Goal: Task Accomplishment & Management: Manage account settings

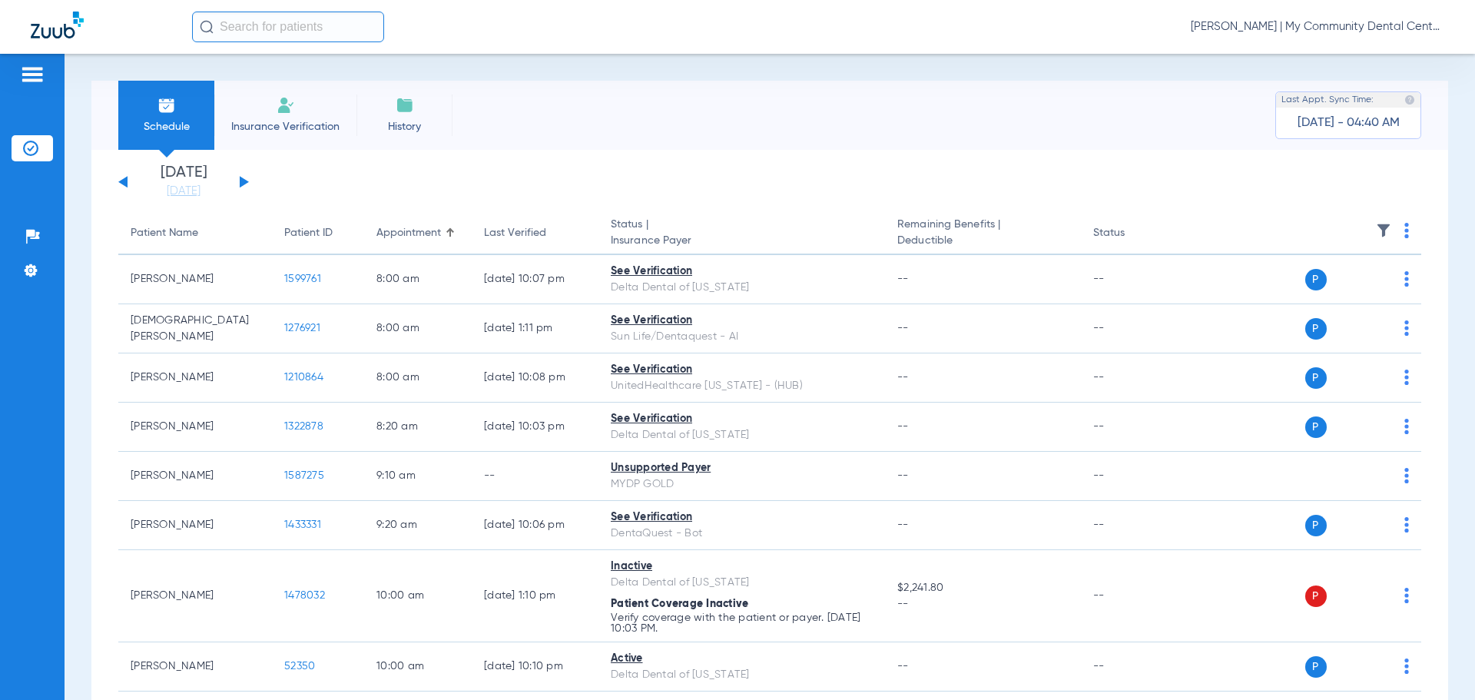
click at [1256, 32] on span "[PERSON_NAME] | My Community Dental Centers" at bounding box center [1318, 26] width 254 height 15
click at [1358, 49] on span "Account Selection" at bounding box center [1387, 54] width 86 height 11
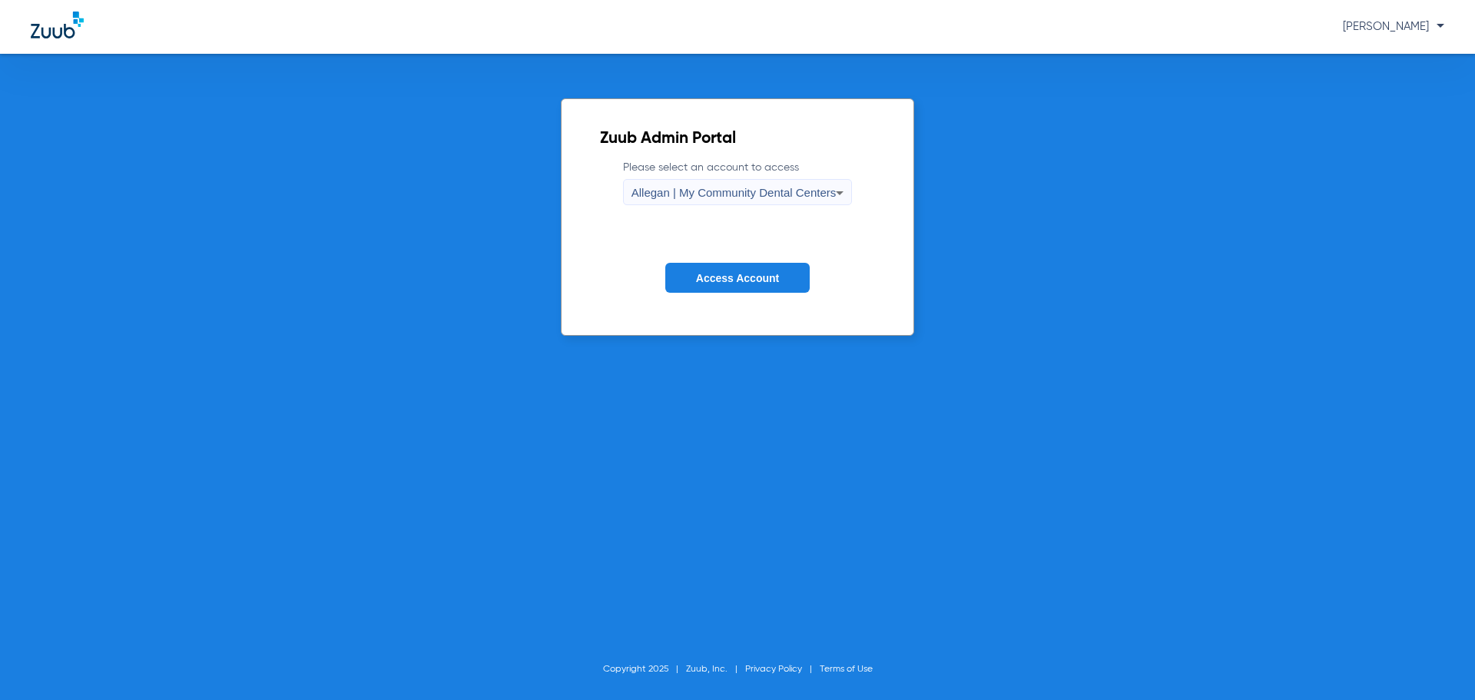
click at [756, 185] on div "Allegan | My Community Dental Centers" at bounding box center [734, 193] width 205 height 26
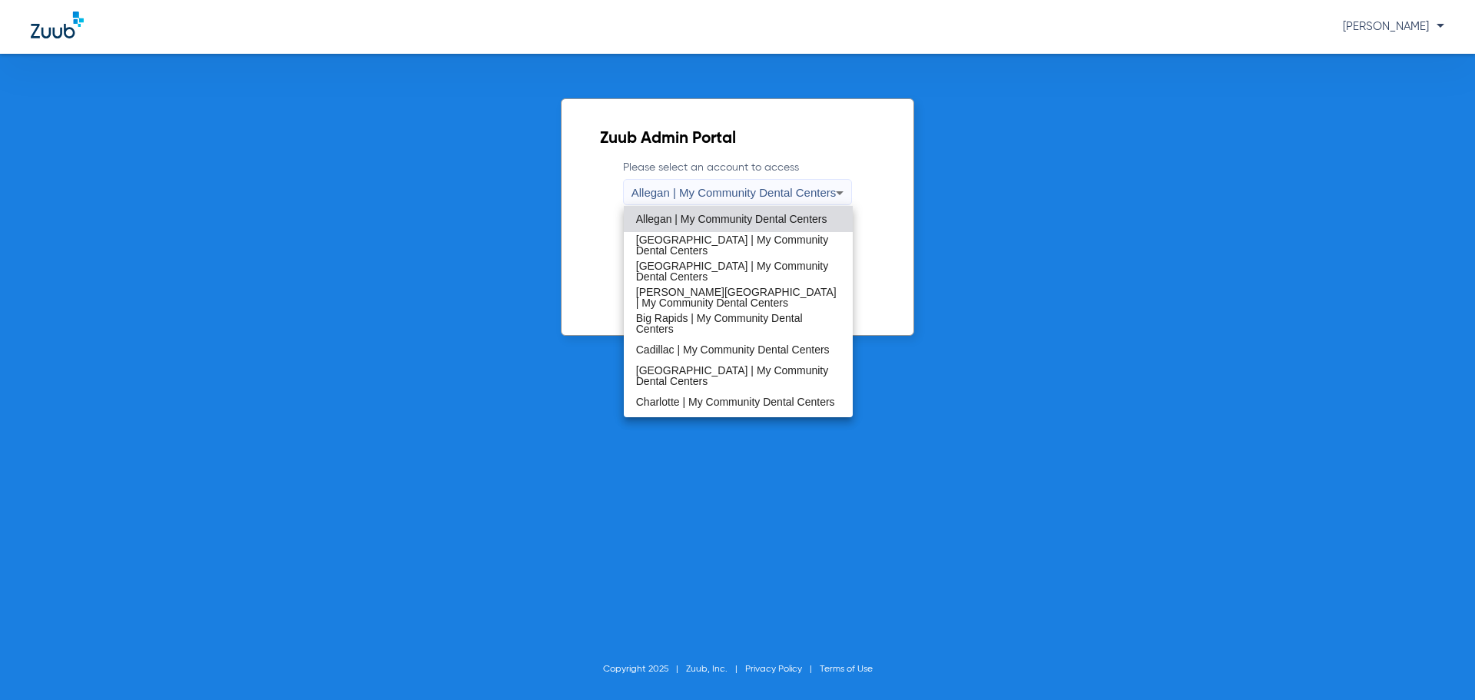
scroll to position [494, 0]
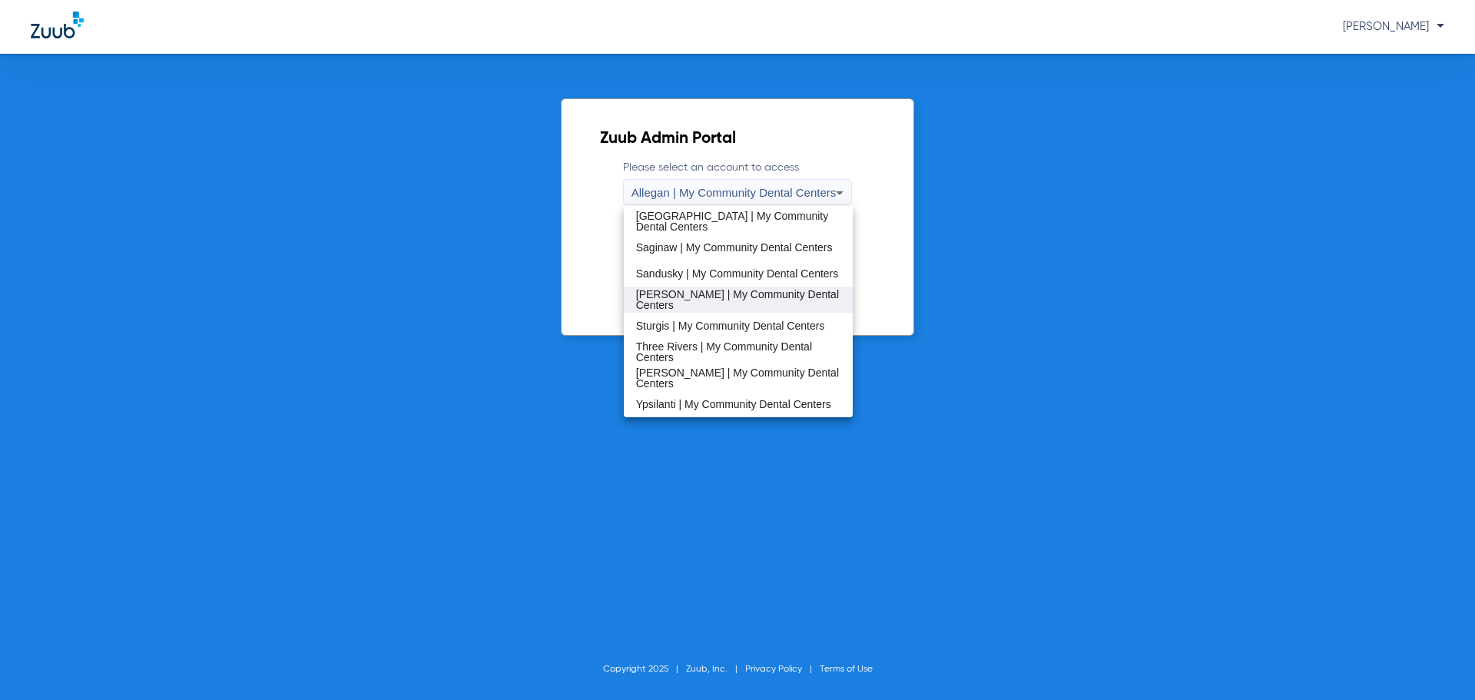
click at [708, 297] on span "[PERSON_NAME] | My Community Dental Centers" at bounding box center [738, 300] width 205 height 22
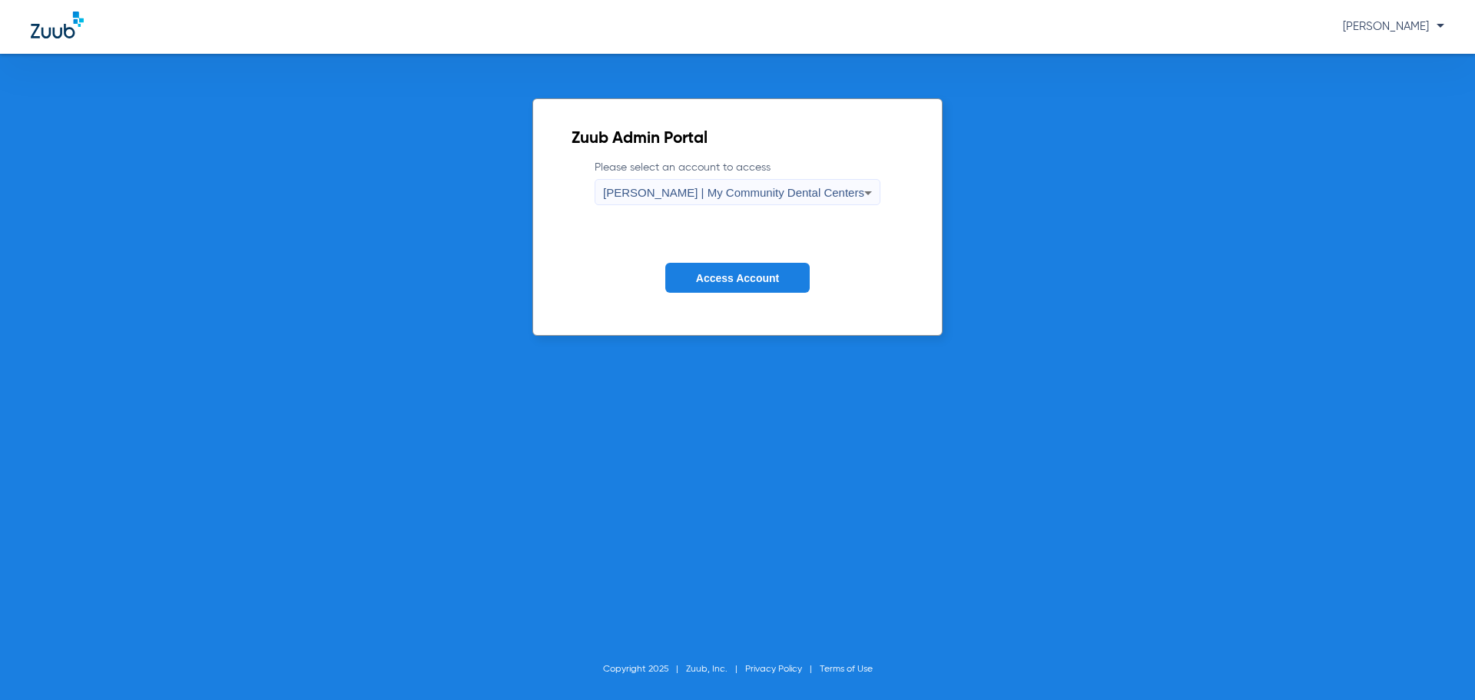
click at [736, 274] on span "Access Account" at bounding box center [737, 278] width 83 height 12
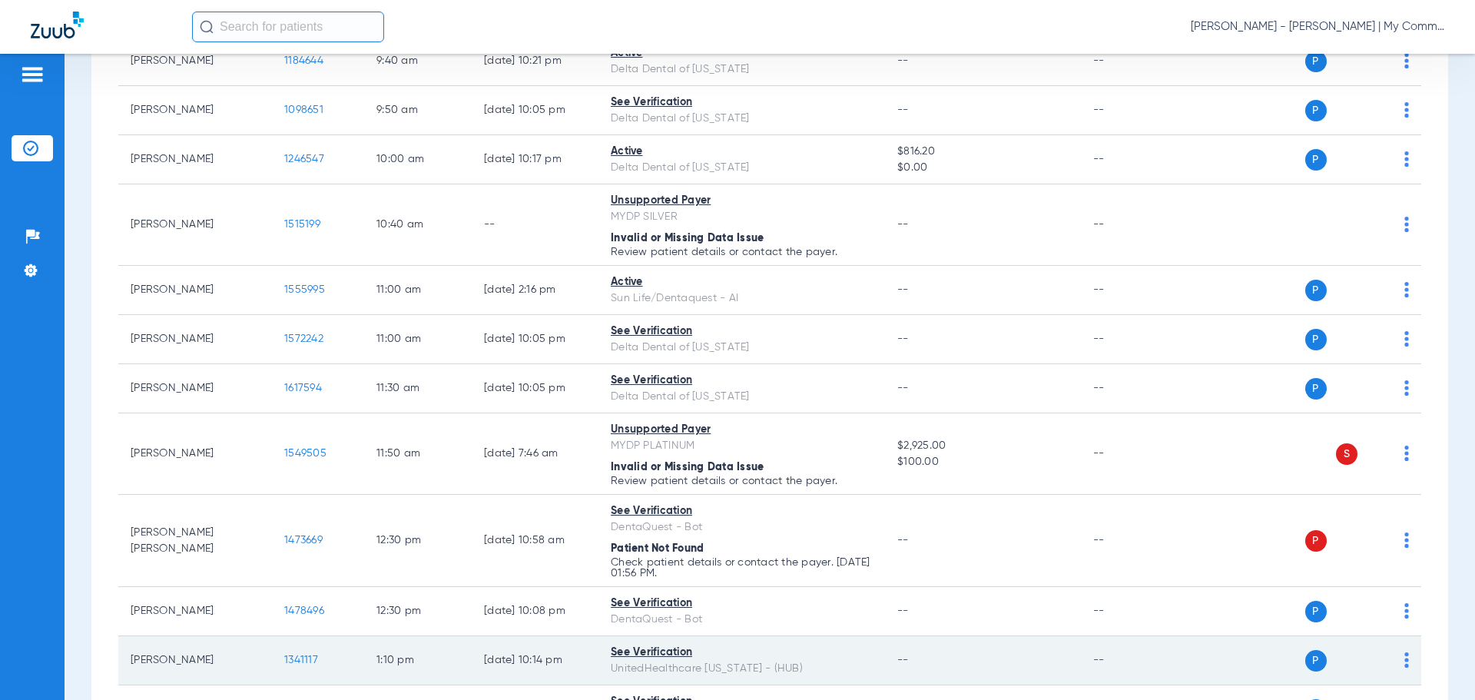
scroll to position [692, 0]
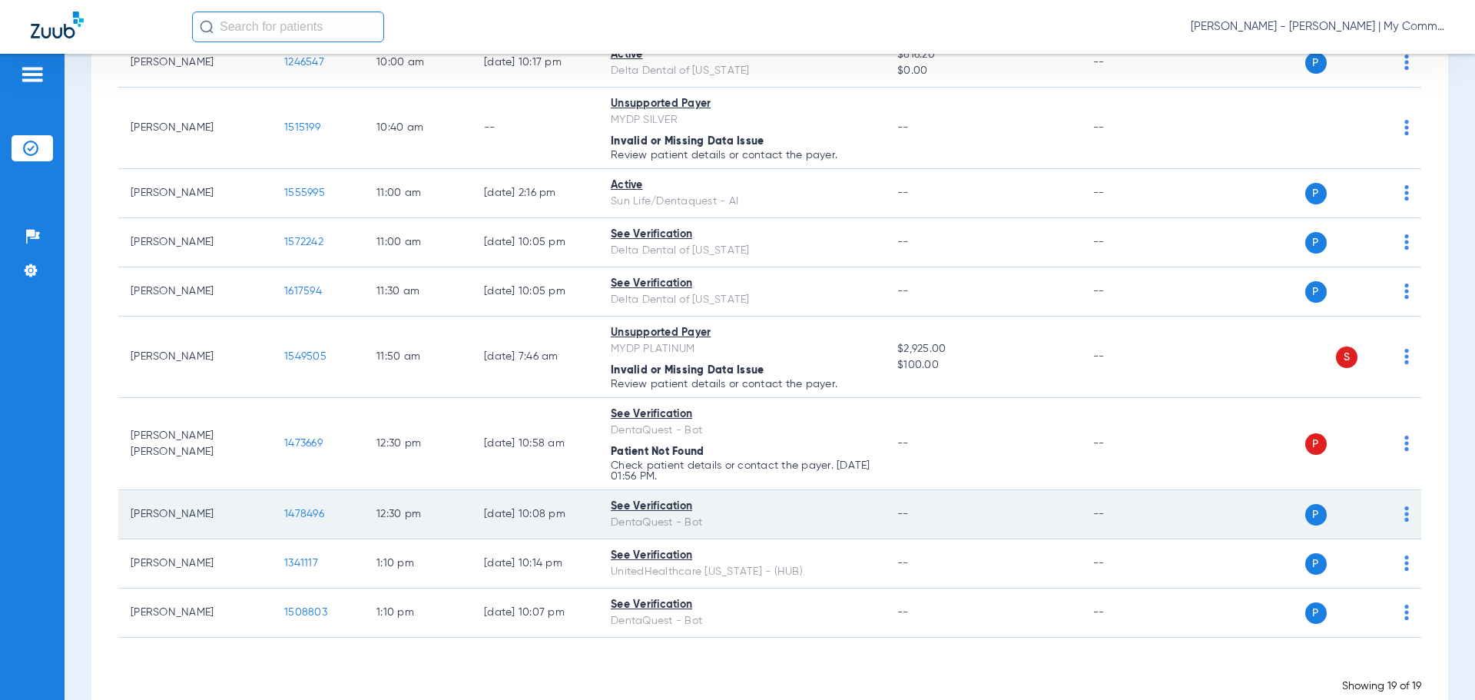
click at [315, 513] on span "1478496" at bounding box center [304, 514] width 40 height 11
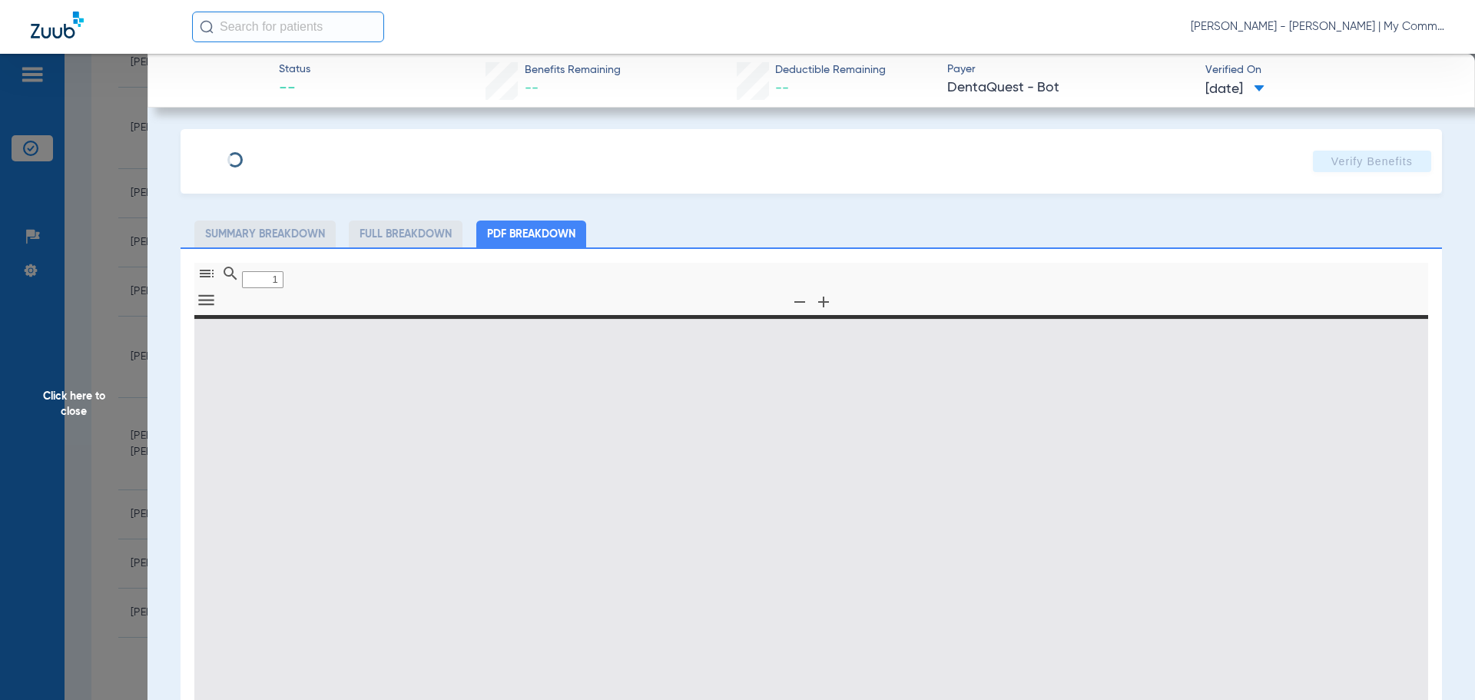
type input "0"
select select "page-width"
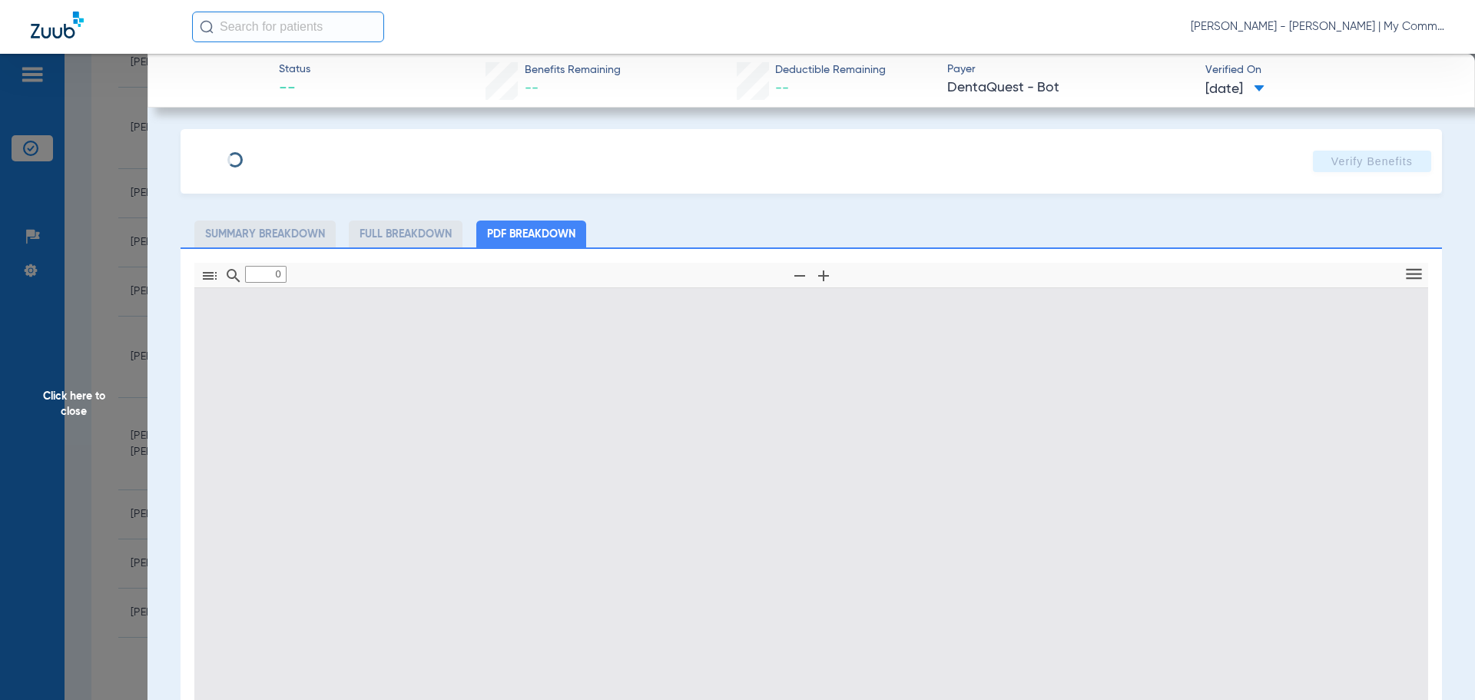
type input "1"
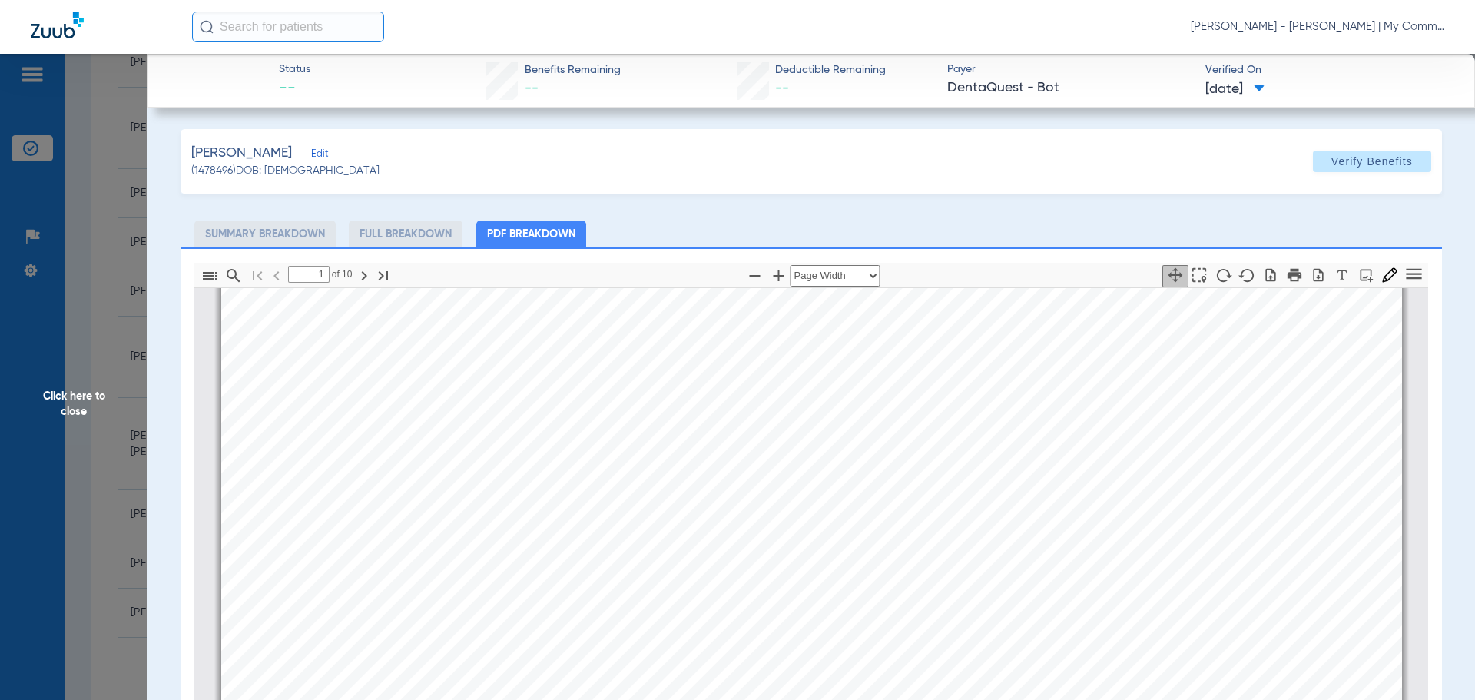
scroll to position [392, 0]
click at [28, 408] on span "Click here to close" at bounding box center [74, 404] width 148 height 700
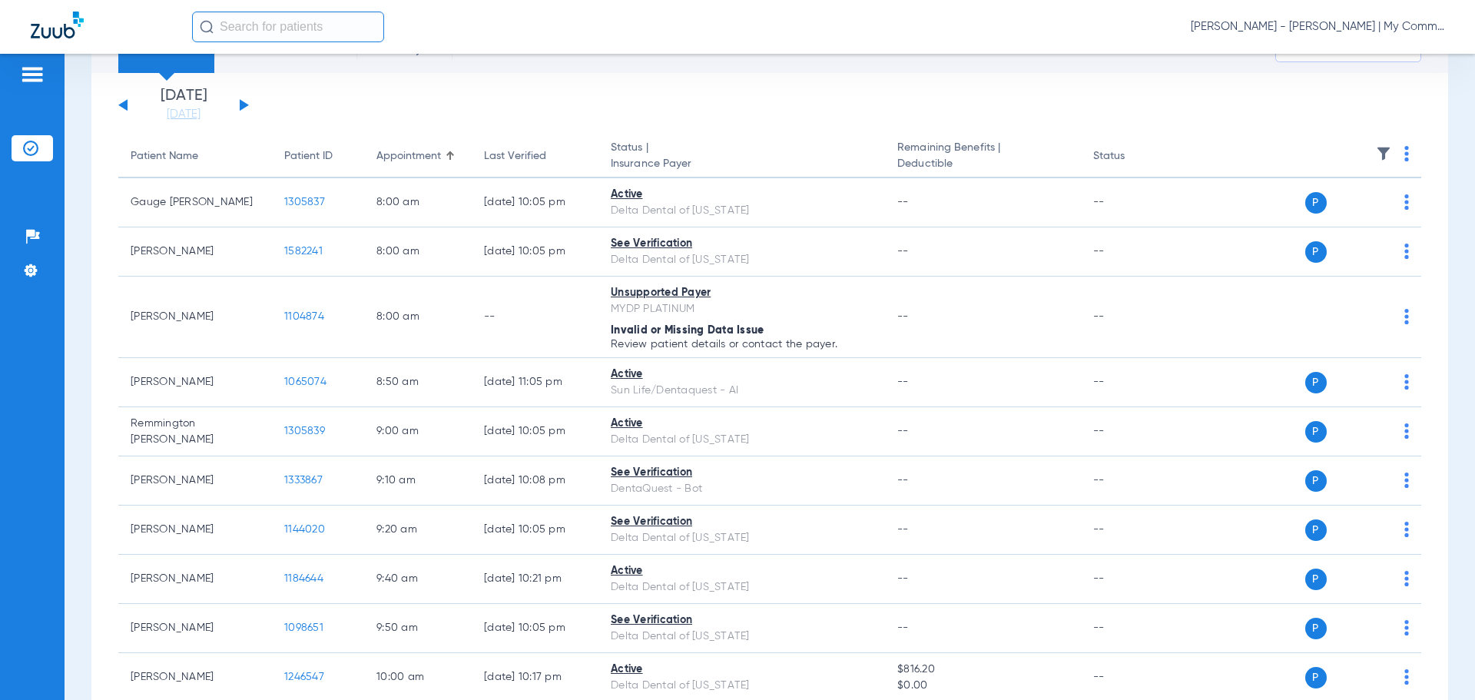
scroll to position [0, 0]
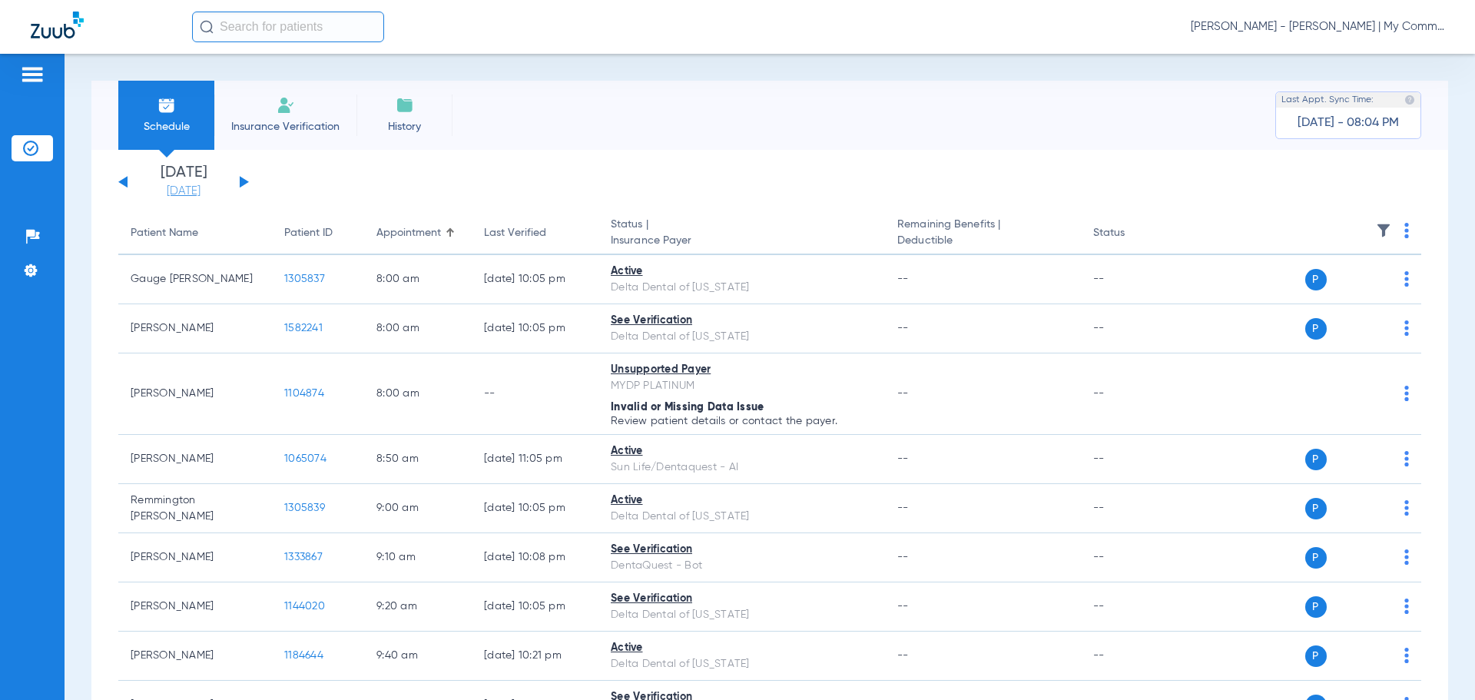
click at [171, 185] on link "[DATE]" at bounding box center [184, 191] width 92 height 15
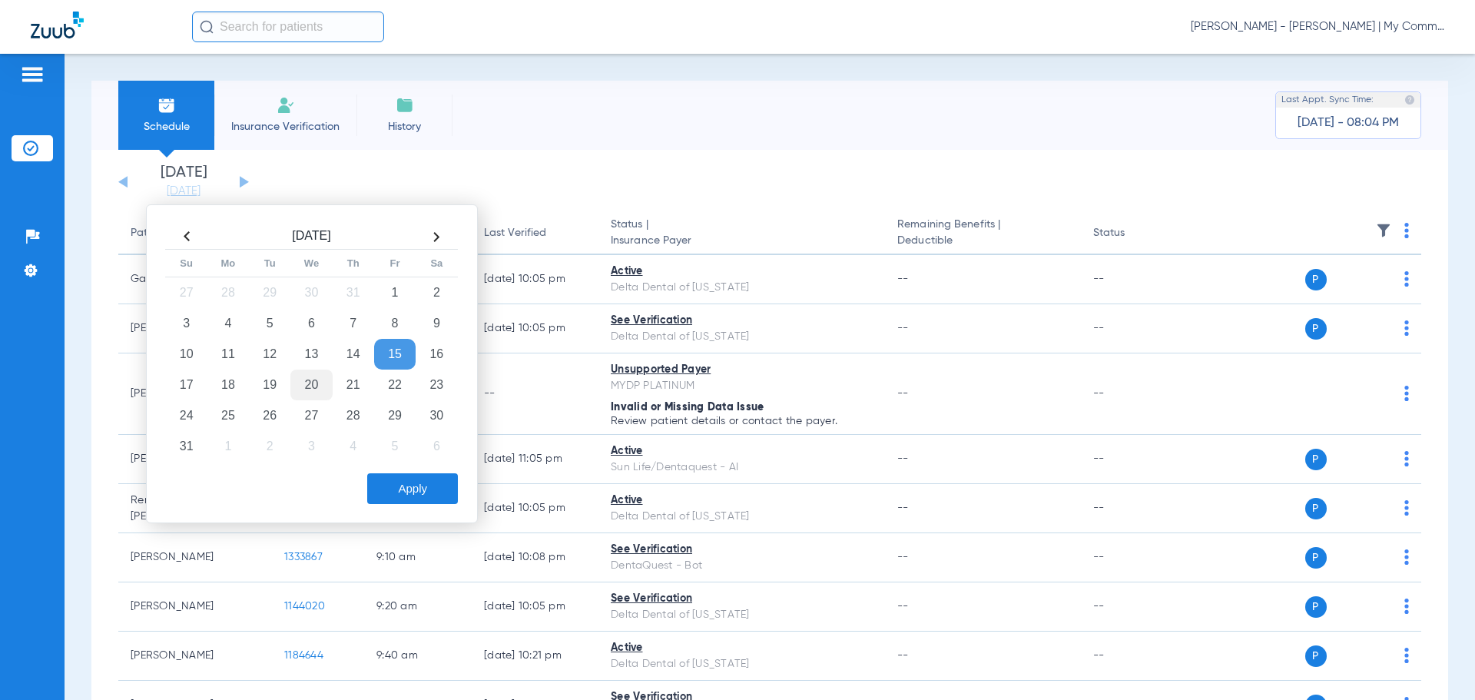
click at [300, 386] on td "20" at bounding box center [310, 385] width 41 height 31
click at [423, 487] on button "Apply" at bounding box center [412, 488] width 91 height 31
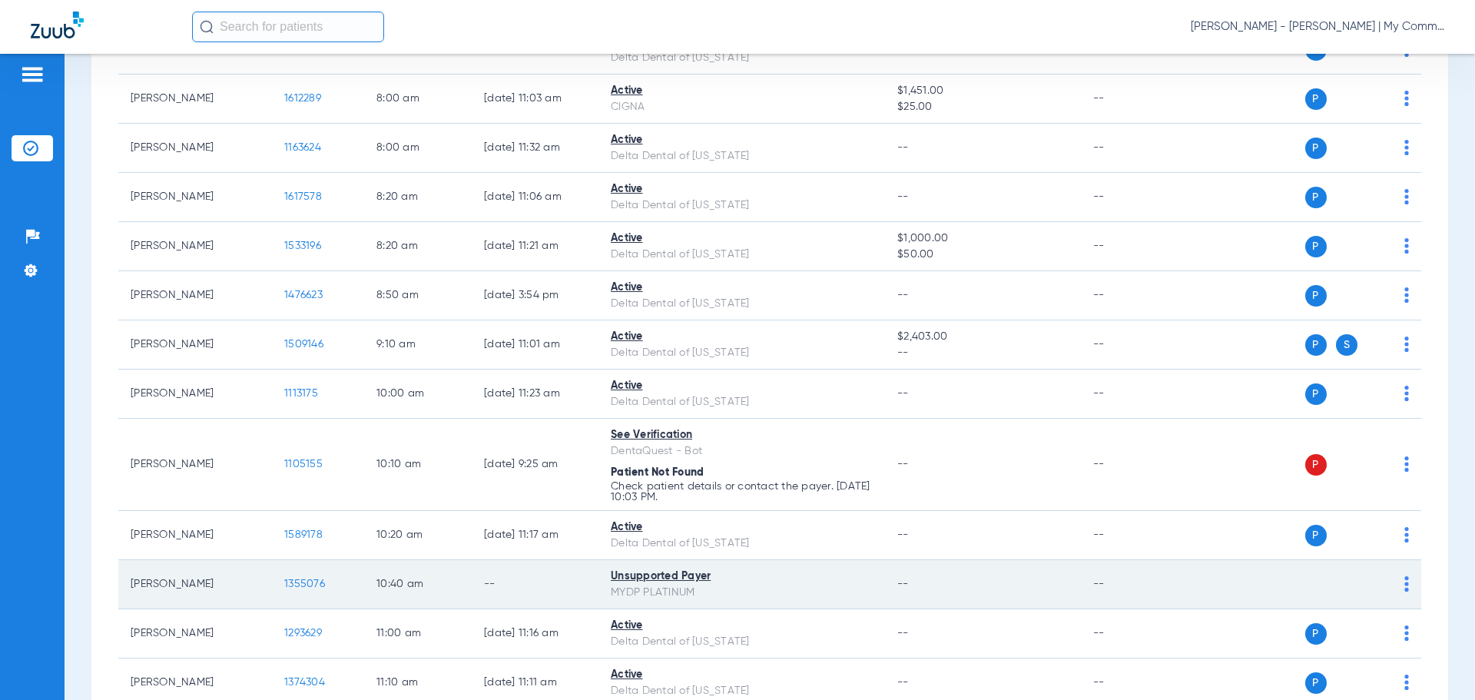
scroll to position [231, 0]
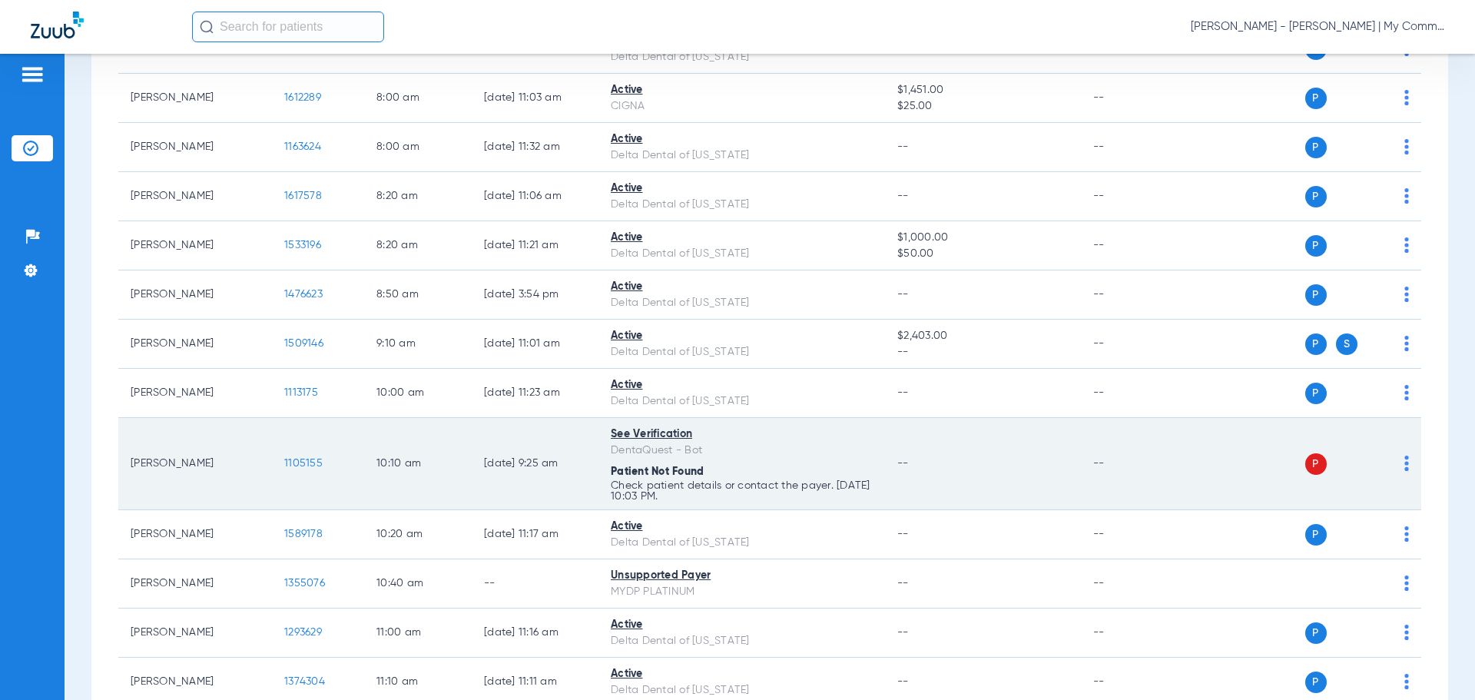
click at [1405, 469] on img at bounding box center [1407, 463] width 5 height 15
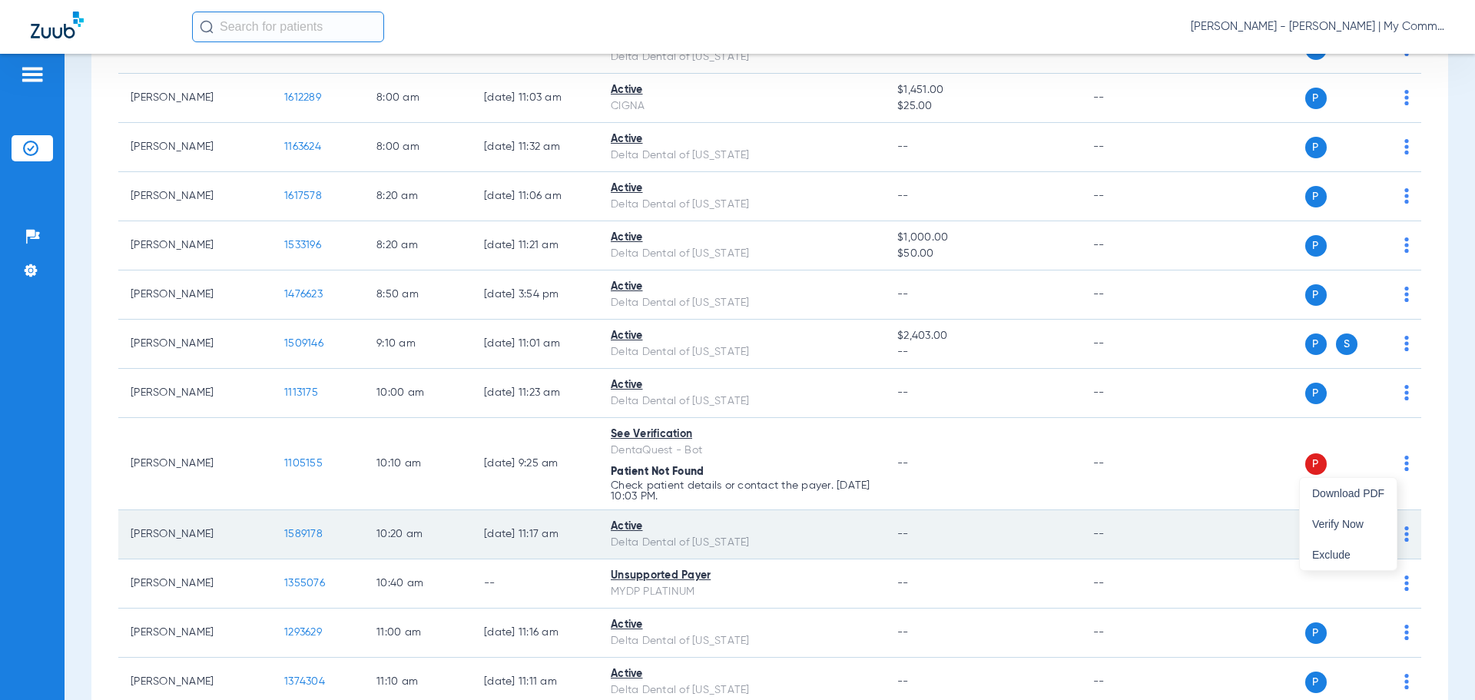
click at [1376, 525] on span "Verify Now" at bounding box center [1348, 524] width 72 height 11
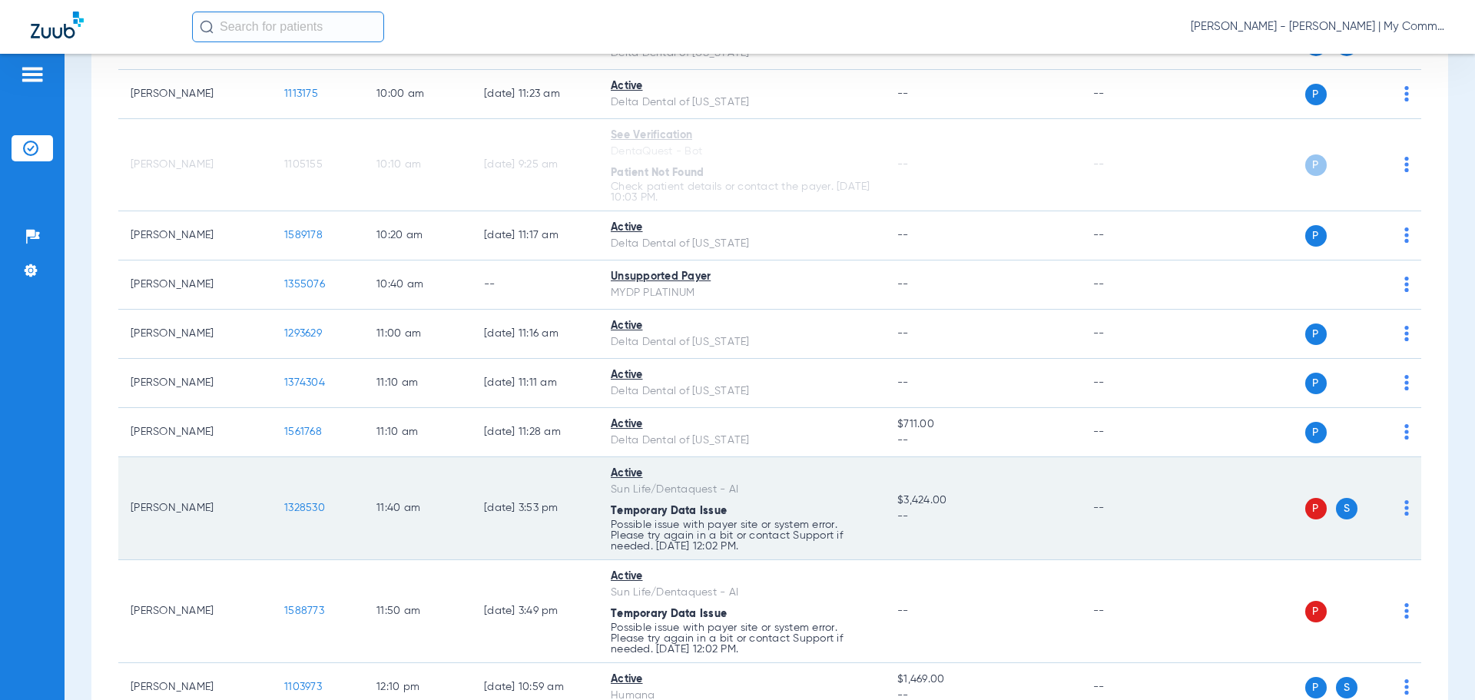
scroll to position [538, 0]
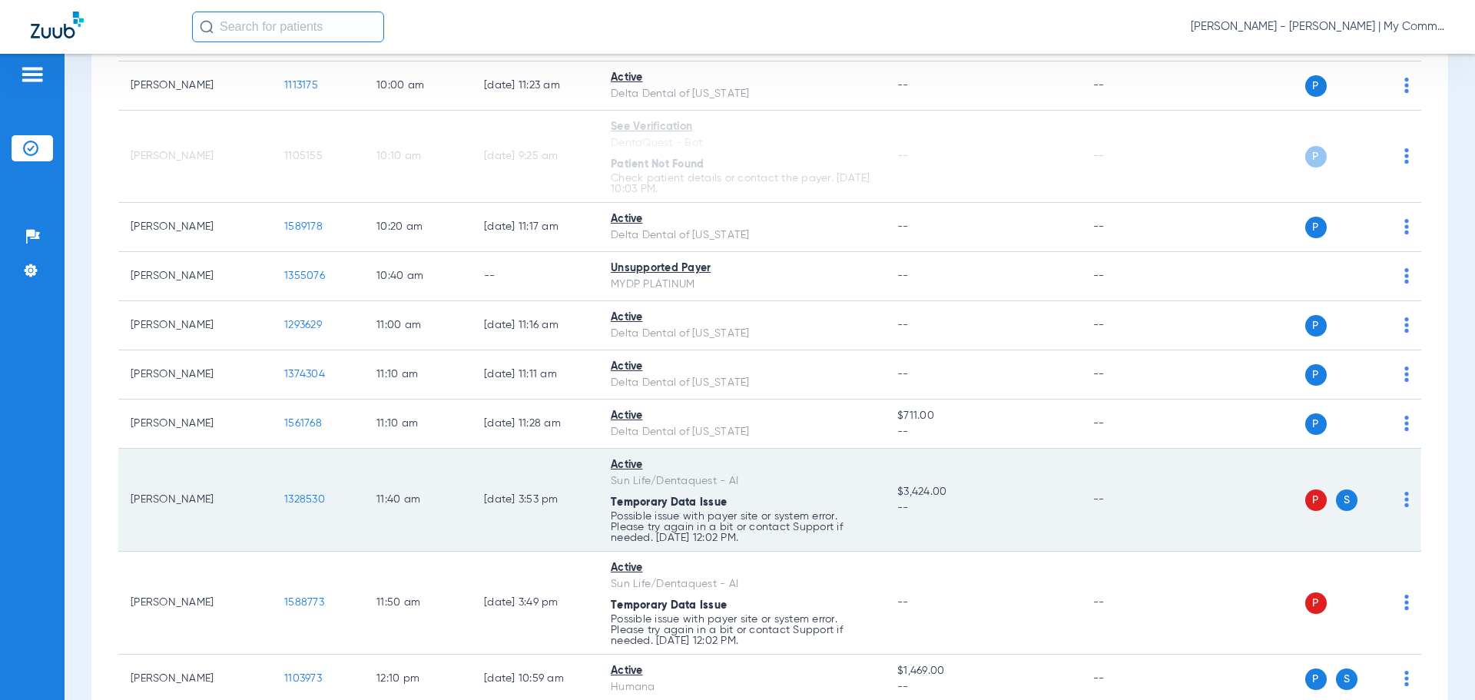
click at [1405, 500] on img at bounding box center [1407, 499] width 5 height 15
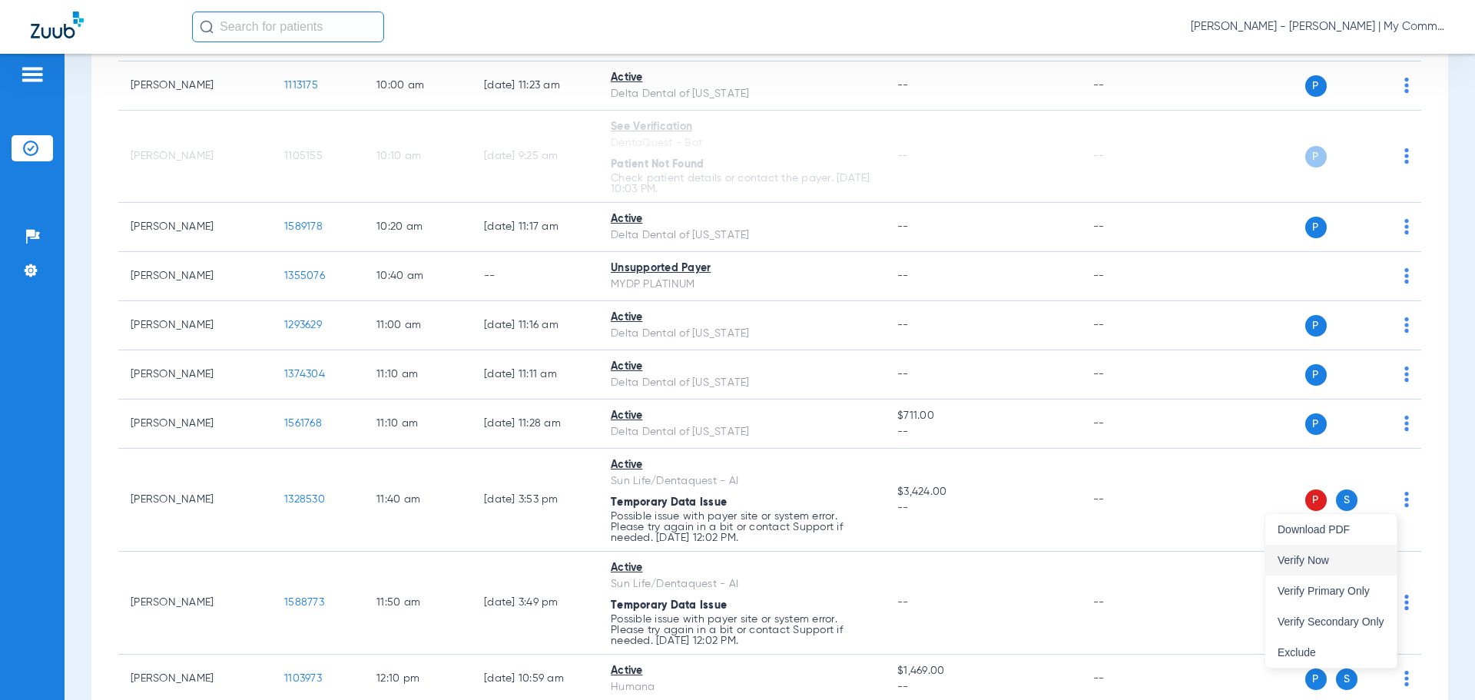
click at [1368, 564] on span "Verify Now" at bounding box center [1331, 560] width 107 height 11
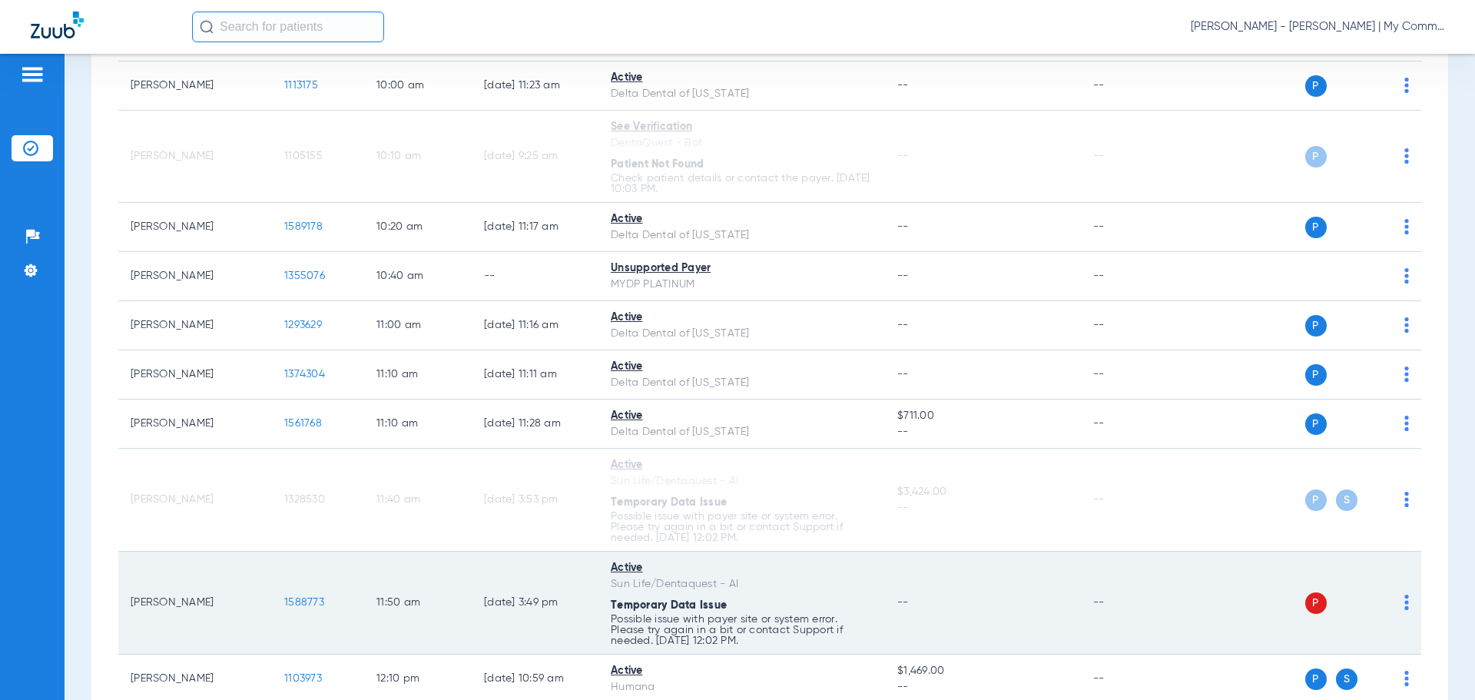
click at [1405, 602] on img at bounding box center [1407, 602] width 5 height 15
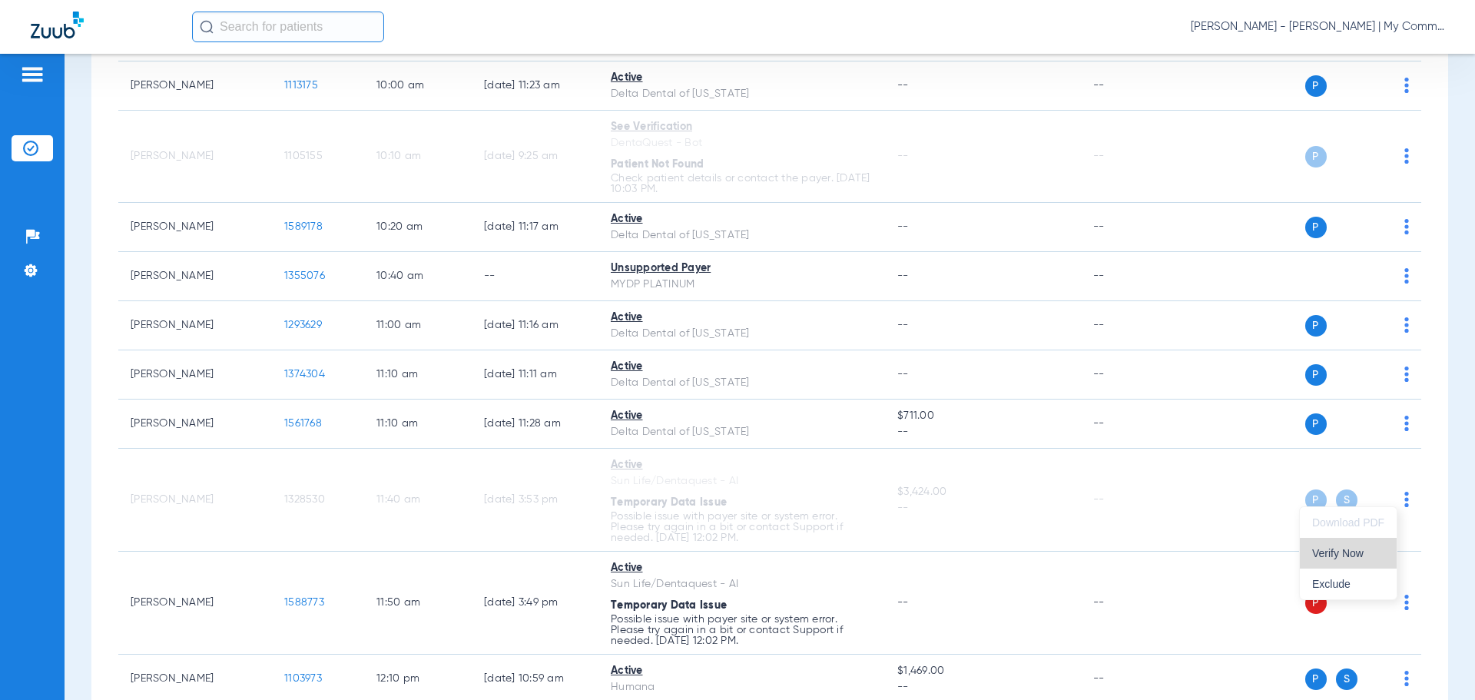
click at [1352, 559] on span "Verify Now" at bounding box center [1348, 553] width 72 height 11
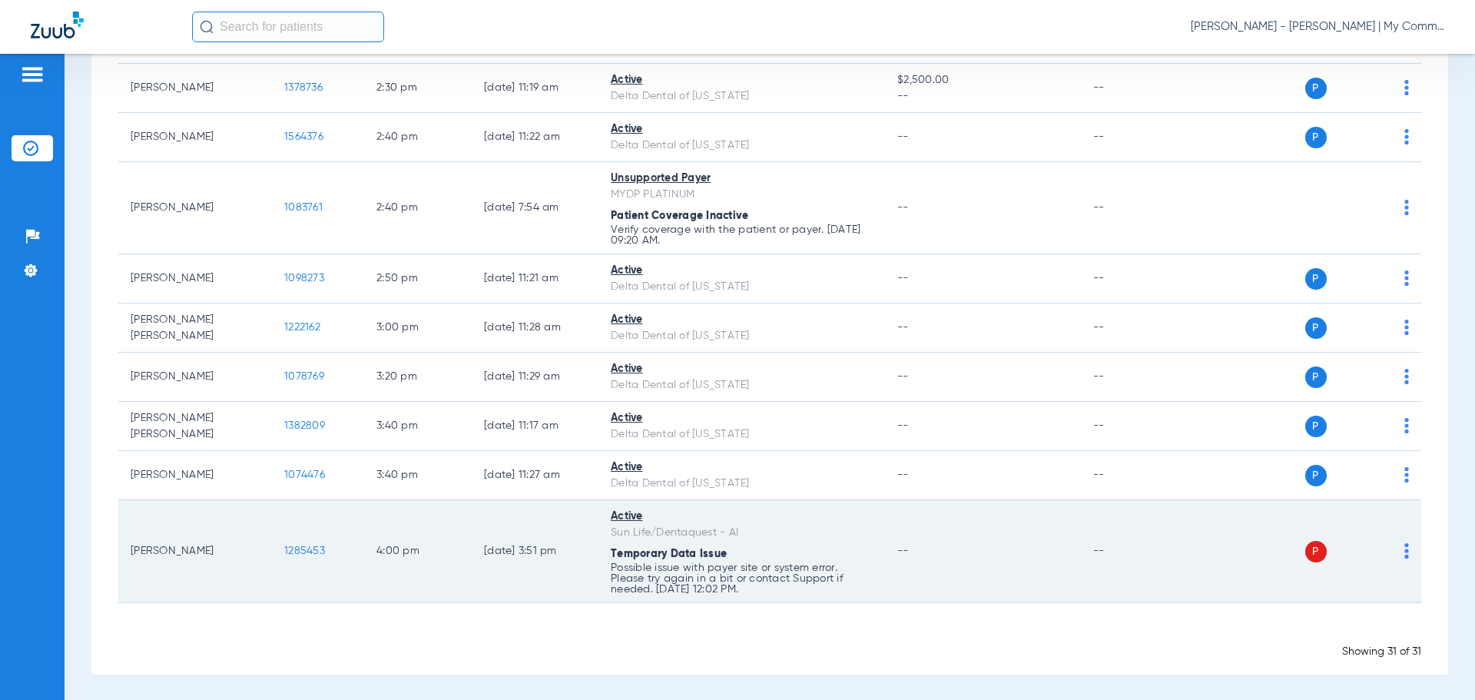
scroll to position [1425, 0]
click at [1398, 552] on td "P S" at bounding box center [1303, 550] width 237 height 103
click at [1405, 552] on img at bounding box center [1407, 549] width 5 height 15
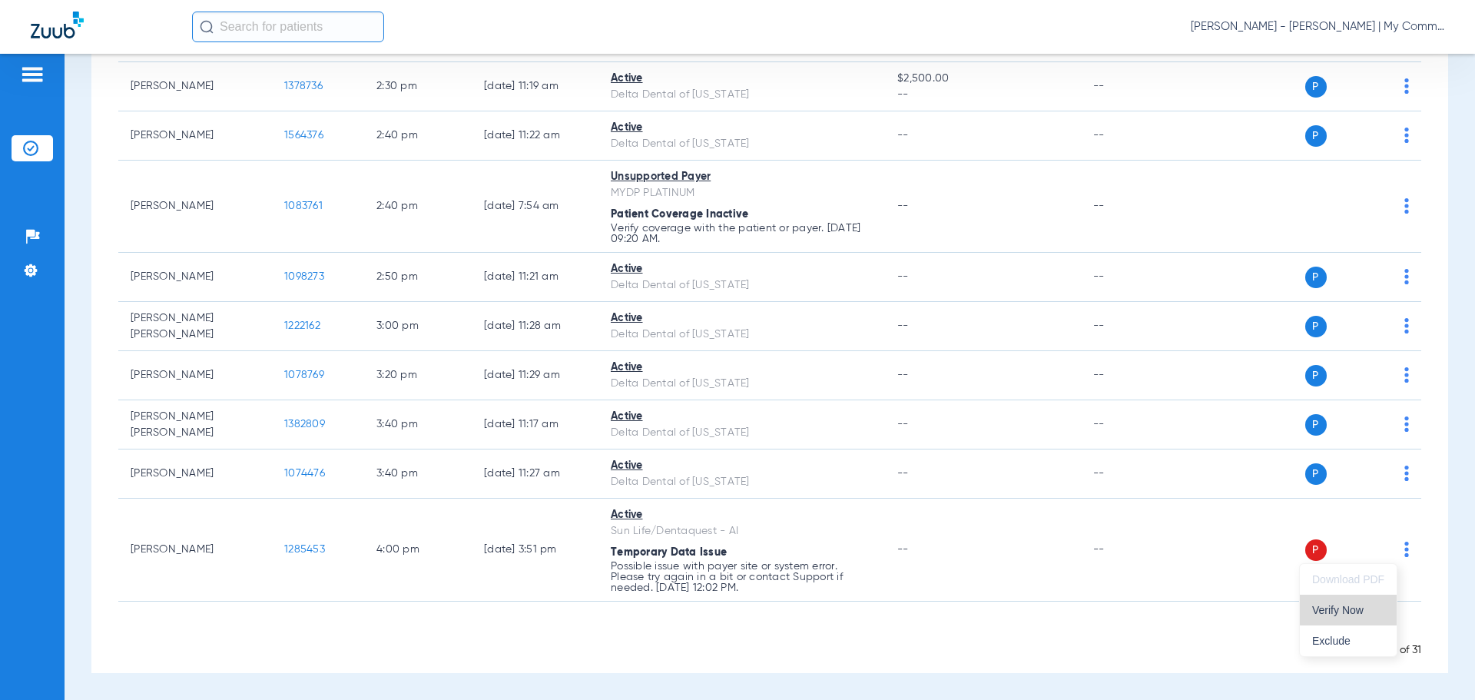
click at [1368, 602] on button "Verify Now" at bounding box center [1348, 610] width 97 height 31
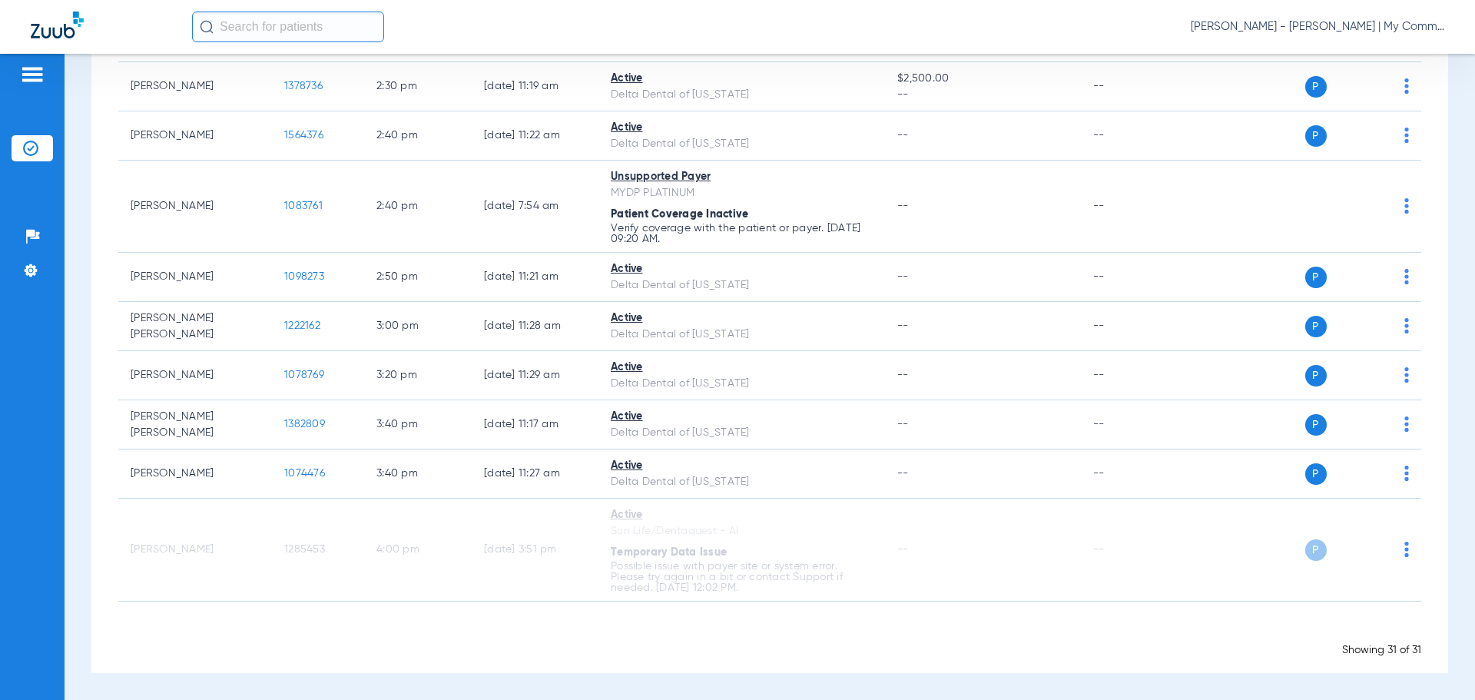
scroll to position [1382, 0]
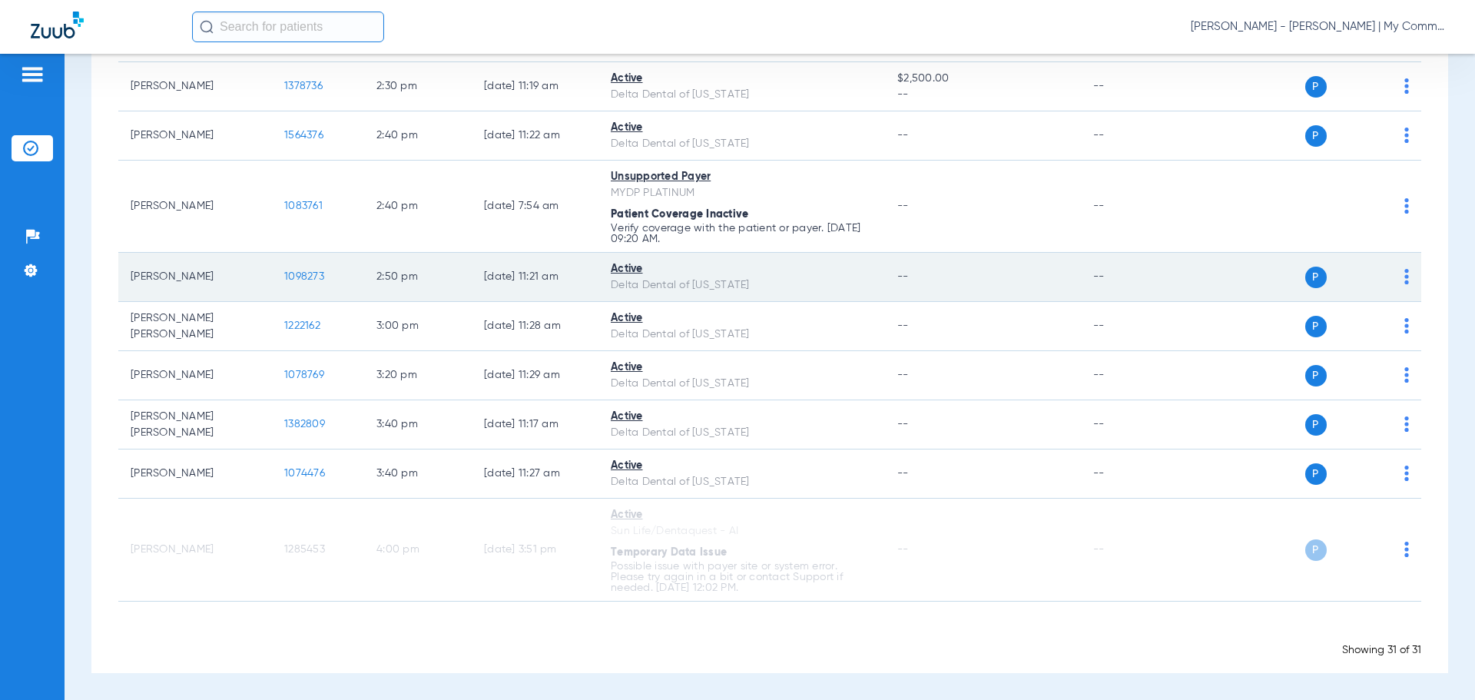
click at [294, 277] on span "1098273" at bounding box center [304, 276] width 40 height 11
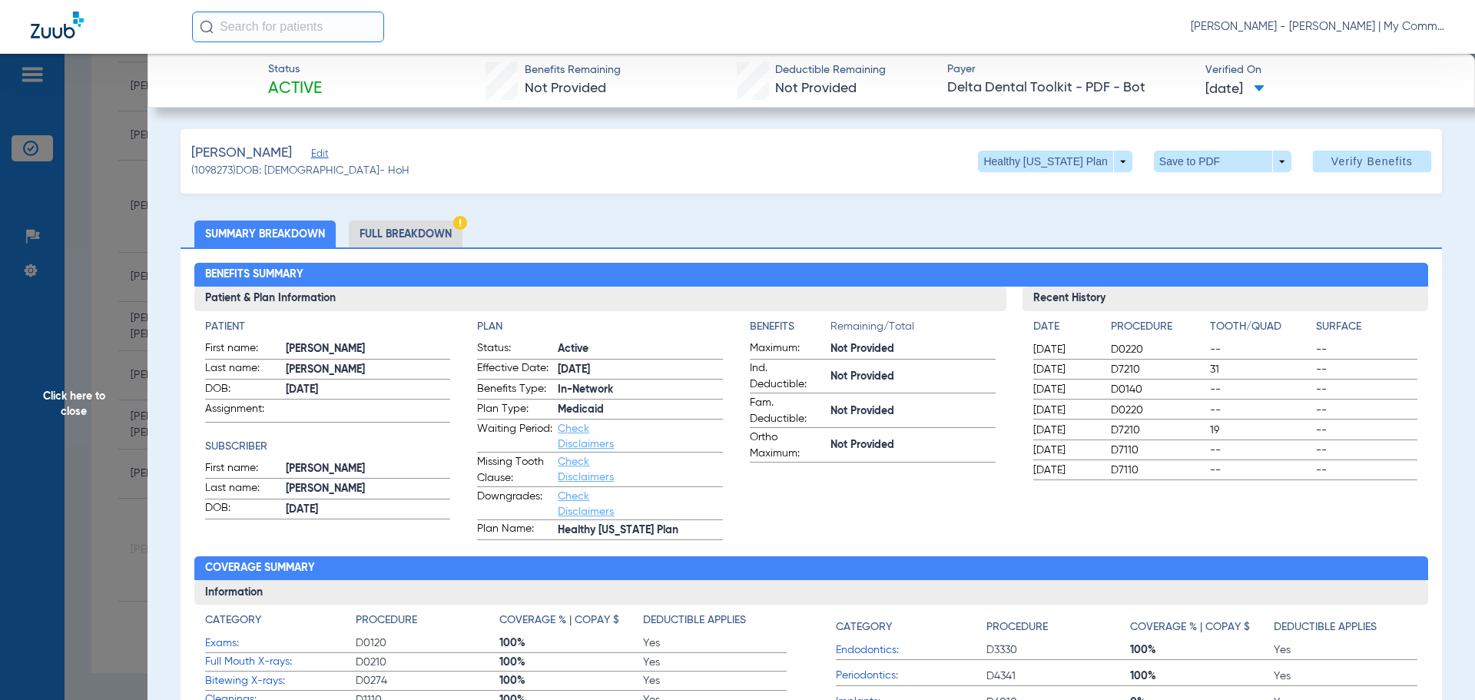
click at [1431, 235] on ul "Summary Breakdown Full Breakdown" at bounding box center [812, 234] width 1262 height 27
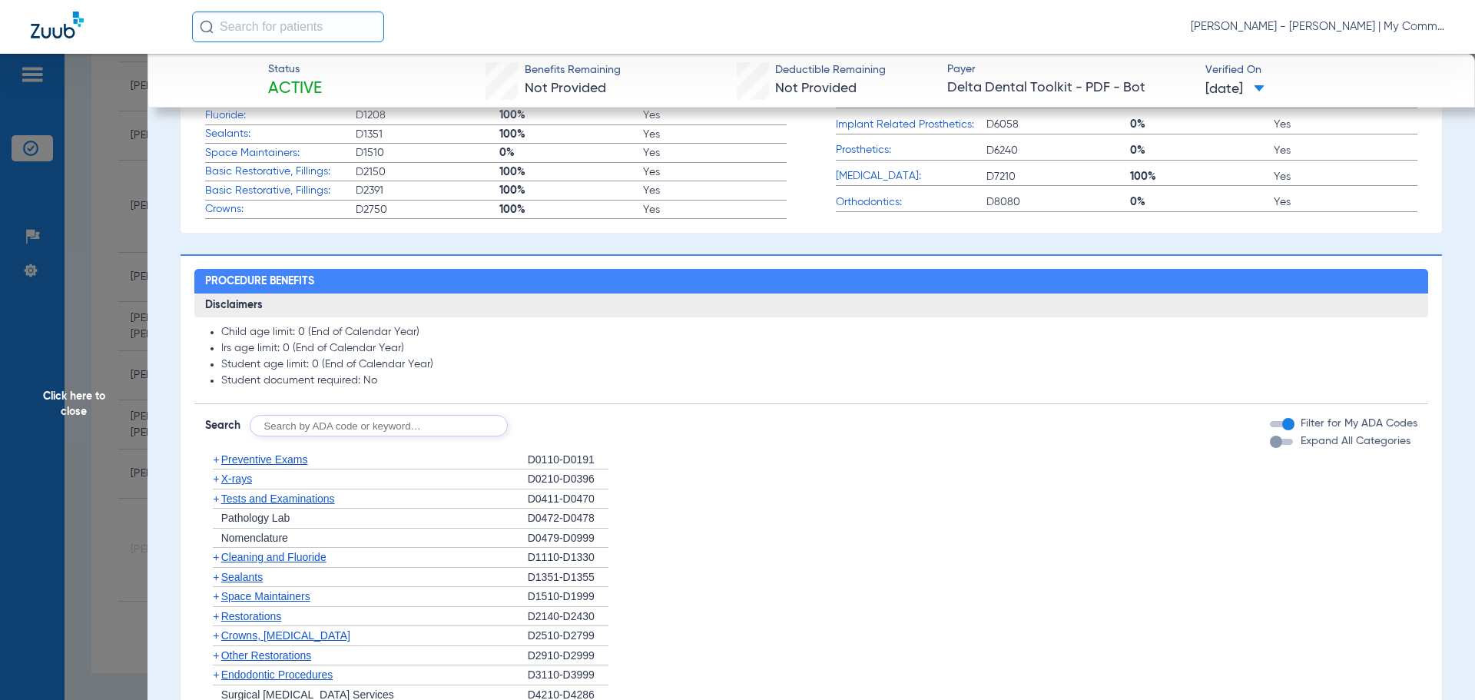
scroll to position [615, 0]
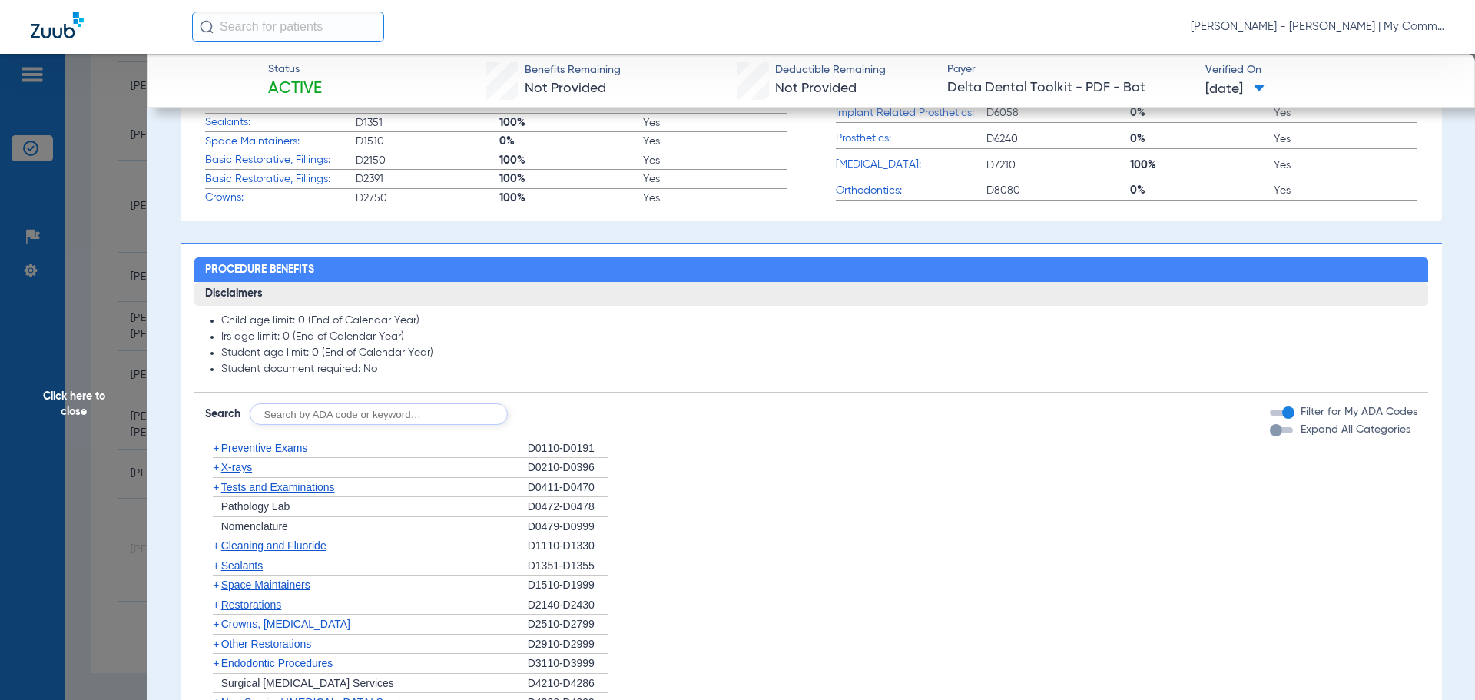
click at [244, 468] on span "X-rays" at bounding box center [236, 467] width 31 height 12
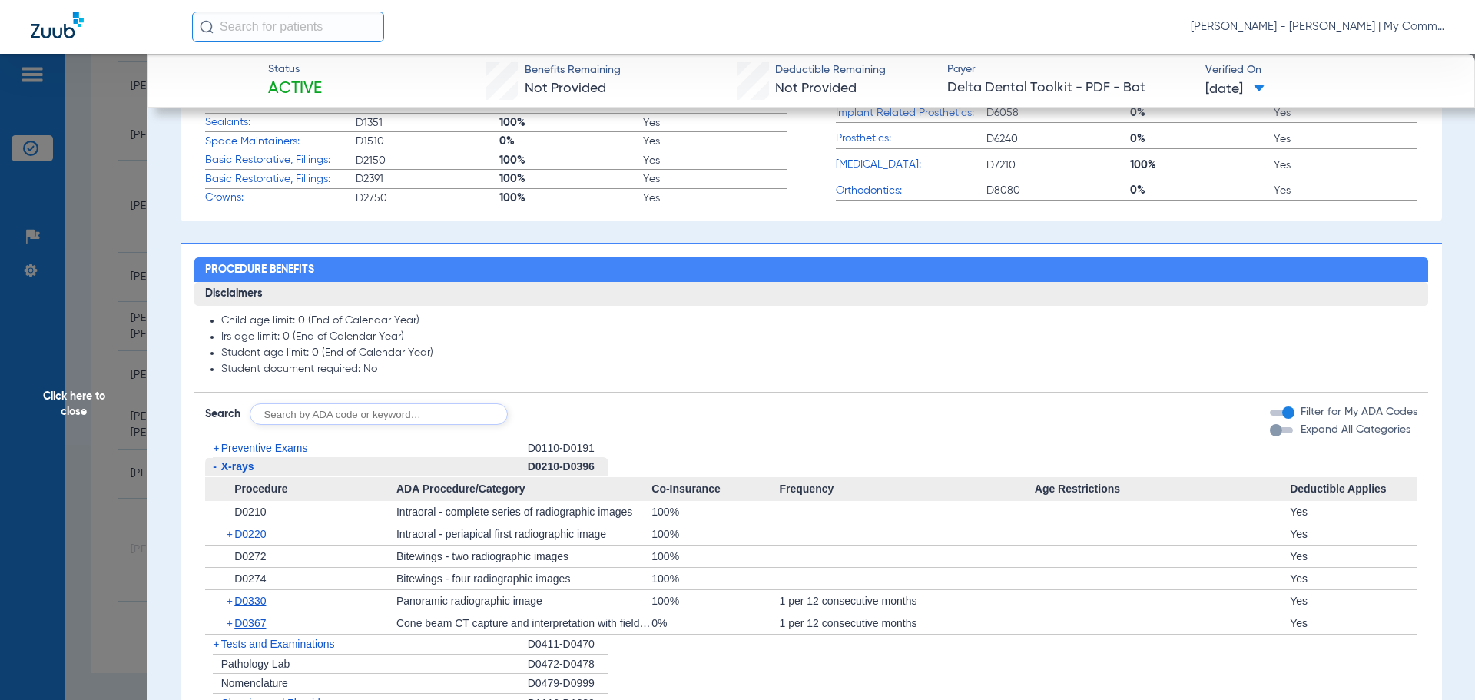
scroll to position [999, 0]
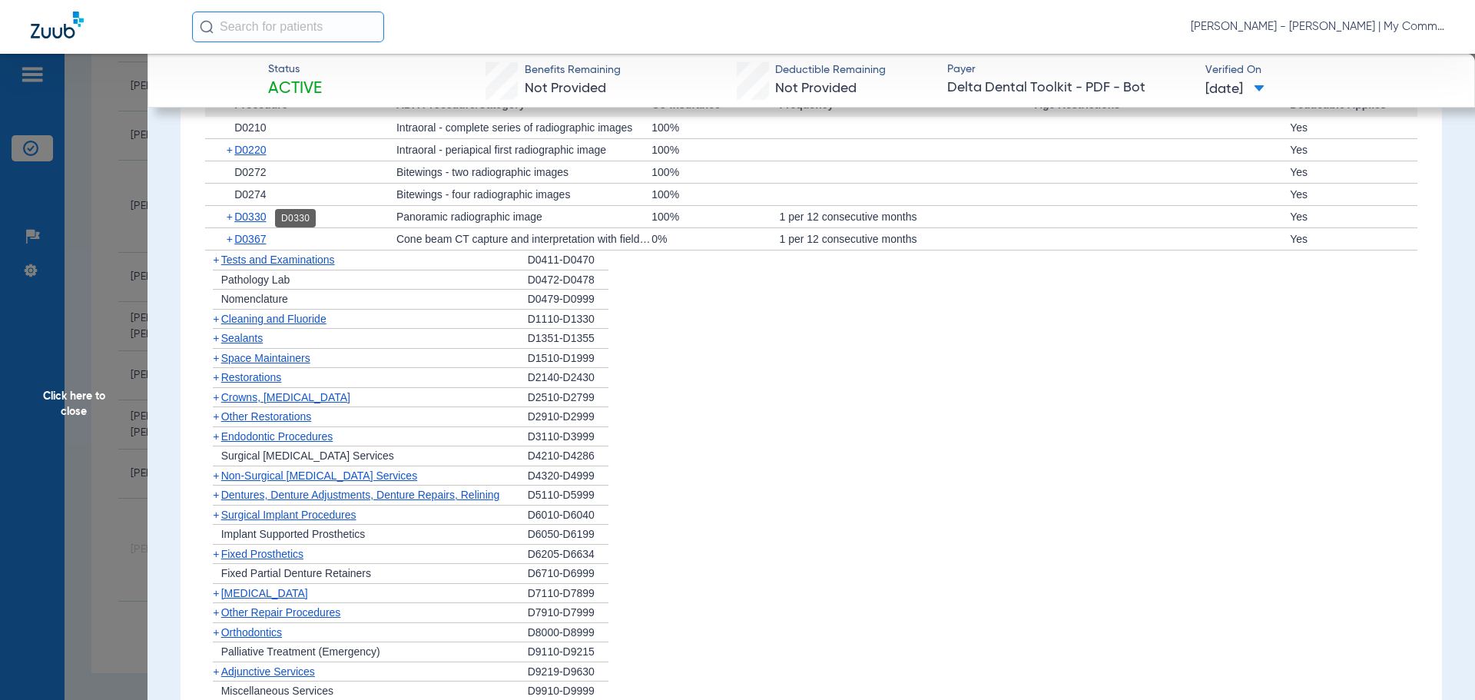
click at [243, 217] on span "D0330" at bounding box center [250, 217] width 32 height 12
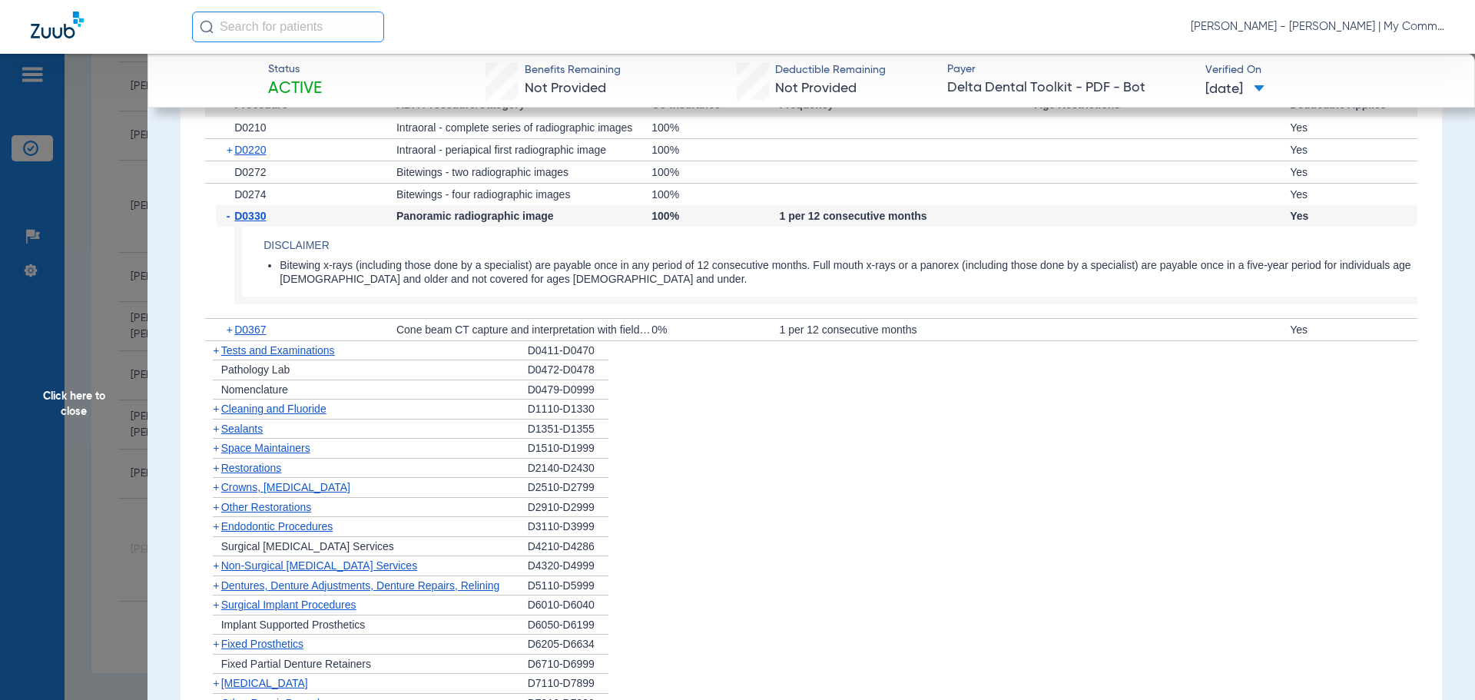
click at [243, 217] on span "D0330" at bounding box center [250, 216] width 32 height 12
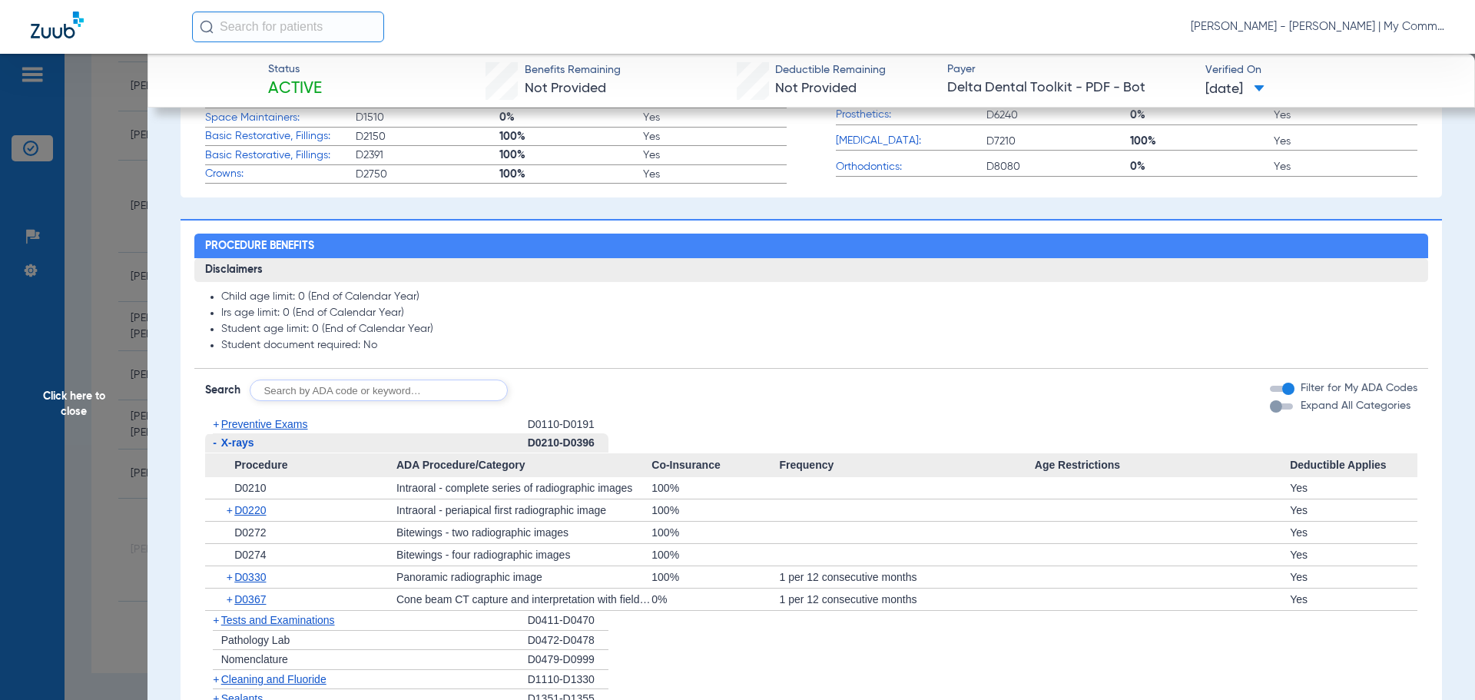
scroll to position [306, 0]
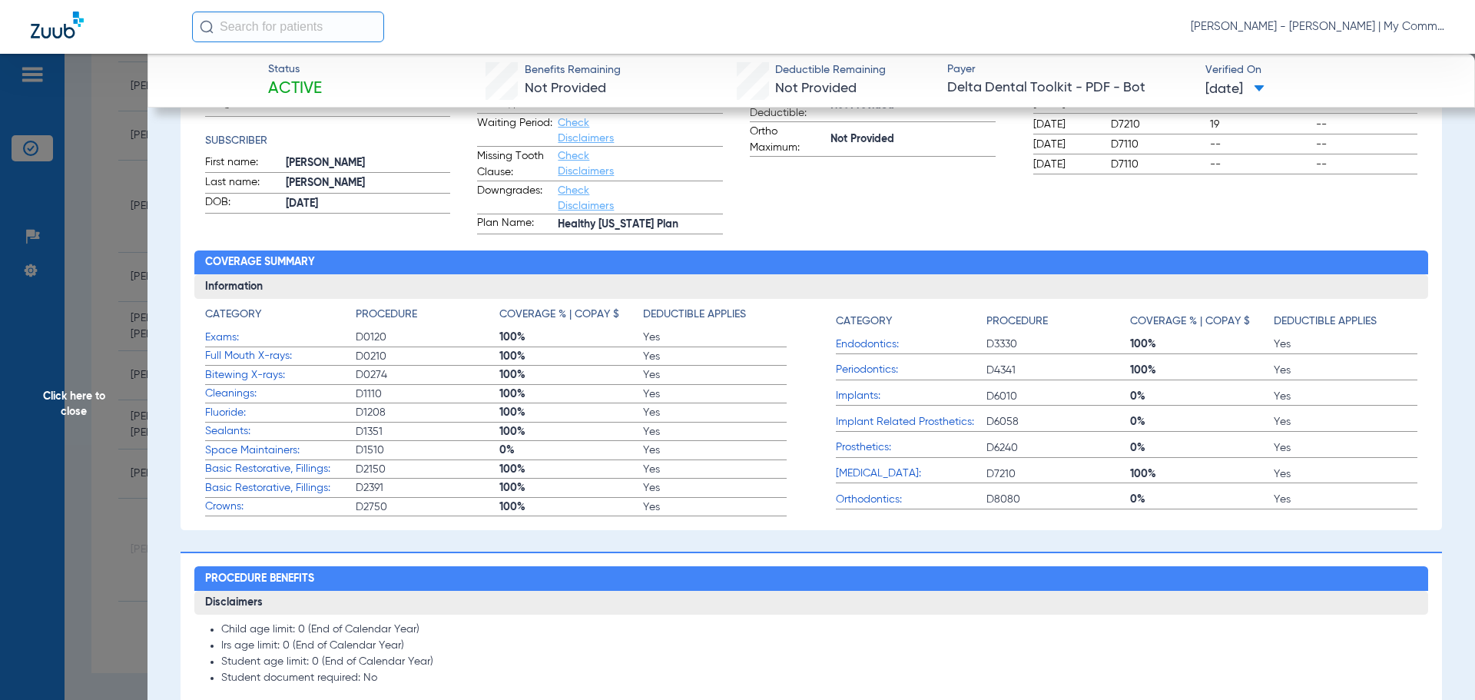
click at [184, 415] on div "Benefits Summary Patient & Plan Information Patient First name: Leroy Last name…" at bounding box center [812, 236] width 1262 height 589
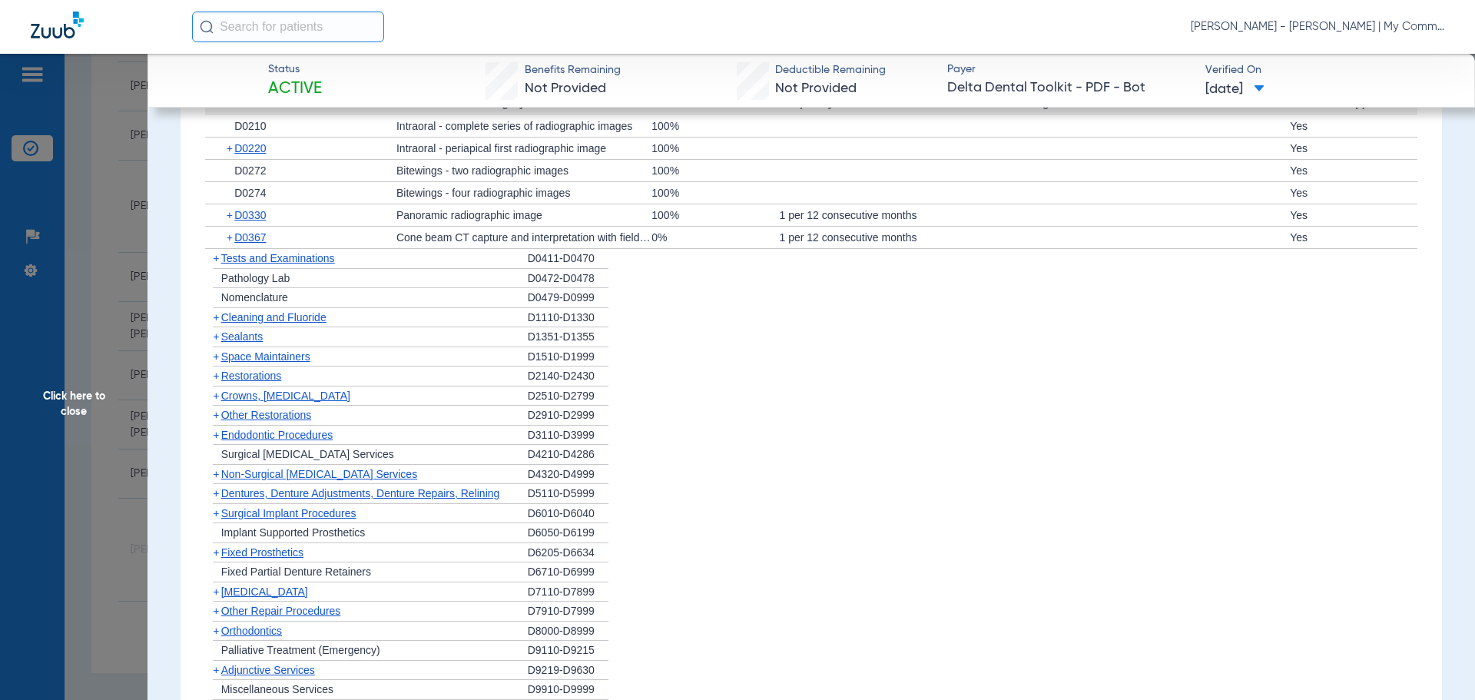
scroll to position [1535, 0]
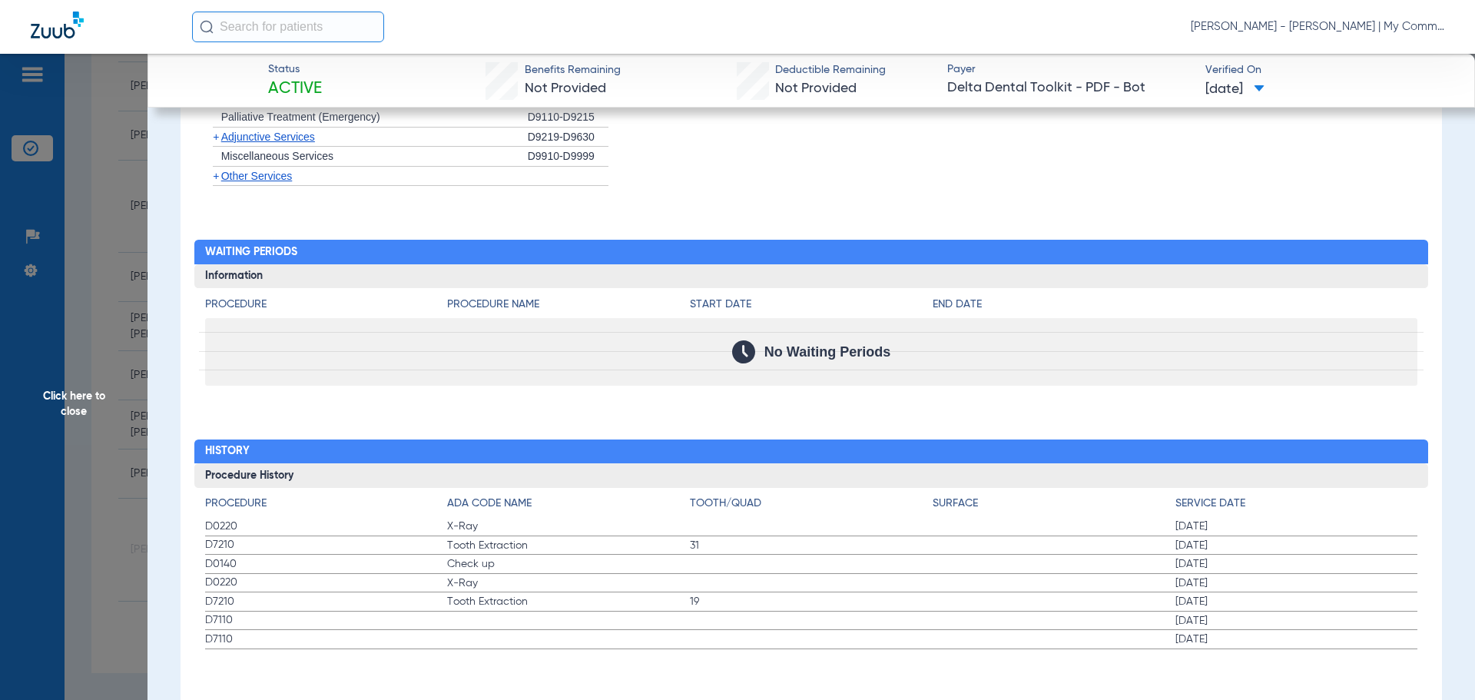
click at [91, 403] on span "Click here to close" at bounding box center [74, 404] width 148 height 700
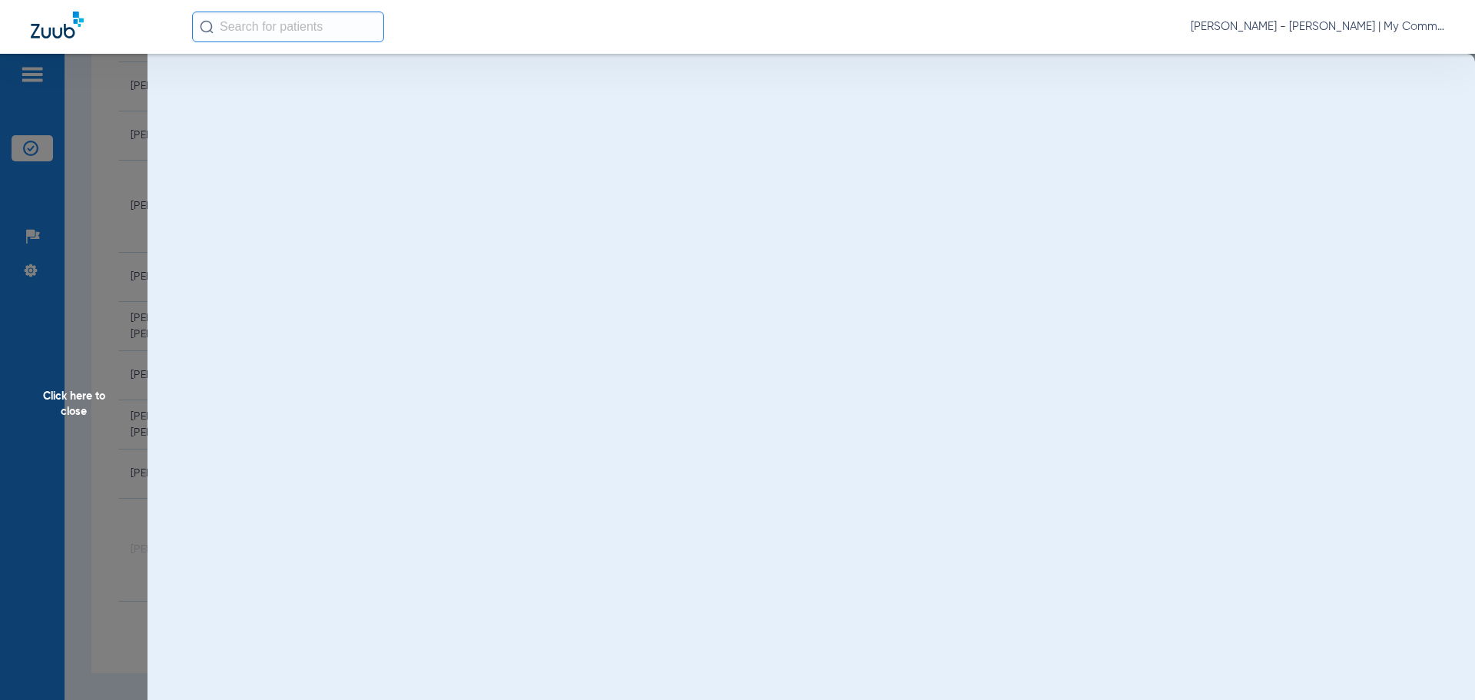
scroll to position [0, 0]
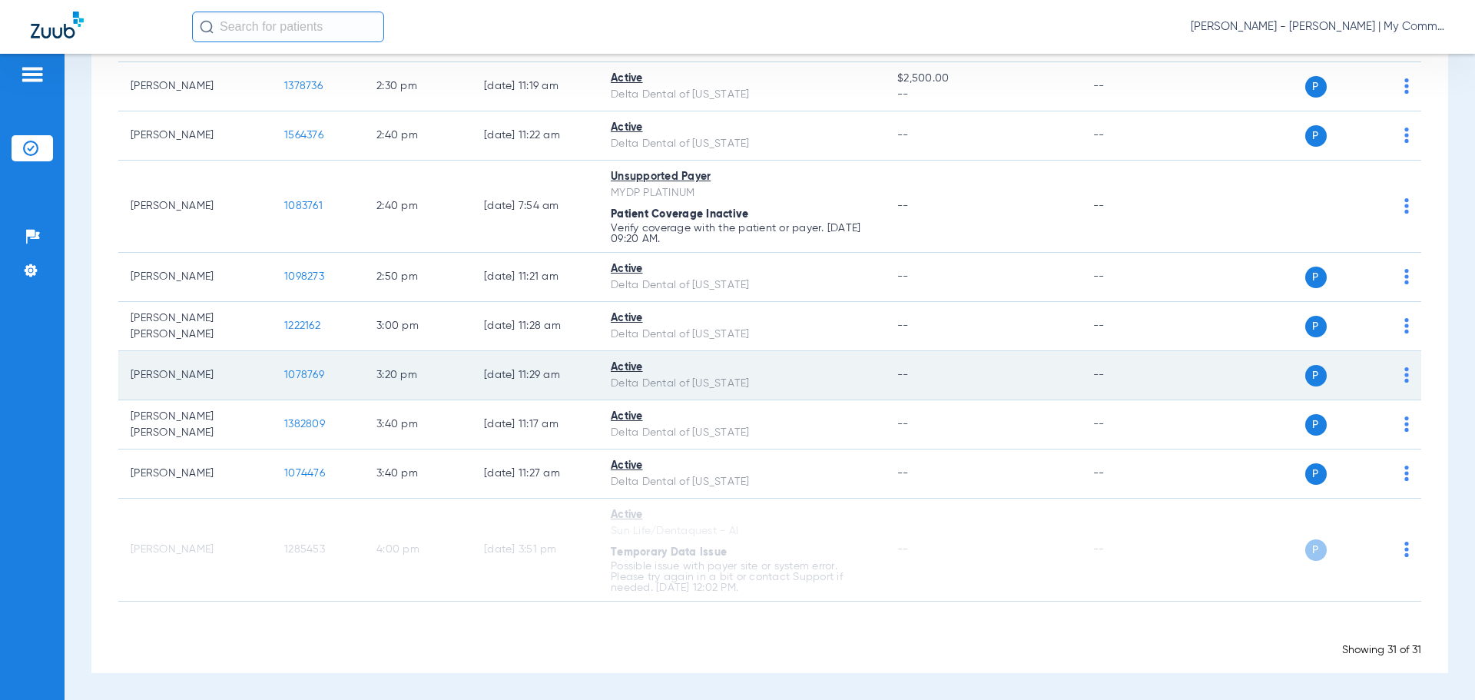
click at [294, 380] on span "1078769" at bounding box center [304, 375] width 40 height 11
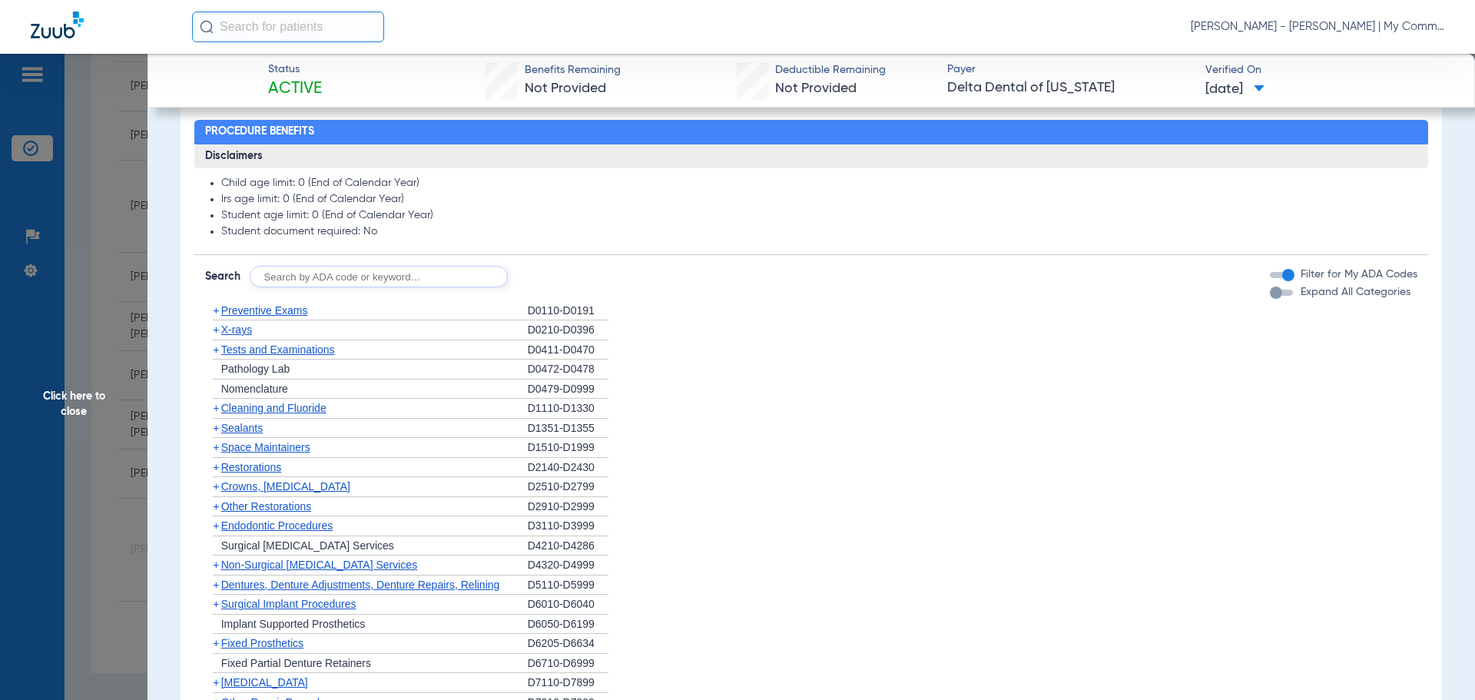
scroll to position [768, 0]
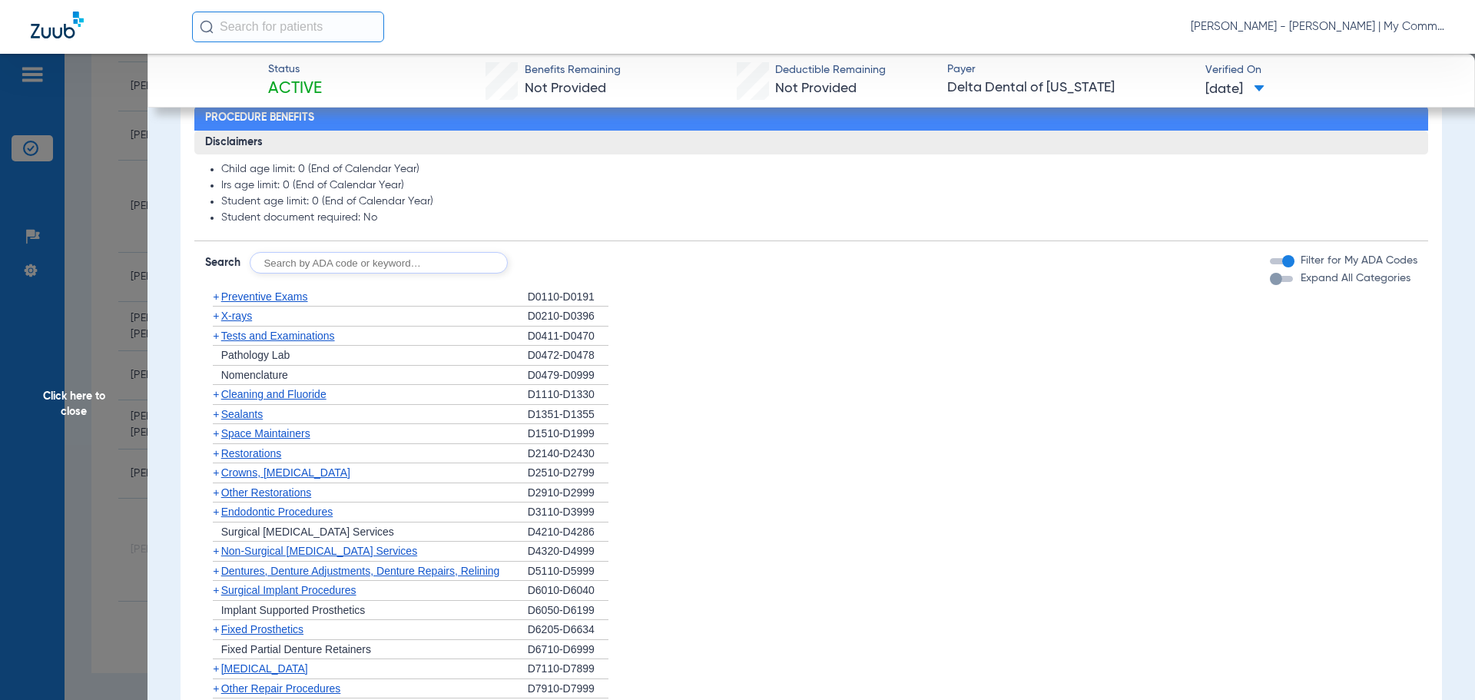
click at [234, 319] on span "X-rays" at bounding box center [236, 316] width 31 height 12
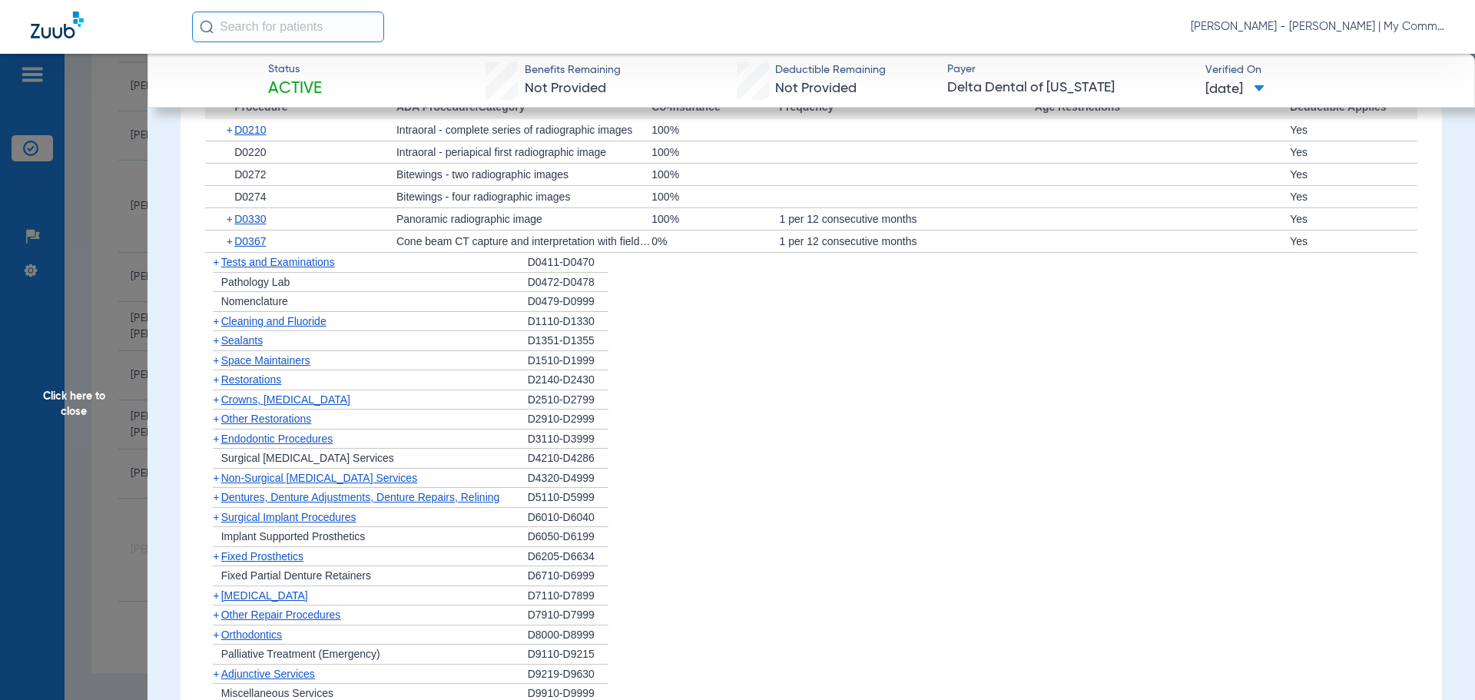
scroll to position [538, 0]
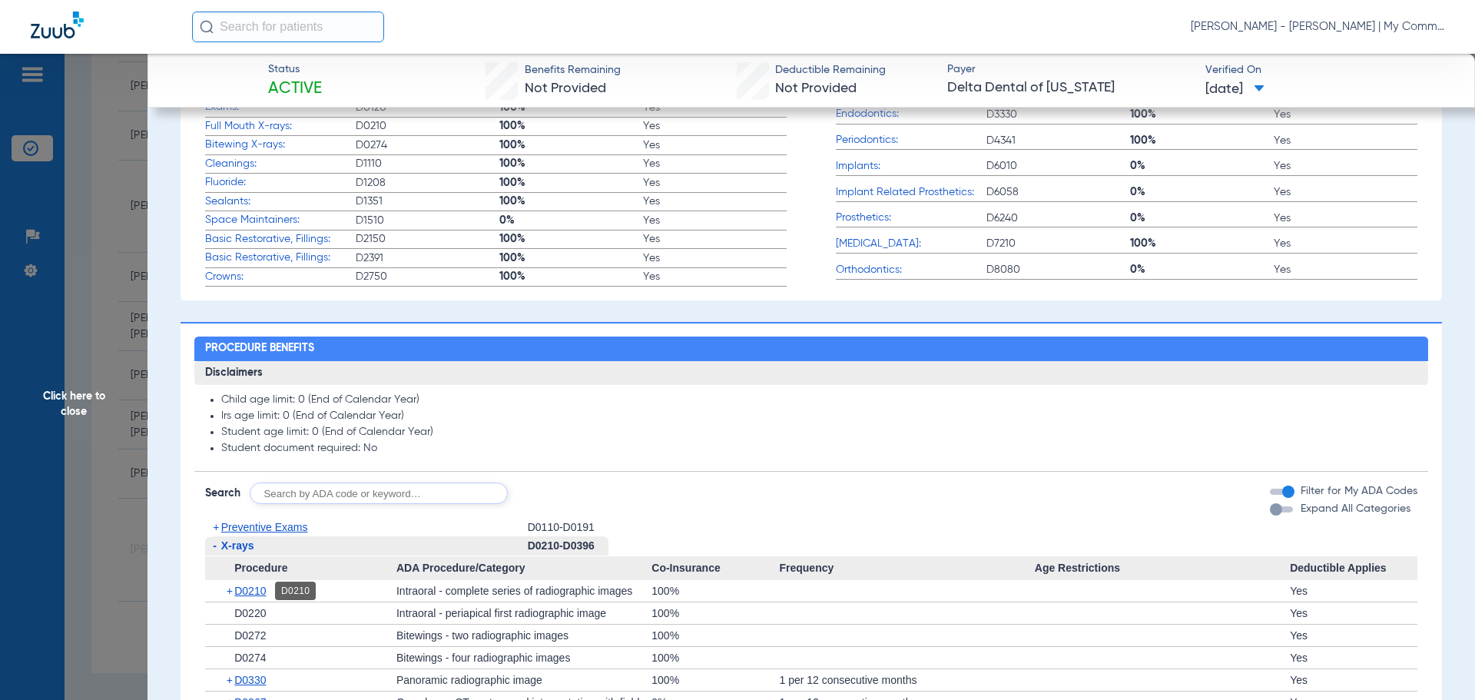
click at [253, 590] on span "D0210" at bounding box center [250, 591] width 32 height 12
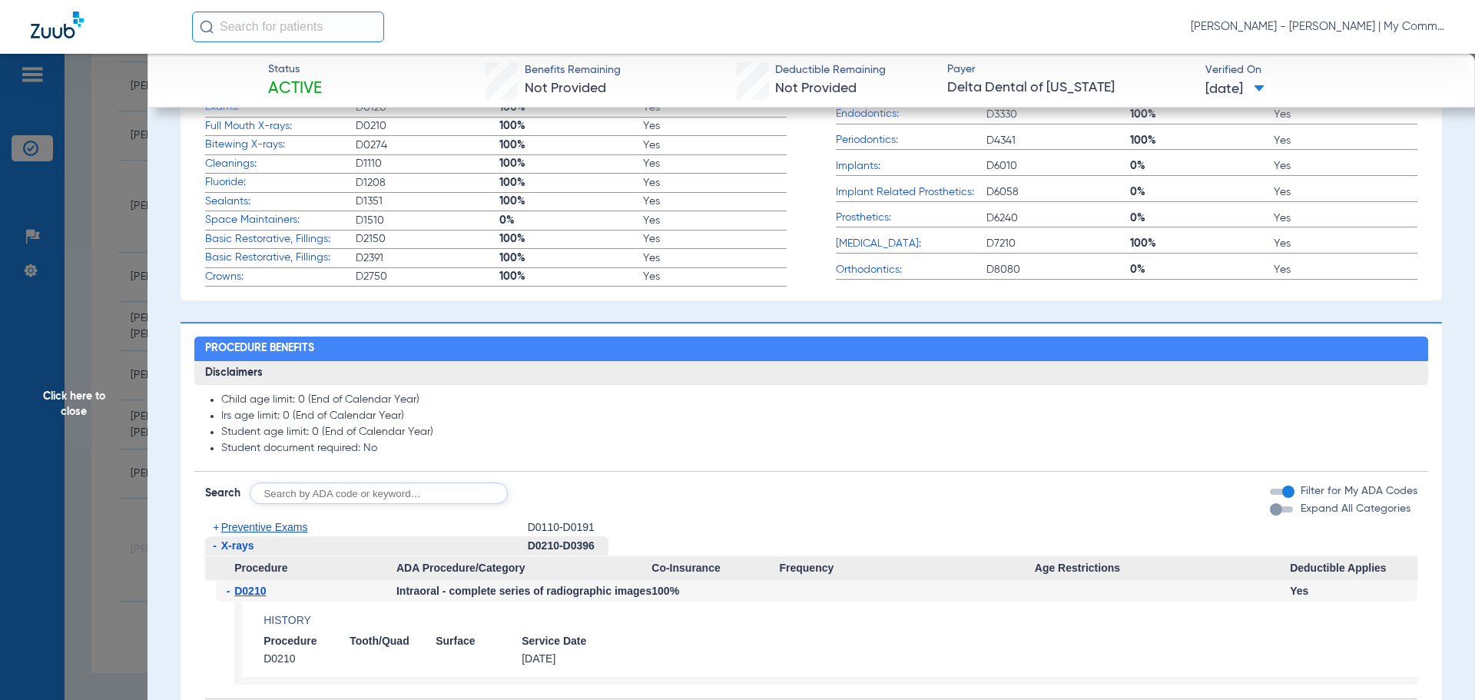
scroll to position [845, 0]
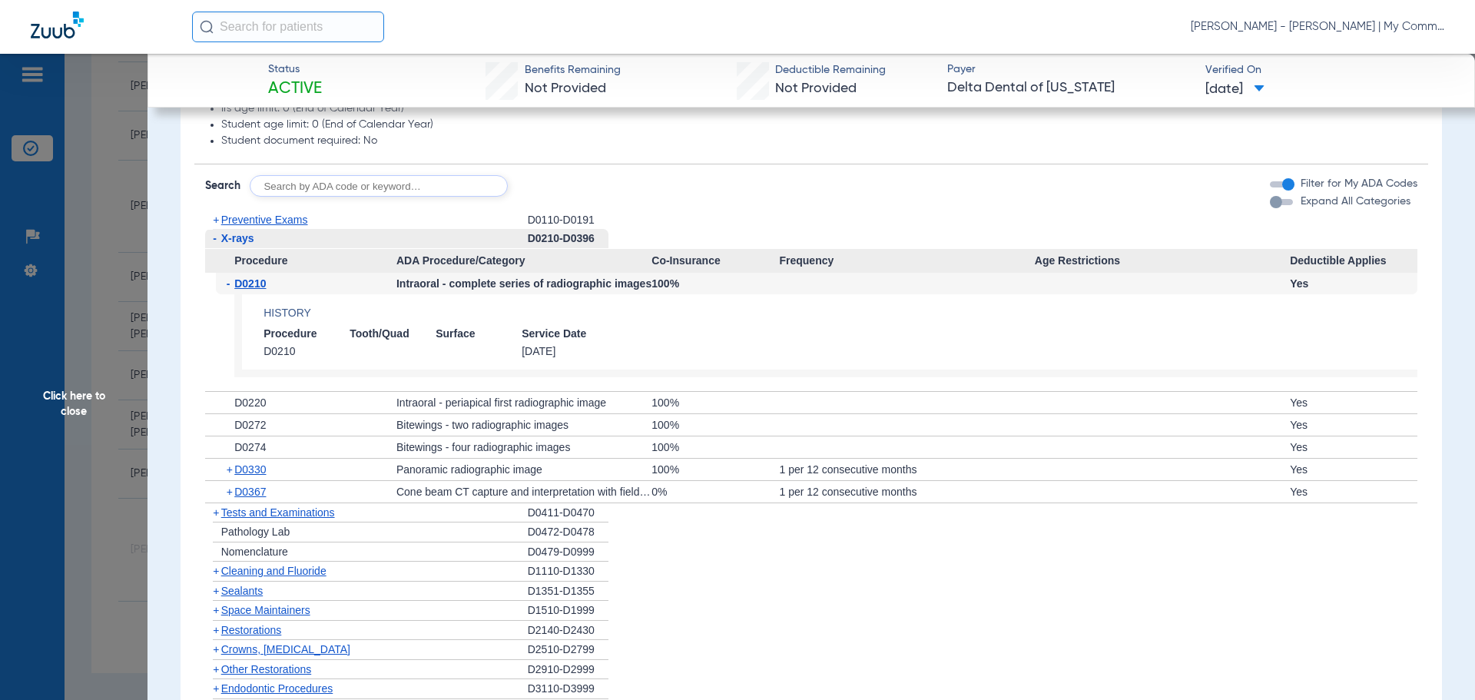
click at [50, 392] on span "Click here to close" at bounding box center [74, 404] width 148 height 700
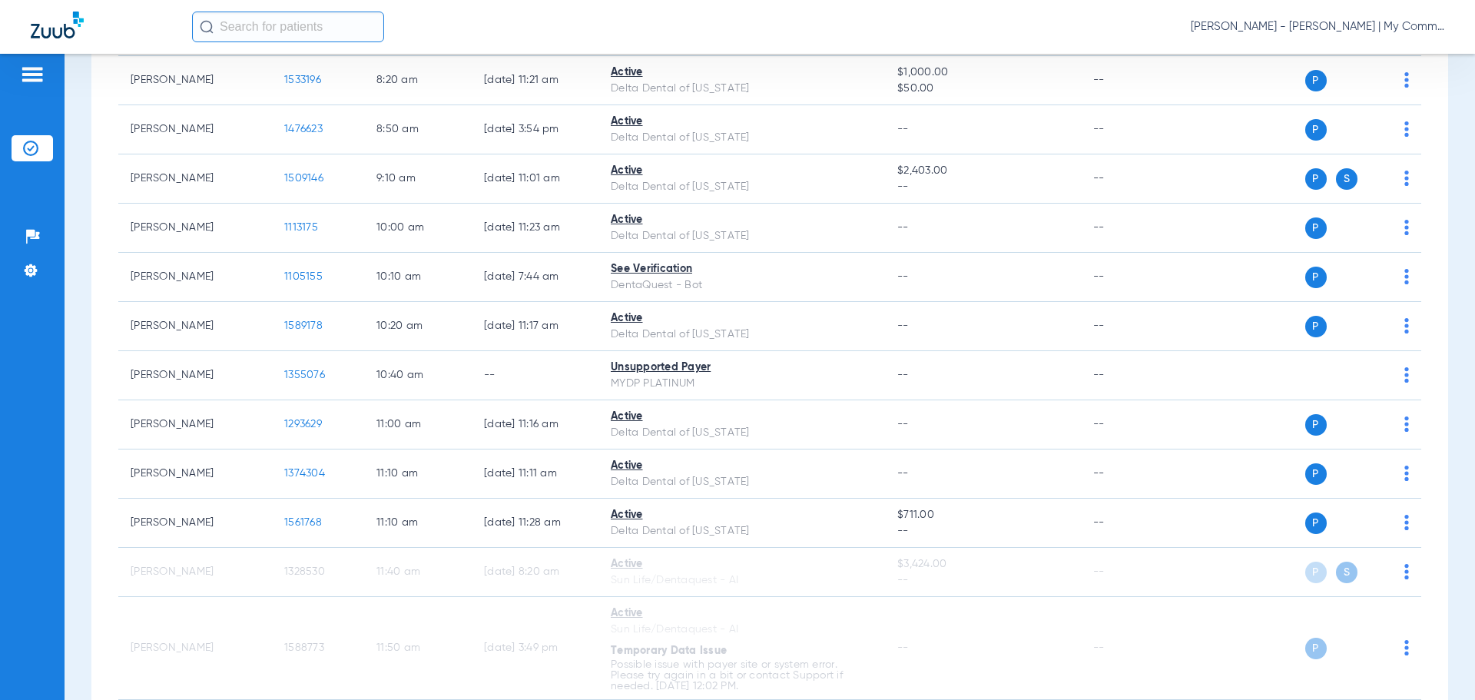
scroll to position [276, 0]
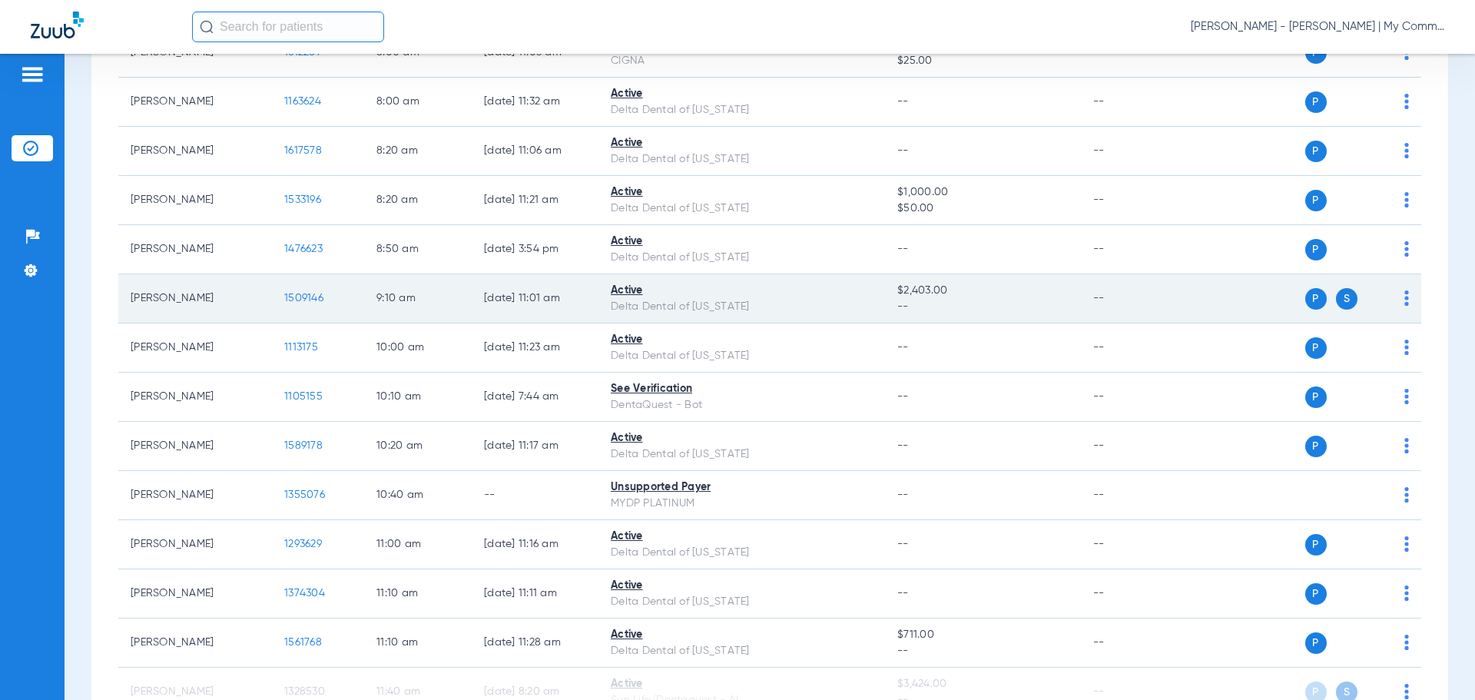
click at [297, 304] on span "1509146" at bounding box center [303, 298] width 39 height 11
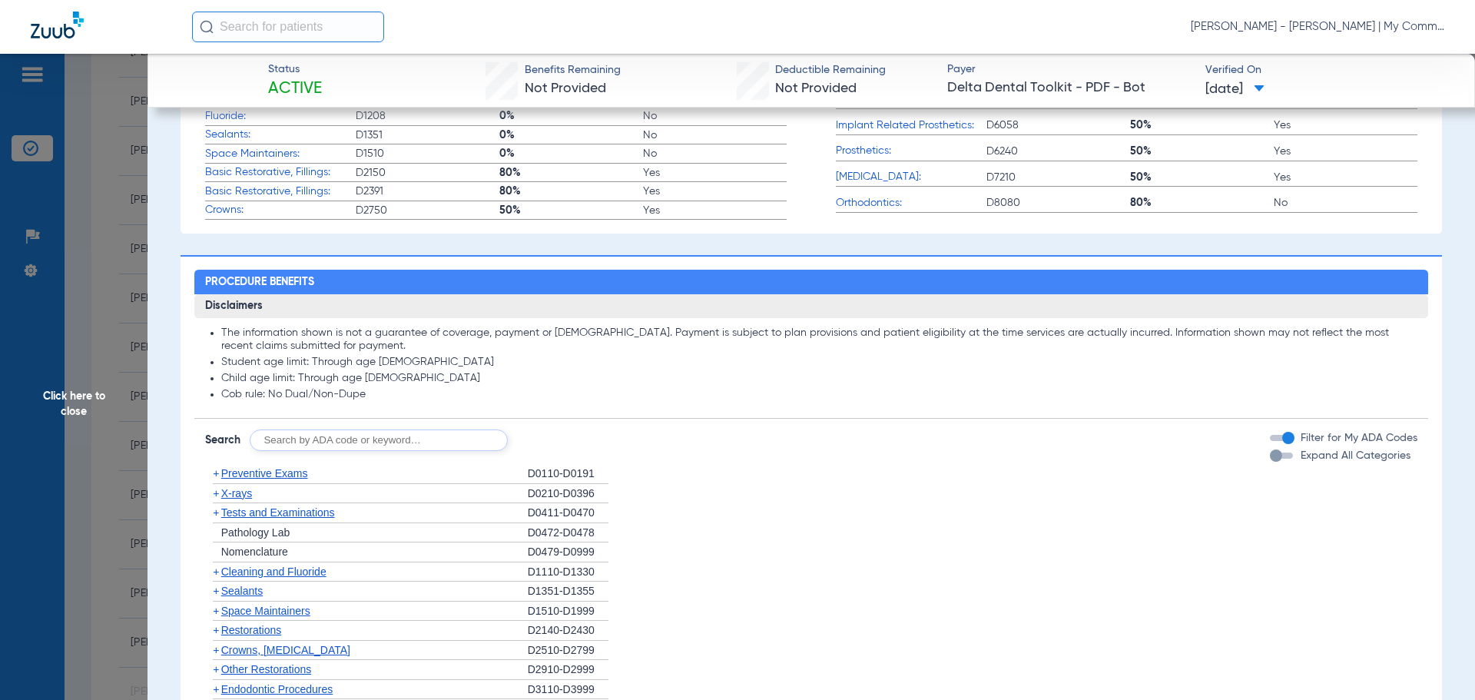
scroll to position [615, 0]
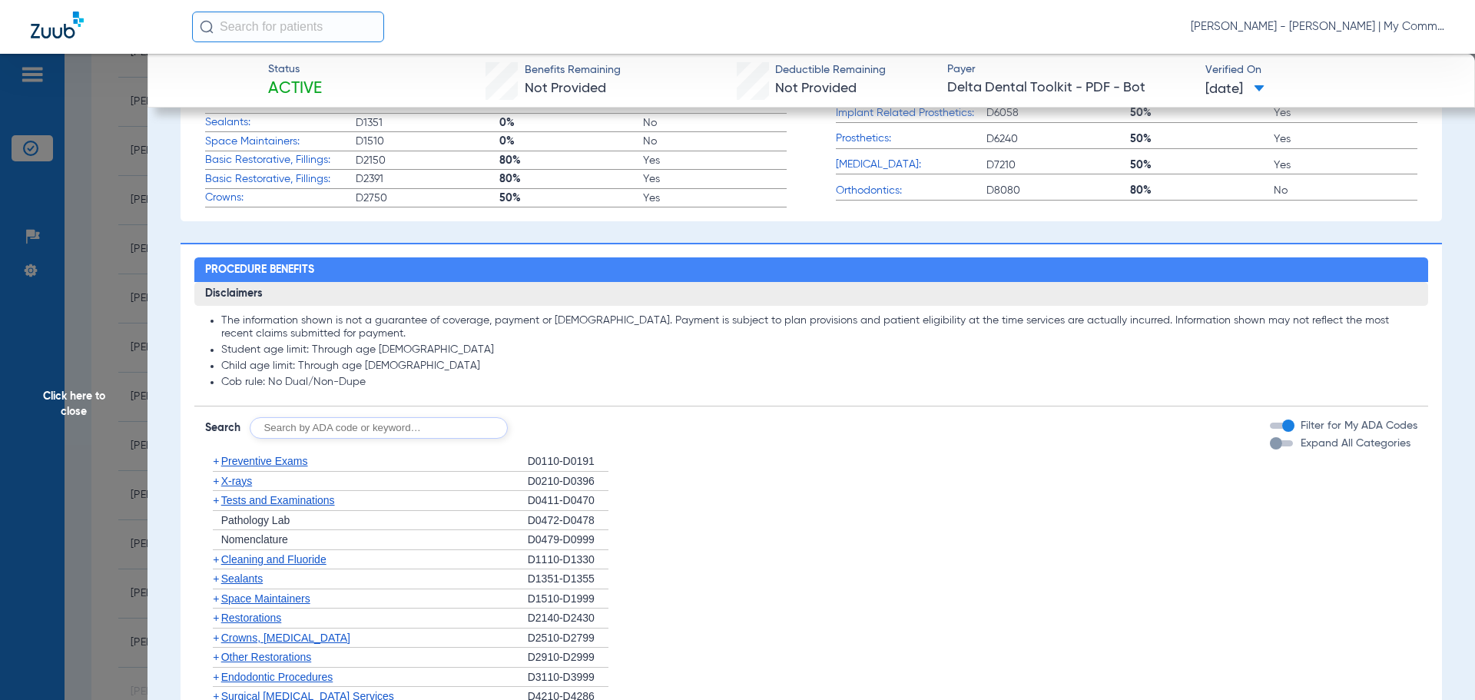
click at [241, 484] on span "X-rays" at bounding box center [236, 481] width 31 height 12
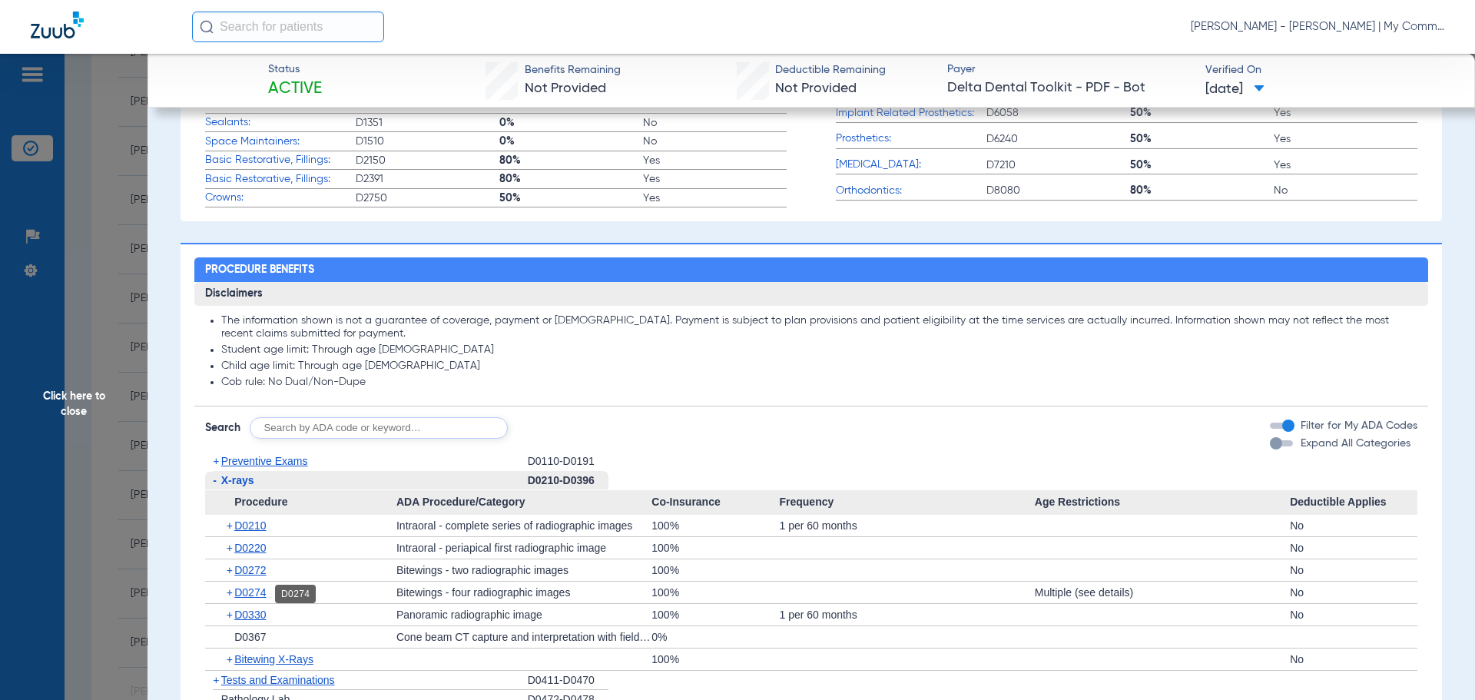
click at [260, 594] on span "D0274" at bounding box center [250, 592] width 32 height 12
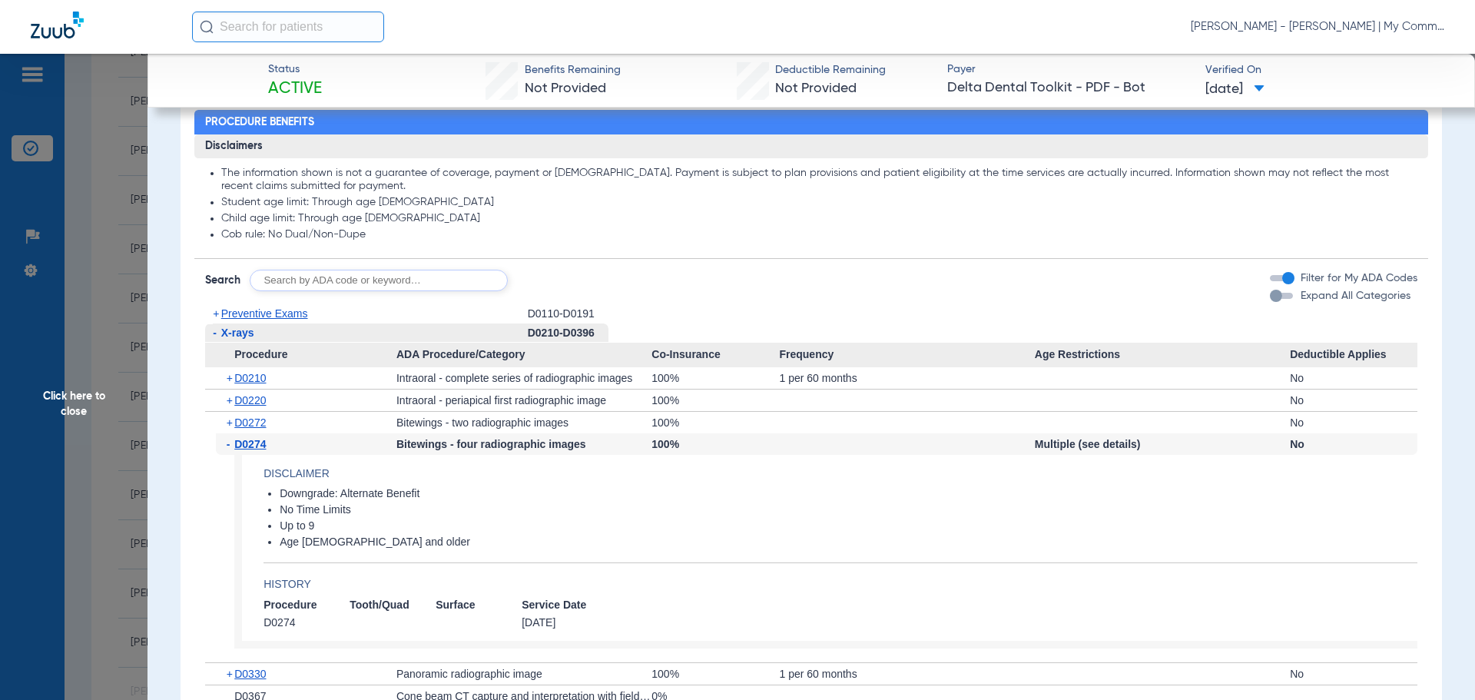
scroll to position [768, 0]
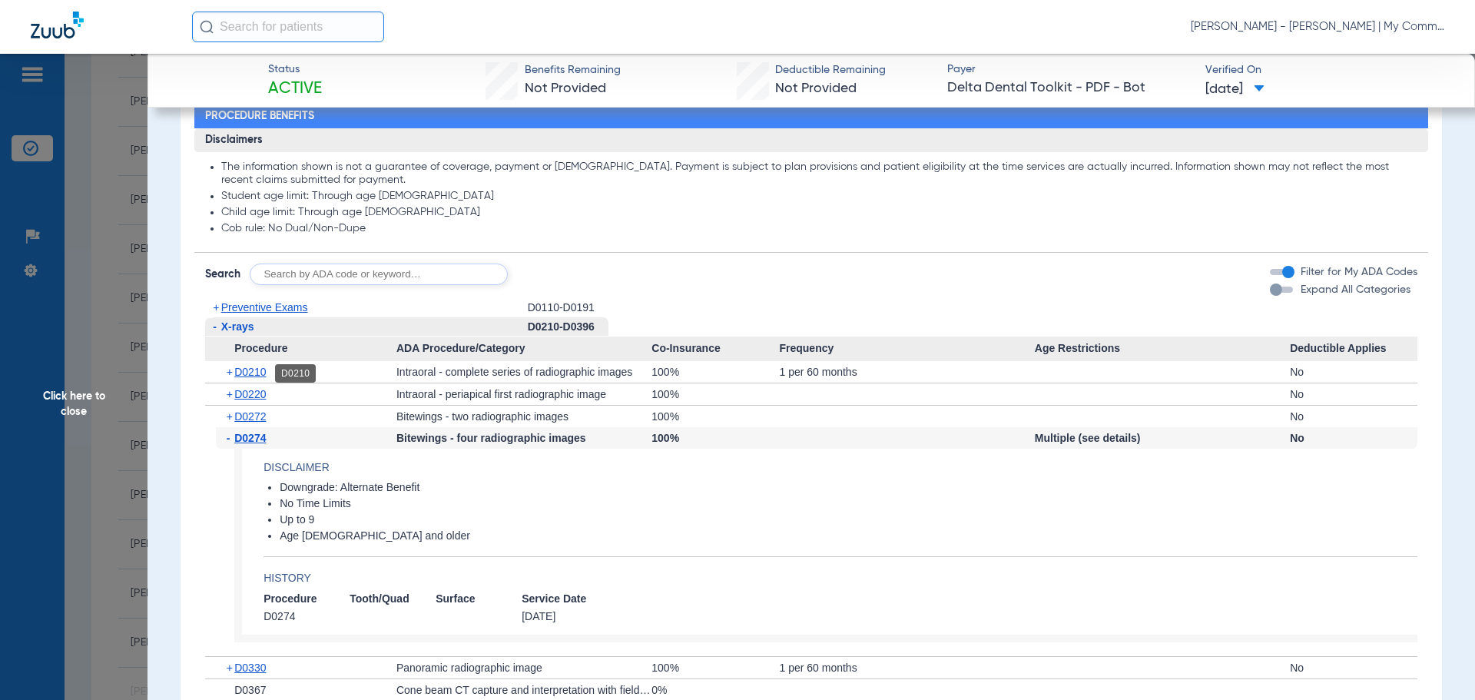
click at [255, 374] on span "D0210" at bounding box center [250, 372] width 32 height 12
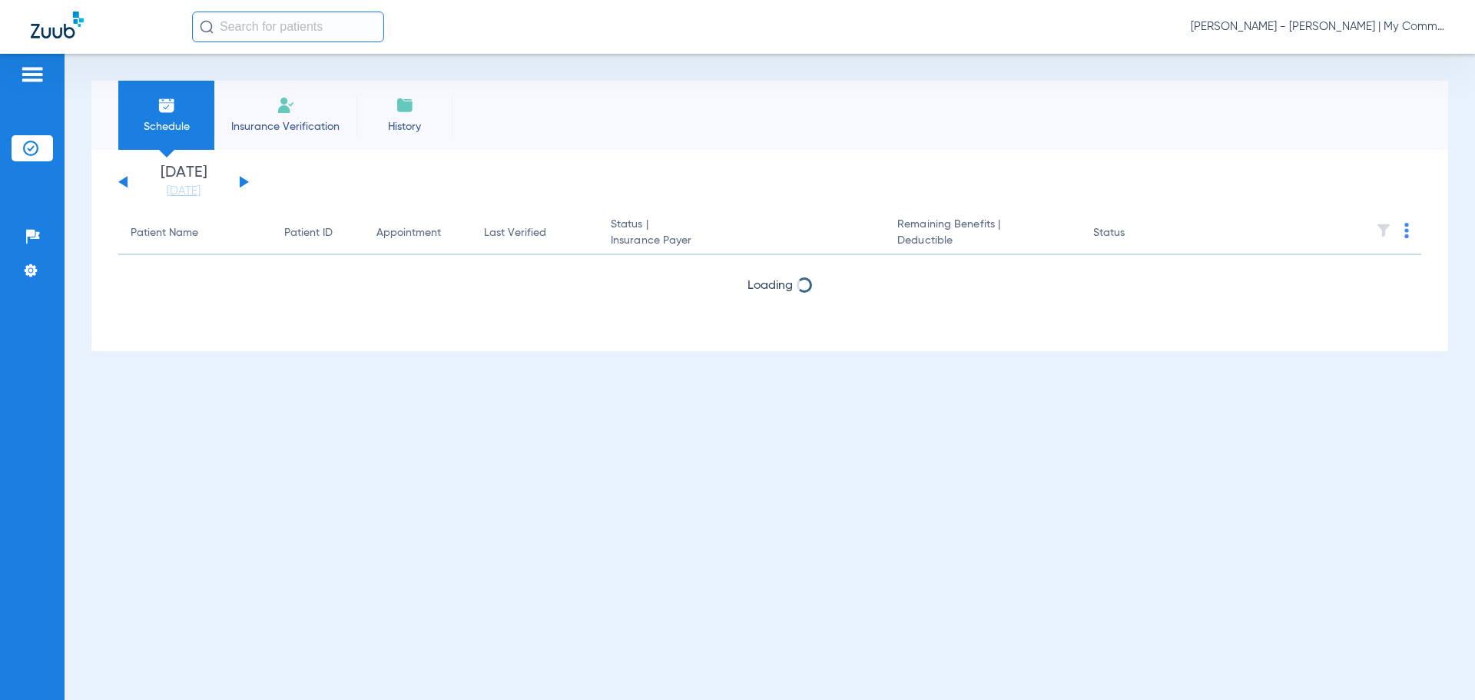
click at [1361, 32] on span "[PERSON_NAME] - [PERSON_NAME] | My Community Dental Centers" at bounding box center [1318, 26] width 254 height 15
click at [1383, 49] on span "Account Selection" at bounding box center [1387, 54] width 86 height 11
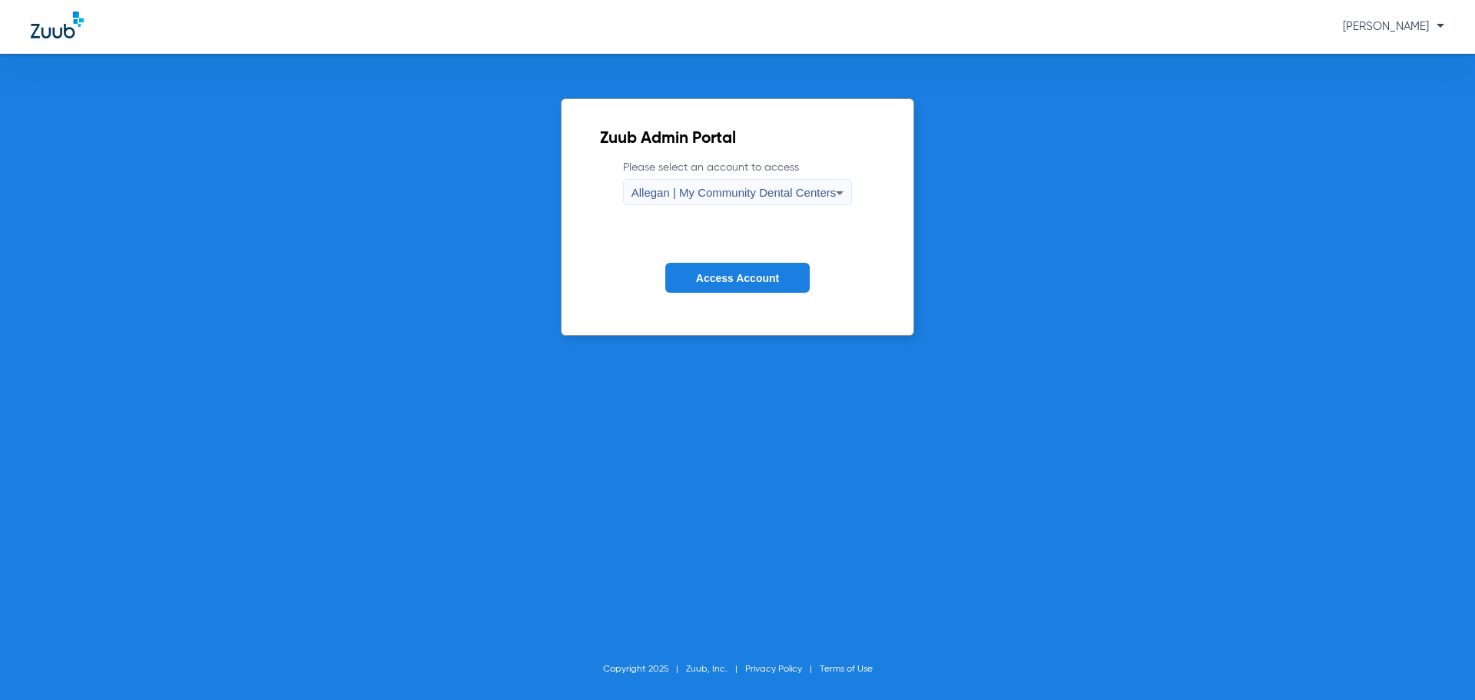
click at [694, 211] on form "Please select an account to access Allegan | My Community Dental Centers Access…" at bounding box center [738, 238] width 276 height 156
click at [692, 195] on span "Allegan | My Community Dental Centers" at bounding box center [734, 192] width 205 height 13
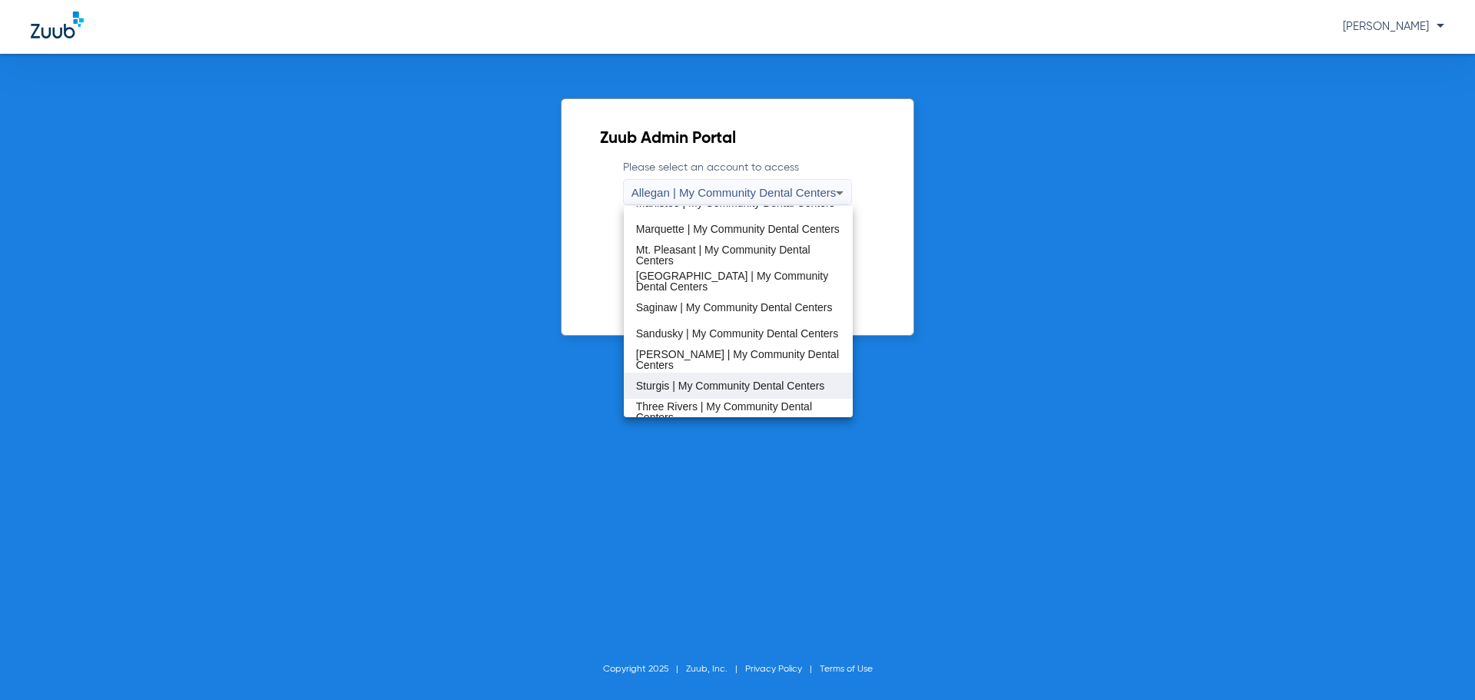
scroll to position [494, 0]
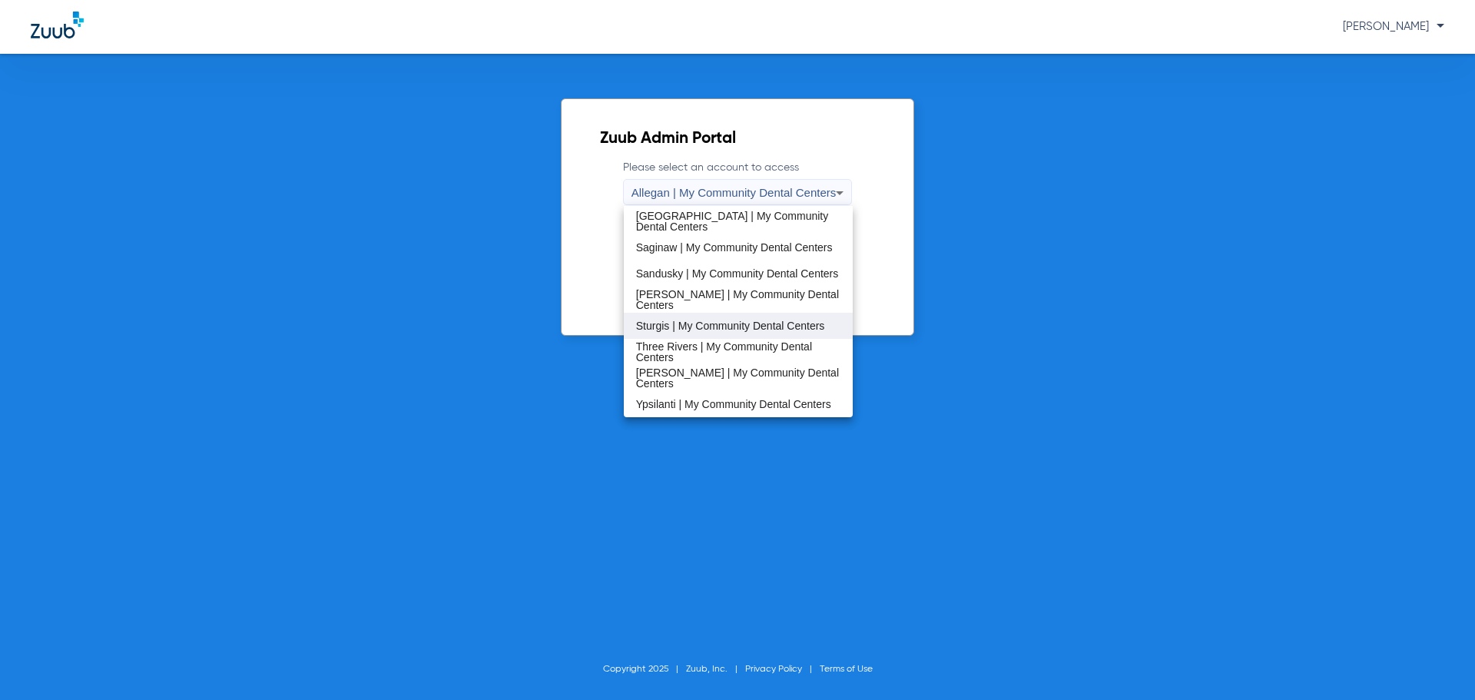
click at [725, 333] on mat-option "Sturgis | My Community Dental Centers" at bounding box center [739, 326] width 230 height 26
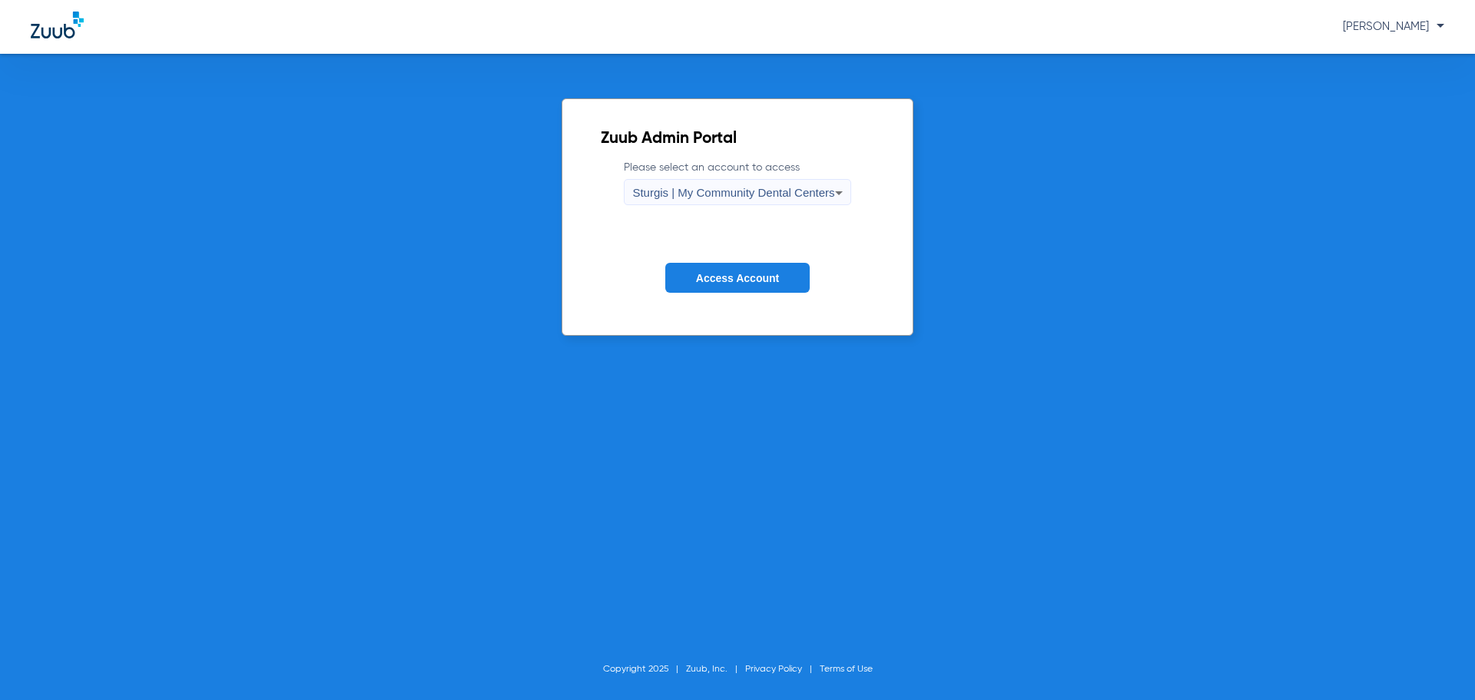
click at [722, 272] on span "Access Account" at bounding box center [737, 278] width 83 height 12
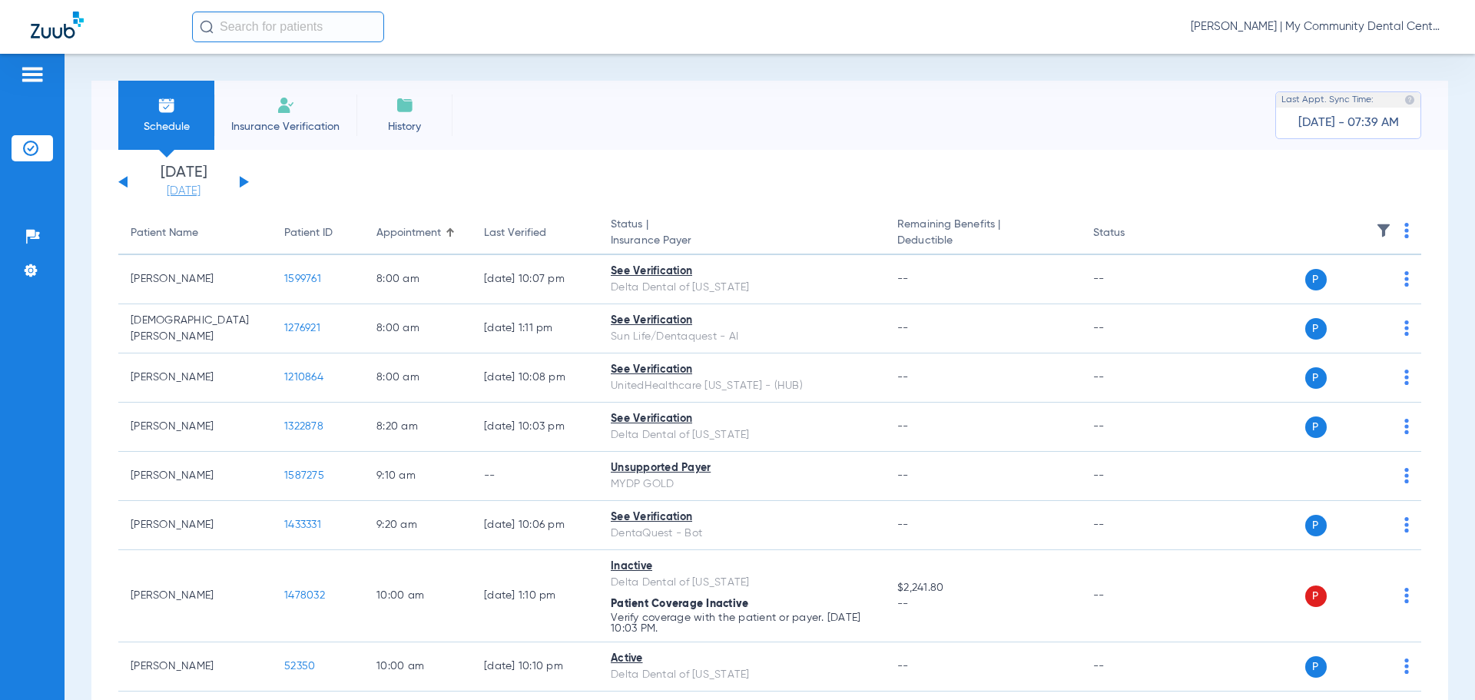
drag, startPoint x: 170, startPoint y: 190, endPoint x: 179, endPoint y: 196, distance: 11.1
click at [170, 190] on link "[DATE]" at bounding box center [184, 191] width 92 height 15
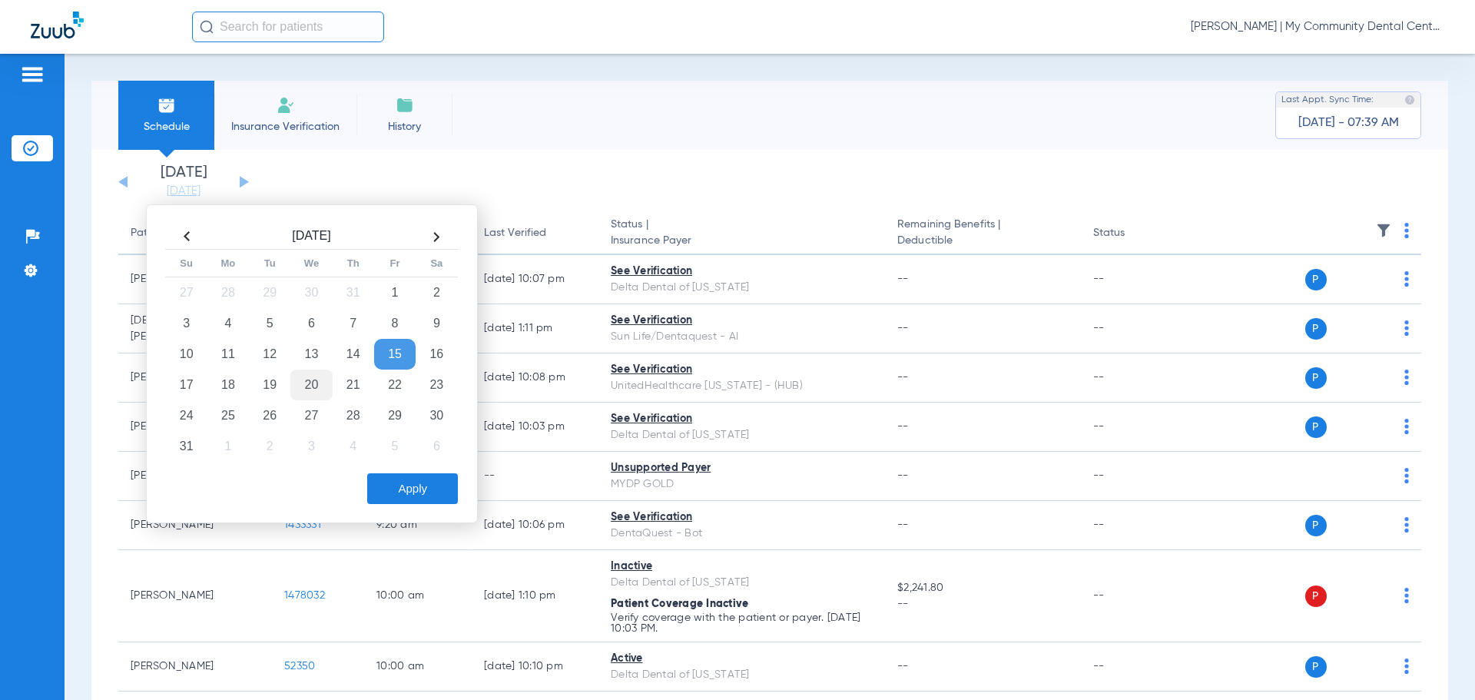
click at [301, 386] on td "20" at bounding box center [310, 385] width 41 height 31
click at [385, 480] on button "Apply" at bounding box center [412, 488] width 91 height 31
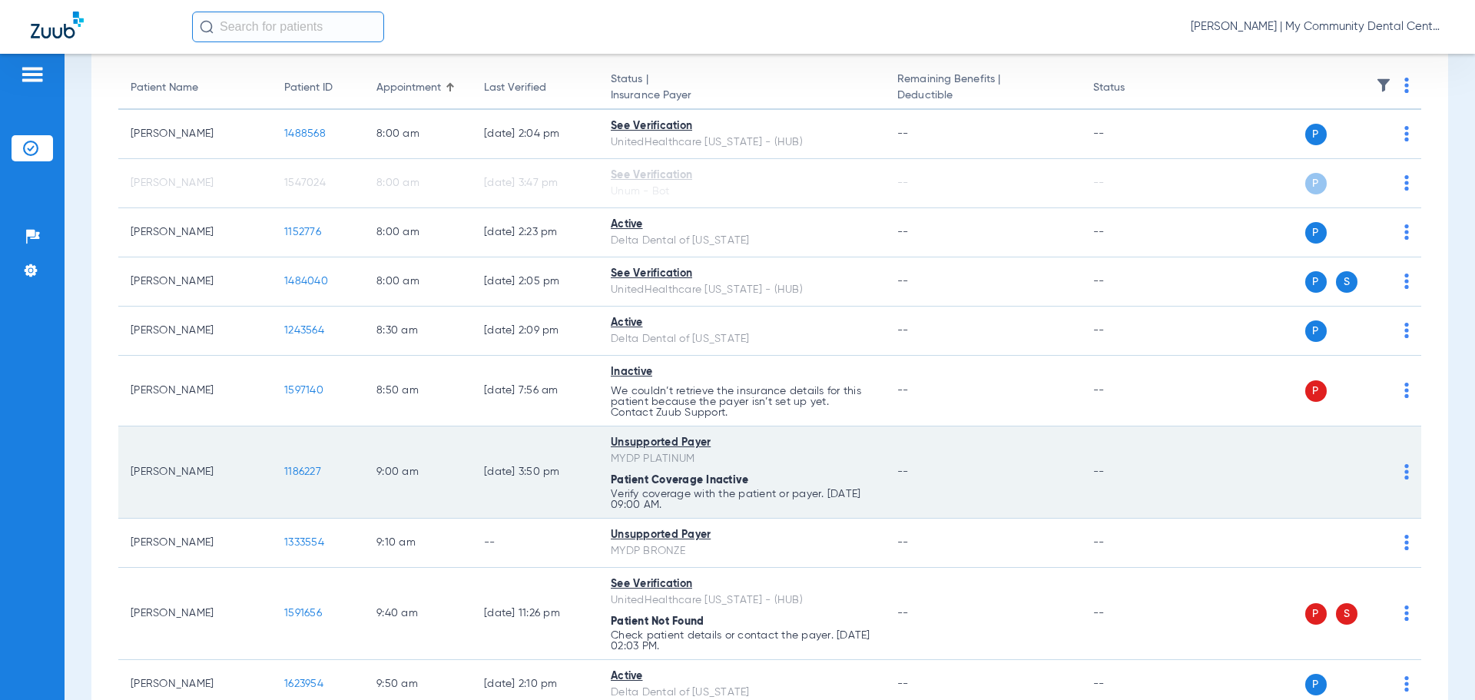
scroll to position [231, 0]
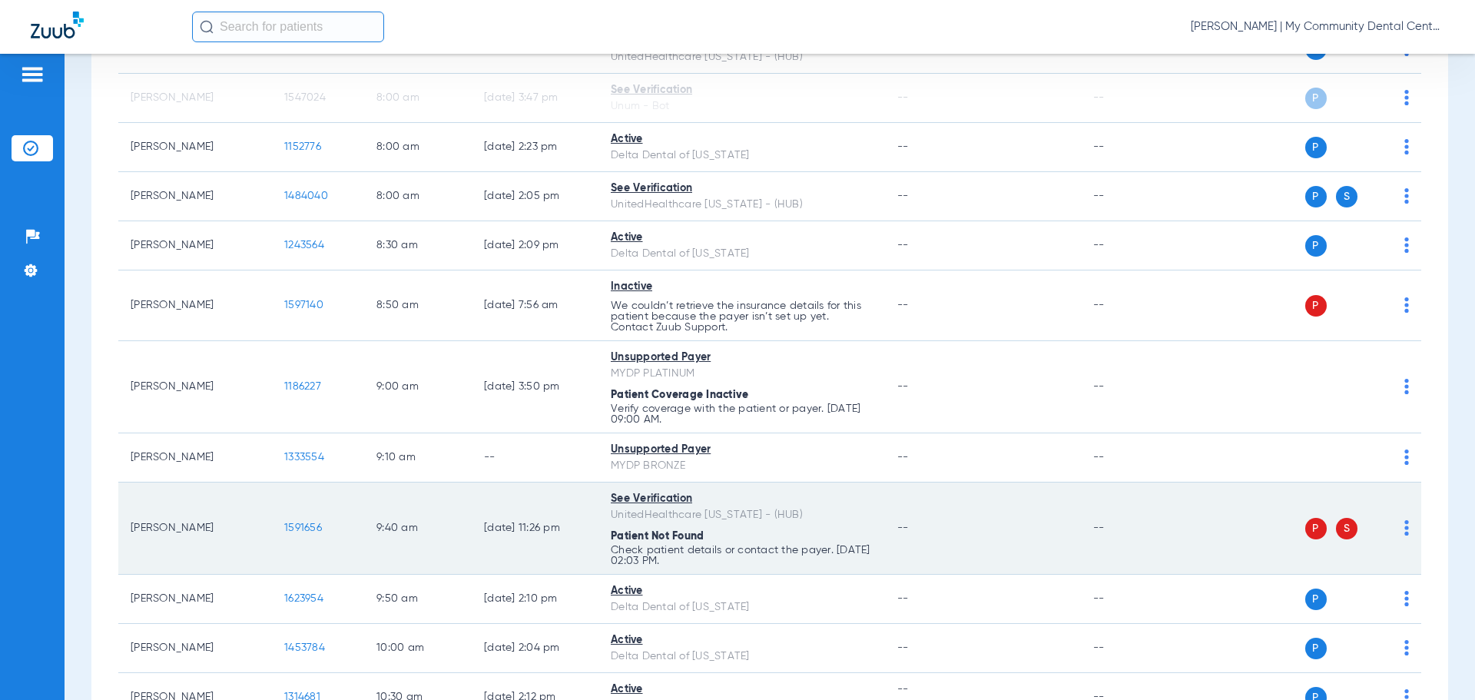
click at [1405, 534] on img at bounding box center [1407, 527] width 5 height 15
click at [1374, 587] on span "Verify Now" at bounding box center [1331, 588] width 107 height 11
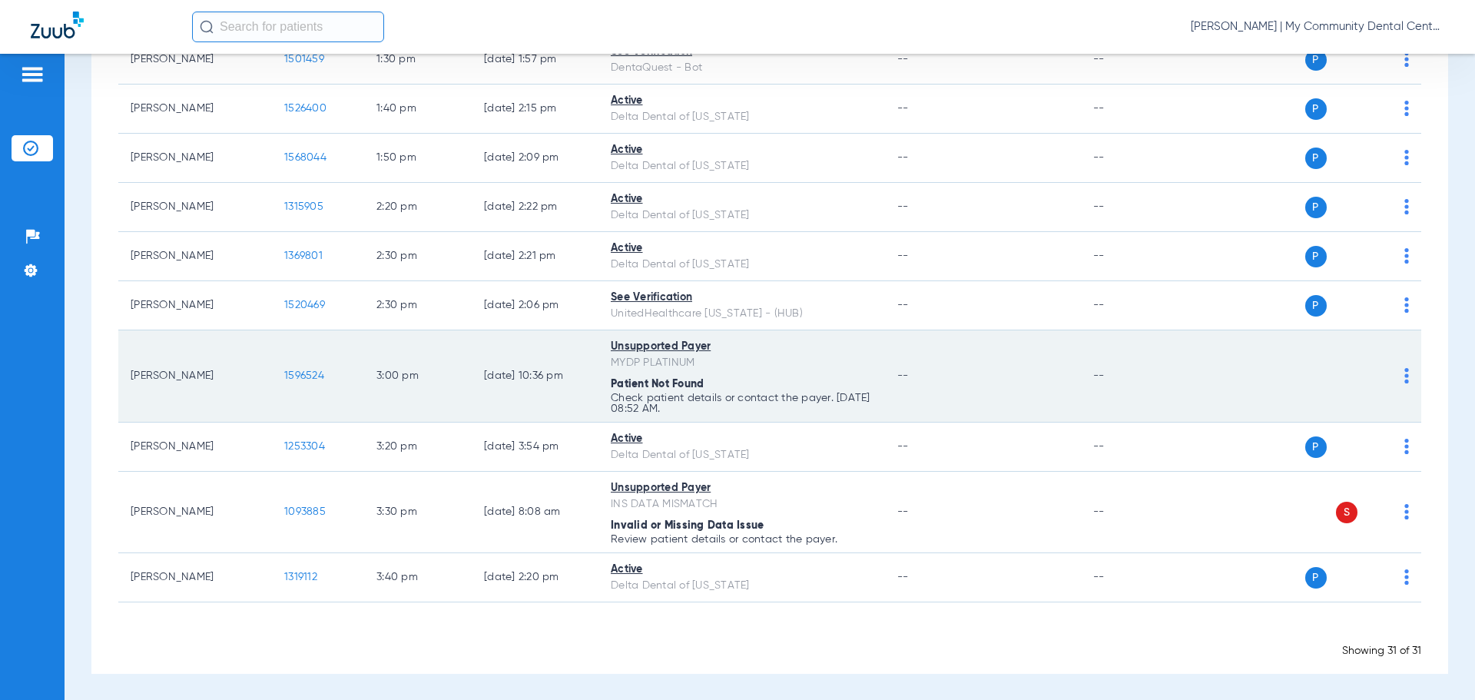
scroll to position [1425, 0]
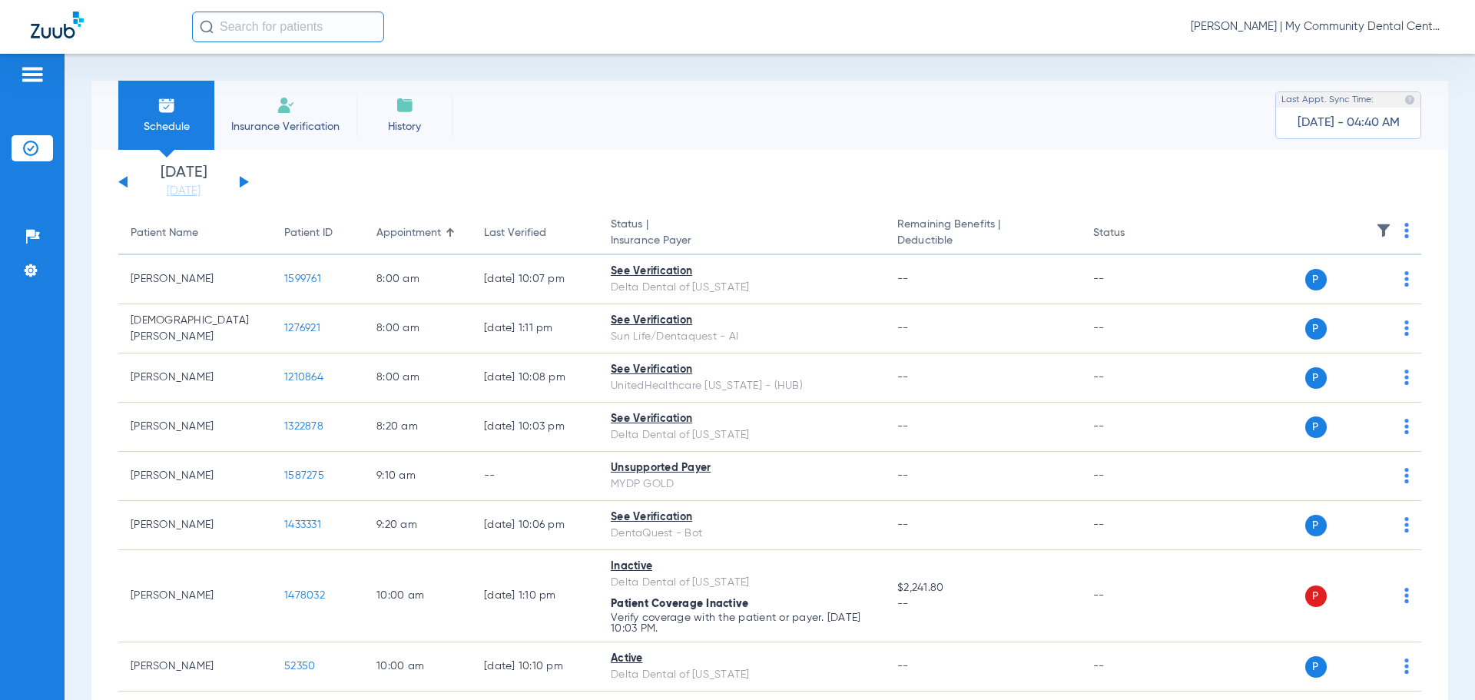
click at [1296, 23] on span "[PERSON_NAME] | My Community Dental Centers" at bounding box center [1318, 26] width 254 height 15
click at [1359, 45] on button "Account Selection" at bounding box center [1387, 54] width 111 height 31
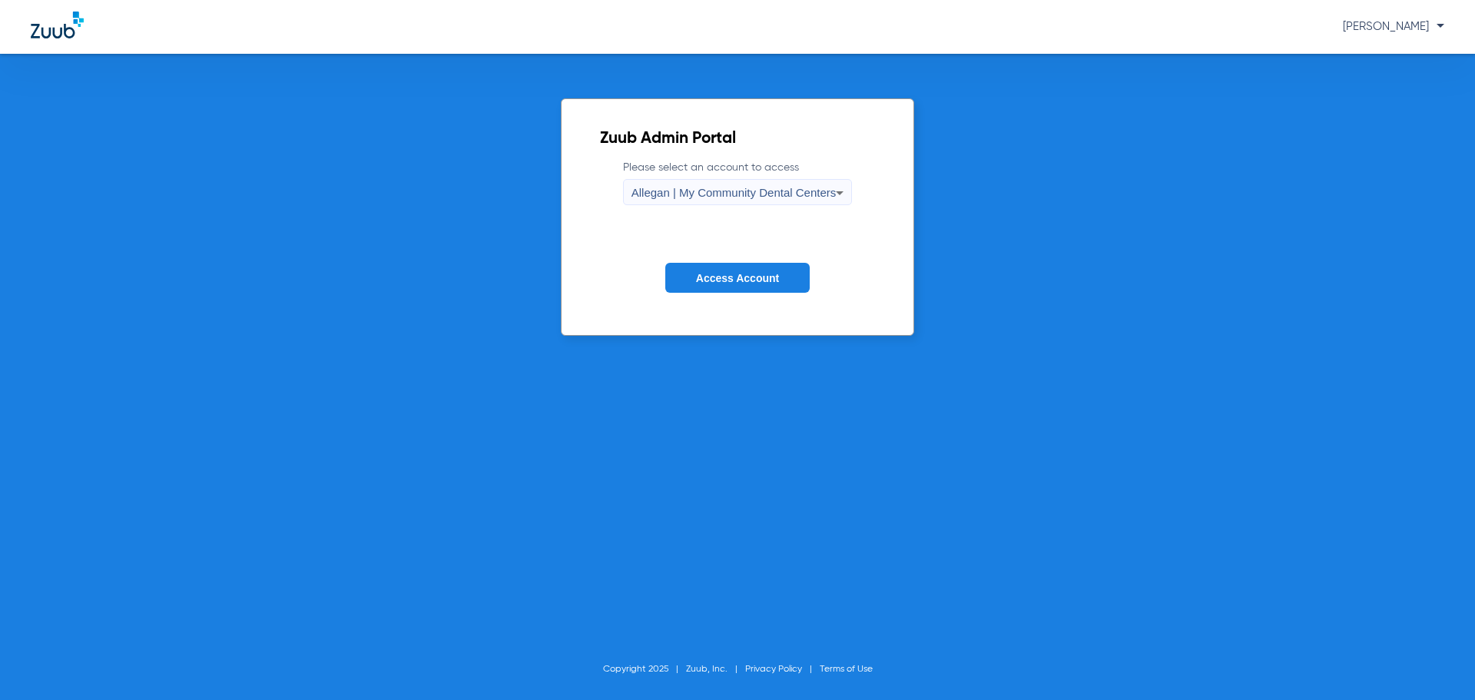
click at [800, 181] on div "Allegan | My Community Dental Centers" at bounding box center [734, 193] width 205 height 26
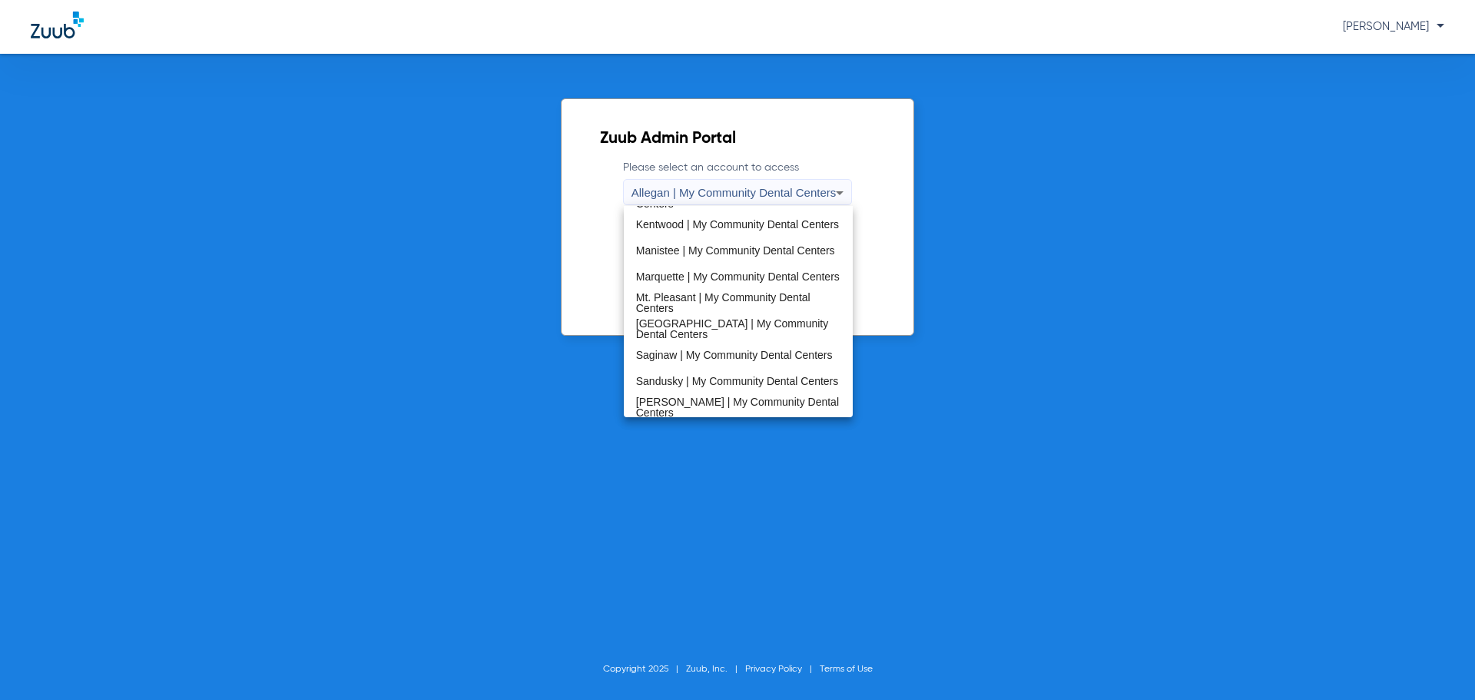
scroll to position [494, 0]
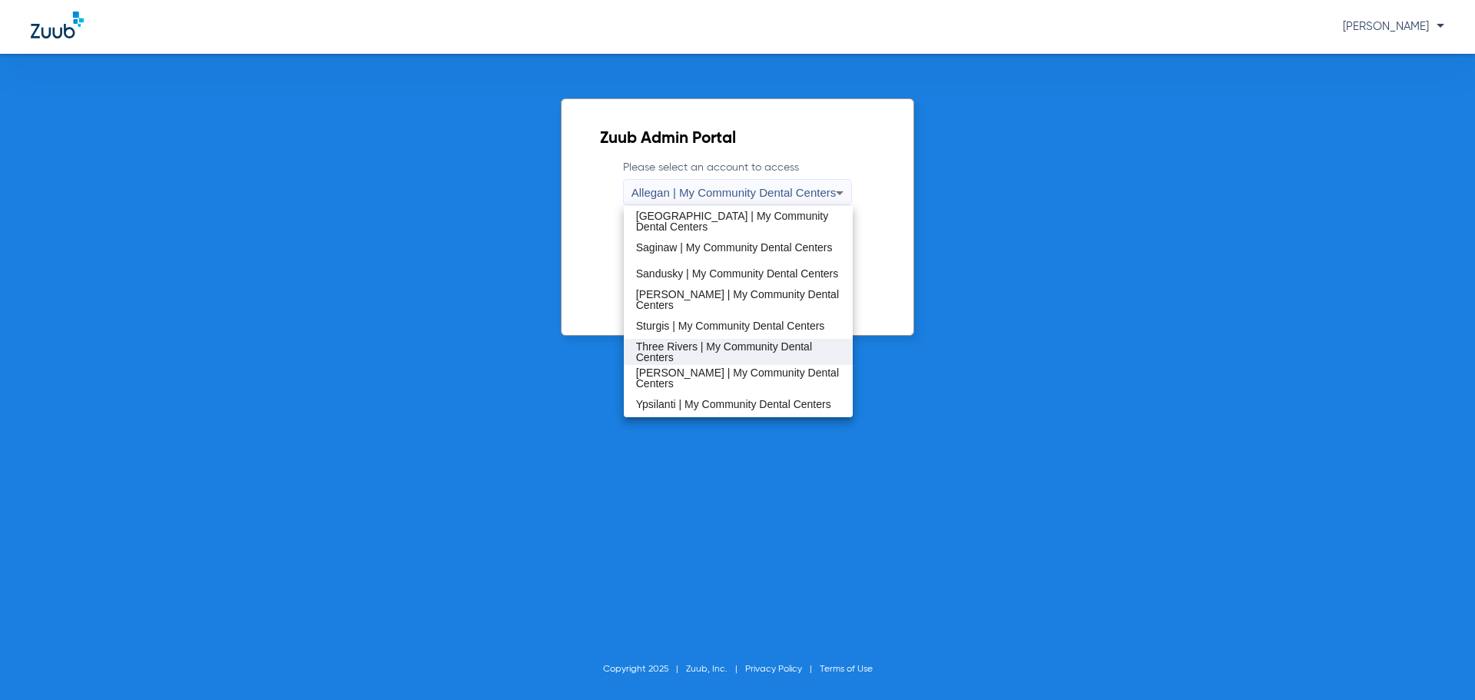
click at [695, 342] on span "Three Rivers | My Community Dental Centers" at bounding box center [738, 352] width 205 height 22
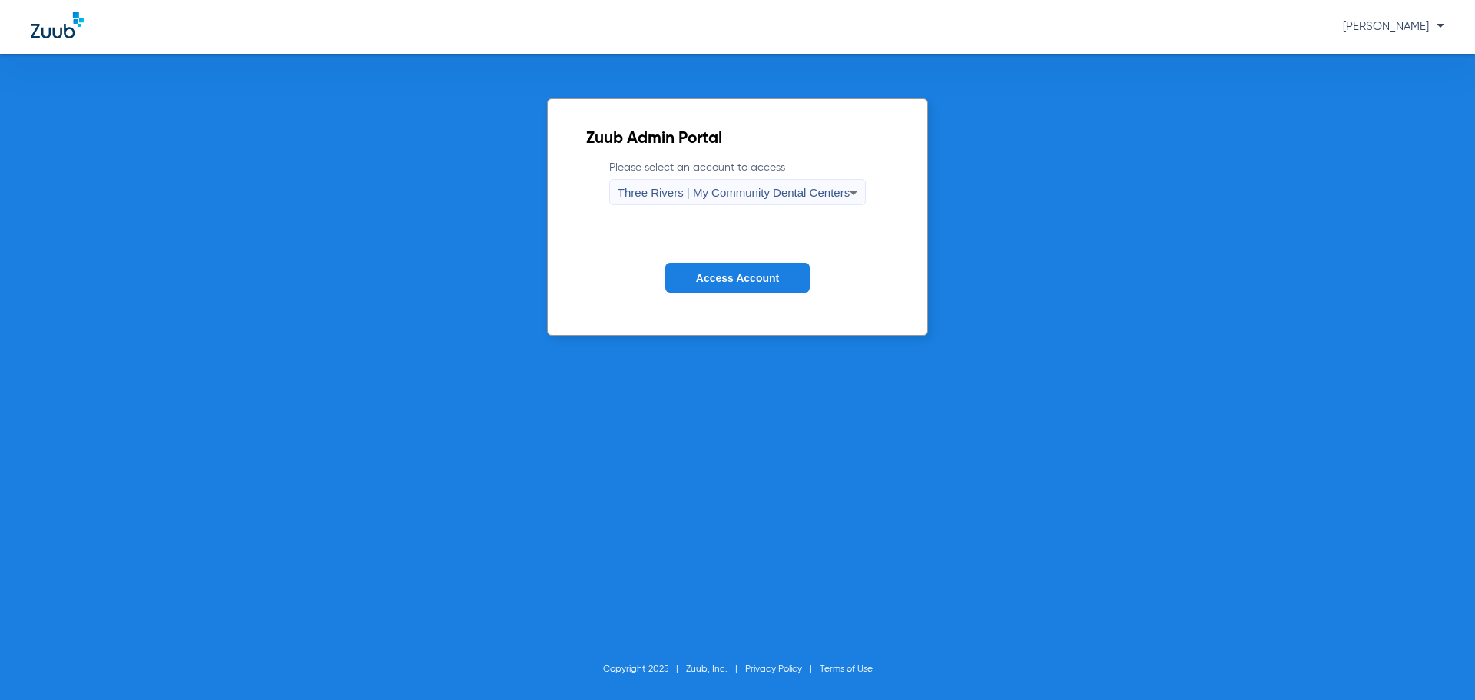
click at [698, 287] on button "Access Account" at bounding box center [737, 278] width 144 height 30
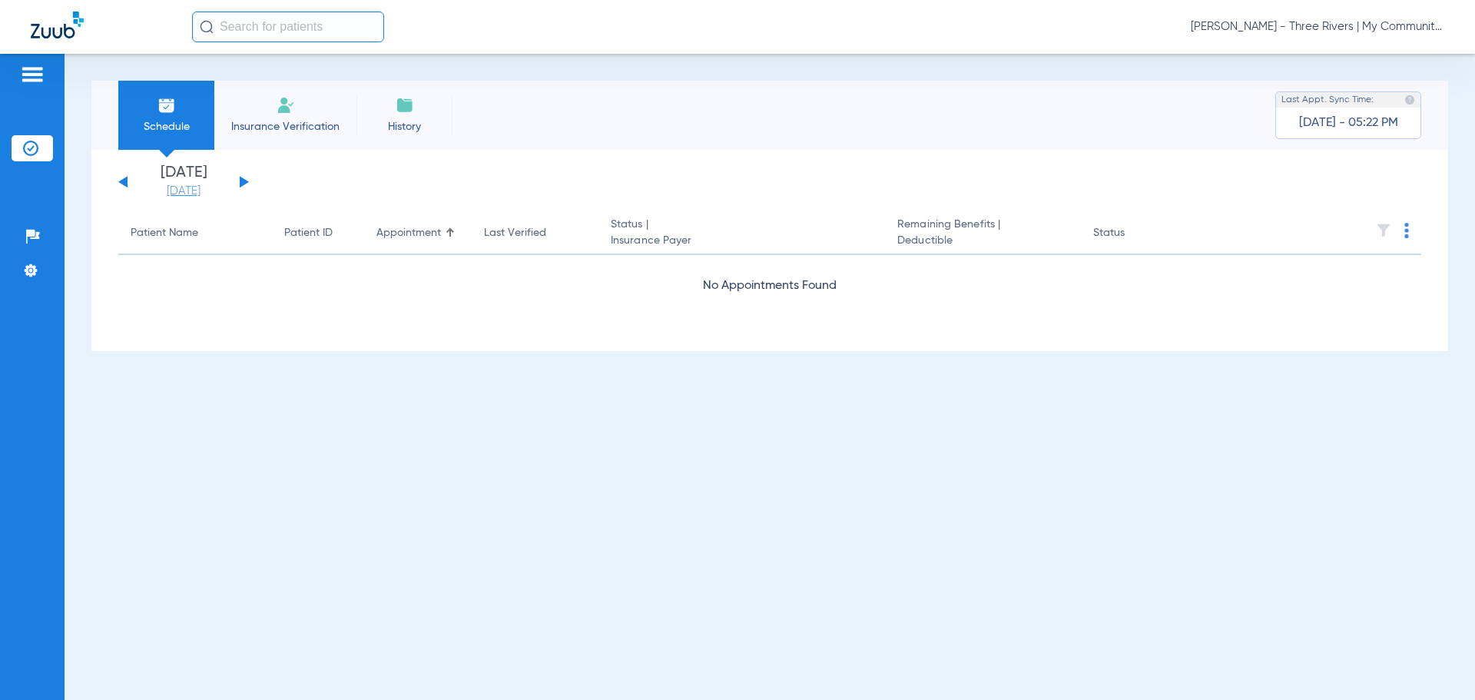
click at [184, 192] on link "[DATE]" at bounding box center [184, 191] width 92 height 15
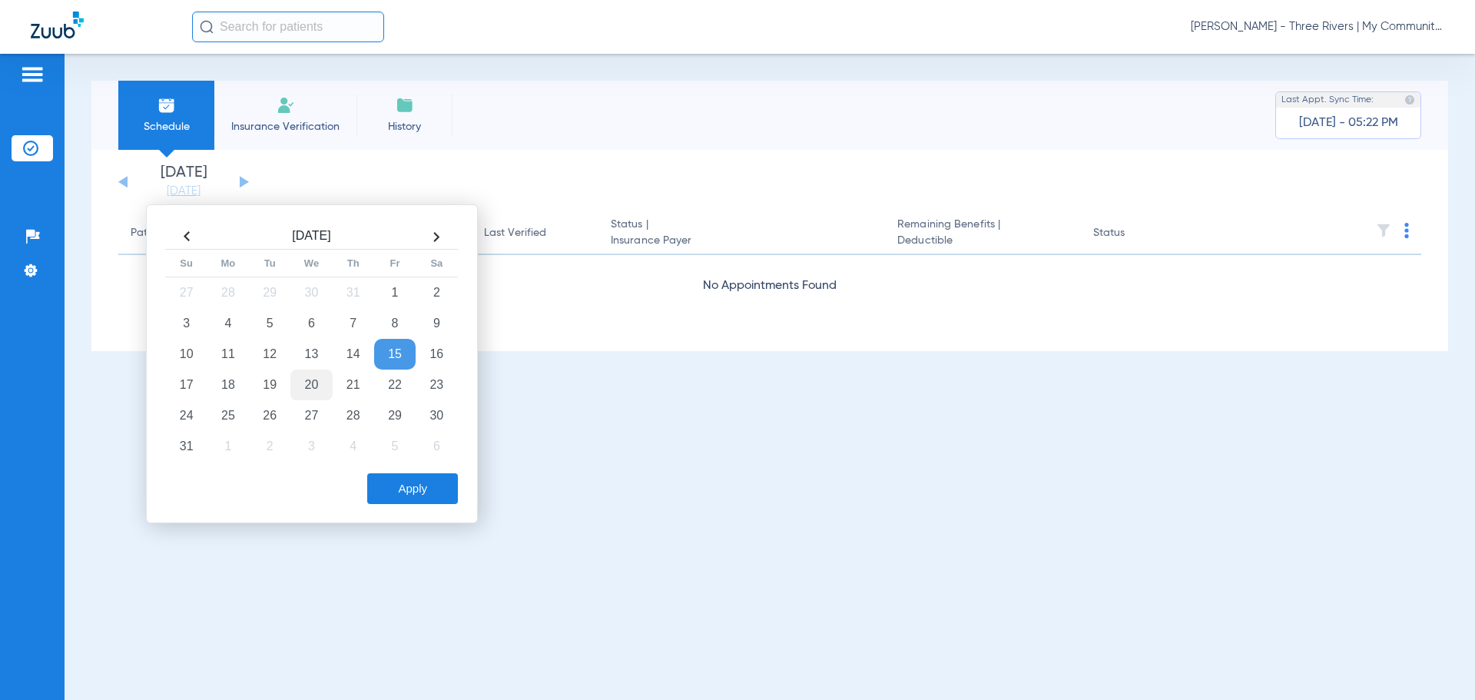
click at [315, 386] on td "20" at bounding box center [310, 385] width 41 height 31
click at [395, 484] on button "Apply" at bounding box center [412, 488] width 91 height 31
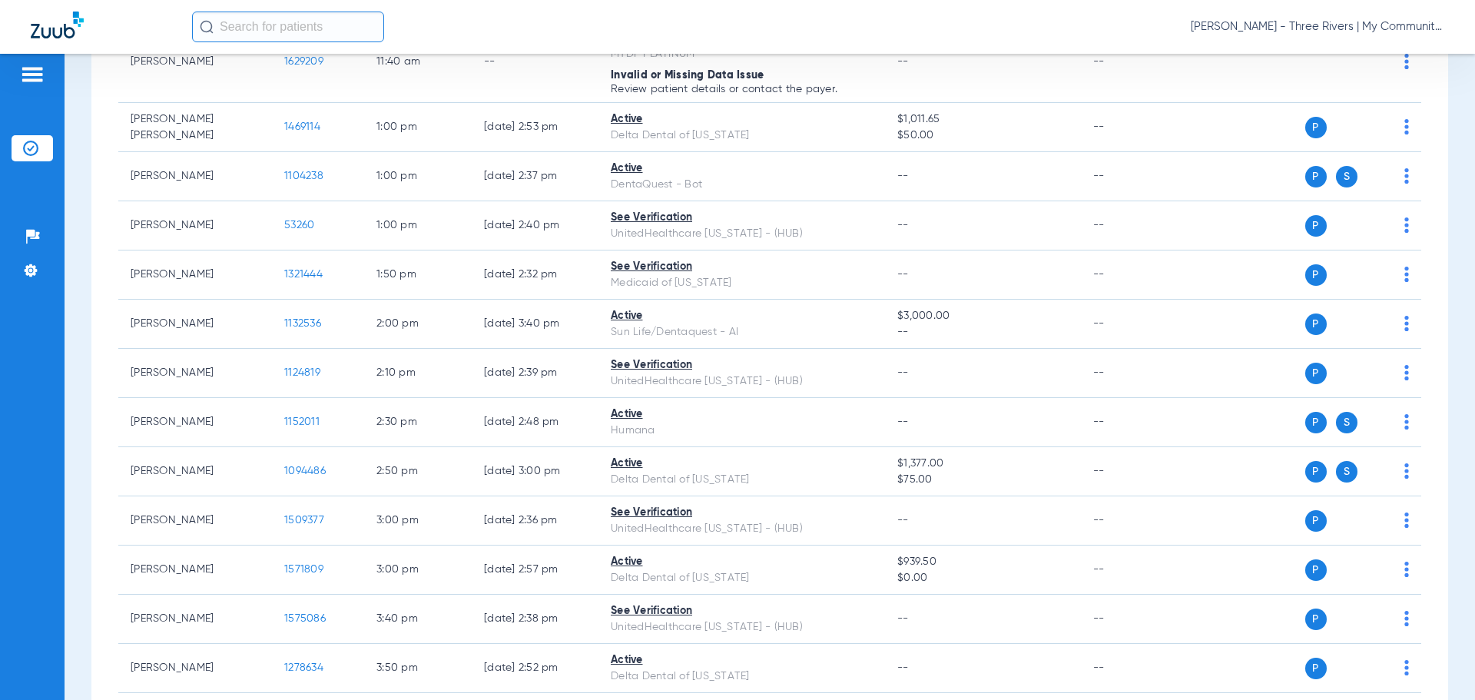
scroll to position [1013, 0]
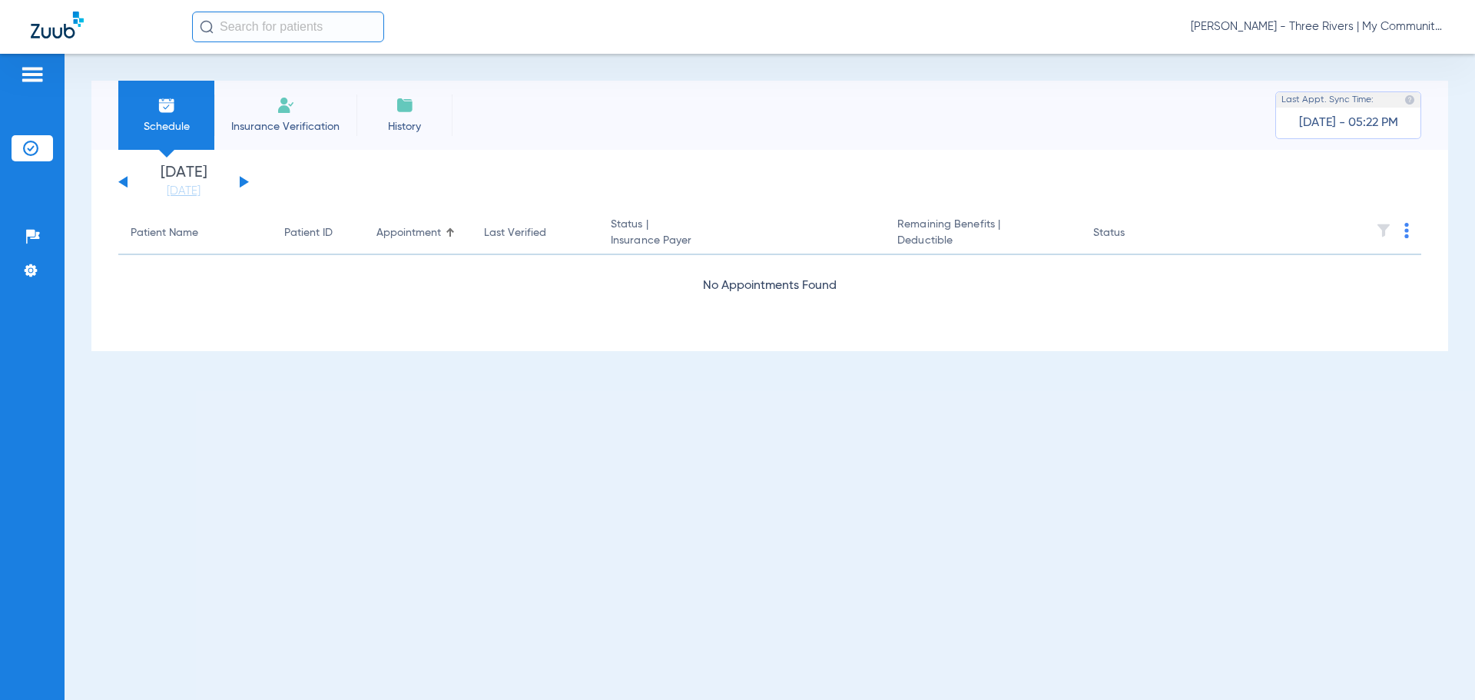
click at [1362, 35] on div "Carly Noble - Three Rivers | My Community Dental Centers" at bounding box center [818, 27] width 1252 height 31
click at [1358, 28] on span "Carly Noble - Three Rivers | My Community Dental Centers" at bounding box center [1318, 26] width 254 height 15
click at [1403, 61] on button "Account Selection" at bounding box center [1387, 54] width 111 height 31
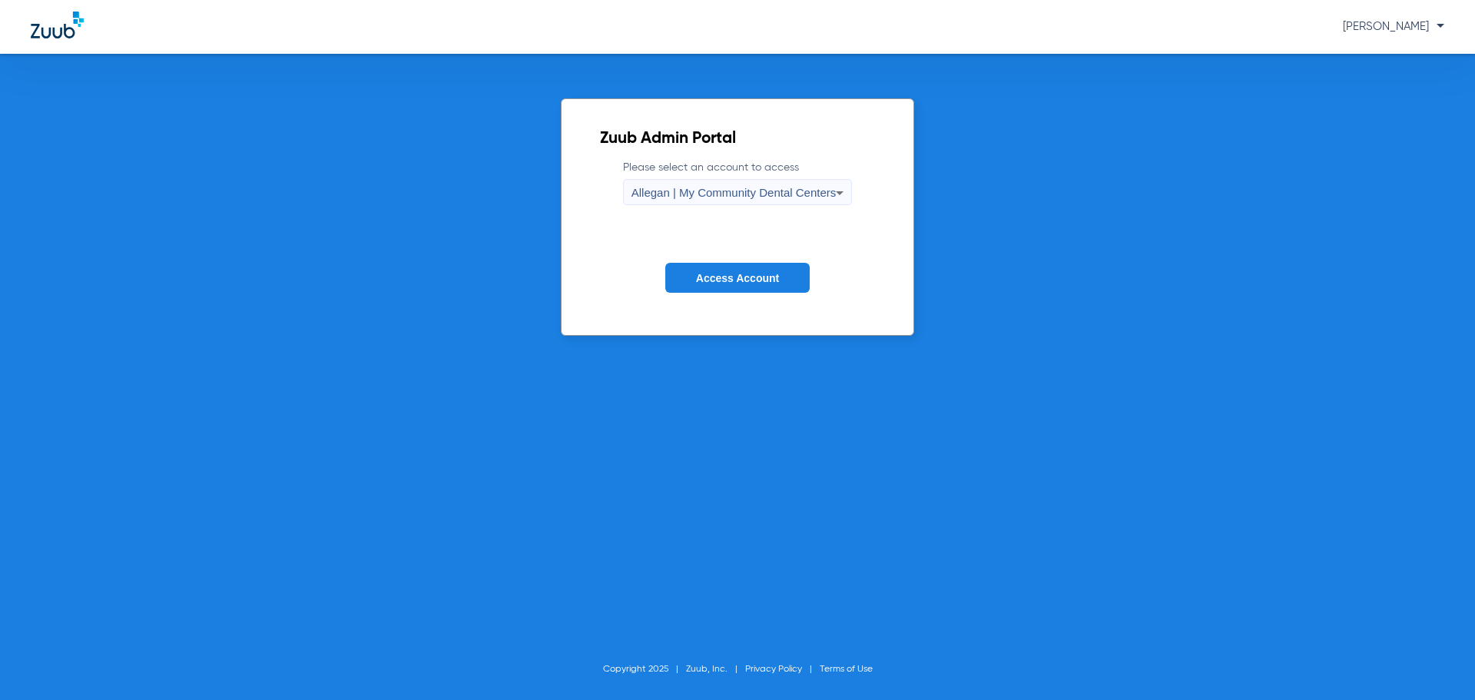
click at [757, 189] on span "Allegan | My Community Dental Centers" at bounding box center [734, 192] width 205 height 13
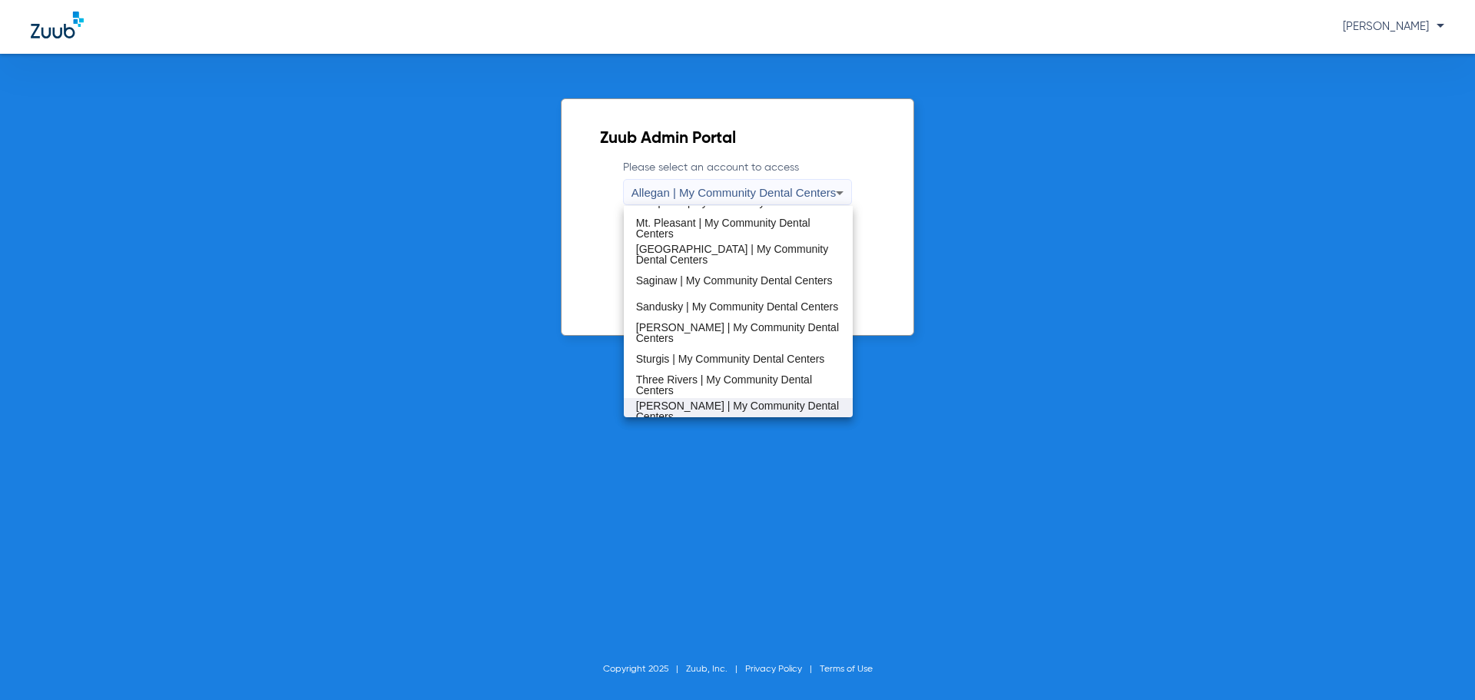
scroll to position [494, 0]
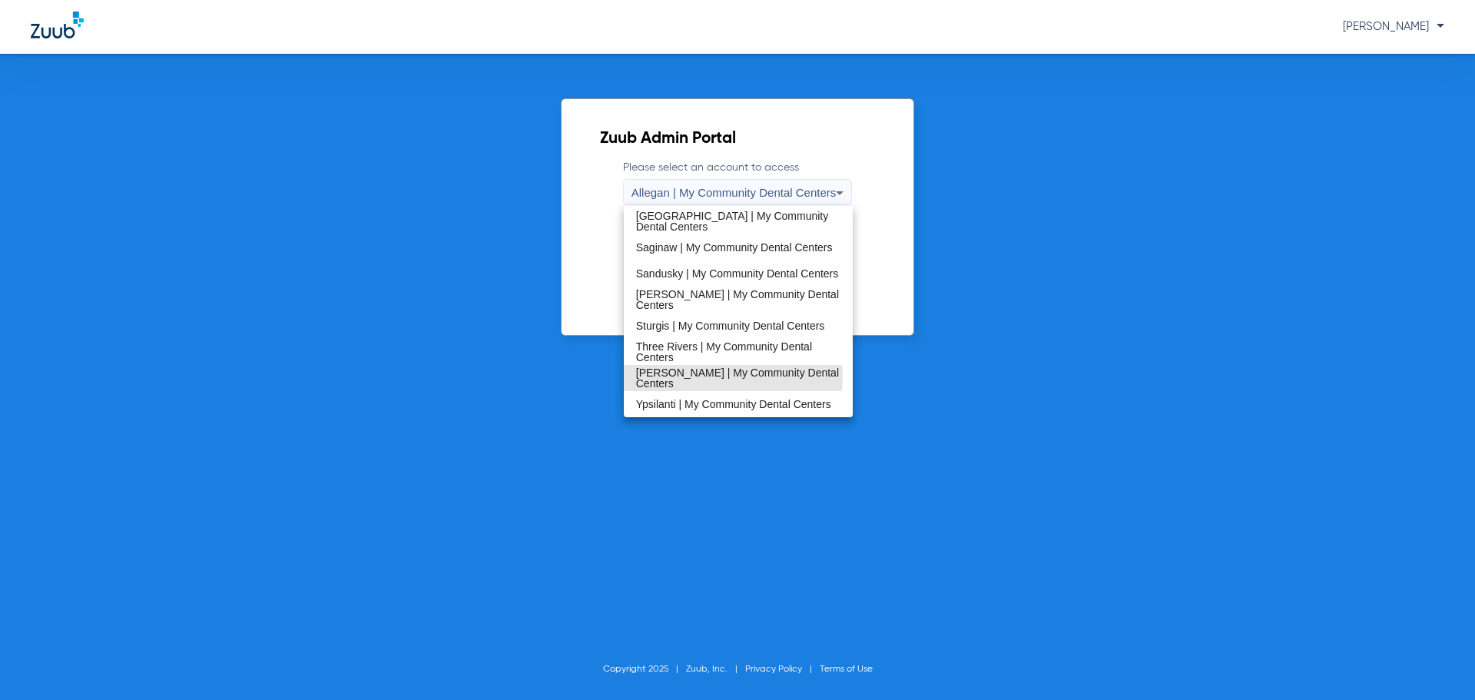
drag, startPoint x: 713, startPoint y: 375, endPoint x: 729, endPoint y: 367, distance: 17.9
click at [715, 373] on span "[PERSON_NAME] | My Community Dental Centers" at bounding box center [738, 378] width 205 height 22
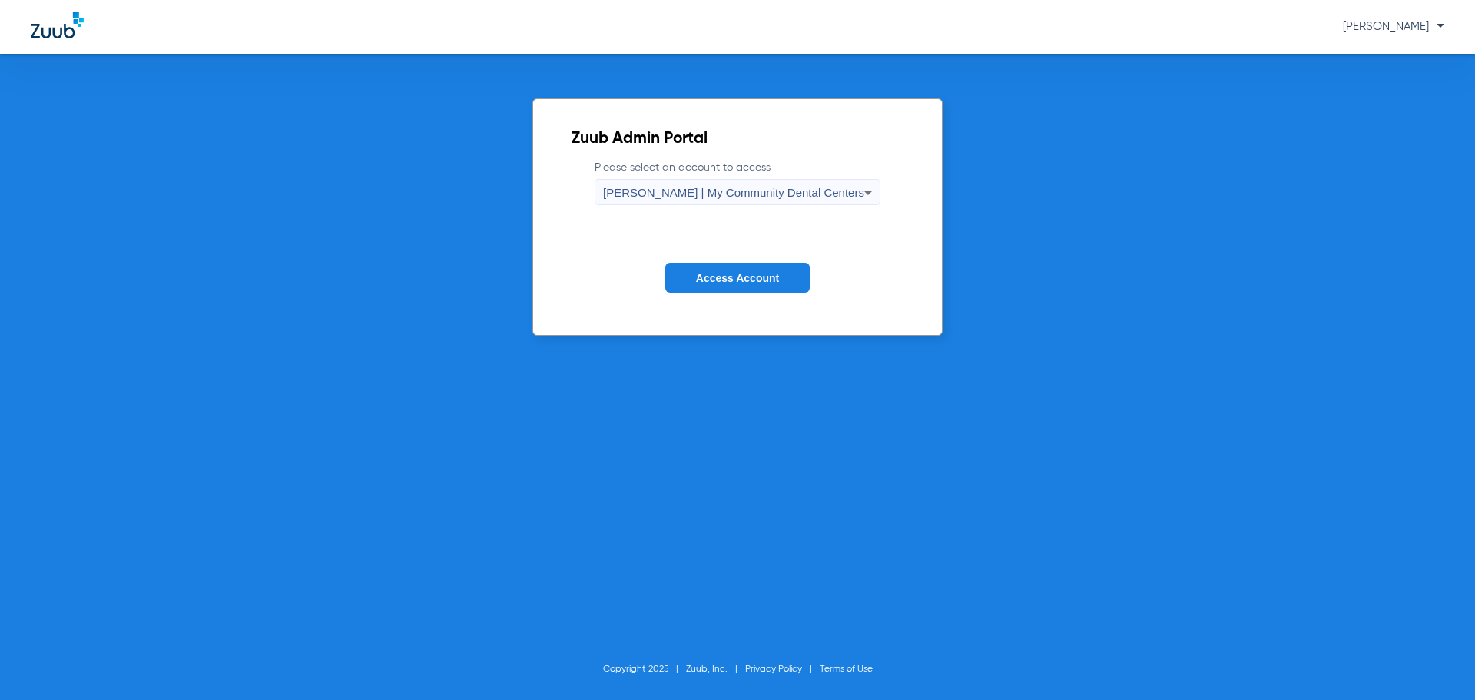
click at [751, 278] on span "Access Account" at bounding box center [737, 278] width 83 height 12
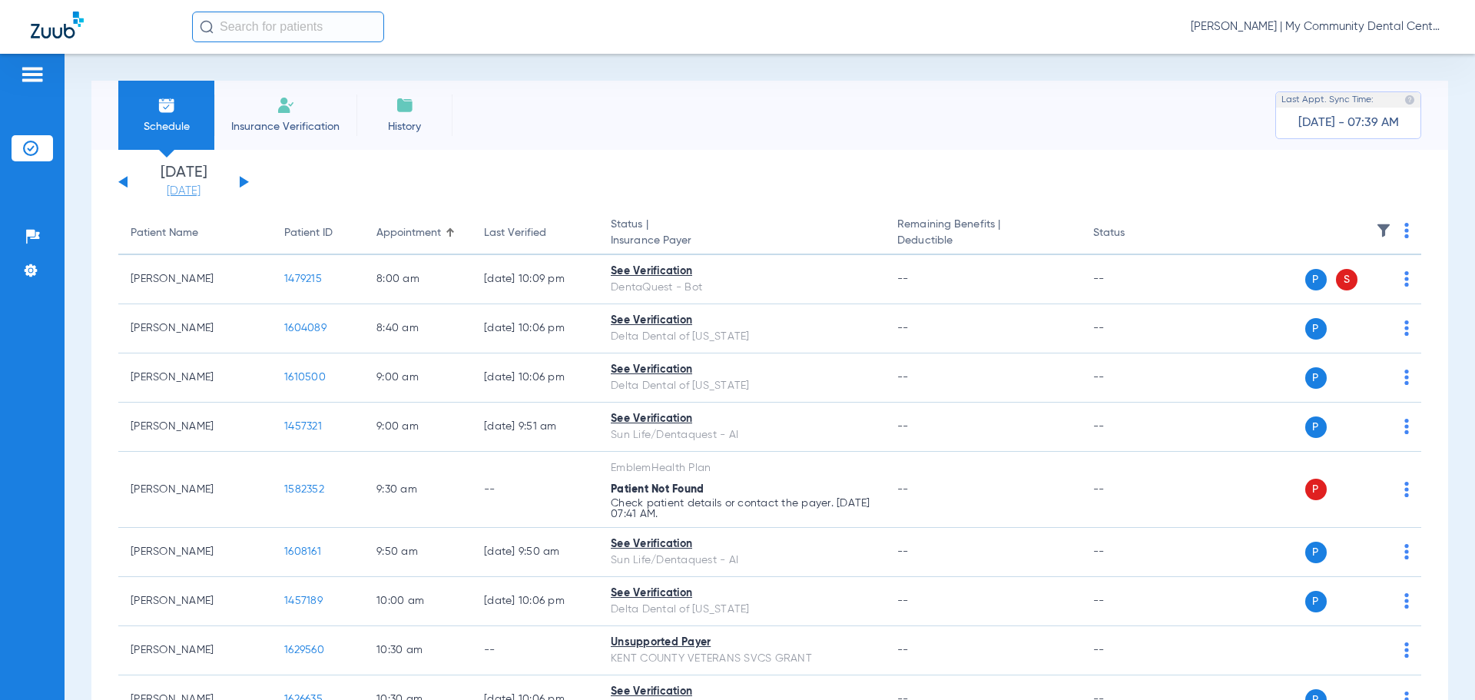
click at [182, 188] on link "[DATE]" at bounding box center [184, 191] width 92 height 15
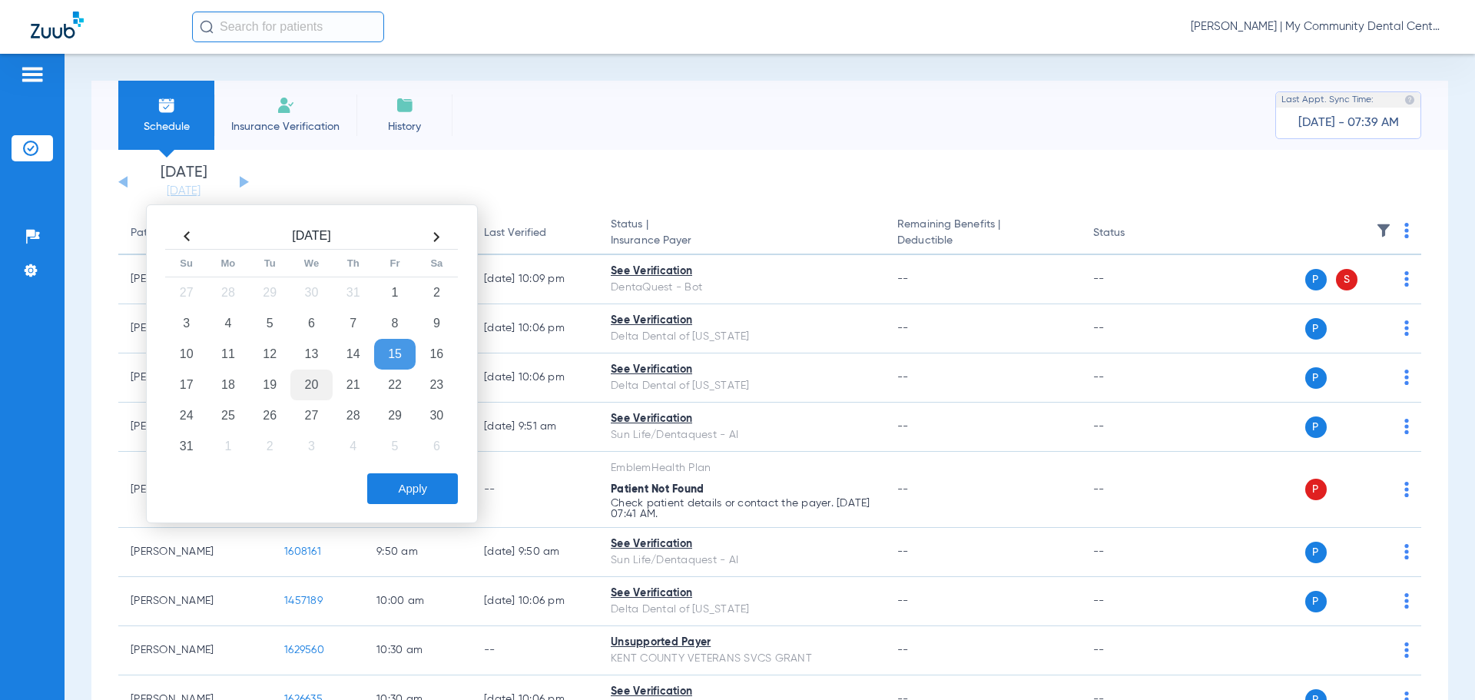
click at [327, 390] on td "20" at bounding box center [310, 385] width 41 height 31
drag, startPoint x: 408, startPoint y: 487, endPoint x: 413, endPoint y: 323, distance: 163.7
click at [408, 488] on button "Apply" at bounding box center [412, 488] width 91 height 31
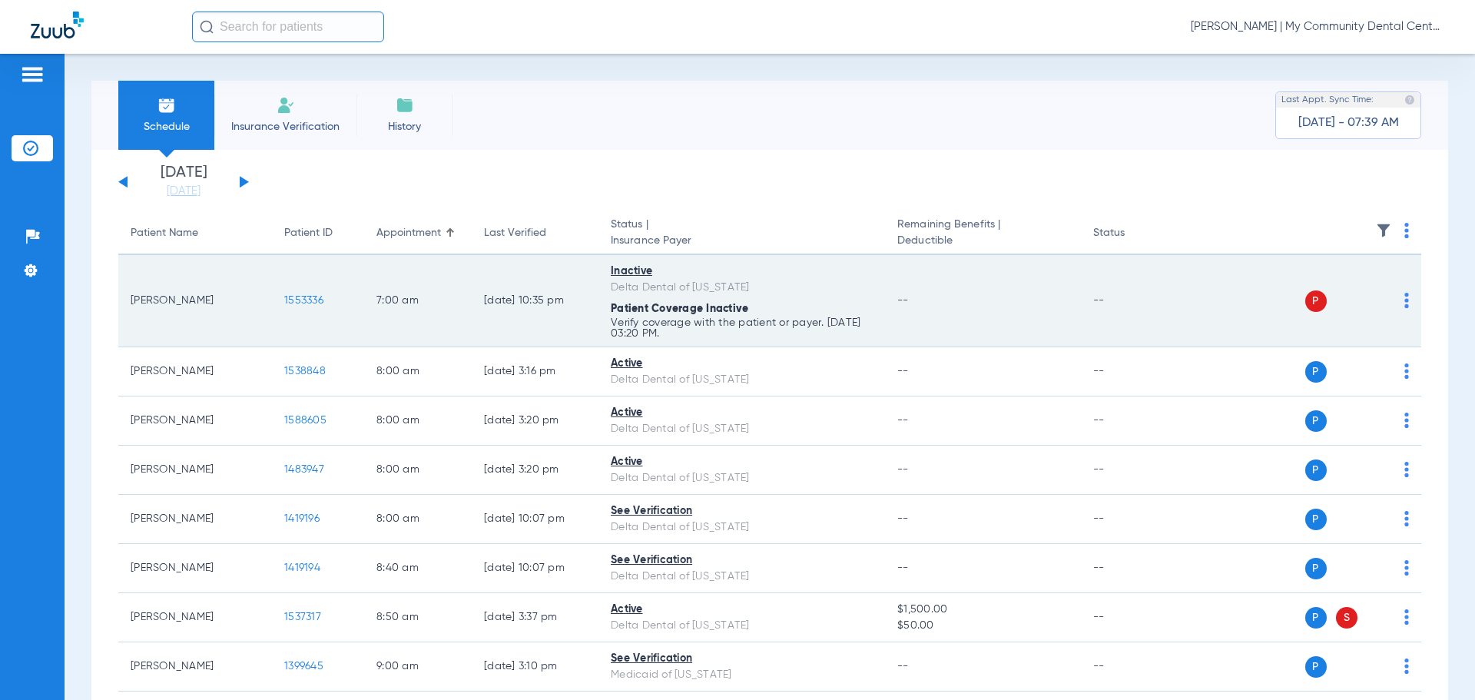
click at [1405, 298] on img at bounding box center [1407, 300] width 5 height 15
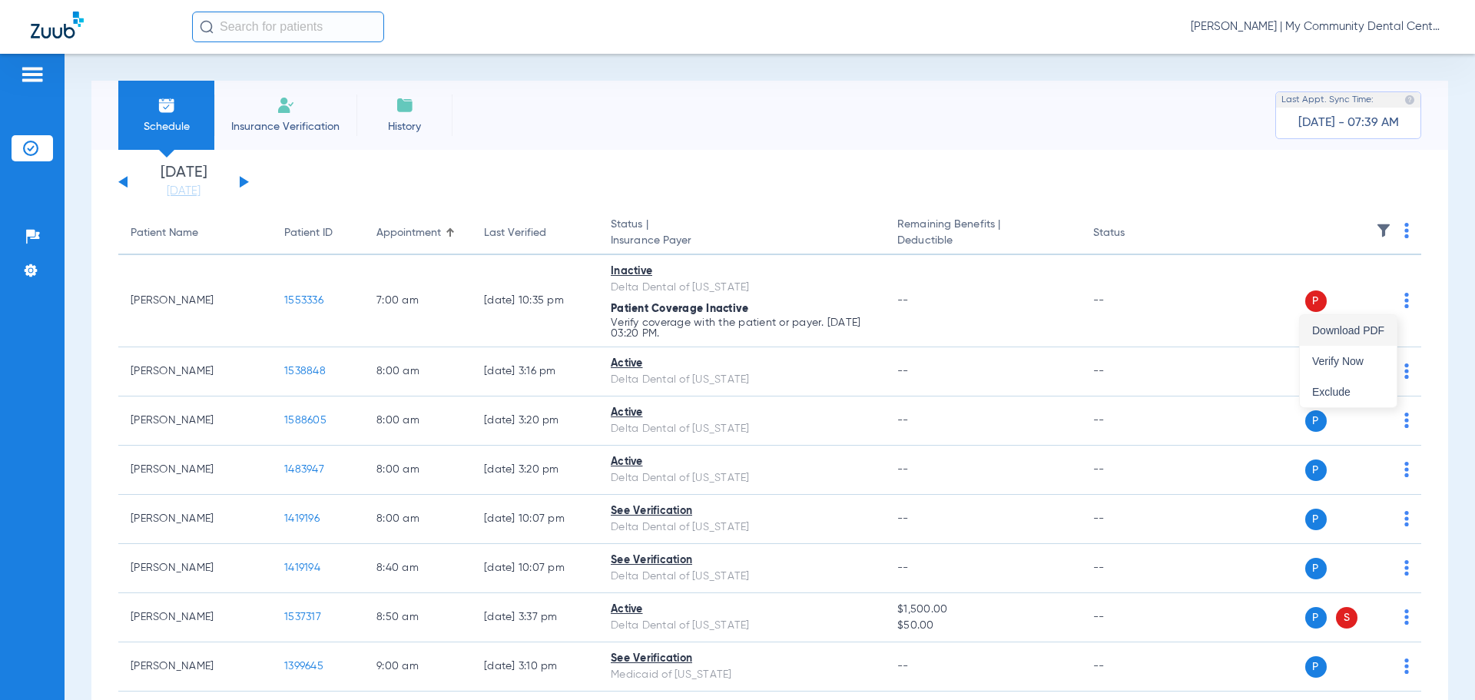
click at [1368, 345] on button "Download PDF" at bounding box center [1348, 330] width 97 height 31
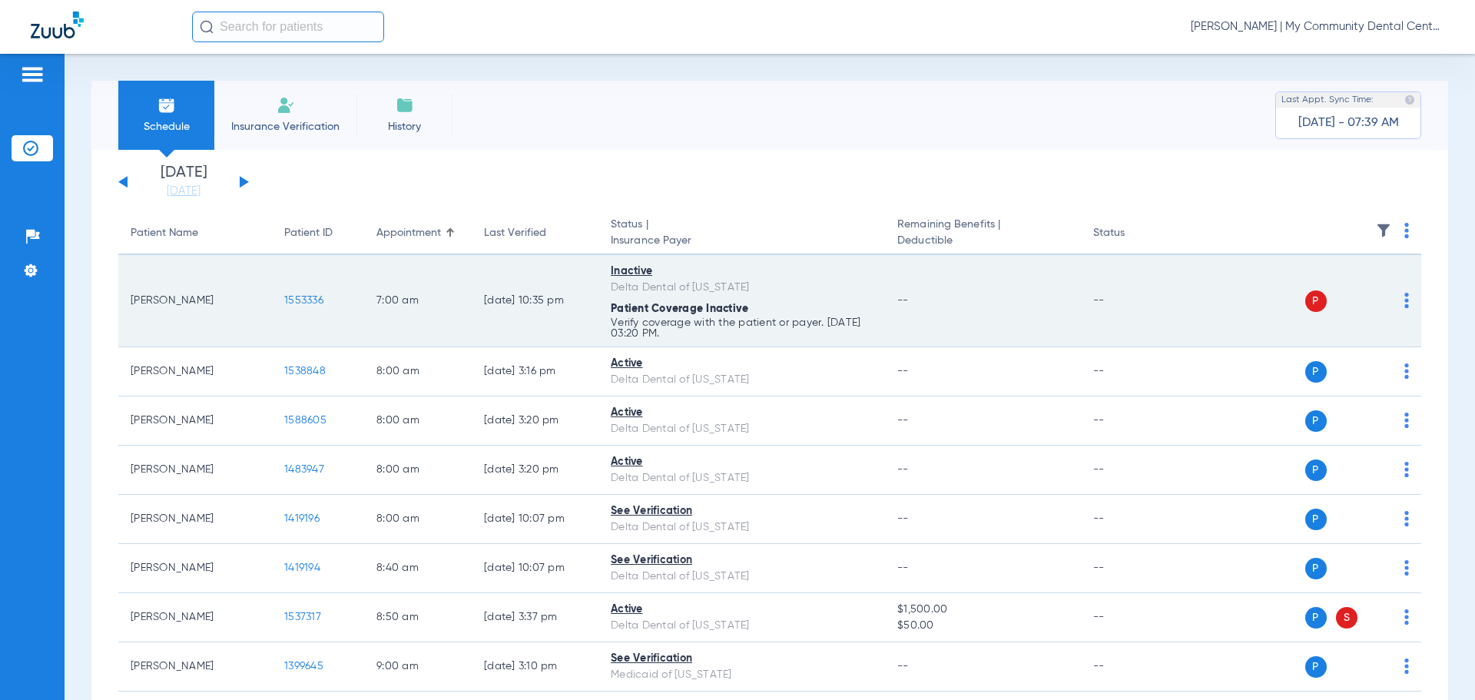
click at [1398, 300] on td "P S" at bounding box center [1303, 301] width 237 height 92
click at [1405, 299] on img at bounding box center [1407, 300] width 5 height 15
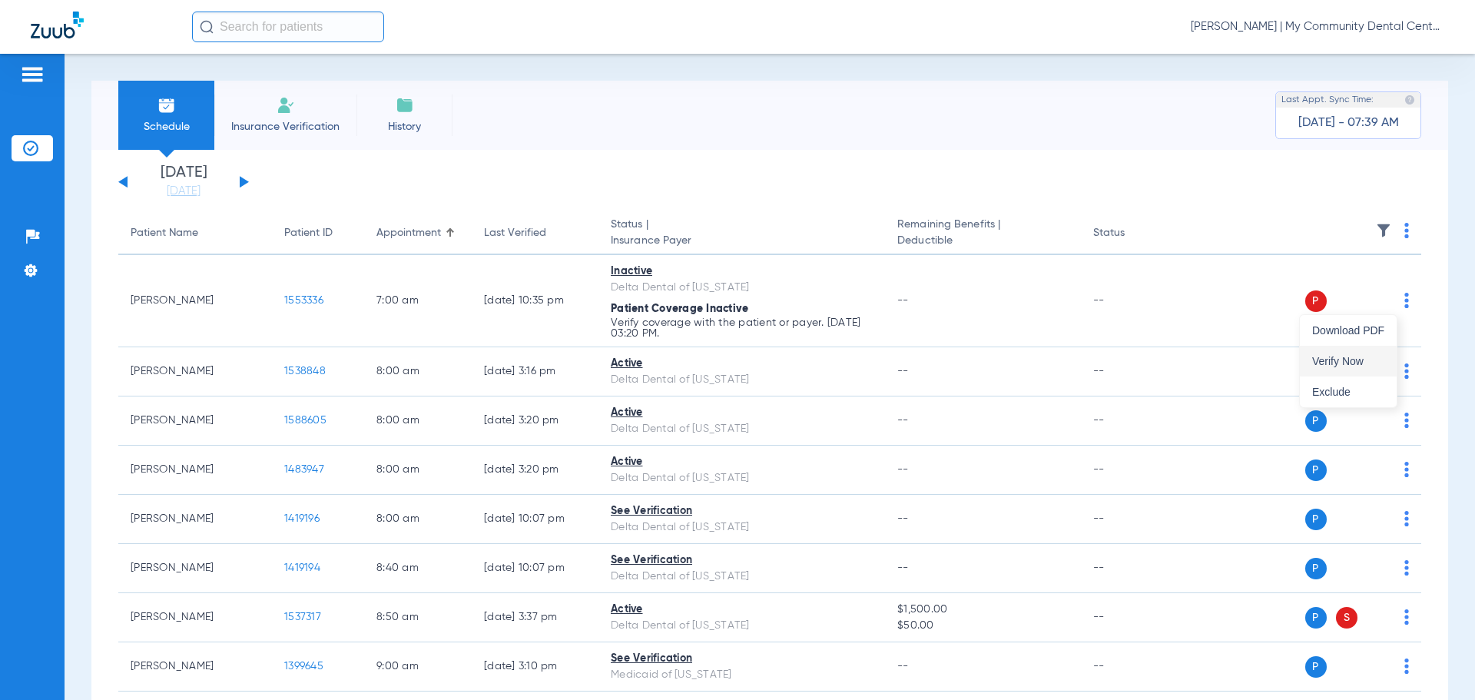
click at [1367, 352] on button "Verify Now" at bounding box center [1348, 361] width 97 height 31
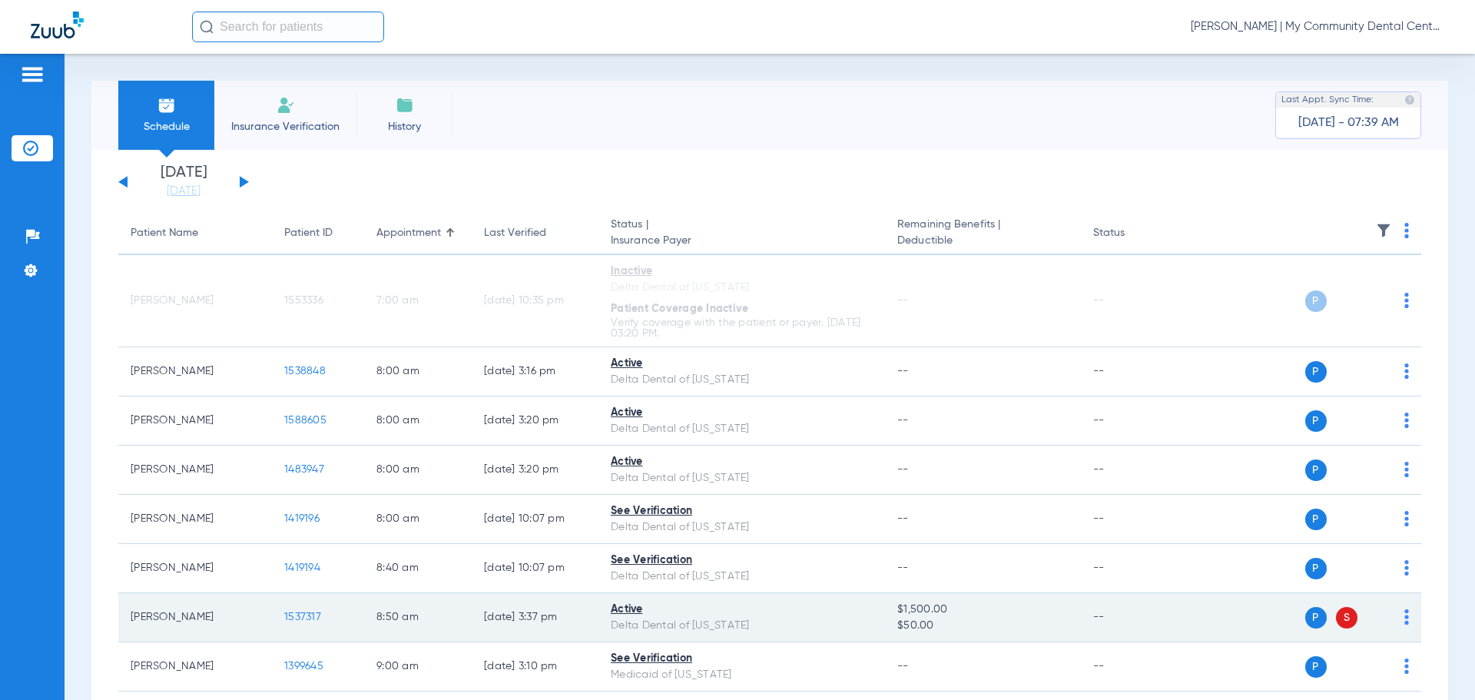
click at [1392, 619] on div "P S" at bounding box center [1297, 618] width 225 height 22
click at [1405, 619] on img at bounding box center [1407, 616] width 5 height 15
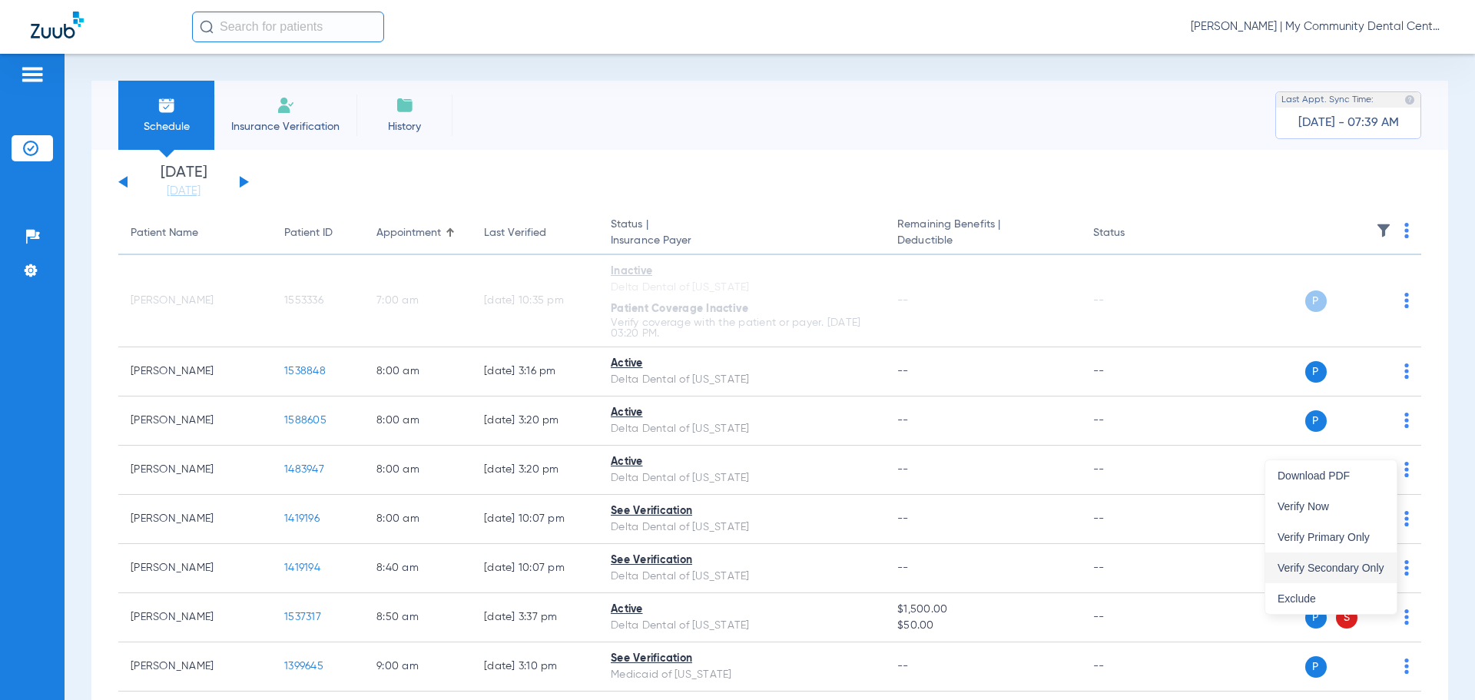
click at [1335, 555] on button "Verify Secondary Only" at bounding box center [1331, 567] width 131 height 31
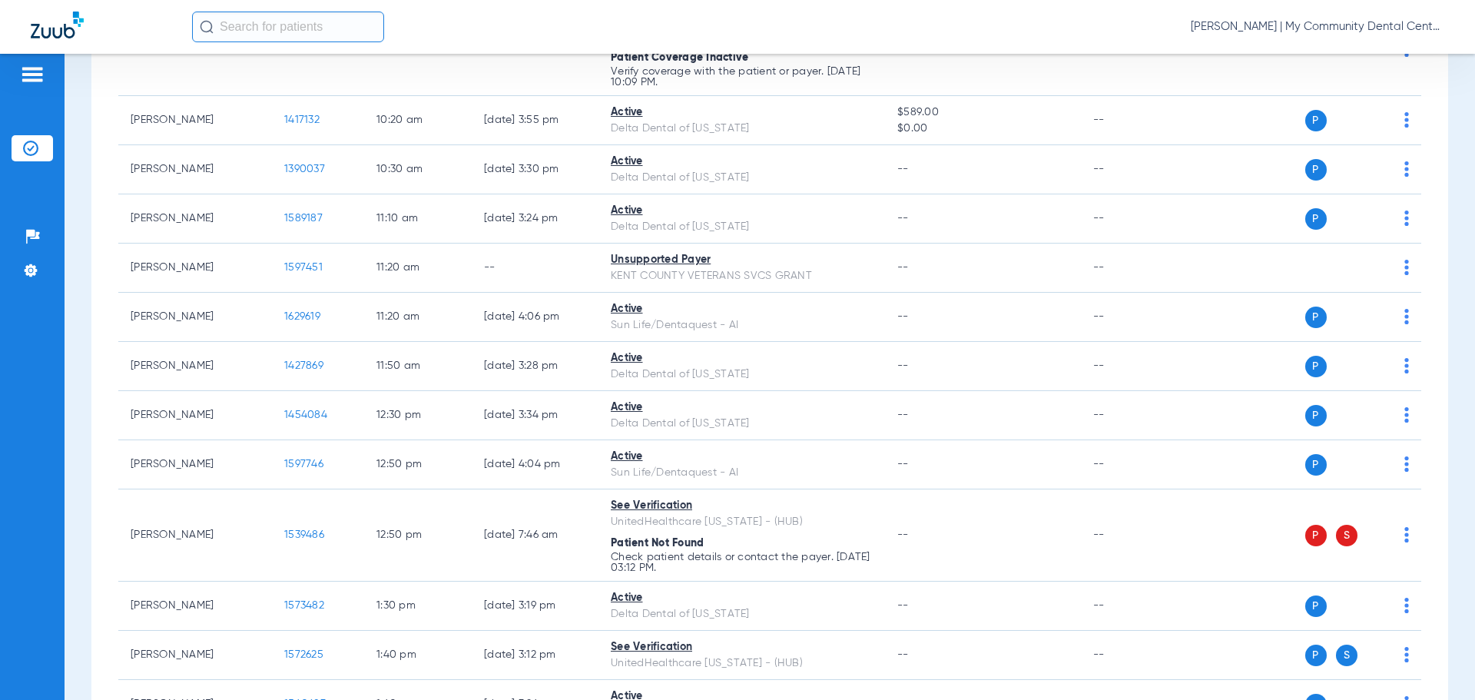
scroll to position [768, 0]
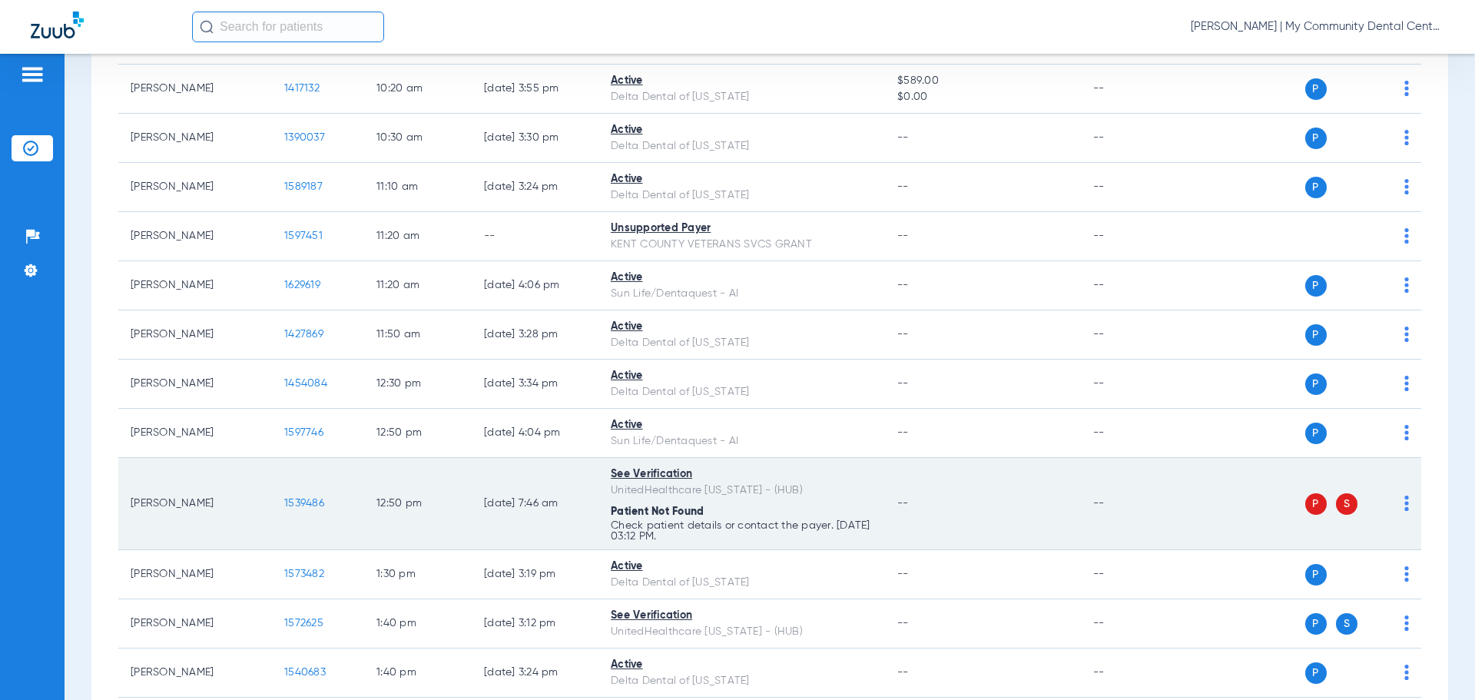
click at [1405, 503] on img at bounding box center [1407, 503] width 5 height 15
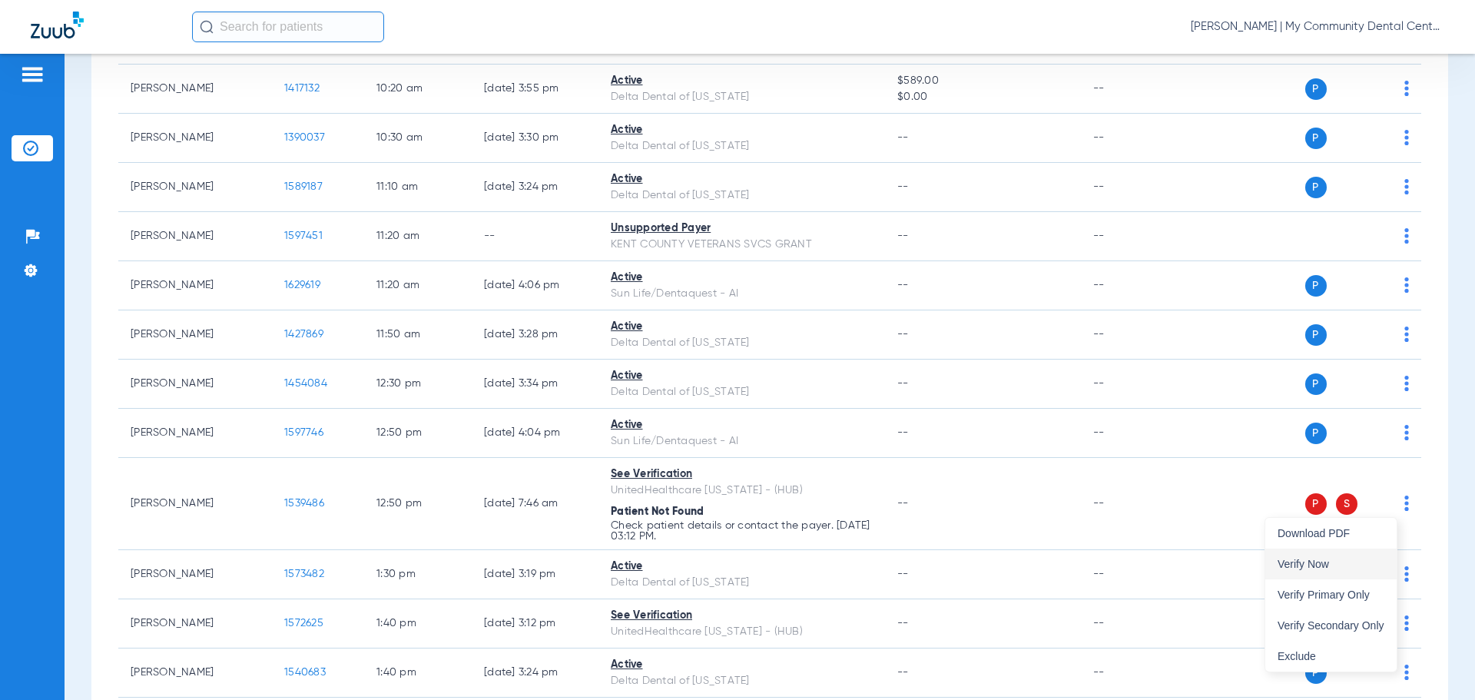
click at [1368, 564] on span "Verify Now" at bounding box center [1331, 564] width 107 height 11
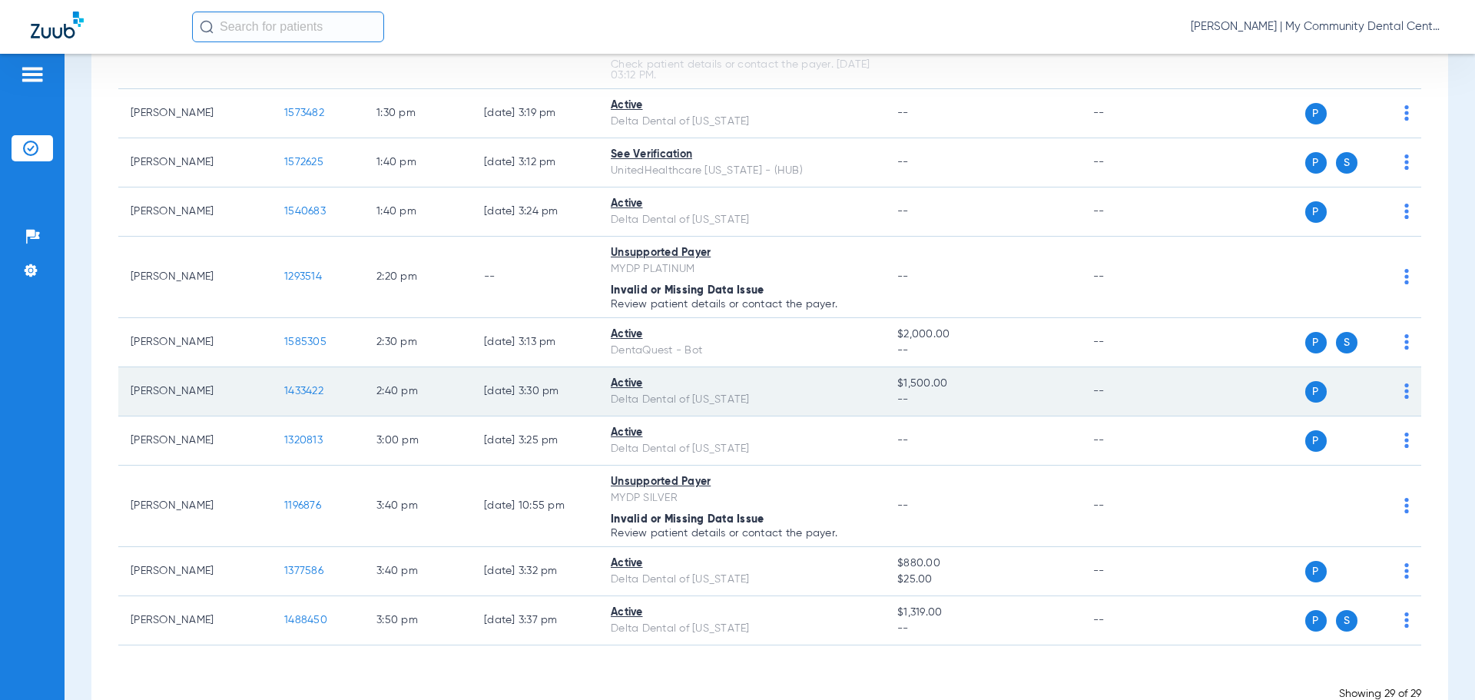
scroll to position [1273, 0]
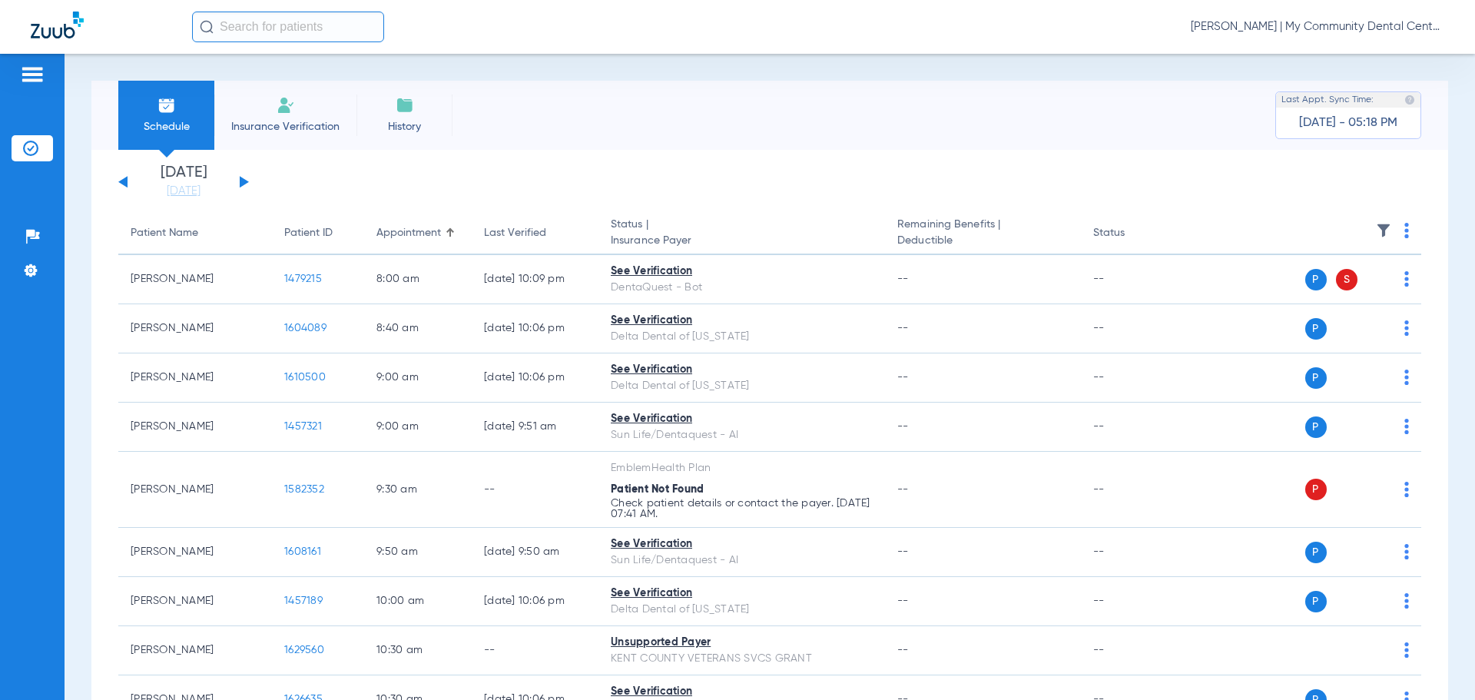
click at [1305, 28] on span "Carly Noble - Walker | My Community Dental Centers" at bounding box center [1318, 26] width 254 height 15
click at [1368, 55] on span "Account Selection" at bounding box center [1387, 54] width 86 height 11
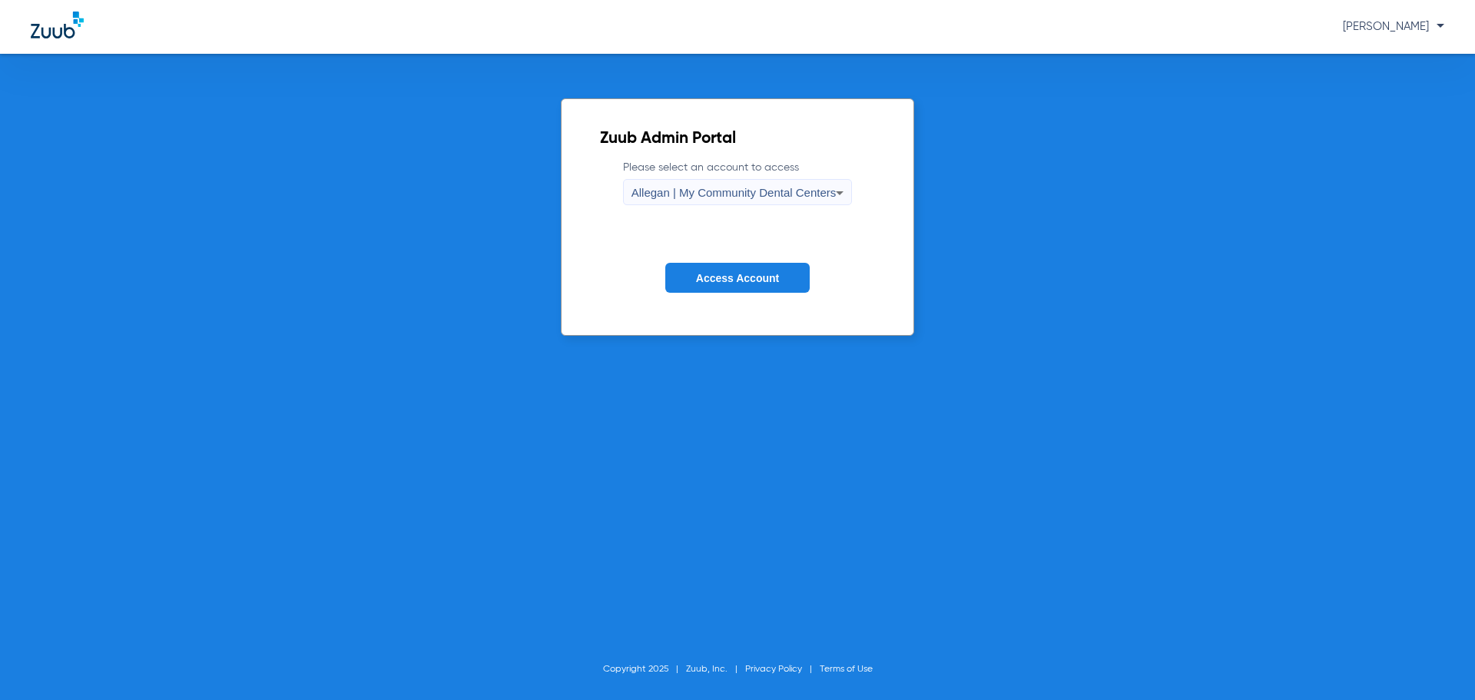
click at [751, 177] on label "Please select an account to access Allegan | My Community Dental Centers" at bounding box center [738, 182] width 230 height 45
click at [748, 195] on span "Allegan | My Community Dental Centers" at bounding box center [734, 192] width 205 height 13
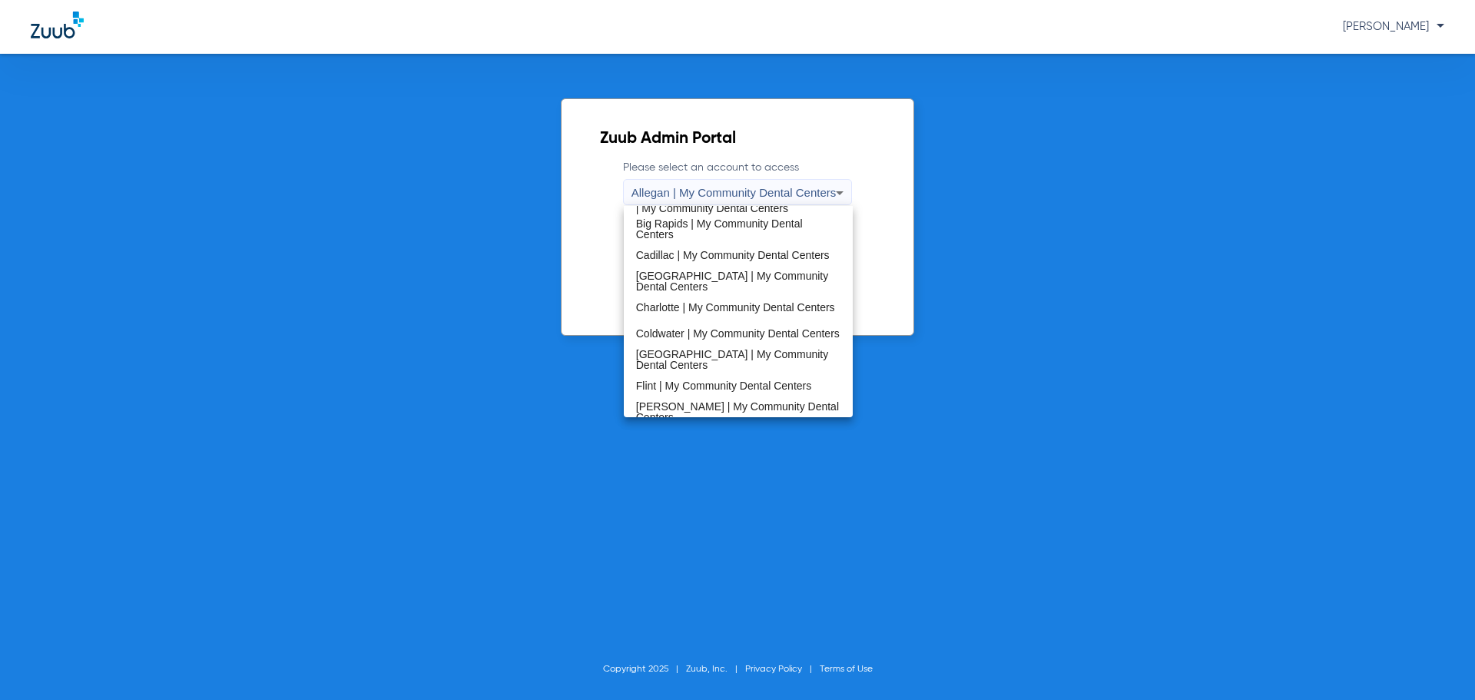
scroll to position [494, 0]
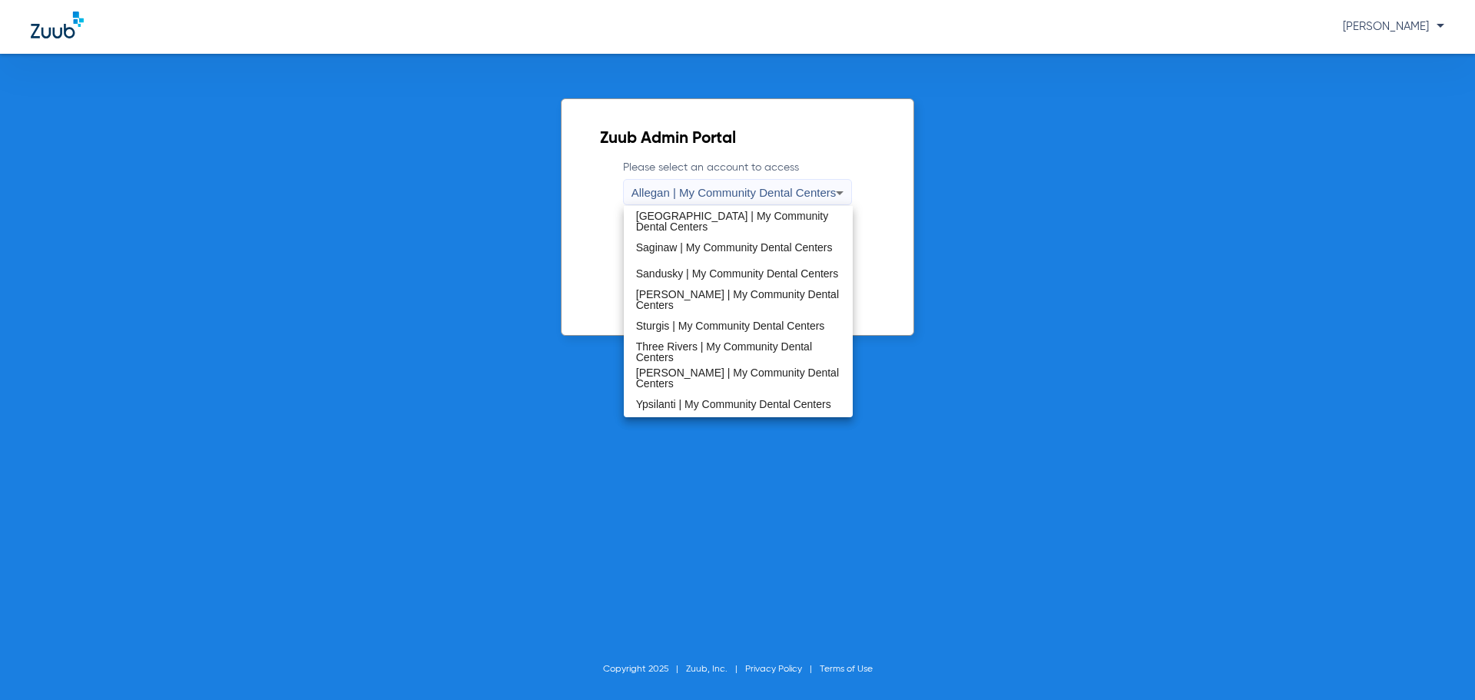
click at [676, 399] on span "Ypsilanti | My Community Dental Centers" at bounding box center [733, 404] width 195 height 11
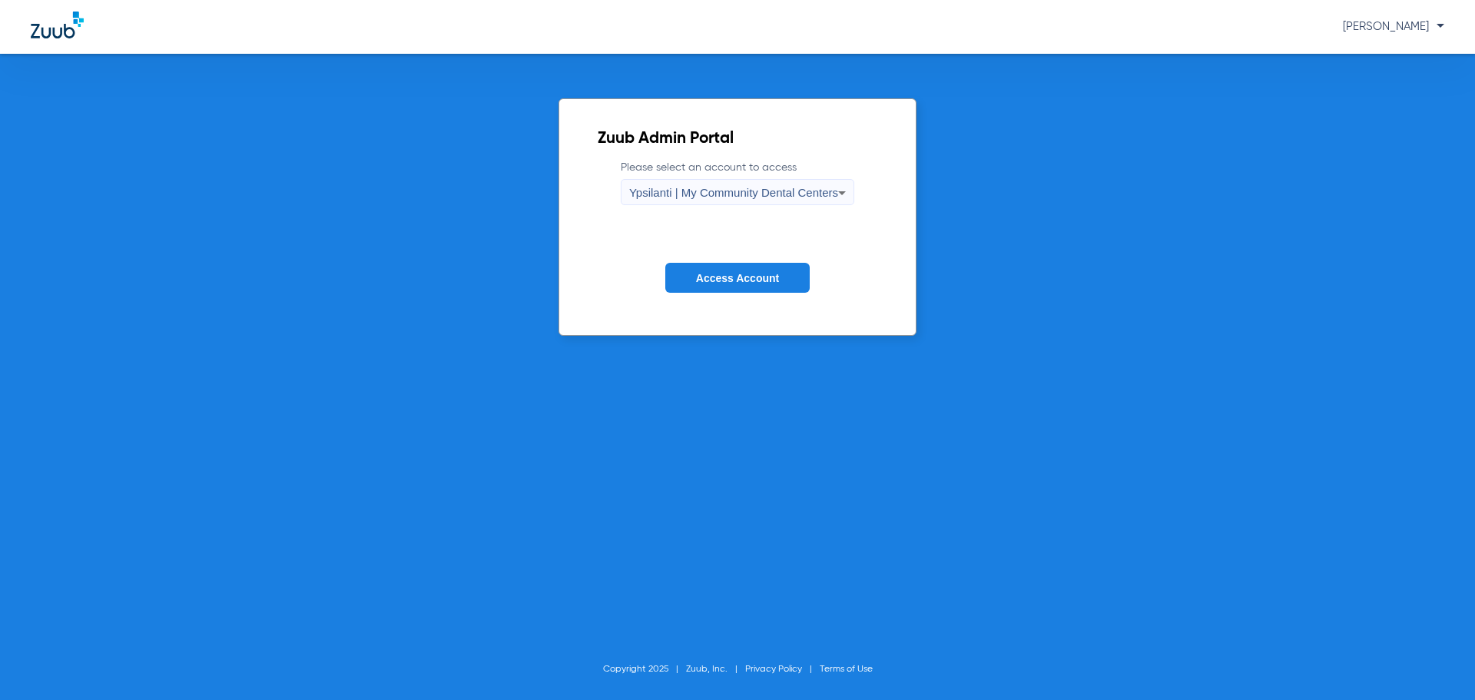
click at [731, 273] on span "Access Account" at bounding box center [737, 278] width 83 height 12
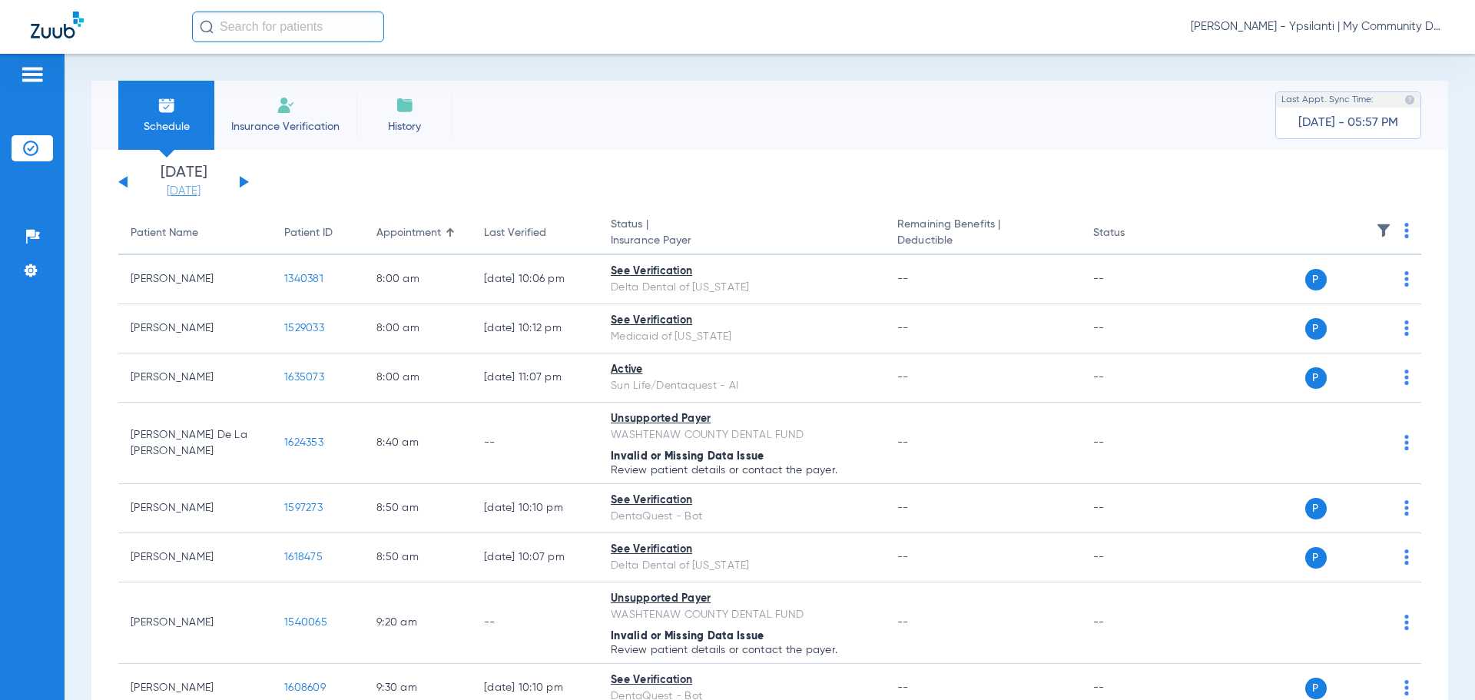
click at [209, 194] on link "[DATE]" at bounding box center [184, 191] width 92 height 15
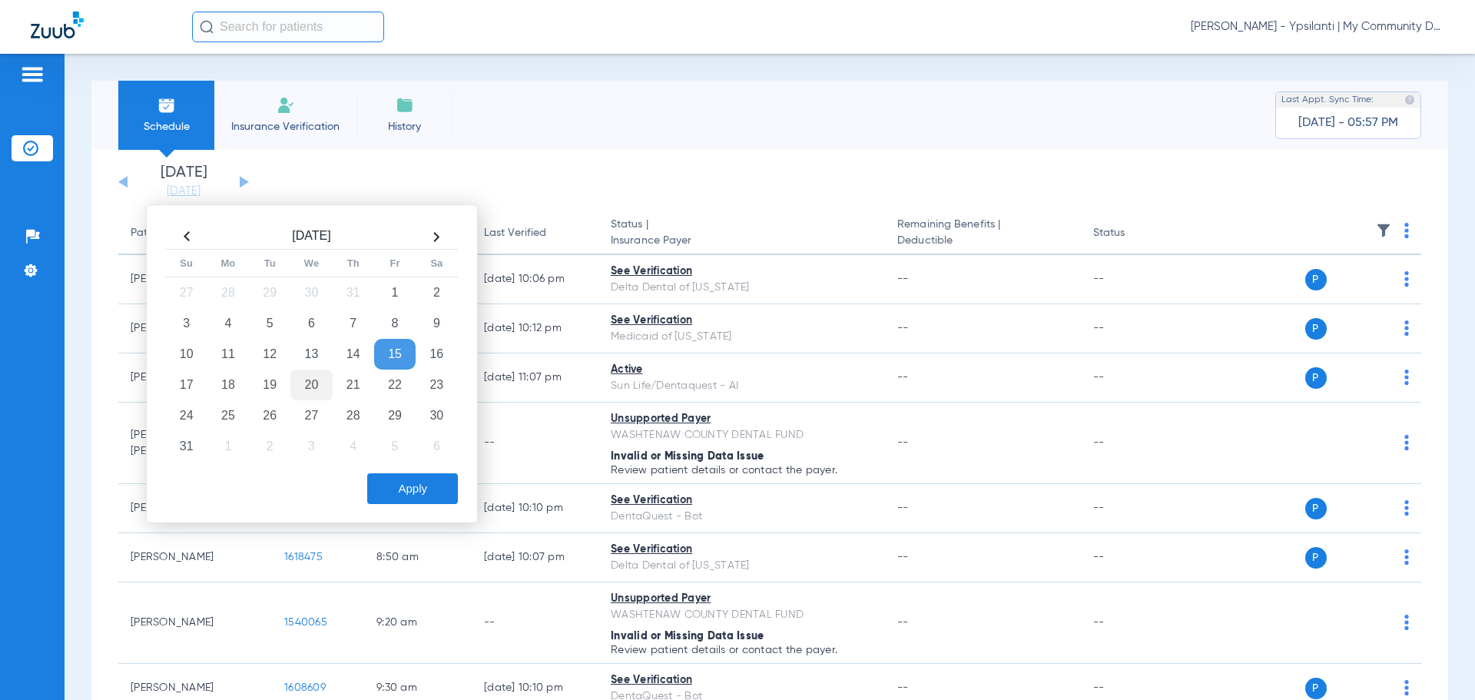
click at [300, 380] on td "20" at bounding box center [310, 385] width 41 height 31
click at [382, 488] on button "Apply" at bounding box center [412, 488] width 91 height 31
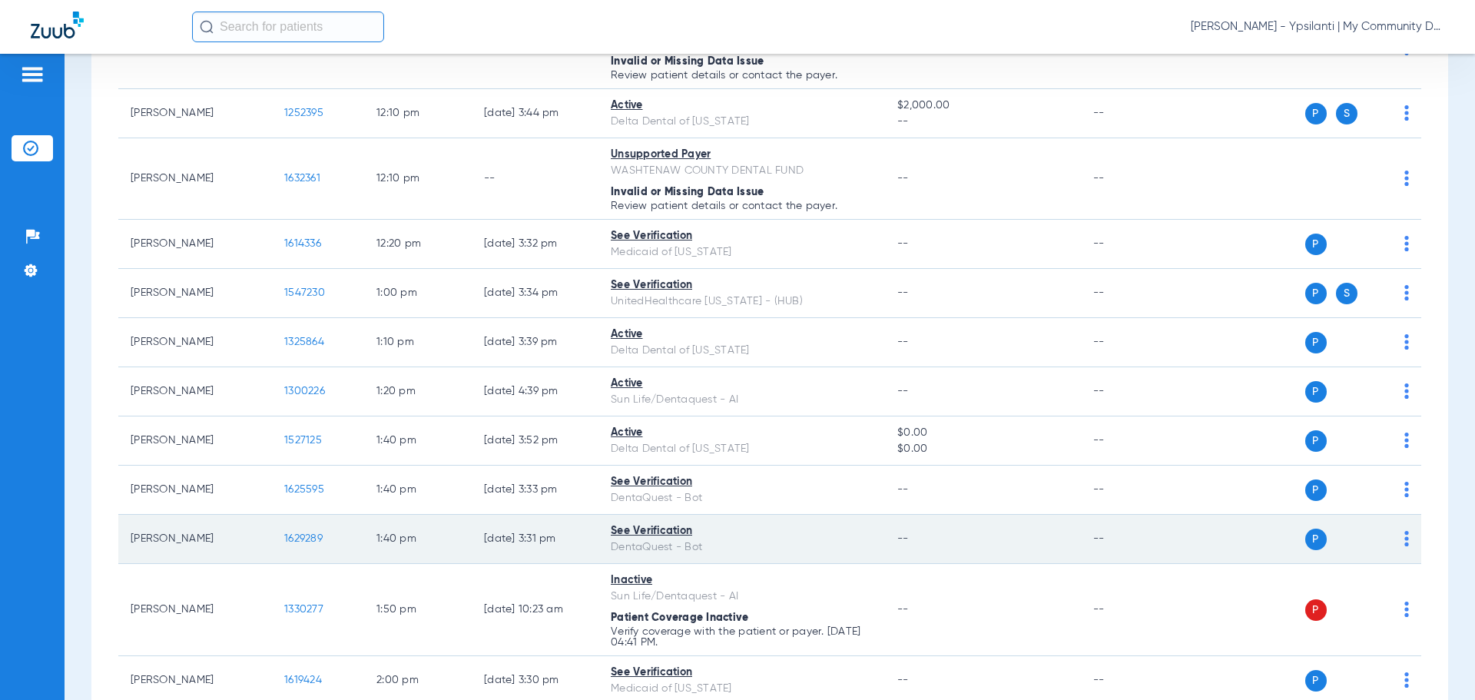
scroll to position [1306, 0]
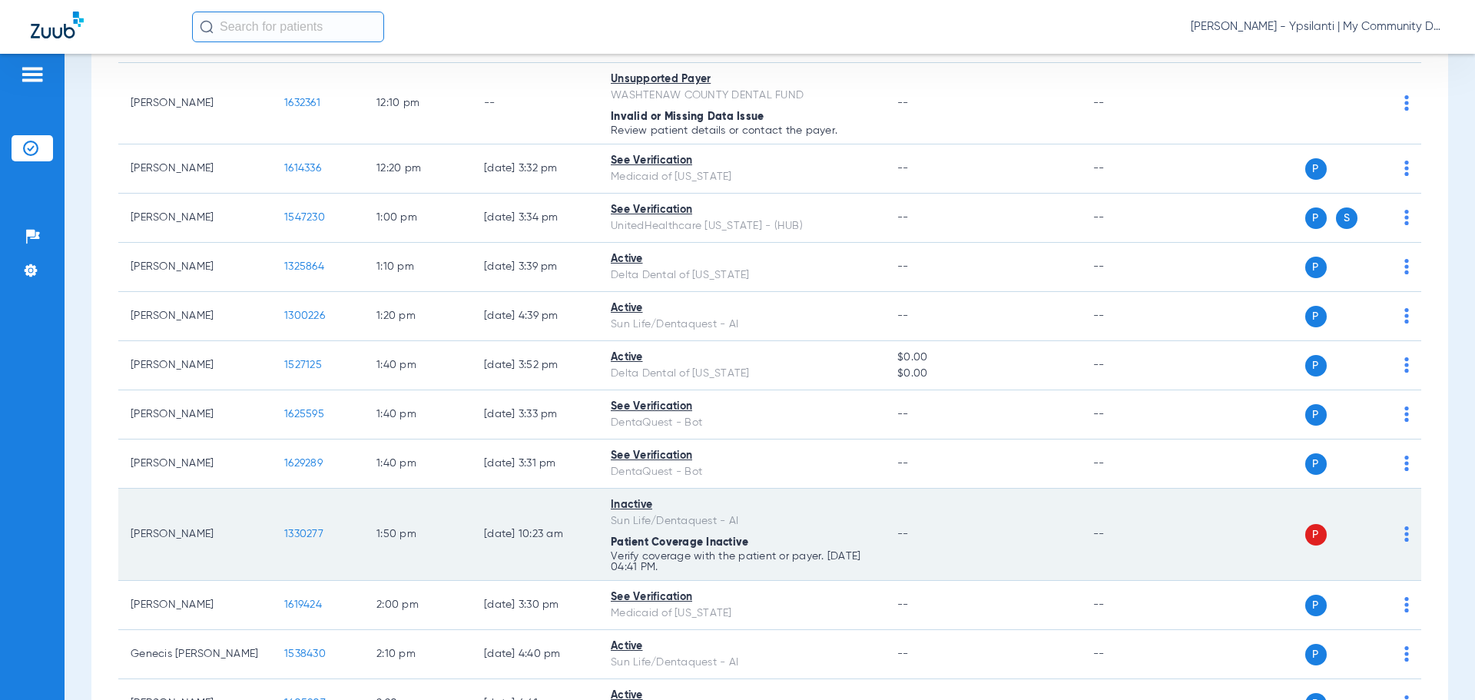
click at [1405, 540] on img at bounding box center [1407, 533] width 5 height 15
drag, startPoint x: 1344, startPoint y: 594, endPoint x: 1329, endPoint y: 526, distance: 69.2
click at [1344, 595] on span "Verify Now" at bounding box center [1348, 594] width 72 height 11
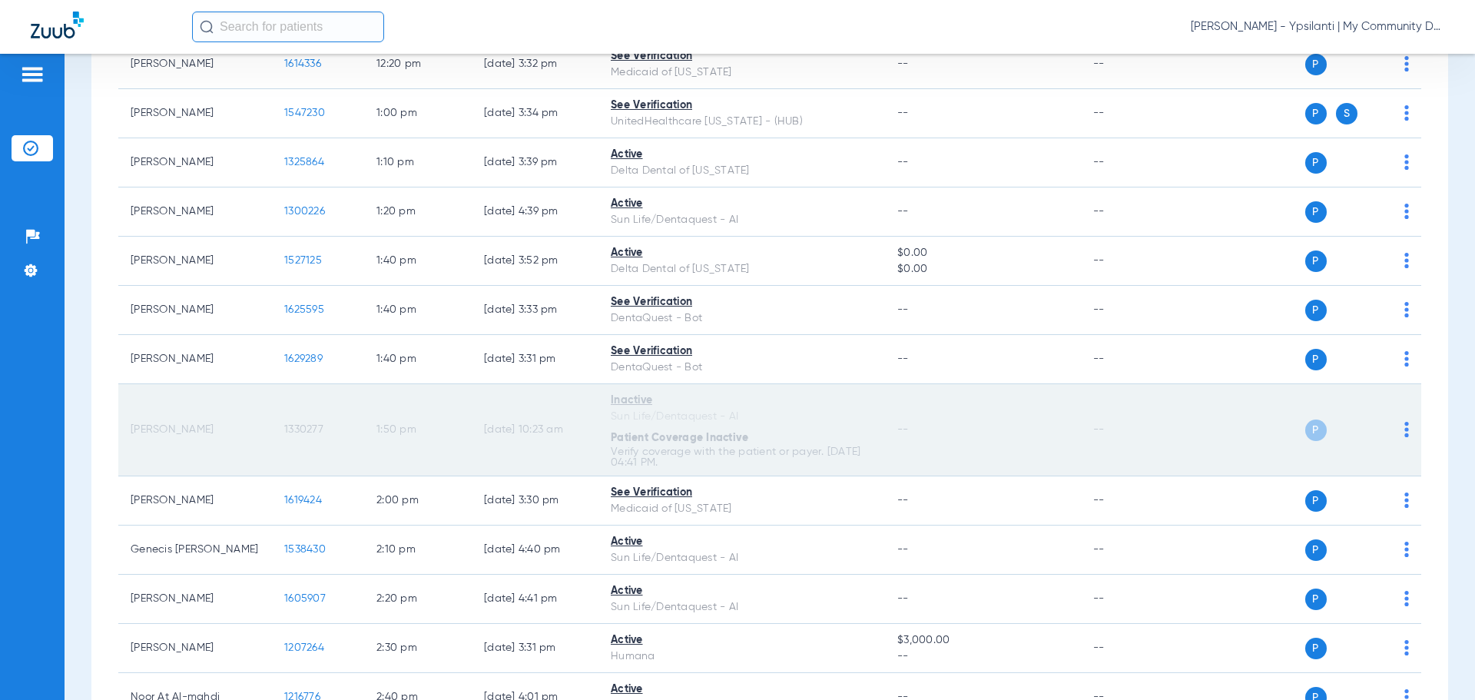
scroll to position [1398, 0]
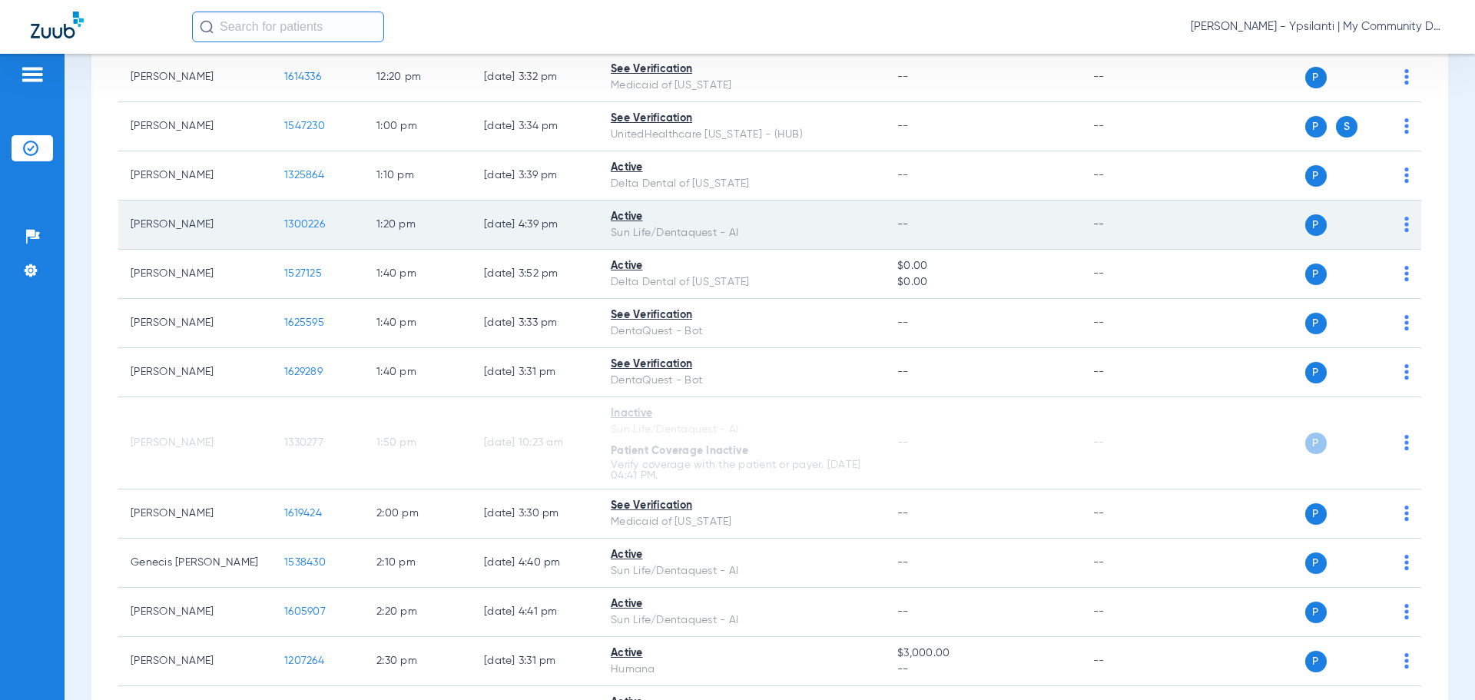
click at [310, 222] on span "1300226" at bounding box center [304, 224] width 41 height 11
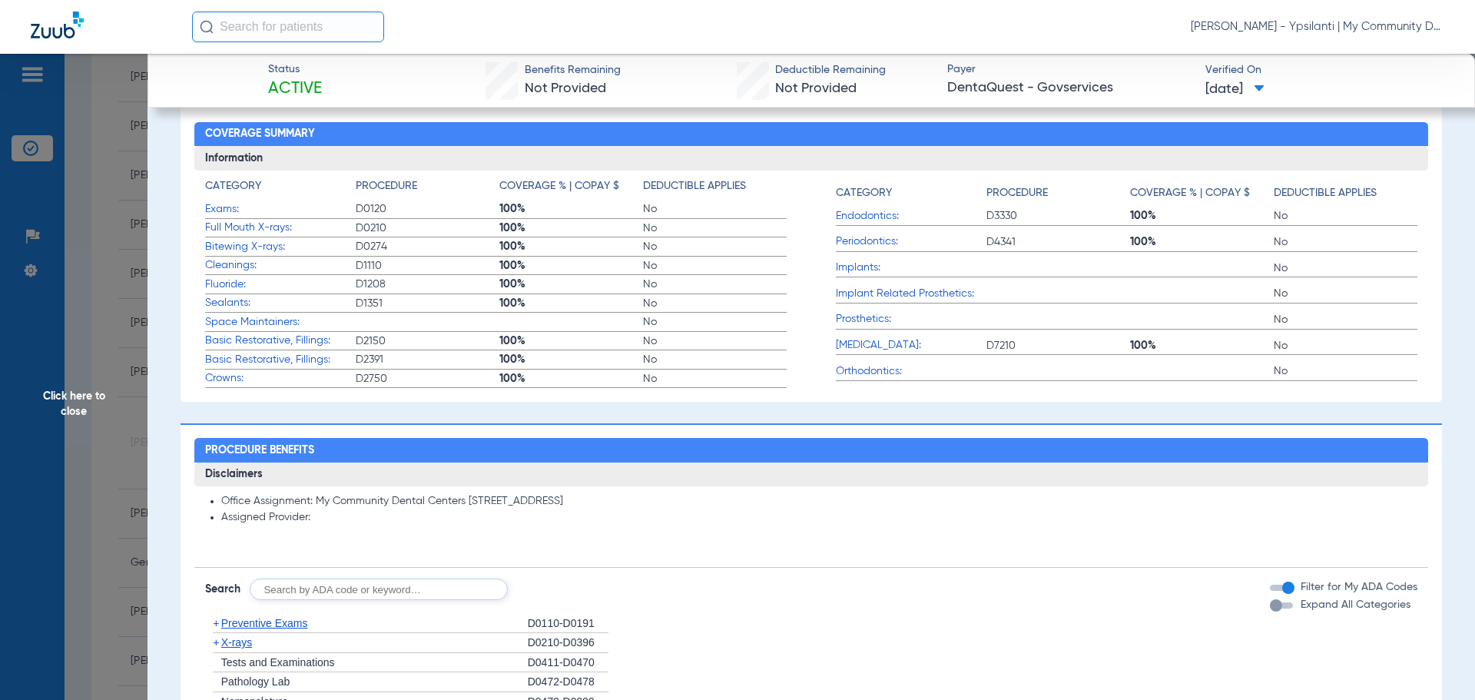
scroll to position [461, 0]
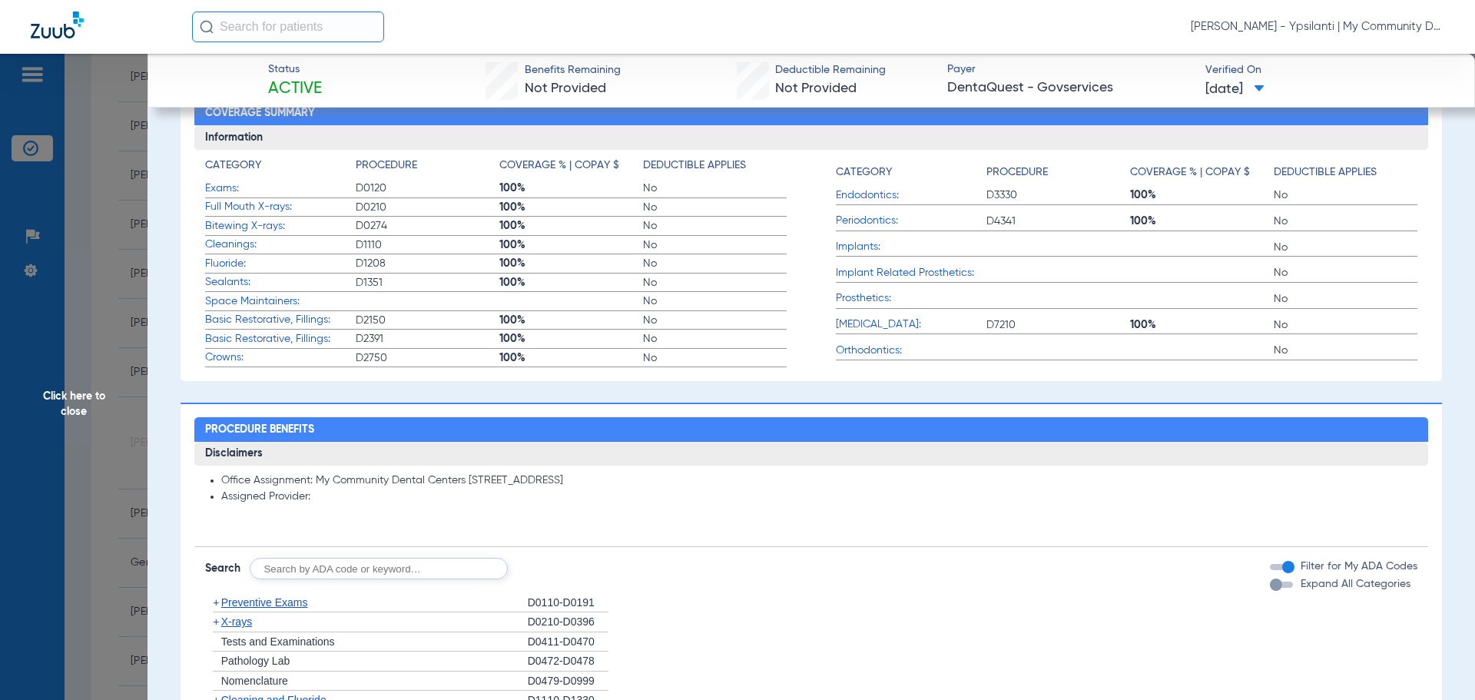
click at [250, 619] on span "X-rays" at bounding box center [236, 621] width 31 height 12
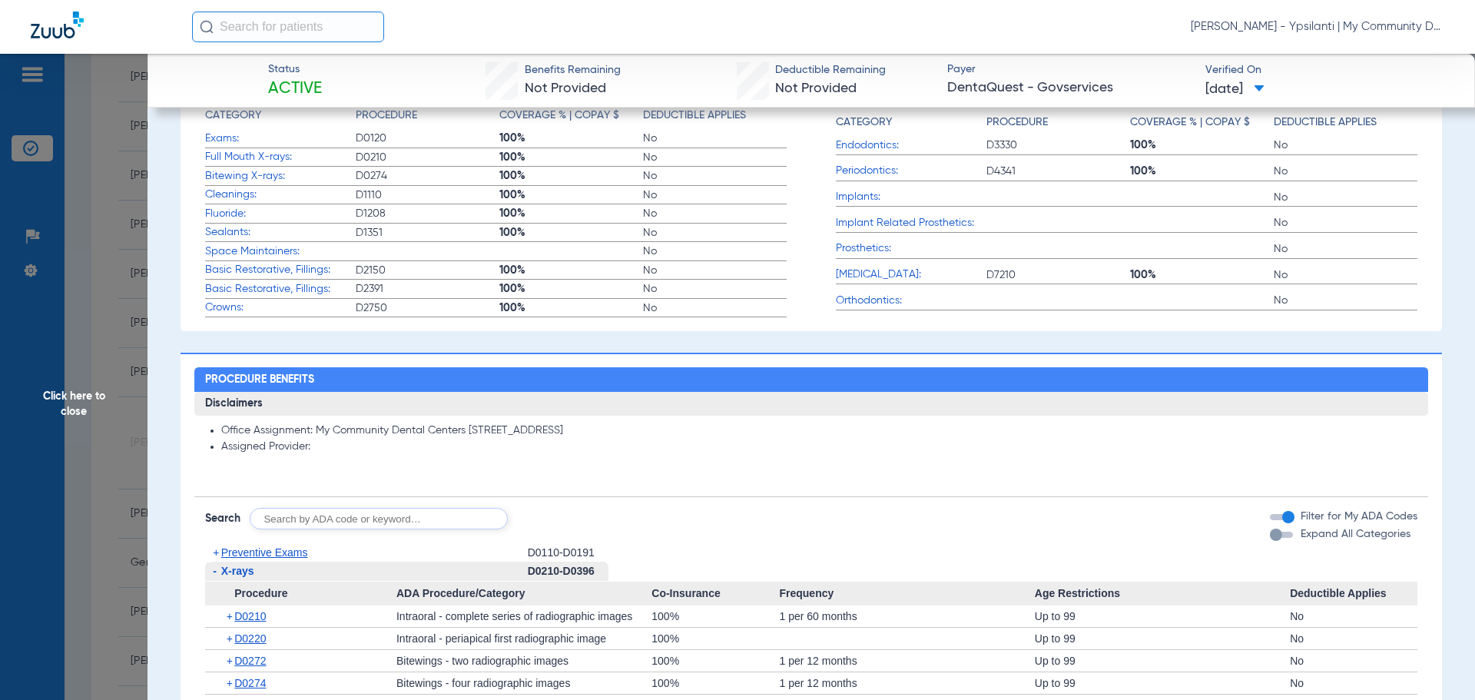
scroll to position [538, 0]
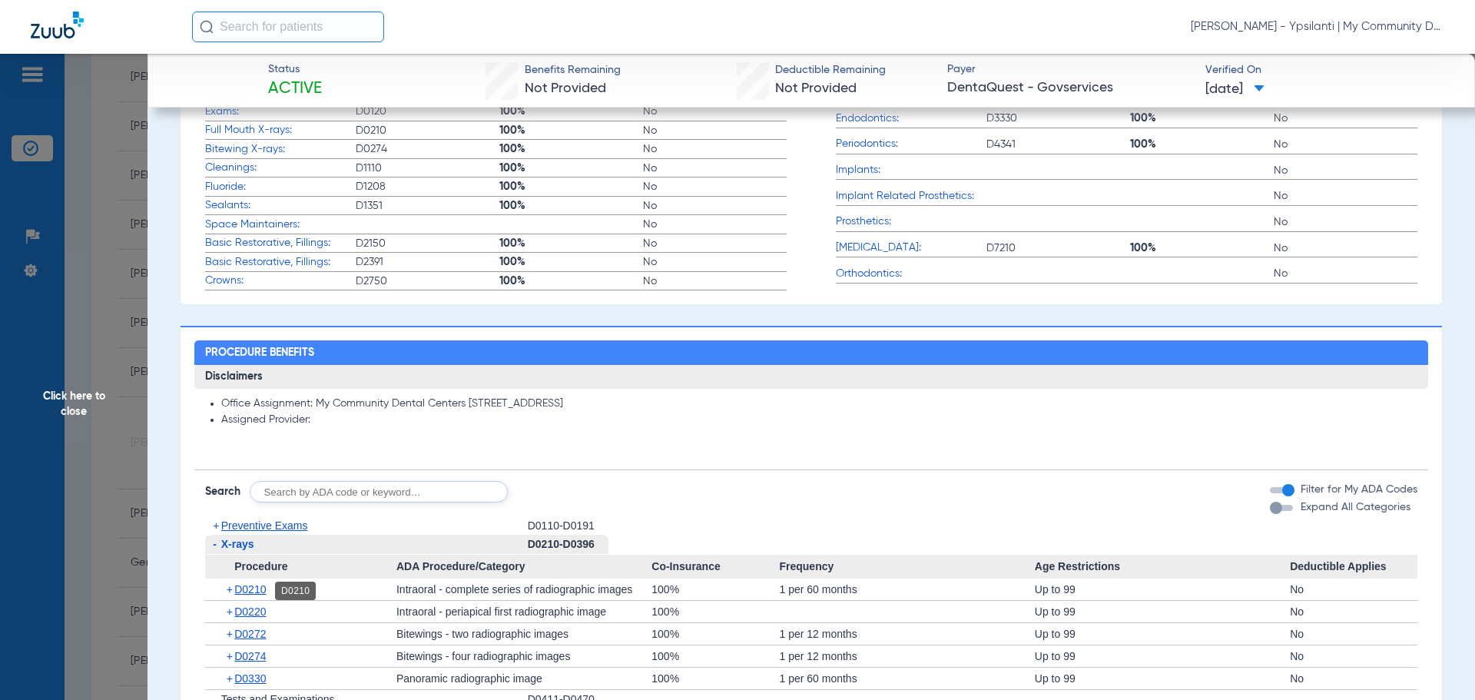
click at [266, 591] on span "D0210" at bounding box center [250, 589] width 32 height 12
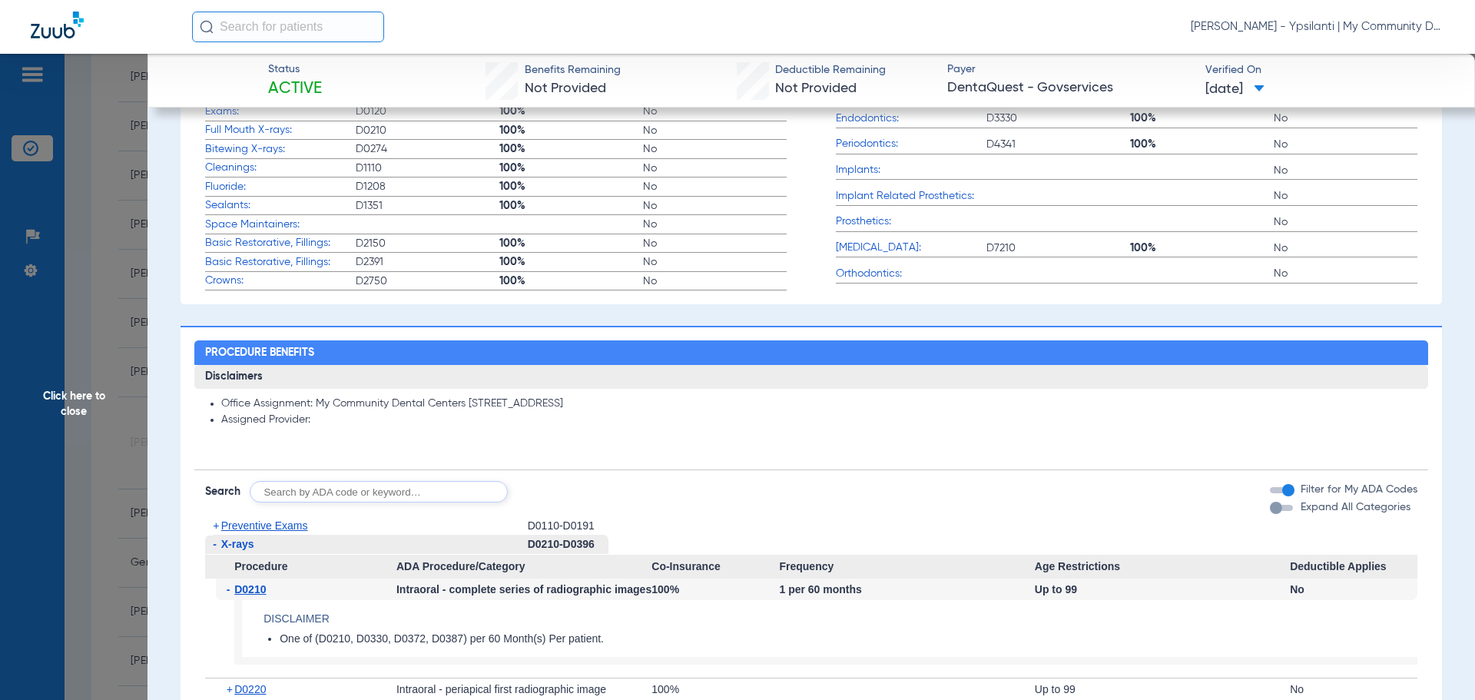
scroll to position [922, 0]
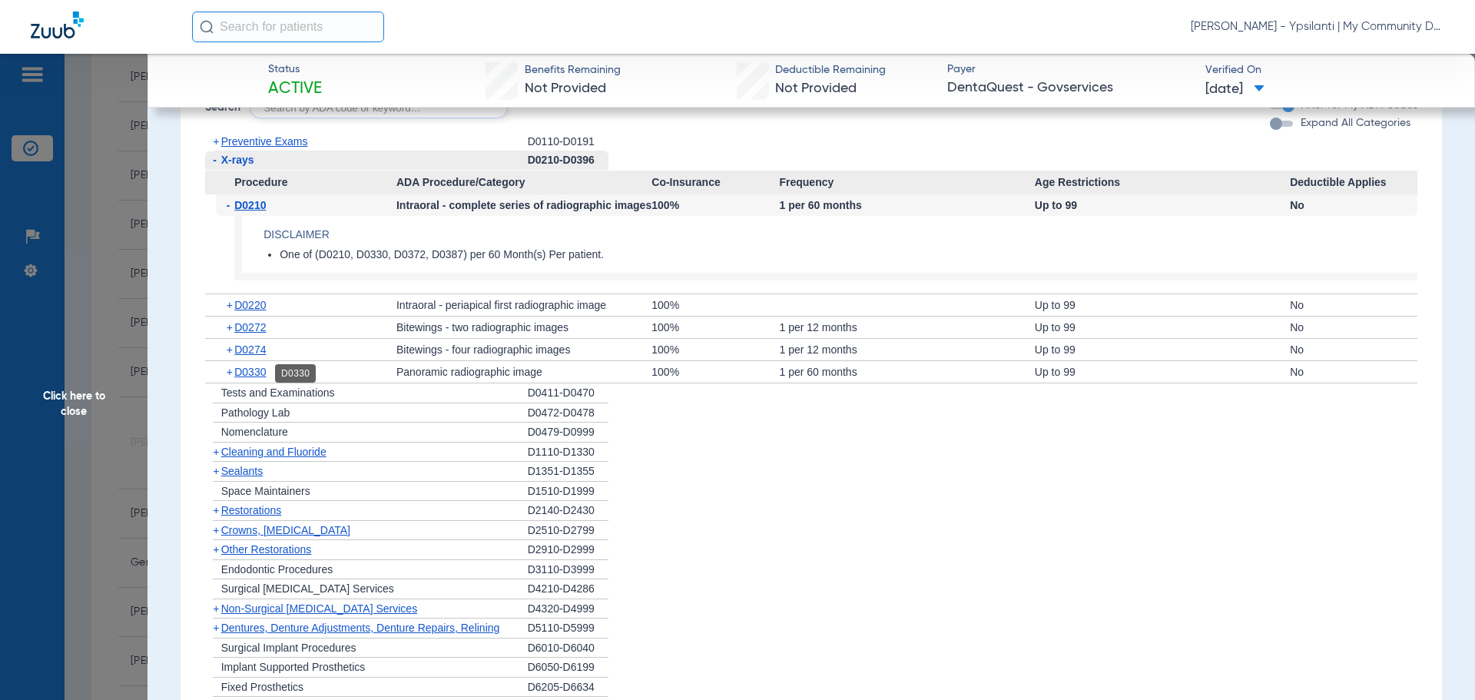
click at [254, 373] on span "D0330" at bounding box center [250, 372] width 32 height 12
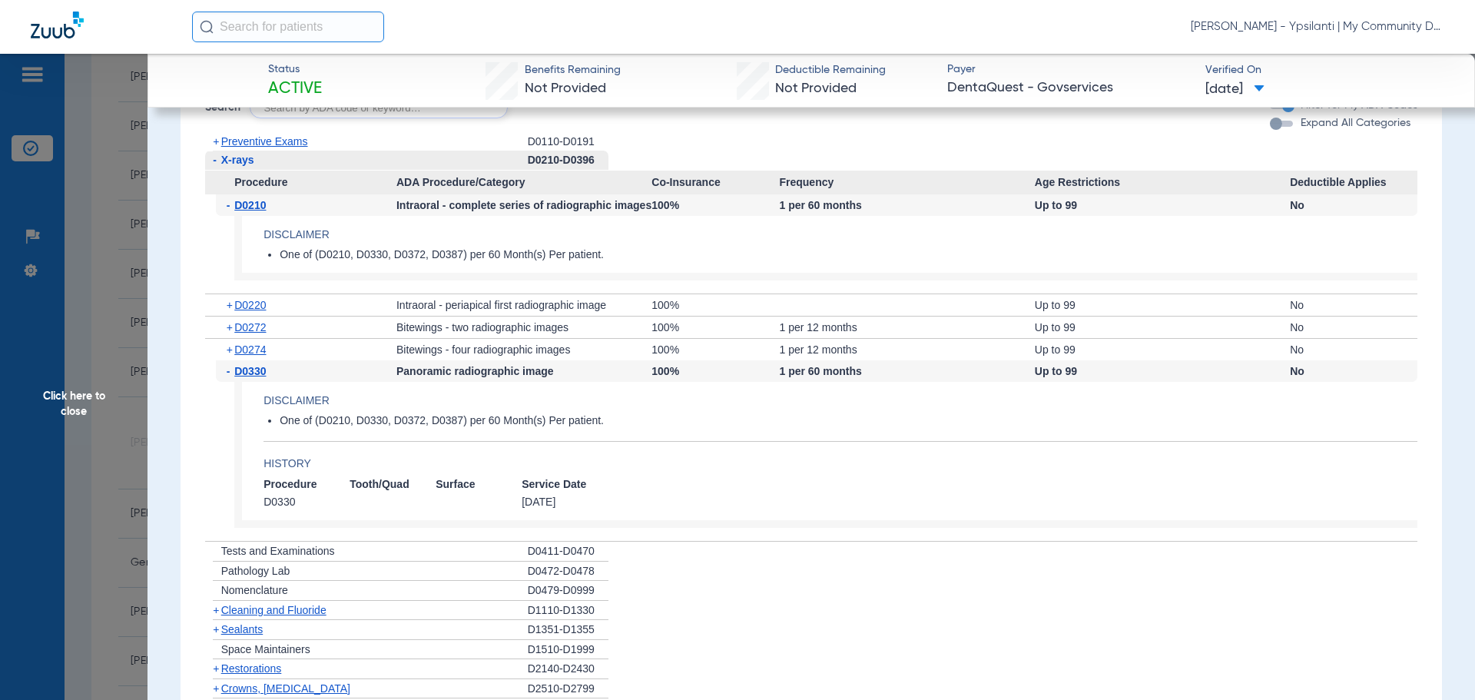
drag, startPoint x: 82, startPoint y: 400, endPoint x: 337, endPoint y: 63, distance: 422.3
click at [82, 400] on span "Click here to close" at bounding box center [74, 404] width 148 height 700
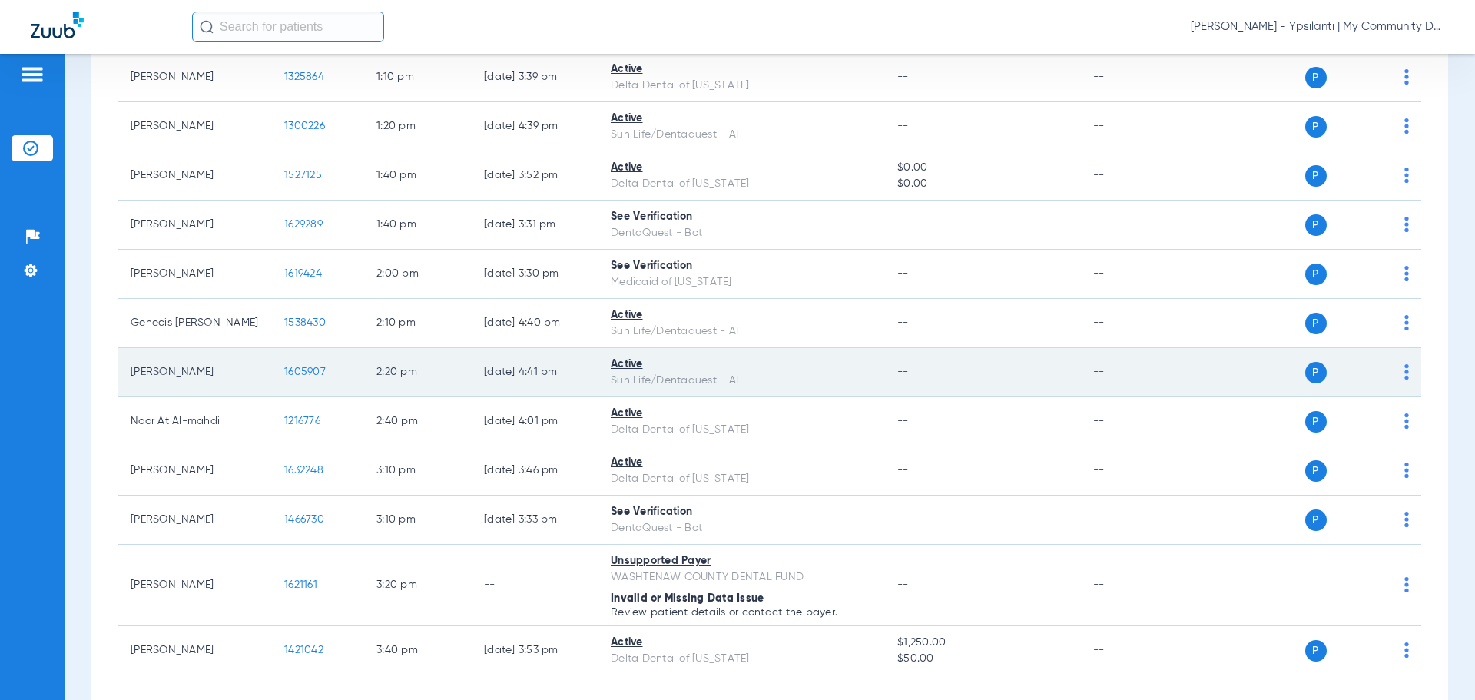
scroll to position [1299, 0]
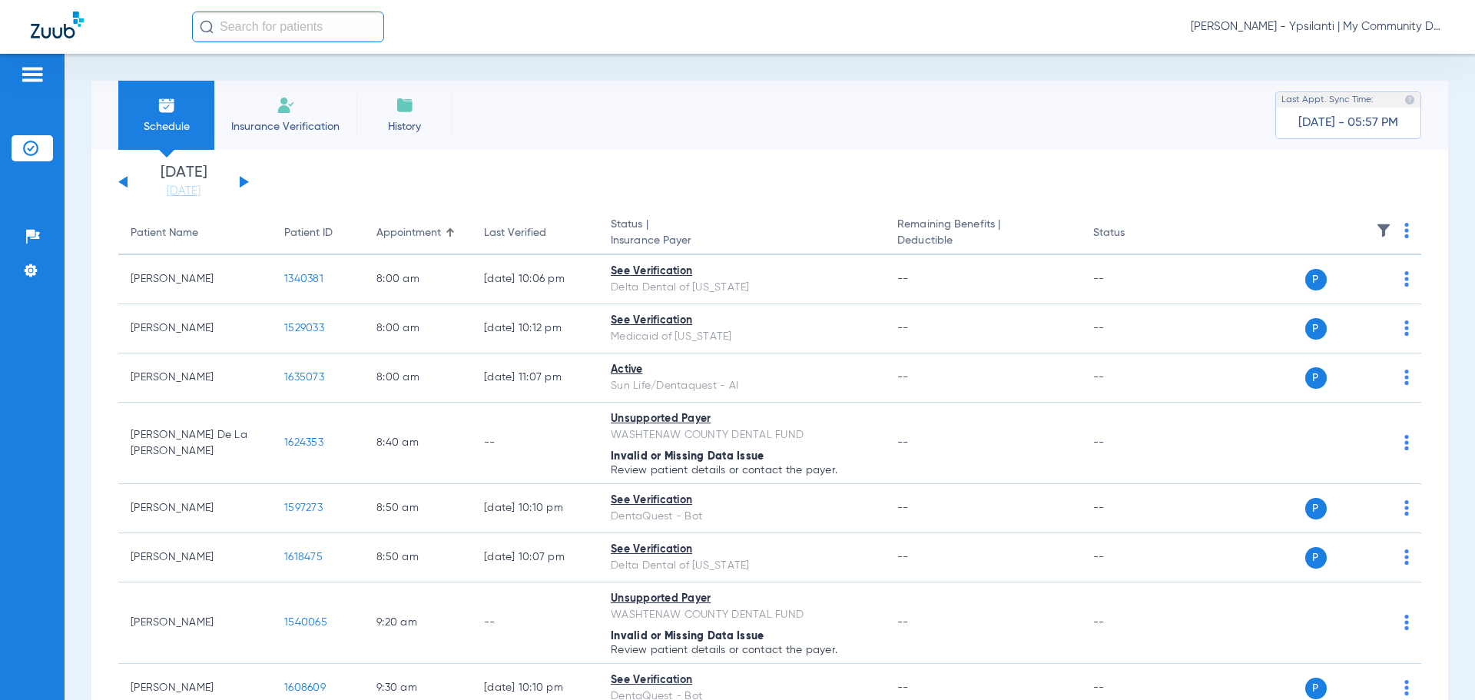
click at [1326, 21] on span "[PERSON_NAME] - Ypsilanti | My Community Dental Centers" at bounding box center [1318, 26] width 254 height 15
click at [1344, 52] on span "Account Selection" at bounding box center [1387, 54] width 86 height 11
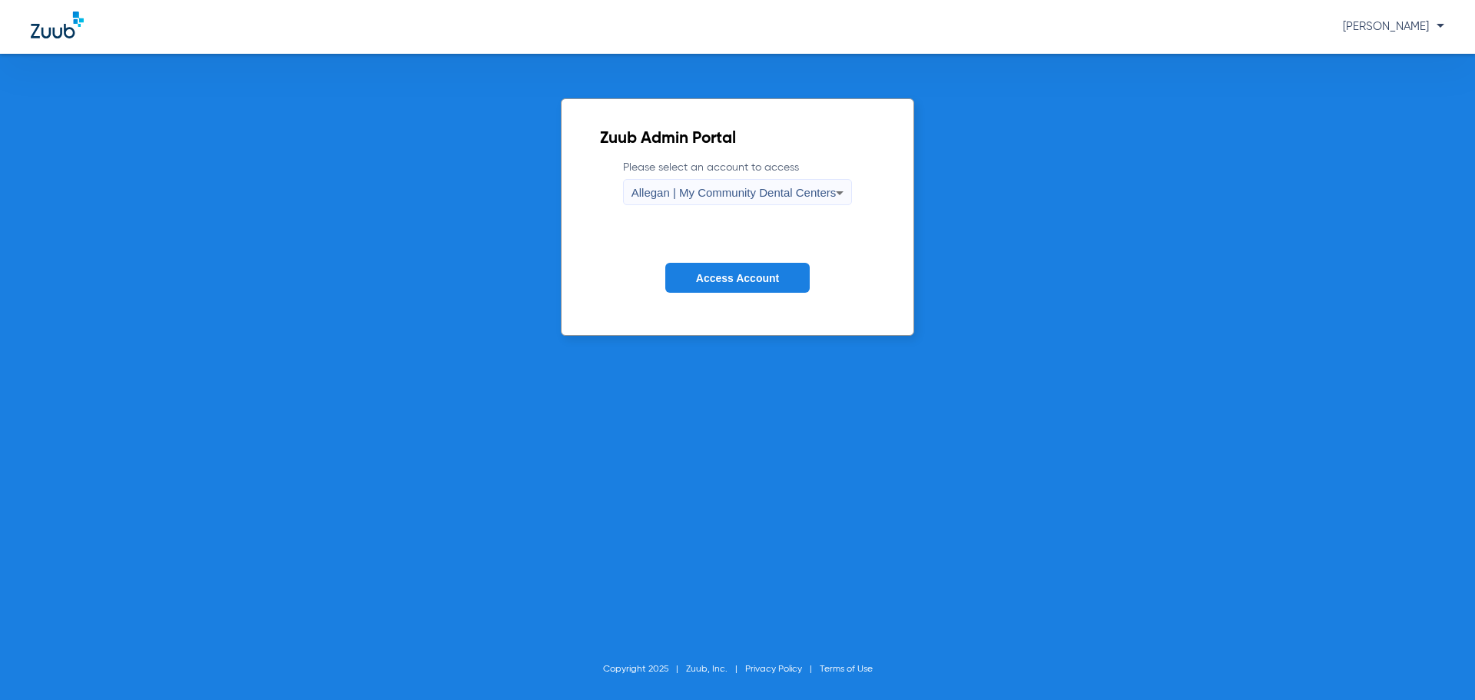
click at [779, 195] on span "Allegan | My Community Dental Centers" at bounding box center [734, 192] width 205 height 13
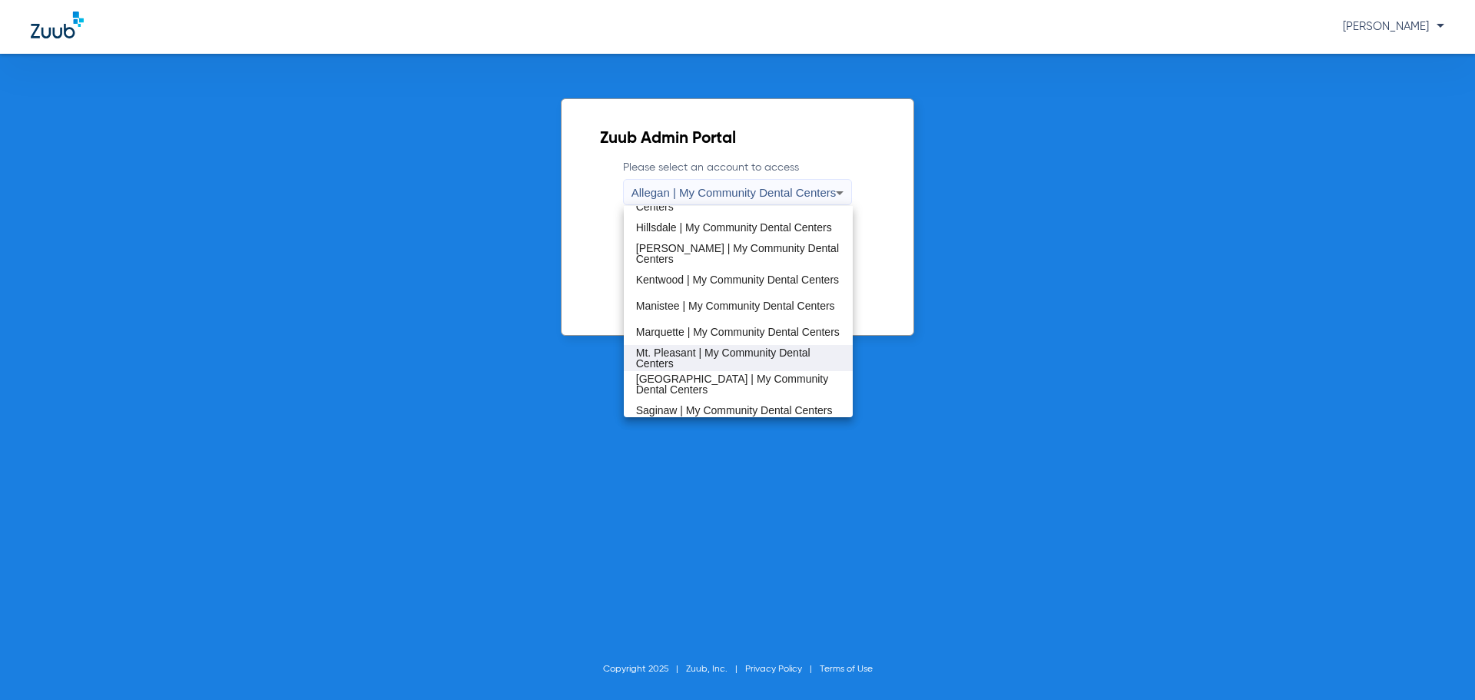
scroll to position [307, 0]
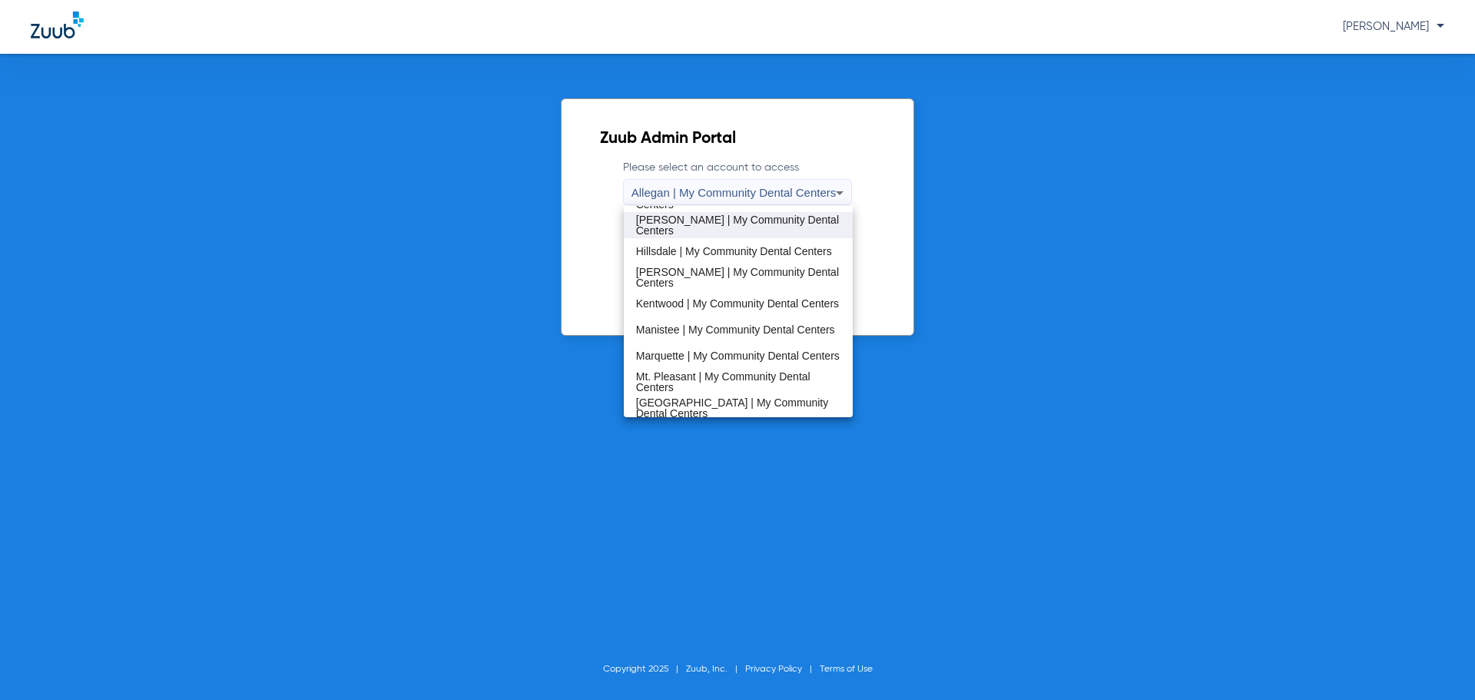
click at [669, 226] on span "[PERSON_NAME] | My Community Dental Centers" at bounding box center [738, 225] width 205 height 22
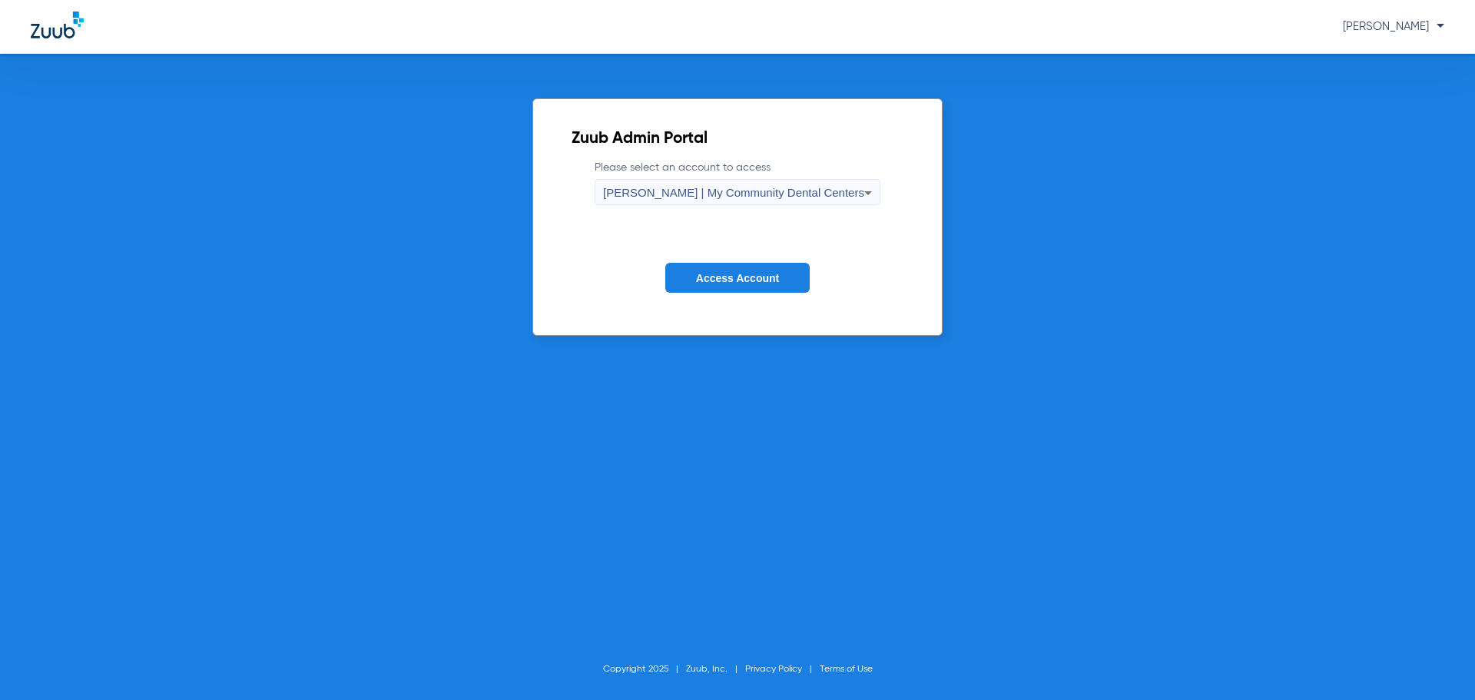
click at [763, 277] on span "Access Account" at bounding box center [737, 278] width 83 height 12
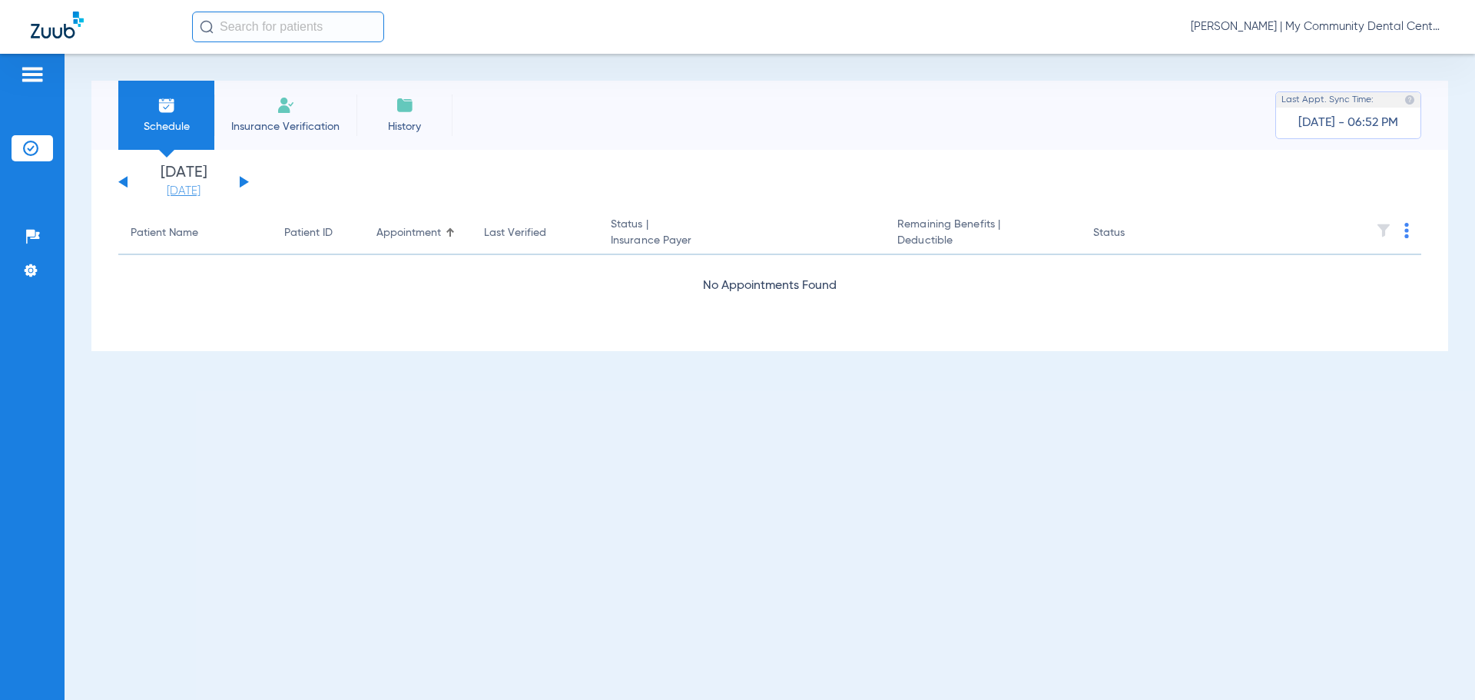
click at [191, 194] on link "[DATE]" at bounding box center [184, 191] width 92 height 15
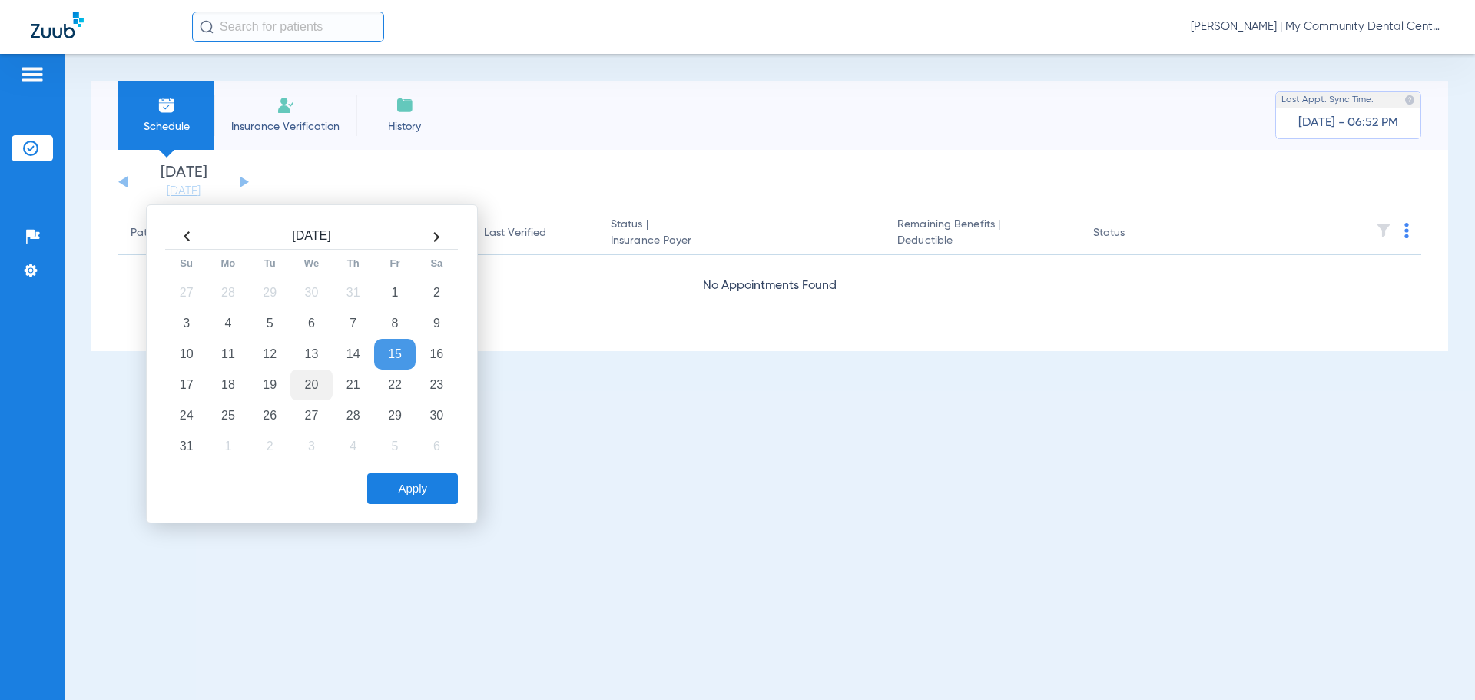
click at [323, 382] on td "20" at bounding box center [310, 385] width 41 height 31
click at [379, 493] on button "Apply" at bounding box center [412, 488] width 91 height 31
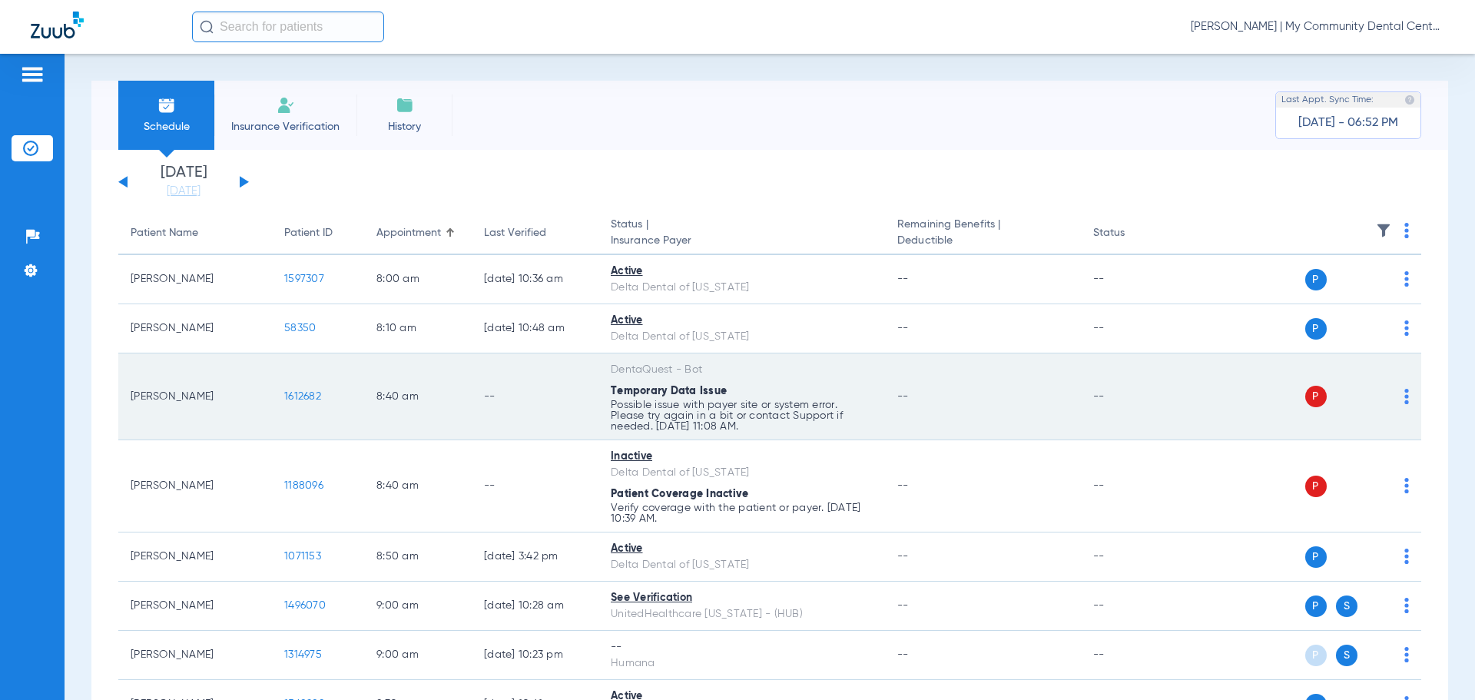
click at [1405, 393] on img at bounding box center [1407, 396] width 5 height 15
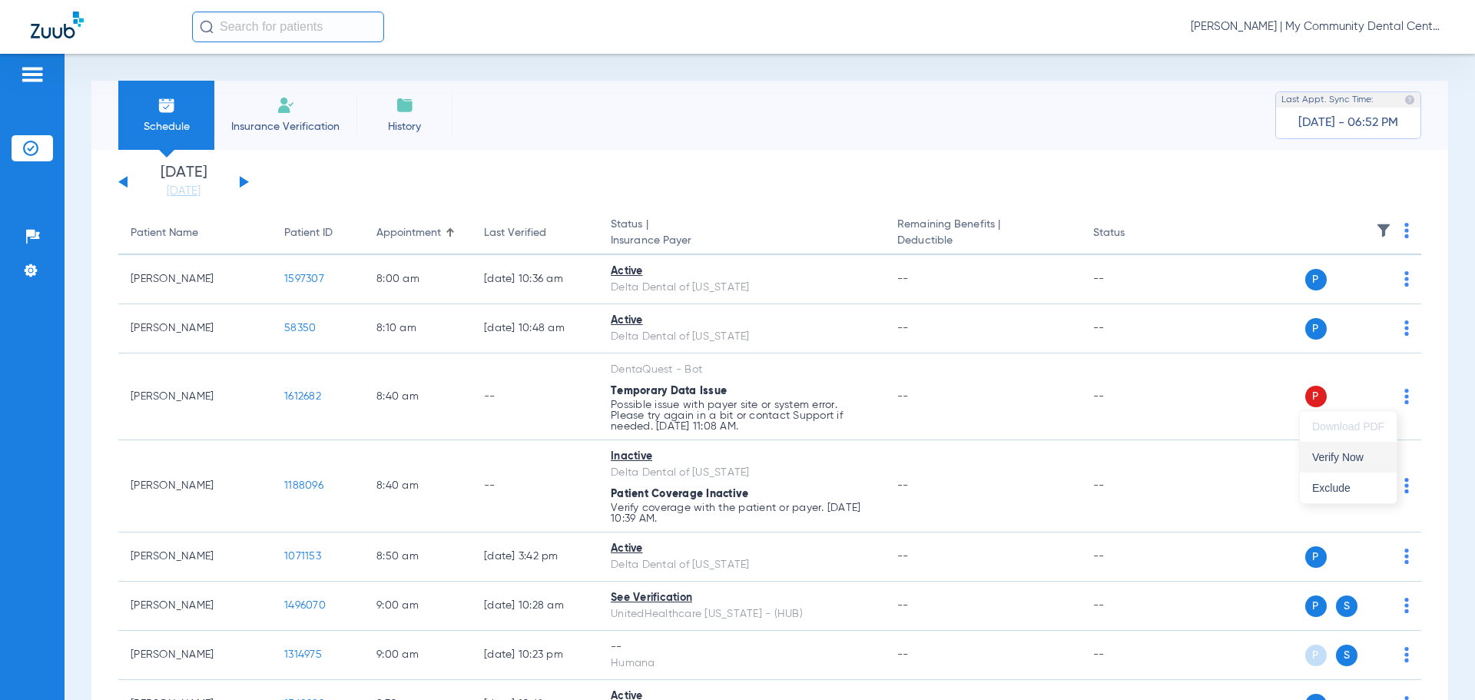
click at [1359, 457] on span "Verify Now" at bounding box center [1348, 457] width 72 height 11
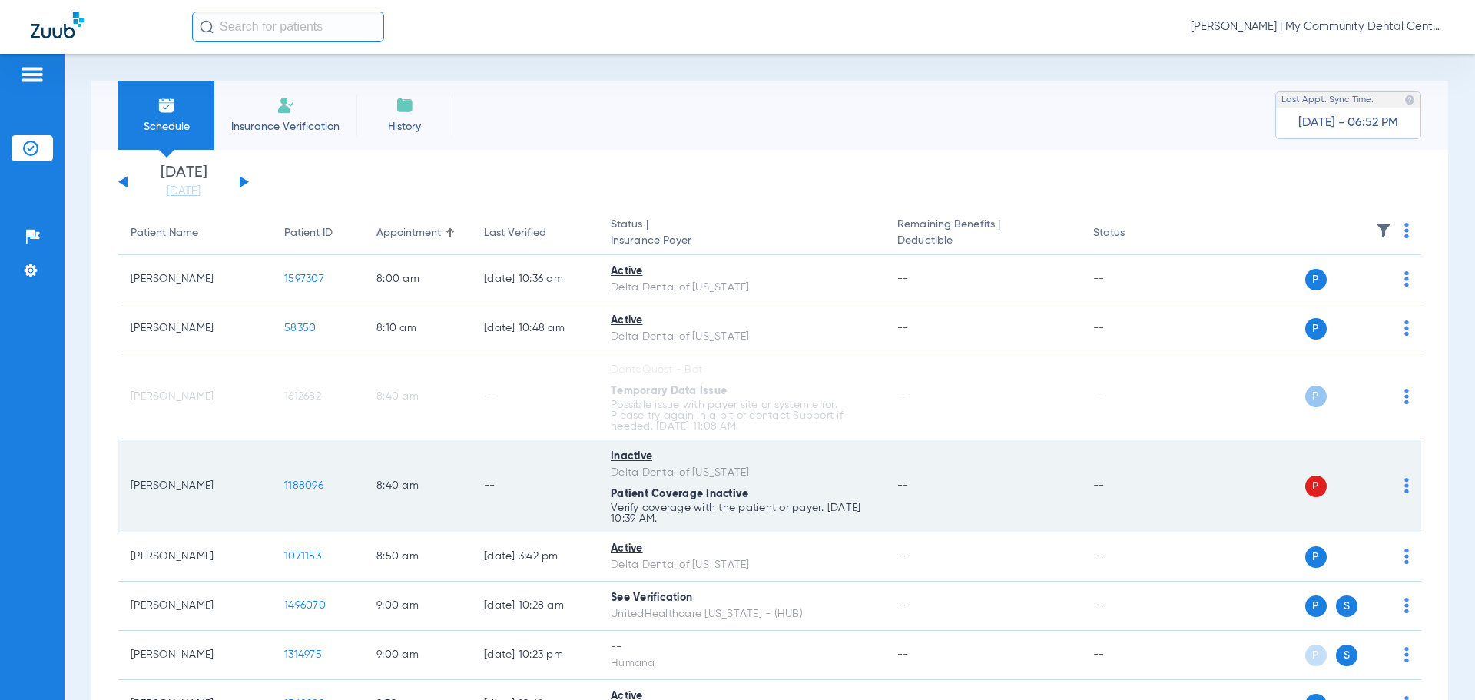
click at [1405, 488] on img at bounding box center [1407, 485] width 5 height 15
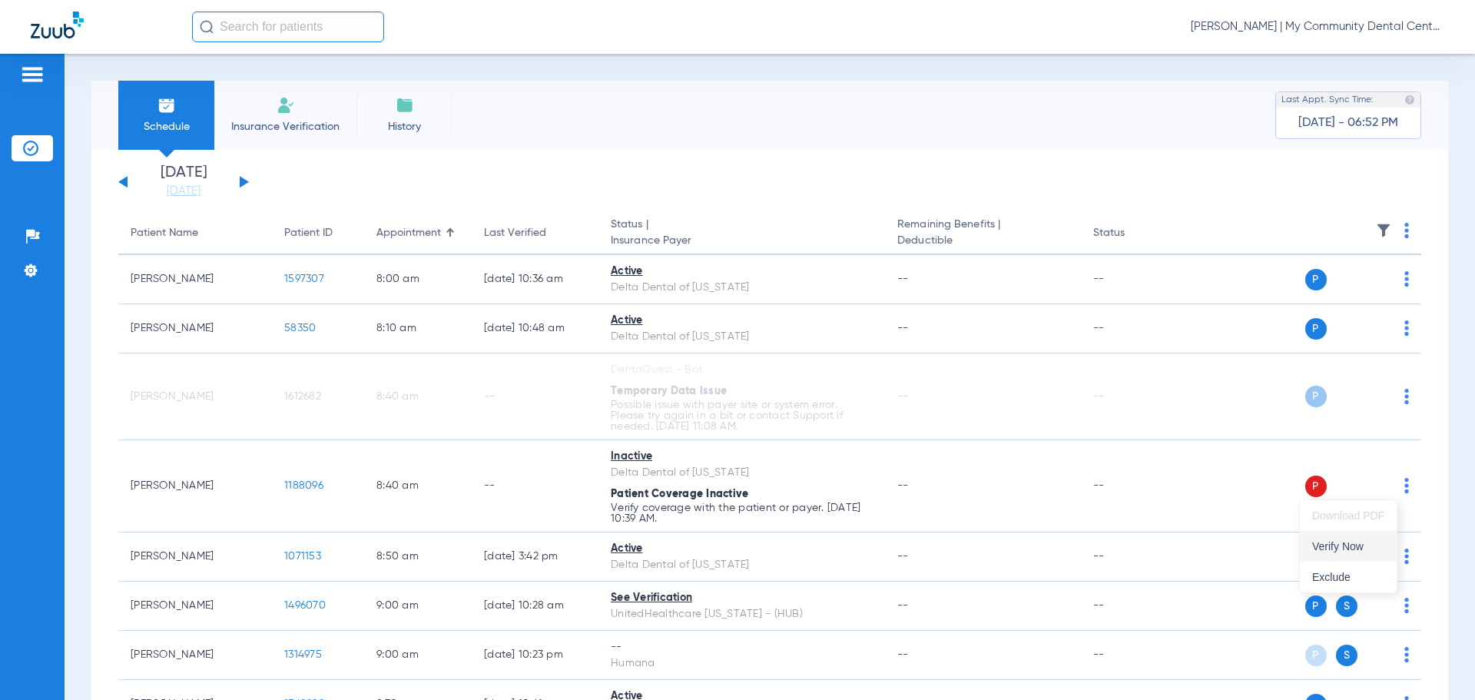
click at [1344, 548] on span "Verify Now" at bounding box center [1348, 546] width 72 height 11
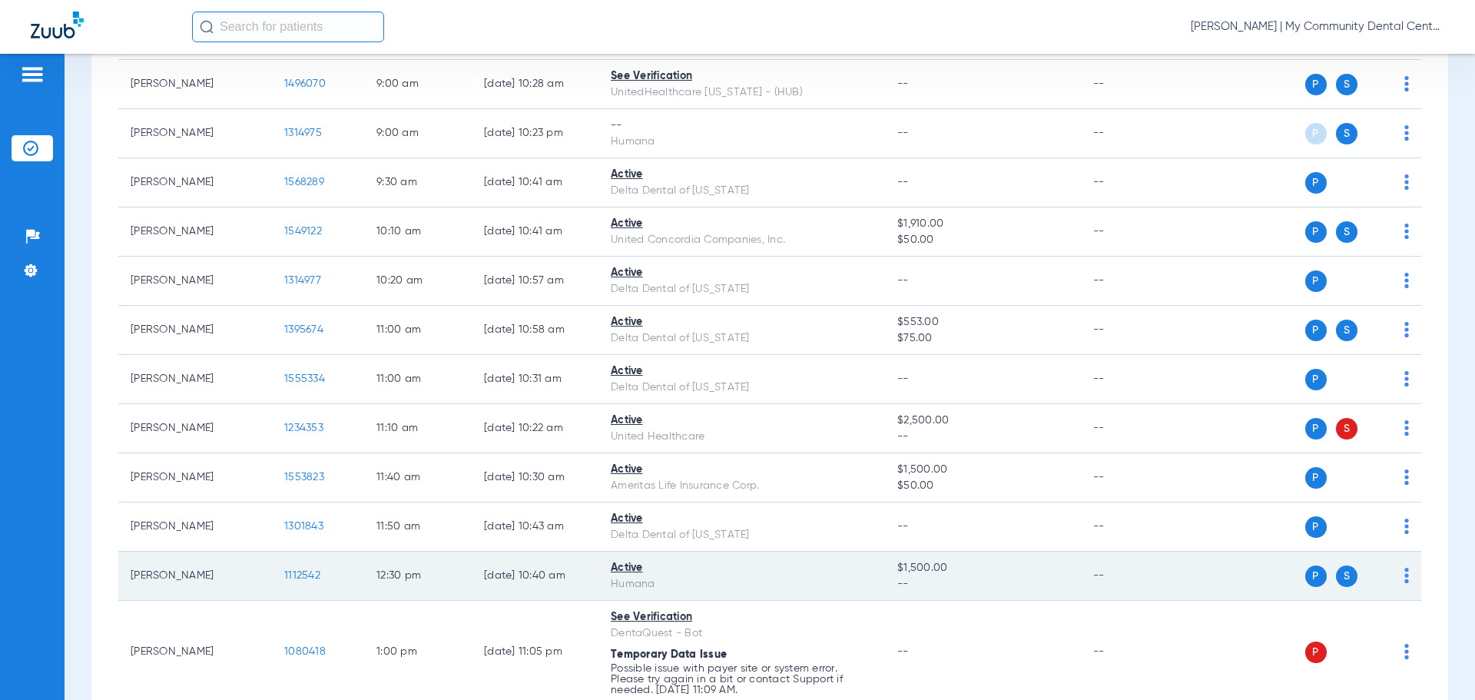
scroll to position [538, 0]
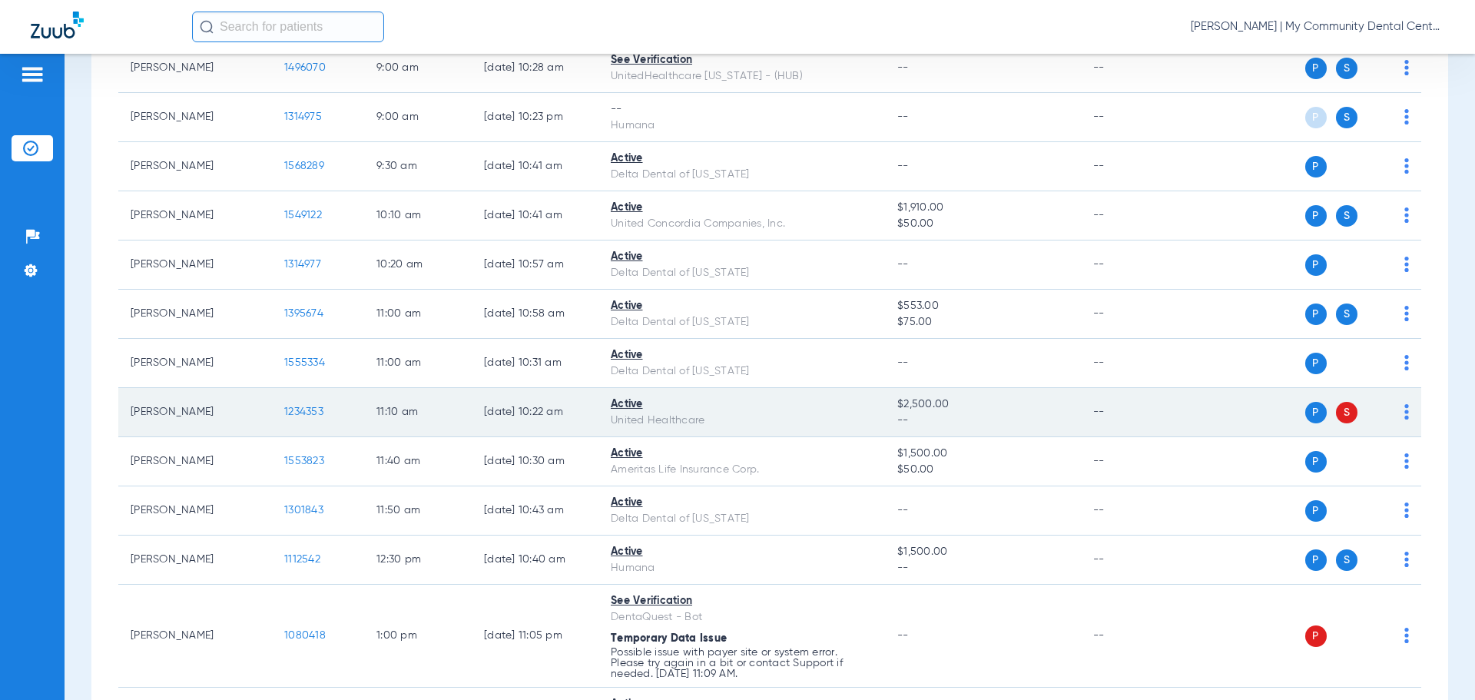
click at [1405, 415] on img at bounding box center [1407, 411] width 5 height 15
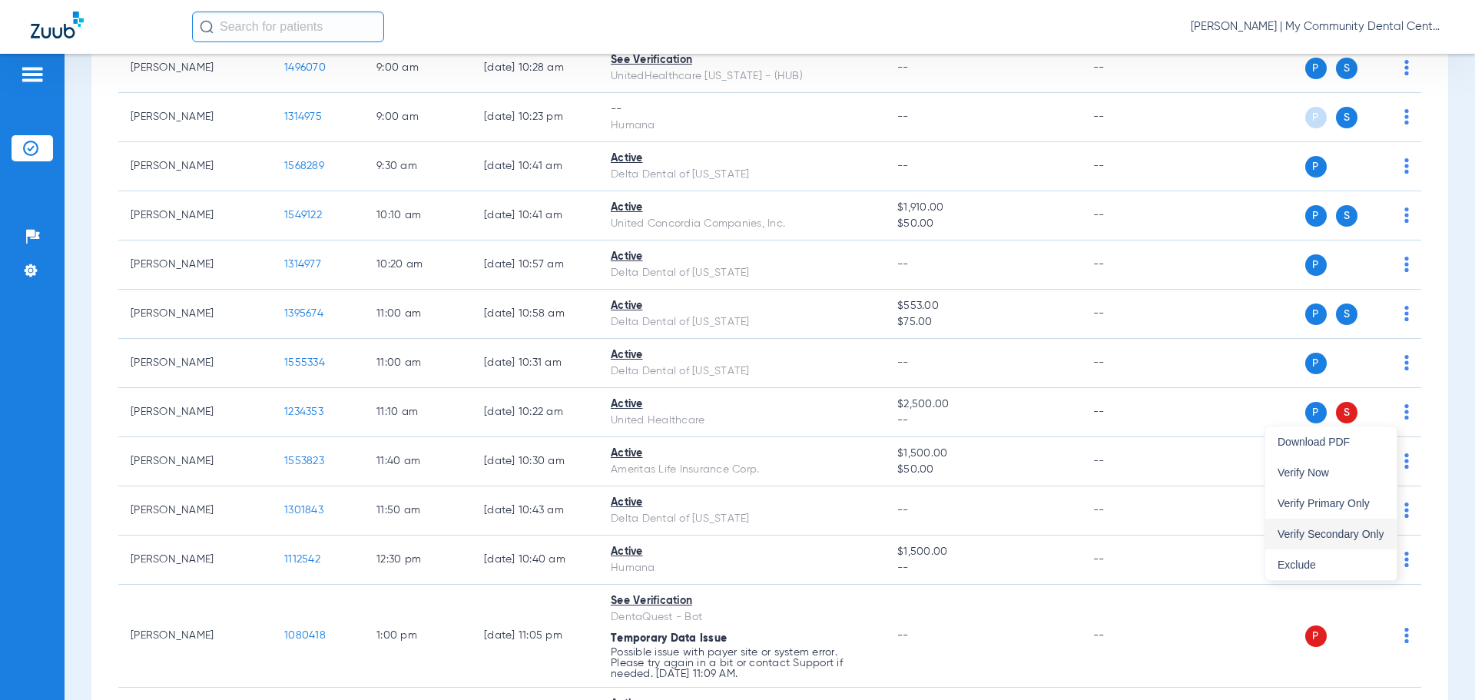
click at [1359, 529] on span "Verify Secondary Only" at bounding box center [1331, 534] width 107 height 11
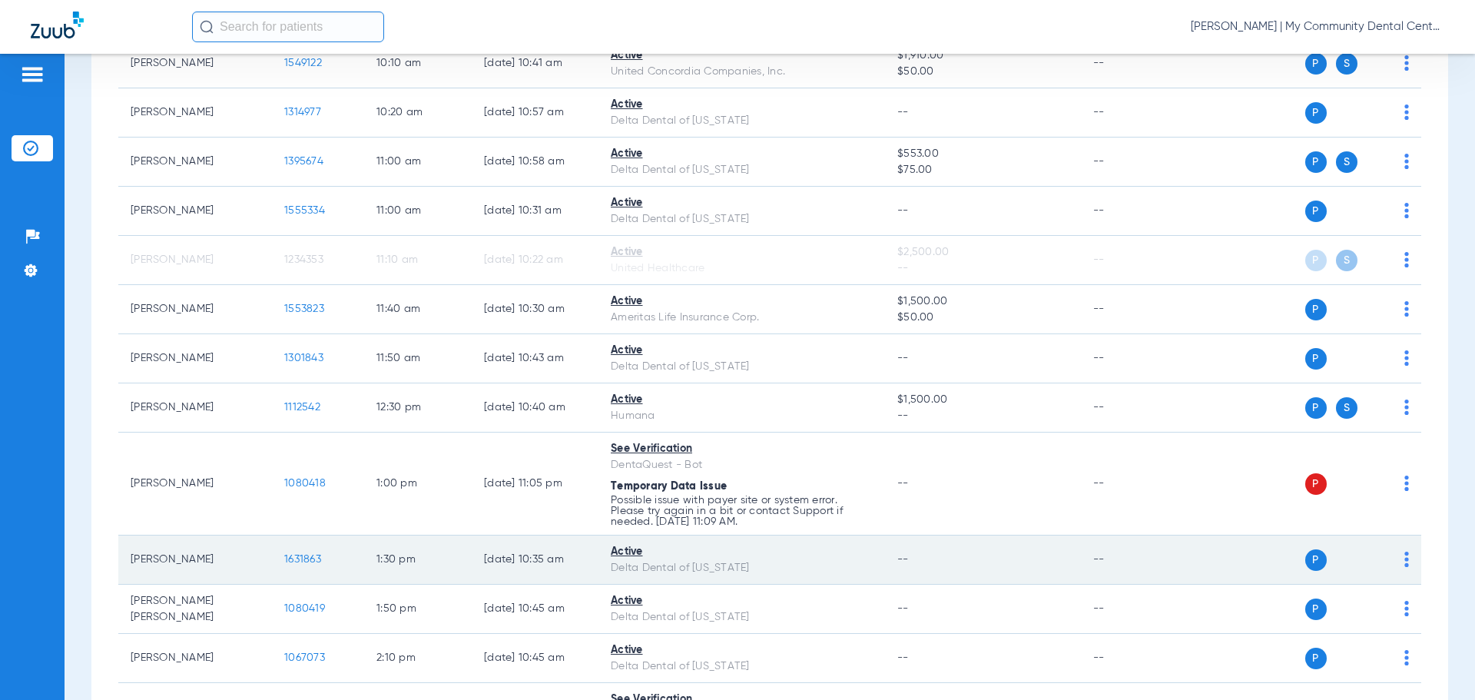
scroll to position [692, 0]
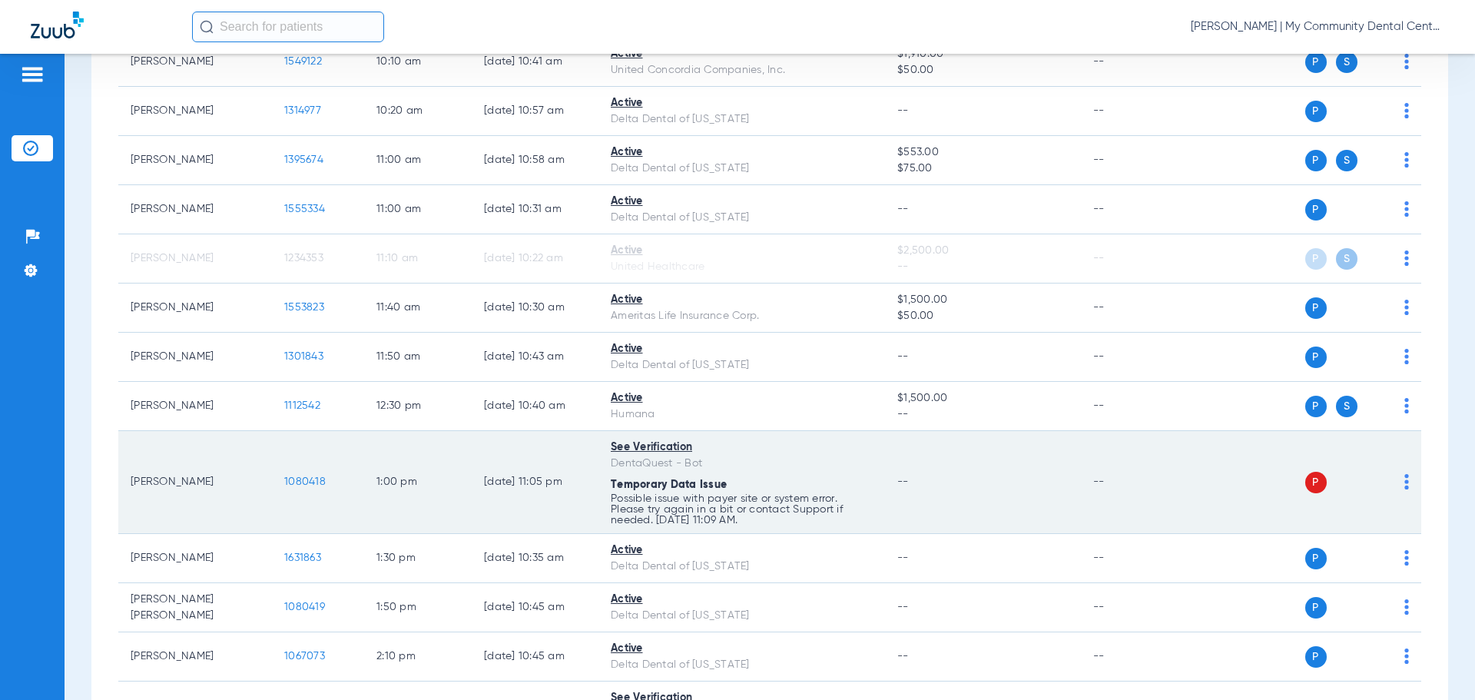
click at [1405, 479] on img at bounding box center [1407, 481] width 5 height 15
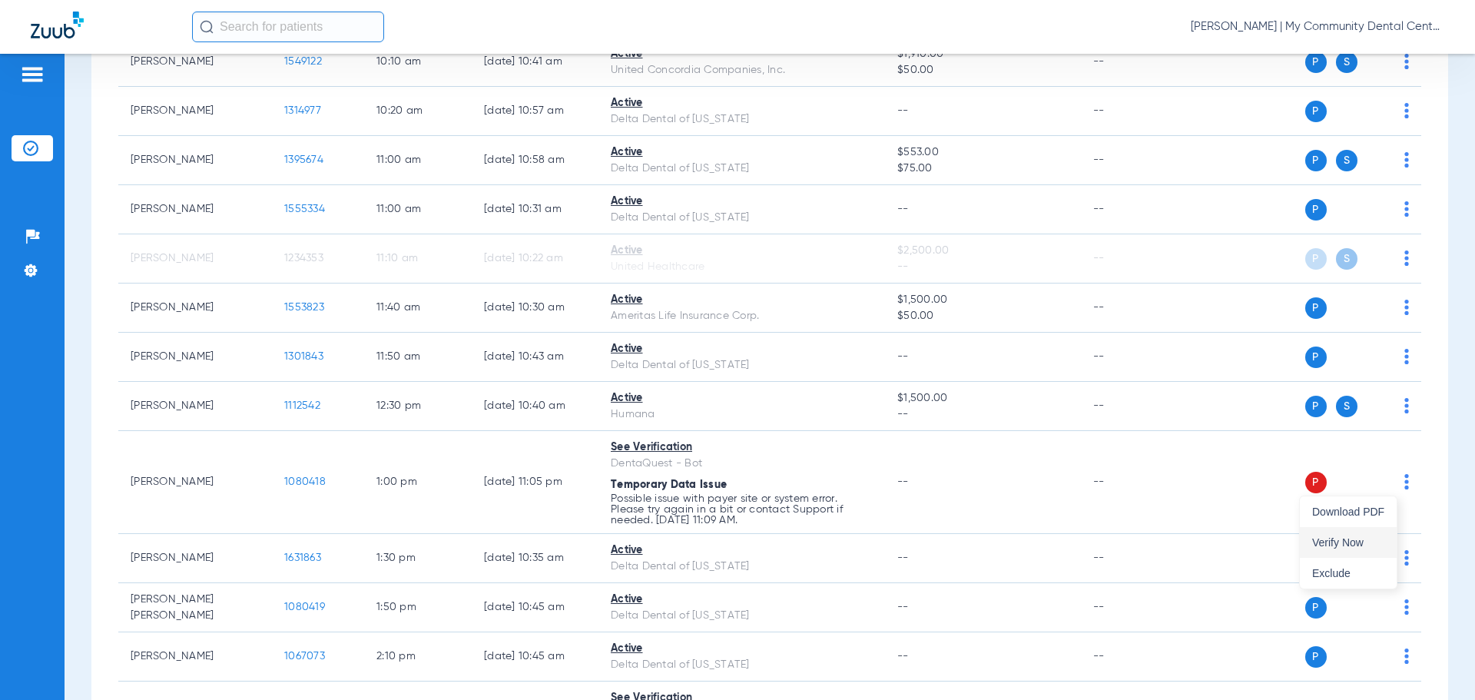
click at [1378, 547] on span "Verify Now" at bounding box center [1348, 542] width 72 height 11
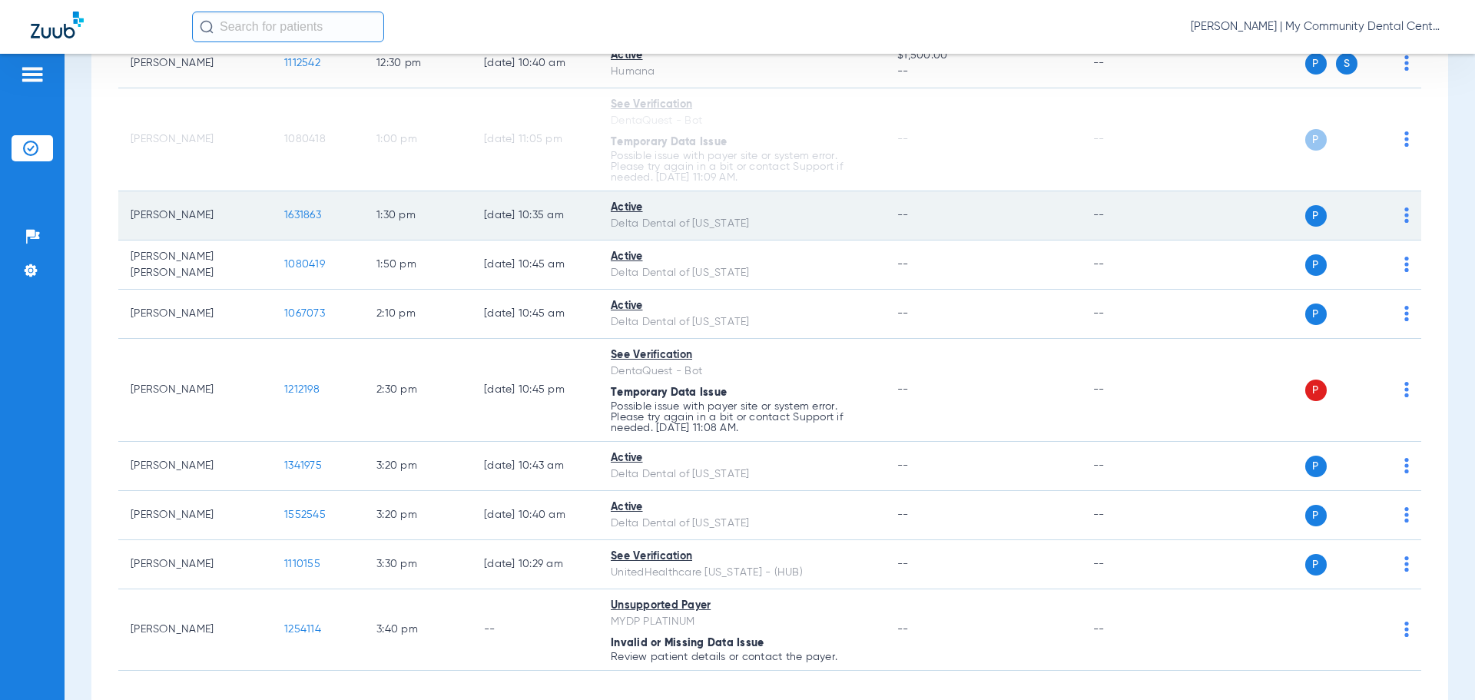
scroll to position [1076, 0]
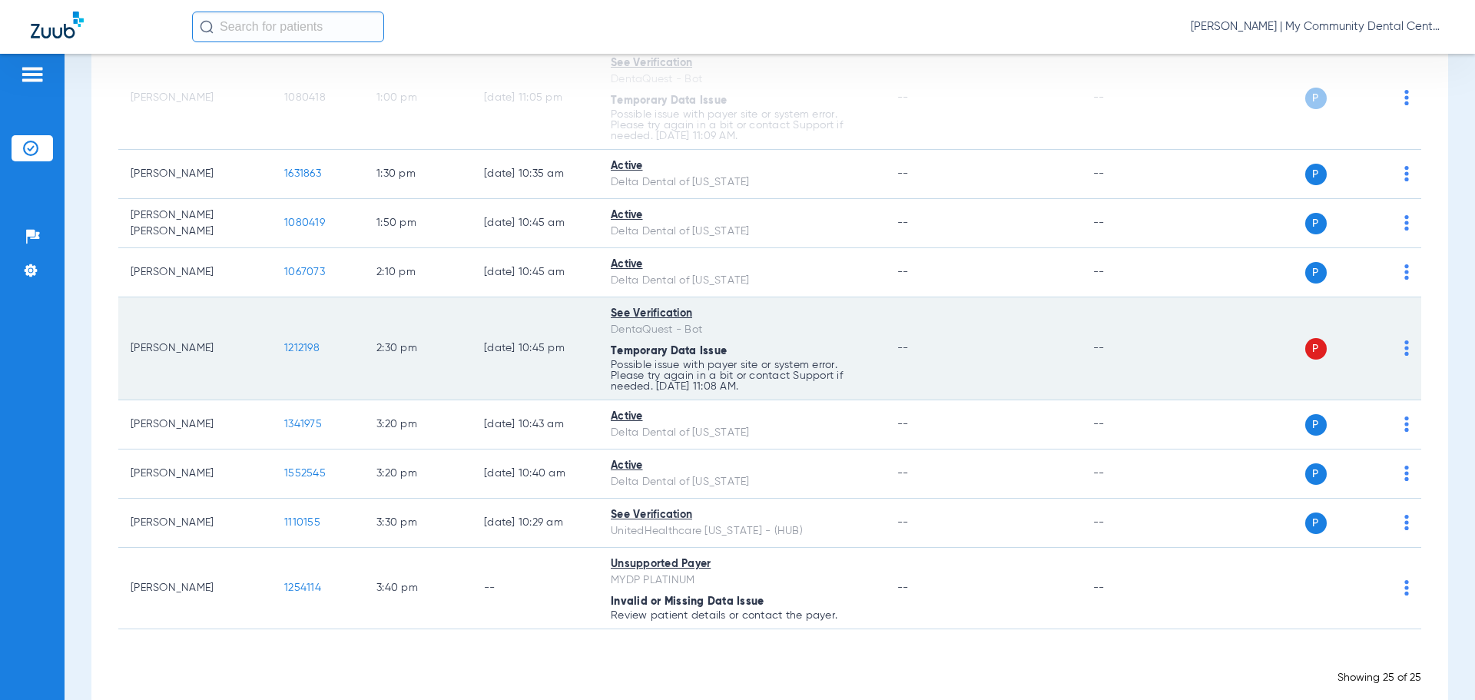
click at [1405, 354] on img at bounding box center [1407, 347] width 5 height 15
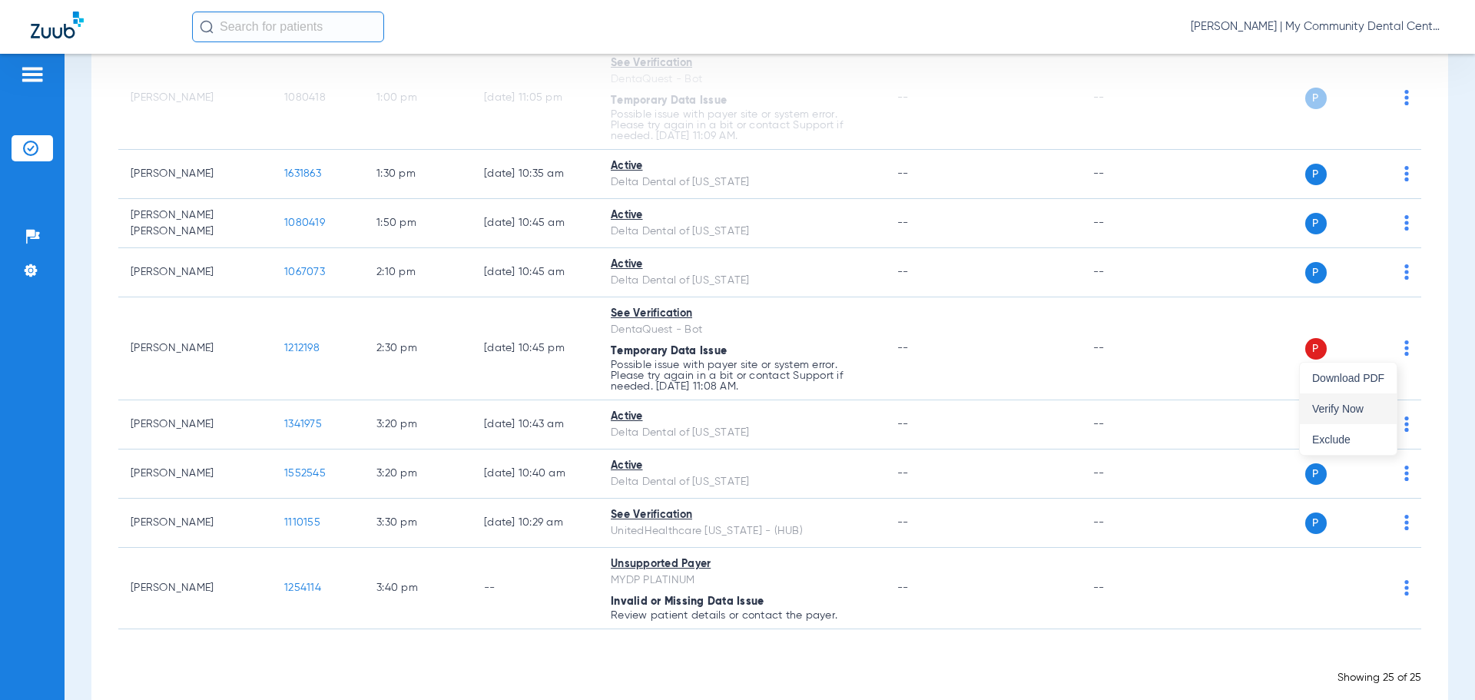
click at [1352, 414] on span "Verify Now" at bounding box center [1348, 408] width 72 height 11
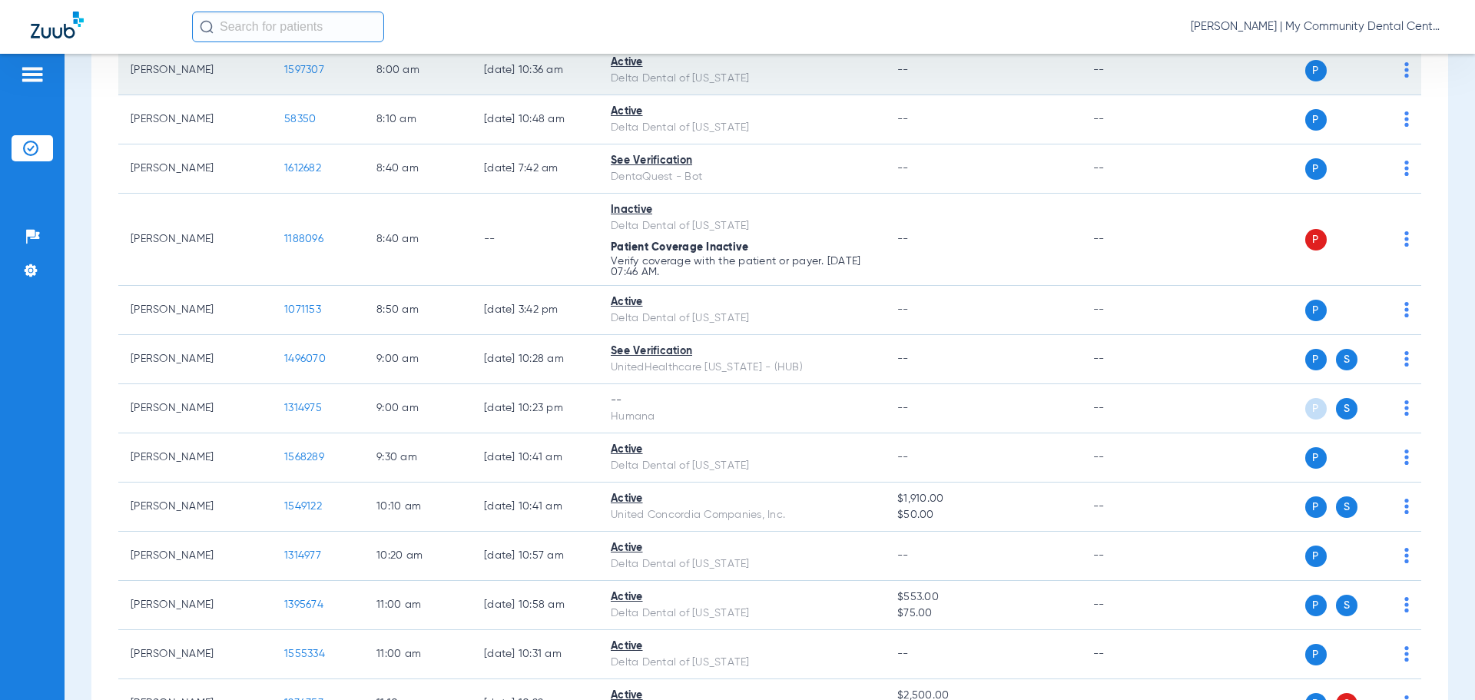
scroll to position [0, 0]
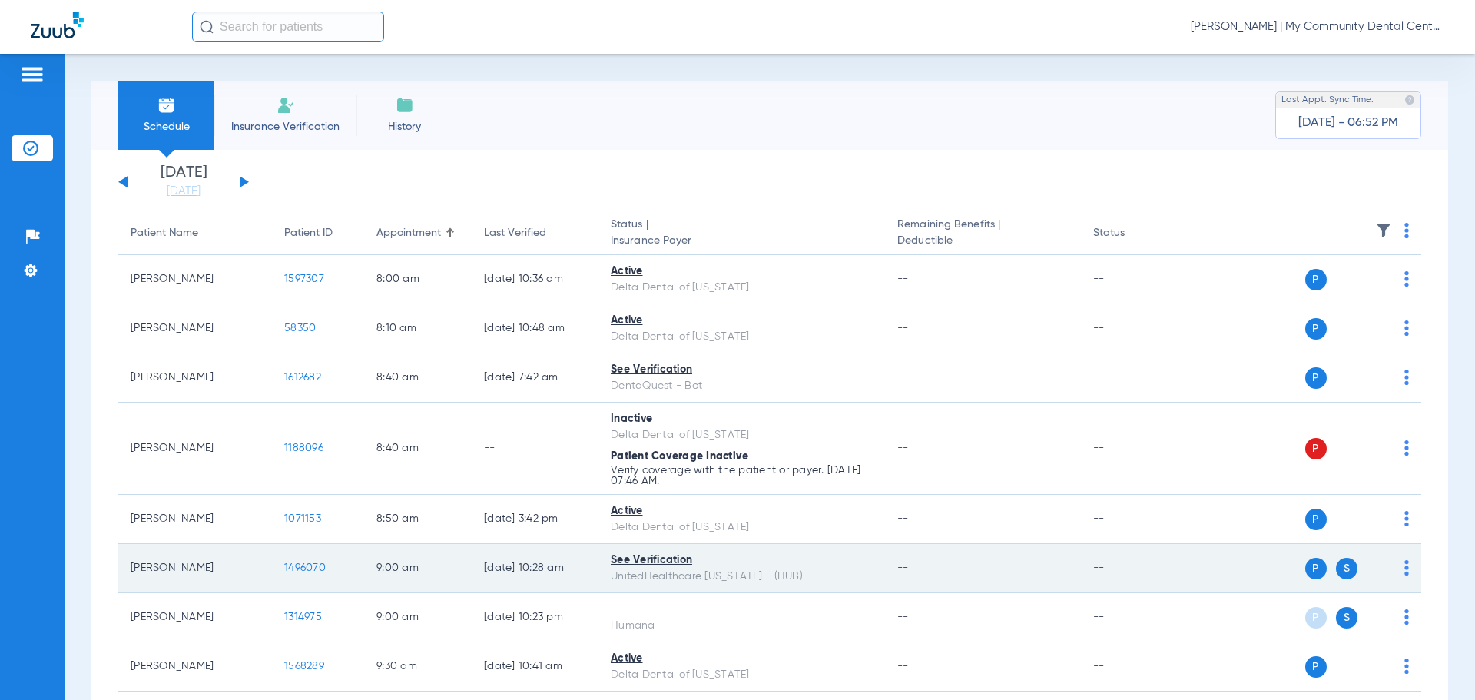
click at [299, 569] on span "1496070" at bounding box center [304, 567] width 41 height 11
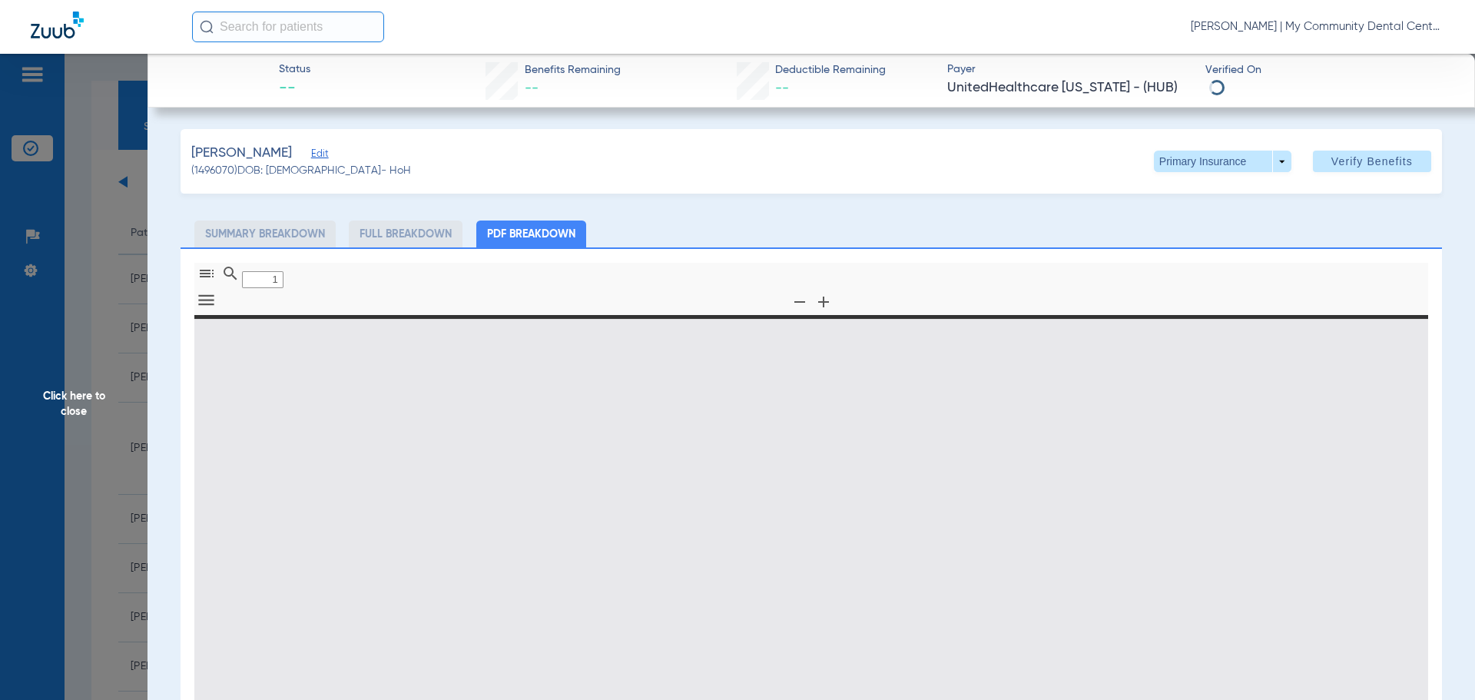
type input "0"
select select "page-width"
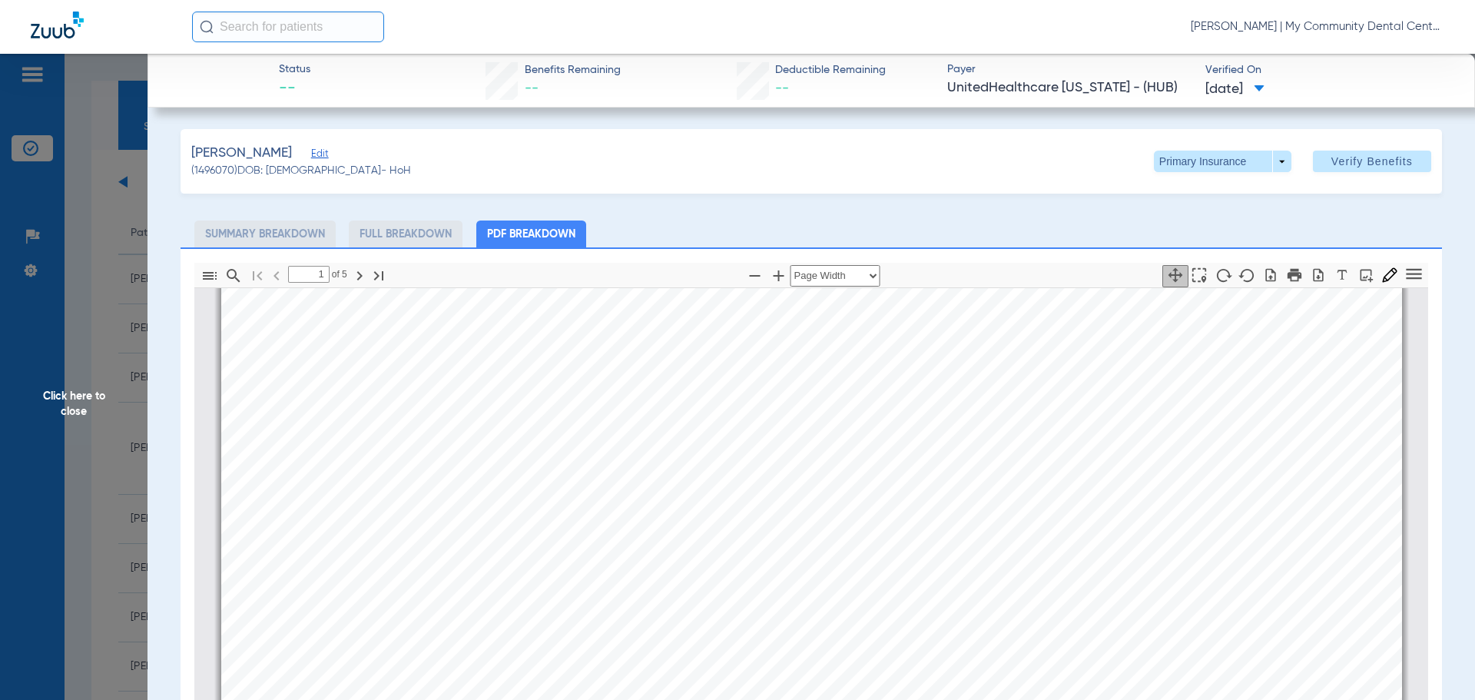
scroll to position [853, 0]
type input "2"
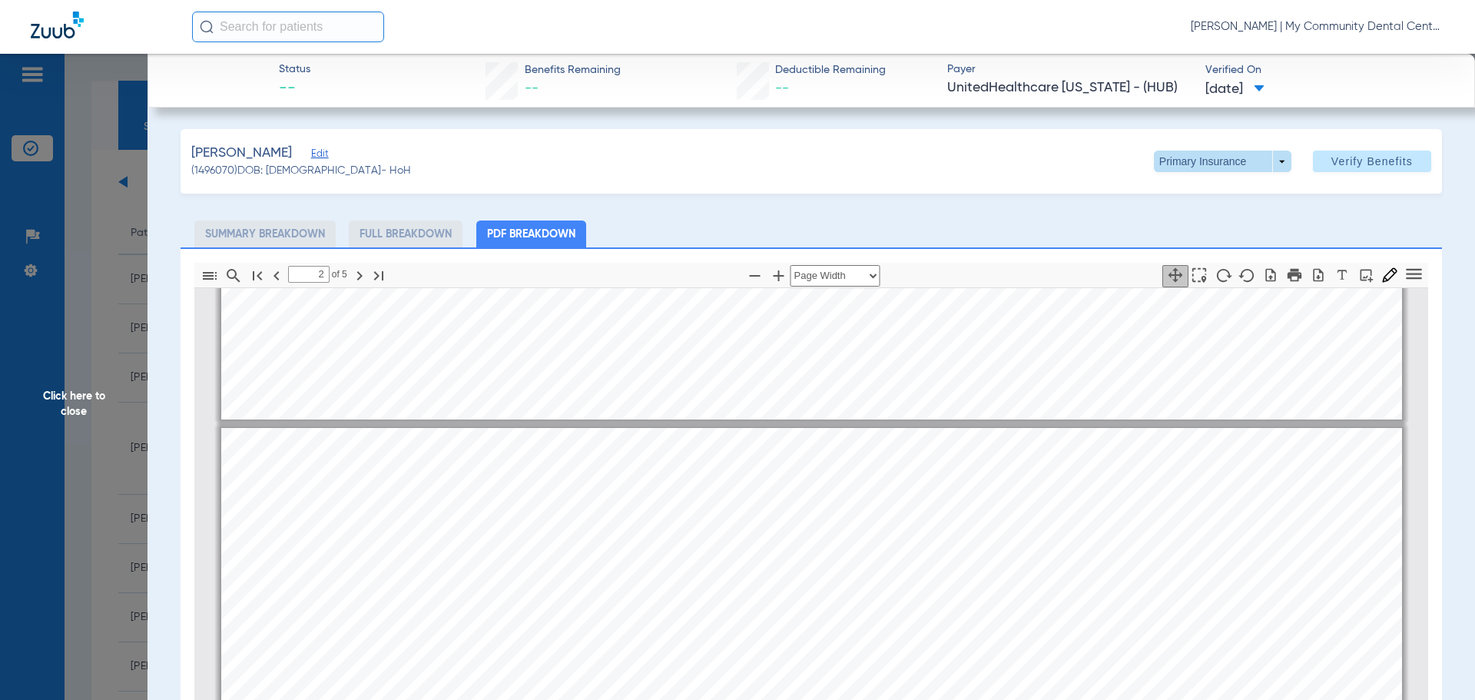
click at [1265, 162] on span at bounding box center [1223, 162] width 138 height 22
click at [1214, 216] on button "Secondary Insurance" at bounding box center [1206, 222] width 126 height 31
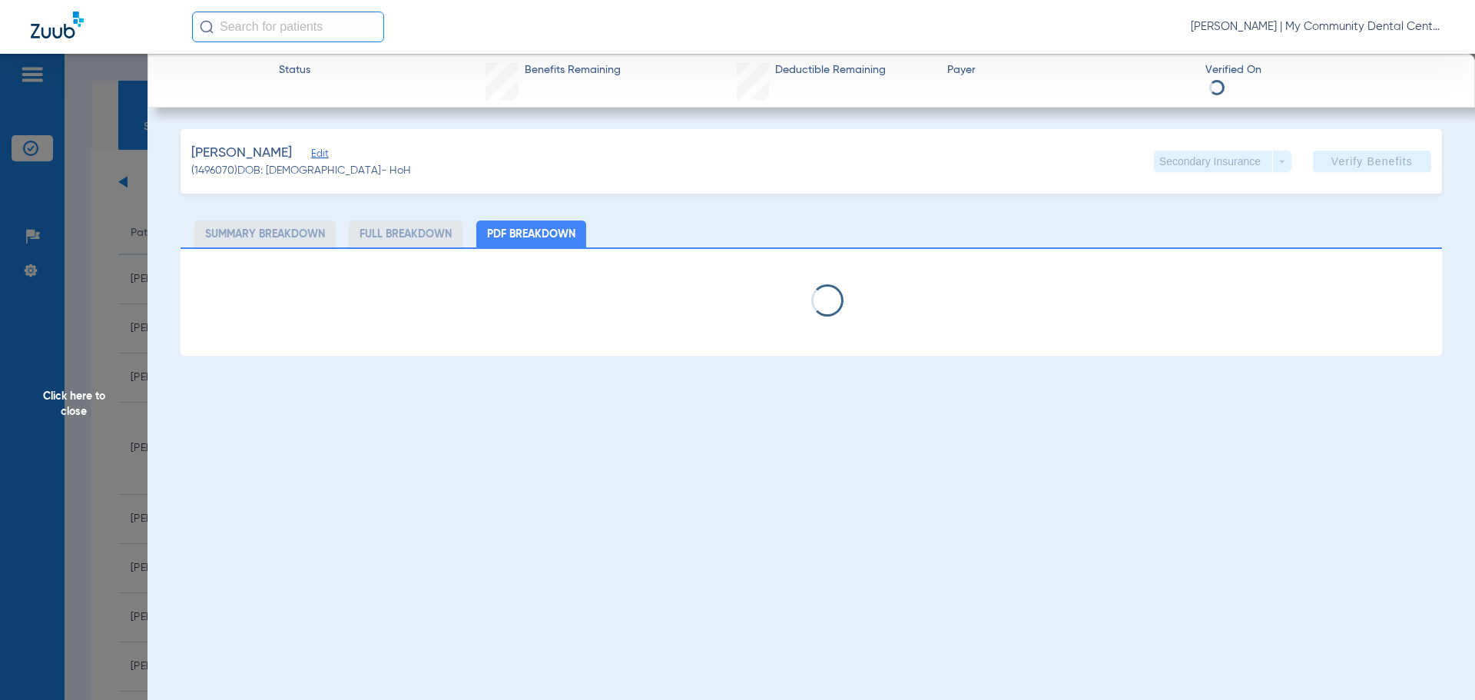
select select "page-width"
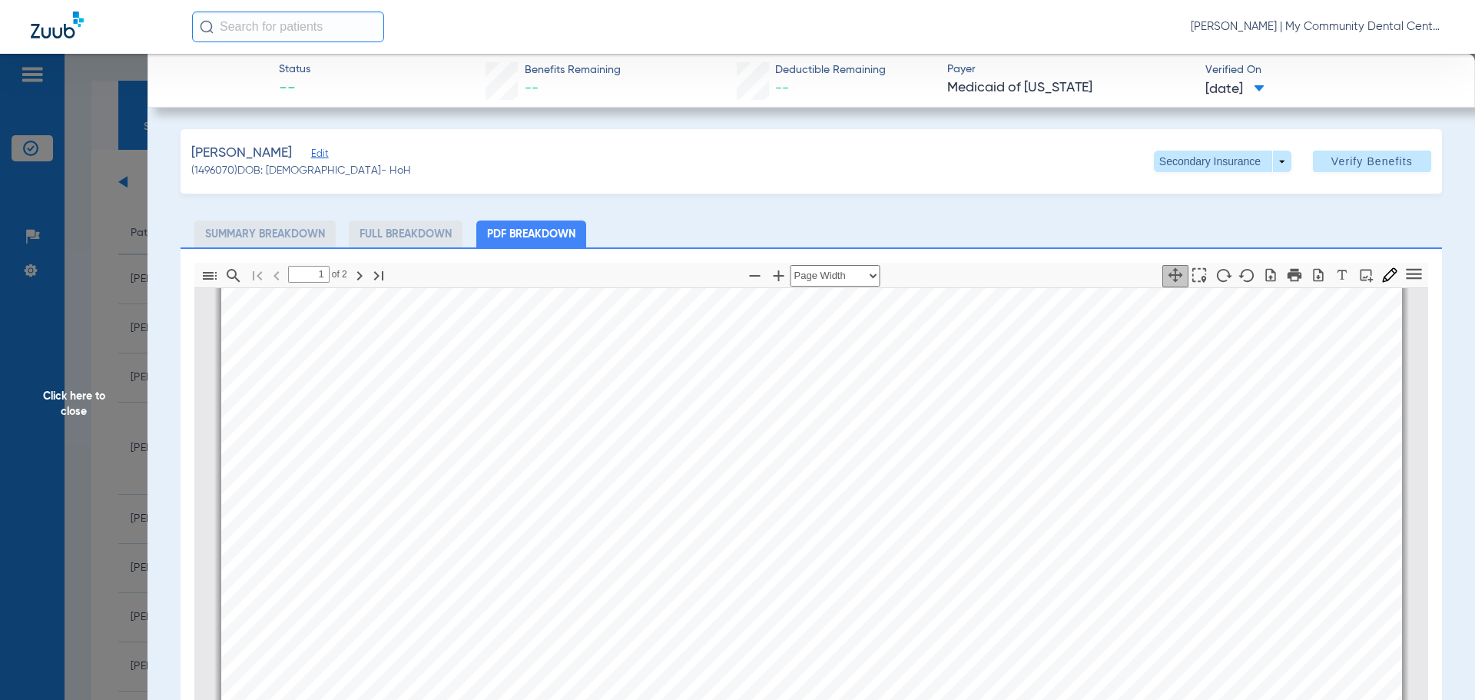
scroll to position [1314, 0]
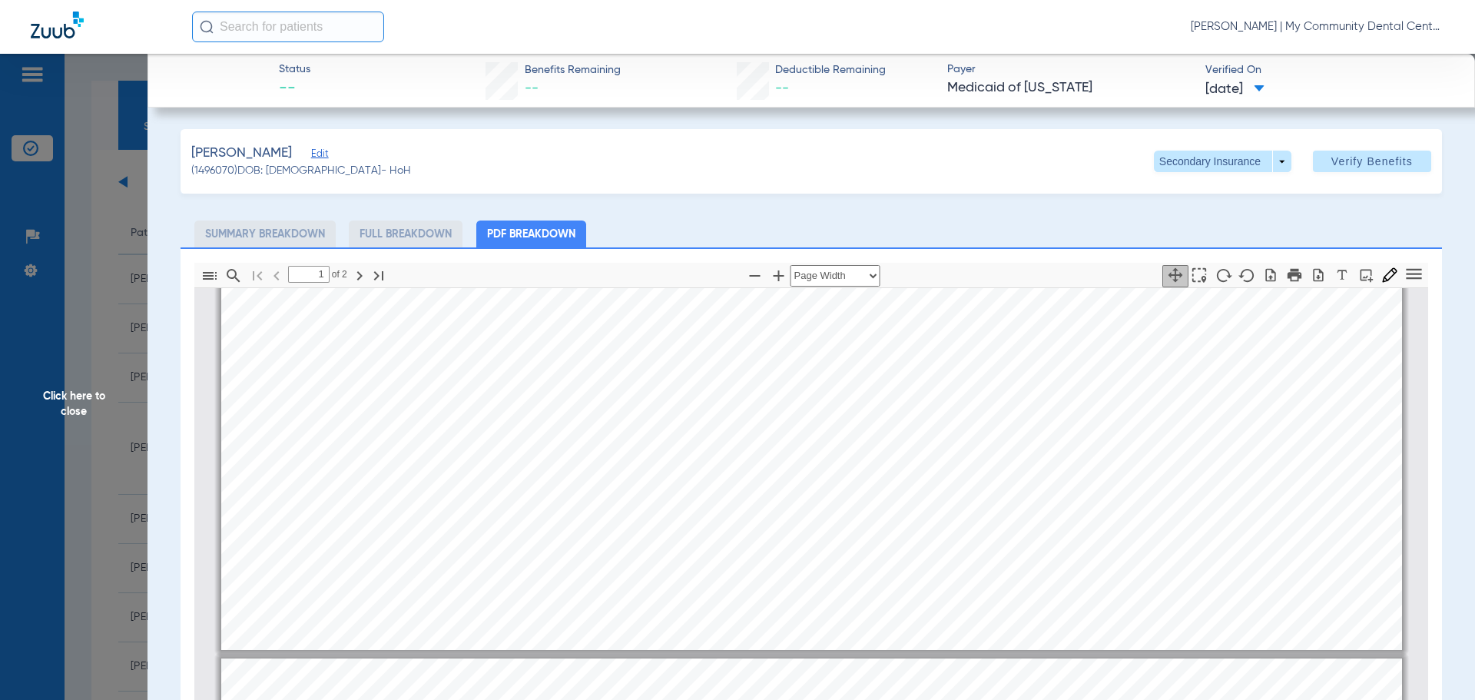
type input "2"
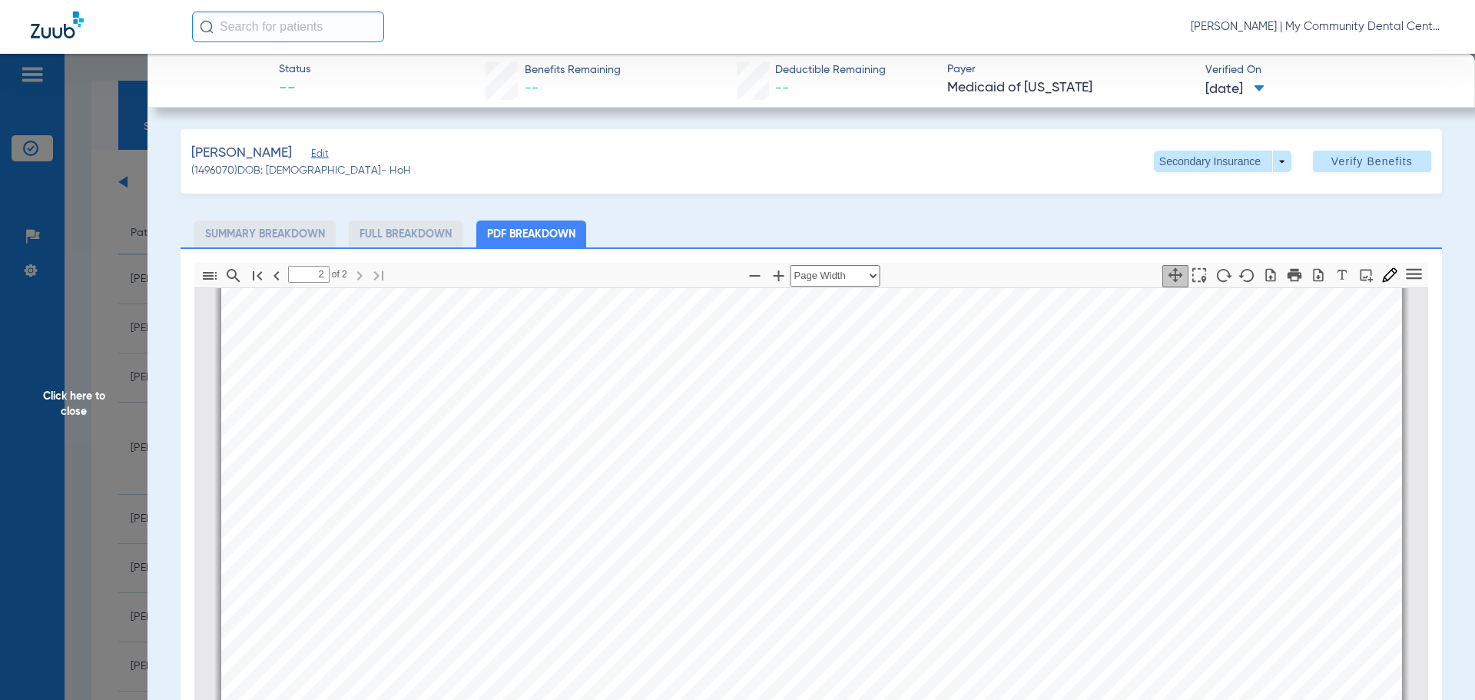
scroll to position [2082, 0]
click at [67, 398] on span "Click here to close" at bounding box center [74, 404] width 148 height 700
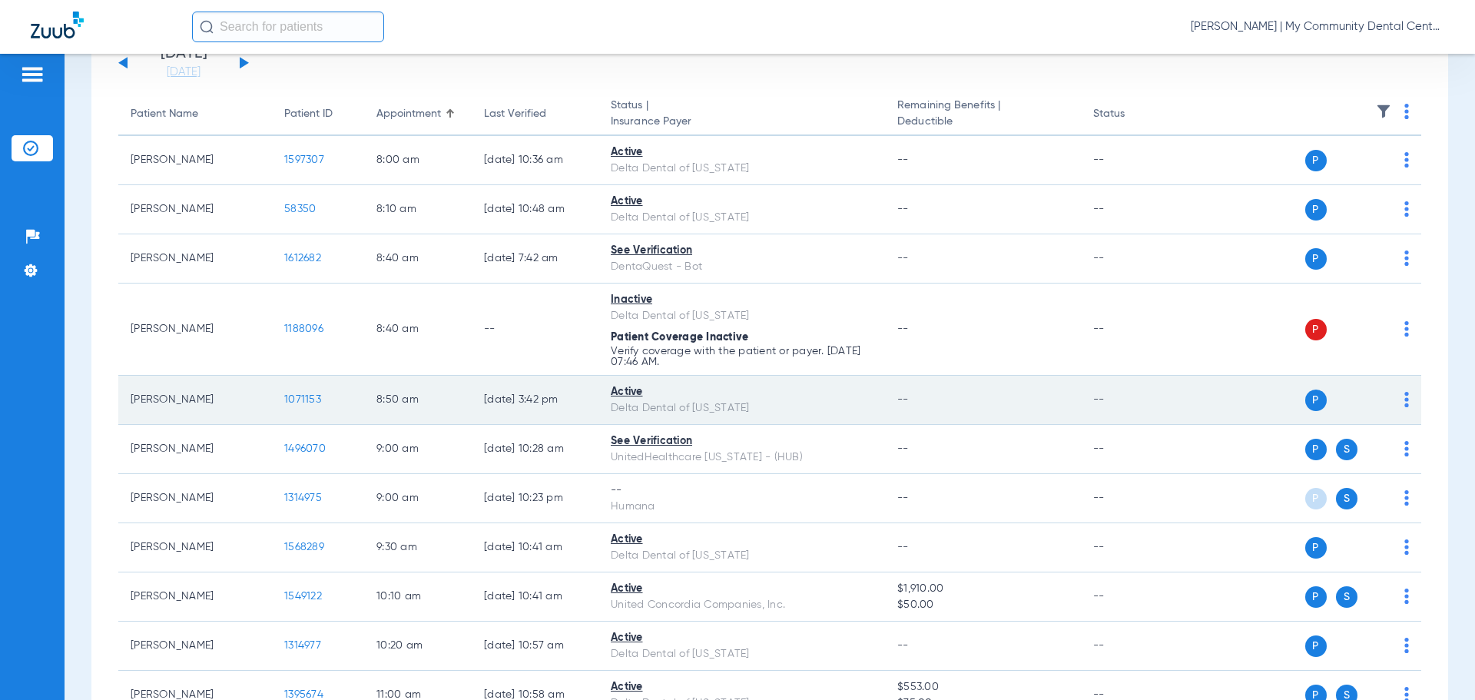
scroll to position [231, 0]
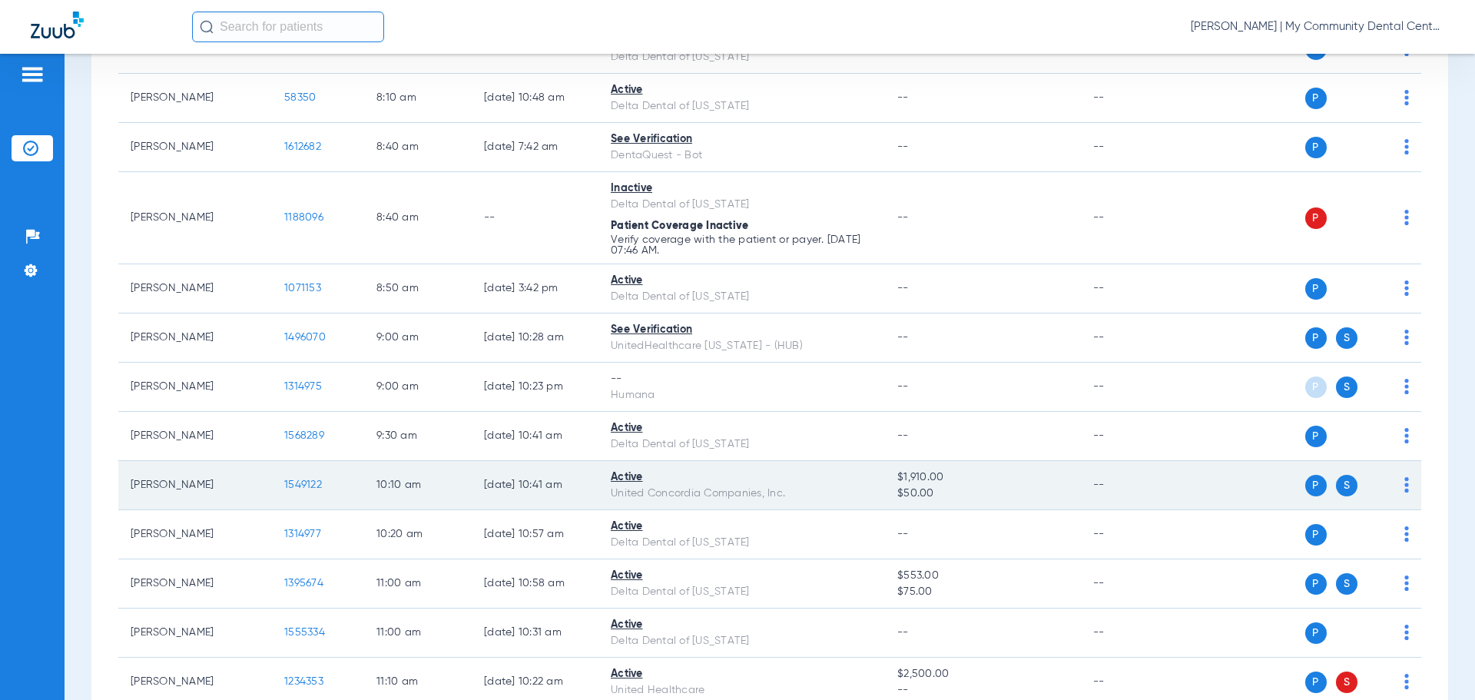
click at [296, 483] on span "1549122" at bounding box center [303, 484] width 38 height 11
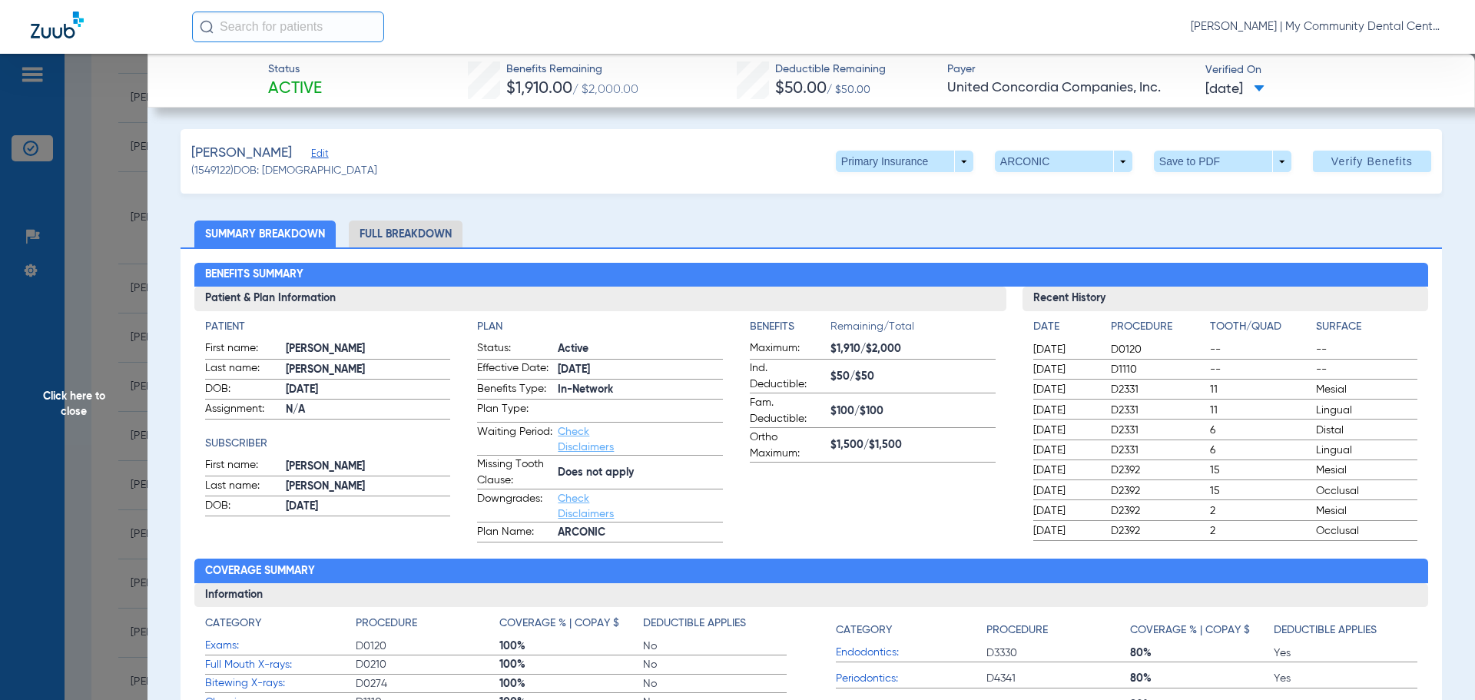
click at [395, 230] on li "Full Breakdown" at bounding box center [406, 234] width 114 height 27
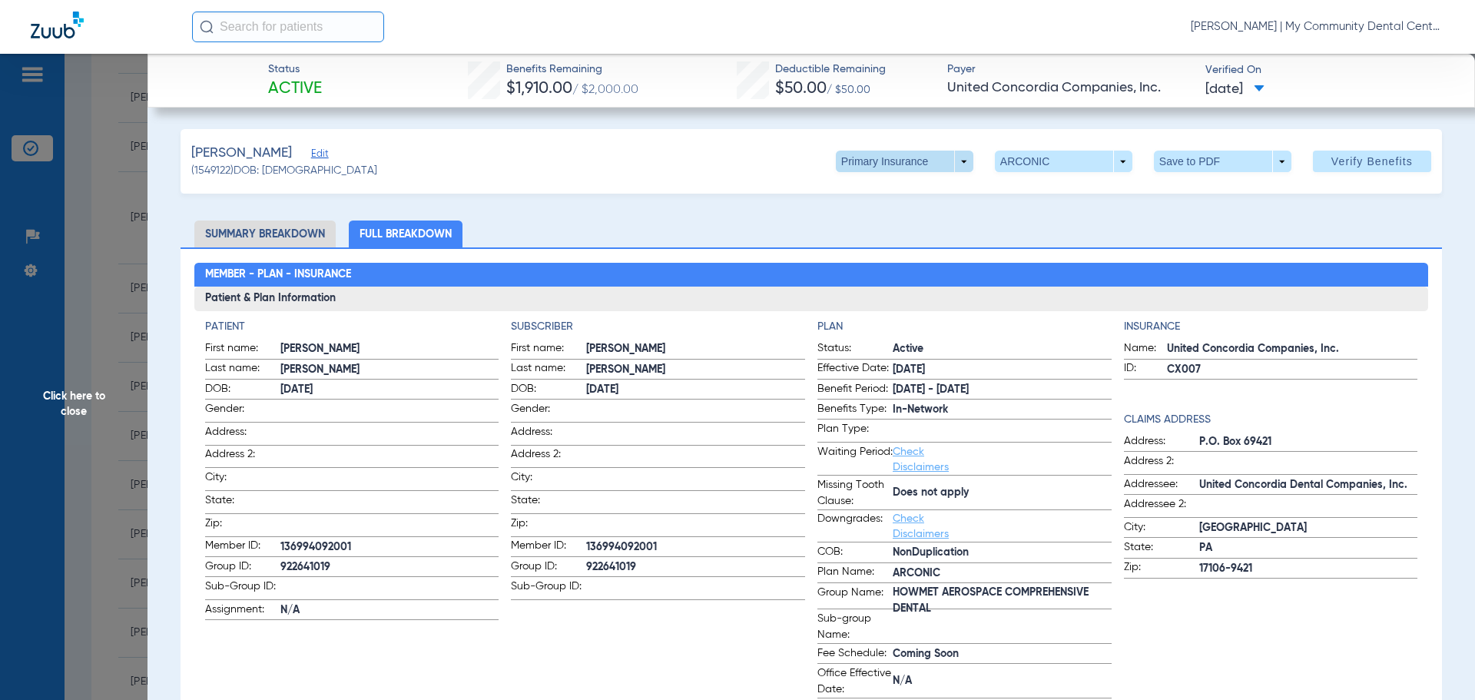
click at [937, 161] on span at bounding box center [905, 162] width 138 height 22
click at [888, 230] on button "Secondary Insurance" at bounding box center [888, 222] width 126 height 31
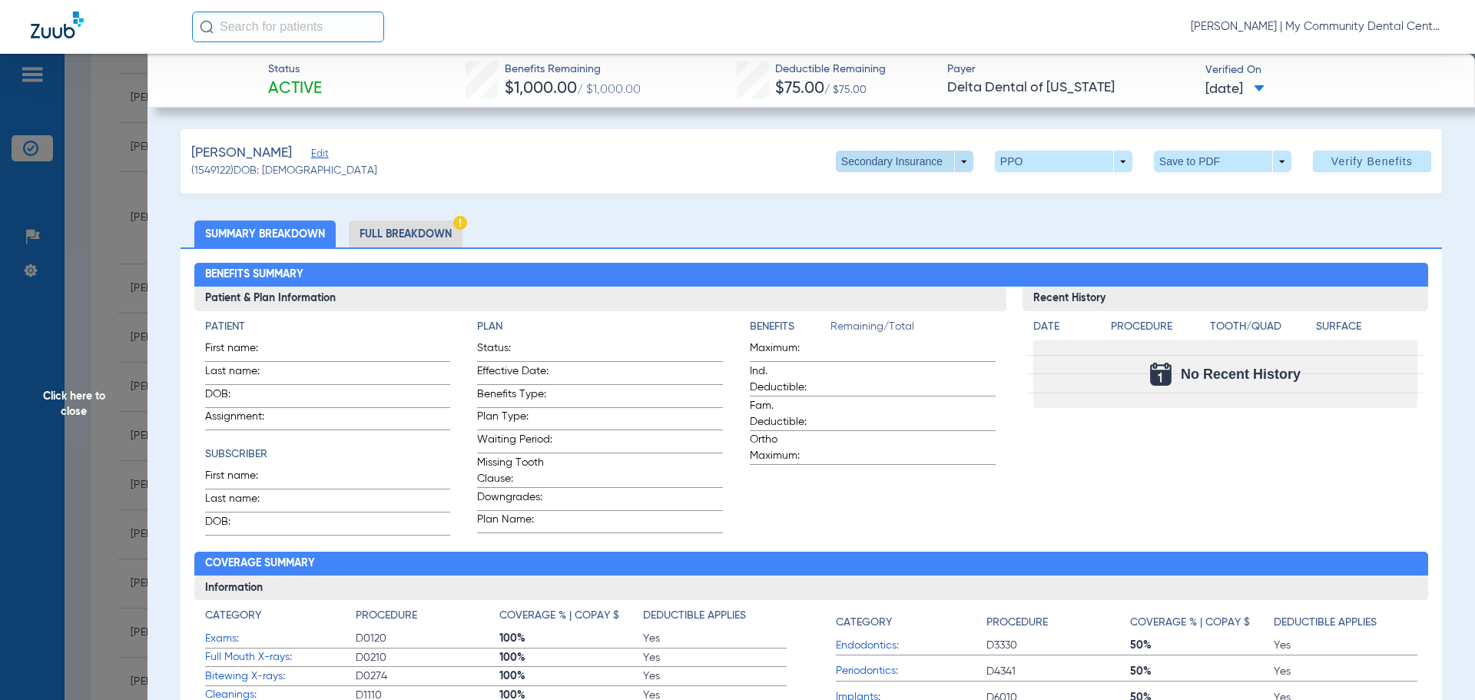
click at [872, 171] on span at bounding box center [905, 162] width 138 height 22
click at [883, 197] on span "Primary Insurance" at bounding box center [888, 192] width 101 height 11
click at [86, 406] on span "Click here to close" at bounding box center [74, 404] width 148 height 700
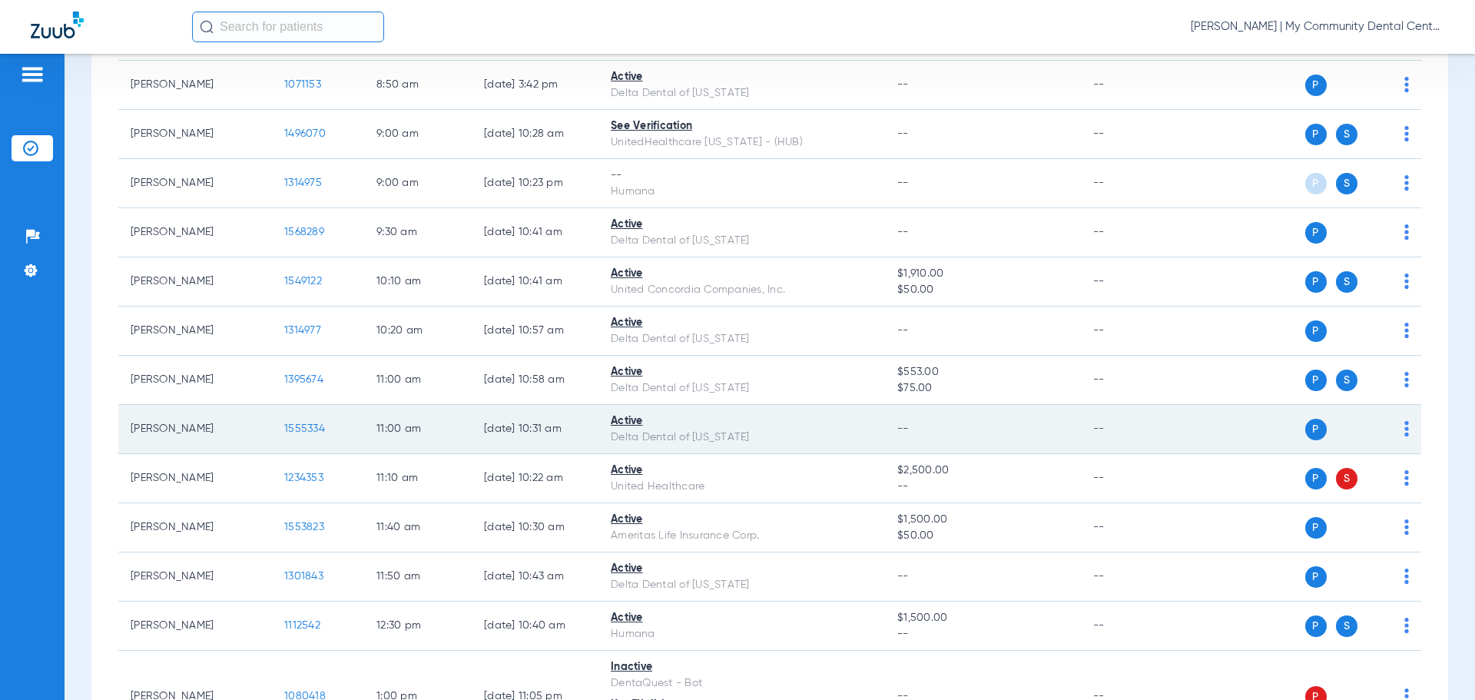
scroll to position [461, 0]
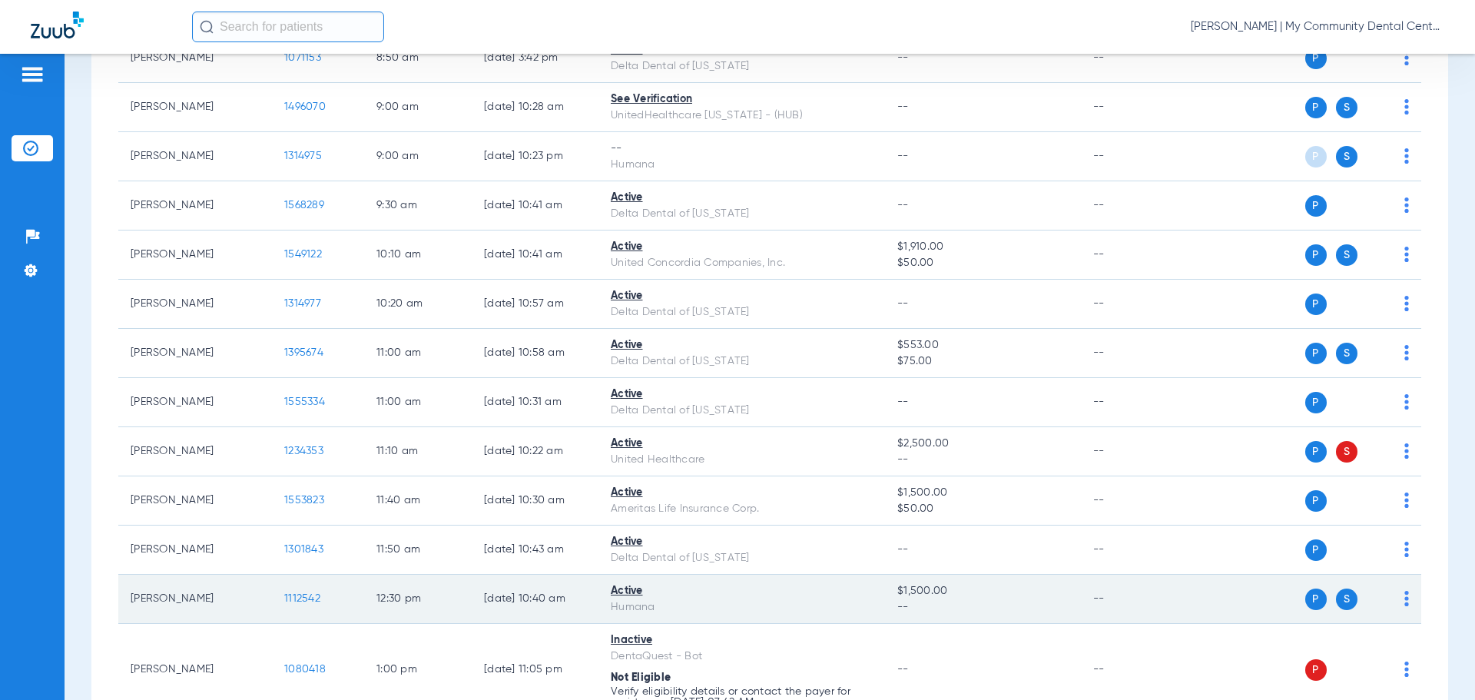
click at [304, 595] on span "1112542" at bounding box center [302, 598] width 36 height 11
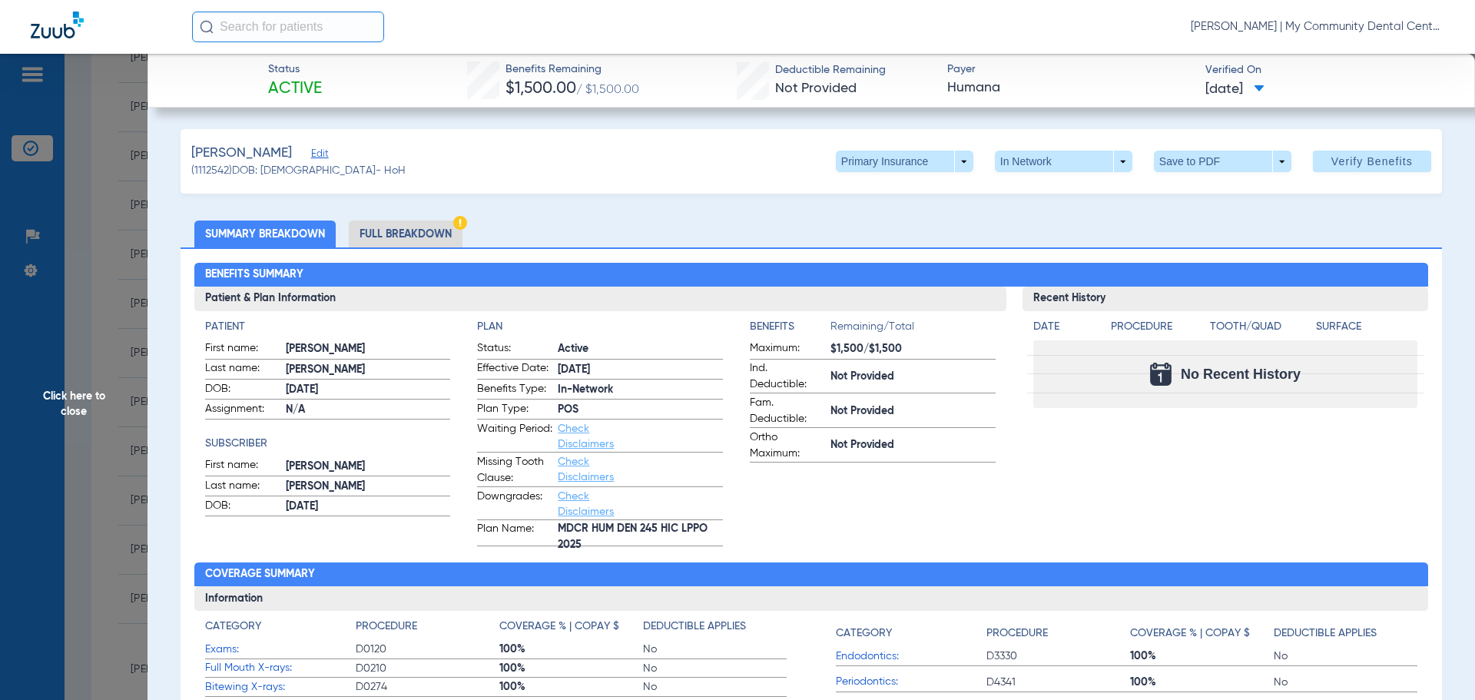
click at [78, 413] on span "Click here to close" at bounding box center [74, 404] width 148 height 700
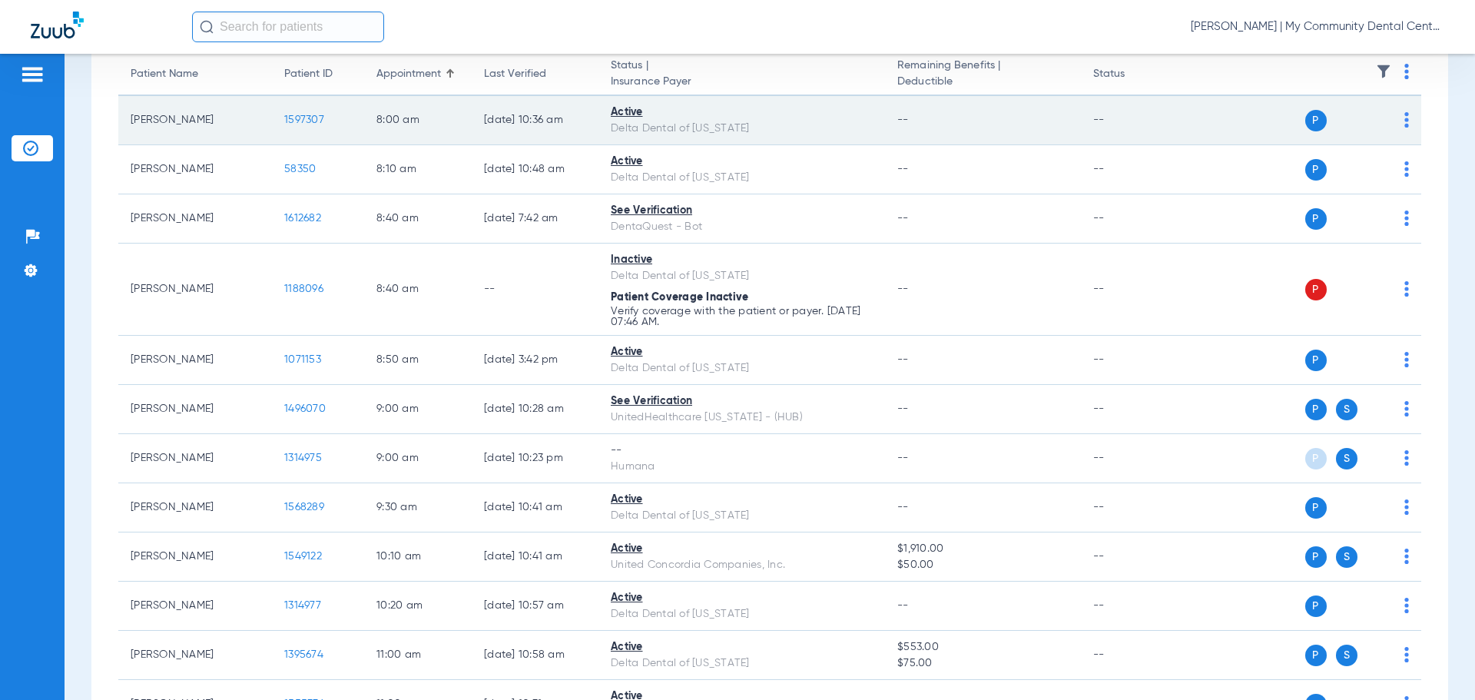
scroll to position [0, 0]
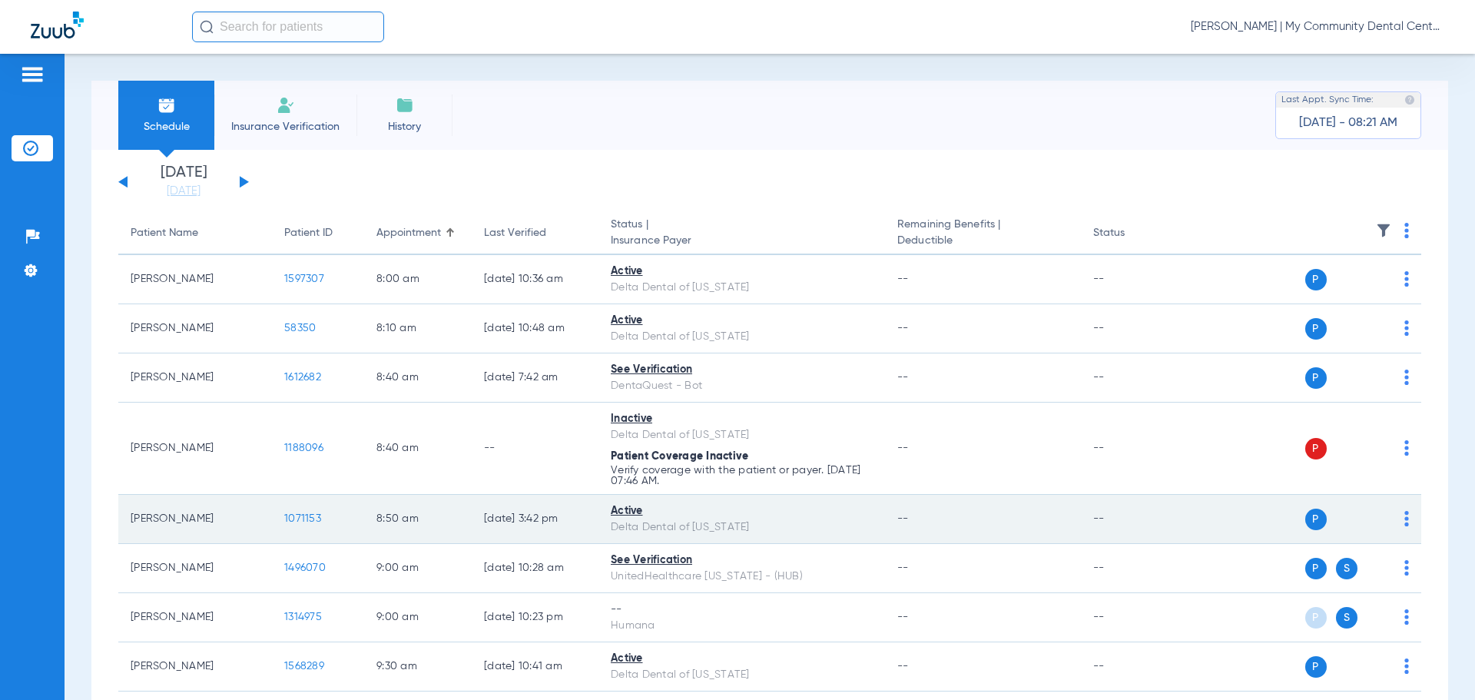
click at [308, 519] on span "1071153" at bounding box center [302, 518] width 37 height 11
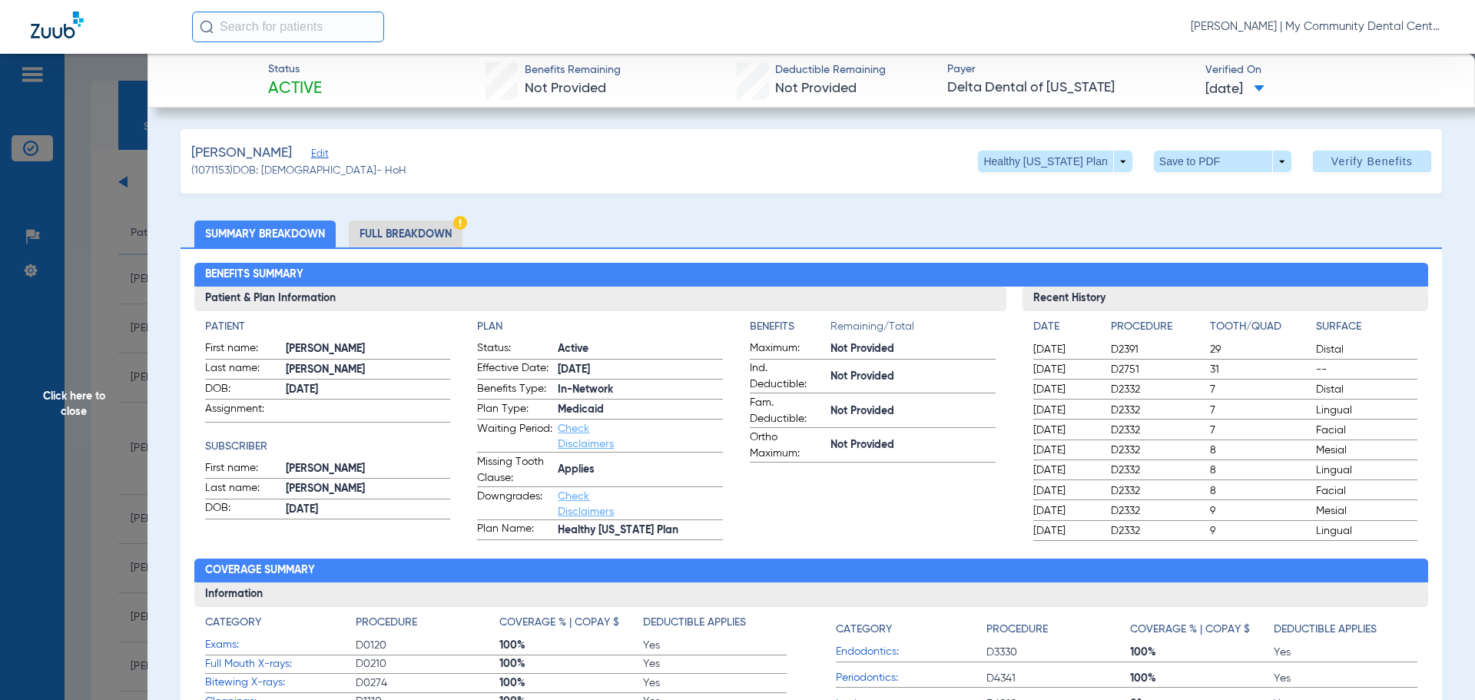
click at [1392, 245] on ul "Summary Breakdown Full Breakdown" at bounding box center [812, 234] width 1262 height 27
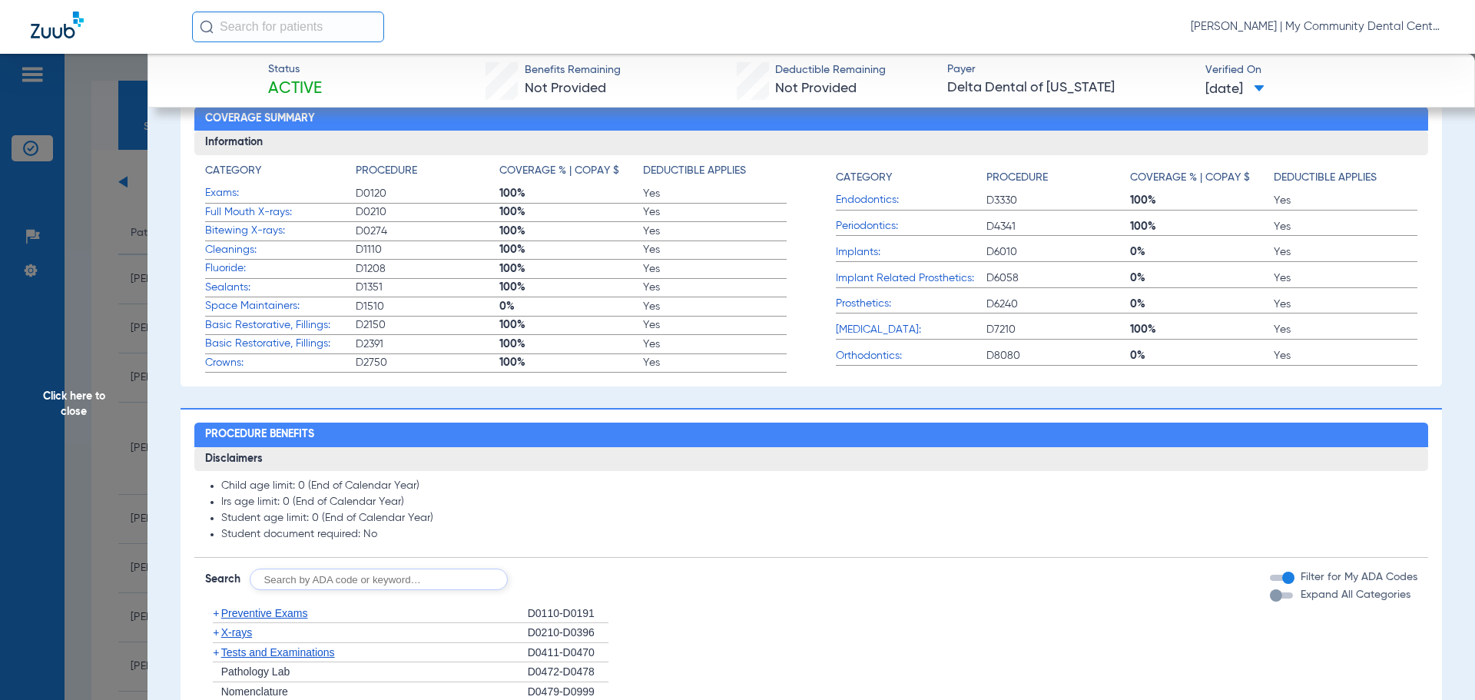
scroll to position [538, 0]
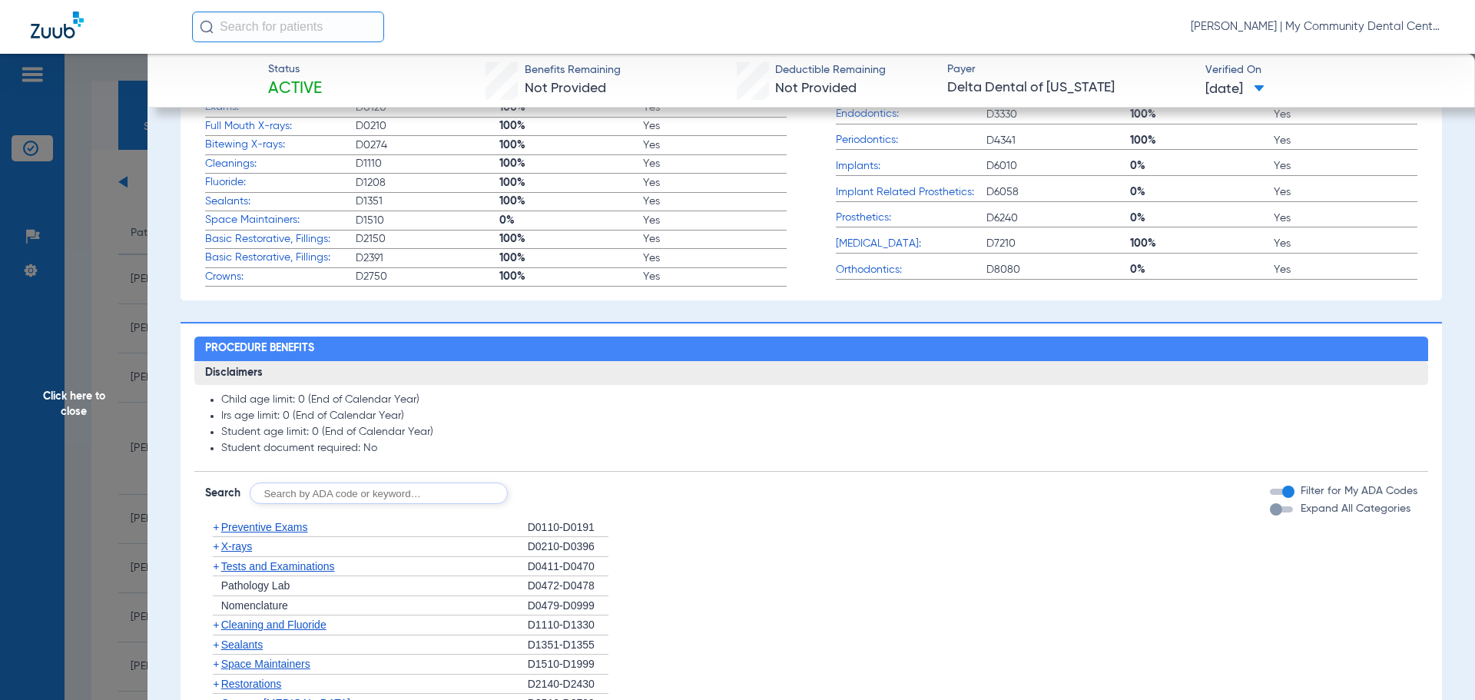
click at [228, 549] on span "X-rays" at bounding box center [236, 546] width 31 height 12
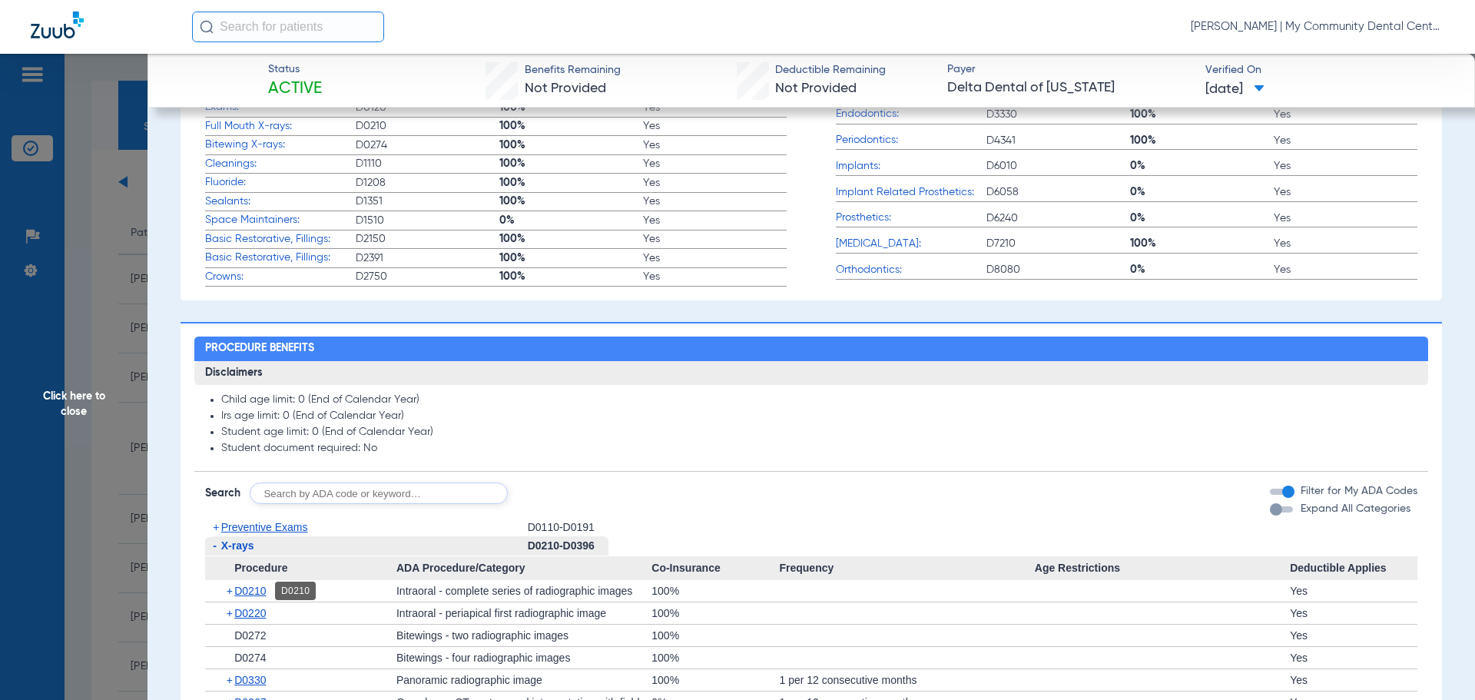
click at [255, 595] on span "D0210" at bounding box center [250, 591] width 32 height 12
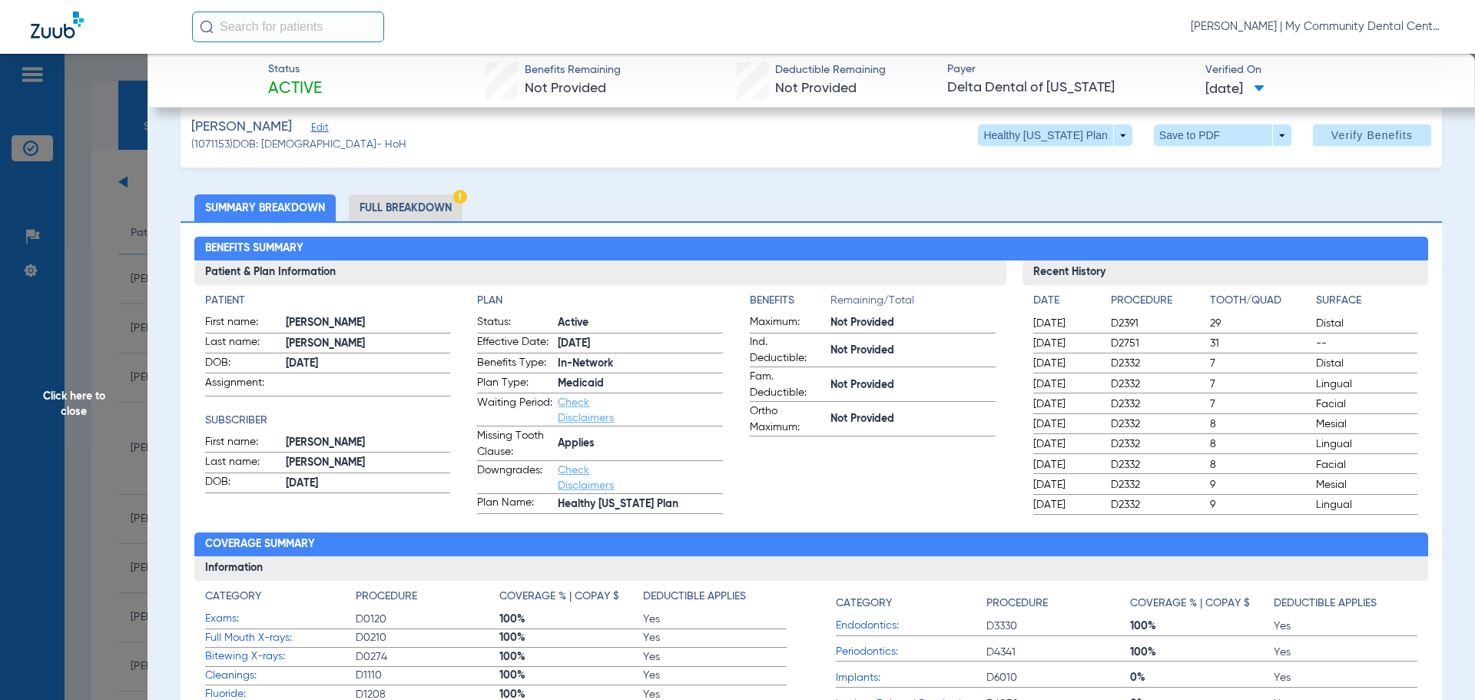
scroll to position [0, 0]
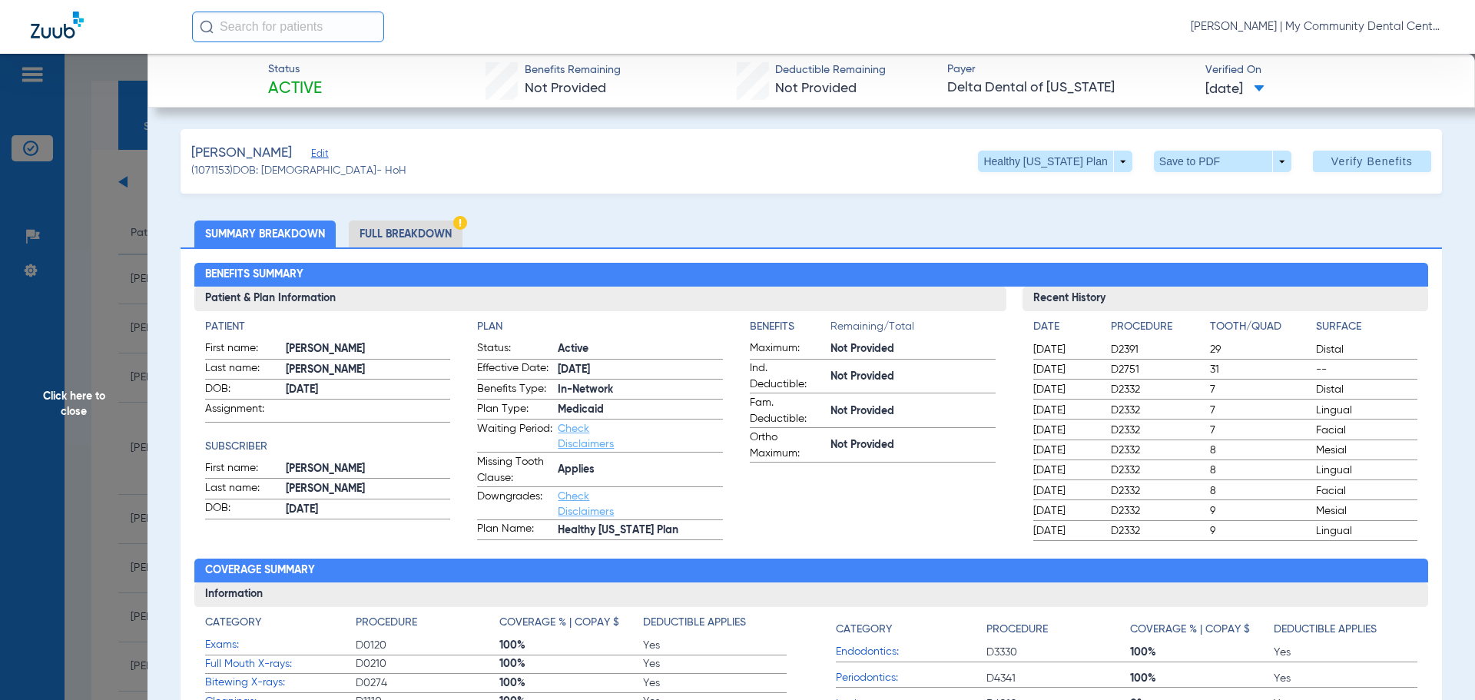
click at [81, 405] on span "Click here to close" at bounding box center [74, 404] width 148 height 700
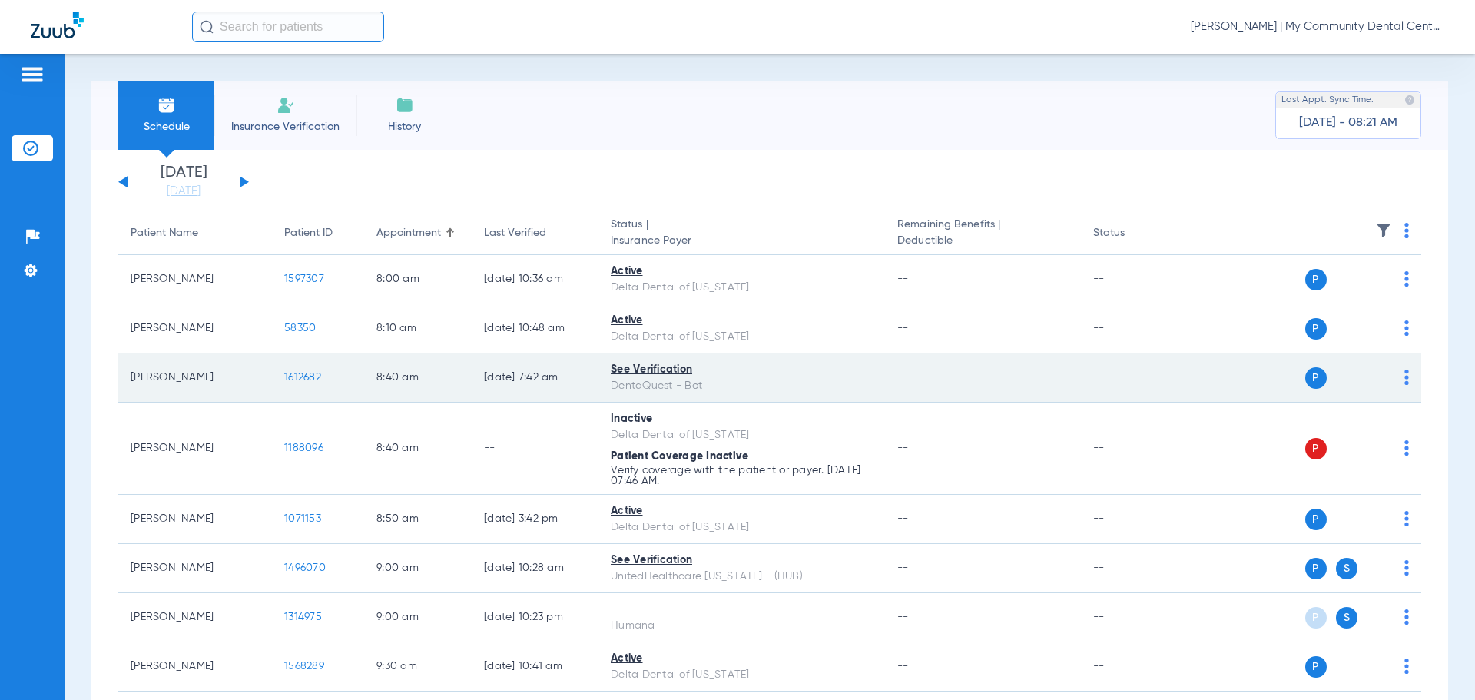
click at [310, 377] on span "1612682" at bounding box center [302, 377] width 37 height 11
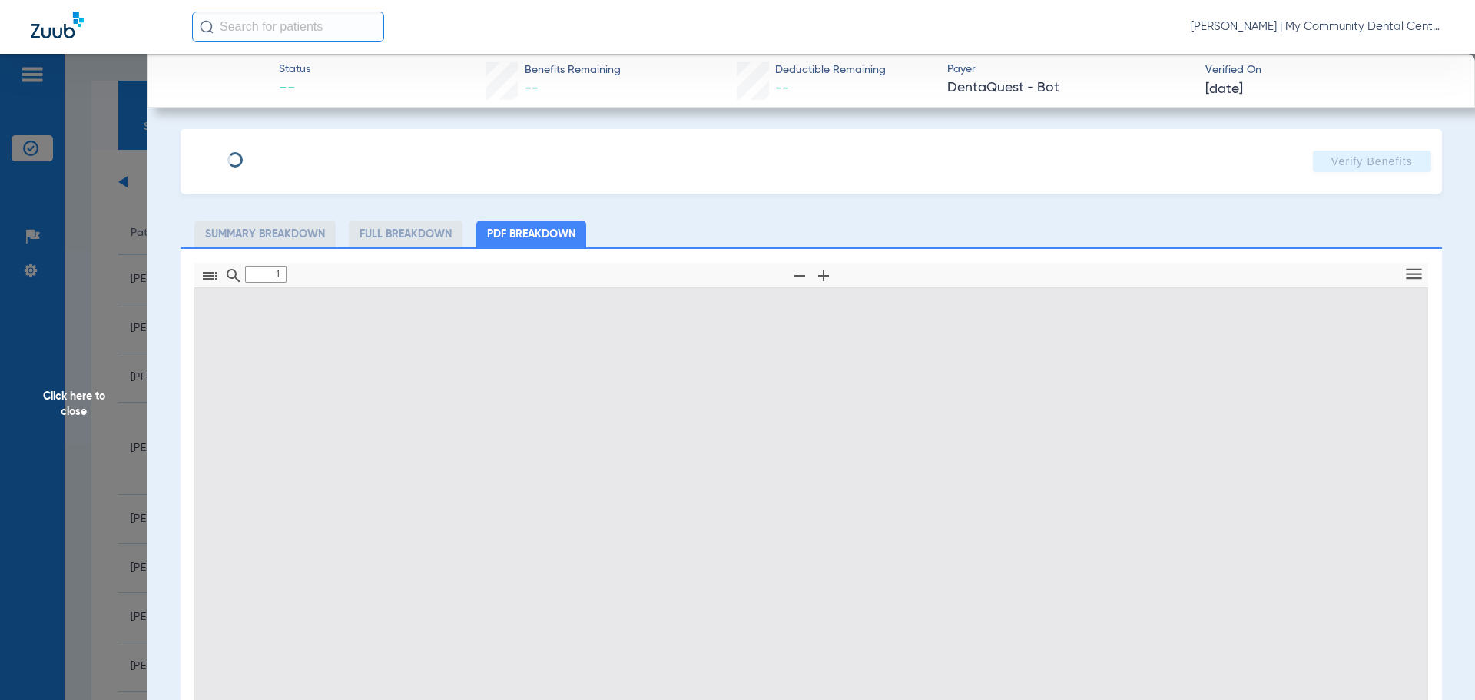
type input "0"
select select "page-width"
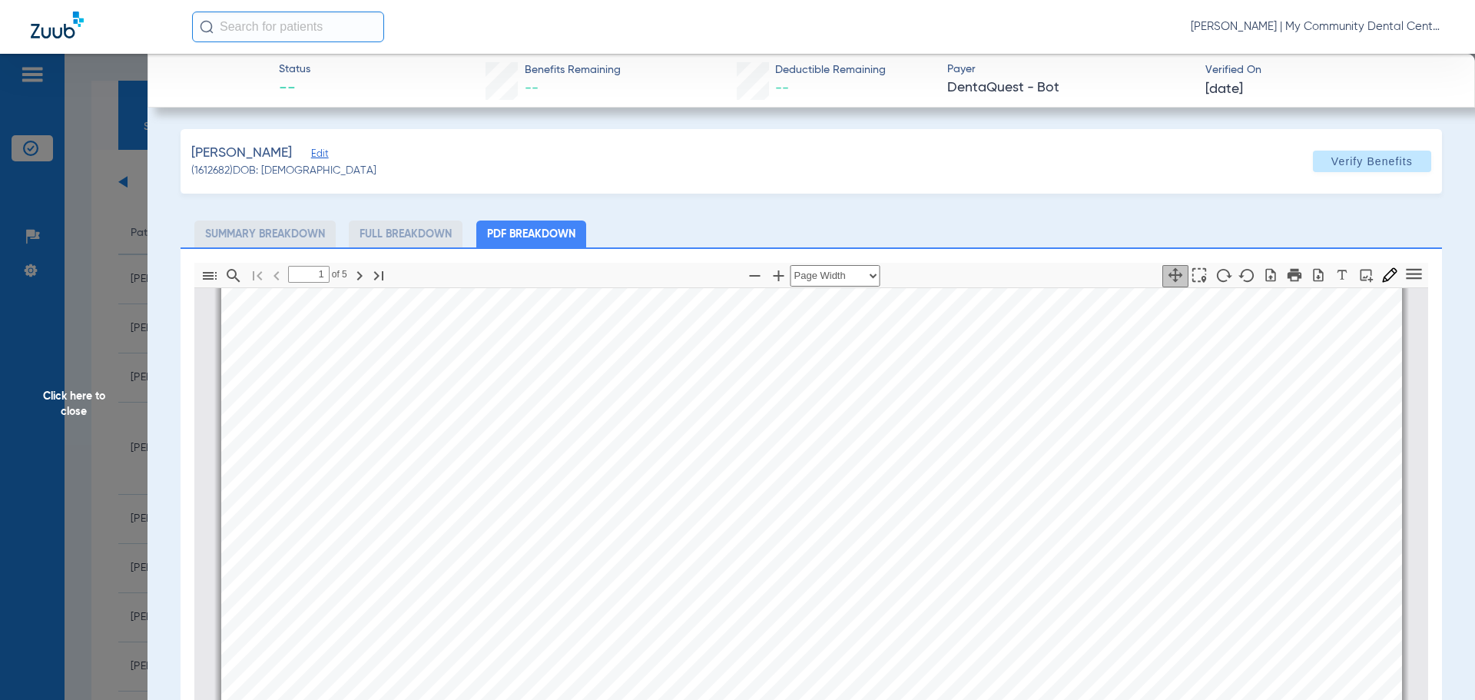
scroll to position [161, 0]
type input "2"
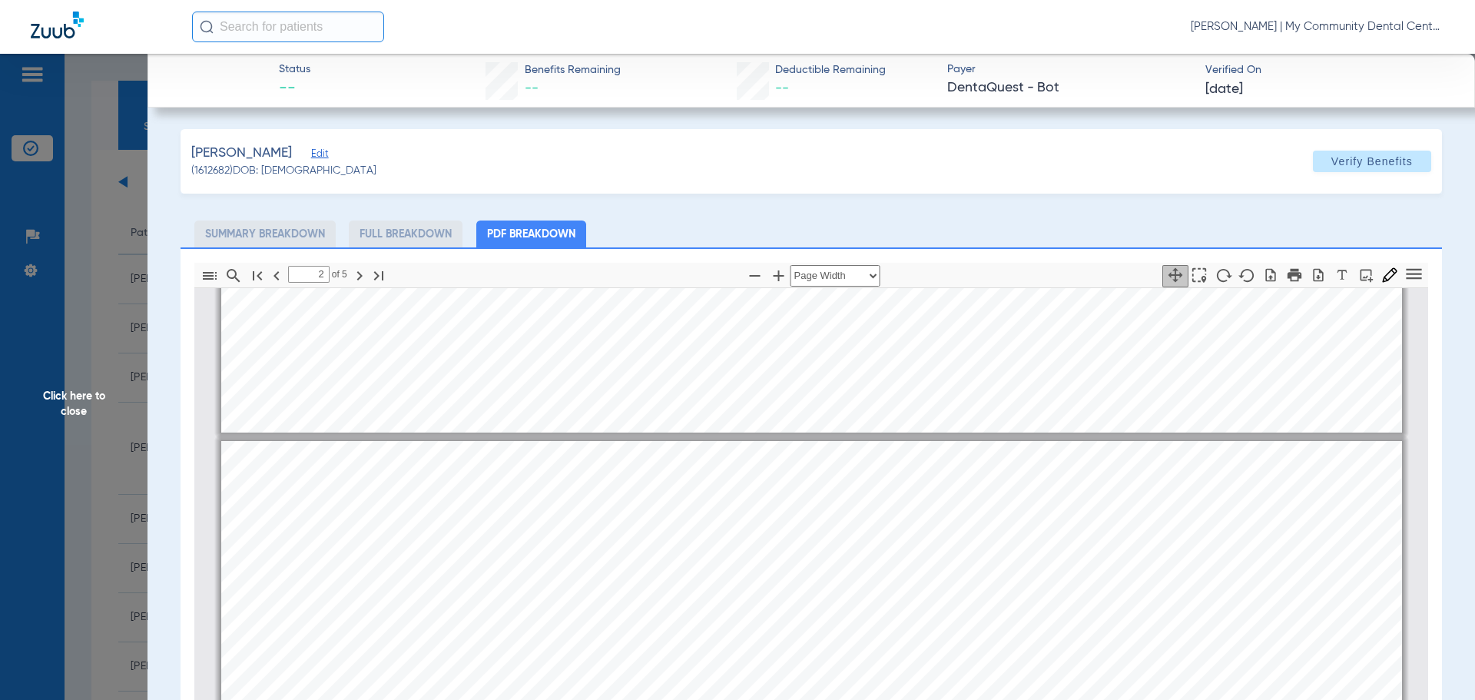
drag, startPoint x: 82, startPoint y: 401, endPoint x: 212, endPoint y: 237, distance: 208.9
click at [82, 401] on span "Click here to close" at bounding box center [74, 404] width 148 height 700
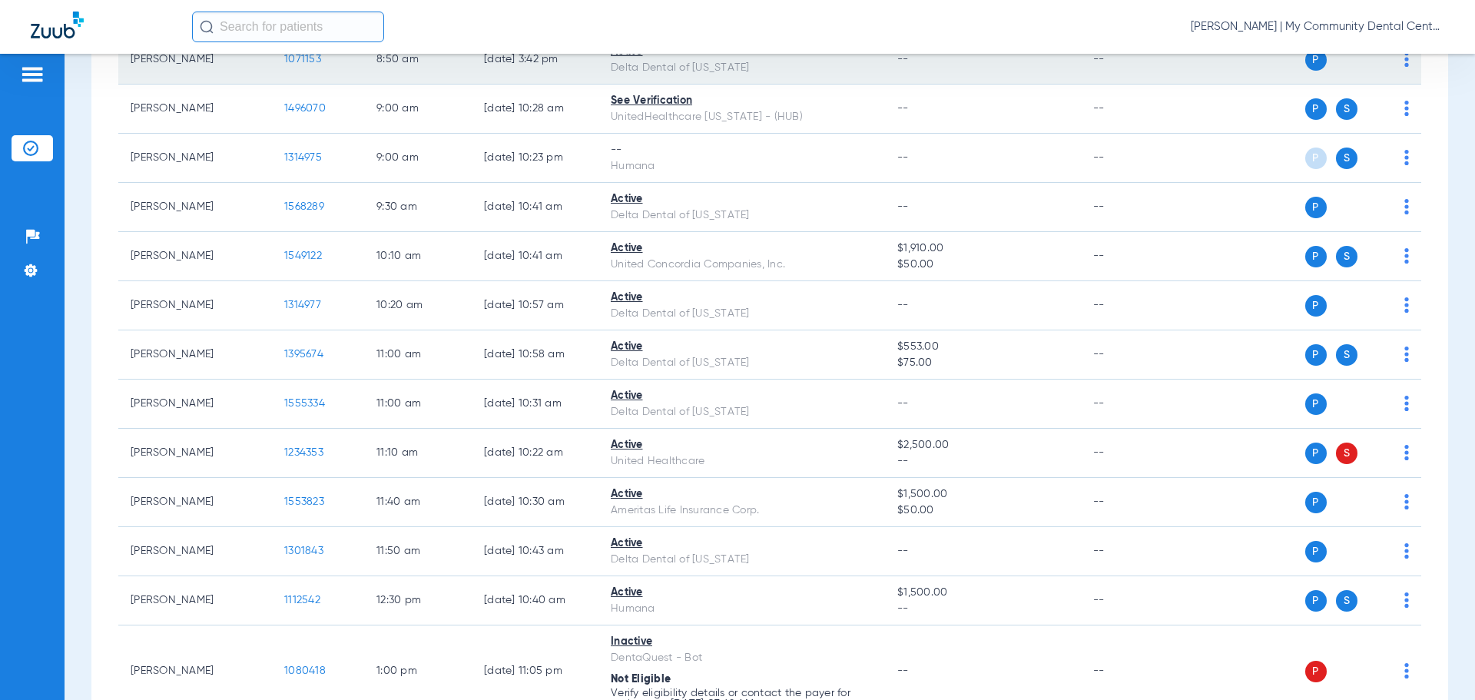
scroll to position [461, 0]
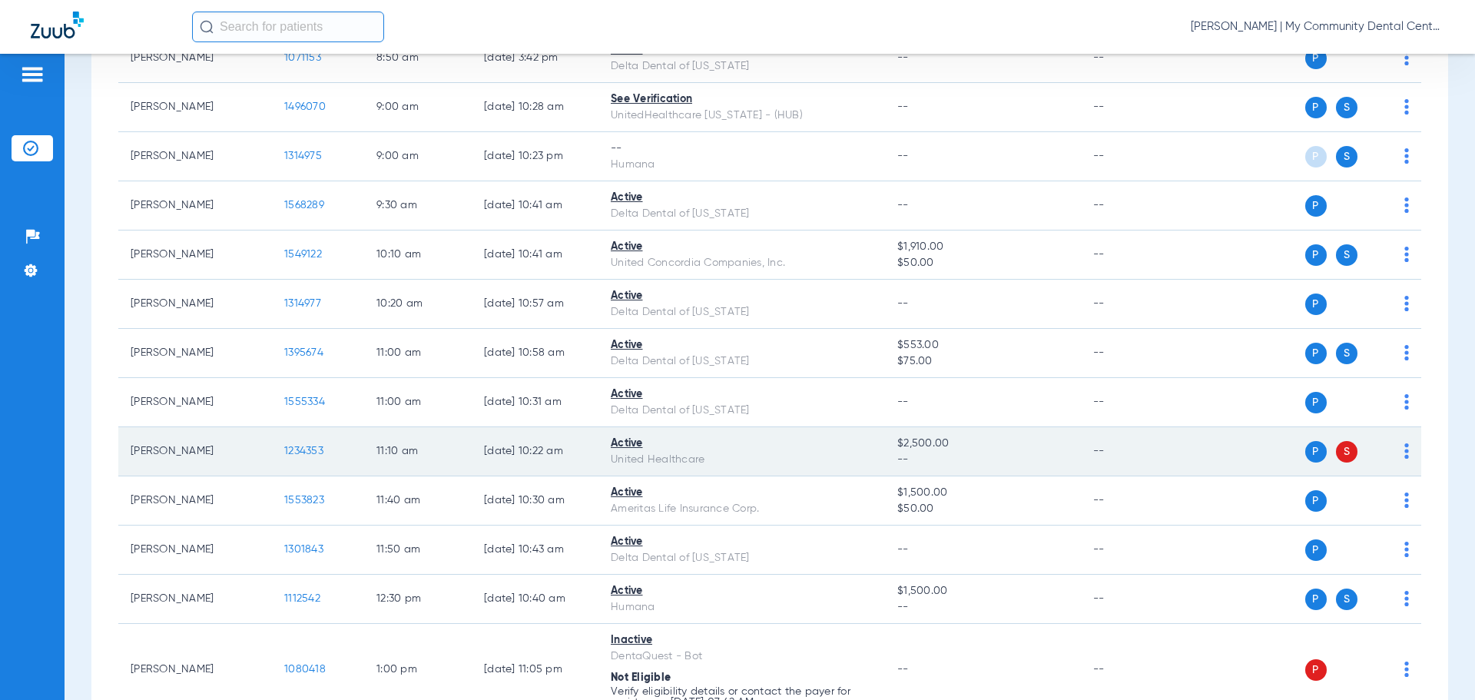
click at [311, 444] on td "1234353" at bounding box center [318, 451] width 92 height 49
click at [311, 446] on span "1234353" at bounding box center [303, 451] width 39 height 11
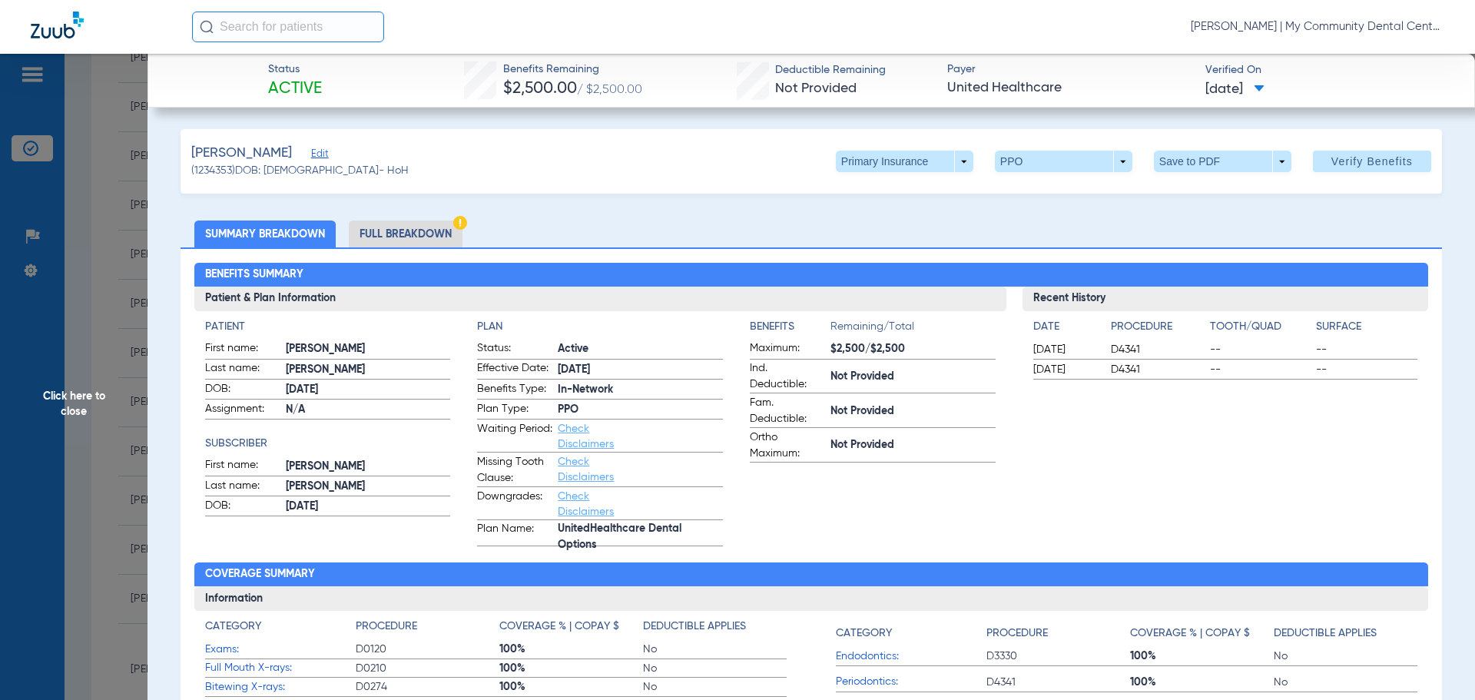
click at [109, 398] on span "Click here to close" at bounding box center [74, 404] width 148 height 700
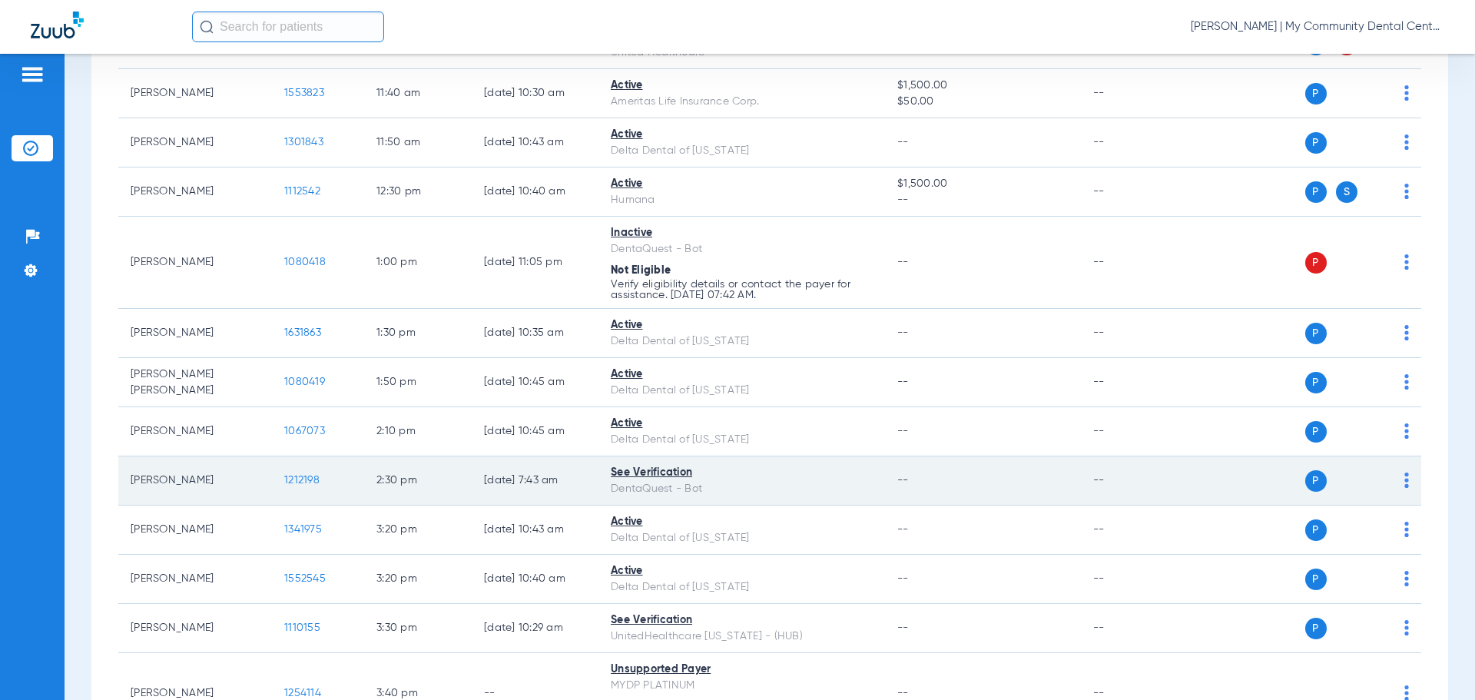
scroll to position [1001, 0]
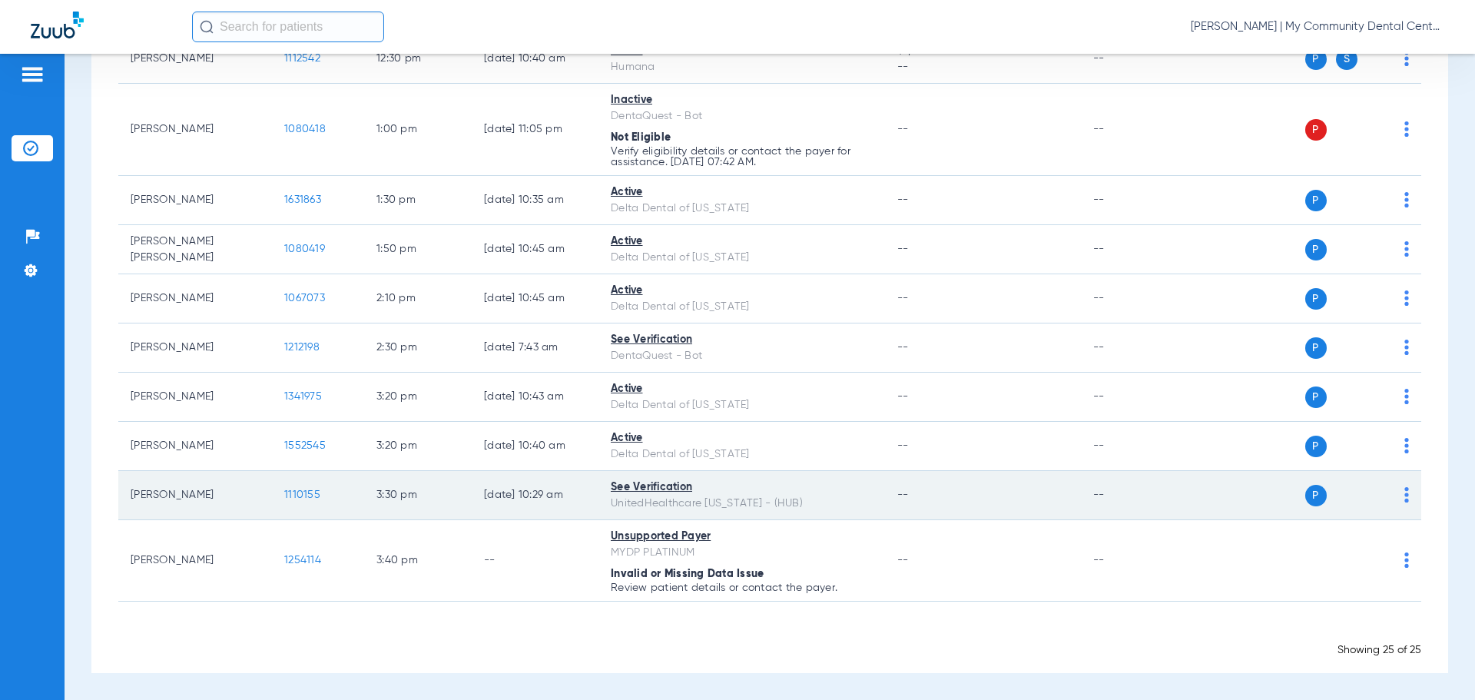
click at [304, 496] on span "1110155" at bounding box center [302, 494] width 36 height 11
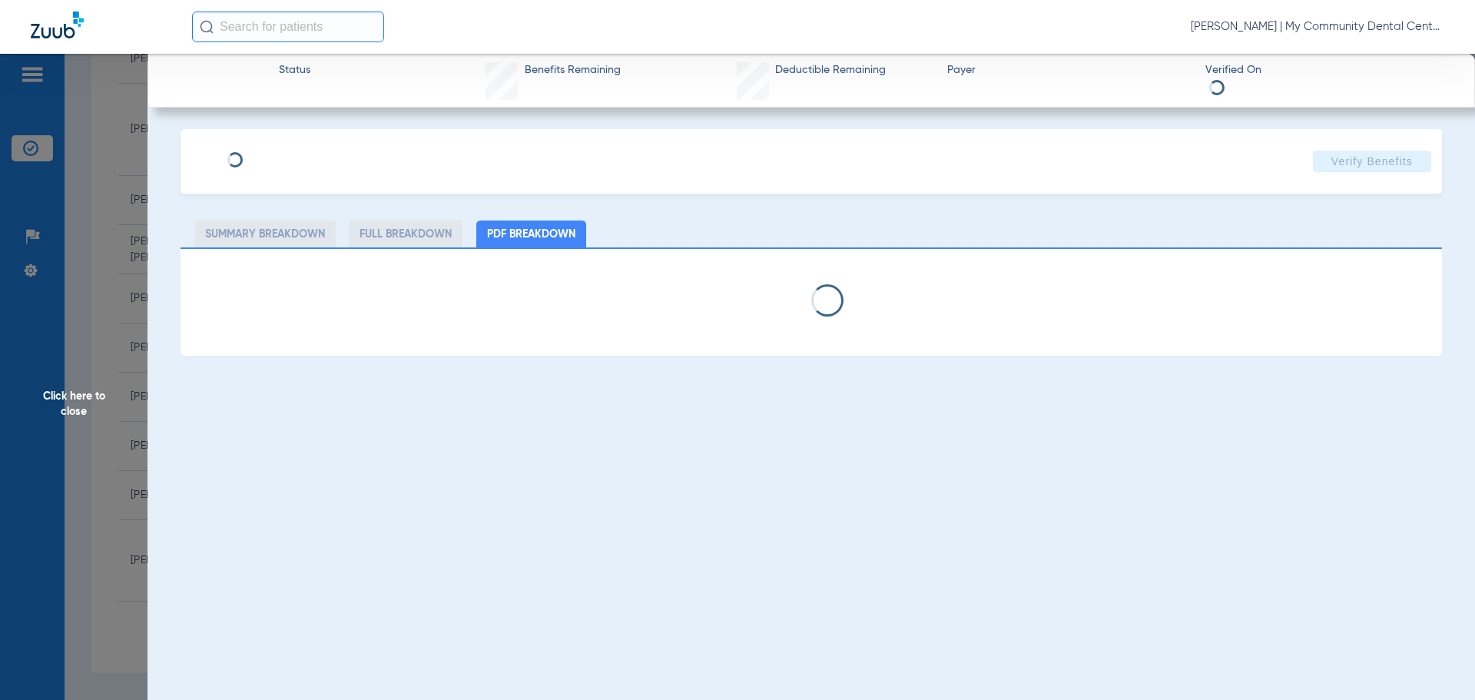
select select "page-width"
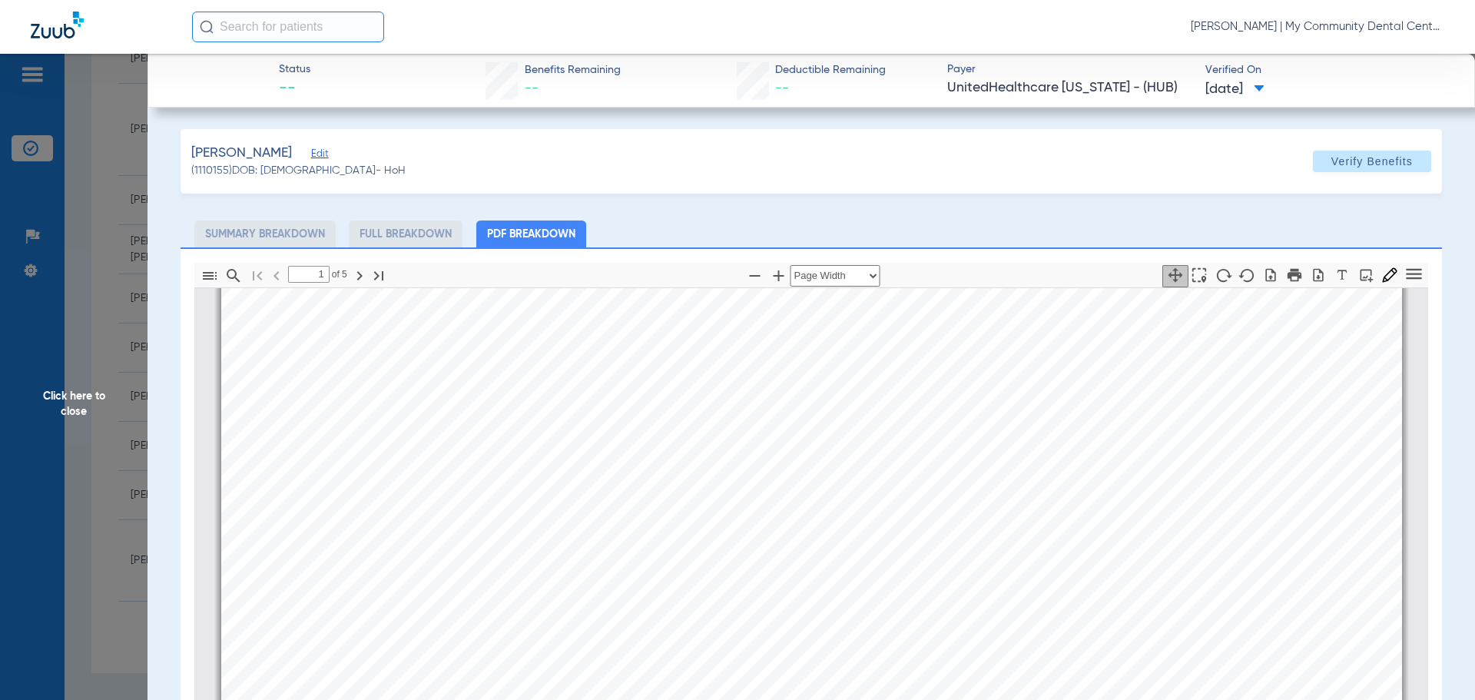
scroll to position [1007, 0]
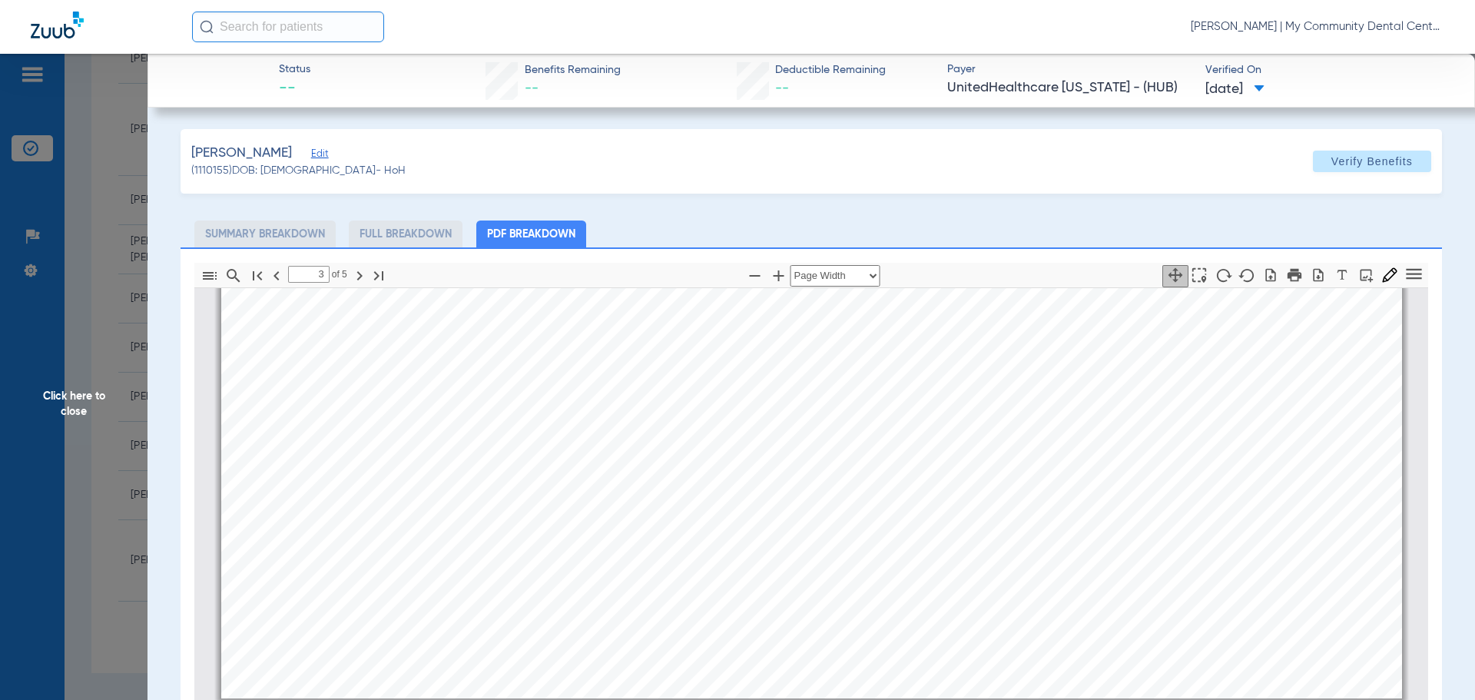
type input "4"
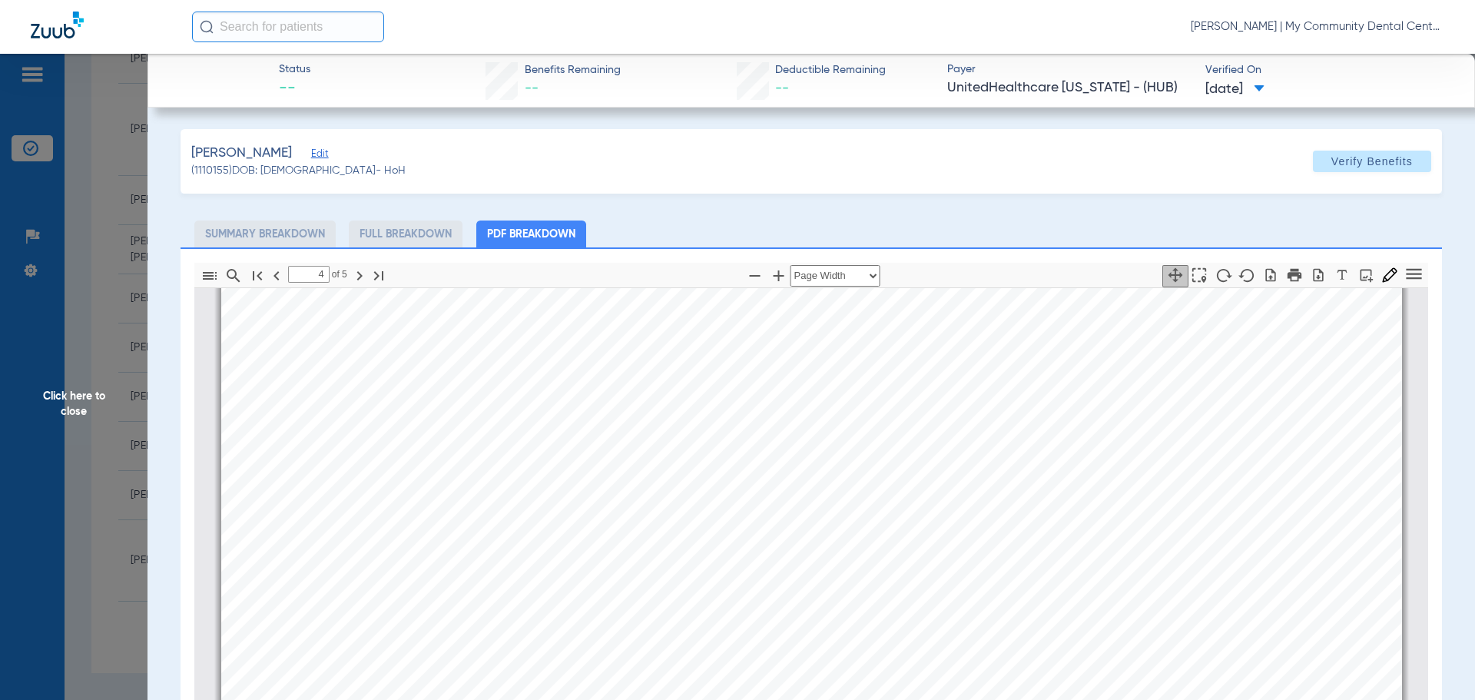
scroll to position [5386, 0]
click at [37, 399] on span "Click here to close" at bounding box center [74, 404] width 148 height 700
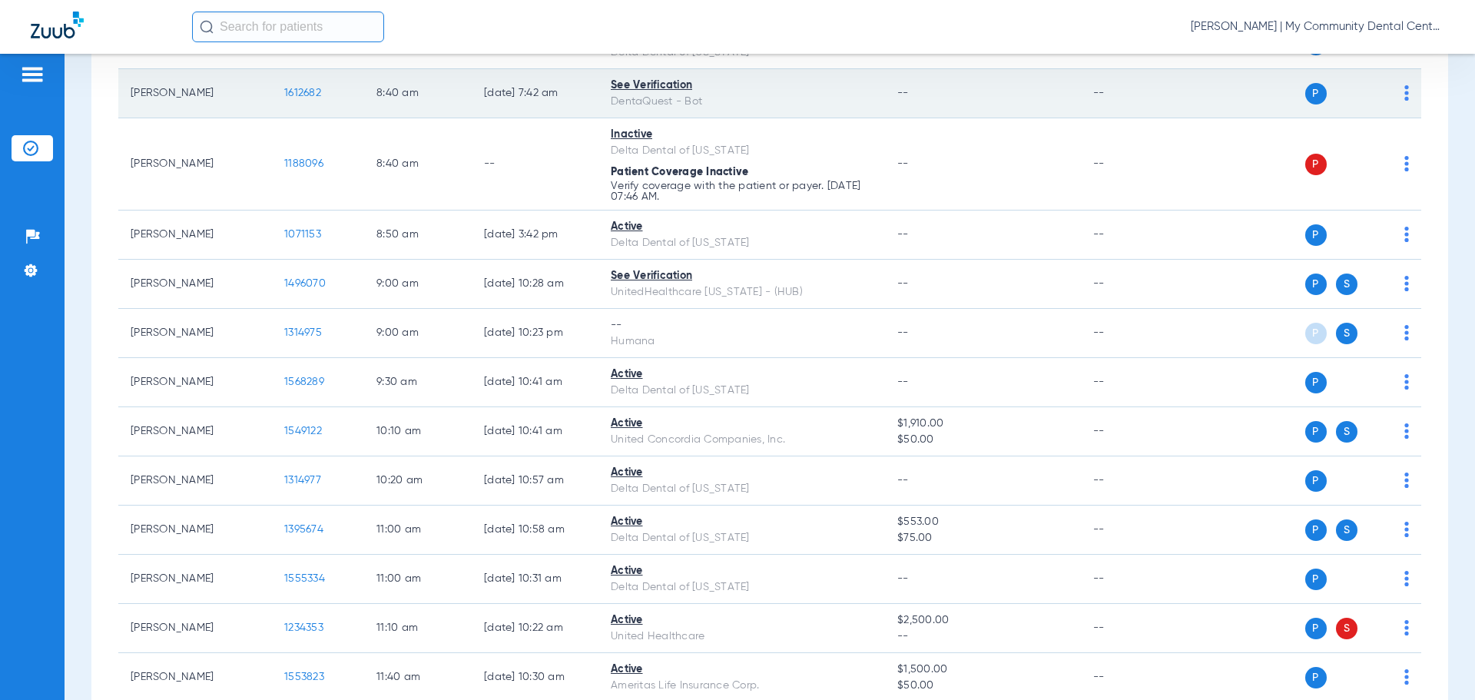
scroll to position [79, 0]
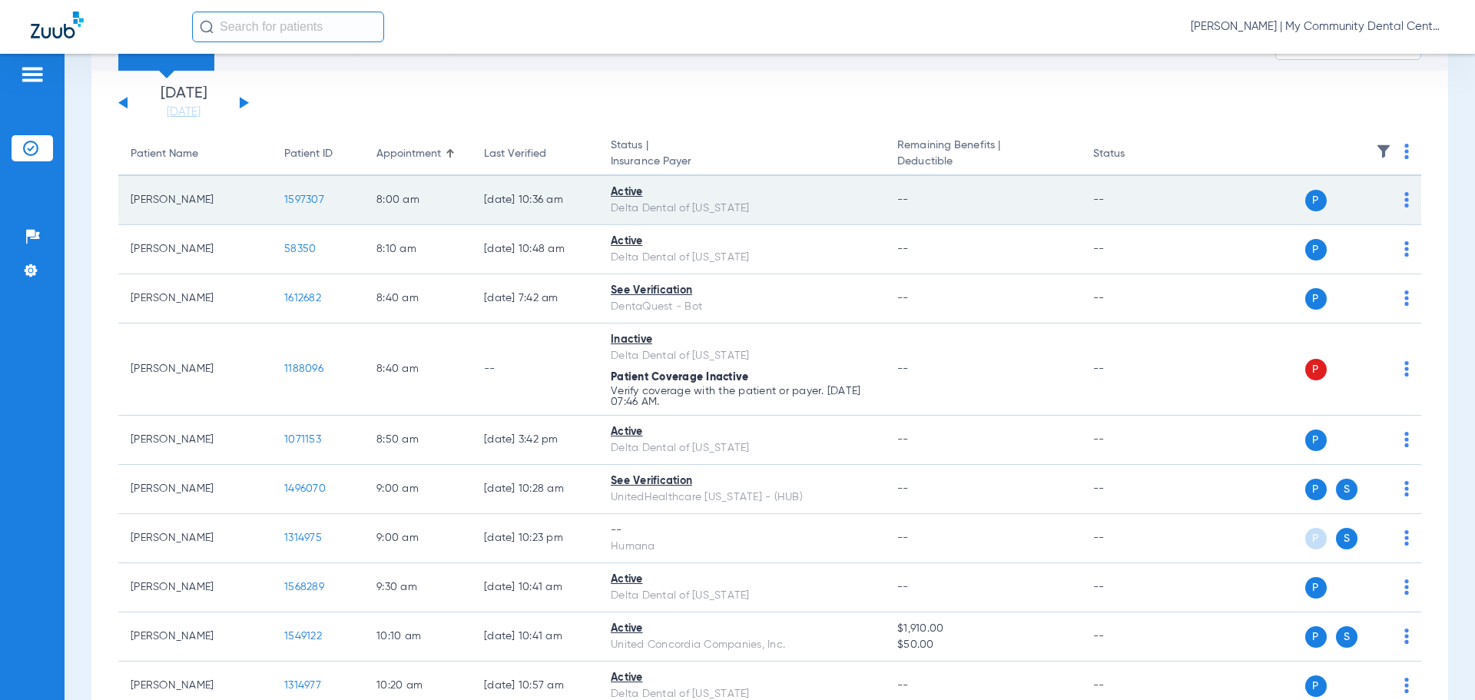
click at [291, 204] on span "1597307" at bounding box center [304, 199] width 40 height 11
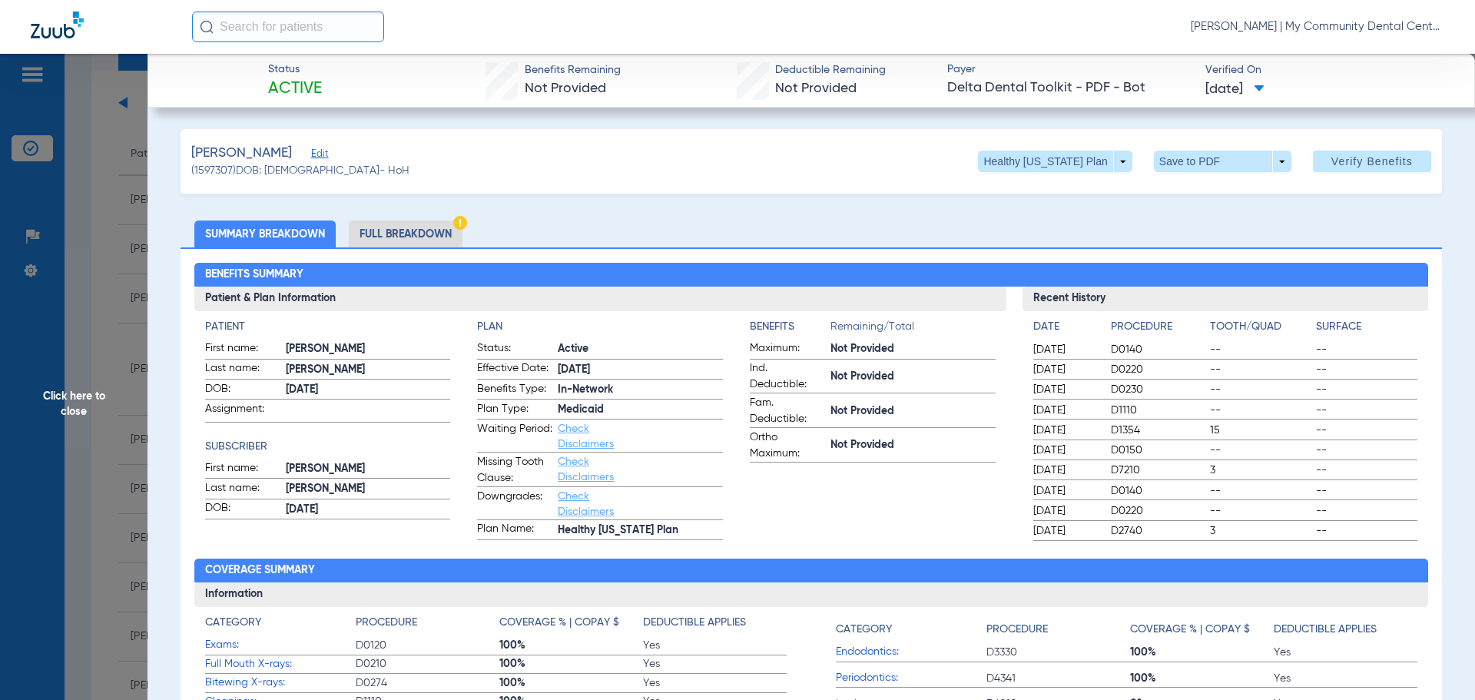
click at [413, 333] on h4 "Patient" at bounding box center [328, 327] width 246 height 16
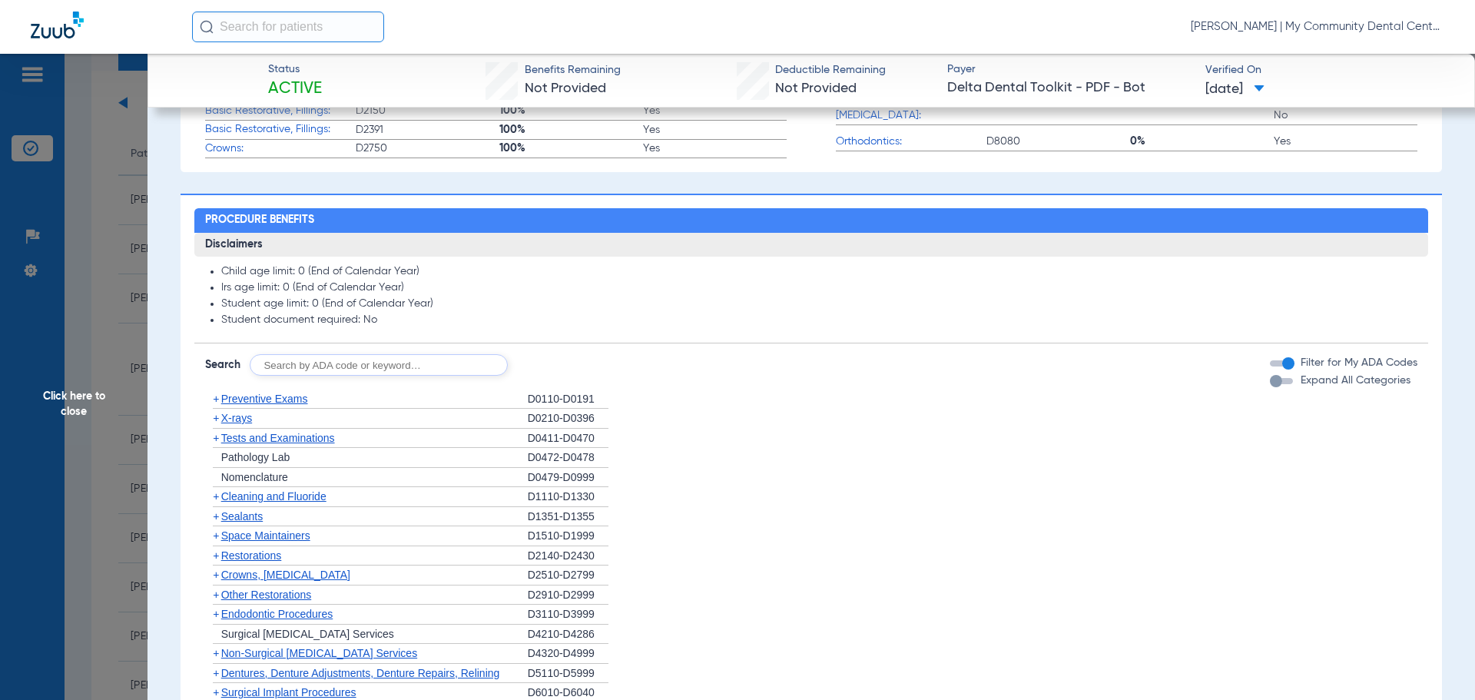
scroll to position [692, 0]
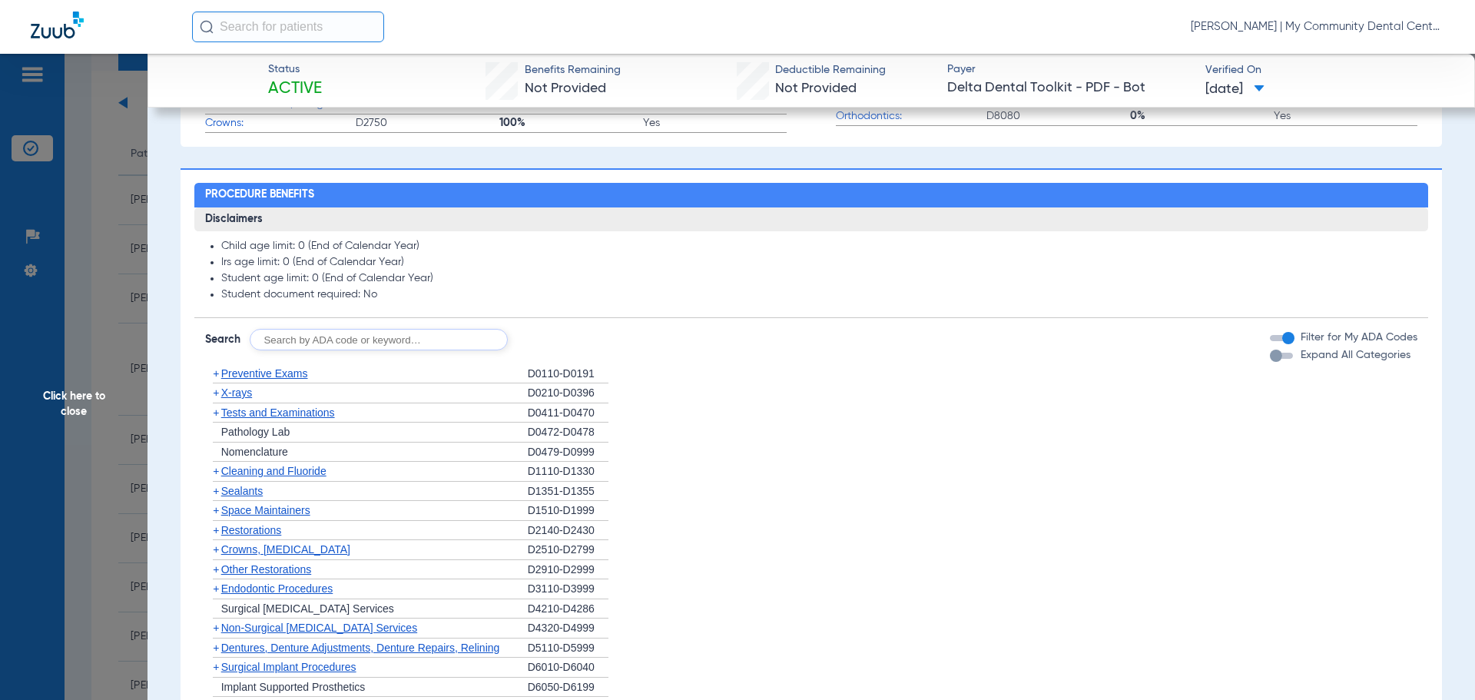
click at [243, 396] on span "X-rays" at bounding box center [236, 392] width 31 height 12
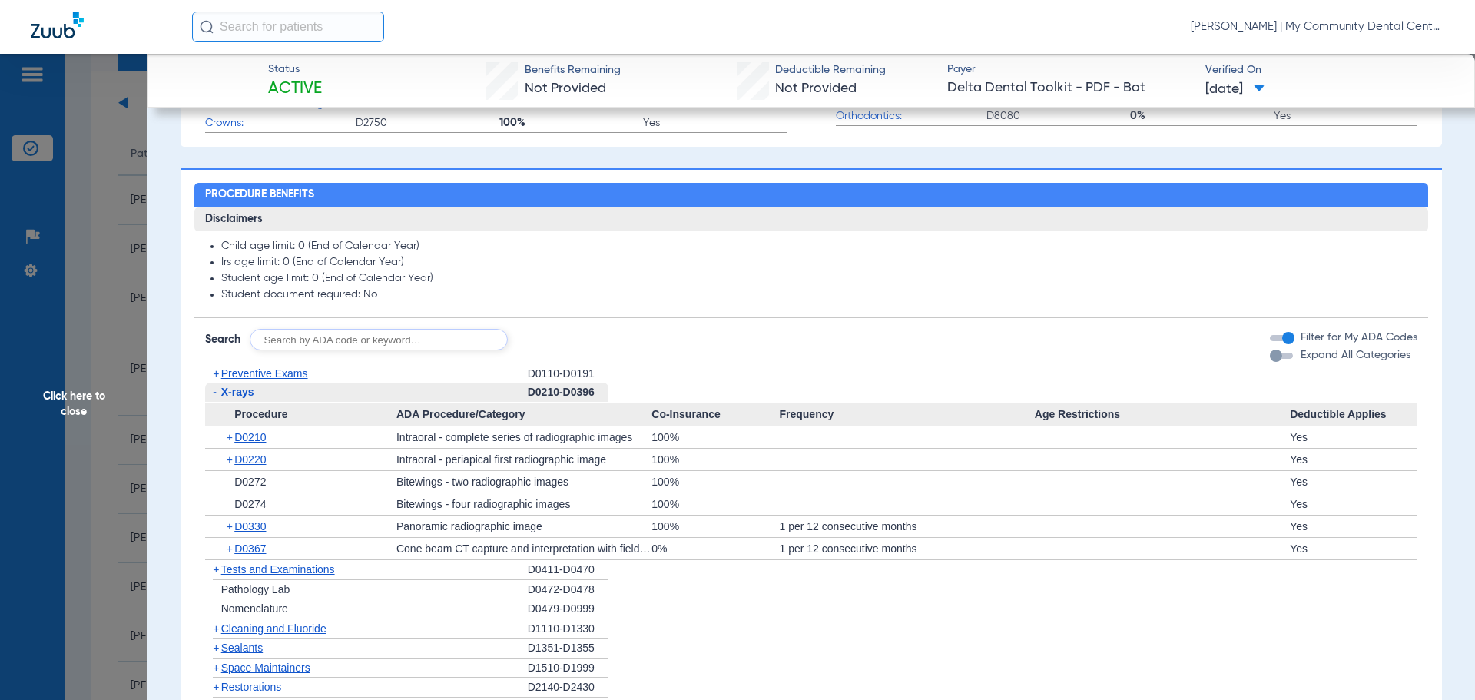
click at [259, 446] on div "+ D0210" at bounding box center [306, 437] width 181 height 22
click at [258, 444] on div "+ D0210" at bounding box center [306, 437] width 181 height 22
click at [252, 431] on span "D0210" at bounding box center [250, 437] width 32 height 12
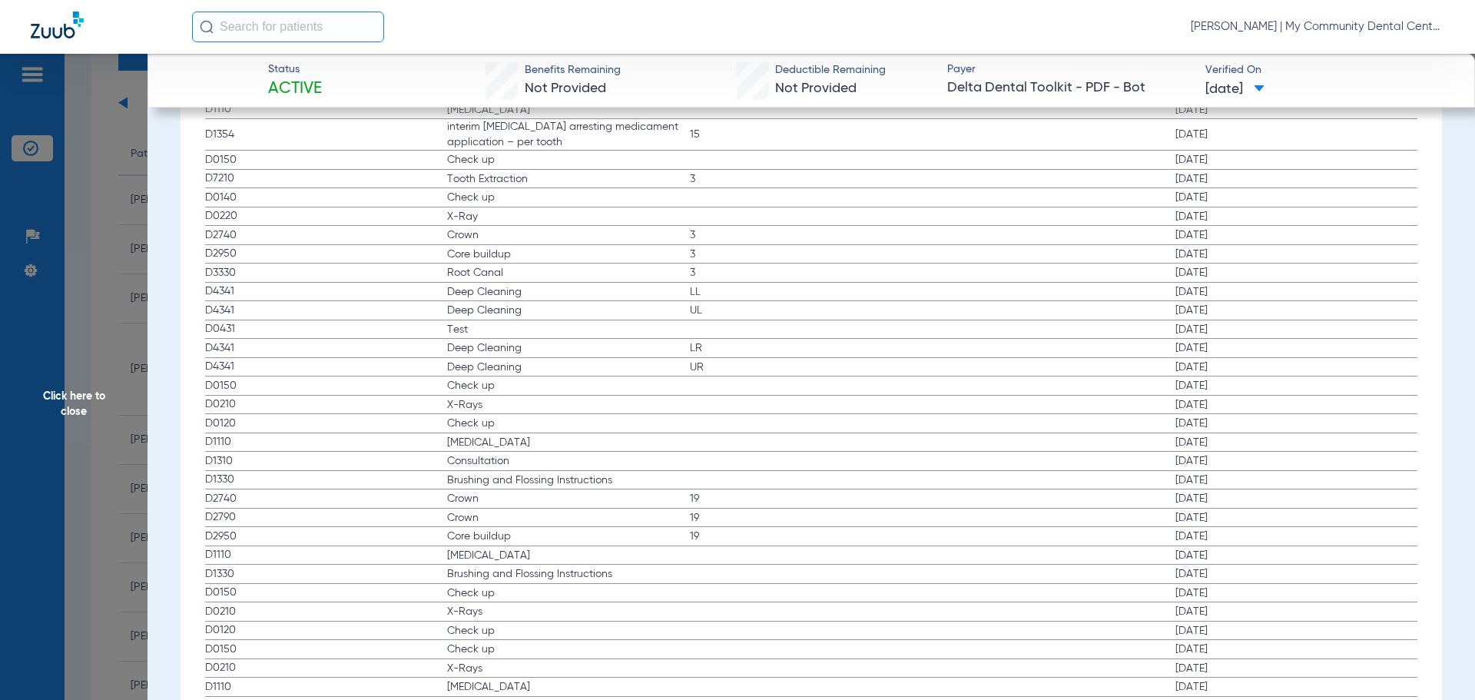
scroll to position [2151, 0]
click at [91, 415] on span "Click here to close" at bounding box center [74, 404] width 148 height 700
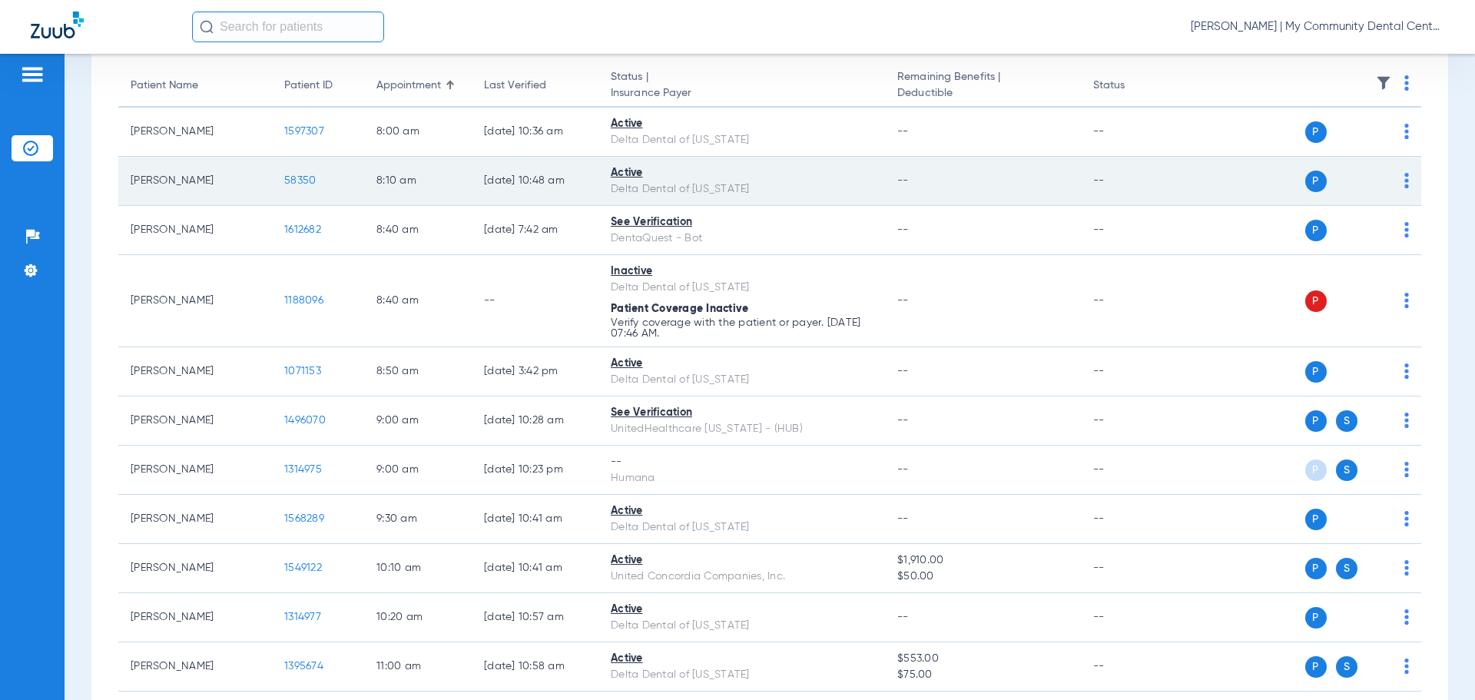
scroll to position [233, 0]
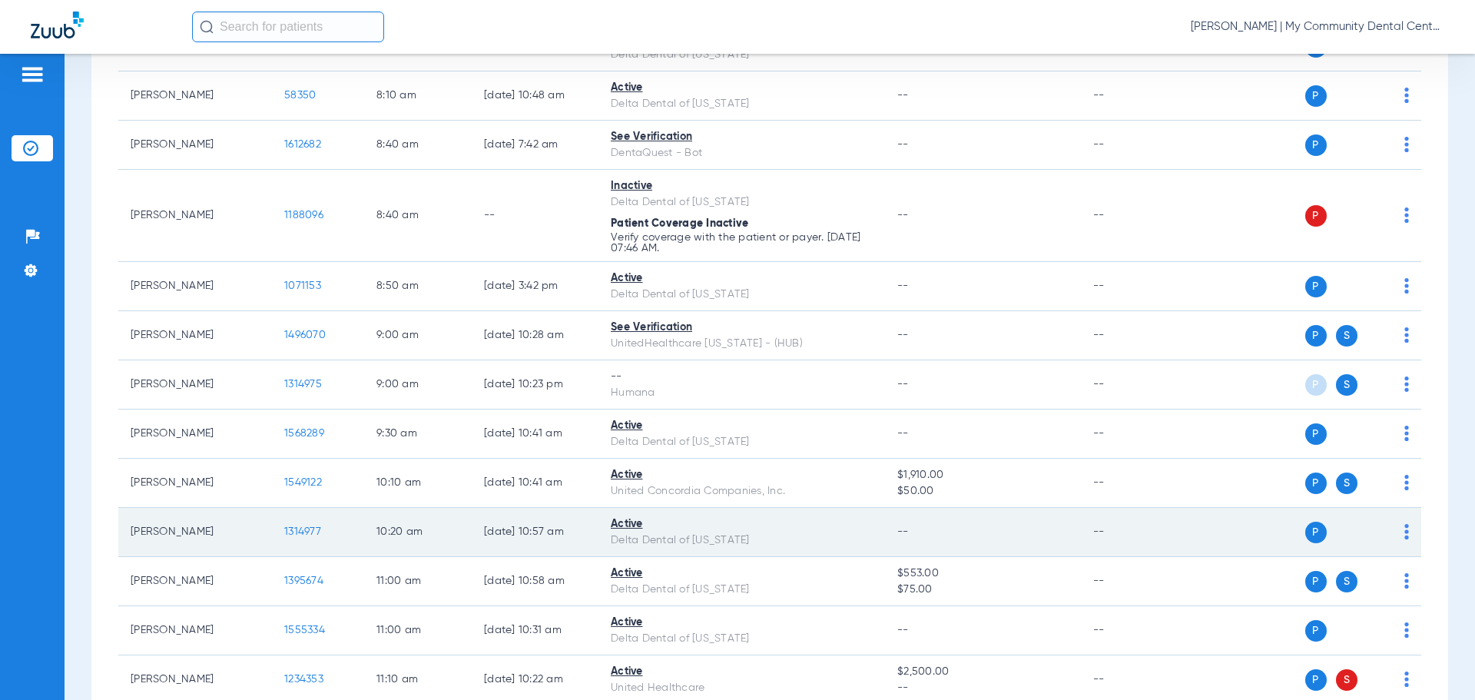
click at [299, 535] on span "1314977" at bounding box center [302, 531] width 37 height 11
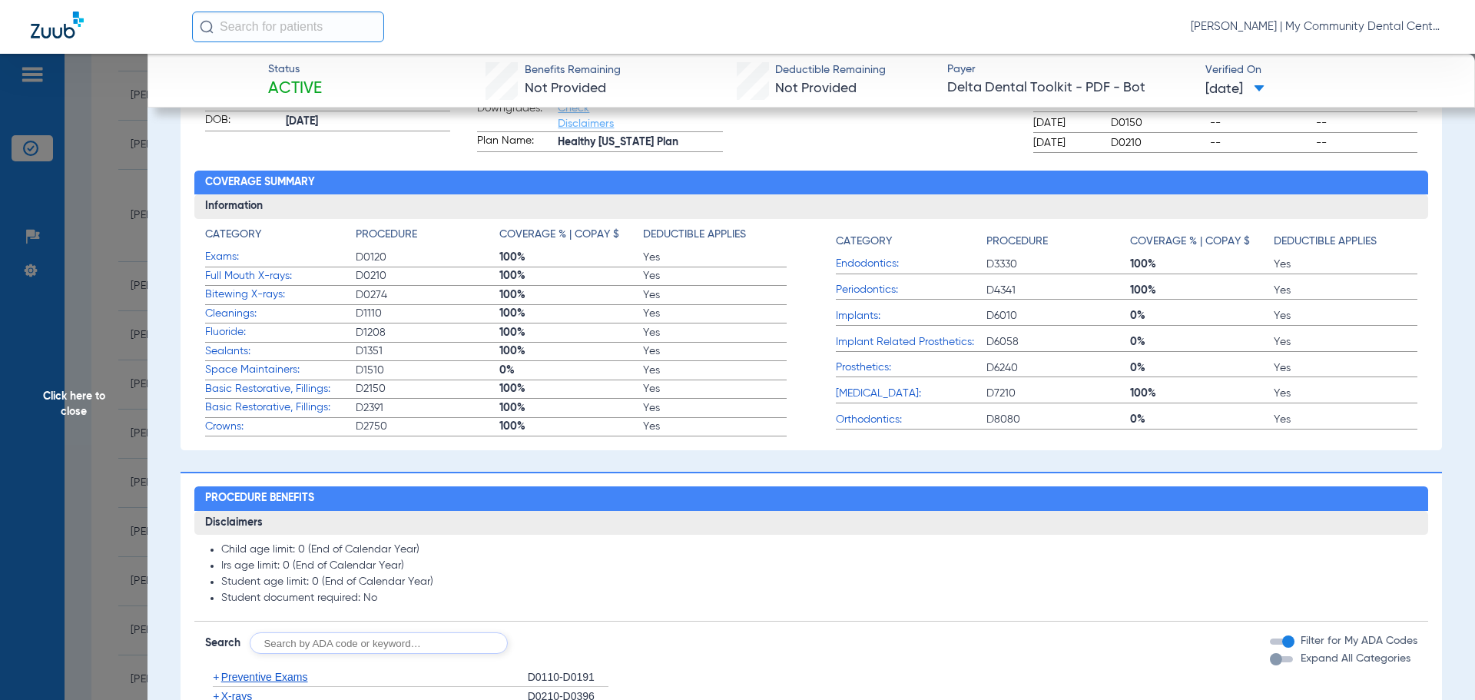
scroll to position [538, 0]
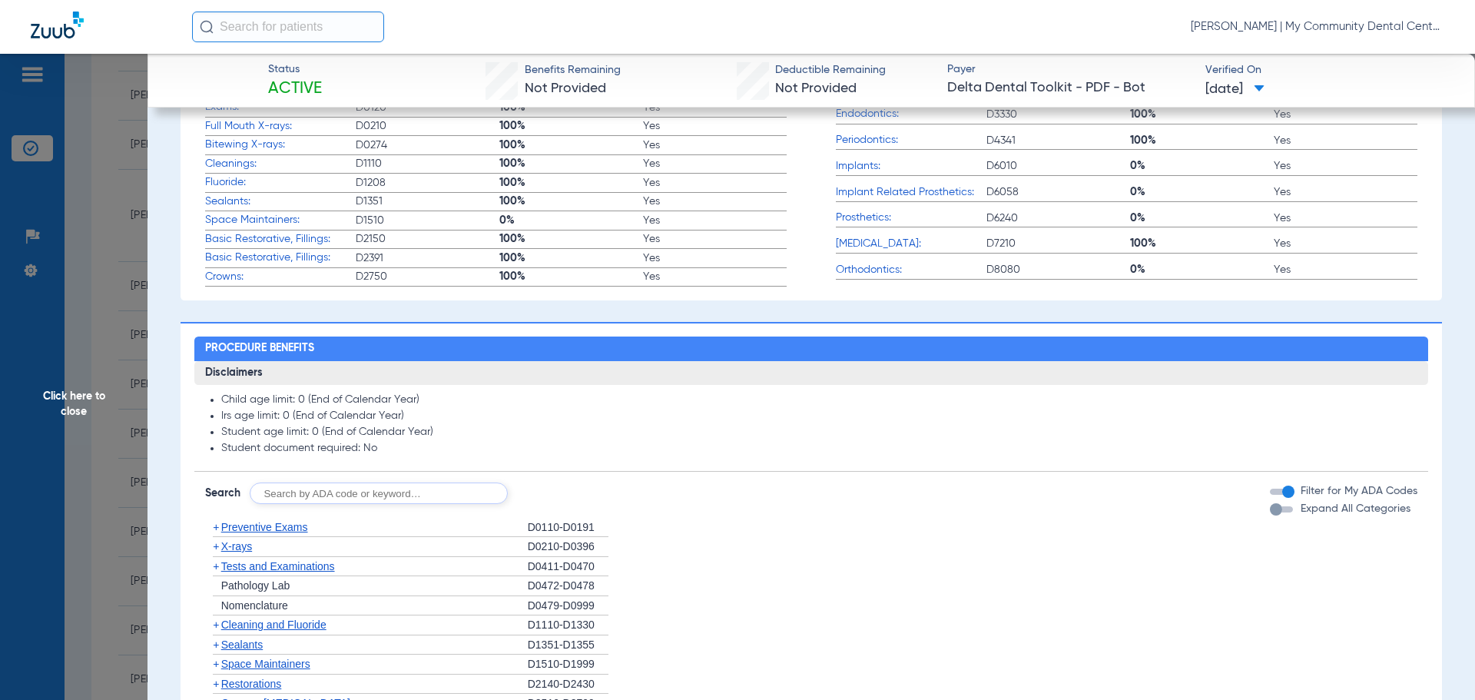
click at [234, 546] on span "X-rays" at bounding box center [236, 546] width 31 height 12
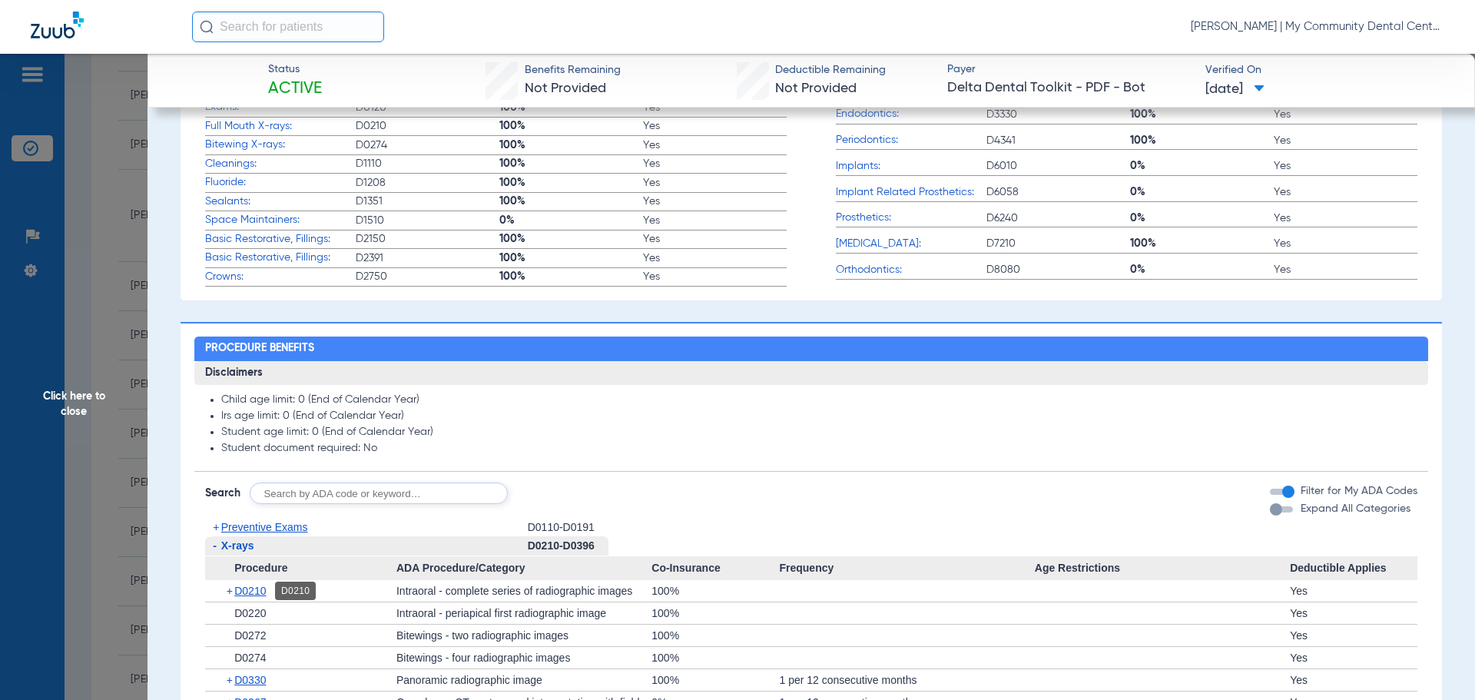
click at [265, 590] on span "D0210" at bounding box center [250, 591] width 32 height 12
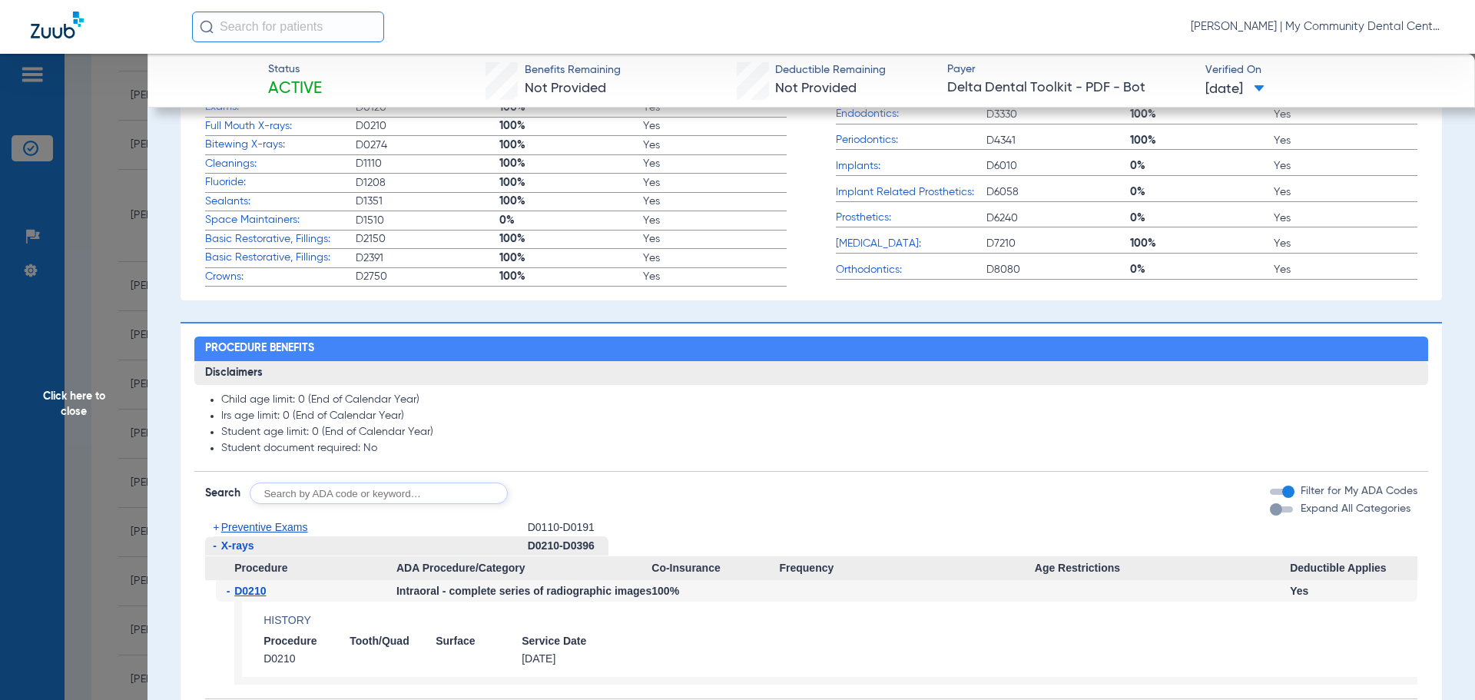
click at [265, 590] on span "D0210" at bounding box center [250, 591] width 32 height 12
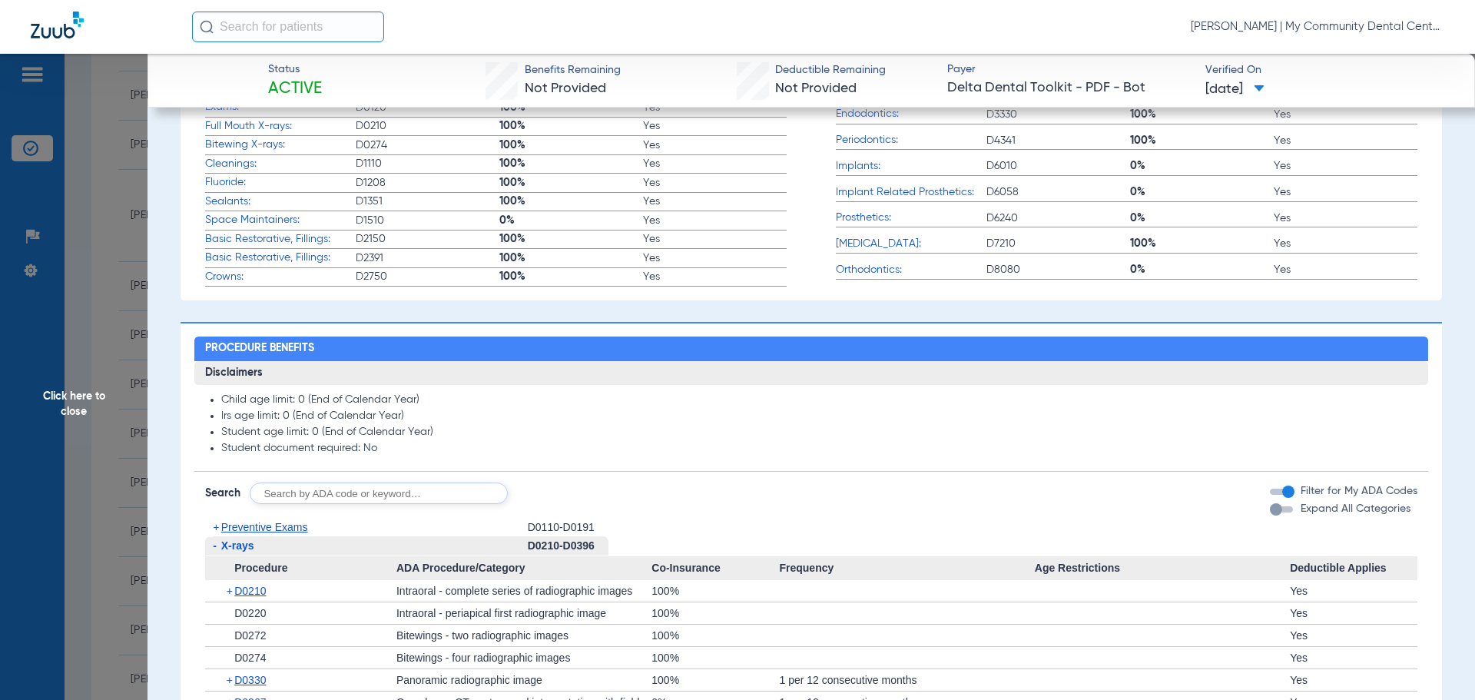
click at [87, 420] on span "Click here to close" at bounding box center [74, 404] width 148 height 700
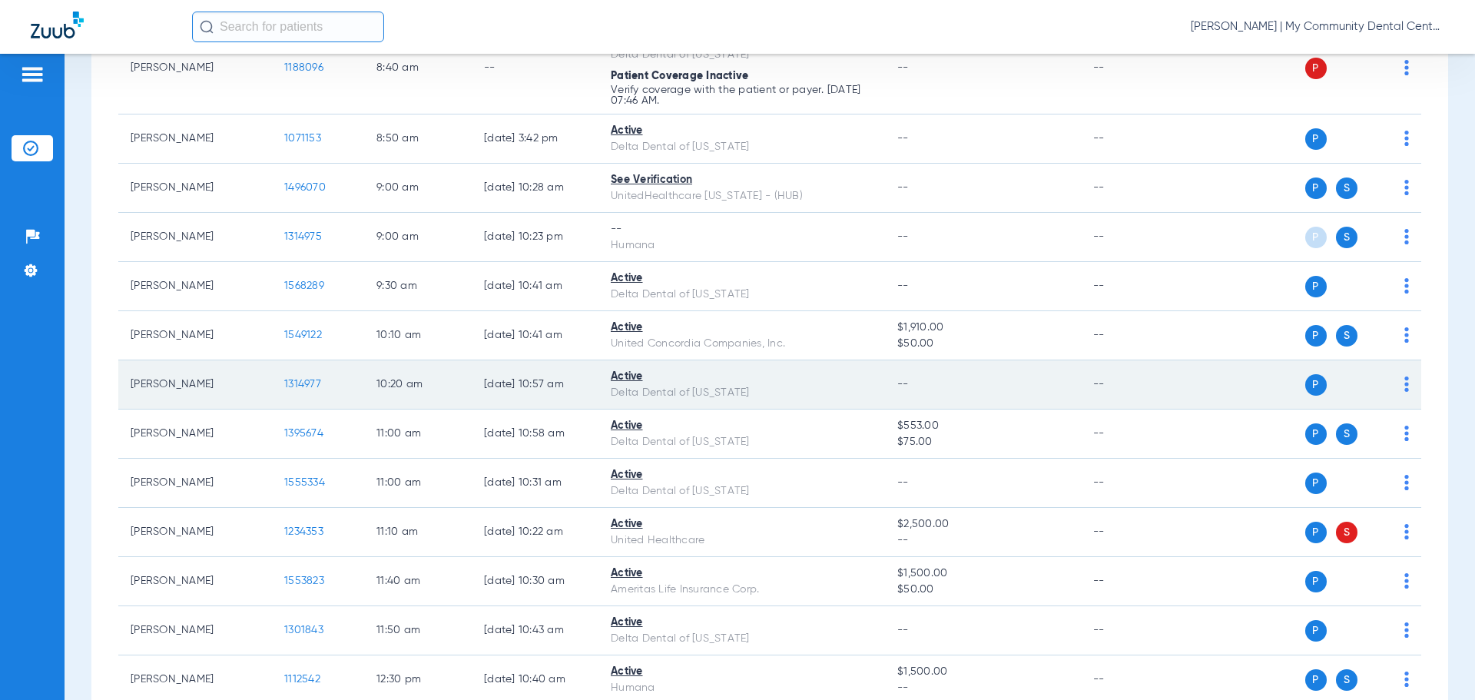
scroll to position [463, 0]
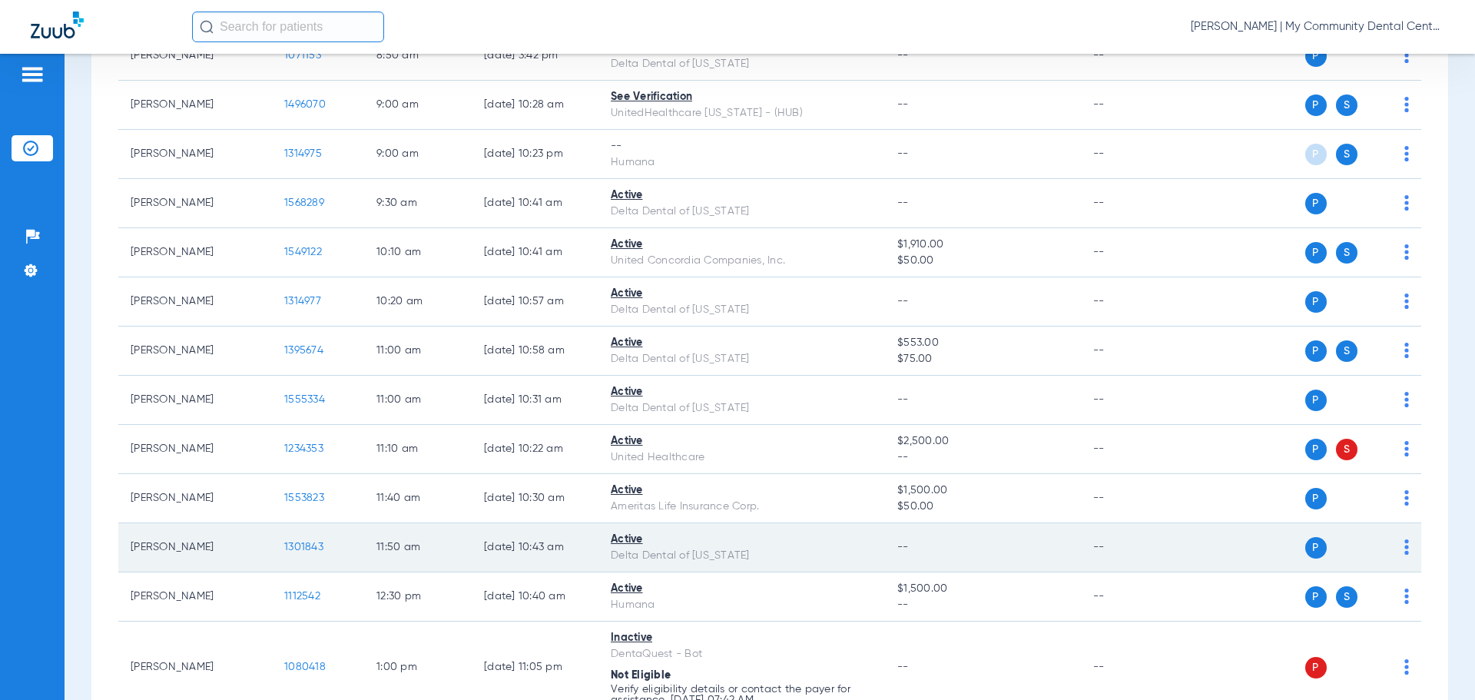
click at [290, 545] on span "1301843" at bounding box center [303, 547] width 39 height 11
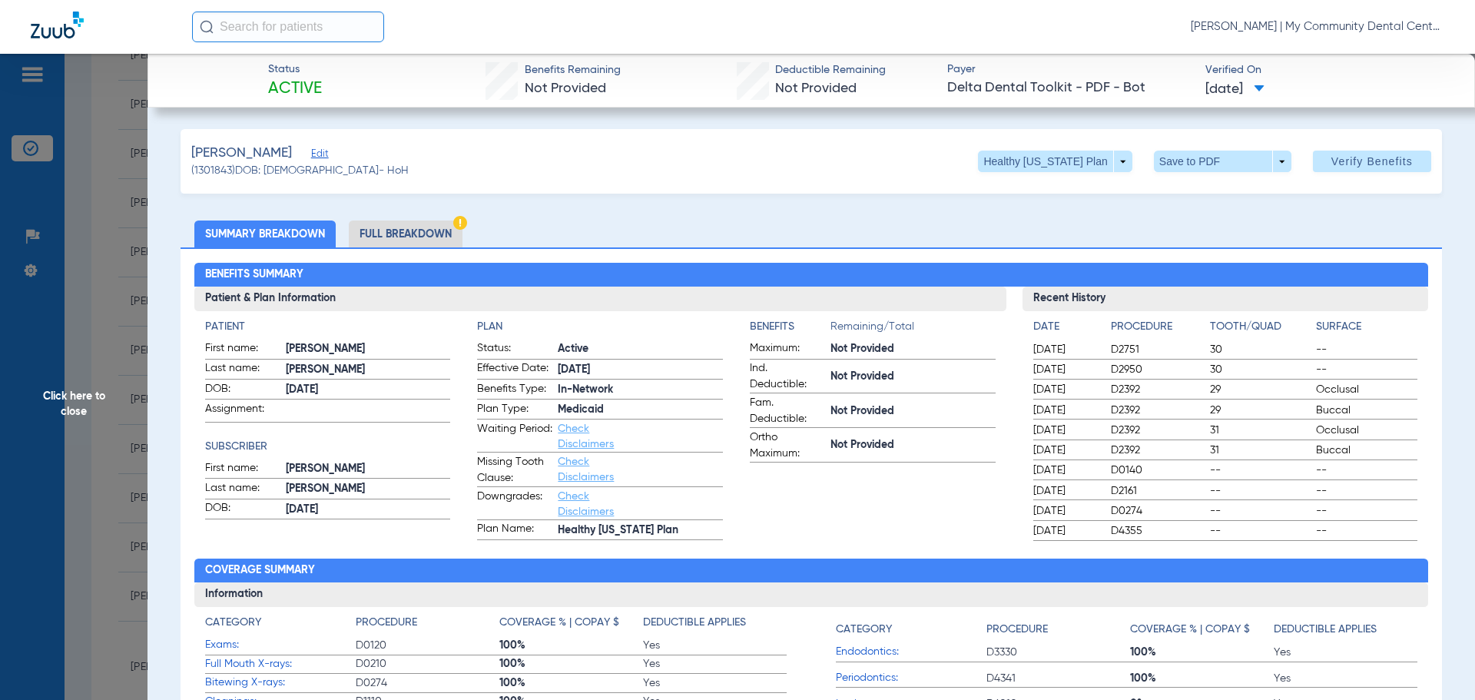
click at [385, 234] on li "Full Breakdown" at bounding box center [406, 234] width 114 height 27
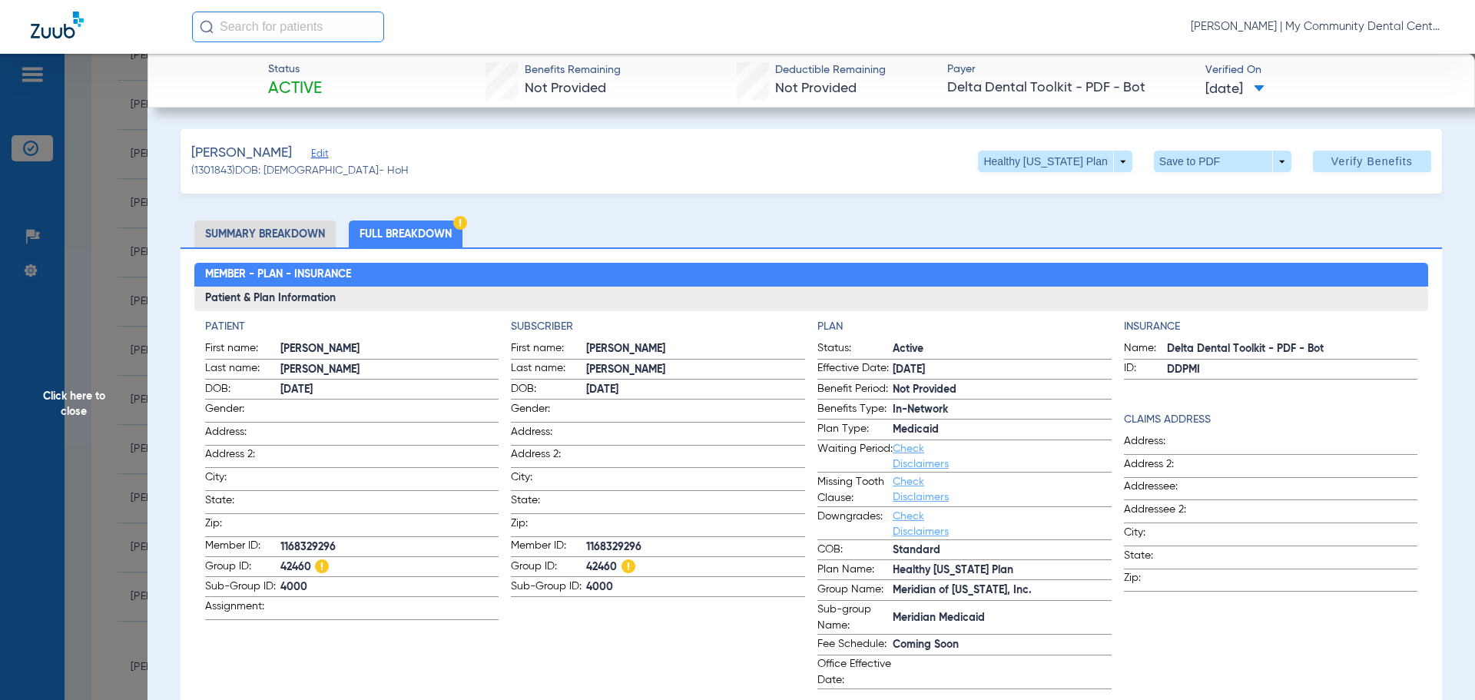
click at [68, 404] on span "Click here to close" at bounding box center [74, 404] width 148 height 700
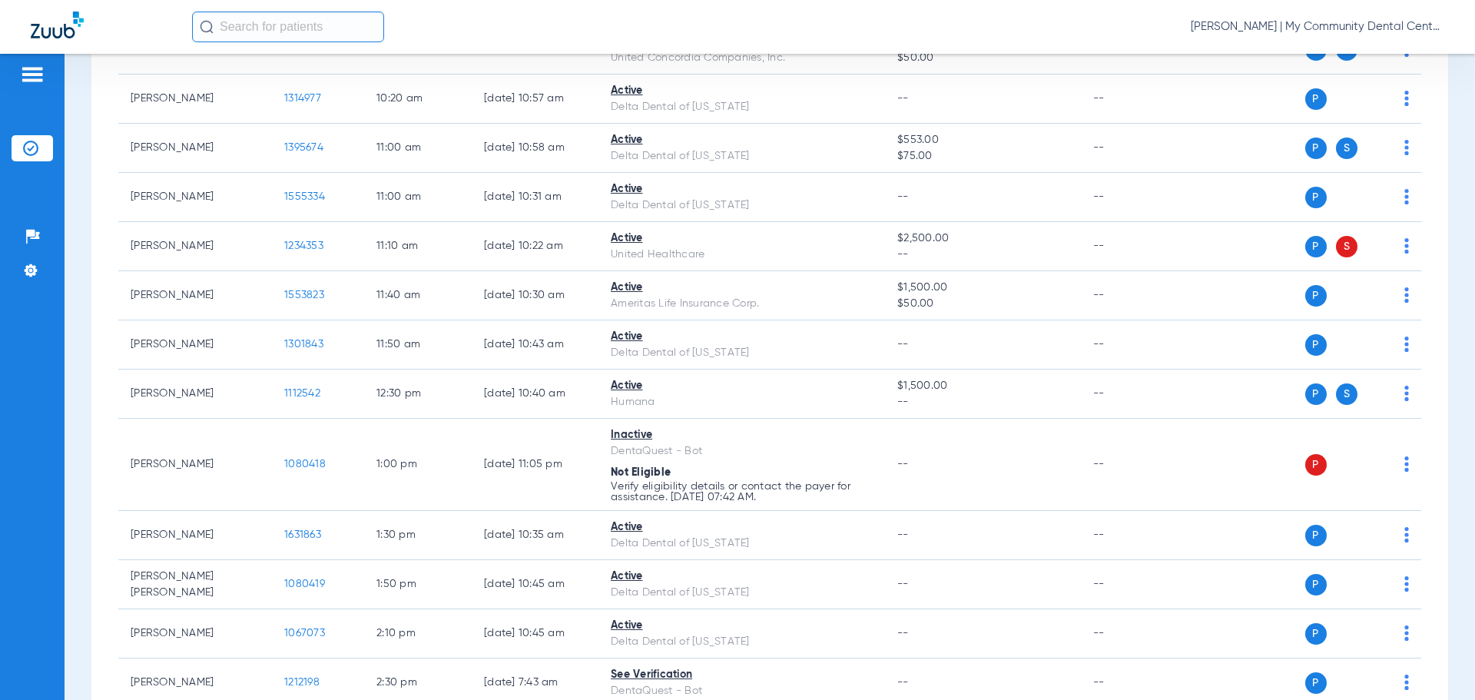
scroll to position [694, 0]
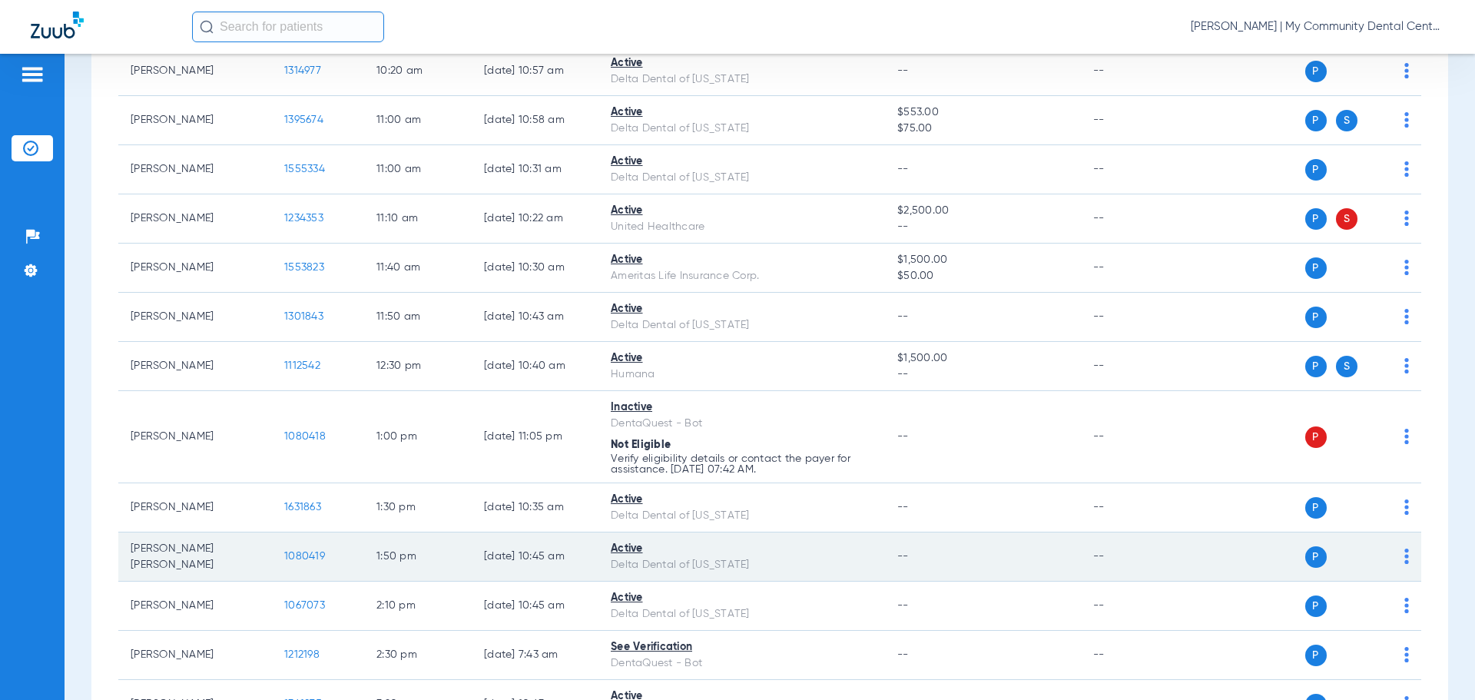
click at [311, 559] on span "1080419" at bounding box center [304, 556] width 41 height 11
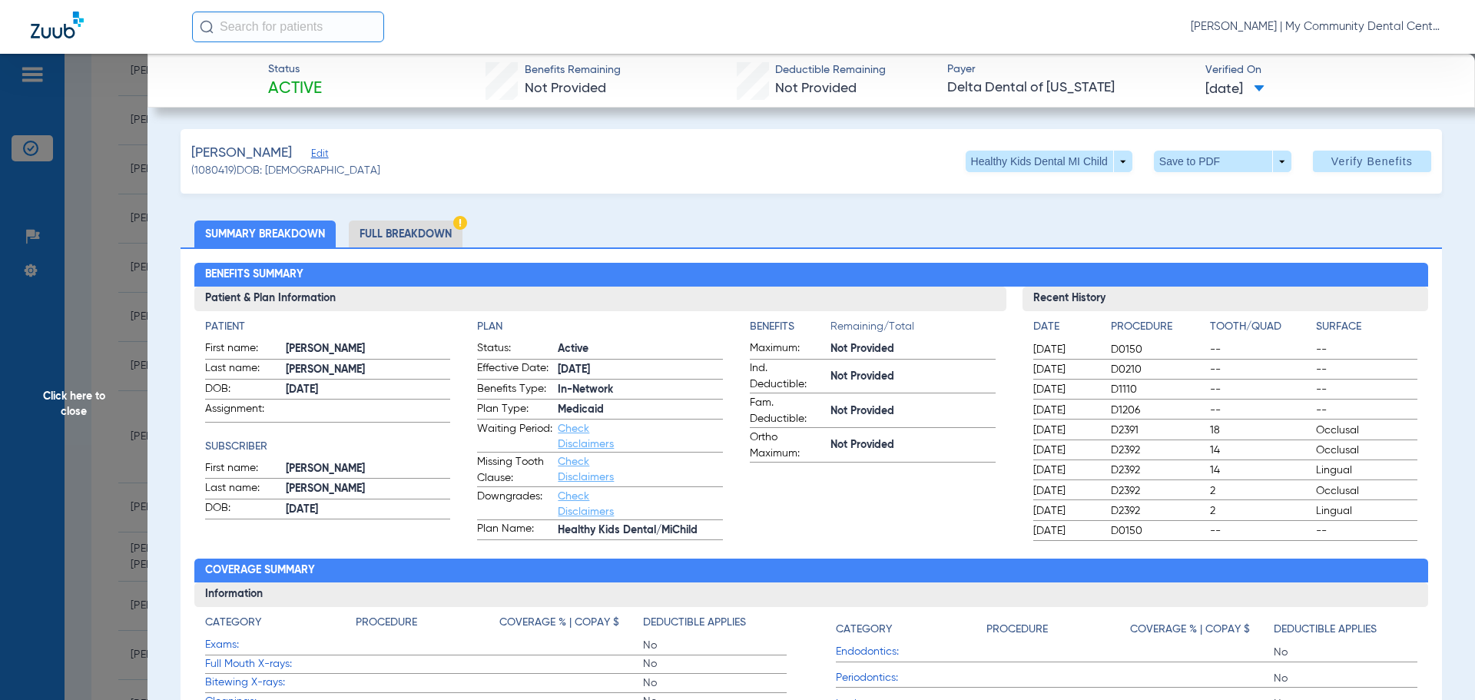
click at [86, 400] on span "Click here to close" at bounding box center [74, 404] width 148 height 700
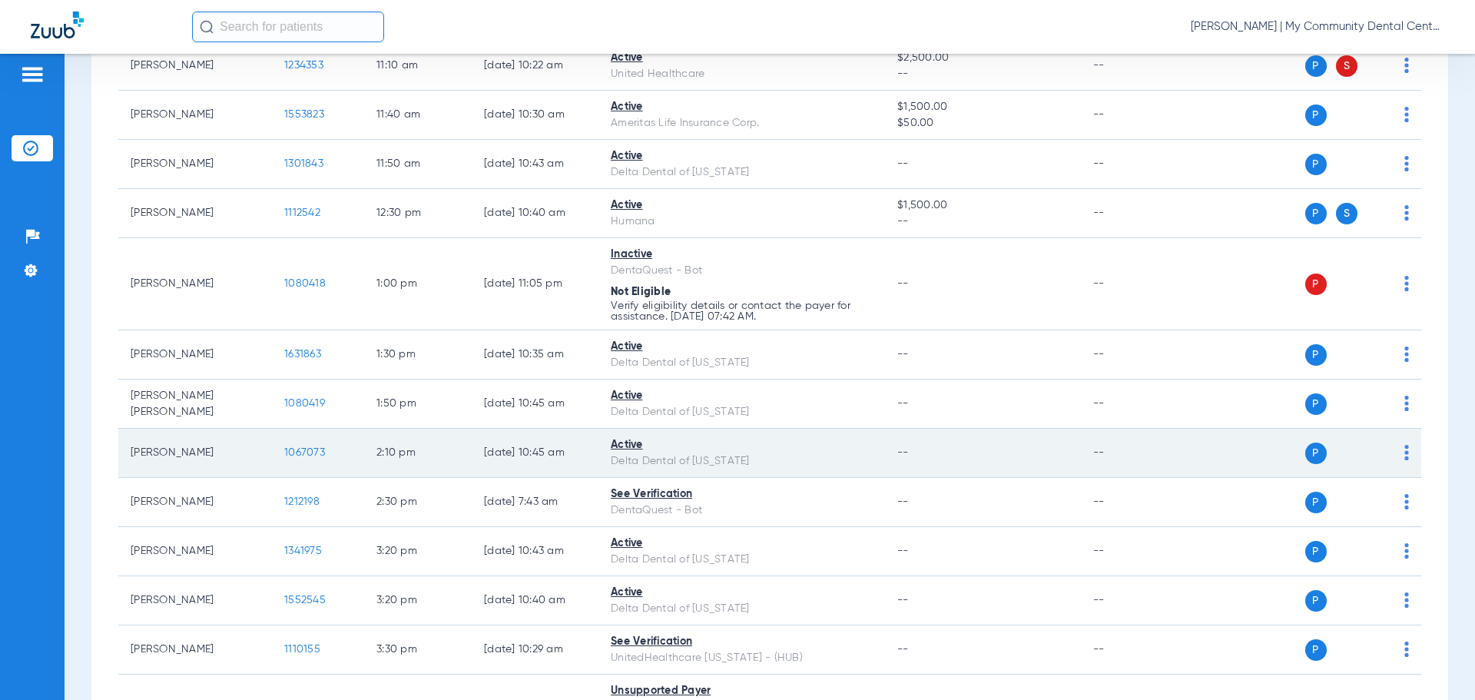
scroll to position [848, 0]
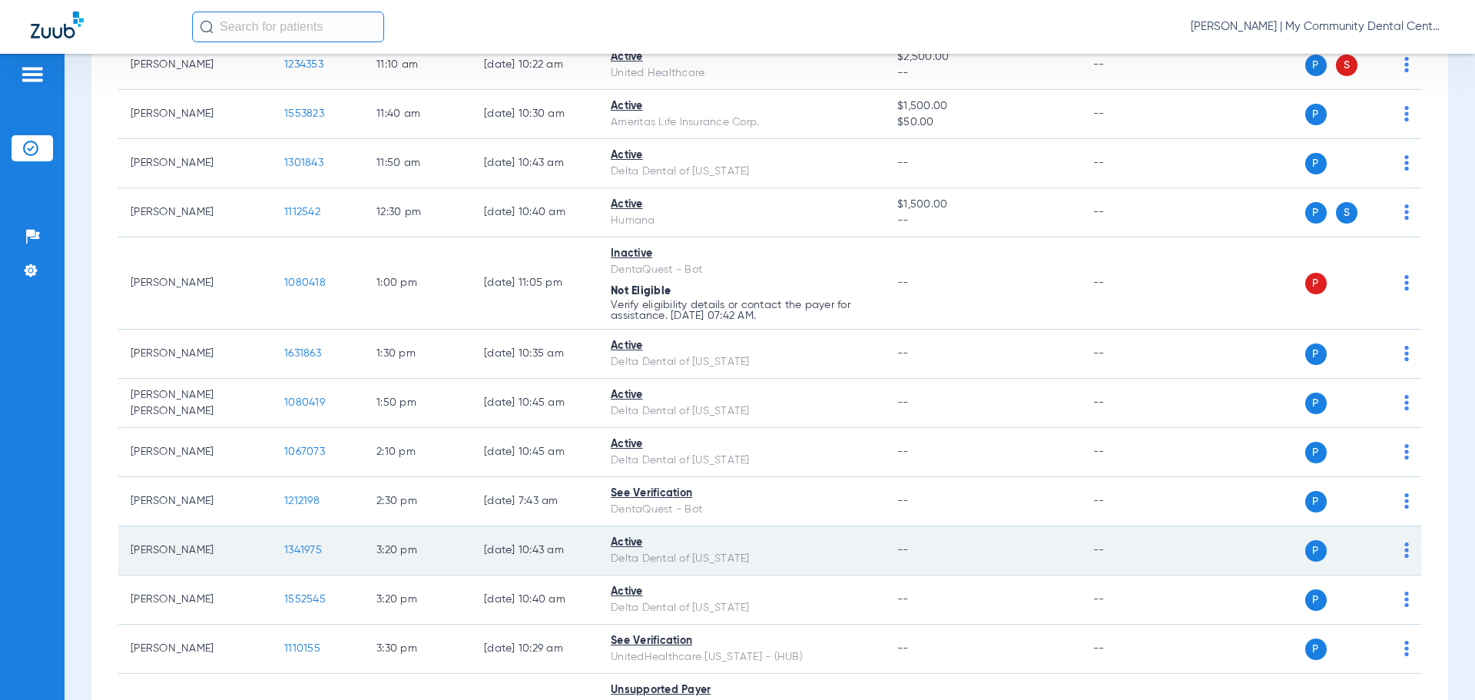
click at [294, 548] on span "1341975" at bounding box center [303, 550] width 38 height 11
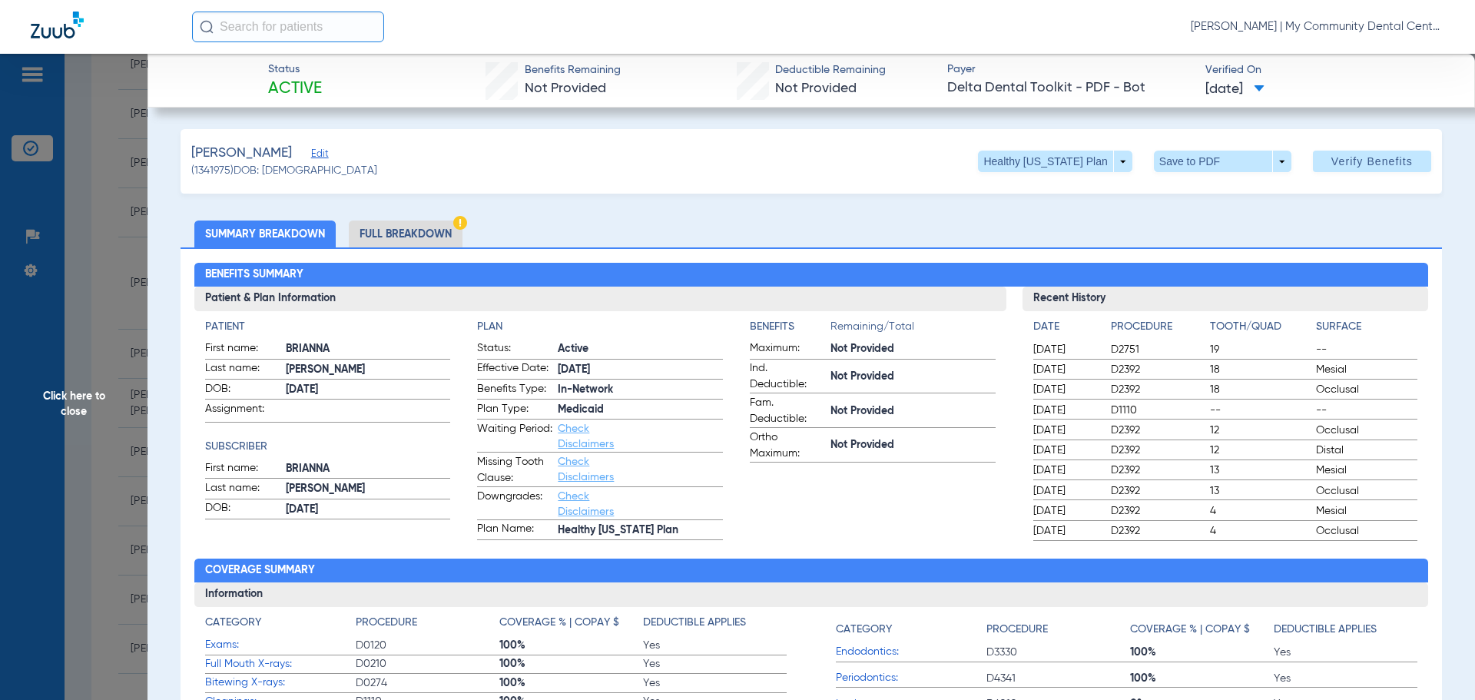
click at [409, 237] on li "Full Breakdown" at bounding box center [406, 234] width 114 height 27
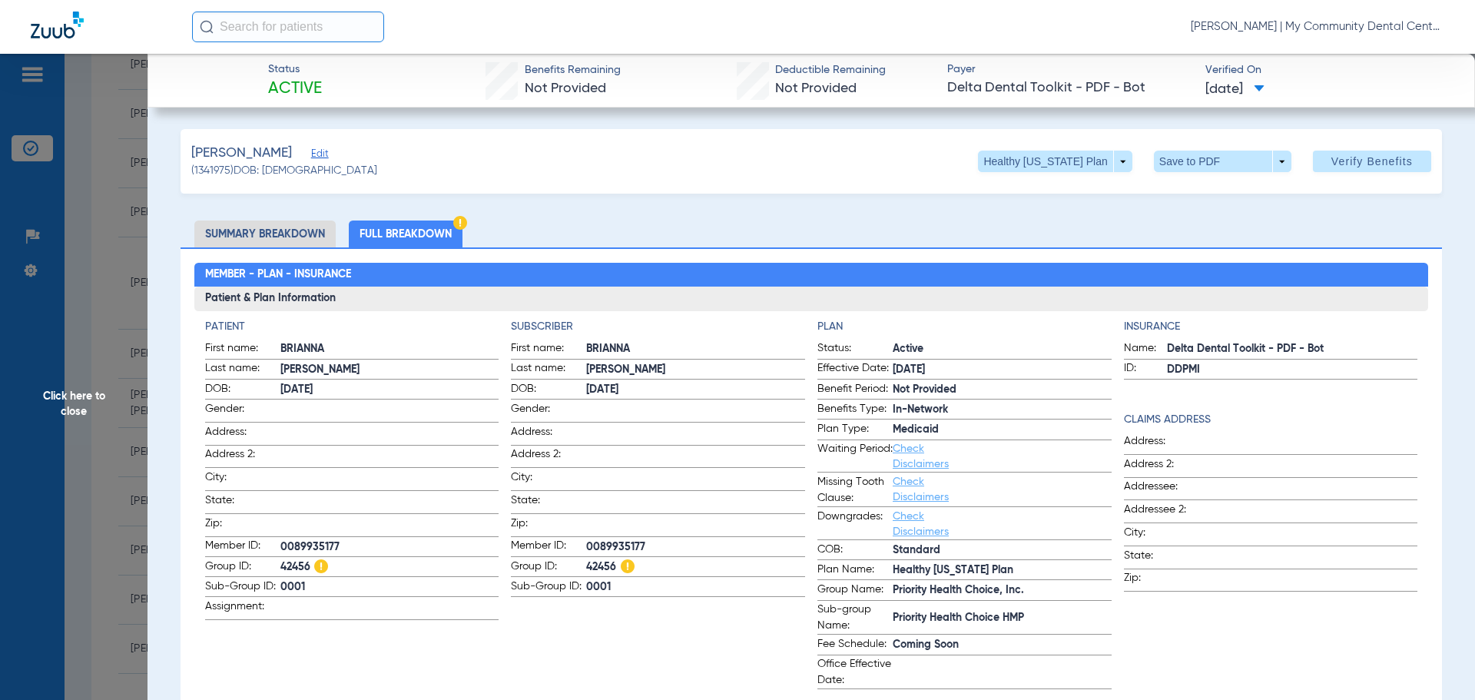
click at [50, 406] on span "Click here to close" at bounding box center [74, 404] width 148 height 700
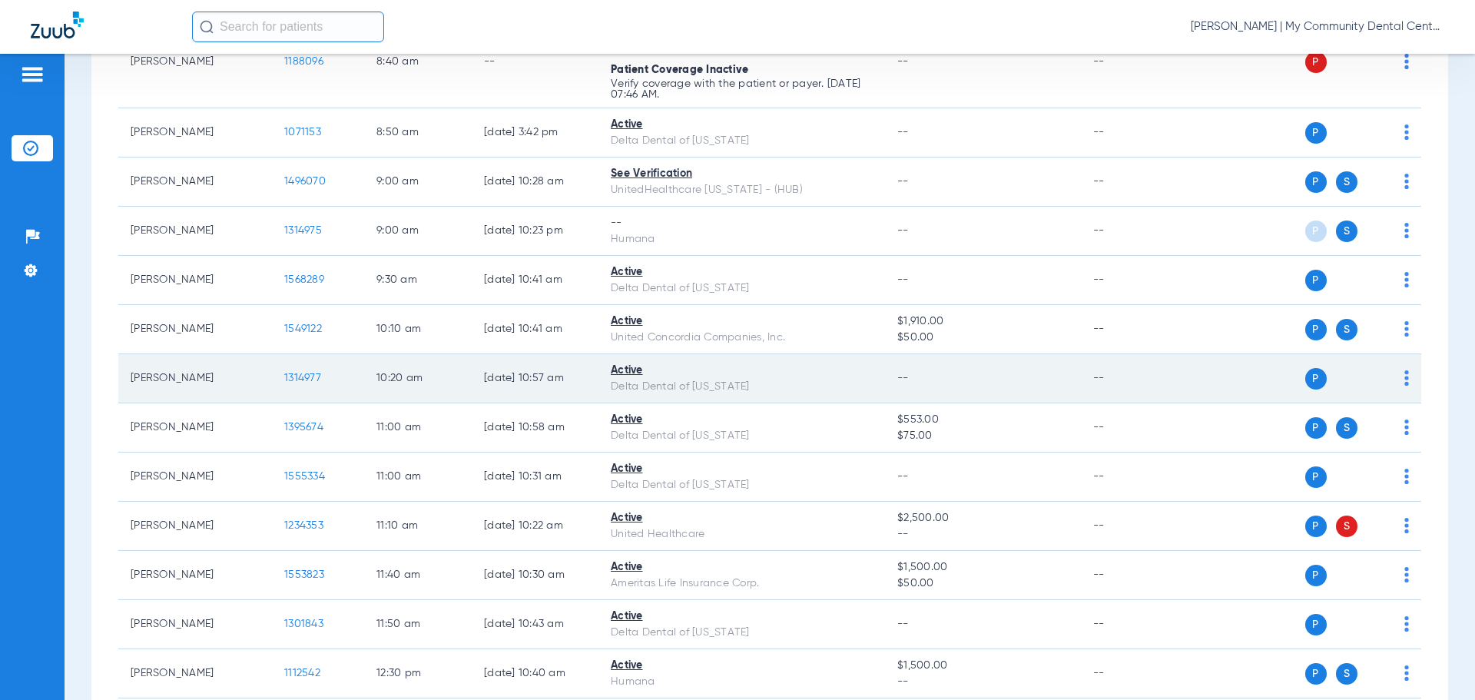
scroll to position [0, 0]
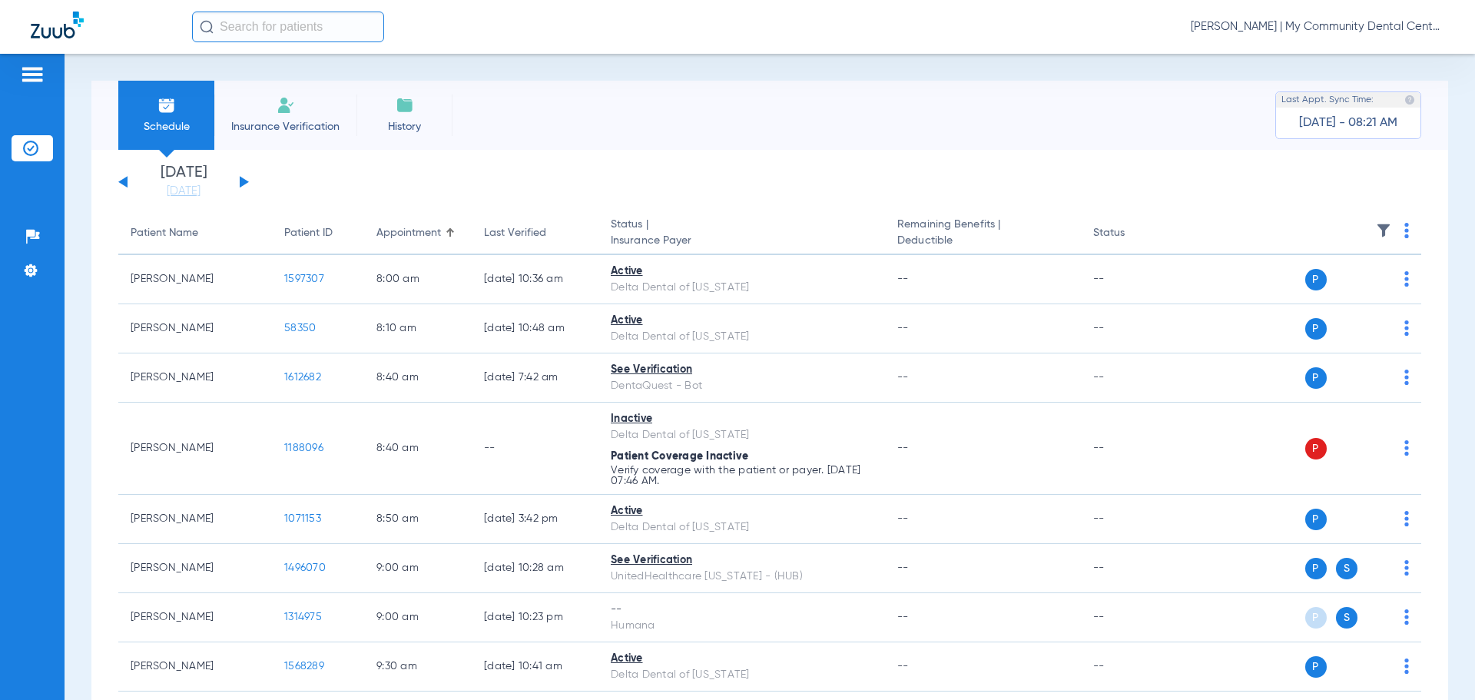
click at [242, 183] on button at bounding box center [244, 182] width 9 height 12
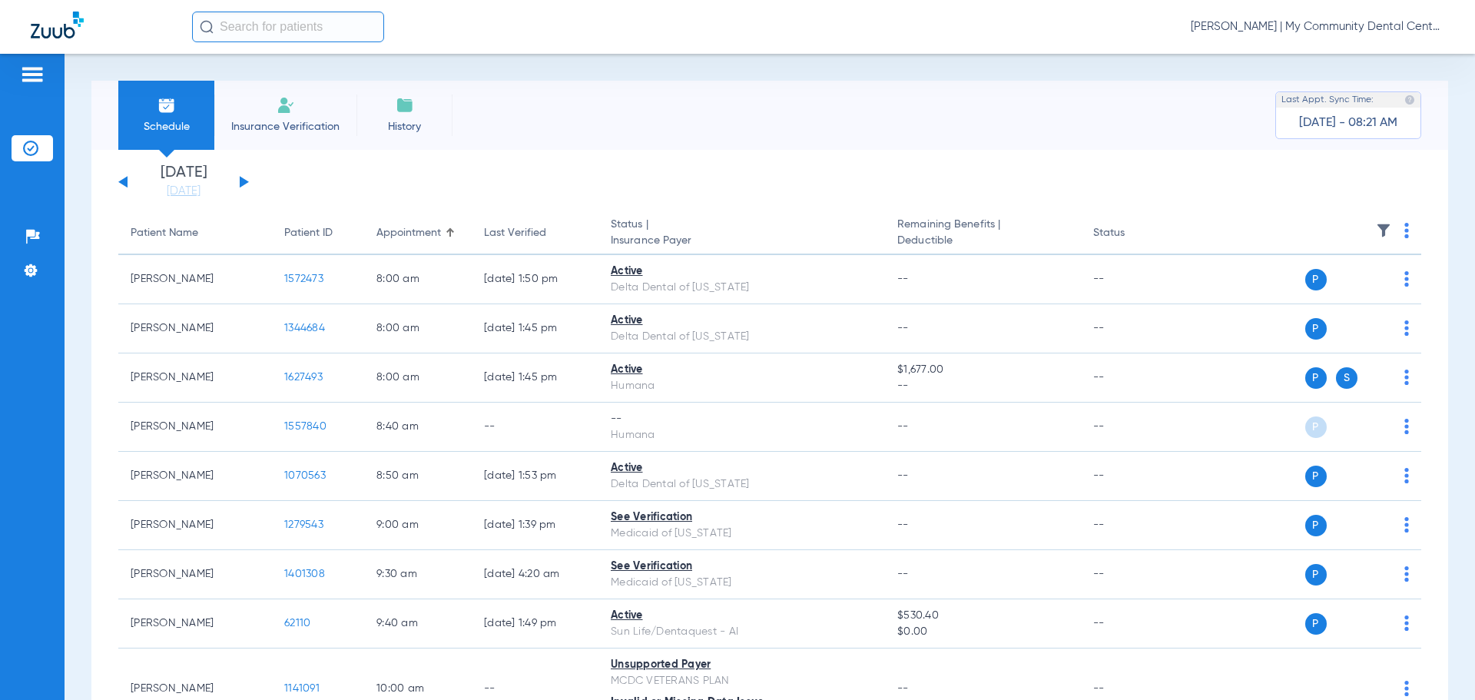
click at [1405, 234] on img at bounding box center [1407, 230] width 5 height 15
click at [1314, 286] on span "Verify All" at bounding box center [1337, 291] width 96 height 11
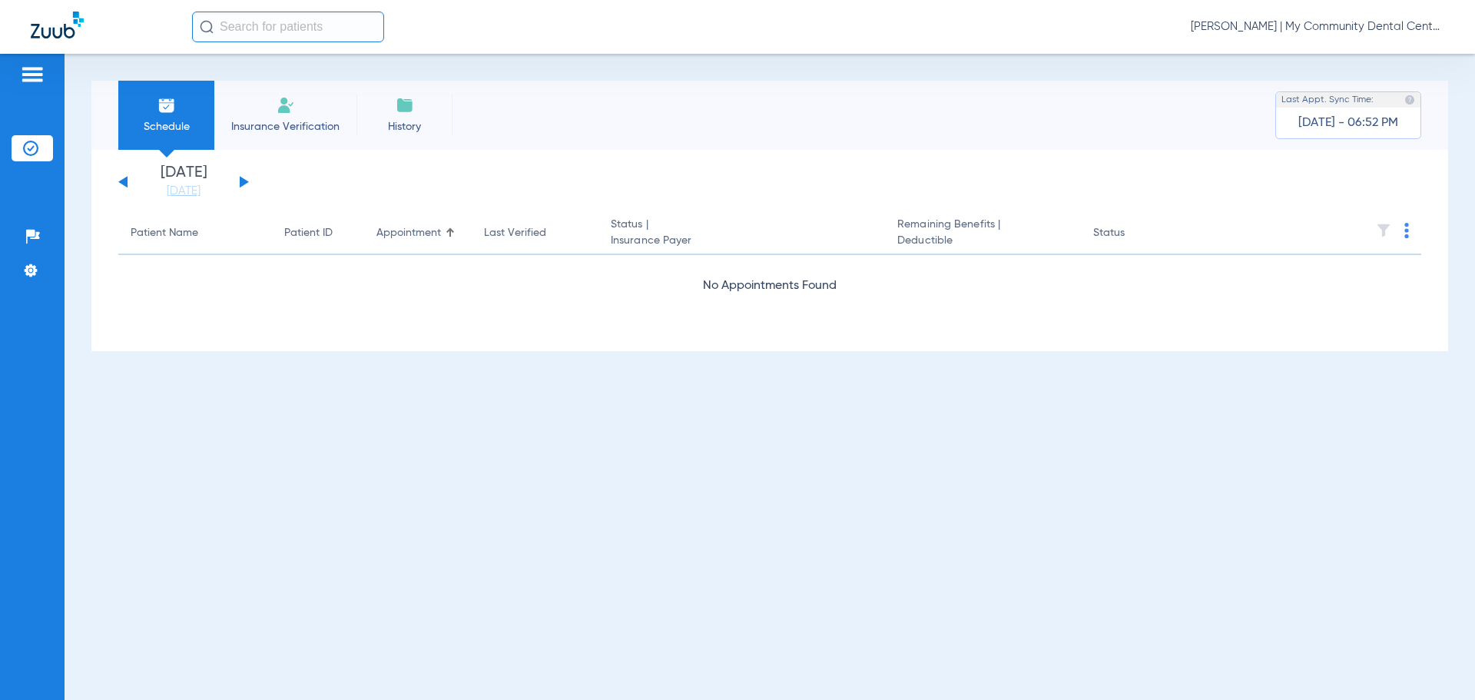
click at [1334, 26] on span "[PERSON_NAME] | My Community Dental Centers" at bounding box center [1318, 26] width 254 height 15
click at [1368, 41] on button "Account Selection" at bounding box center [1387, 54] width 111 height 31
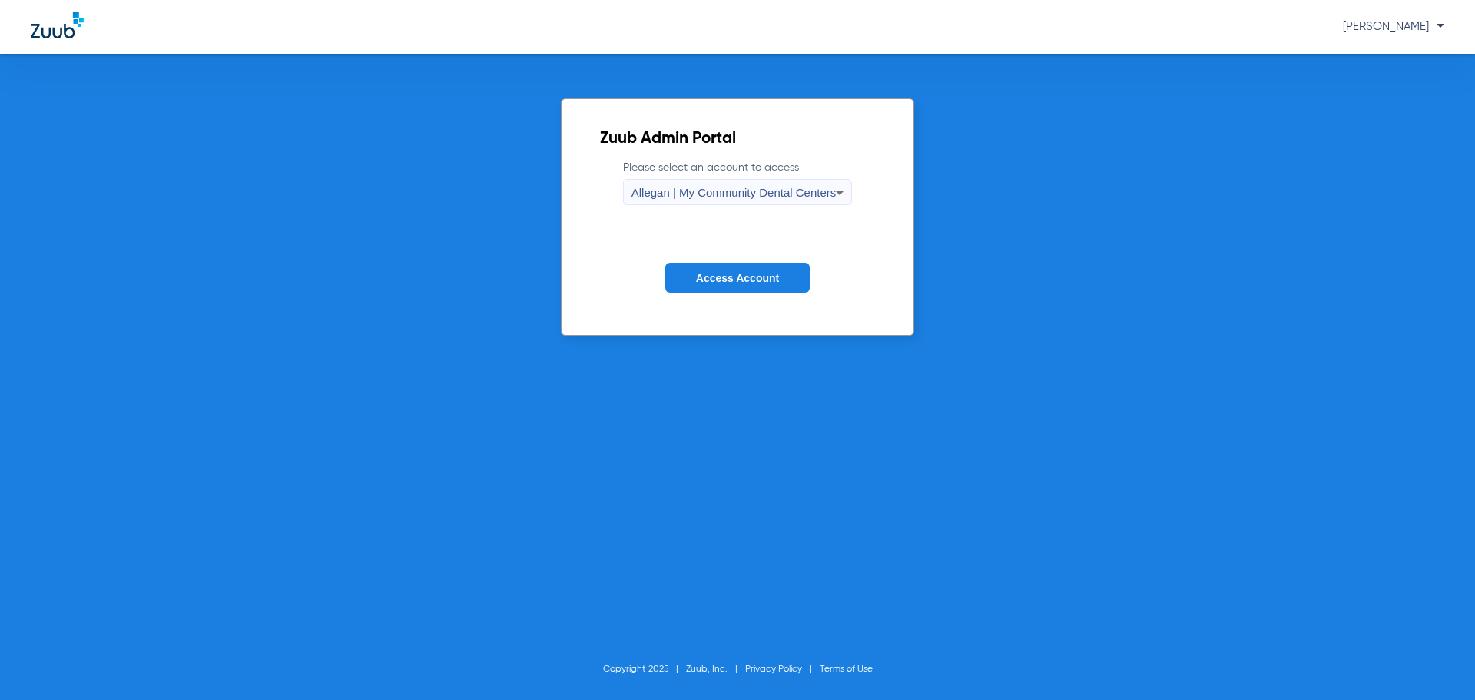
click at [676, 195] on span "Allegan | My Community Dental Centers" at bounding box center [734, 192] width 205 height 13
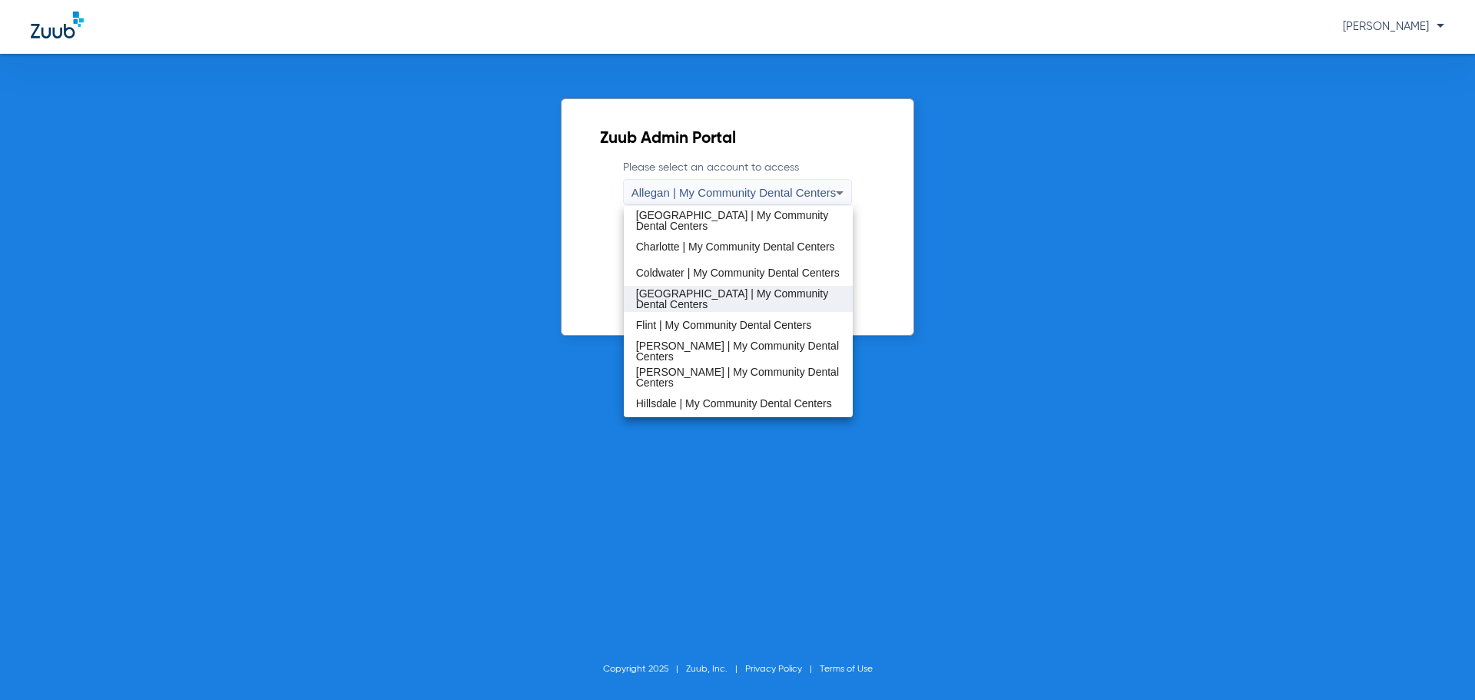
scroll to position [154, 0]
click at [688, 406] on span "Hillsdale | My Community Dental Centers" at bounding box center [734, 405] width 196 height 11
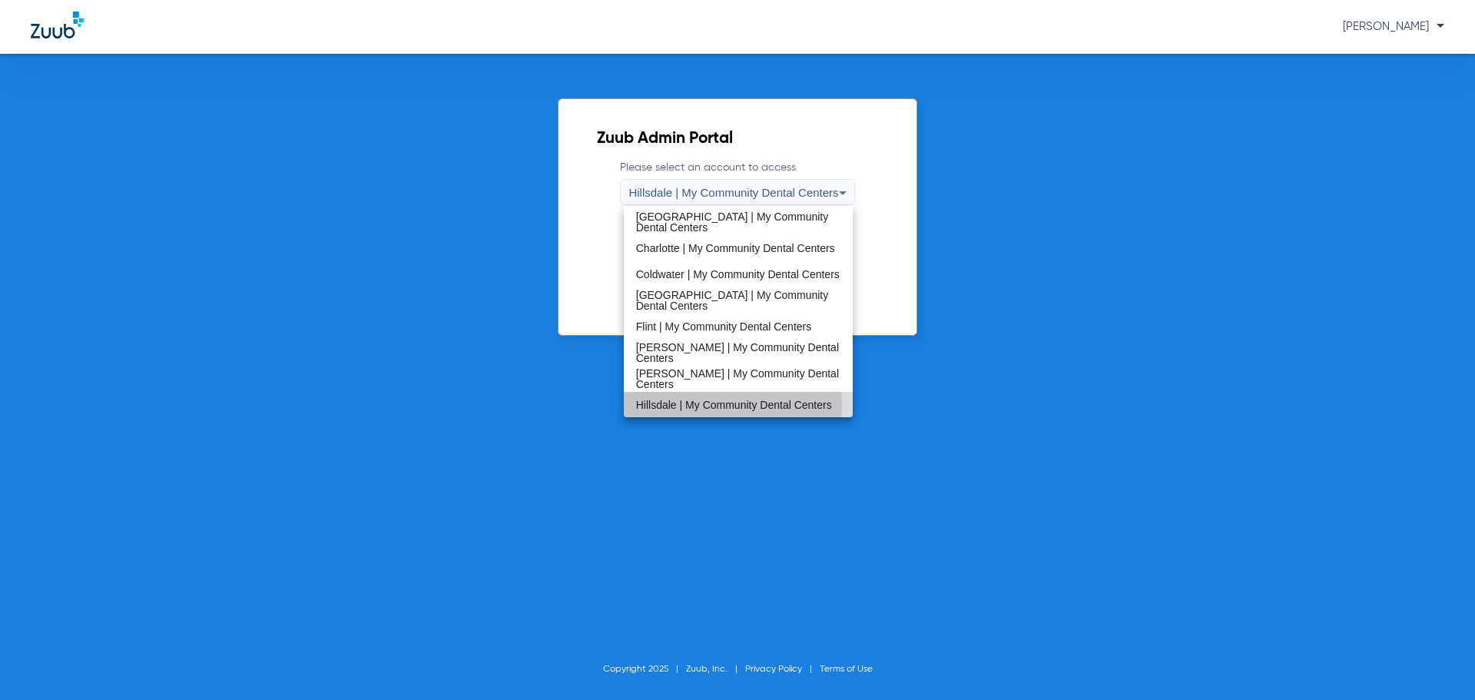
scroll to position [0, 0]
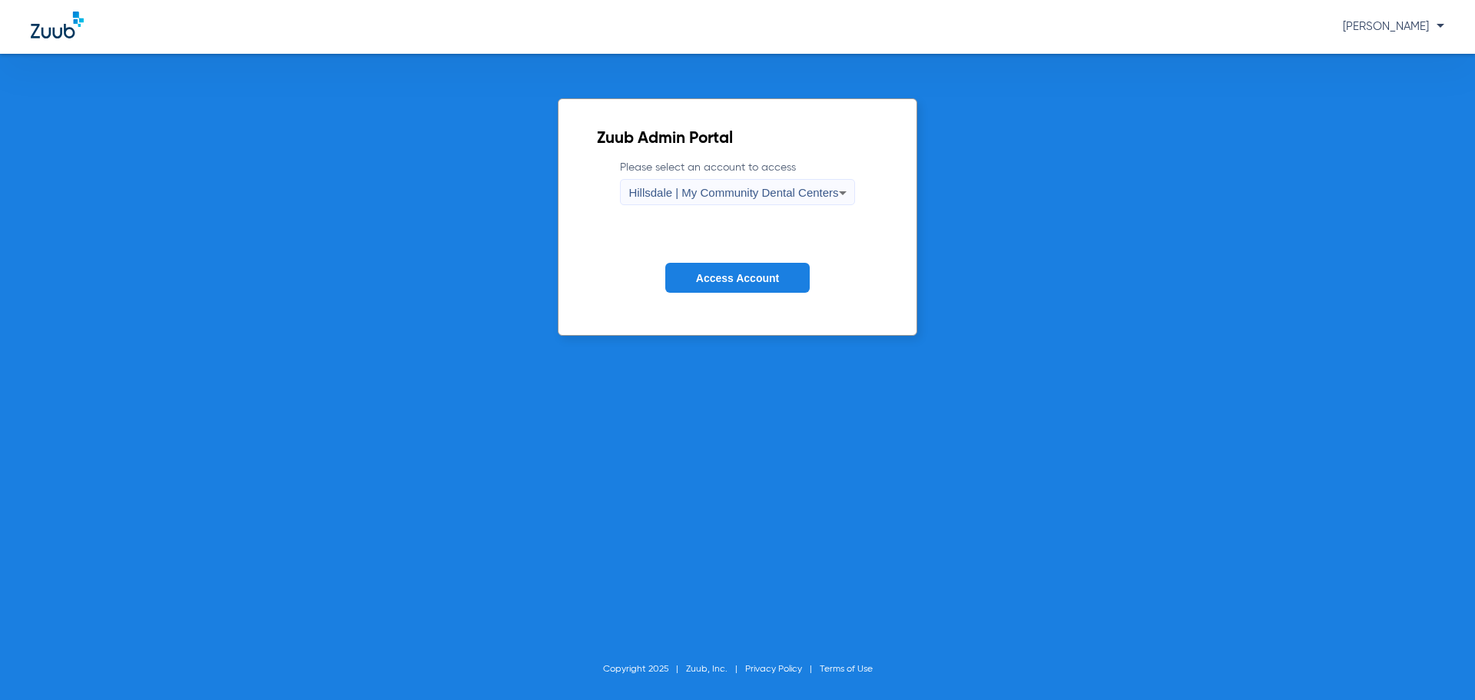
click at [699, 274] on span "Access Account" at bounding box center [737, 278] width 83 height 12
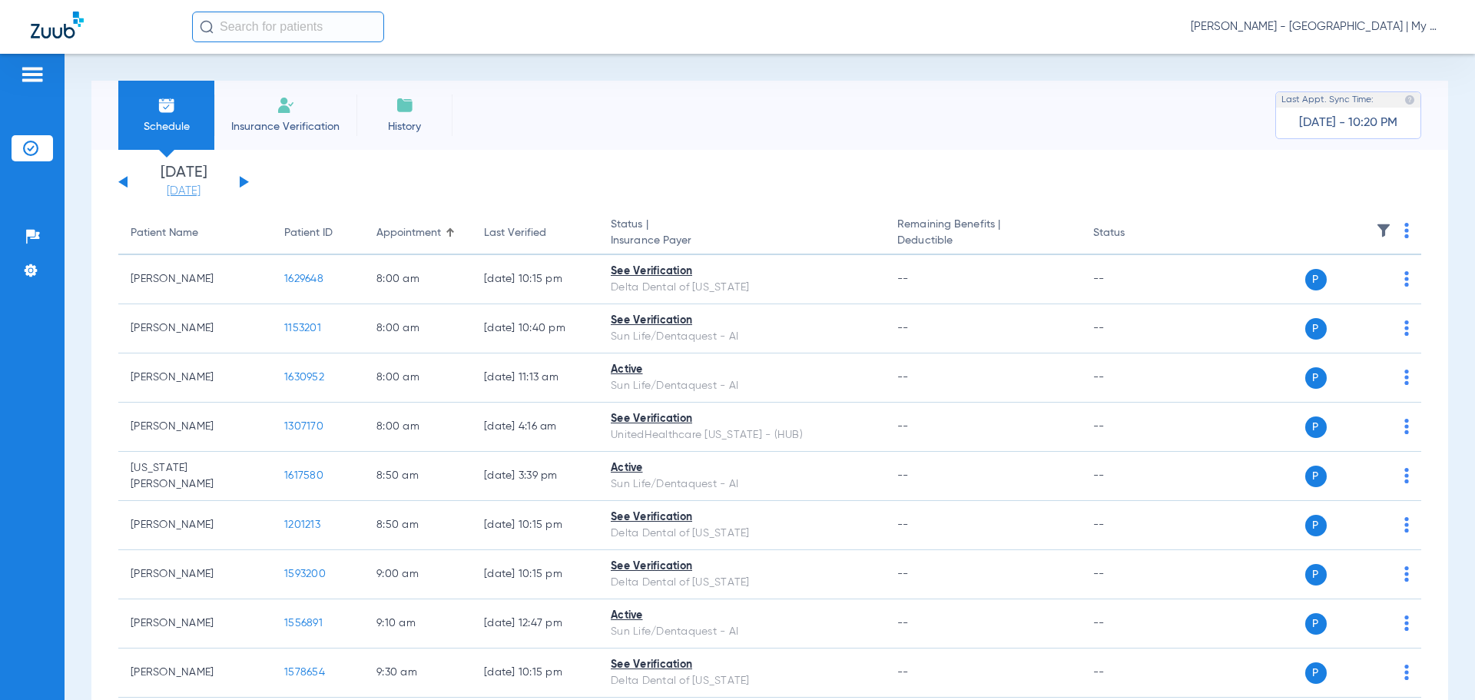
click at [191, 187] on link "[DATE]" at bounding box center [184, 191] width 92 height 15
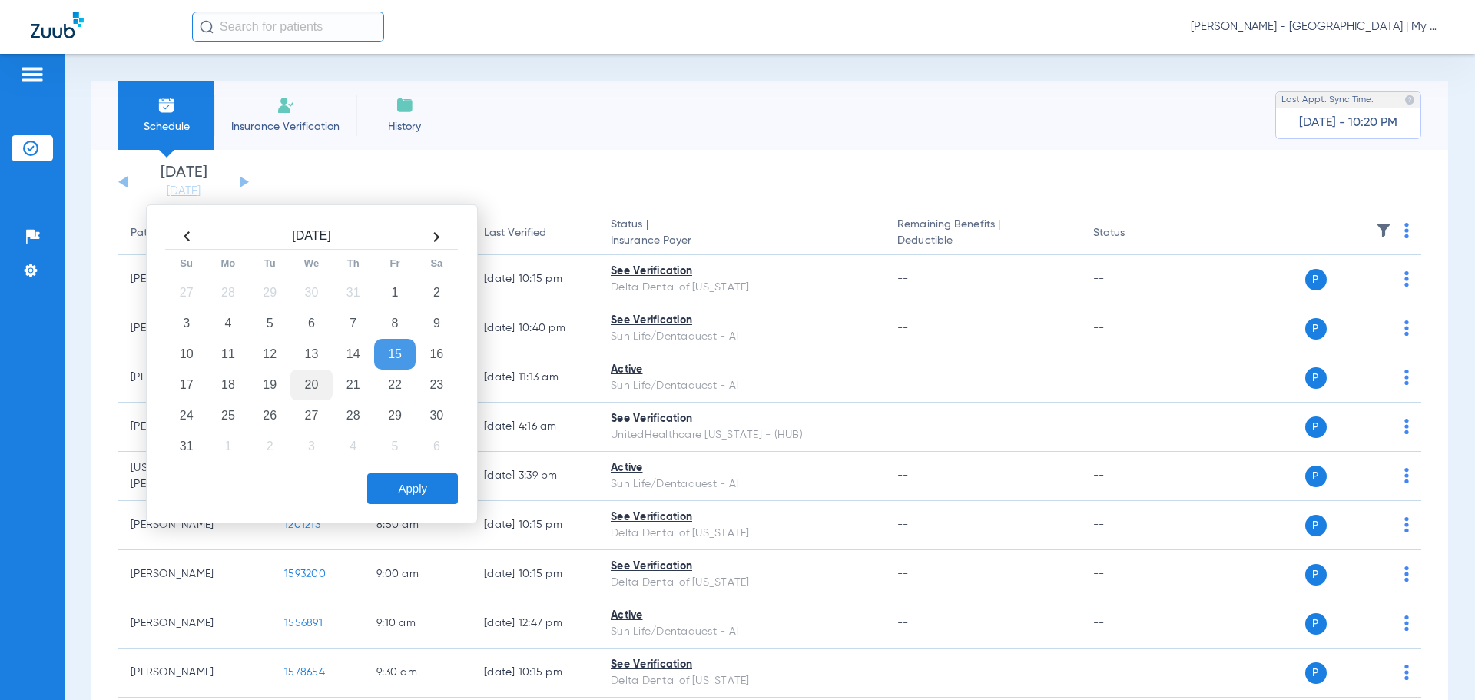
click at [300, 383] on td "20" at bounding box center [310, 385] width 41 height 31
click at [380, 486] on button "Apply" at bounding box center [412, 488] width 91 height 31
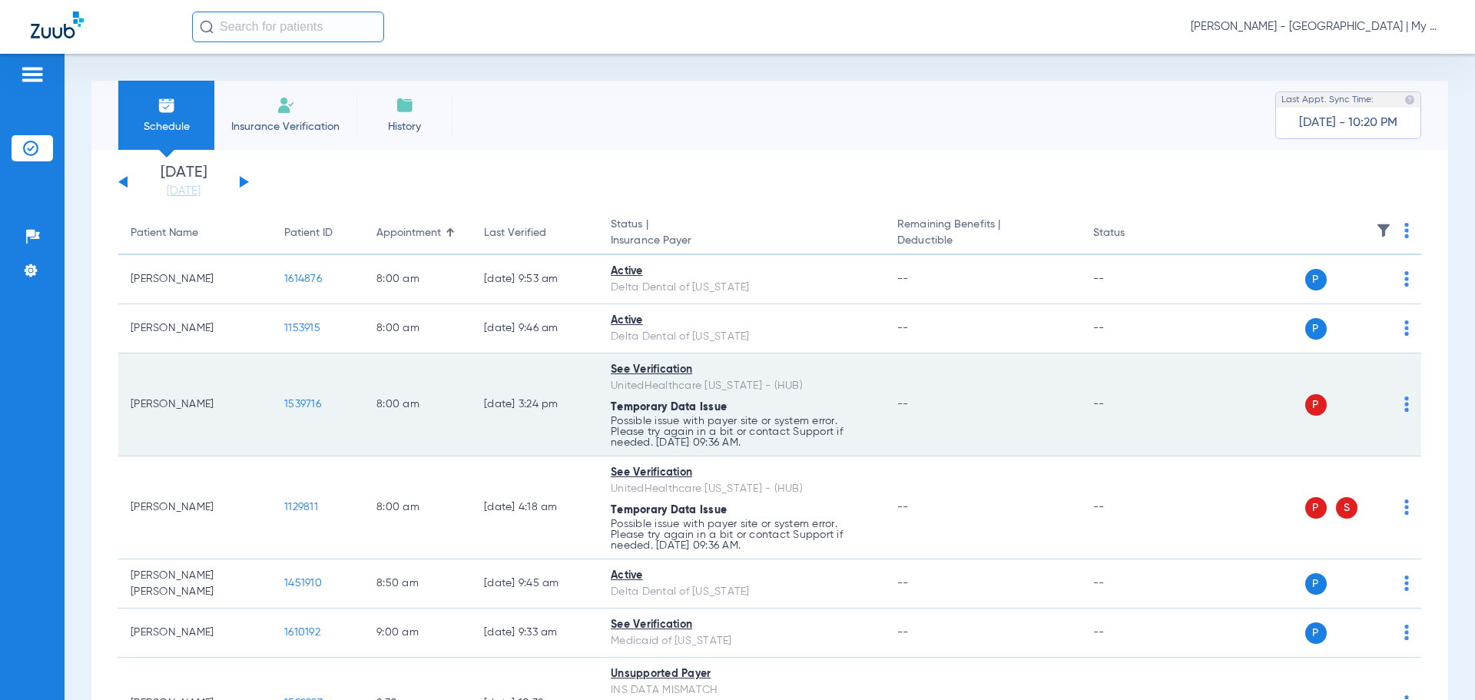
click at [1392, 403] on div "P S" at bounding box center [1297, 405] width 225 height 22
click at [1405, 403] on img at bounding box center [1407, 403] width 5 height 15
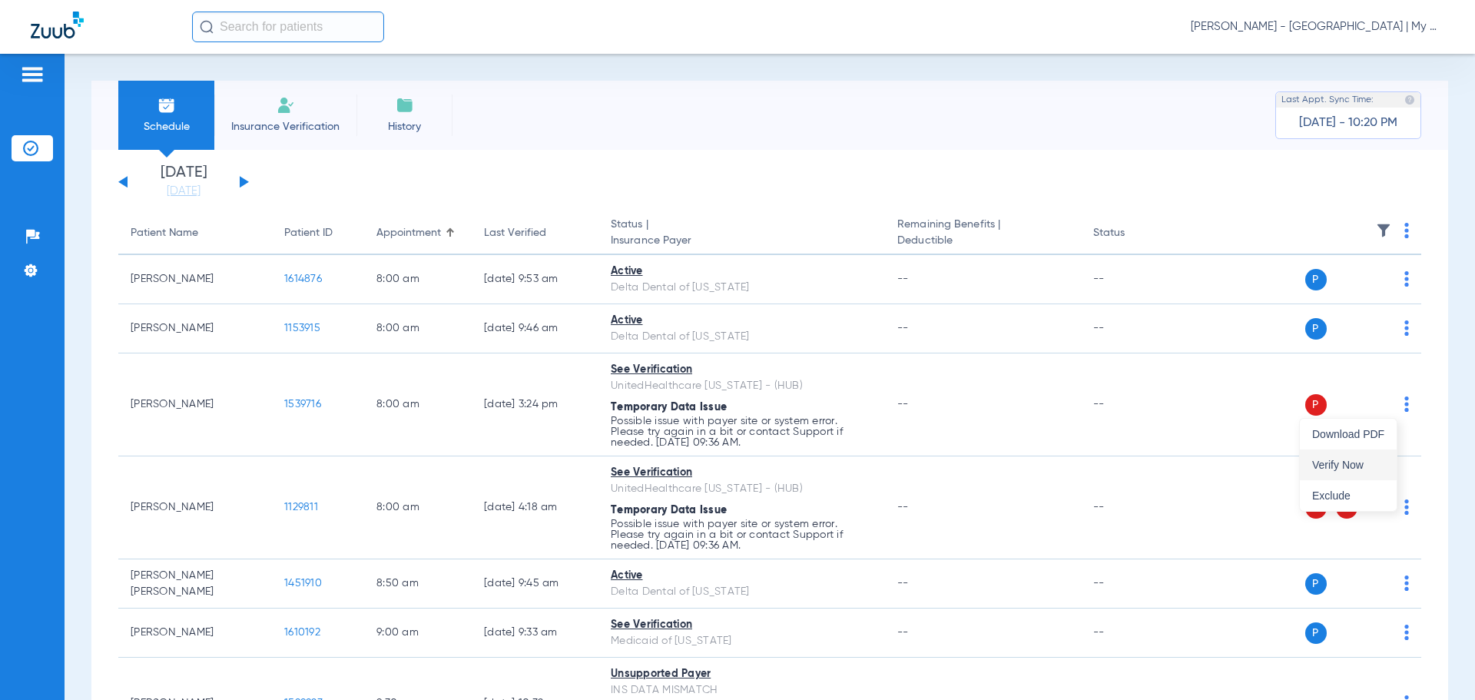
click at [1370, 455] on button "Verify Now" at bounding box center [1348, 464] width 97 height 31
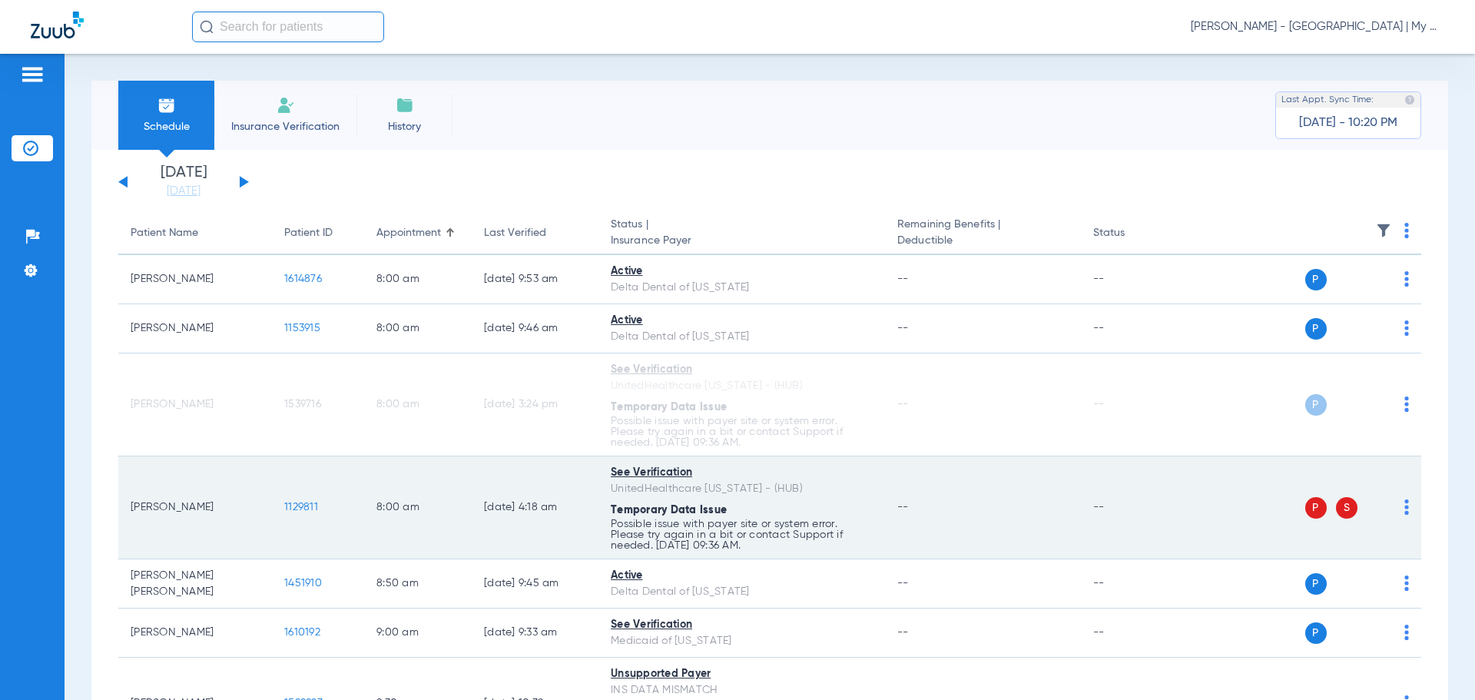
click at [1405, 509] on img at bounding box center [1407, 506] width 5 height 15
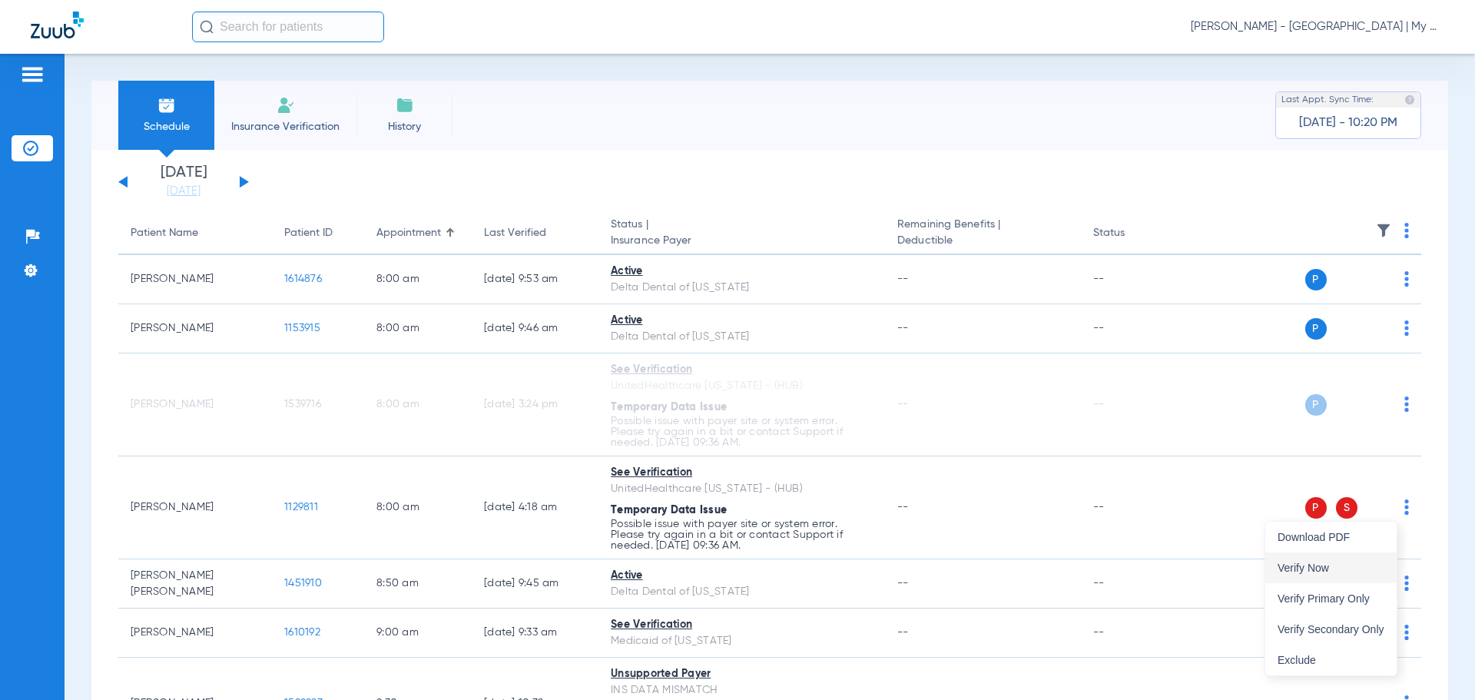
click at [1325, 575] on button "Verify Now" at bounding box center [1331, 567] width 131 height 31
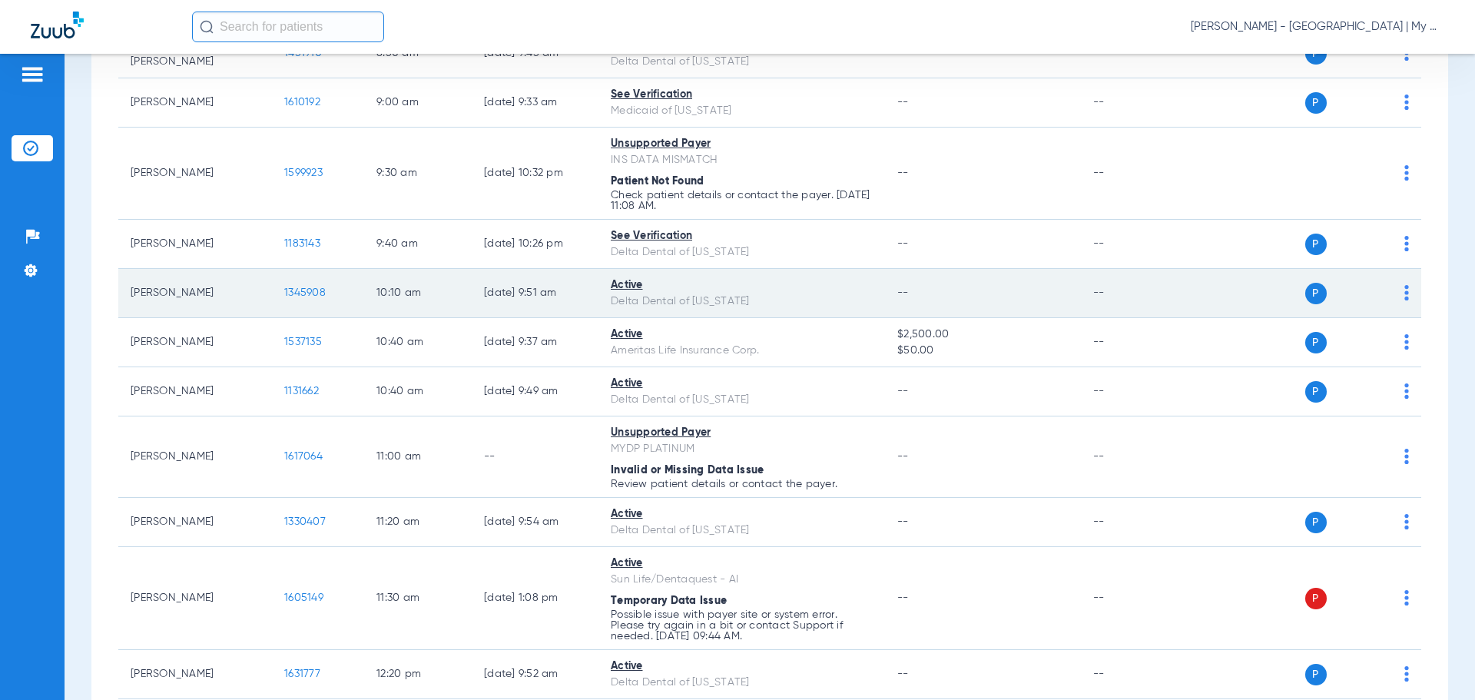
scroll to position [615, 0]
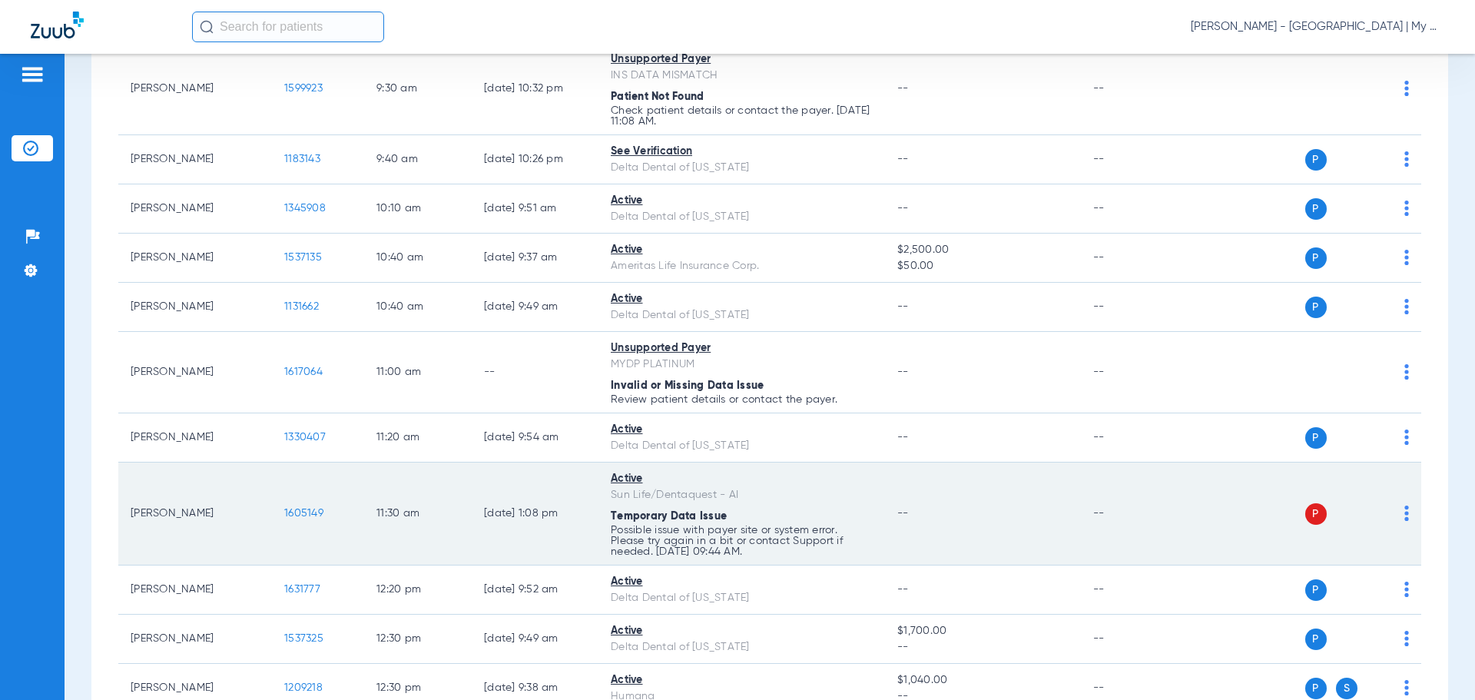
click at [1405, 519] on img at bounding box center [1407, 513] width 5 height 15
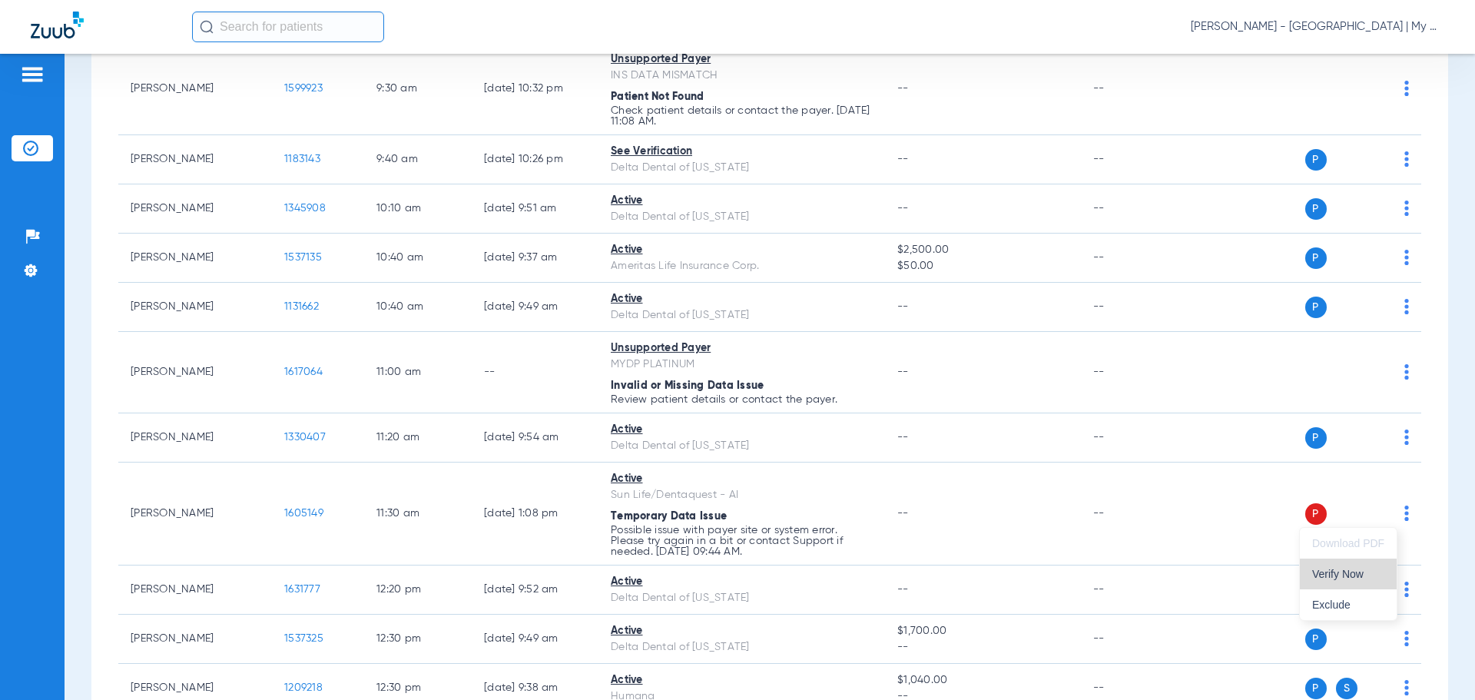
click at [1353, 577] on span "Verify Now" at bounding box center [1348, 574] width 72 height 11
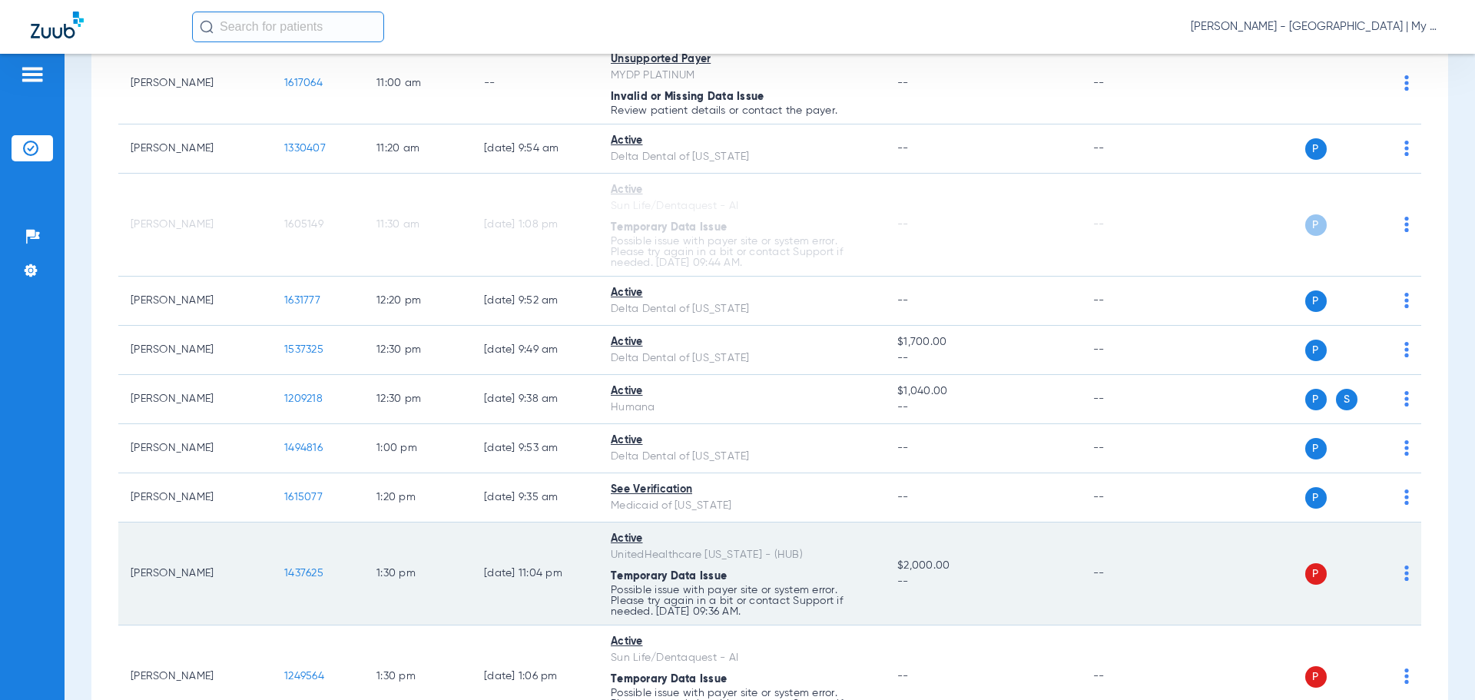
scroll to position [922, 0]
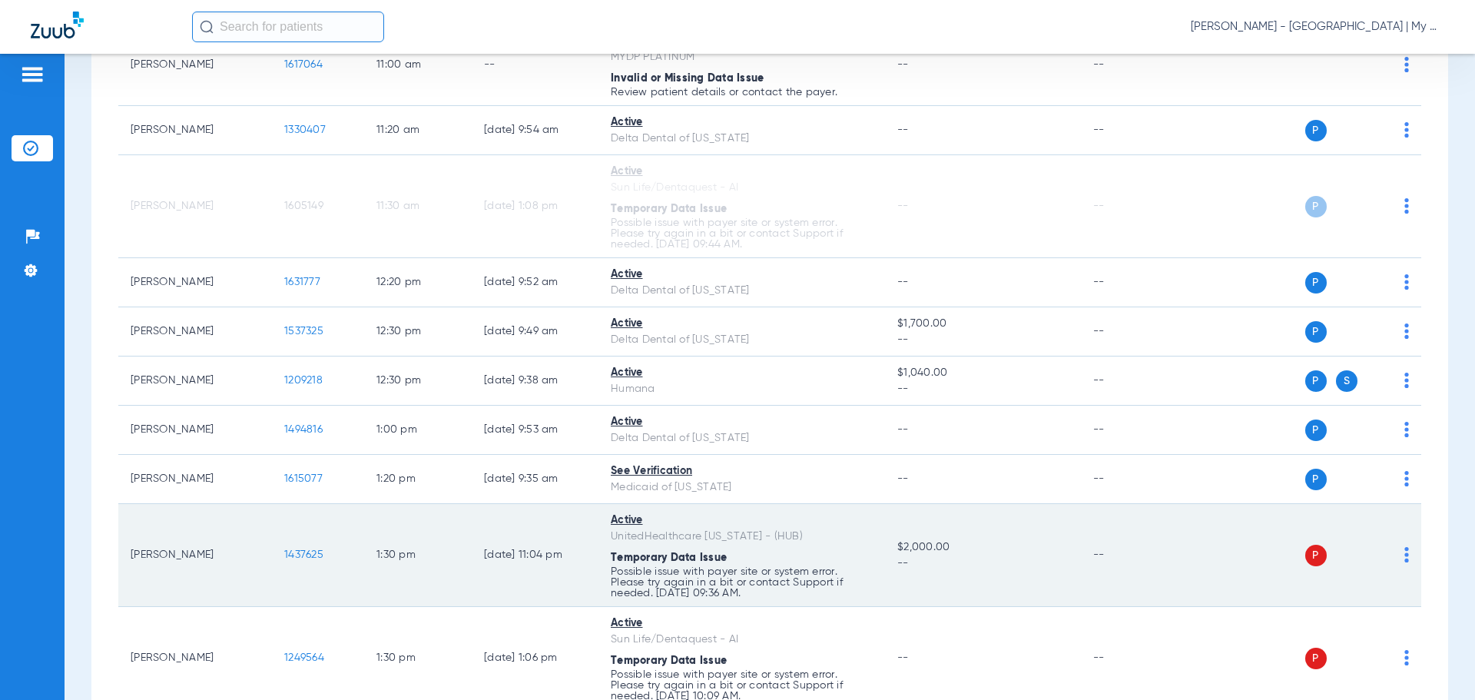
click at [1405, 559] on img at bounding box center [1407, 554] width 5 height 15
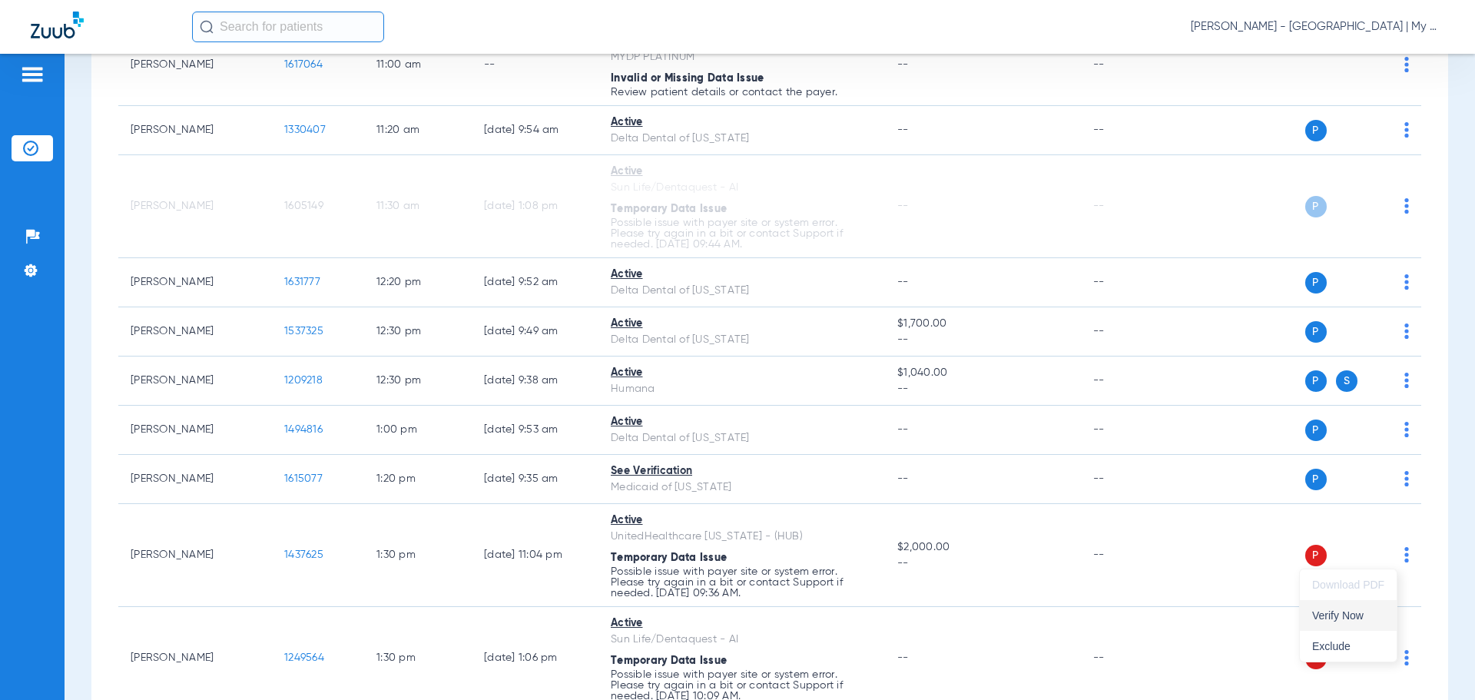
click at [1359, 612] on span "Verify Now" at bounding box center [1348, 615] width 72 height 11
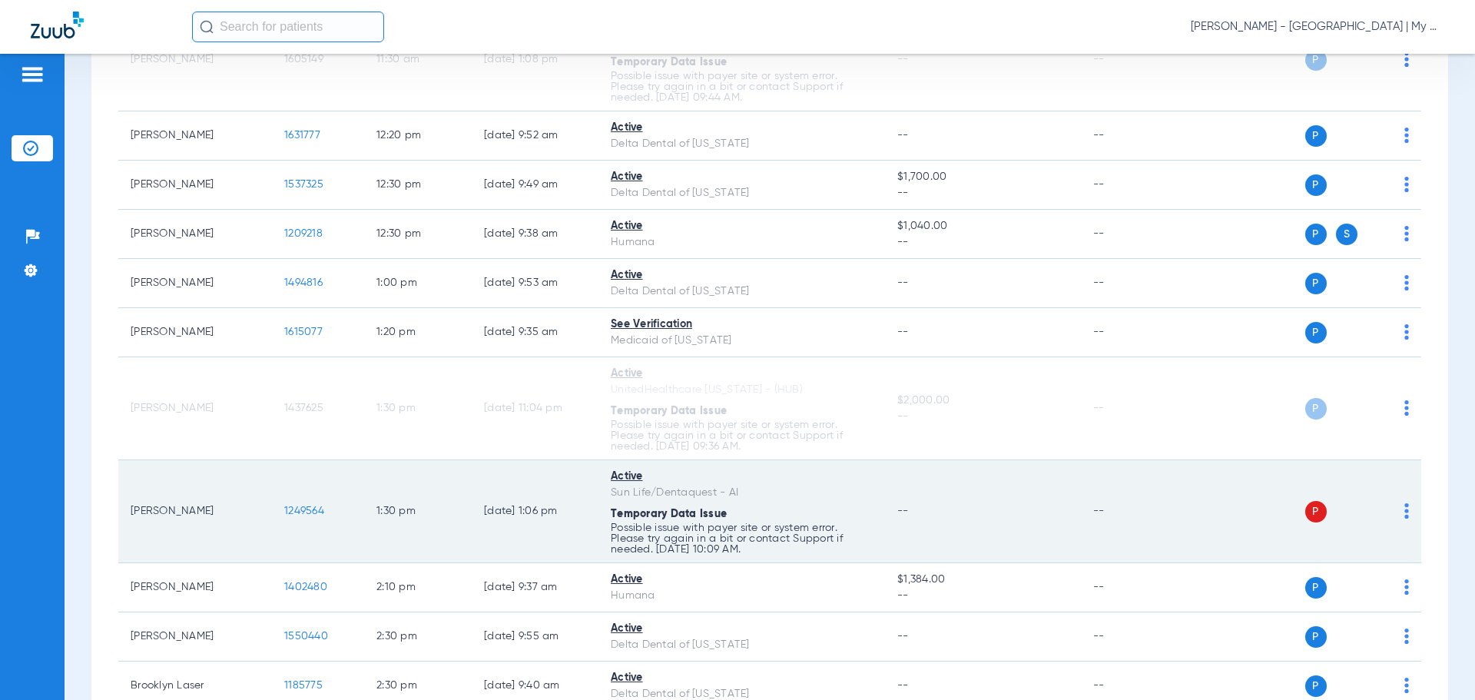
scroll to position [1076, 0]
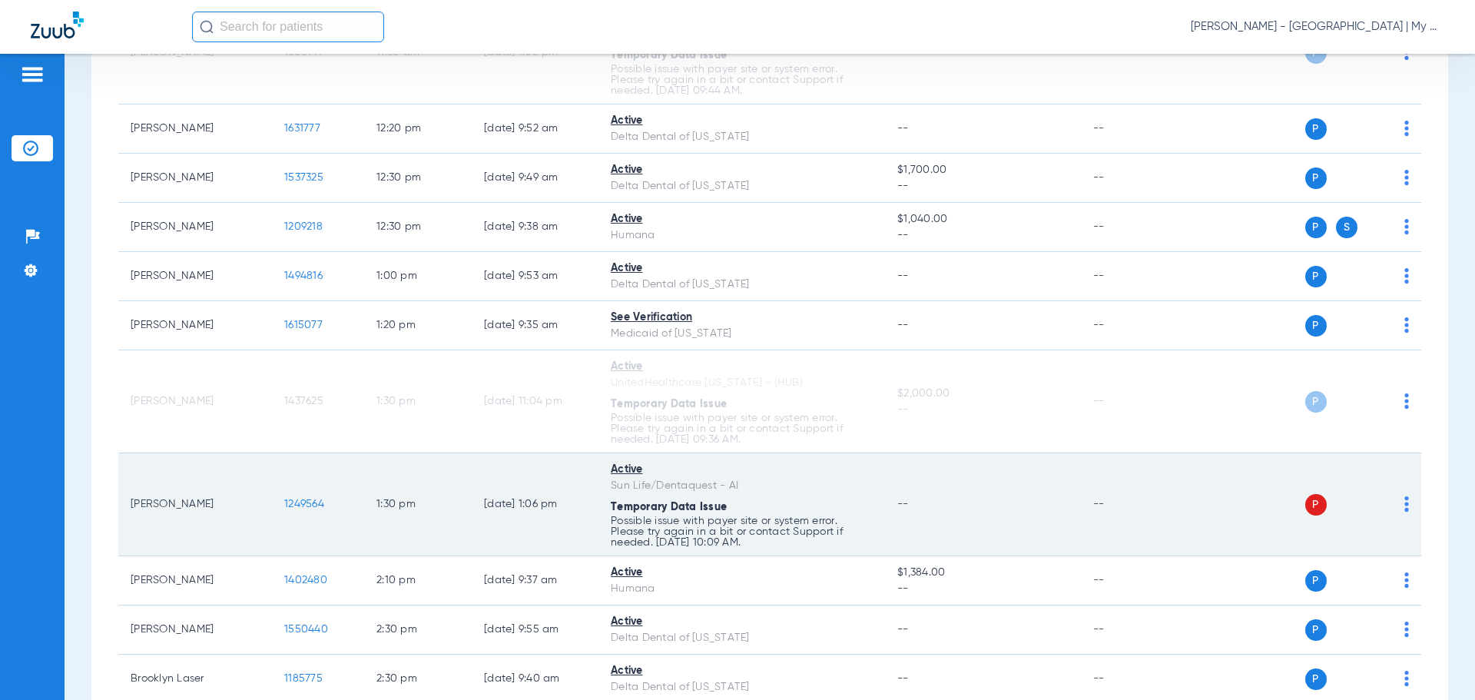
click at [1405, 513] on span at bounding box center [1407, 508] width 5 height 11
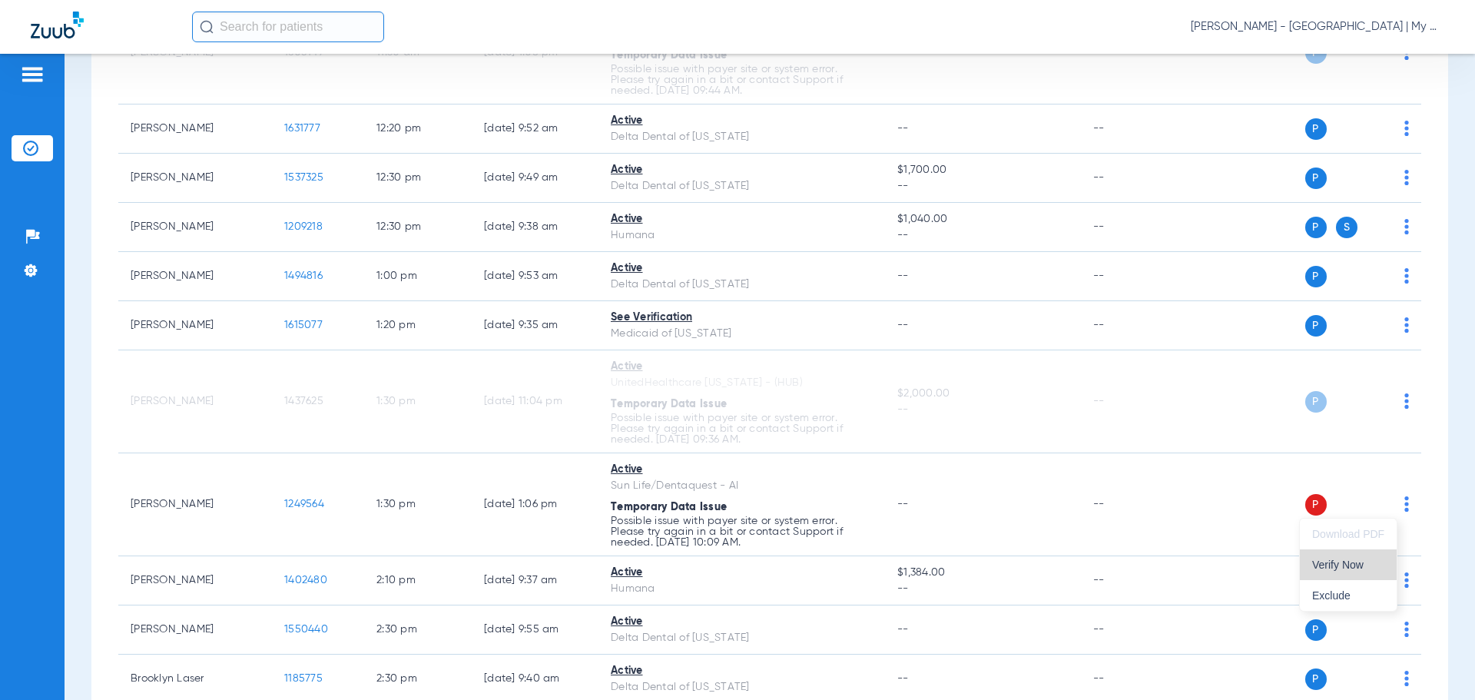
click at [1315, 572] on button "Verify Now" at bounding box center [1348, 564] width 97 height 31
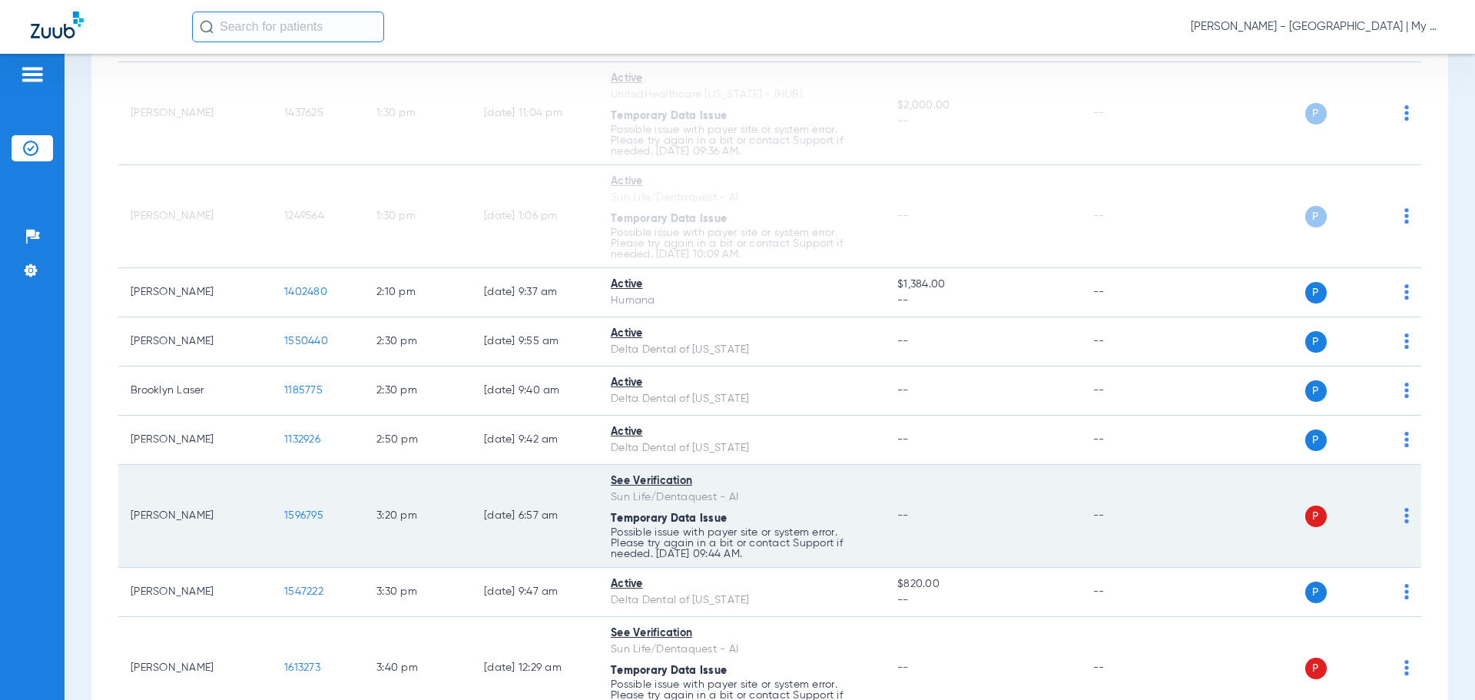
scroll to position [1460, 0]
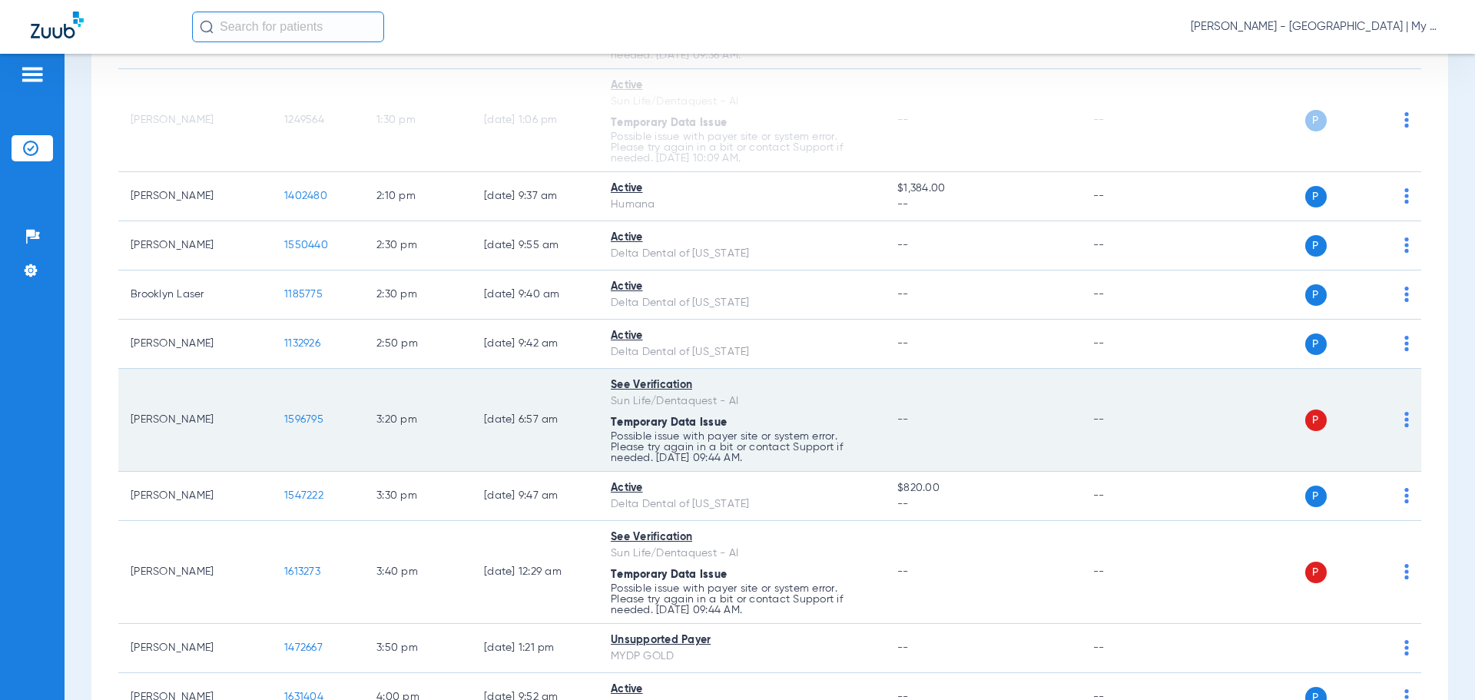
click at [1405, 420] on img at bounding box center [1407, 419] width 5 height 15
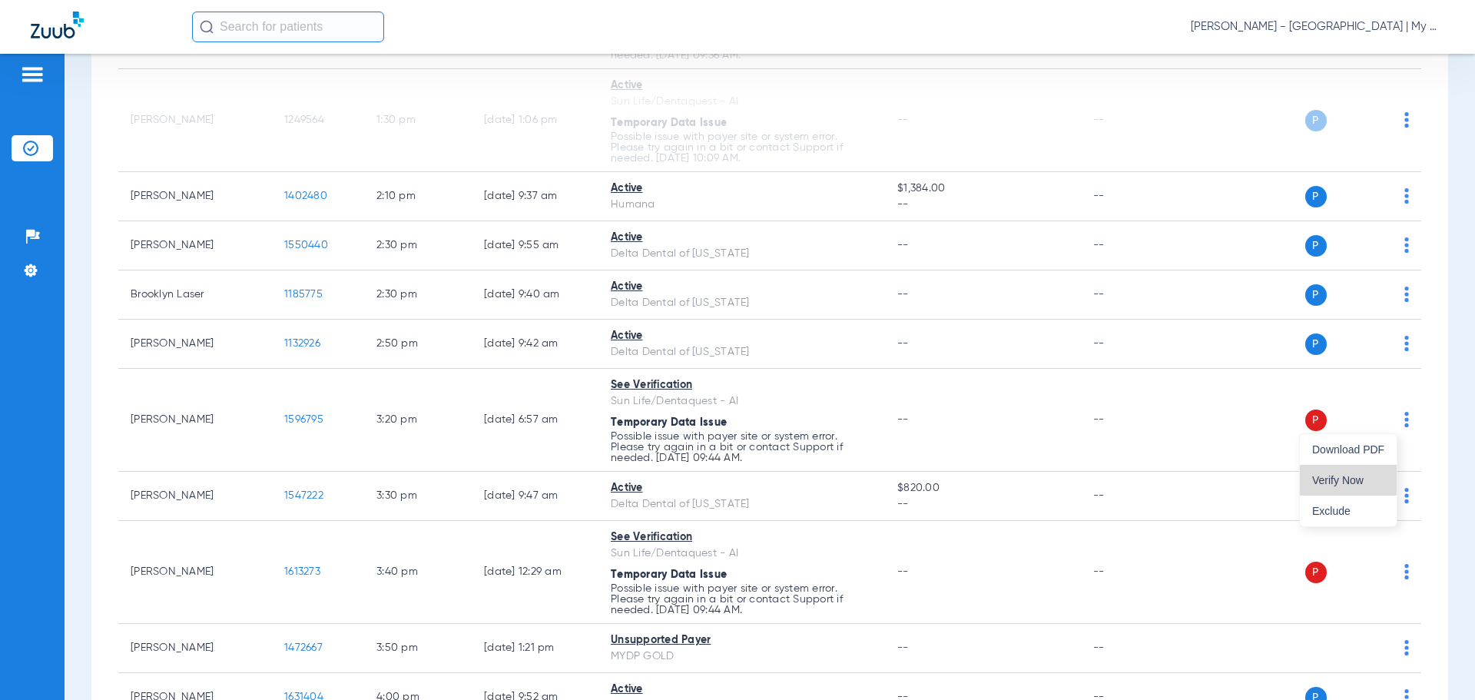
click at [1381, 473] on button "Verify Now" at bounding box center [1348, 480] width 97 height 31
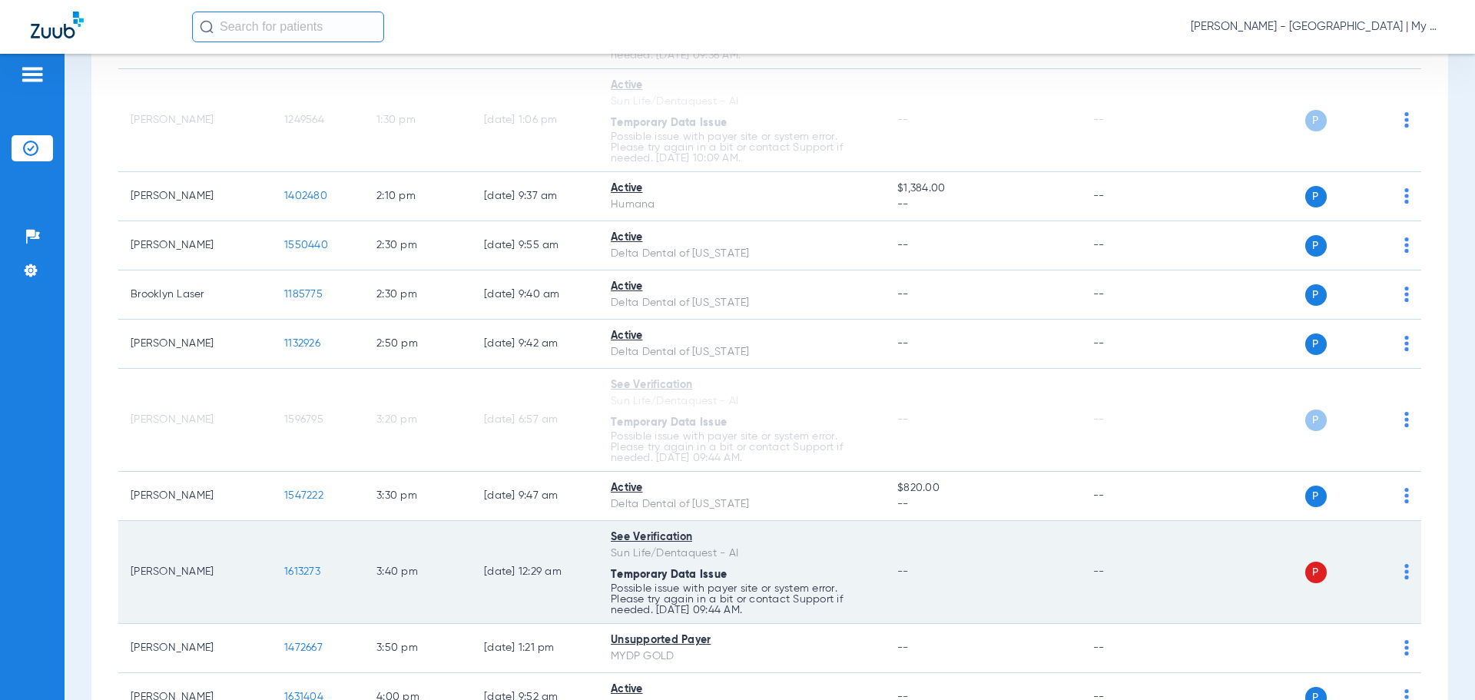
click at [1392, 576] on div "P S" at bounding box center [1297, 573] width 225 height 22
click at [1405, 574] on img at bounding box center [1407, 571] width 5 height 15
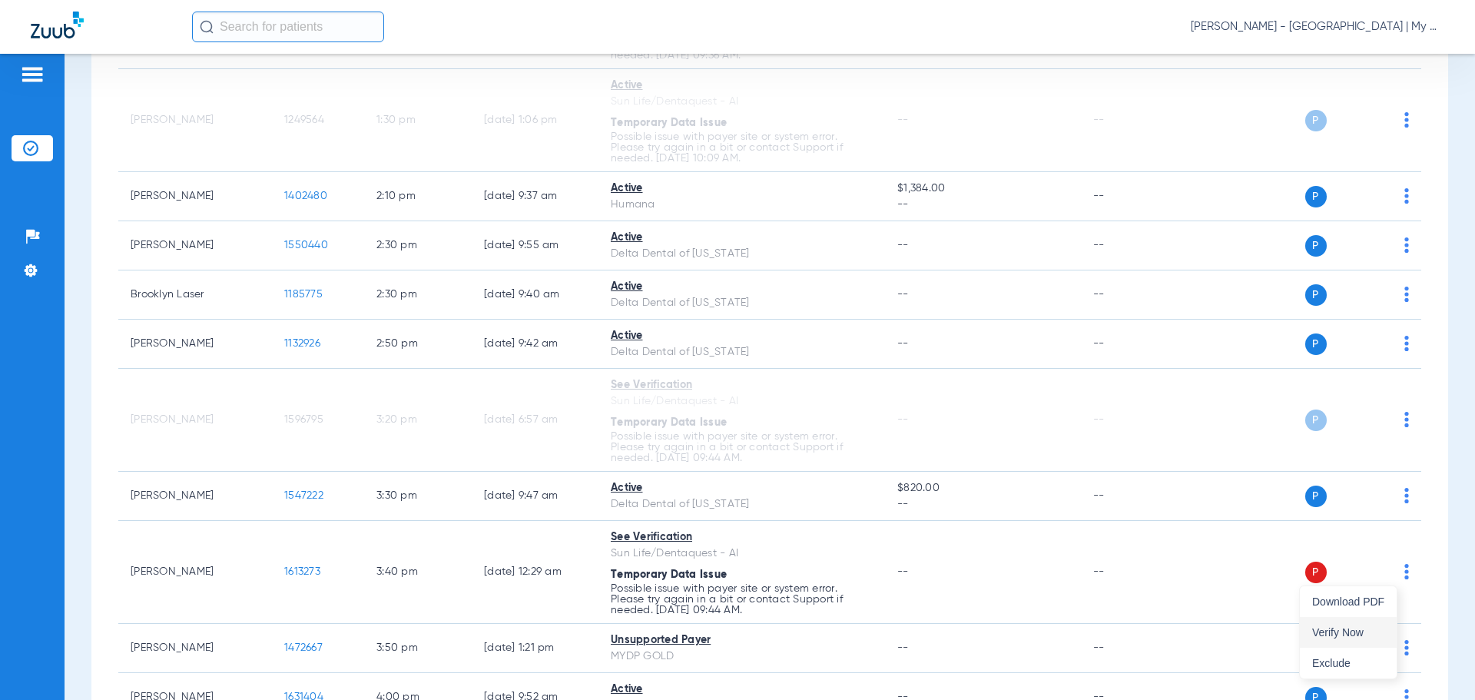
click at [1329, 623] on button "Verify Now" at bounding box center [1348, 632] width 97 height 31
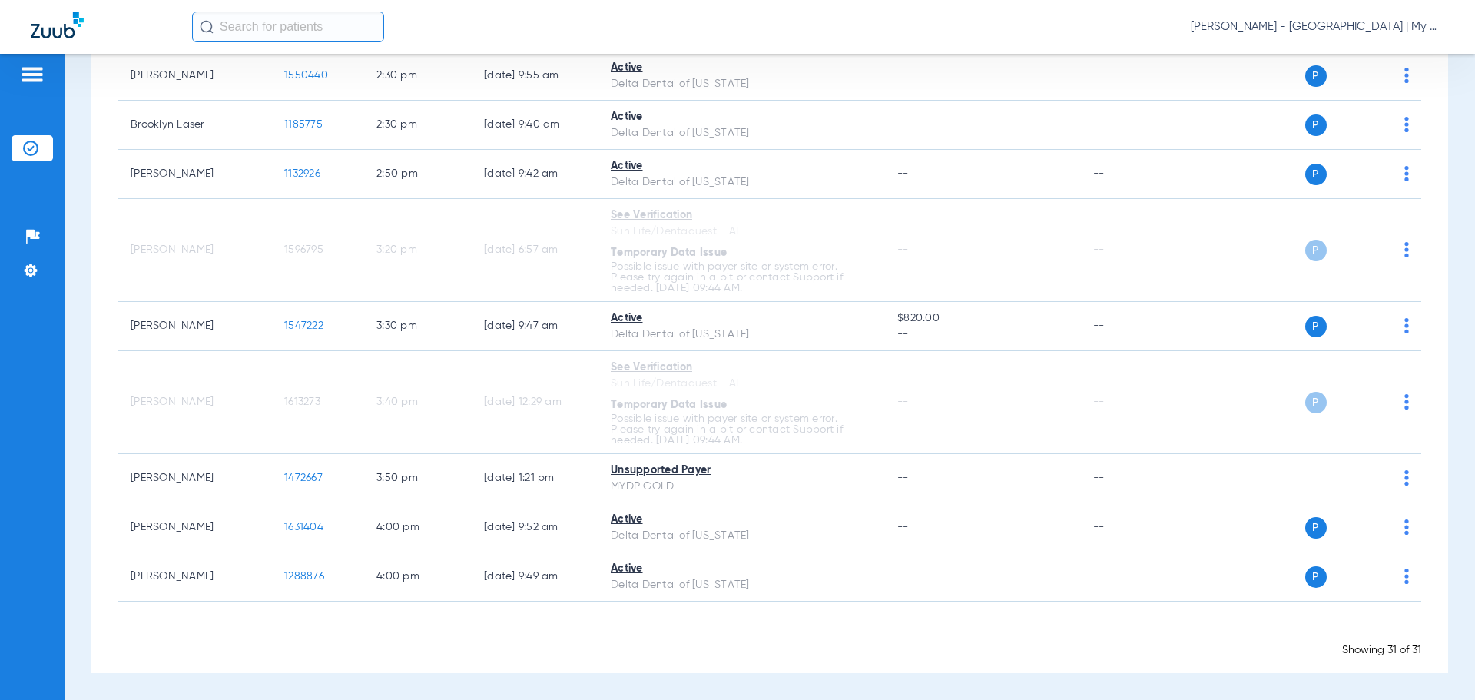
scroll to position [1511, 0]
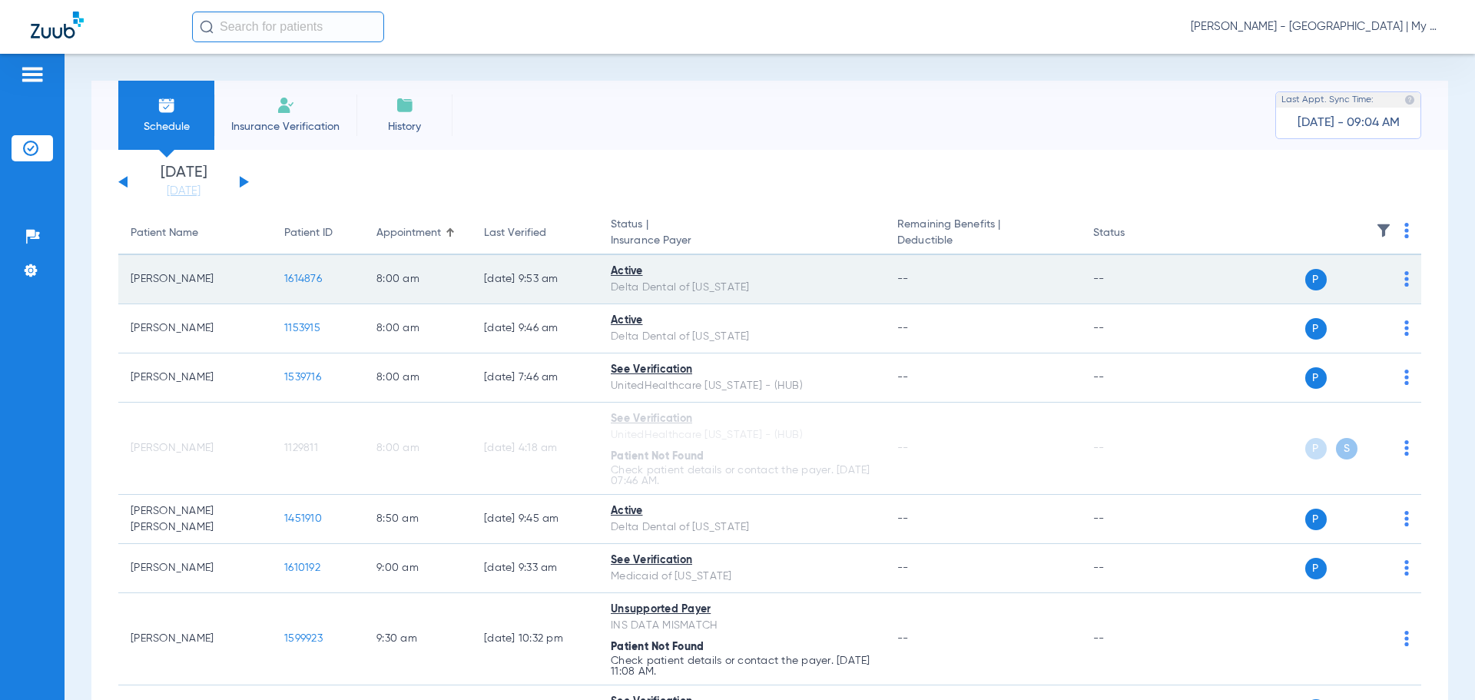
click at [288, 274] on span "1614876" at bounding box center [303, 279] width 38 height 11
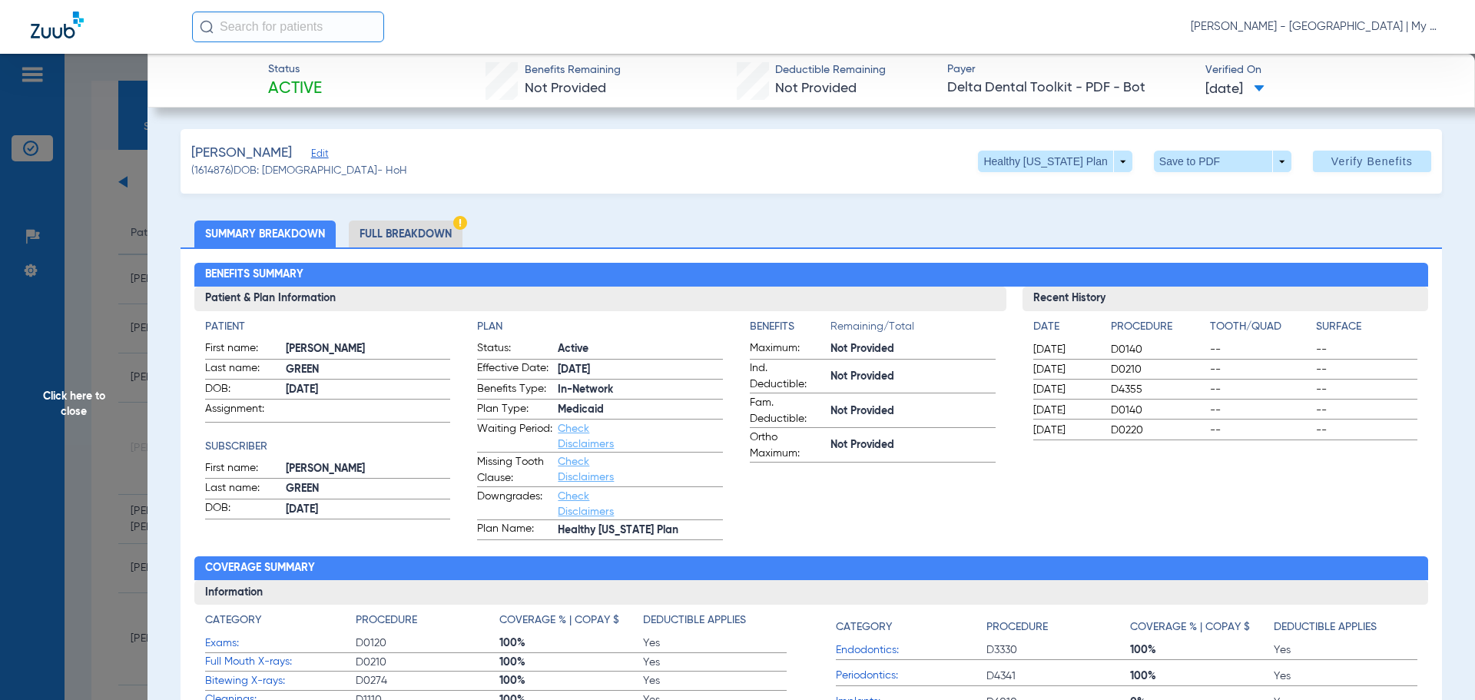
click at [67, 415] on span "Click here to close" at bounding box center [74, 404] width 148 height 700
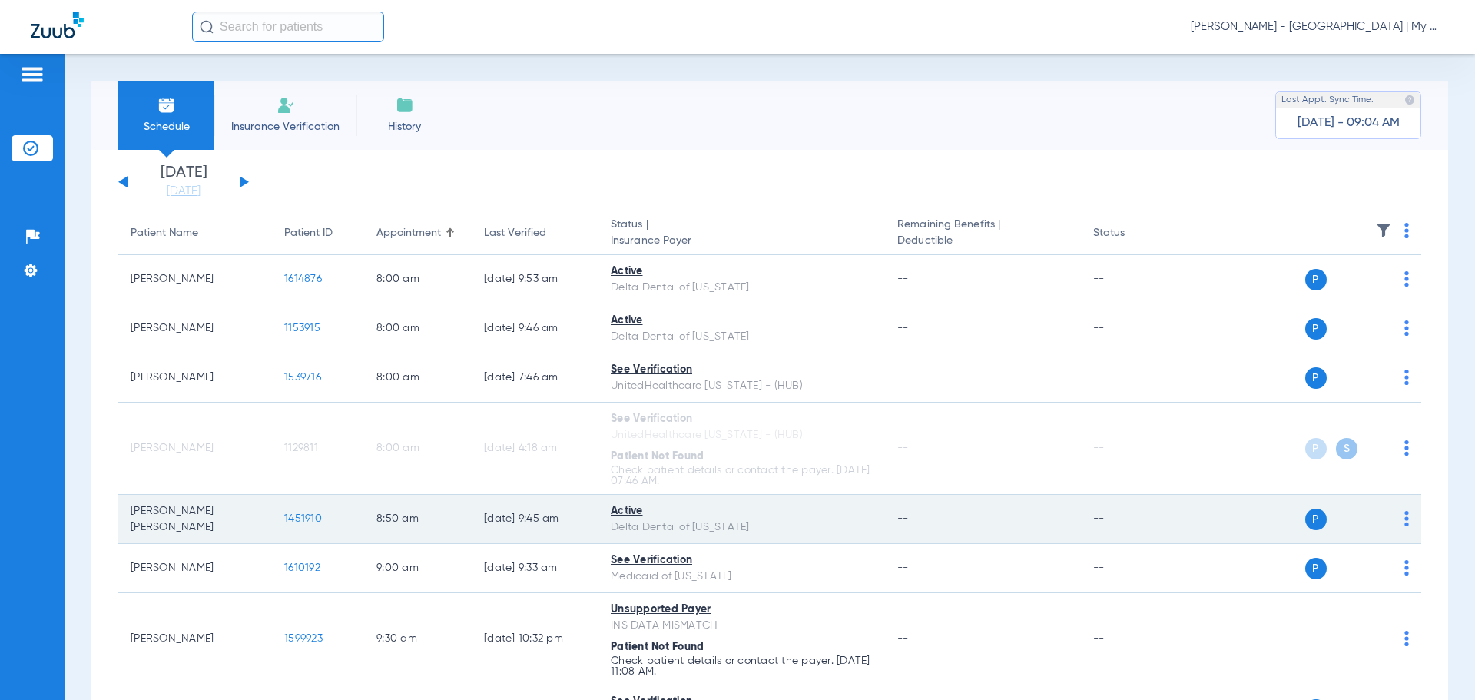
click at [296, 521] on span "1451910" at bounding box center [303, 518] width 38 height 11
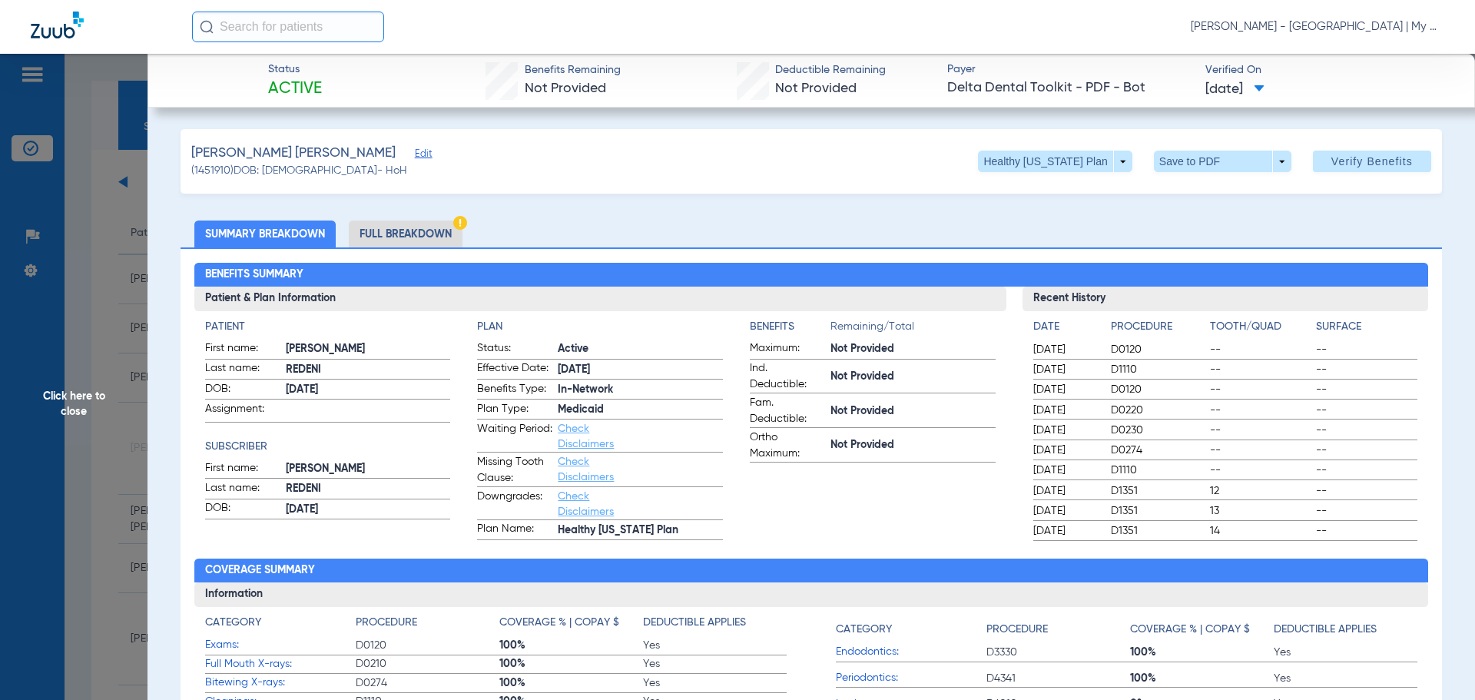
click at [423, 227] on li "Full Breakdown" at bounding box center [406, 234] width 114 height 27
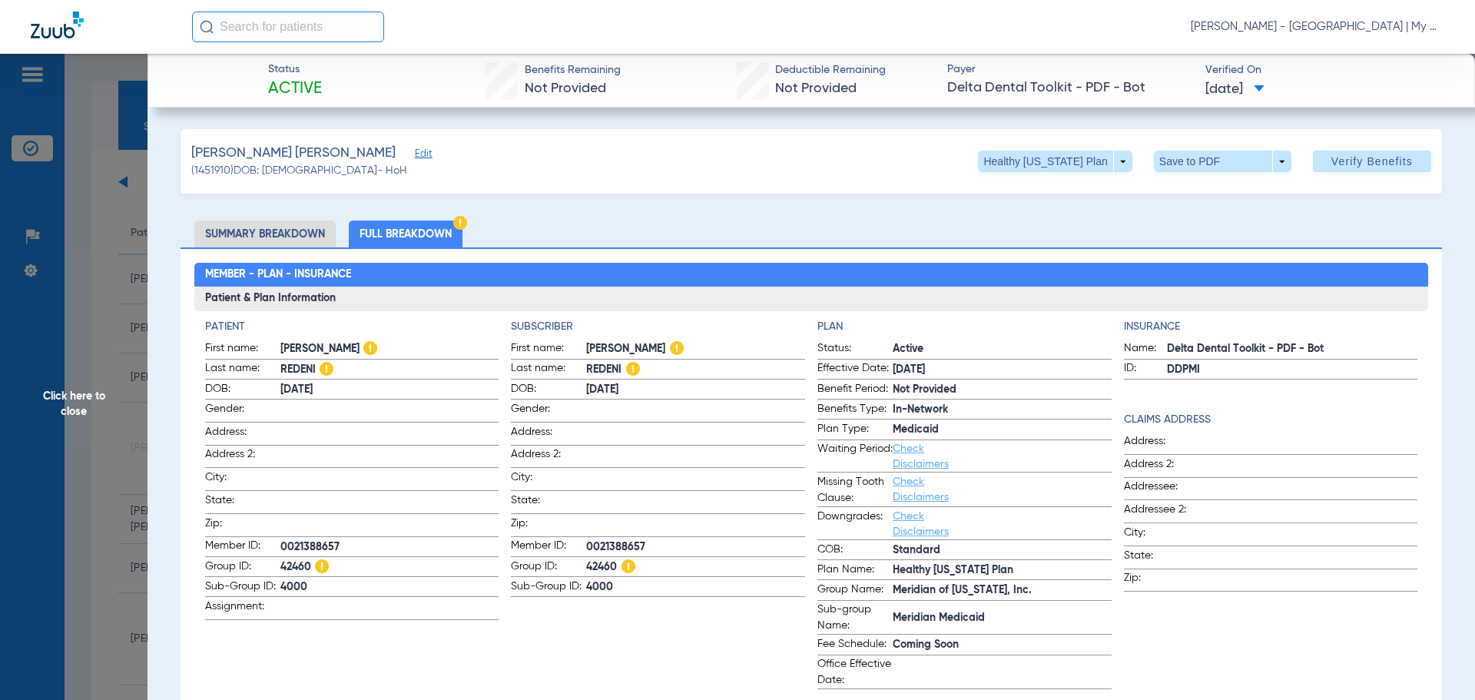
click at [55, 405] on span "Click here to close" at bounding box center [74, 404] width 148 height 700
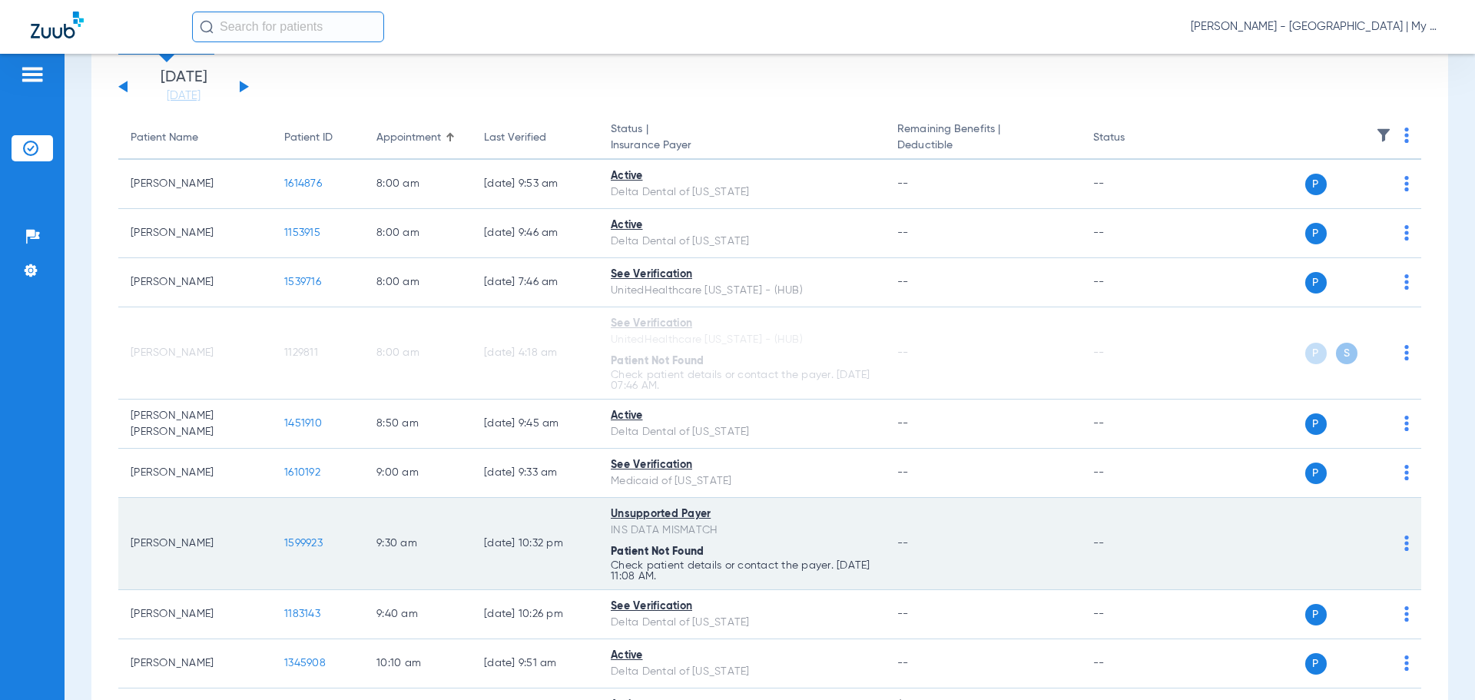
scroll to position [154, 0]
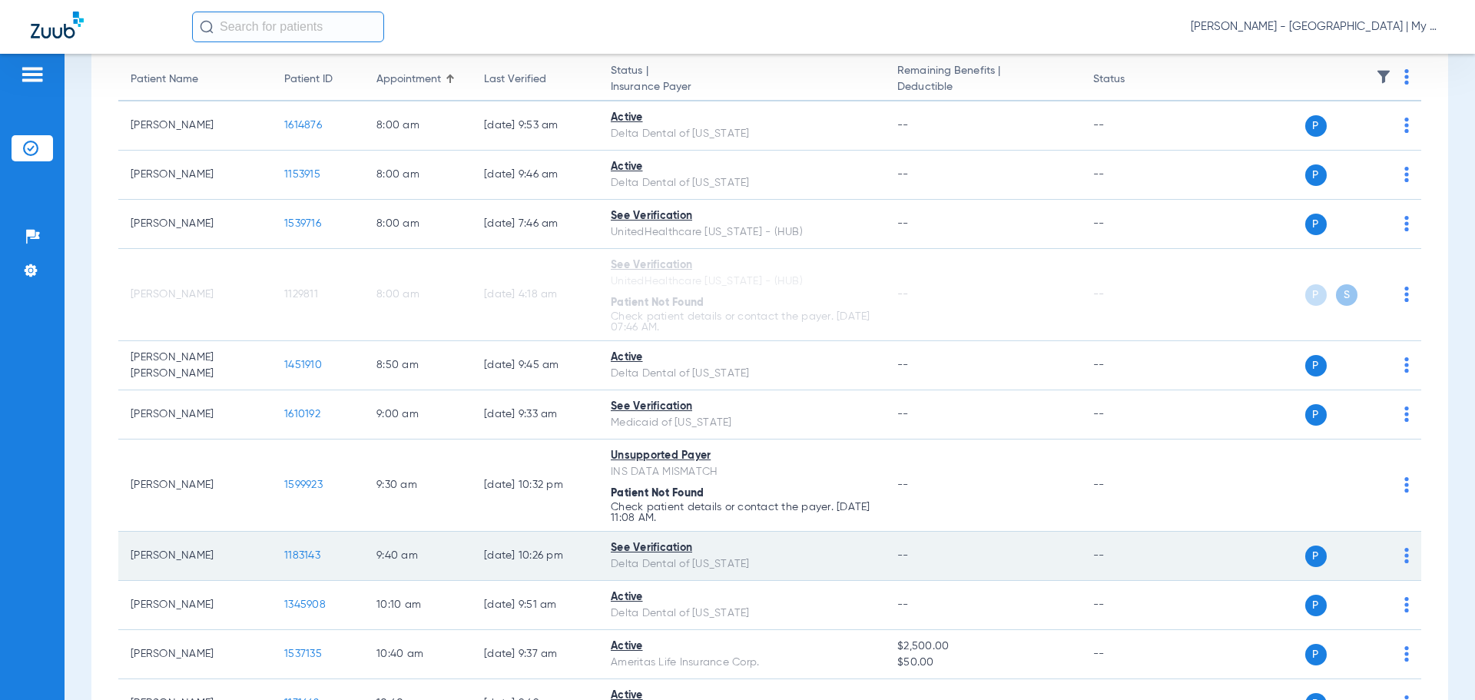
click at [302, 556] on span "1183143" at bounding box center [302, 555] width 36 height 11
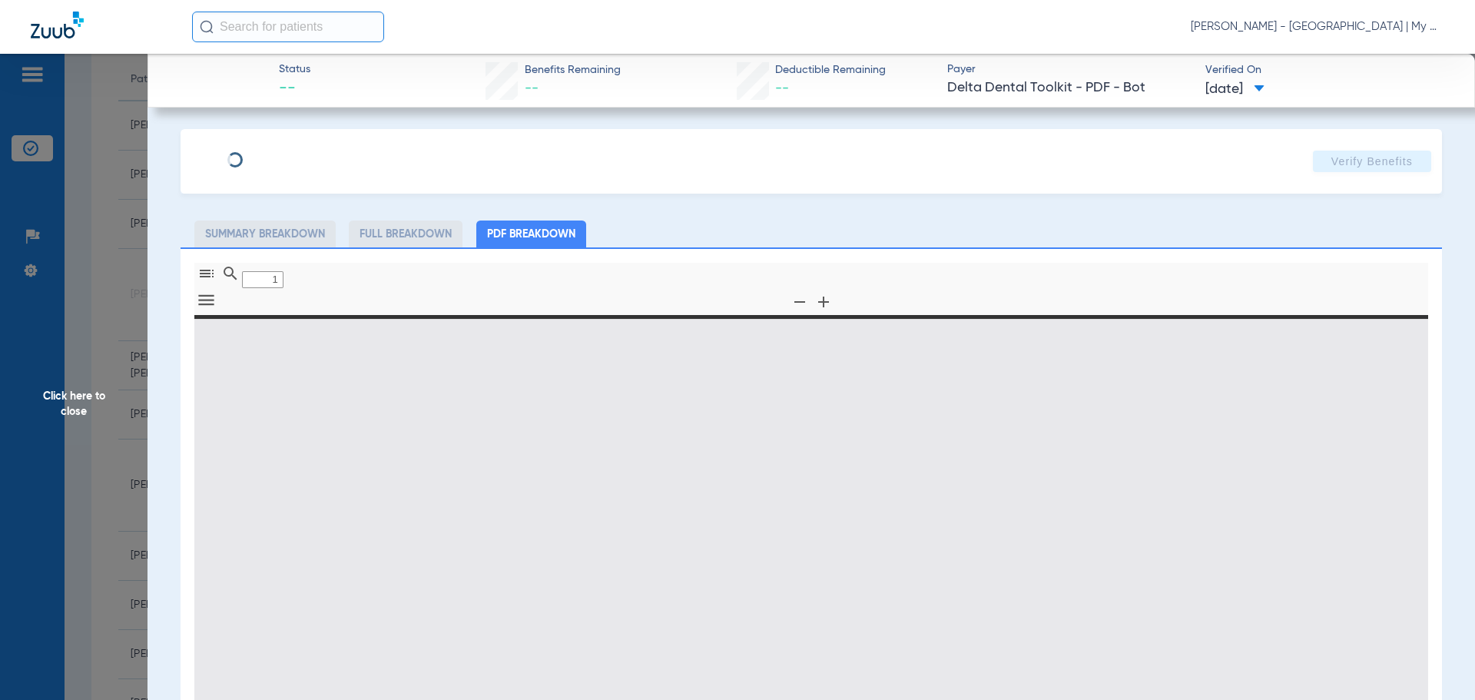
type input "0"
select select "page-width"
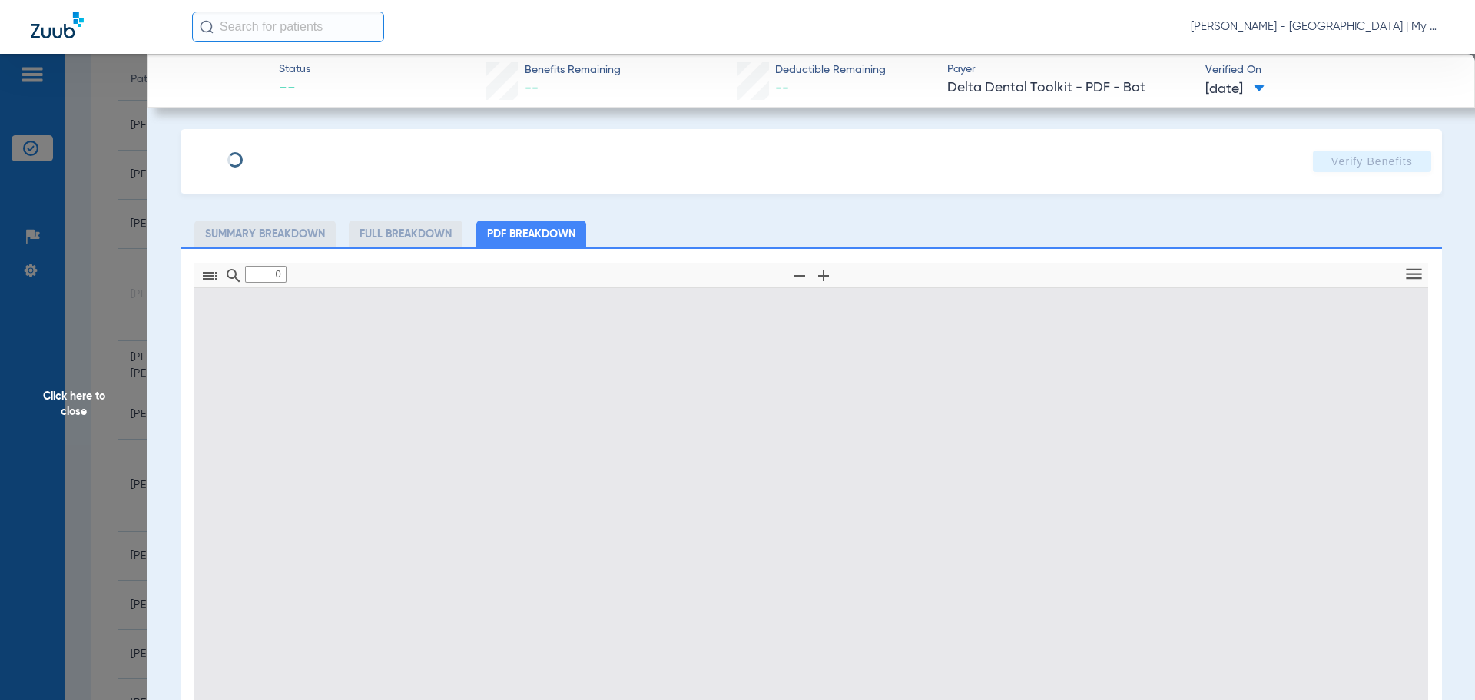
type input "1"
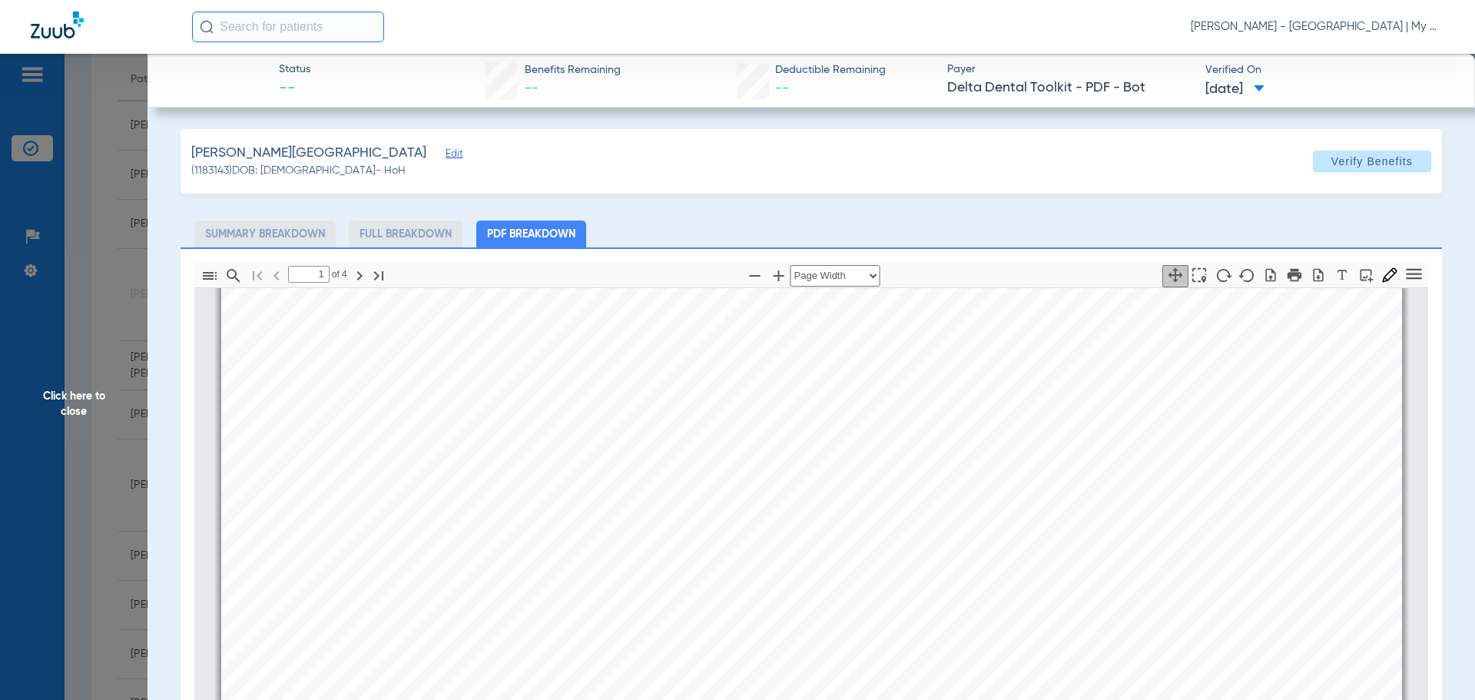
scroll to position [315, 0]
click at [1146, 193] on div "Barns, Tessa Edit (1183143) DOB: 10/31/1994 - HoH Verify Benefits" at bounding box center [812, 161] width 1262 height 65
click at [74, 408] on span "Click here to close" at bounding box center [74, 404] width 148 height 700
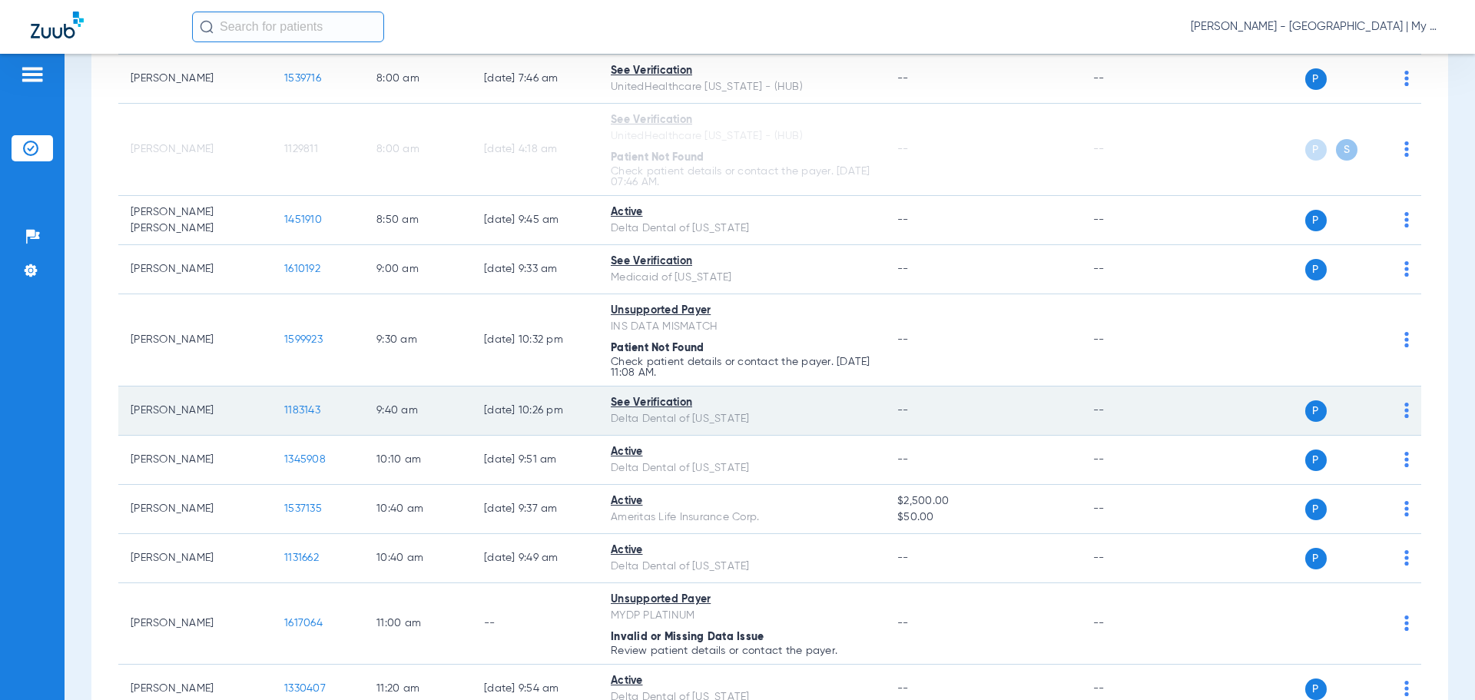
scroll to position [384, 0]
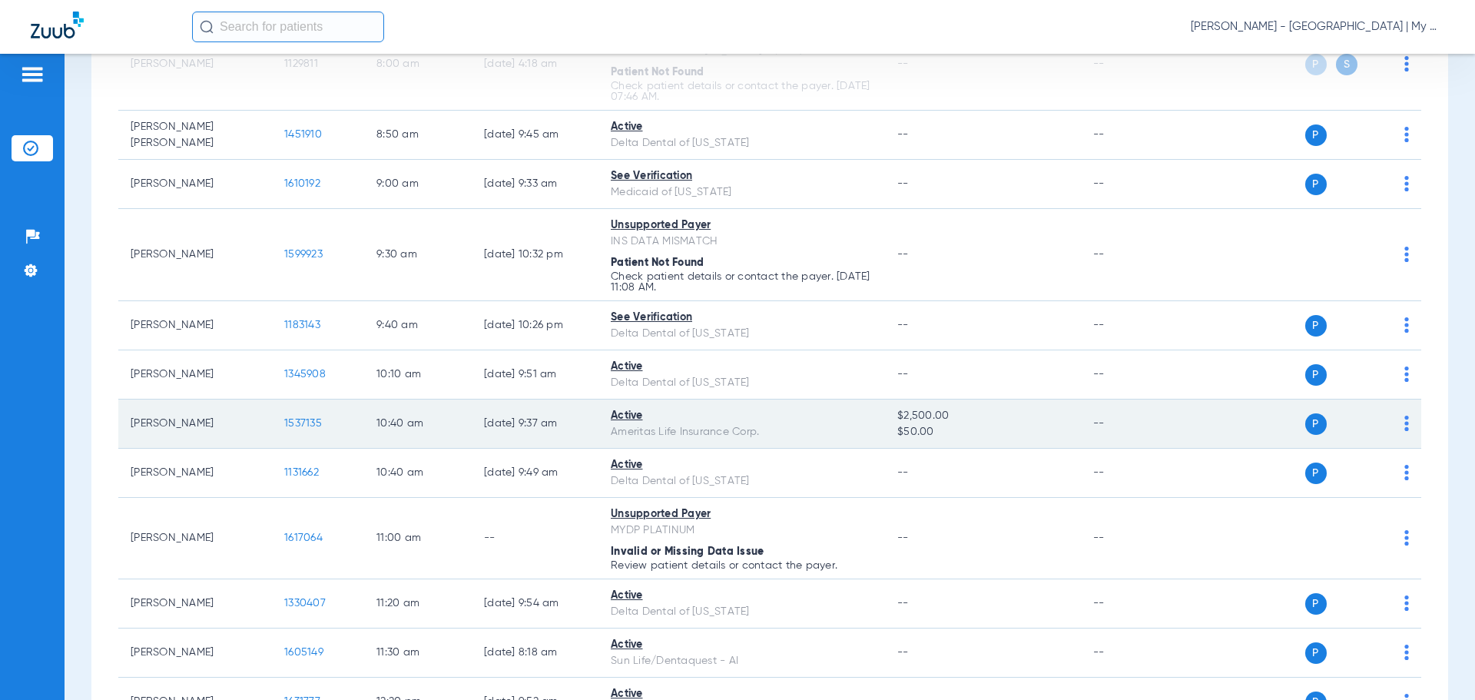
click at [293, 420] on span "1537135" at bounding box center [303, 423] width 38 height 11
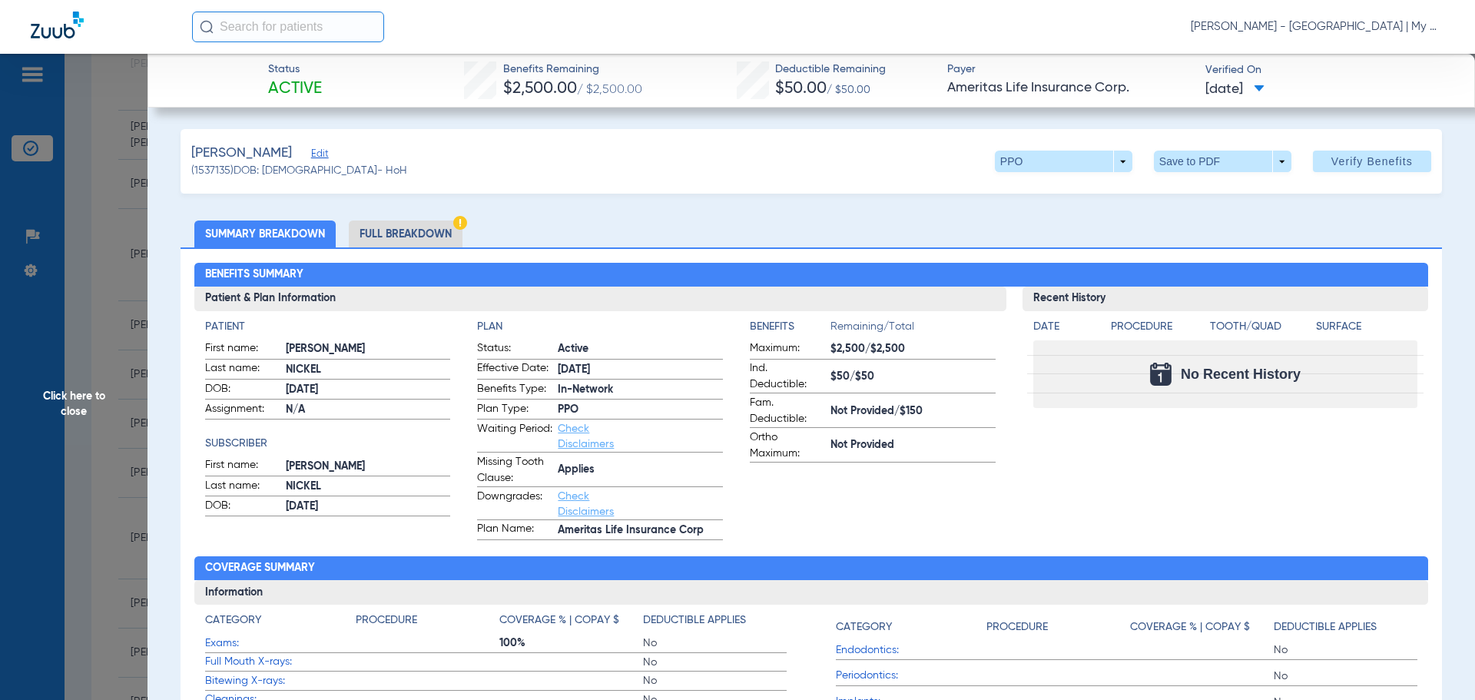
click at [65, 410] on span "Click here to close" at bounding box center [74, 404] width 148 height 700
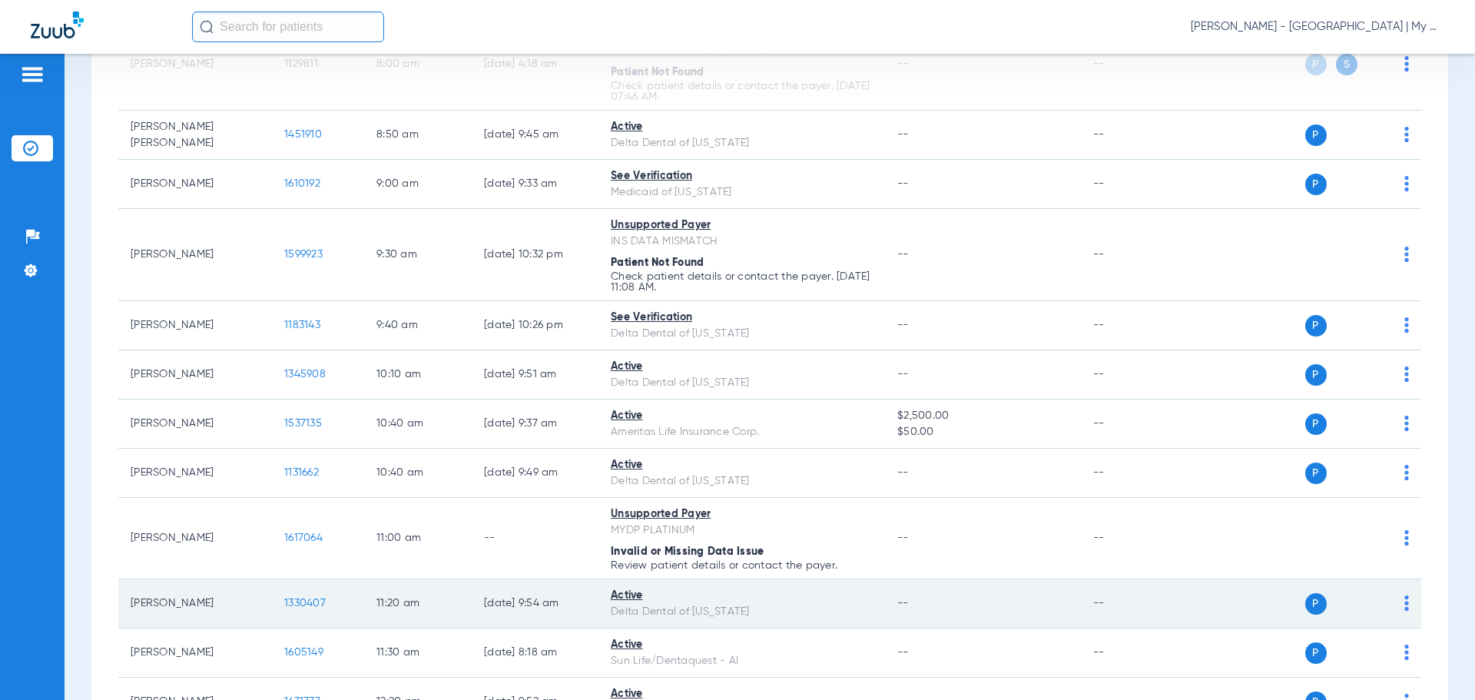
click at [313, 600] on span "1330407" at bounding box center [304, 603] width 41 height 11
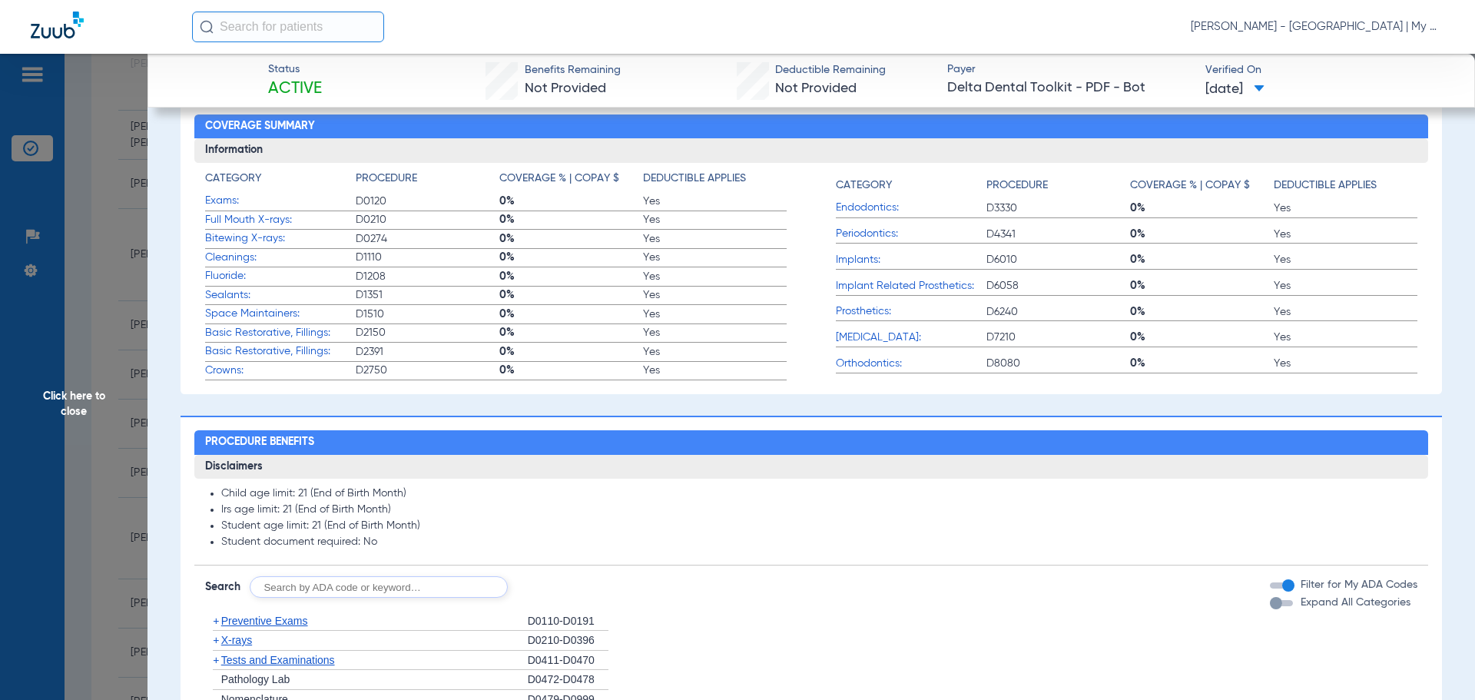
scroll to position [461, 0]
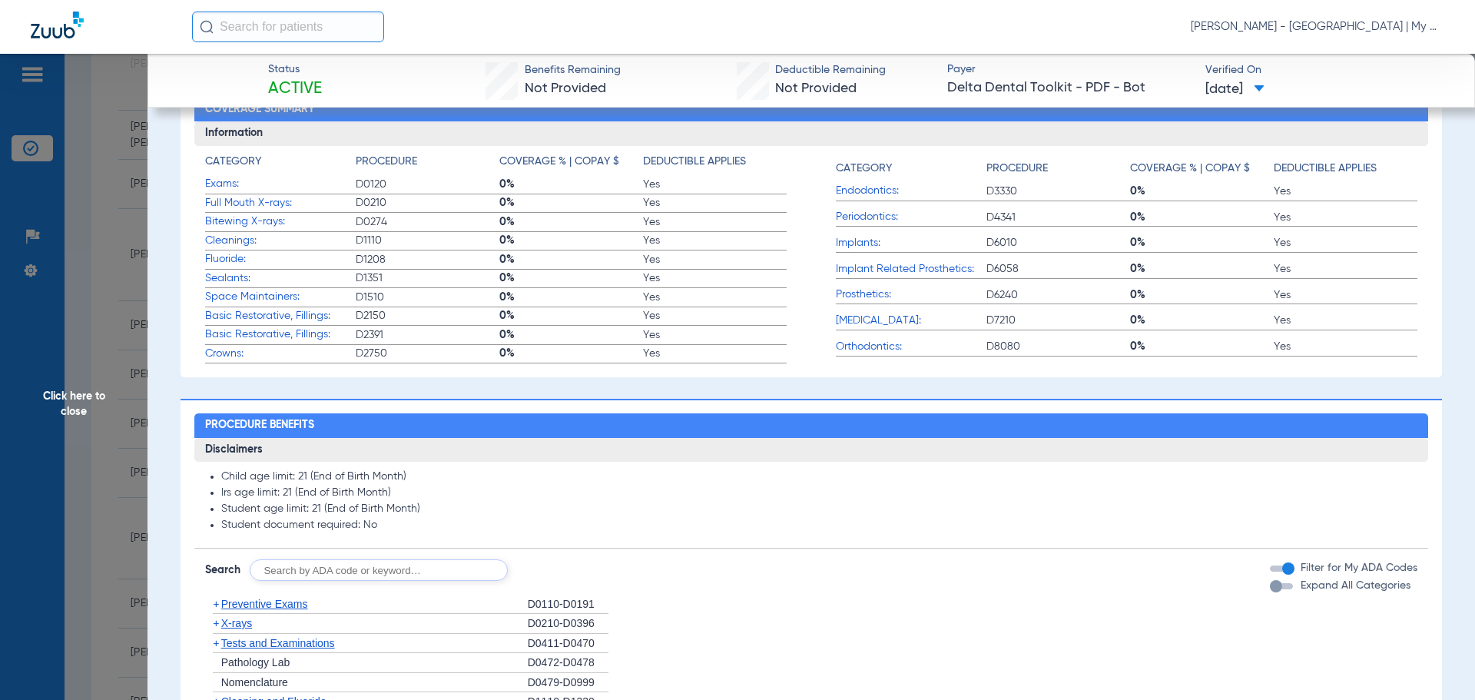
click at [245, 625] on span "X-rays" at bounding box center [236, 623] width 31 height 12
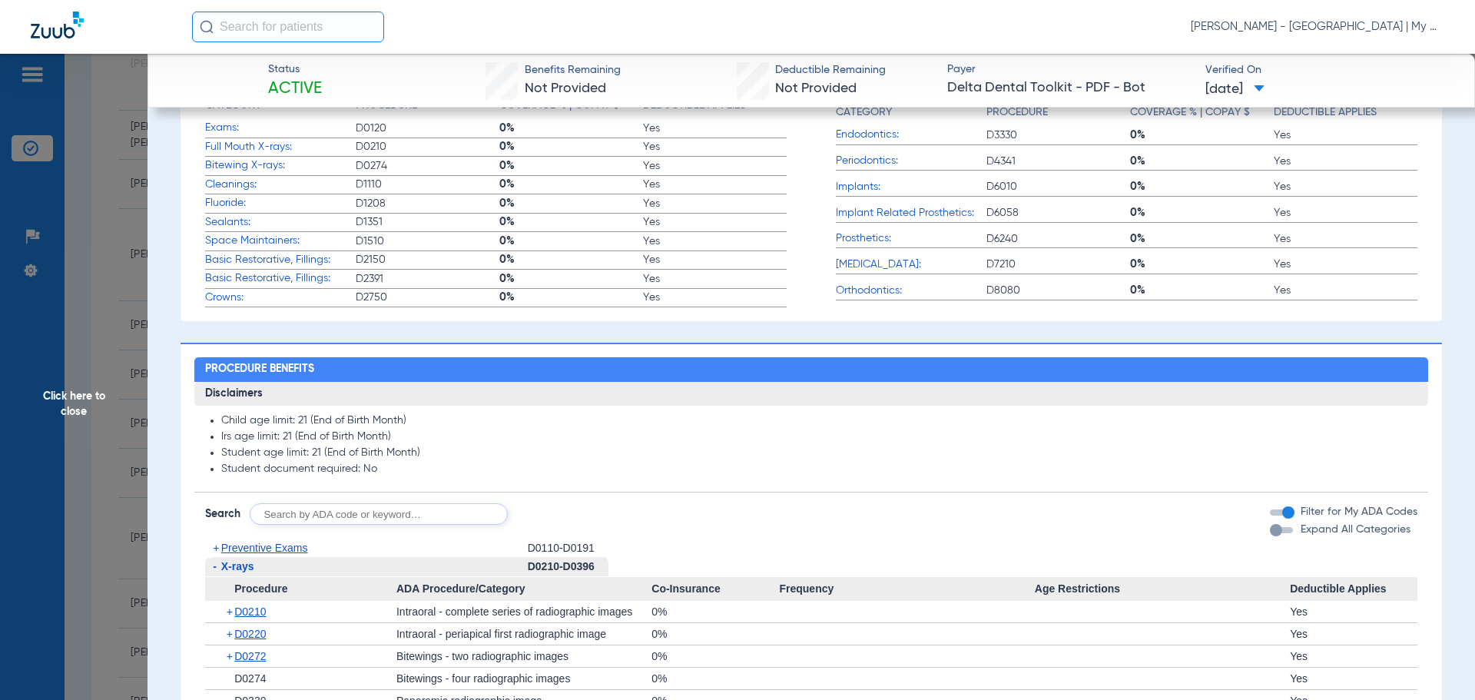
scroll to position [538, 0]
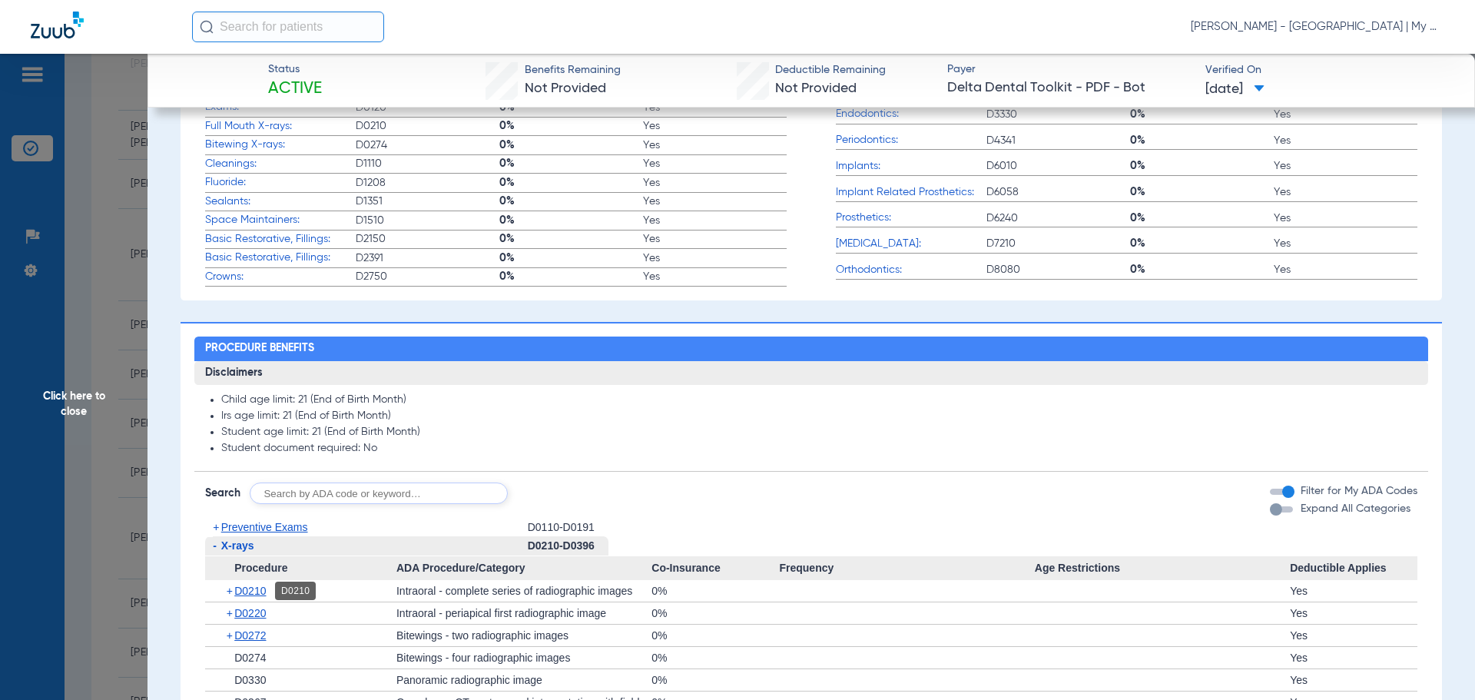
click at [249, 589] on span "D0210" at bounding box center [250, 591] width 32 height 12
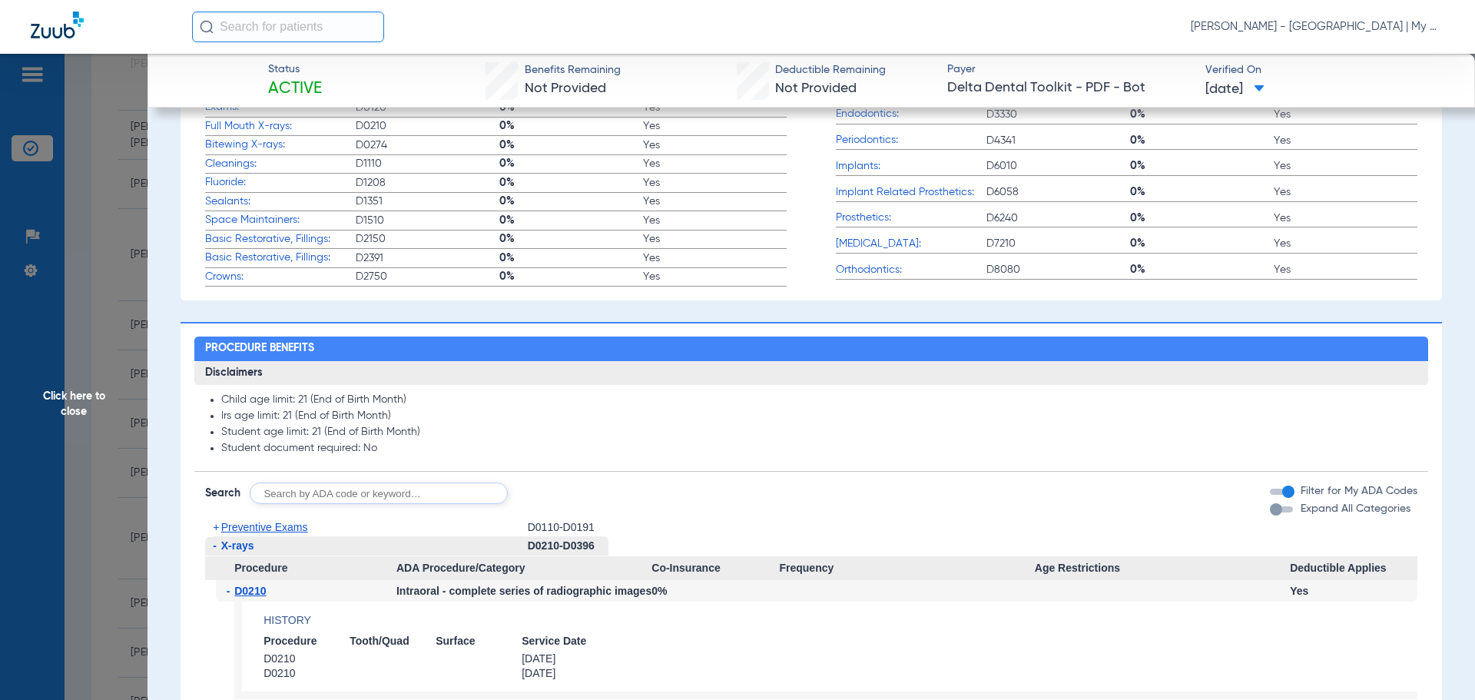
scroll to position [922, 0]
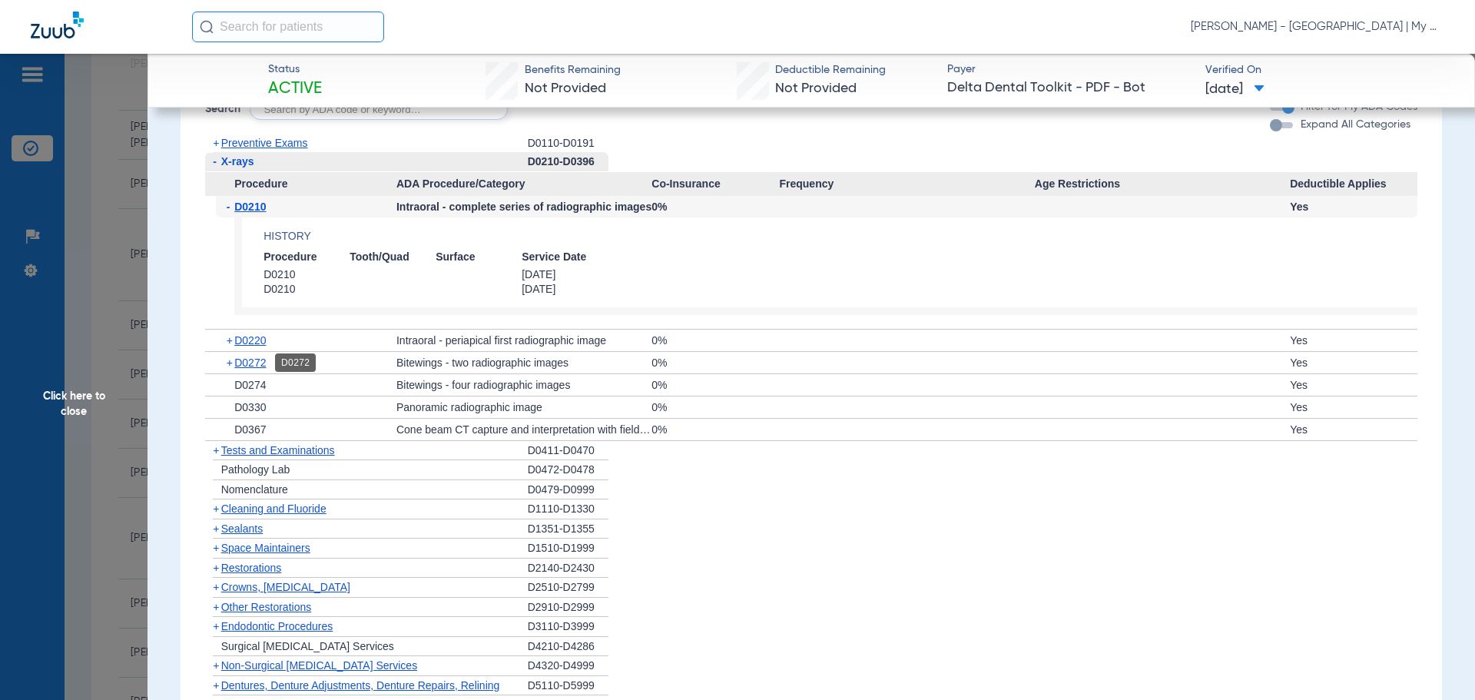
click at [248, 359] on span "D0272" at bounding box center [250, 363] width 32 height 12
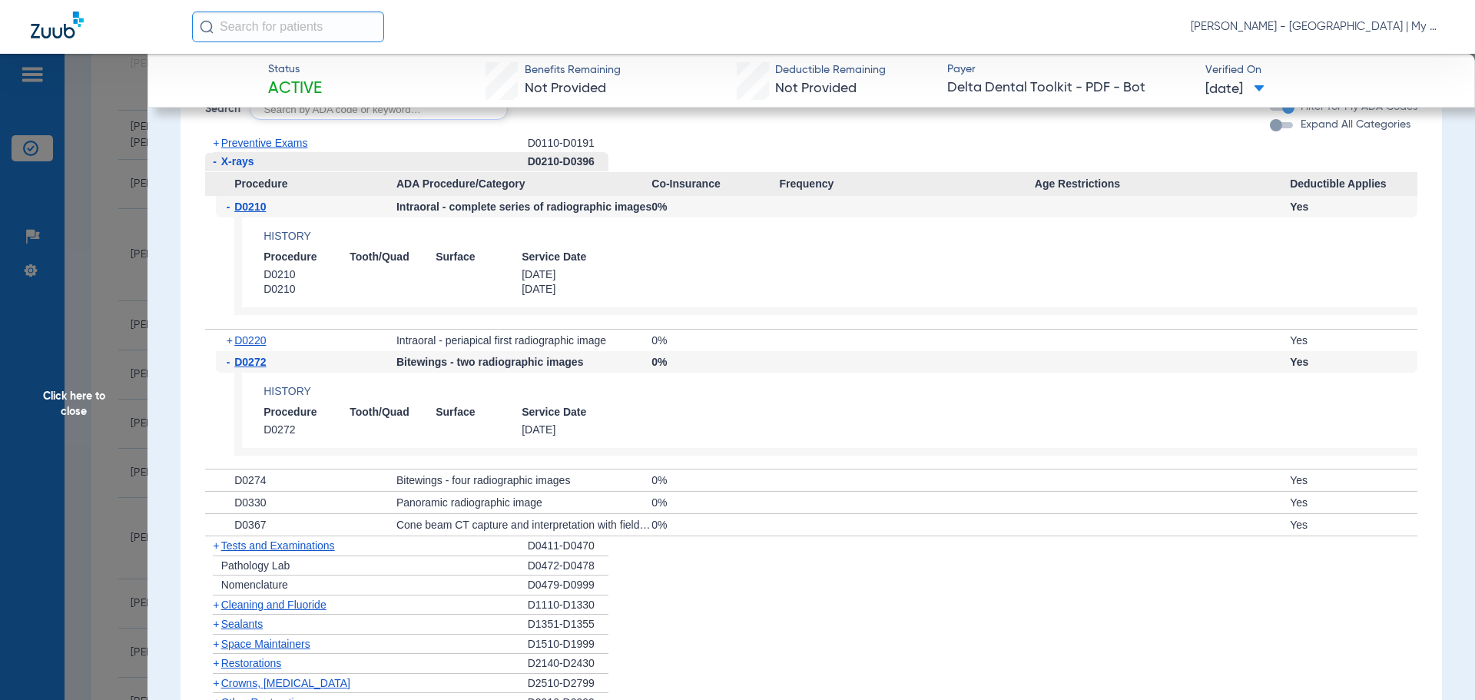
click at [93, 402] on span "Click here to close" at bounding box center [74, 404] width 148 height 700
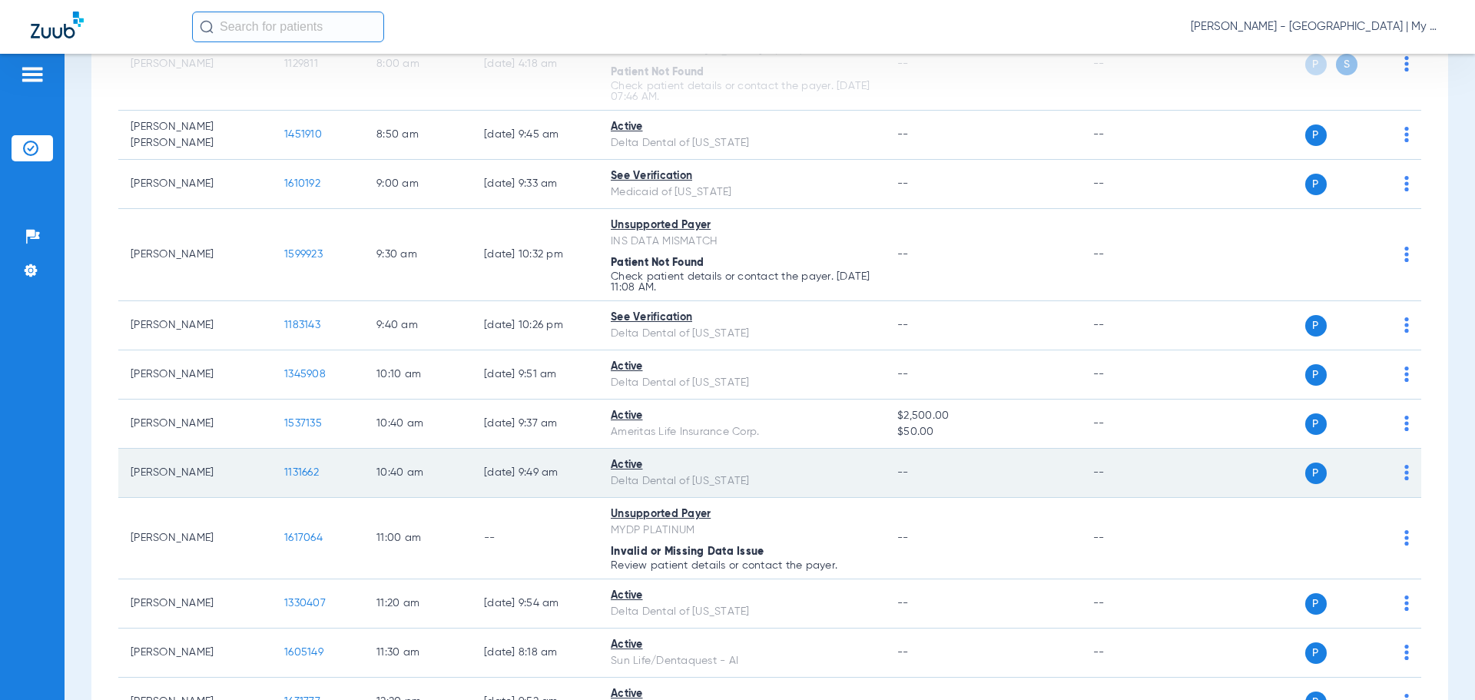
scroll to position [615, 0]
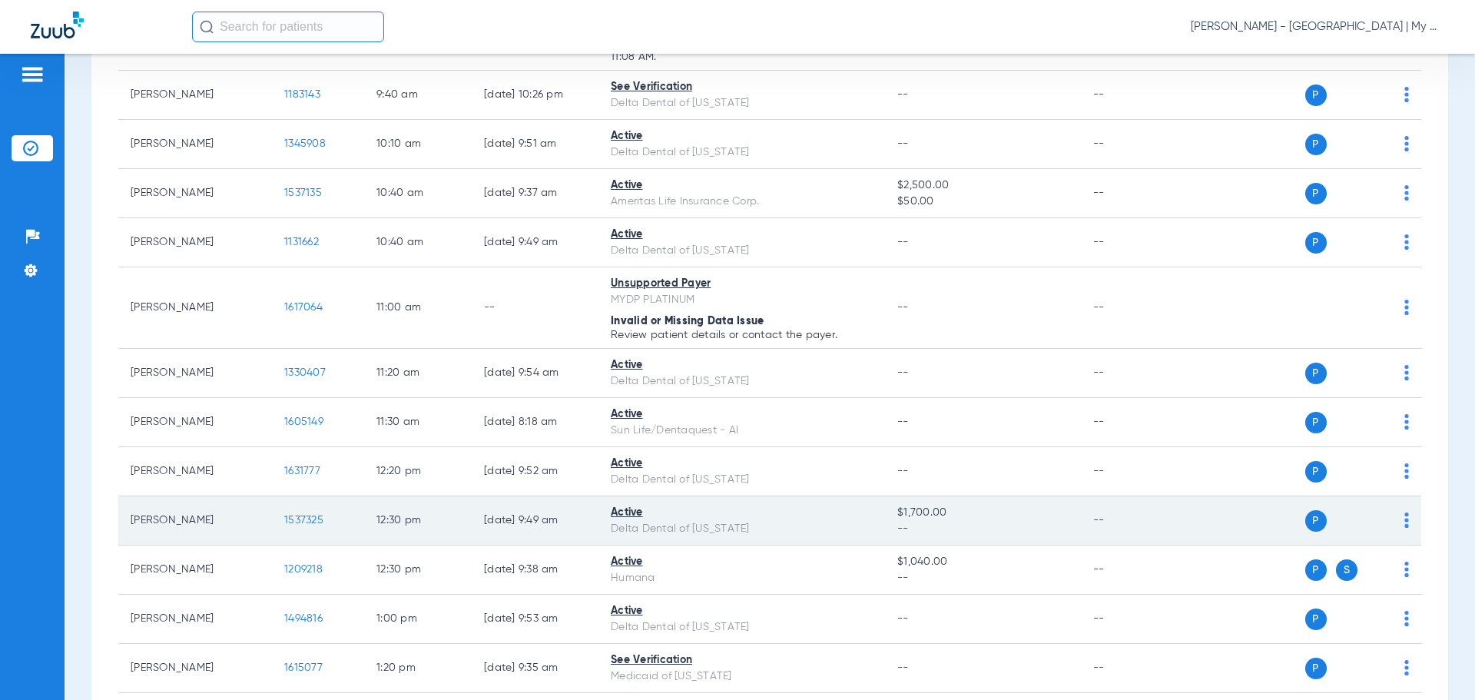
click at [317, 524] on span "1537325" at bounding box center [303, 520] width 39 height 11
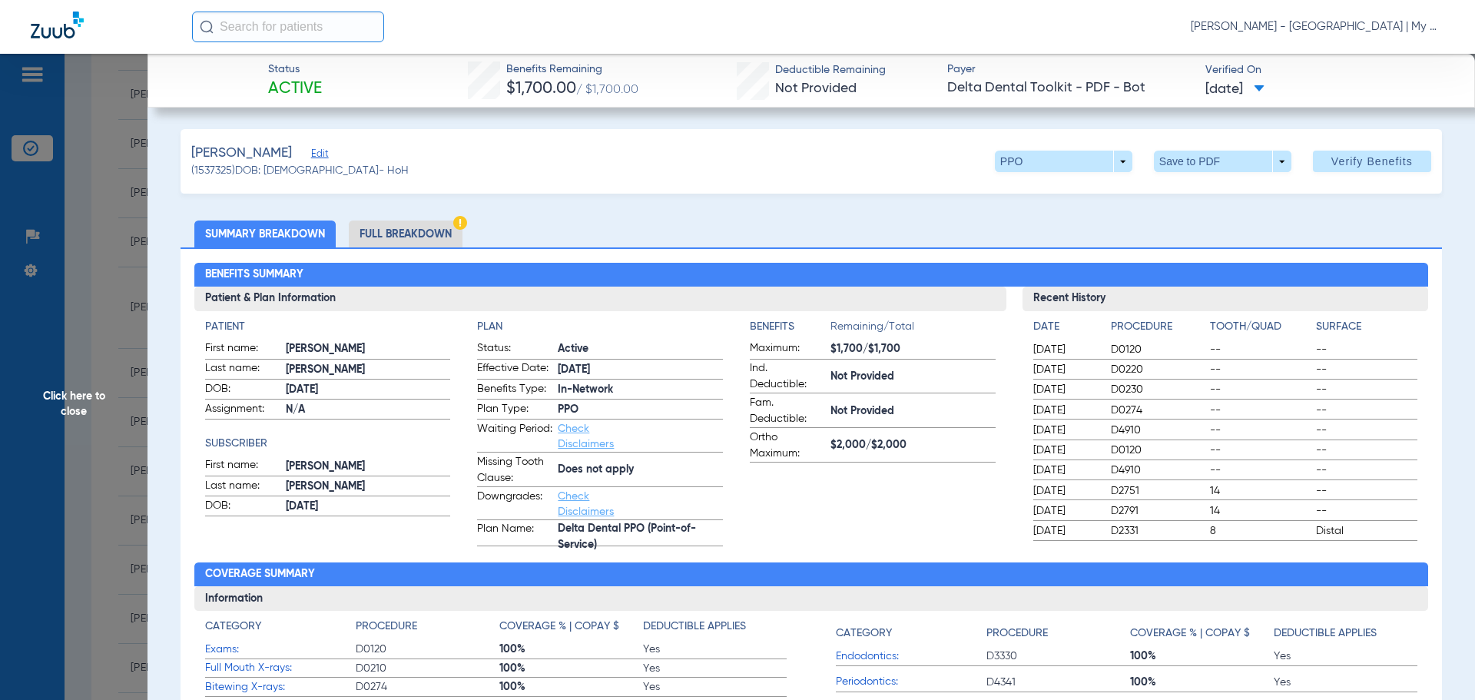
click at [78, 377] on span "Click here to close" at bounding box center [74, 404] width 148 height 700
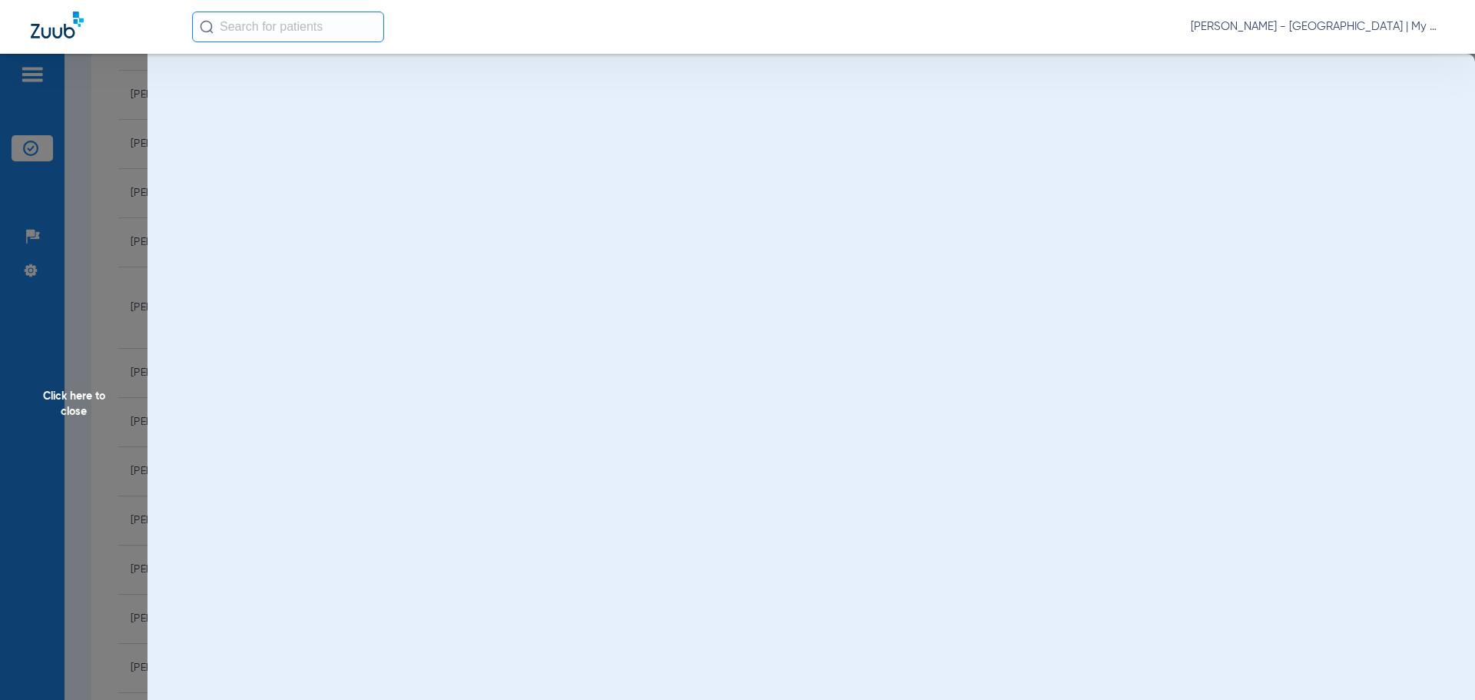
click at [78, 398] on span "Click here to close" at bounding box center [74, 404] width 148 height 700
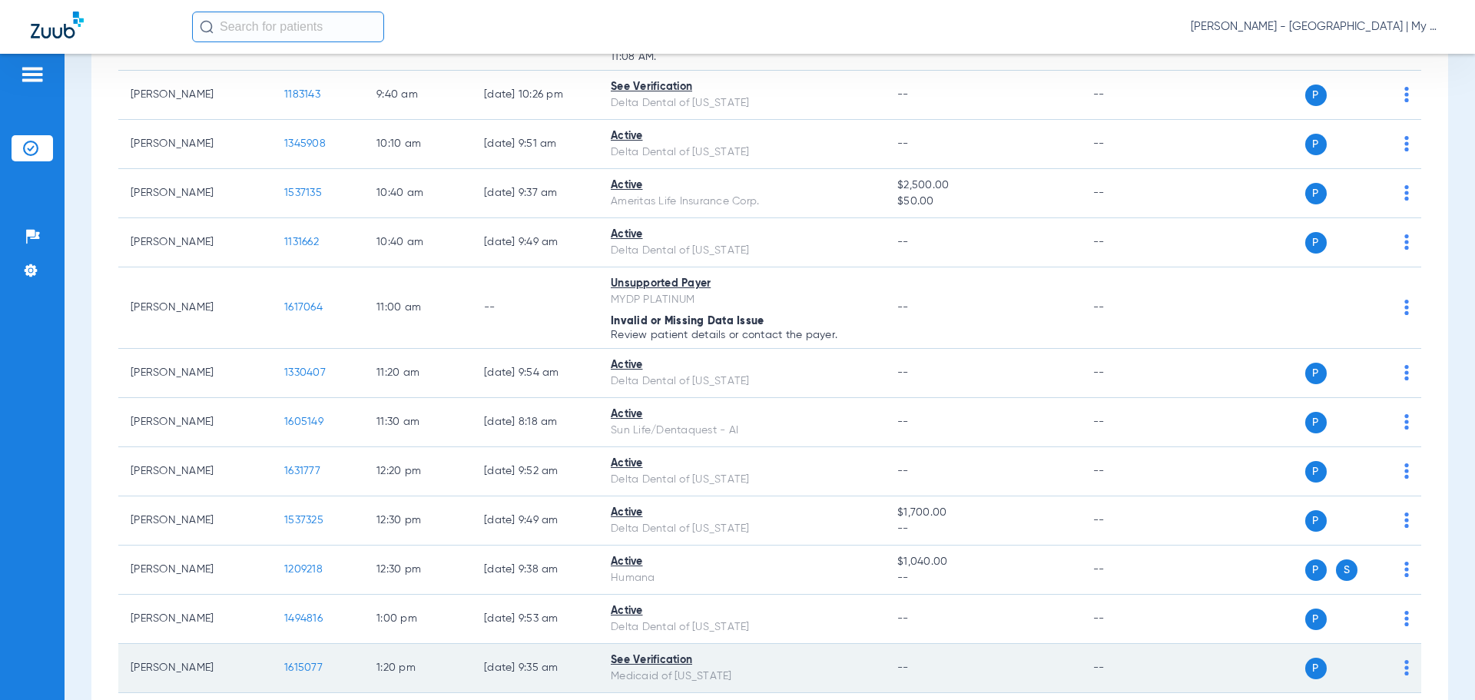
scroll to position [768, 0]
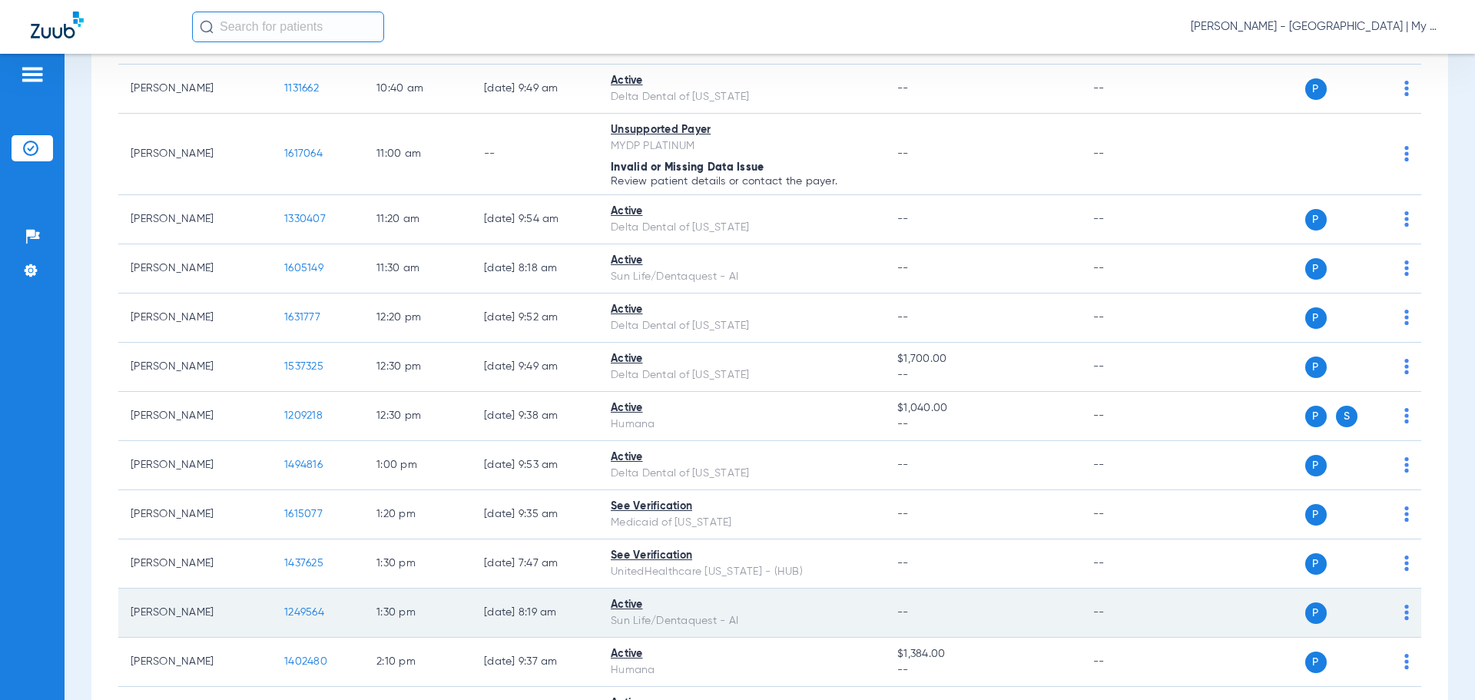
click at [304, 615] on span "1249564" at bounding box center [304, 612] width 40 height 11
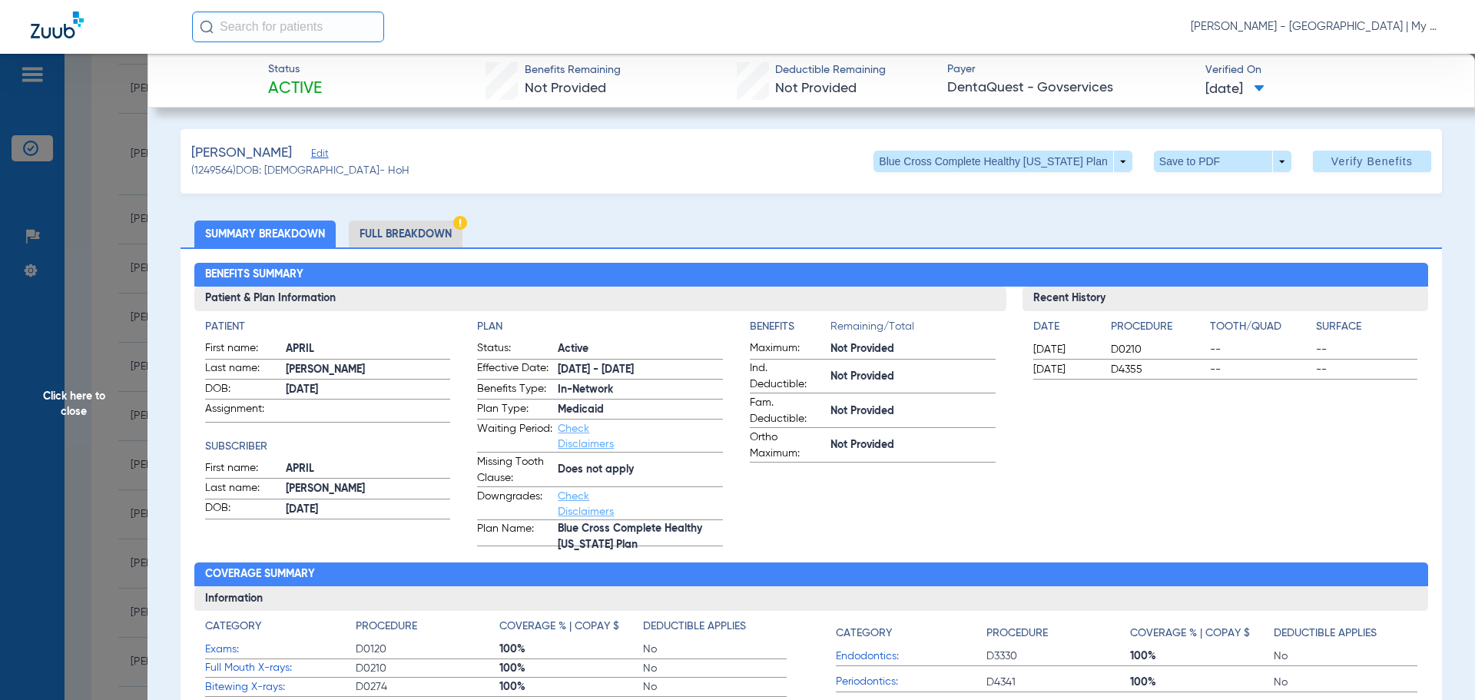
click at [95, 379] on span "Click here to close" at bounding box center [74, 404] width 148 height 700
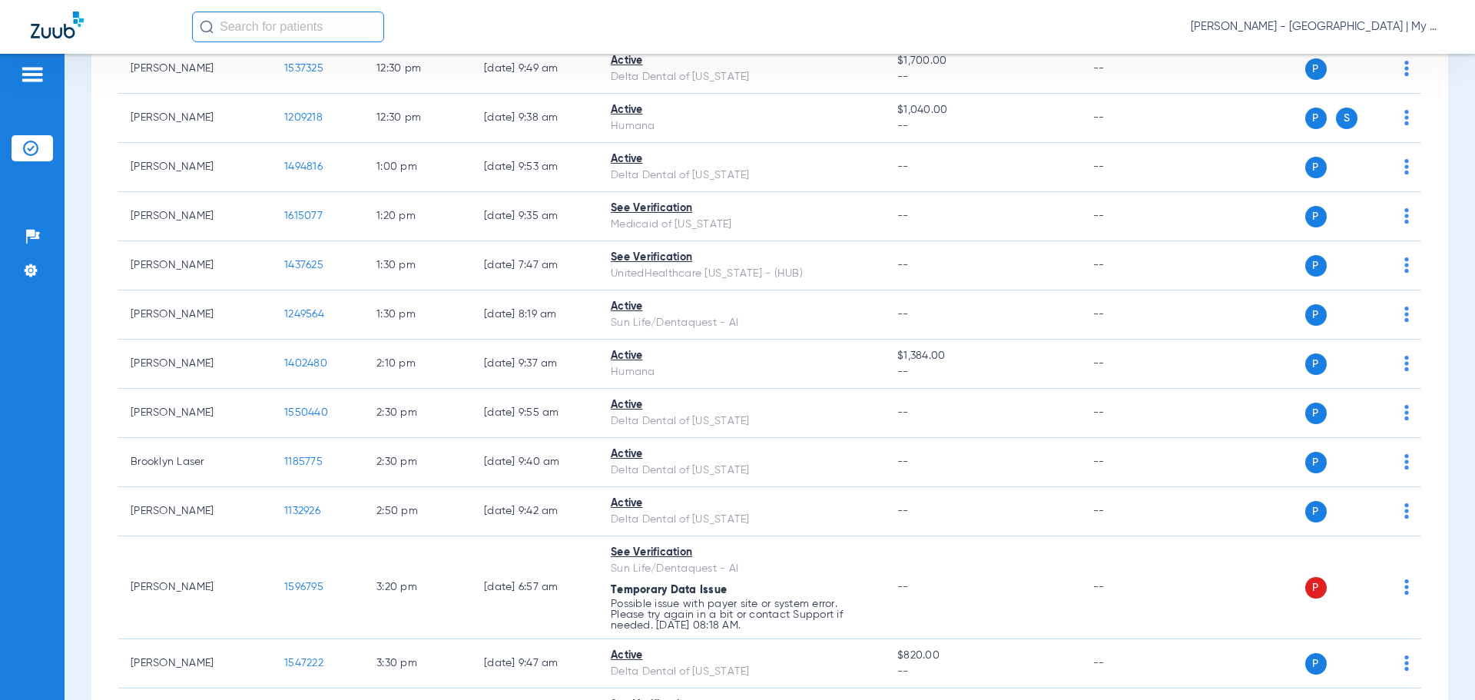
scroll to position [1076, 0]
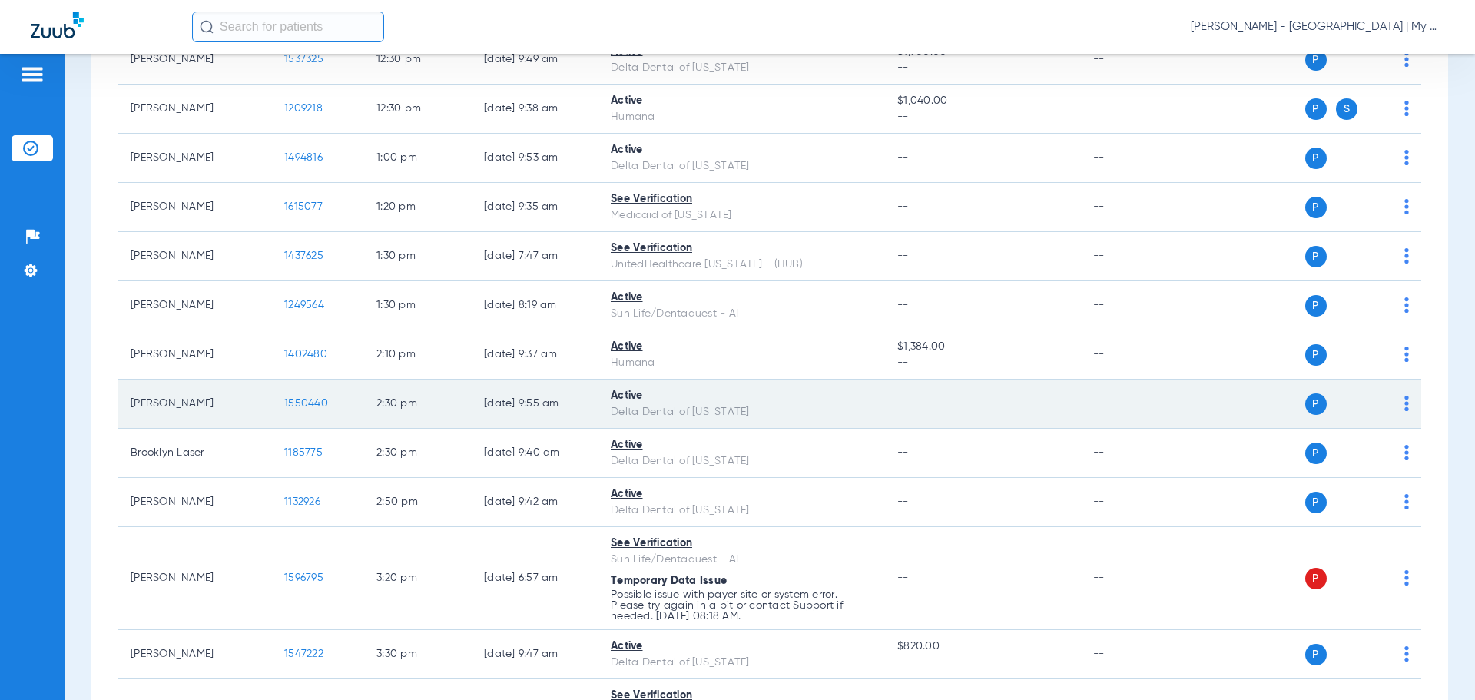
click at [303, 399] on span "1550440" at bounding box center [306, 403] width 44 height 11
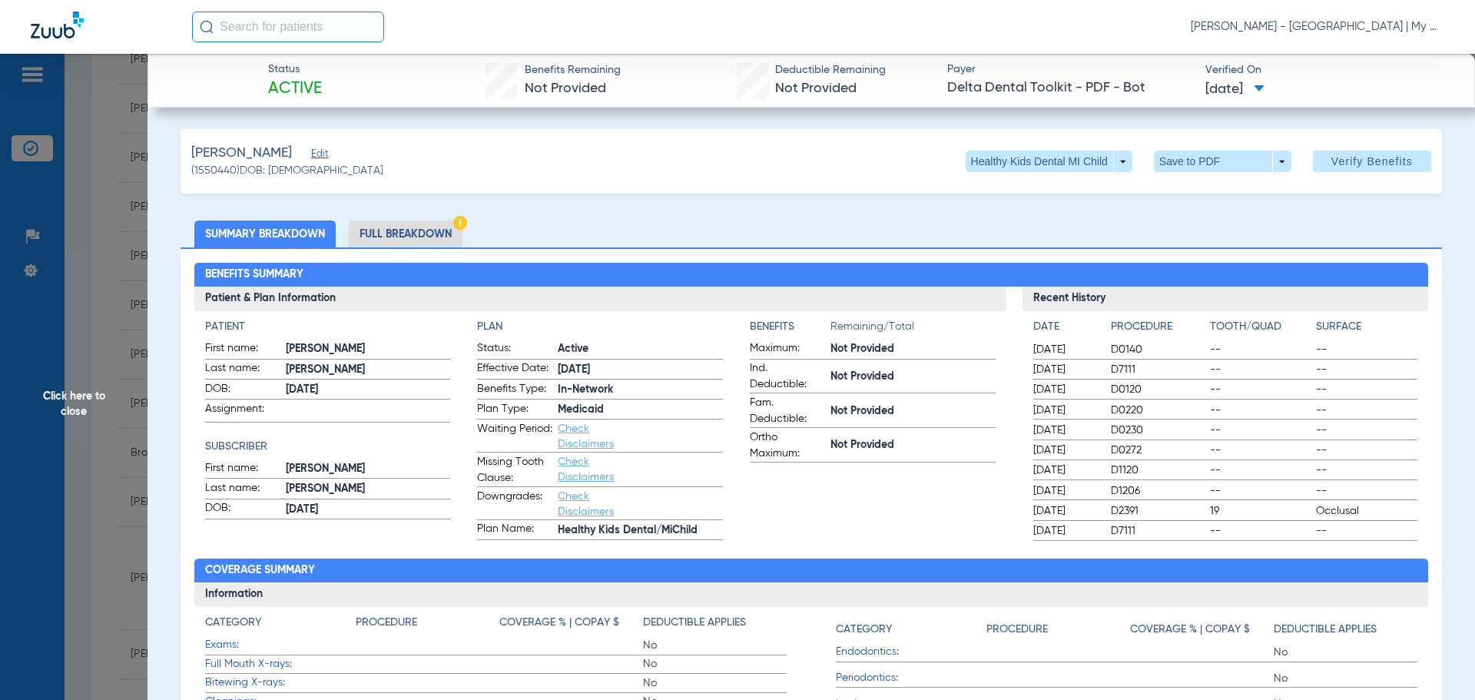
click at [51, 393] on span "Click here to close" at bounding box center [74, 404] width 148 height 700
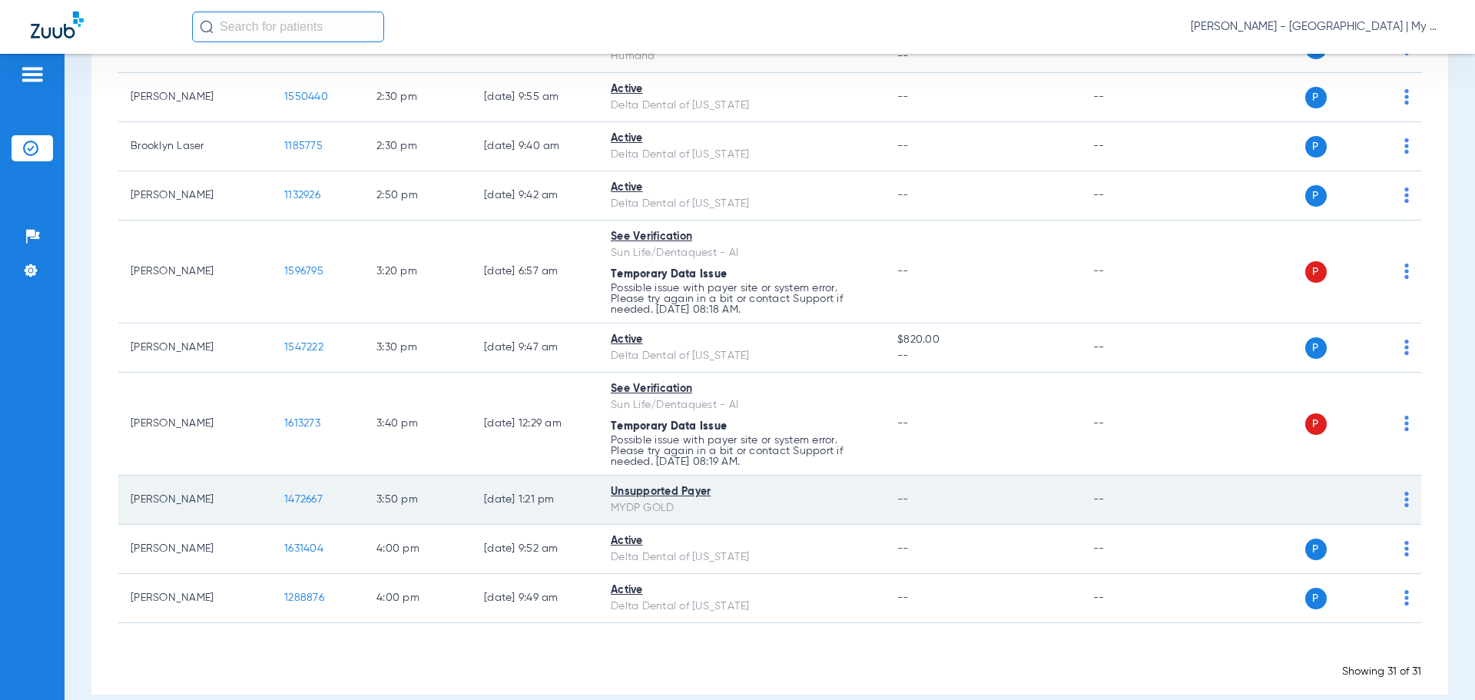
scroll to position [1383, 0]
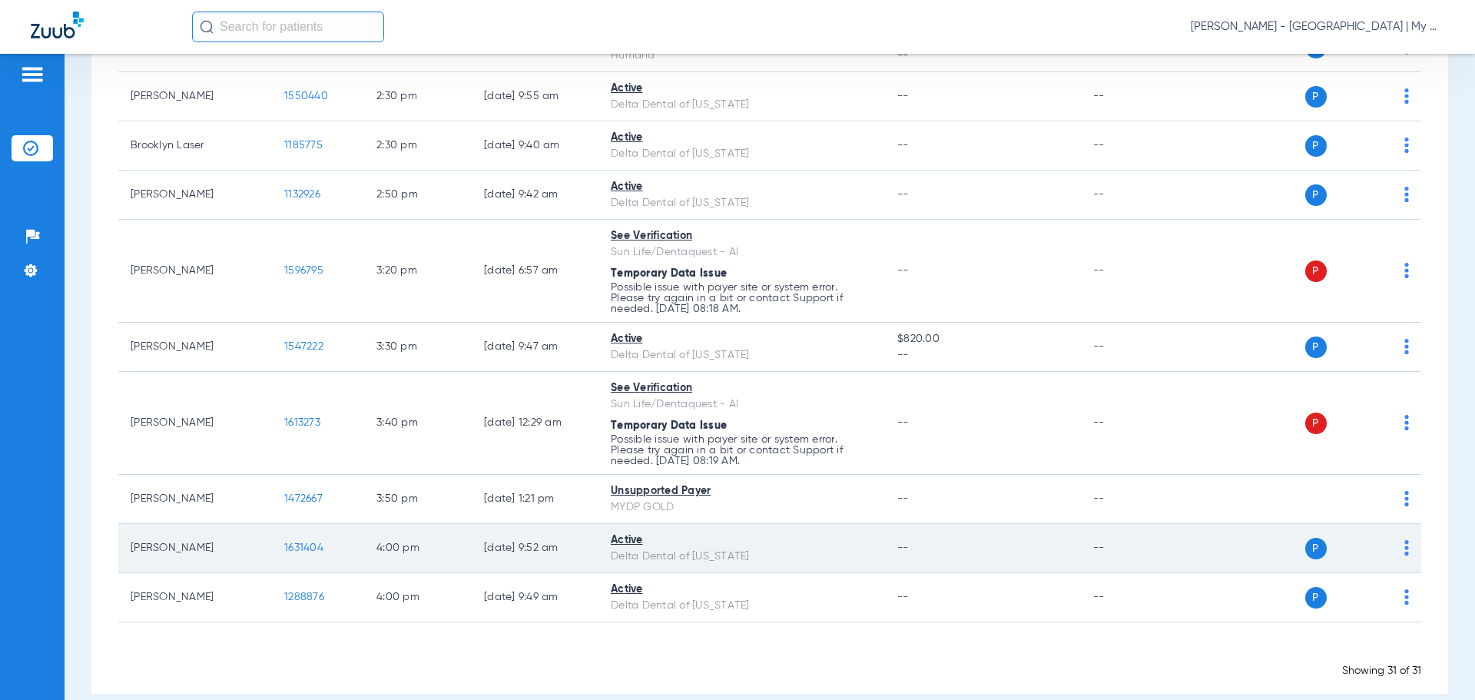
click at [317, 544] on span "1631404" at bounding box center [303, 547] width 39 height 11
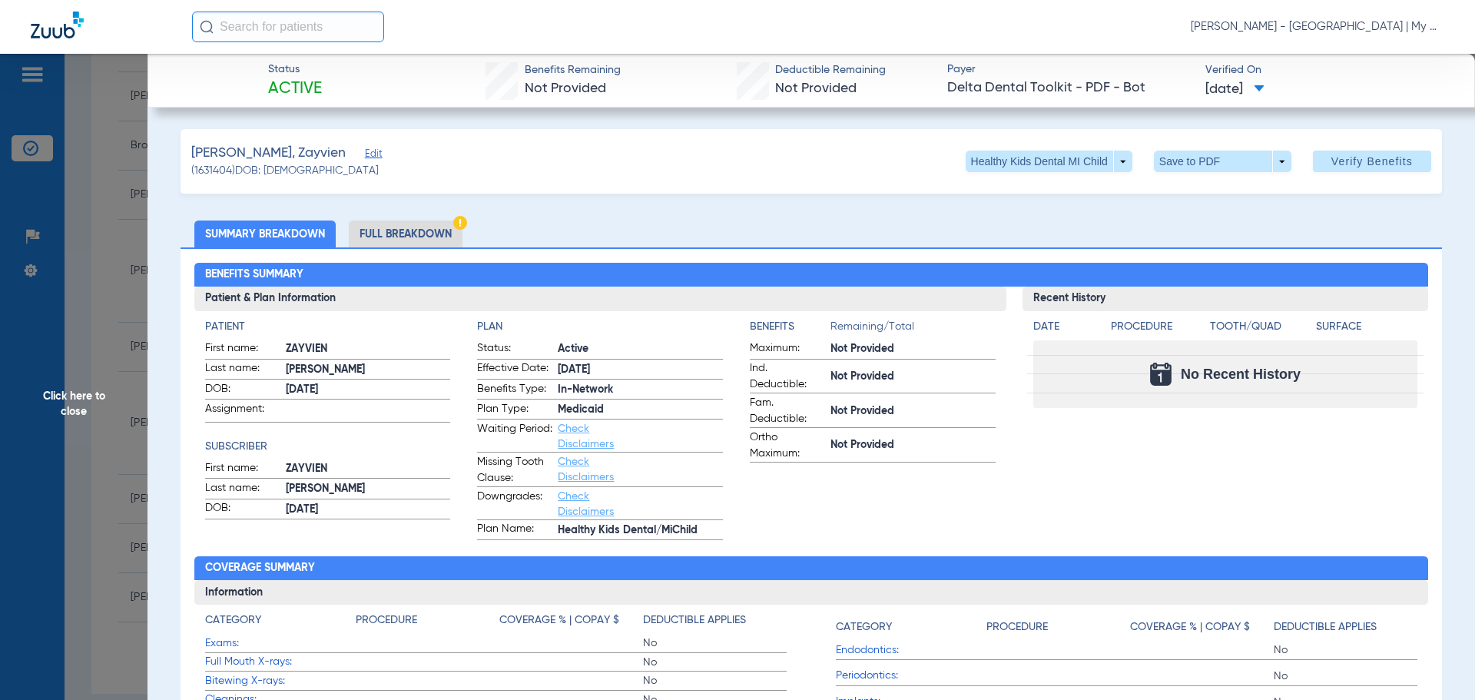
drag, startPoint x: 1115, startPoint y: 240, endPoint x: 701, endPoint y: 347, distance: 427.9
click at [1115, 240] on ul "Summary Breakdown Full Breakdown" at bounding box center [812, 234] width 1262 height 27
click at [416, 227] on li "Full Breakdown" at bounding box center [406, 234] width 114 height 27
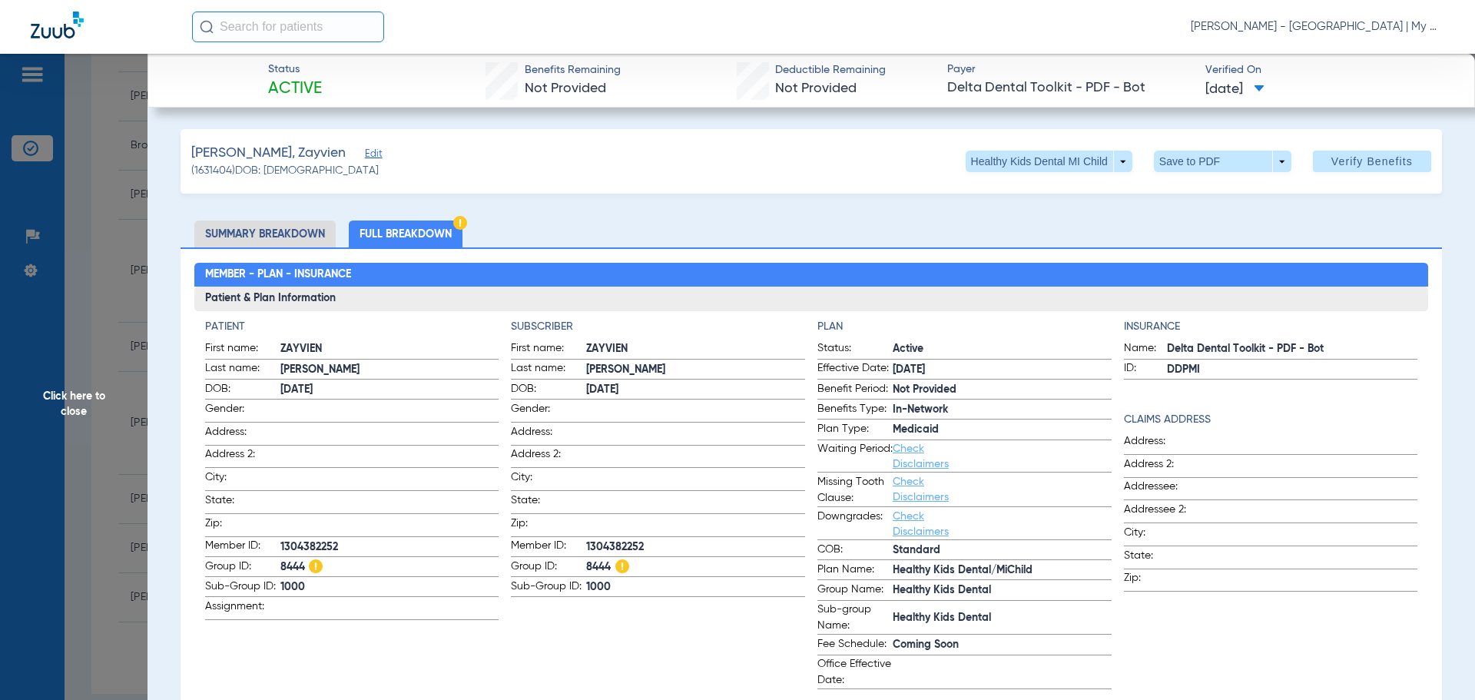
drag, startPoint x: 81, startPoint y: 402, endPoint x: 168, endPoint y: 443, distance: 96.2
click at [81, 402] on span "Click here to close" at bounding box center [74, 404] width 148 height 700
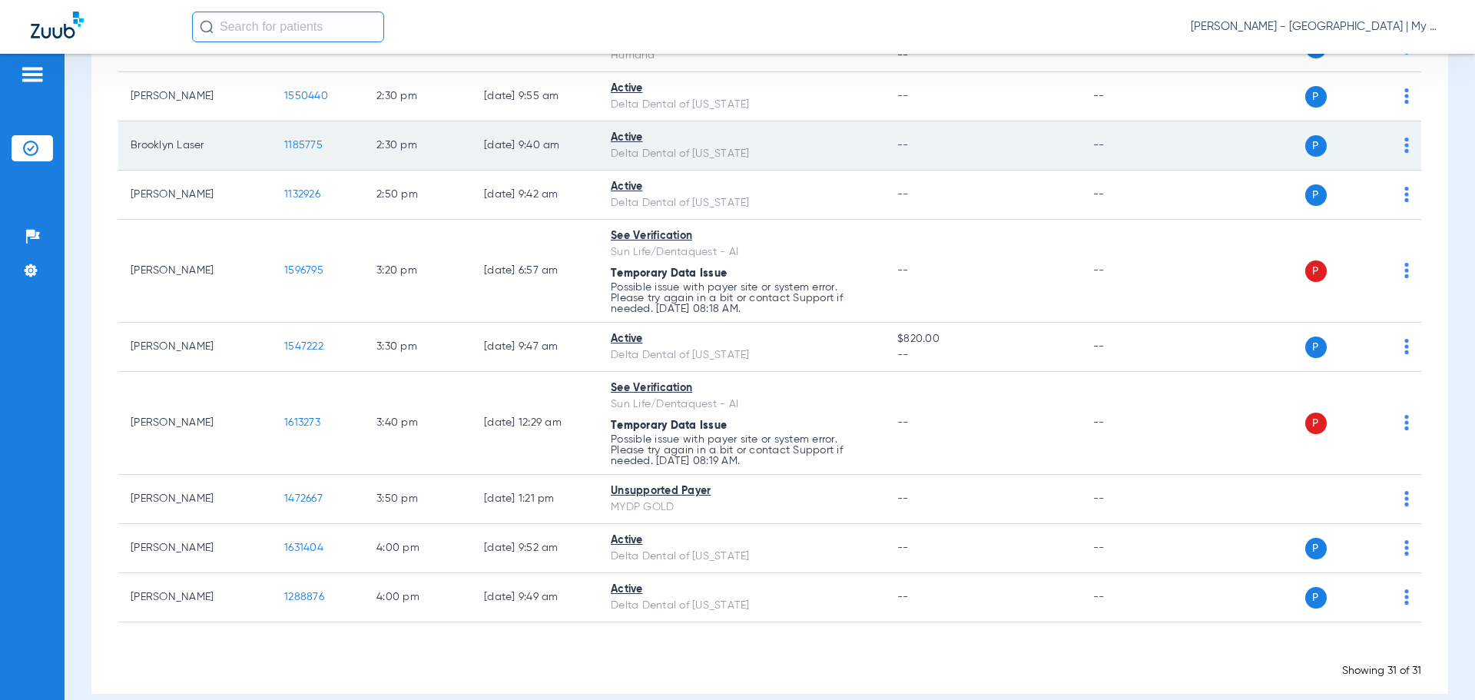
click at [292, 149] on span "1185775" at bounding box center [303, 145] width 38 height 11
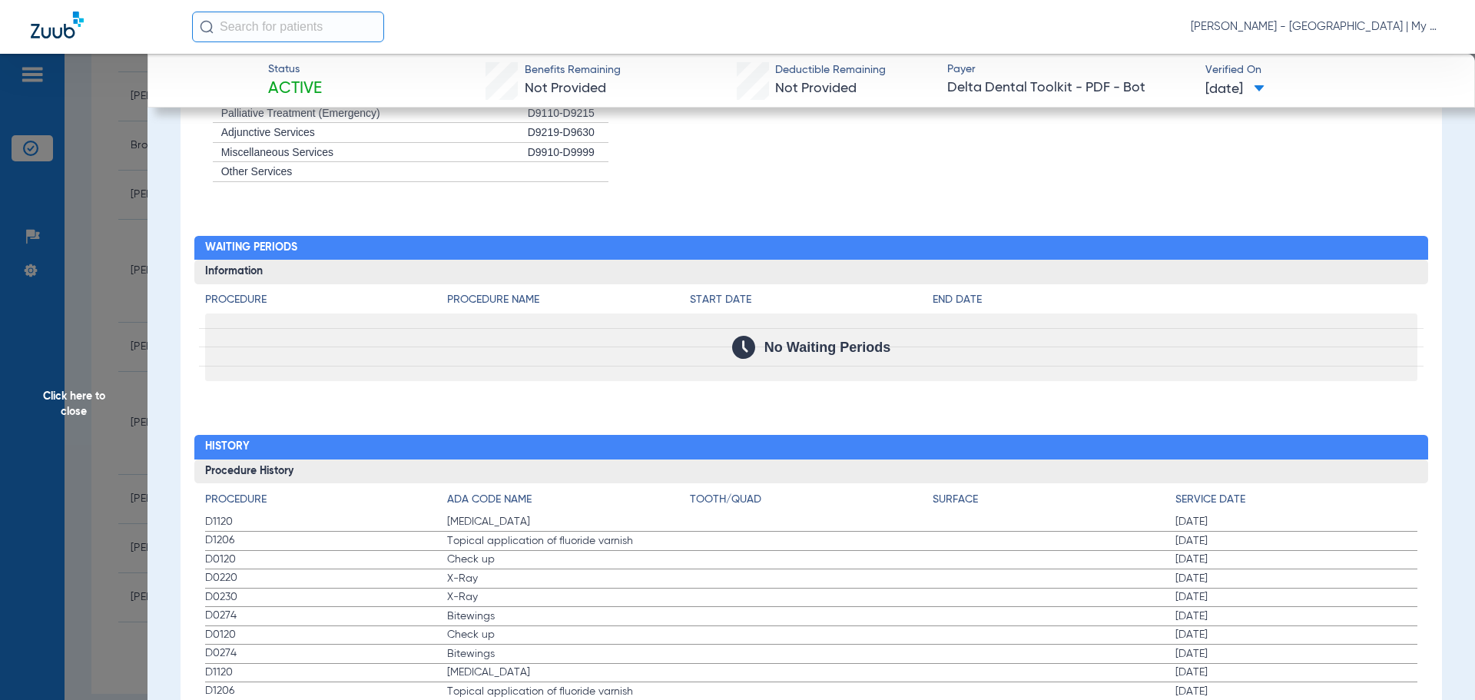
click at [115, 404] on span "Click here to close" at bounding box center [74, 404] width 148 height 700
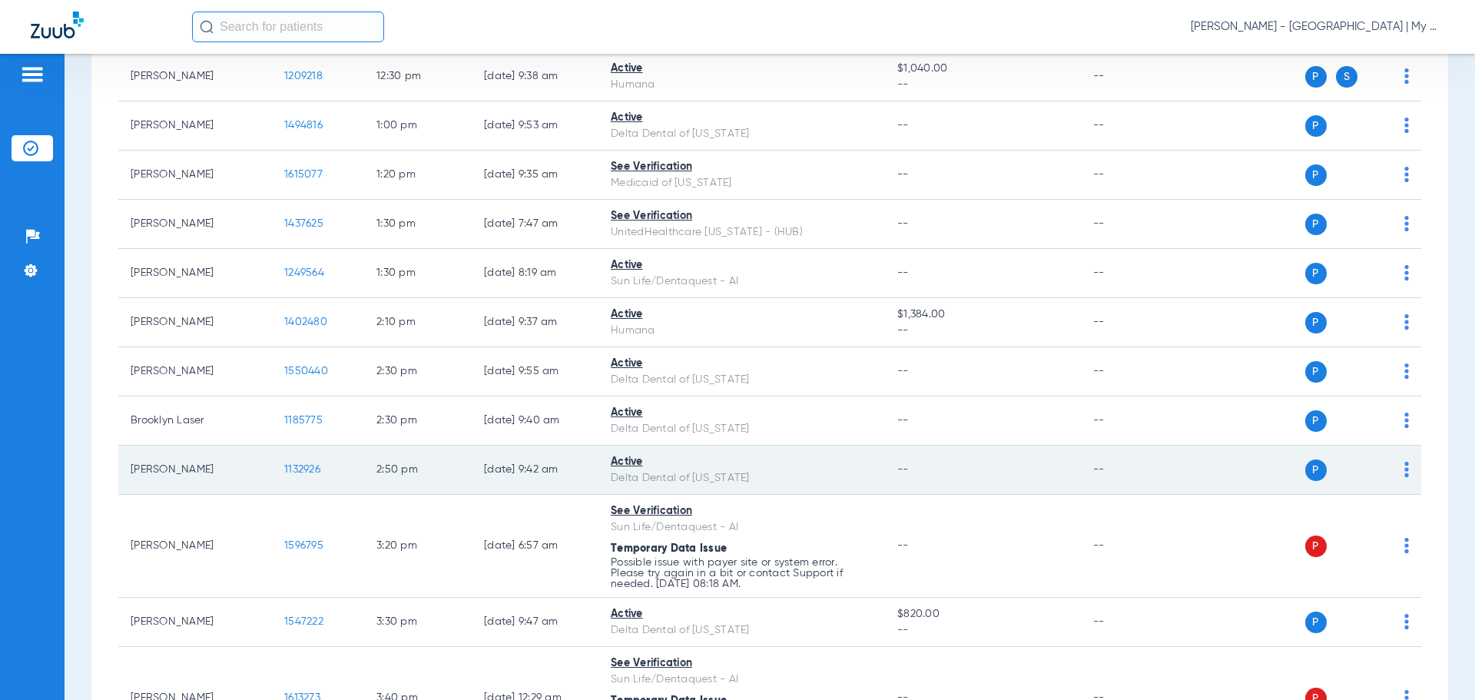
scroll to position [999, 0]
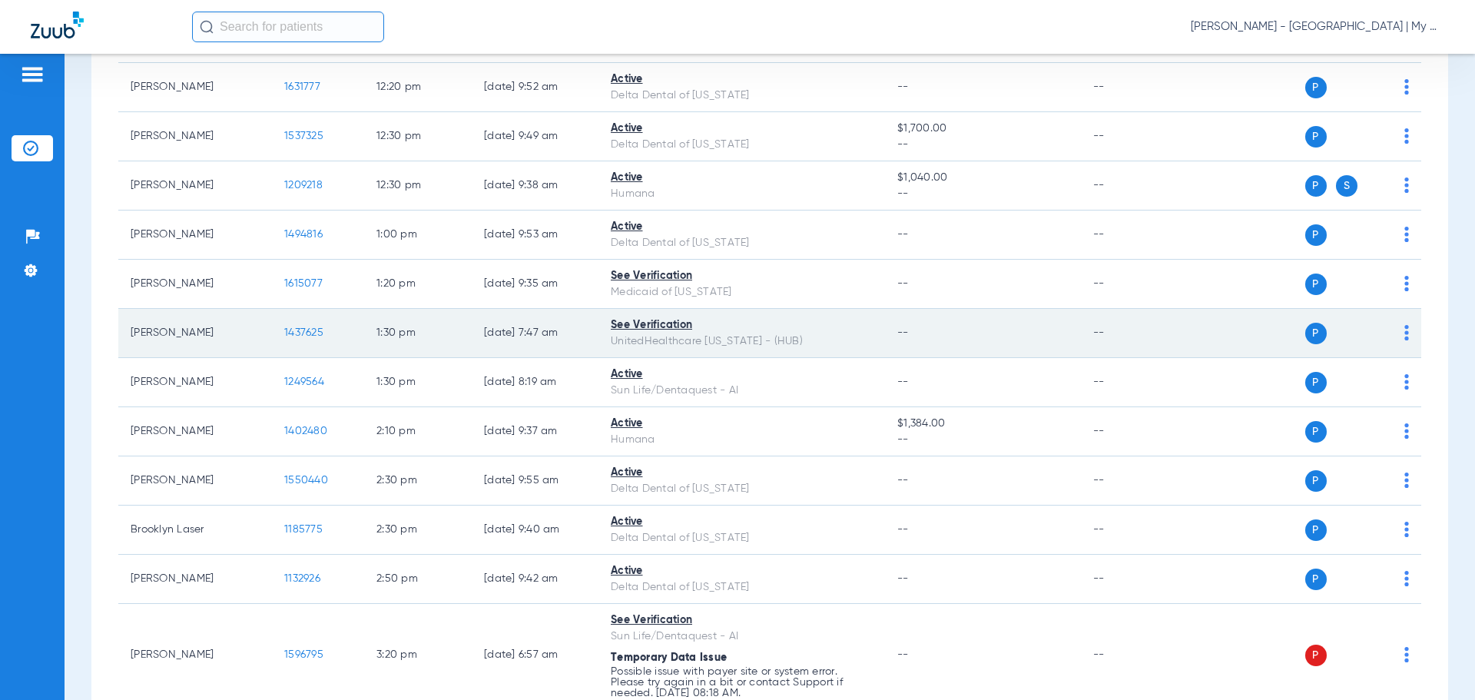
click at [296, 333] on span "1437625" at bounding box center [303, 332] width 39 height 11
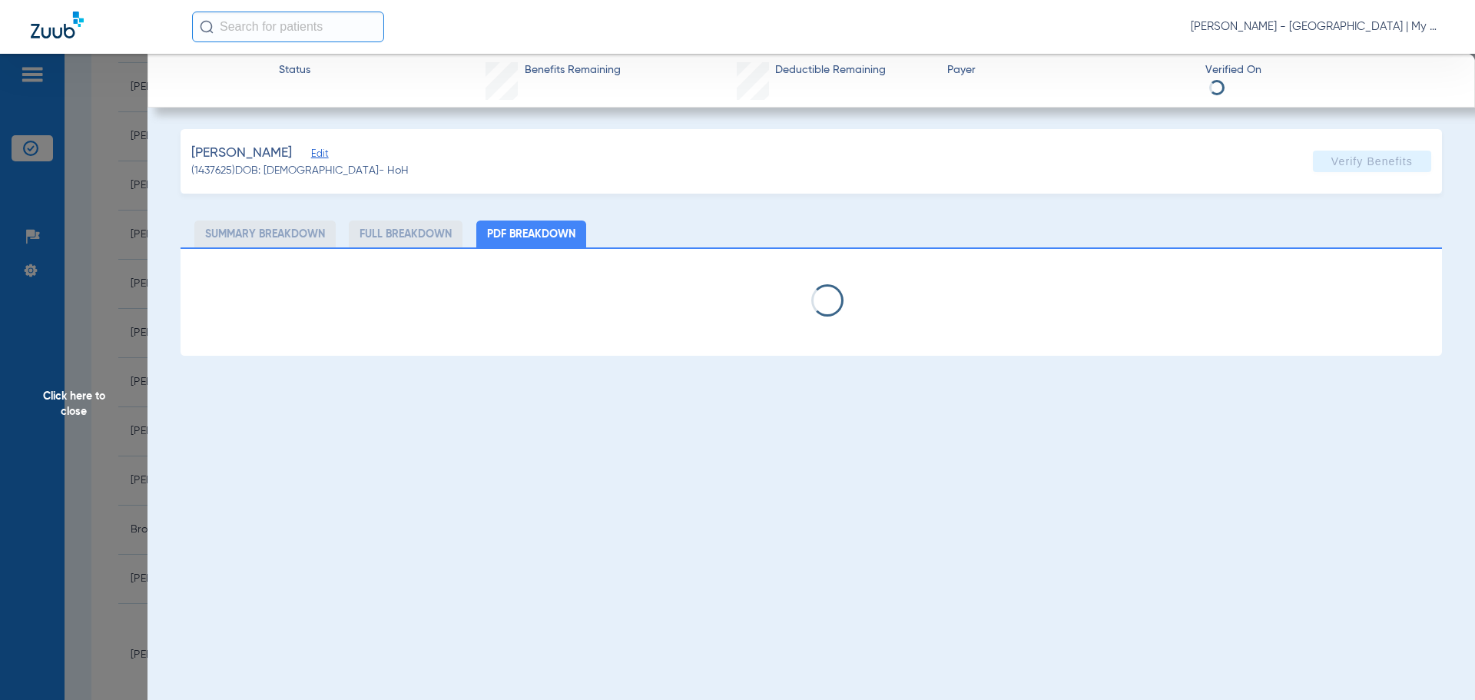
select select "page-width"
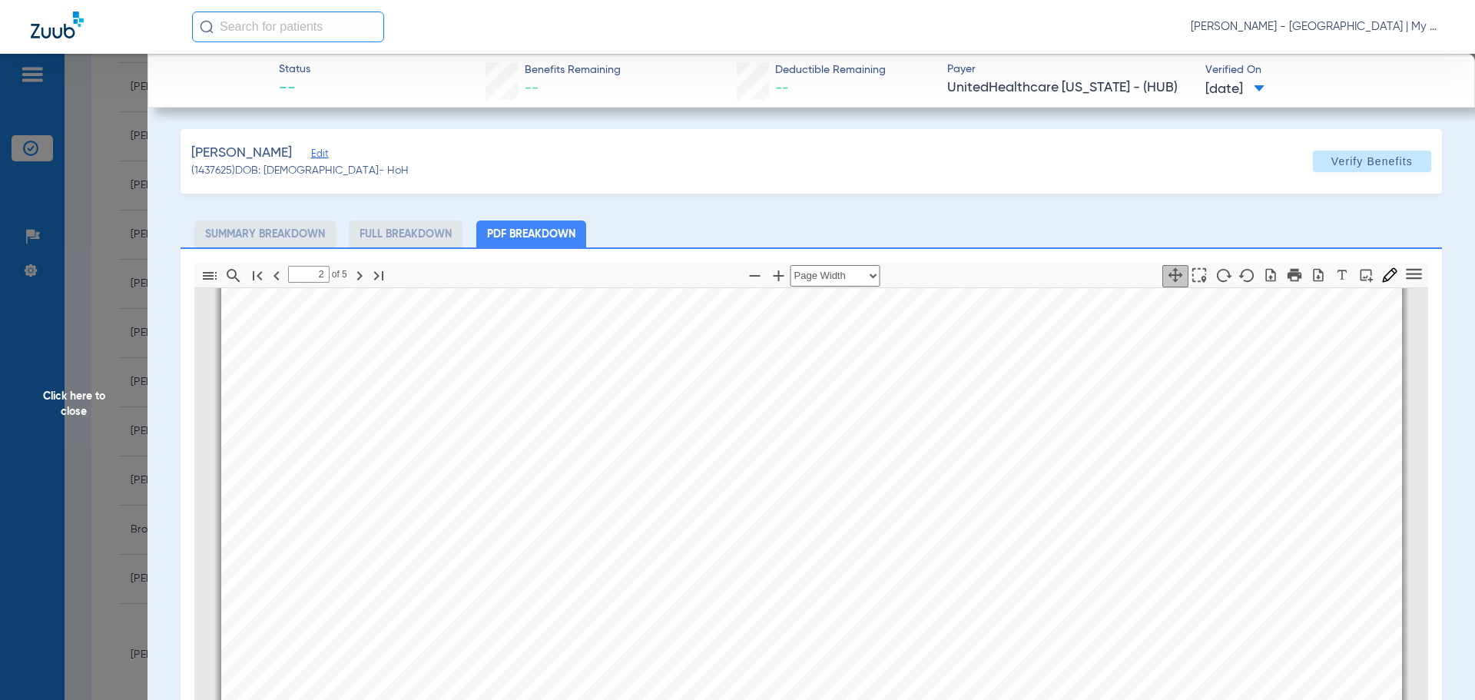
scroll to position [2620, 0]
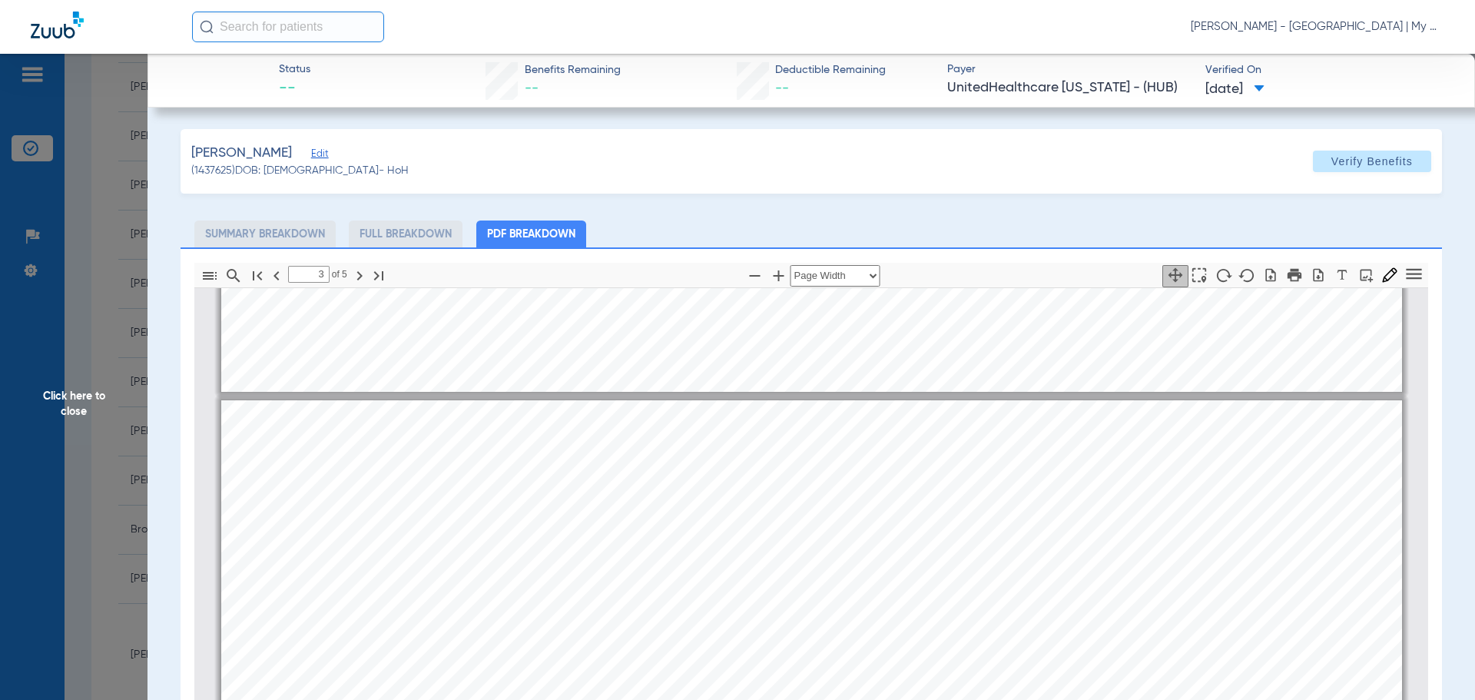
type input "4"
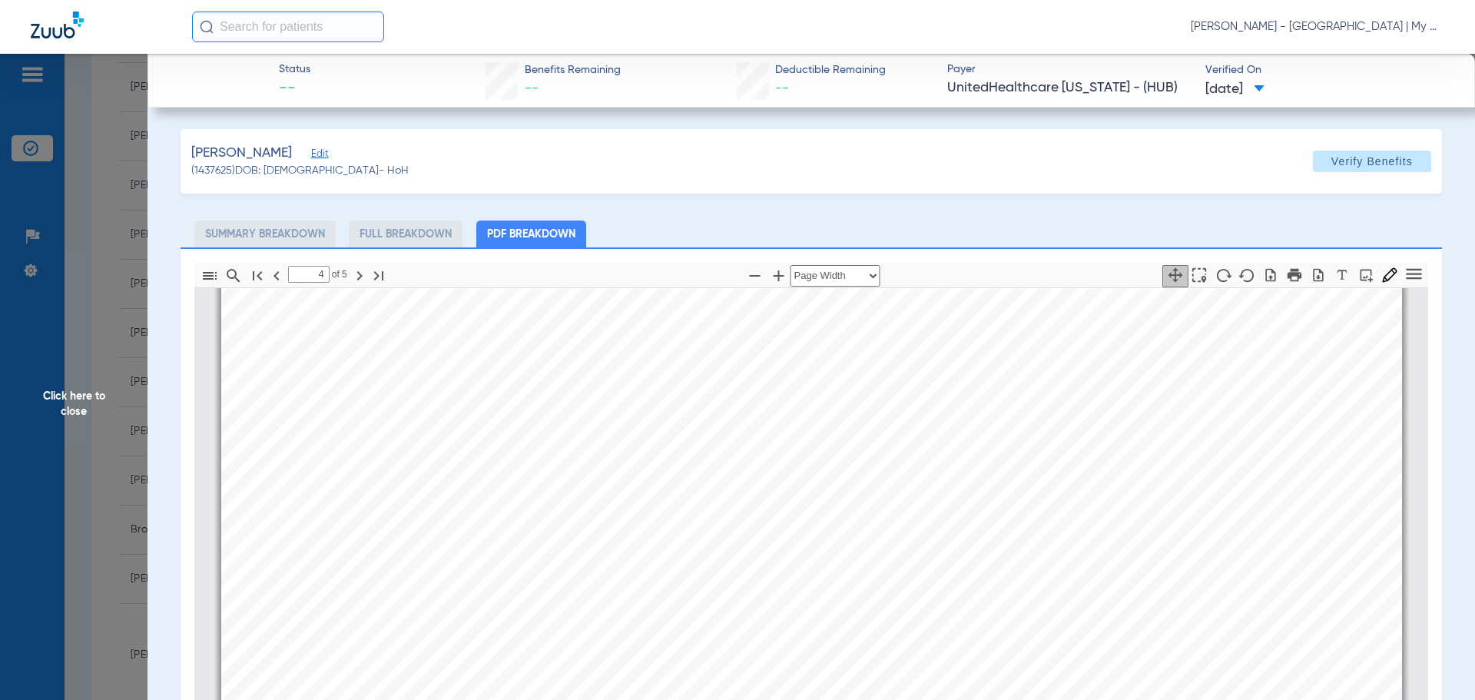
click at [68, 404] on span "Click here to close" at bounding box center [74, 404] width 148 height 700
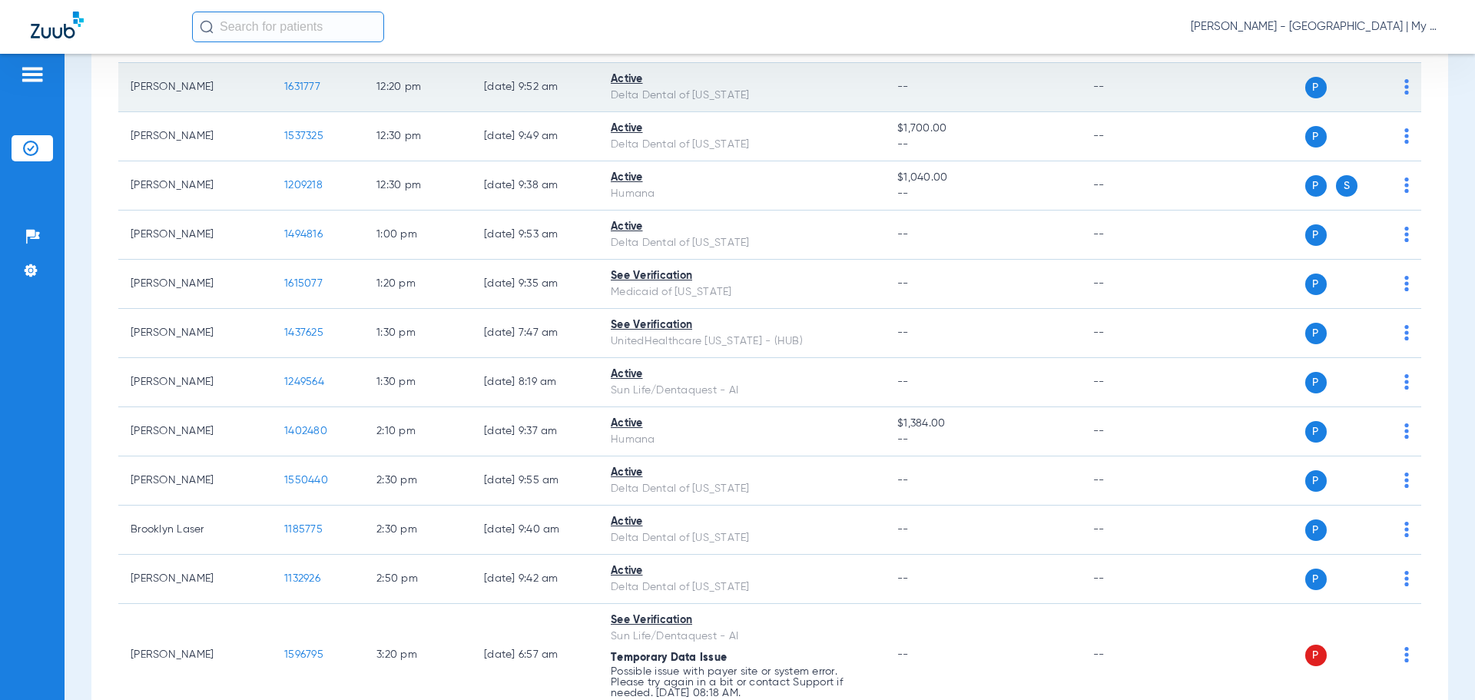
click at [297, 89] on span "1631777" at bounding box center [302, 86] width 36 height 11
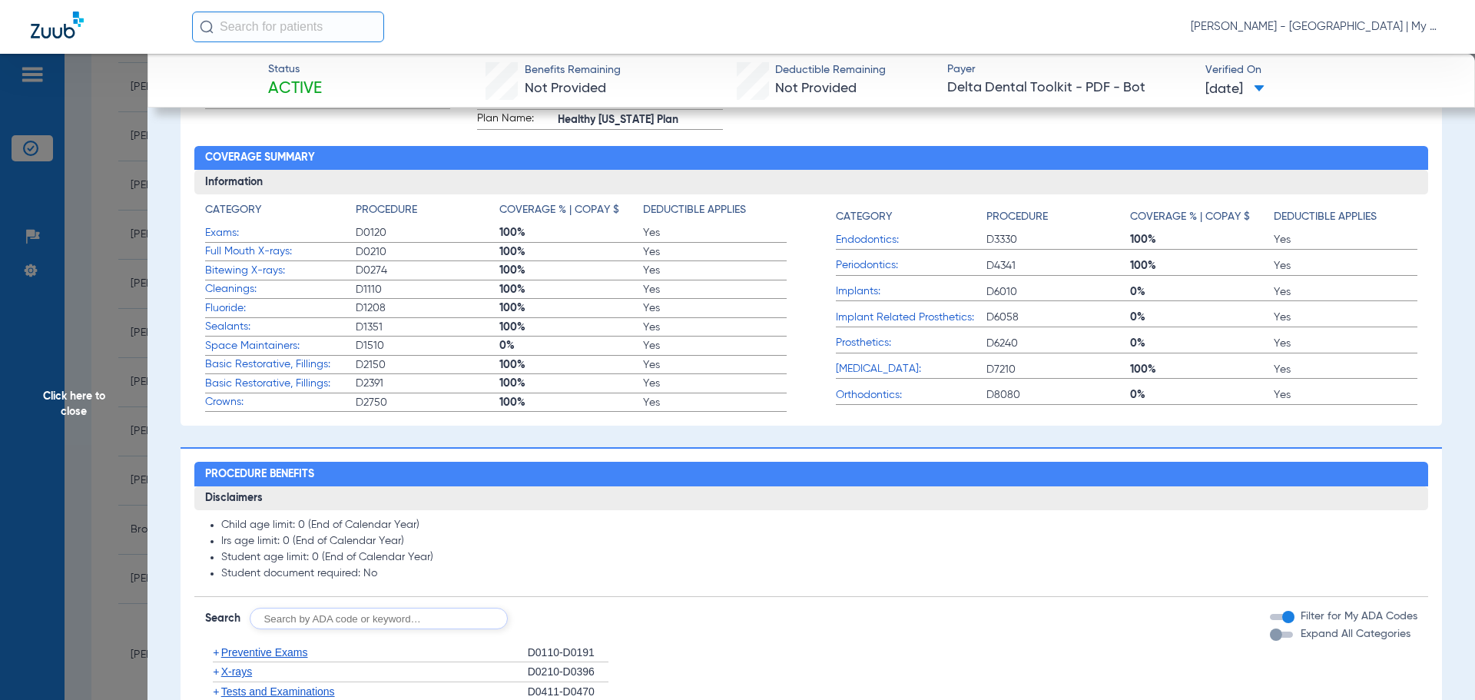
scroll to position [461, 0]
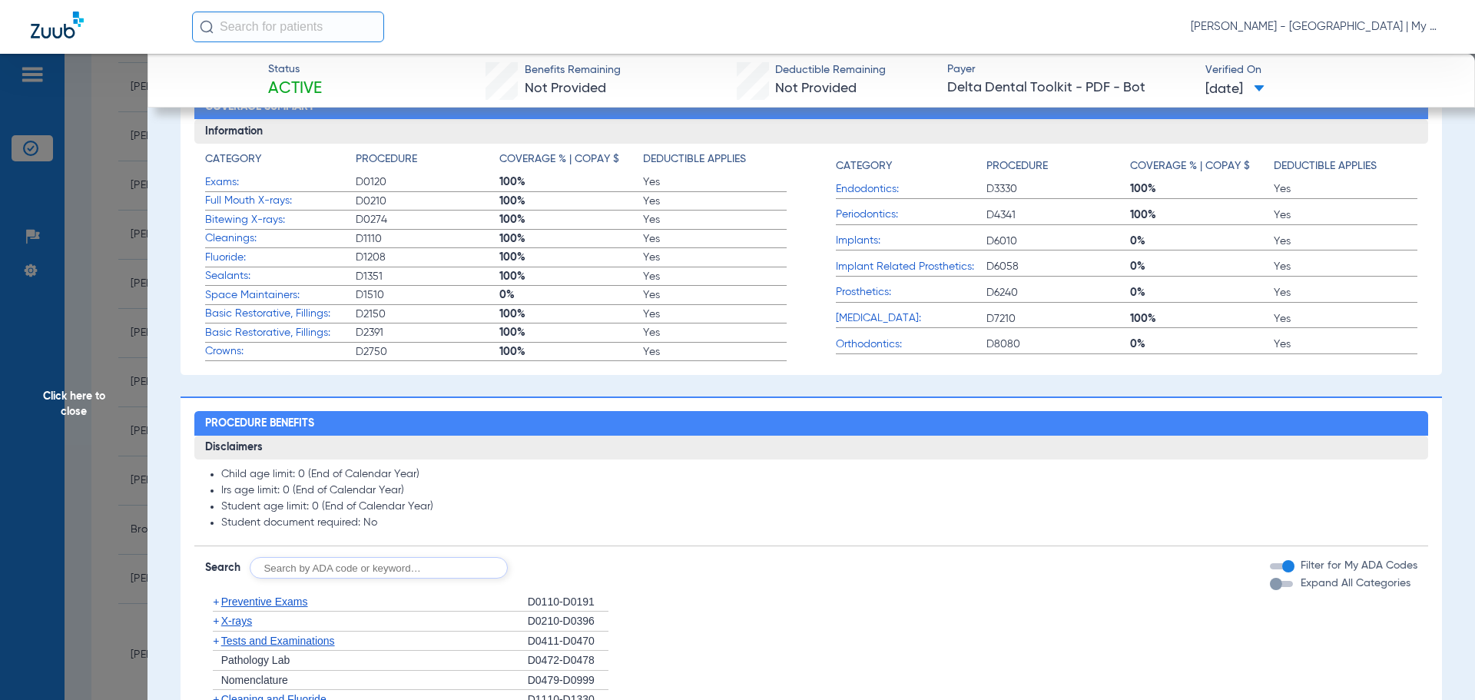
click at [250, 625] on span "X-rays" at bounding box center [236, 621] width 31 height 12
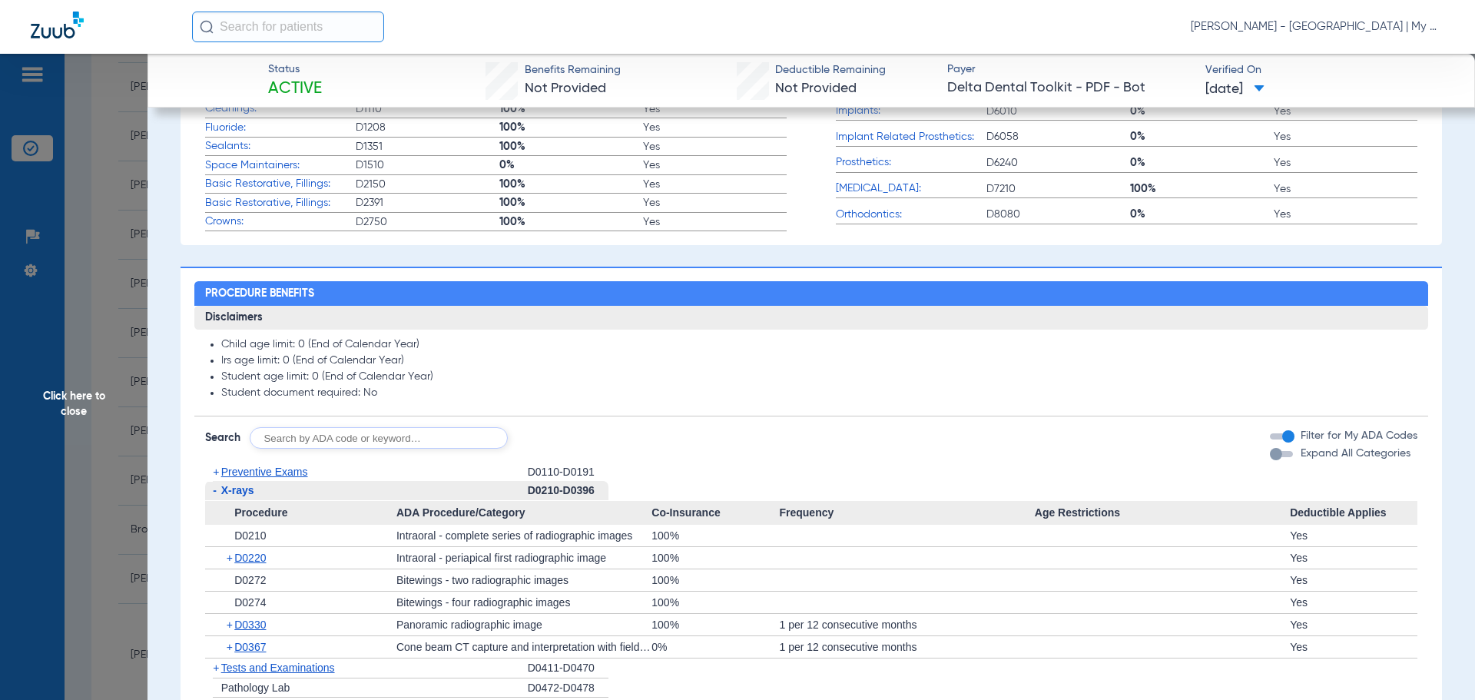
scroll to position [615, 0]
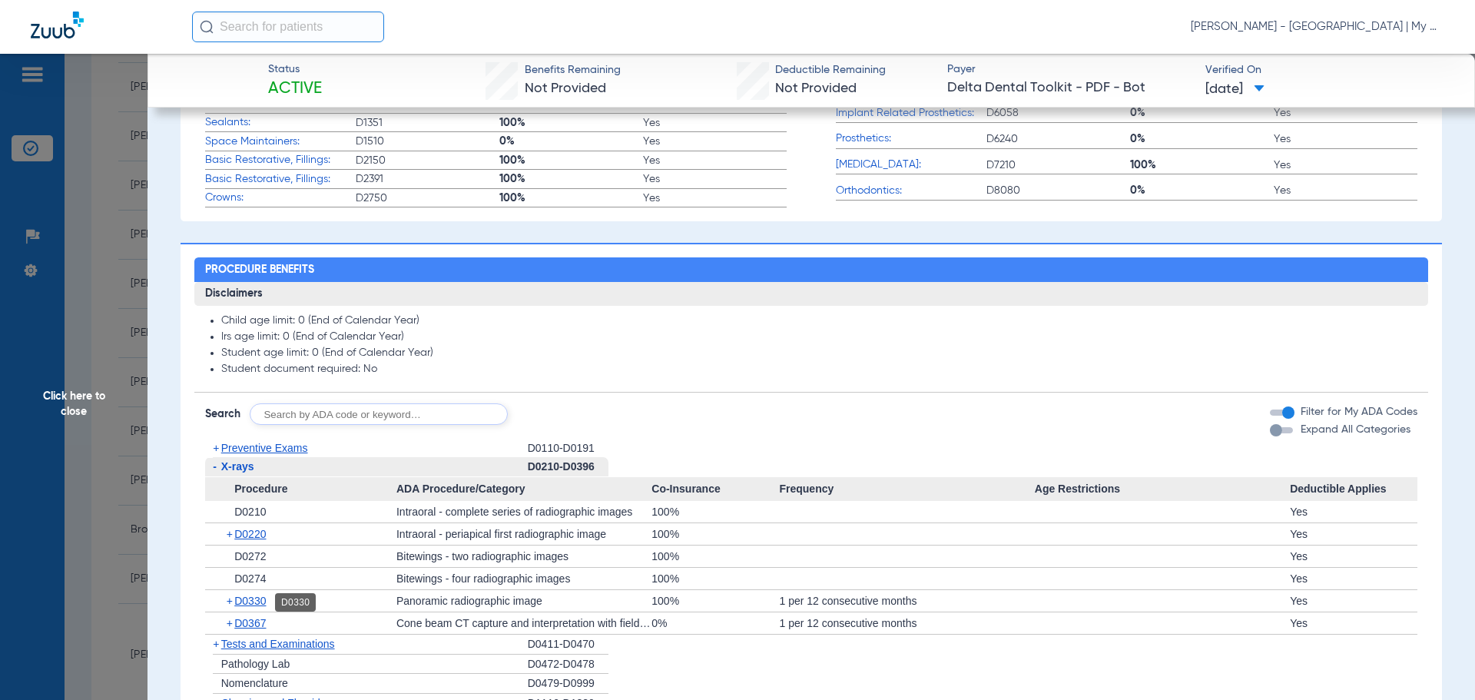
click at [257, 598] on span "D0330" at bounding box center [250, 601] width 32 height 12
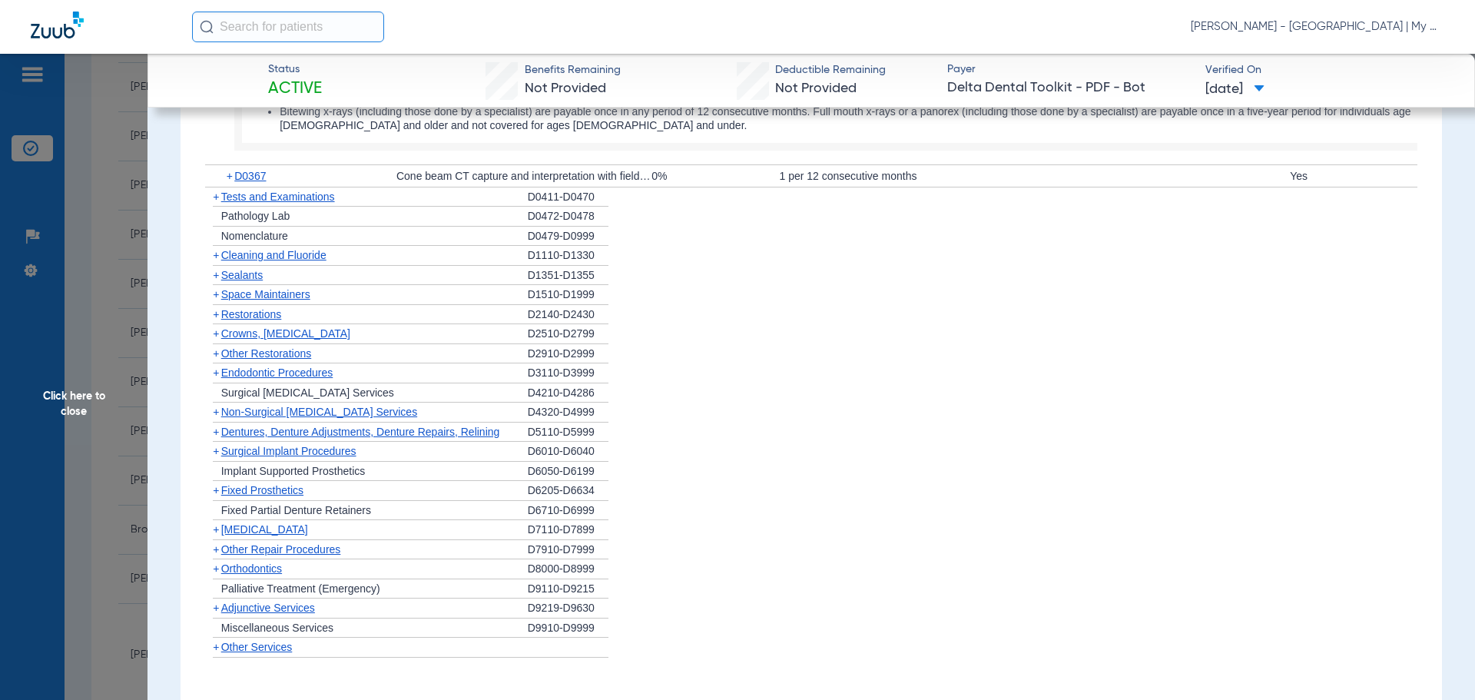
scroll to position [1588, 0]
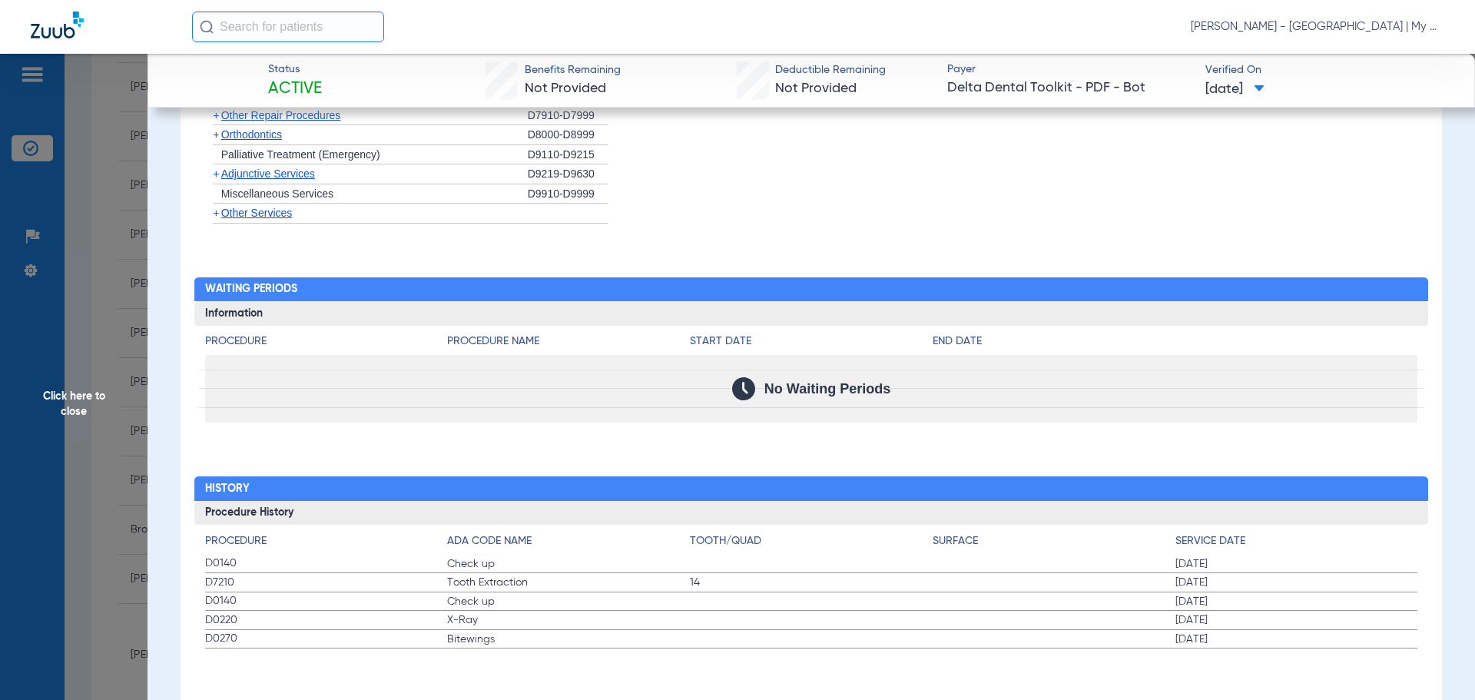
click at [76, 430] on span "Click here to close" at bounding box center [74, 404] width 148 height 700
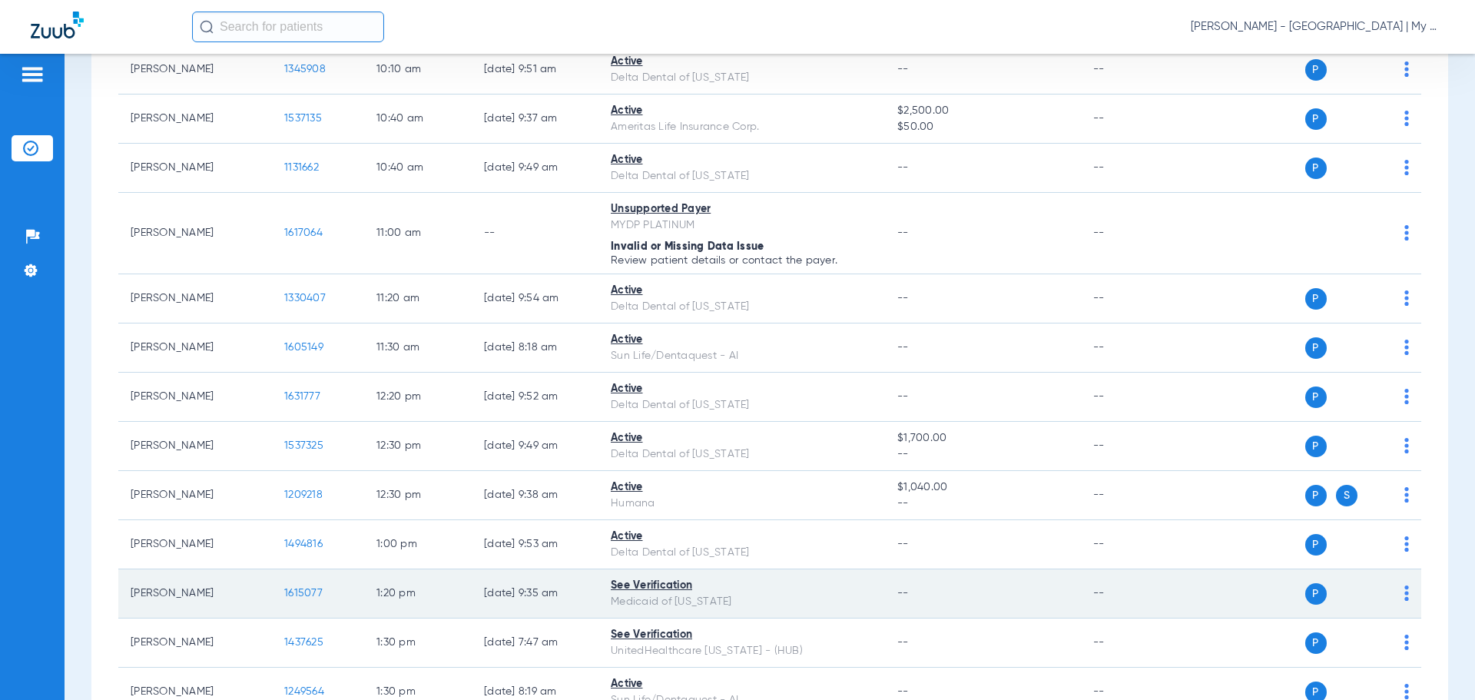
scroll to position [538, 0]
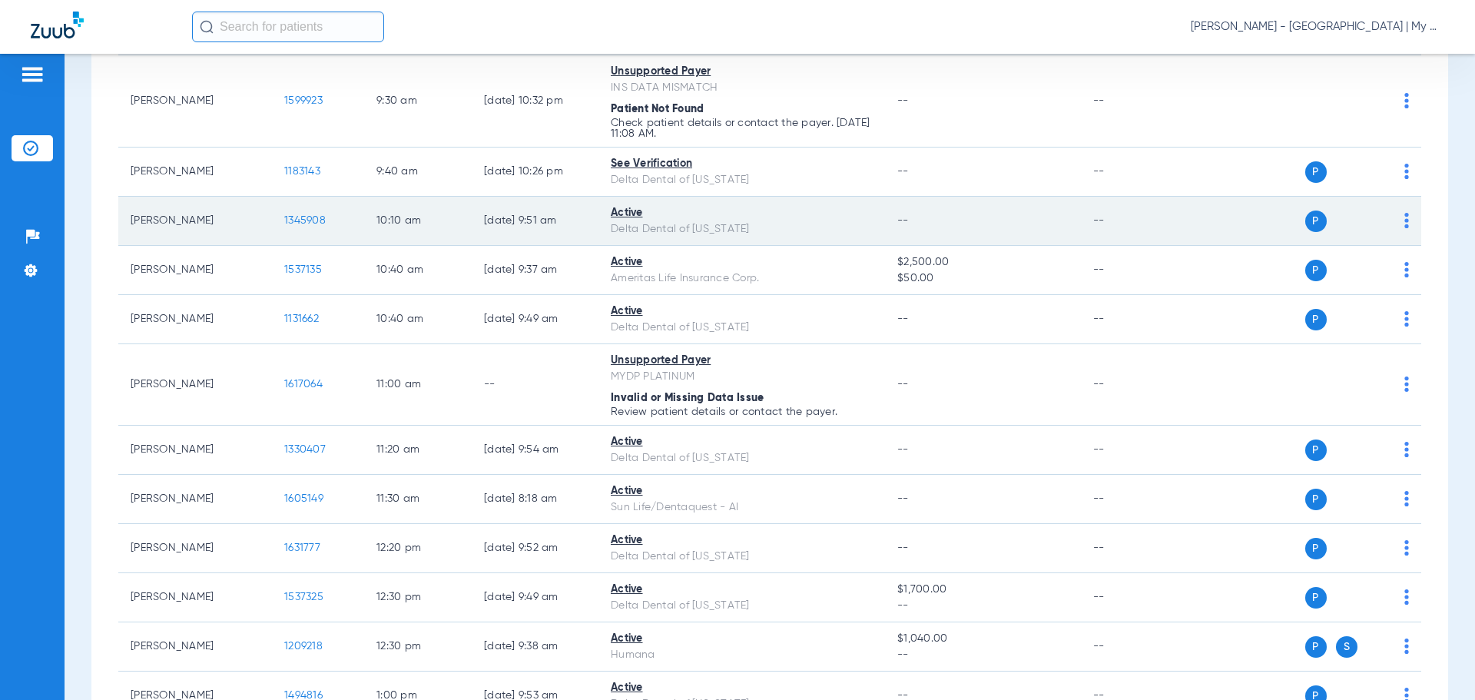
click at [304, 220] on span "1345908" at bounding box center [304, 220] width 41 height 11
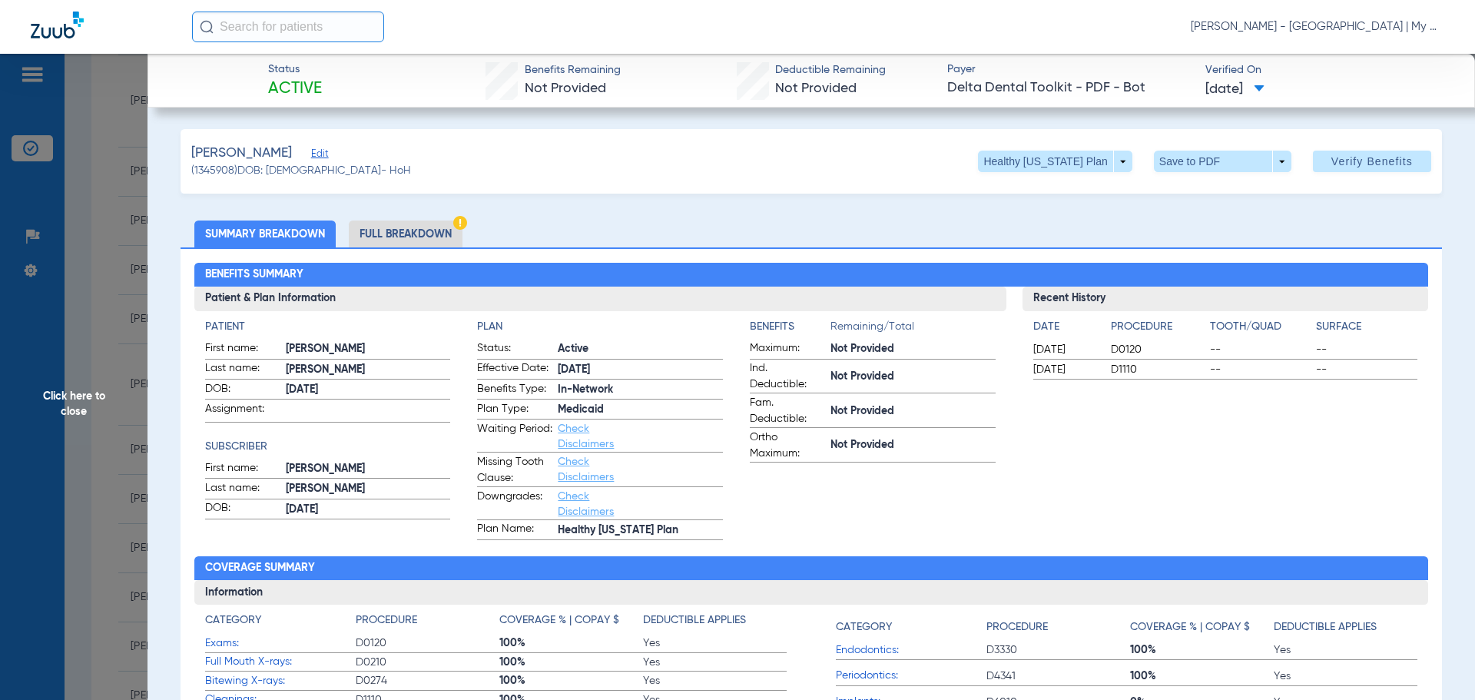
click at [1269, 493] on div "Recent History Date Procedure Tooth/Quad Surface 02/05/2025 D0120 -- -- 02/05/2…" at bounding box center [1226, 414] width 406 height 254
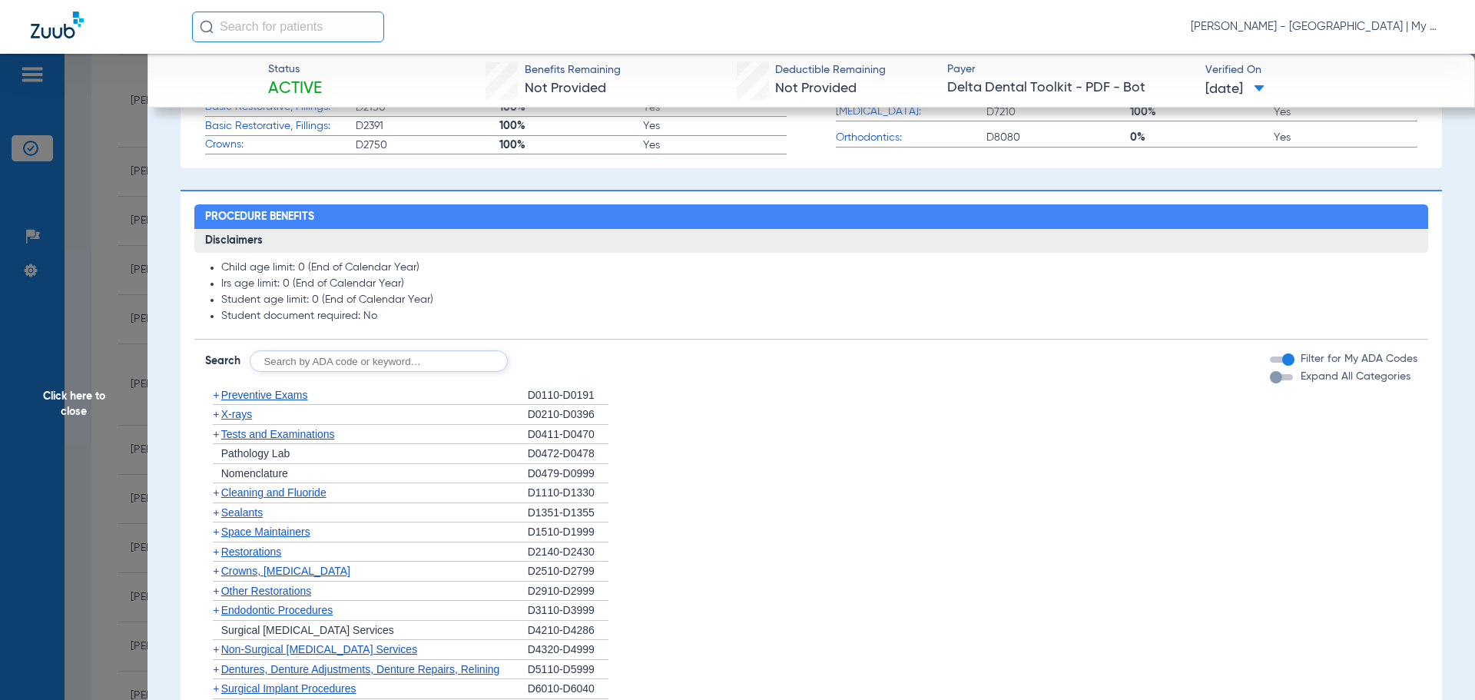
scroll to position [768, 0]
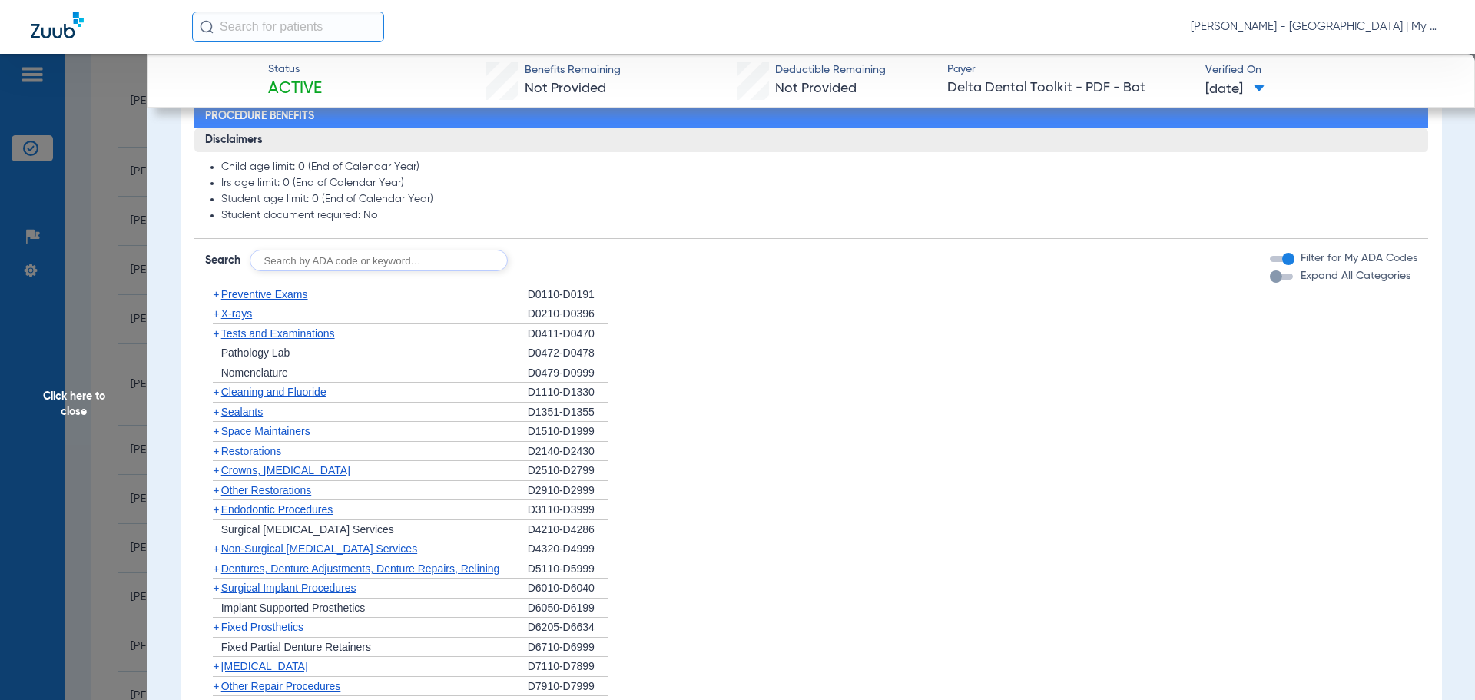
click at [241, 318] on span "X-rays" at bounding box center [236, 313] width 31 height 12
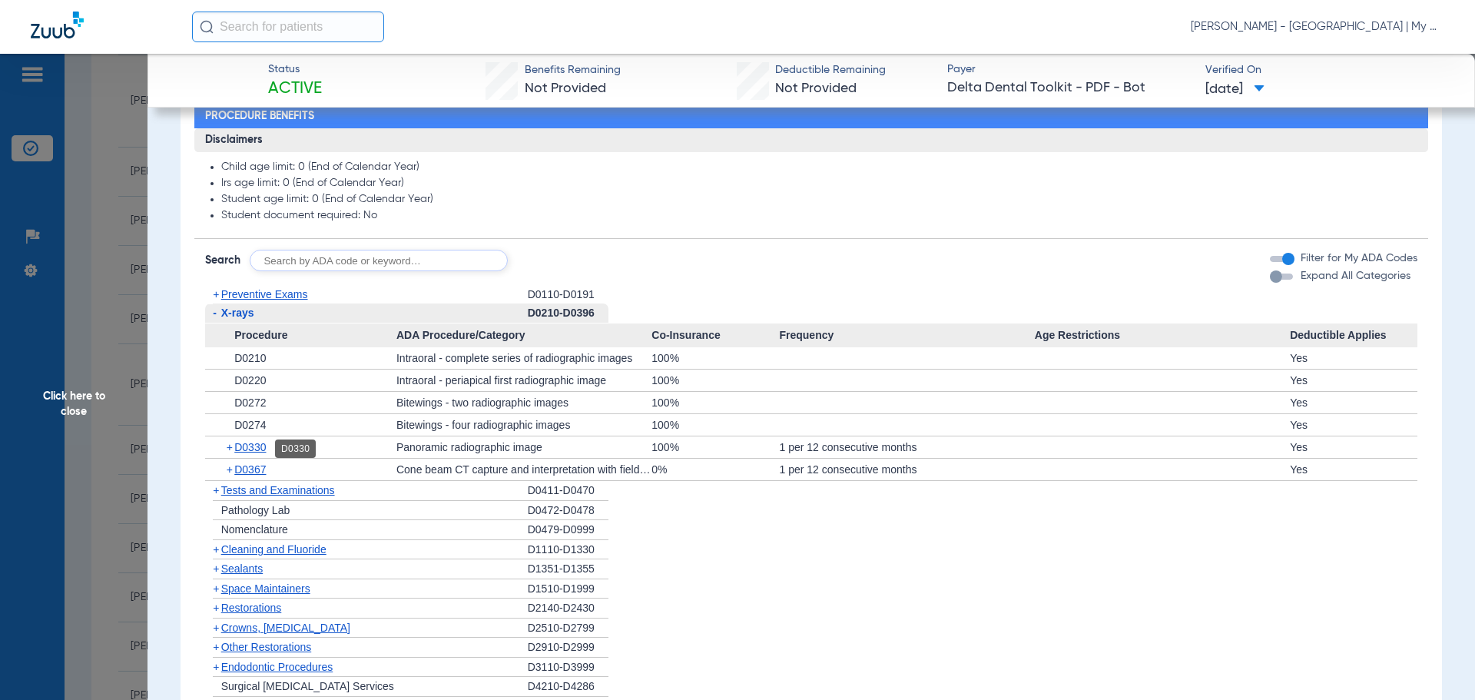
click at [253, 451] on span "D0330" at bounding box center [250, 447] width 32 height 12
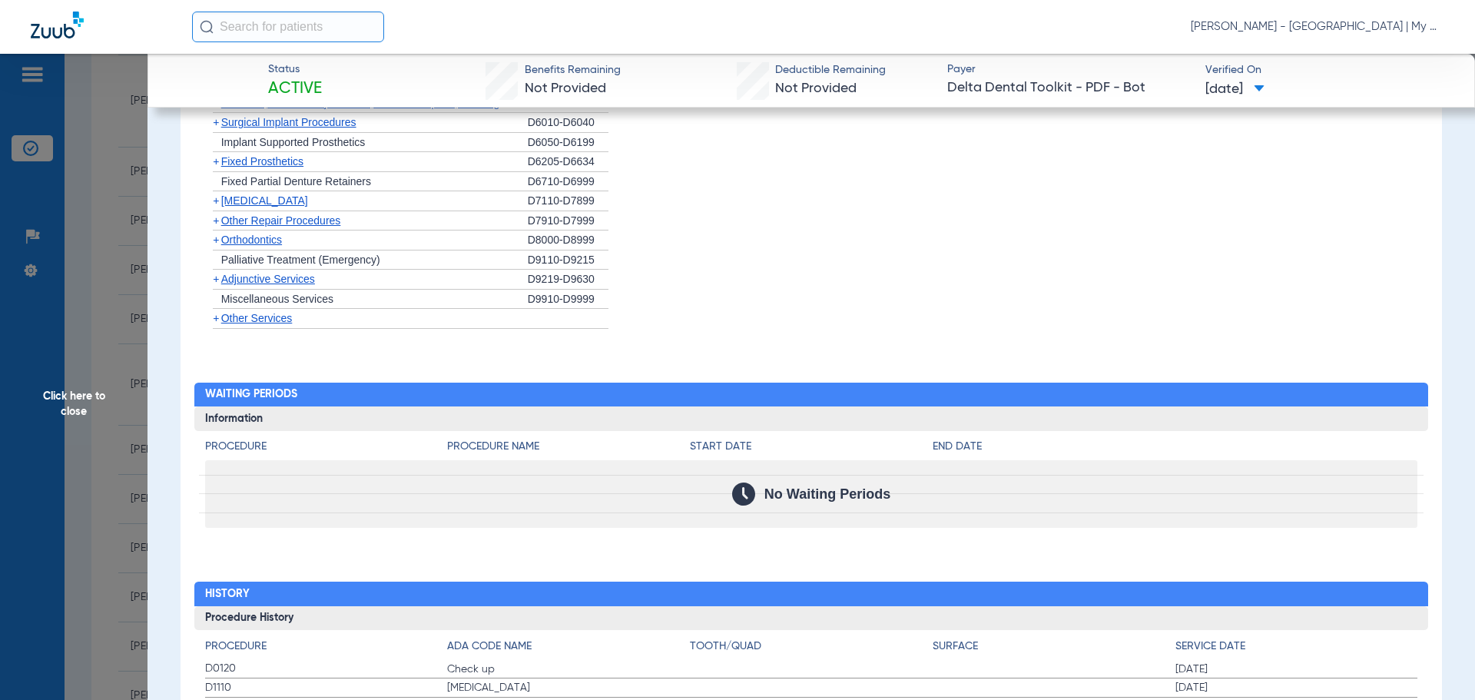
scroll to position [1531, 0]
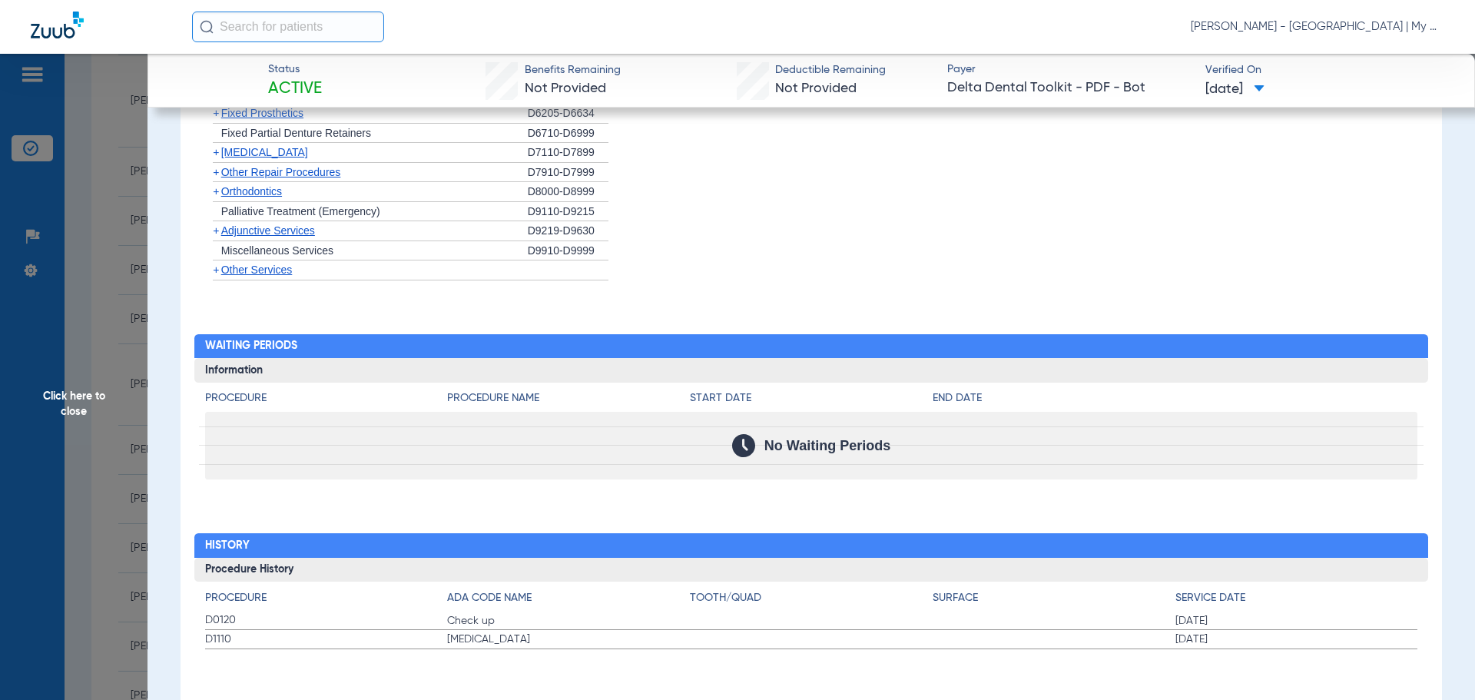
click at [58, 404] on span "Click here to close" at bounding box center [74, 404] width 148 height 700
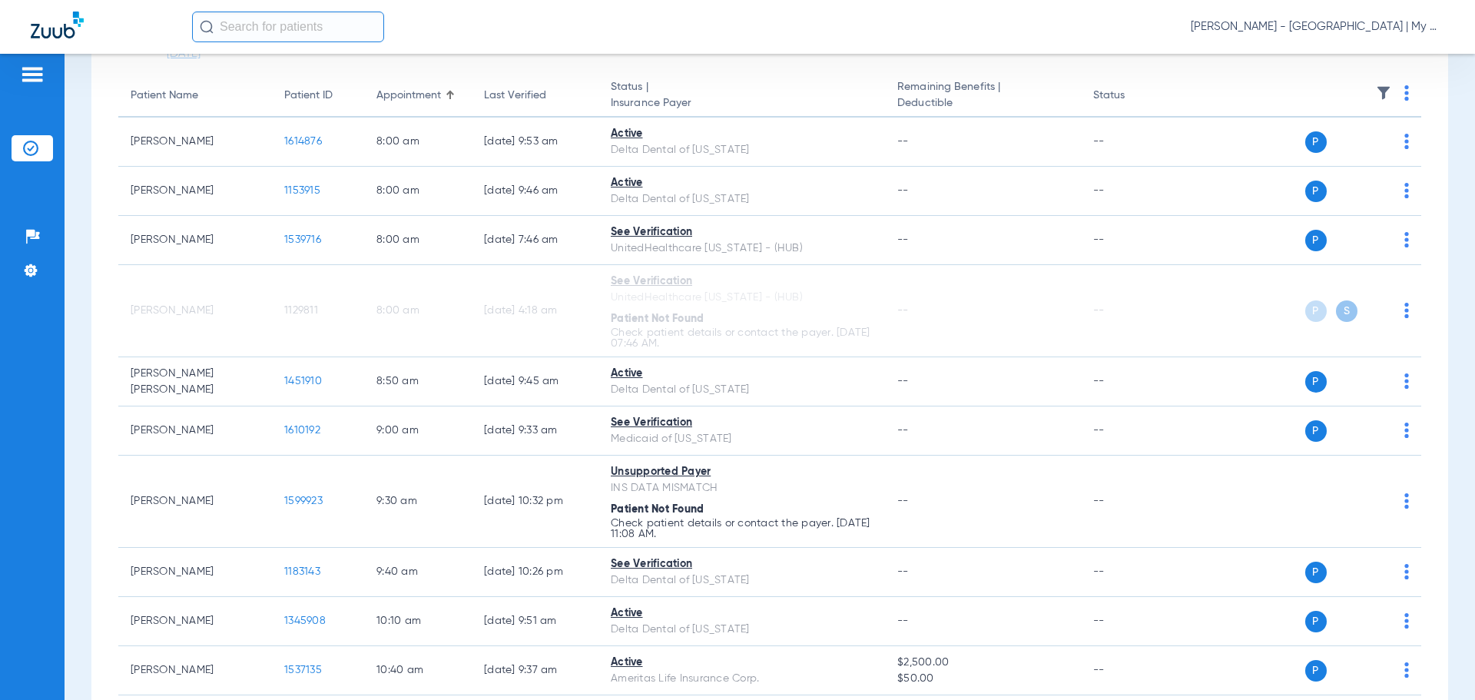
scroll to position [0, 0]
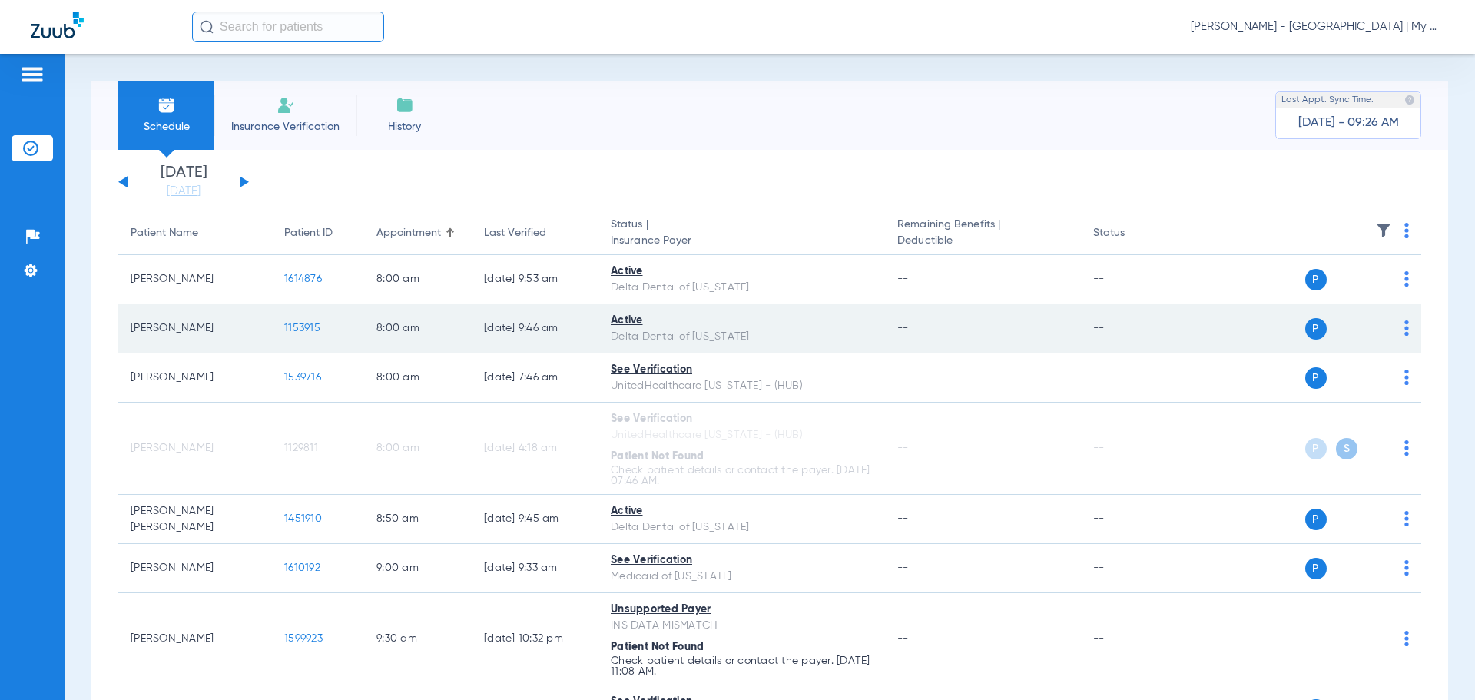
click at [316, 333] on span "1153915" at bounding box center [302, 328] width 36 height 11
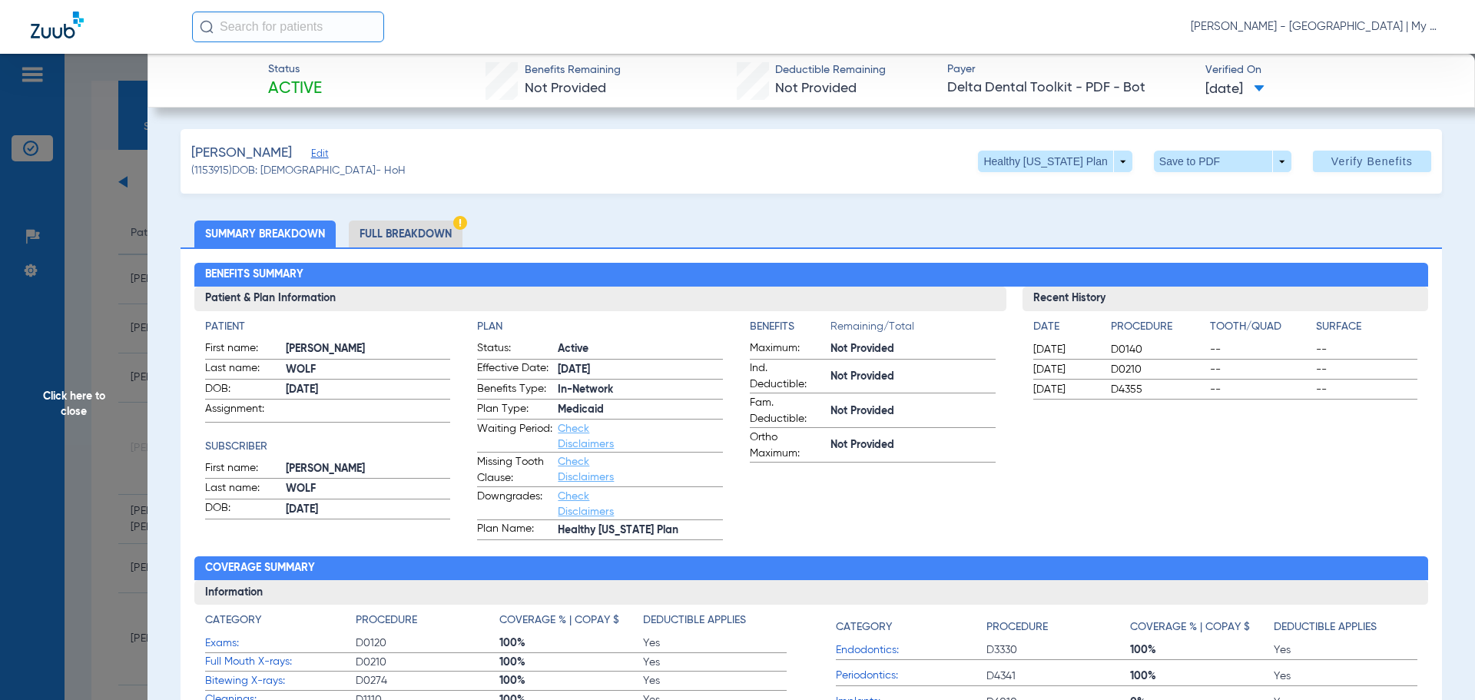
click at [74, 381] on span "Click here to close" at bounding box center [74, 404] width 148 height 700
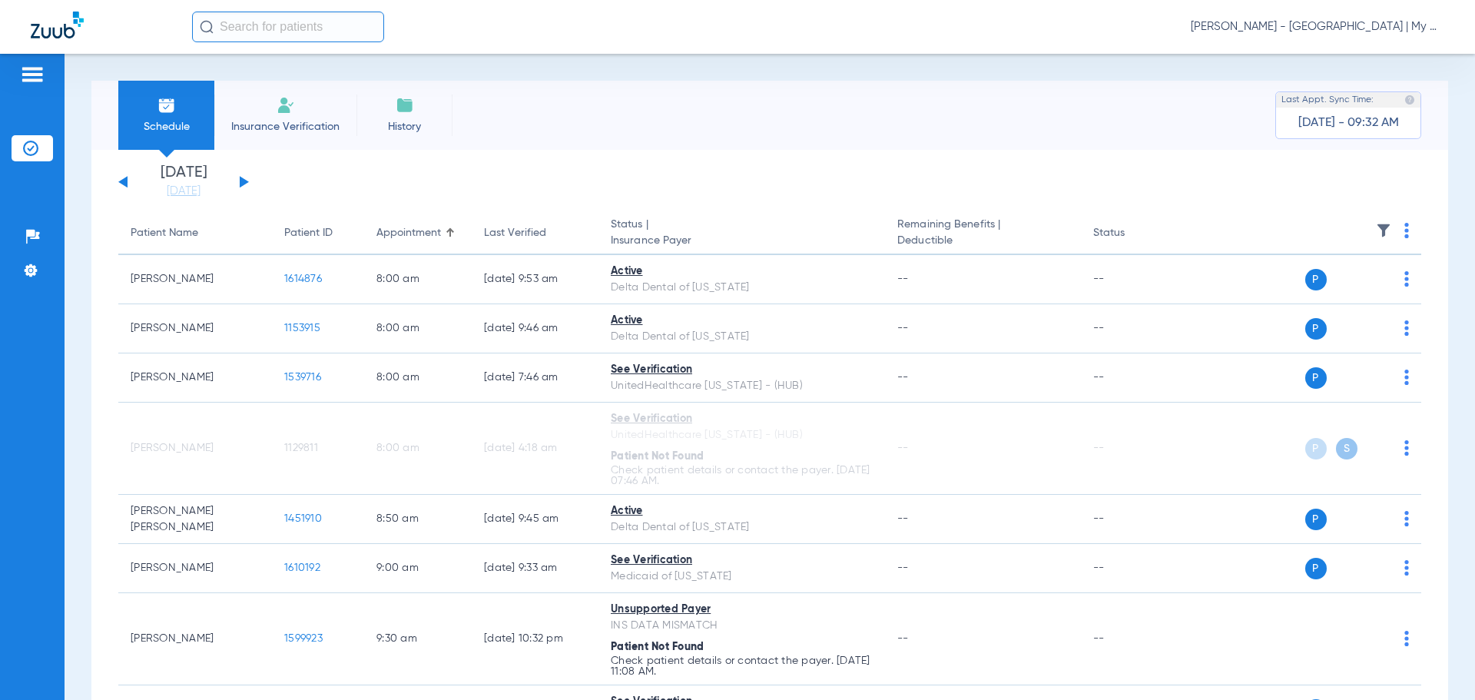
click at [240, 181] on button at bounding box center [244, 182] width 9 height 12
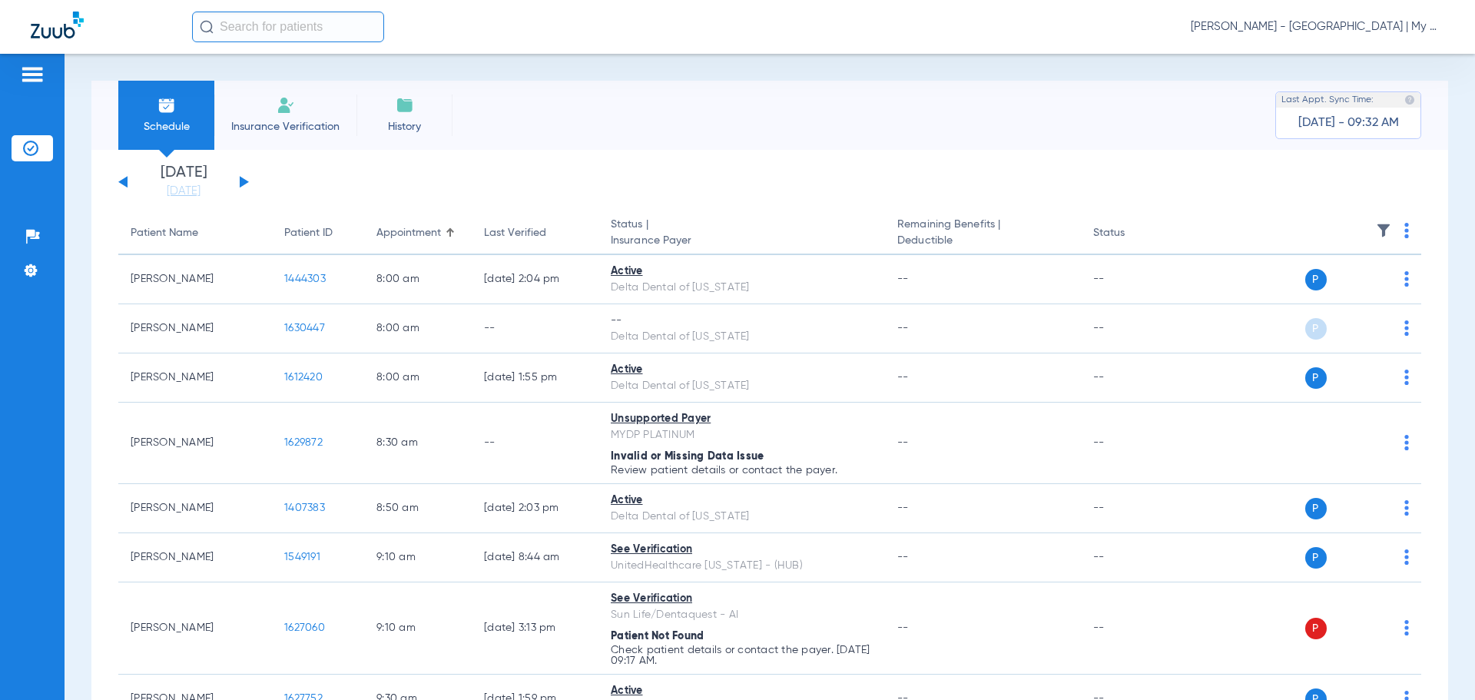
click at [1405, 230] on img at bounding box center [1407, 230] width 5 height 15
click at [1391, 297] on button "Verify All" at bounding box center [1336, 291] width 121 height 31
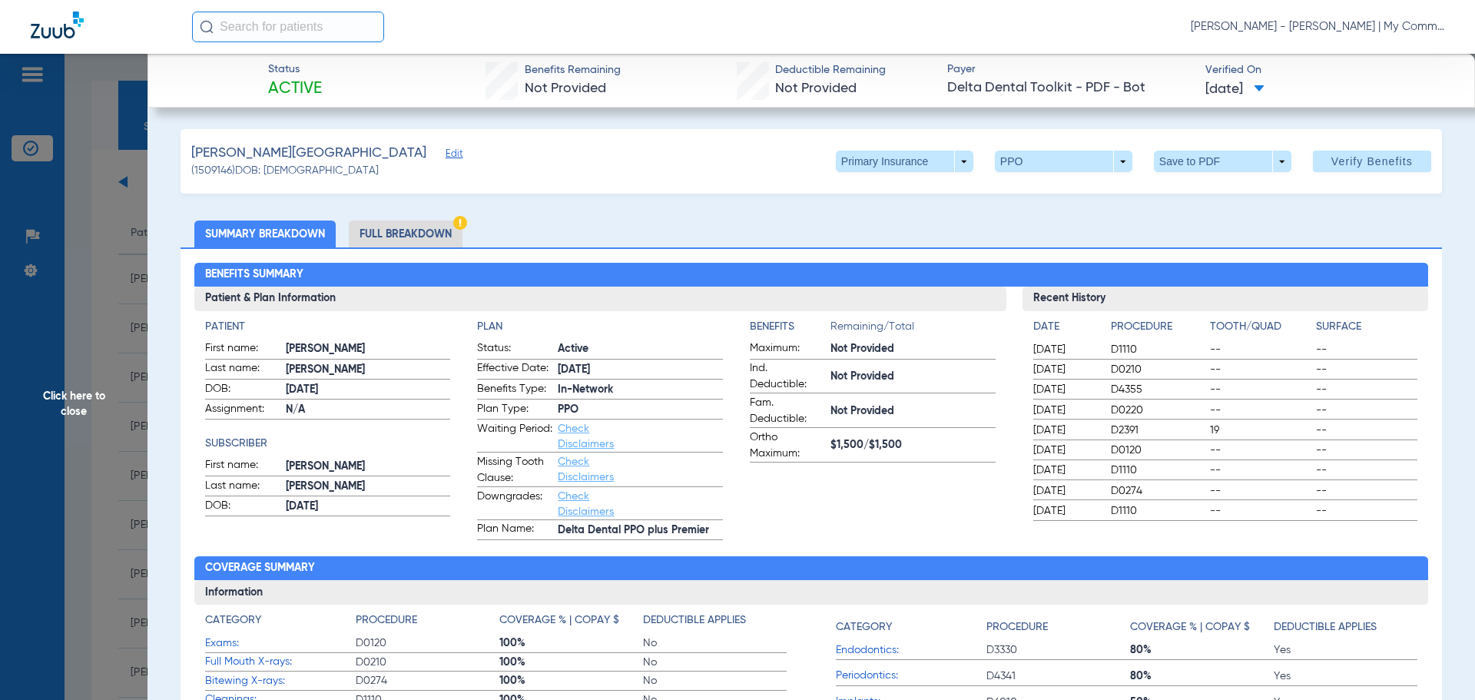
scroll to position [768, 0]
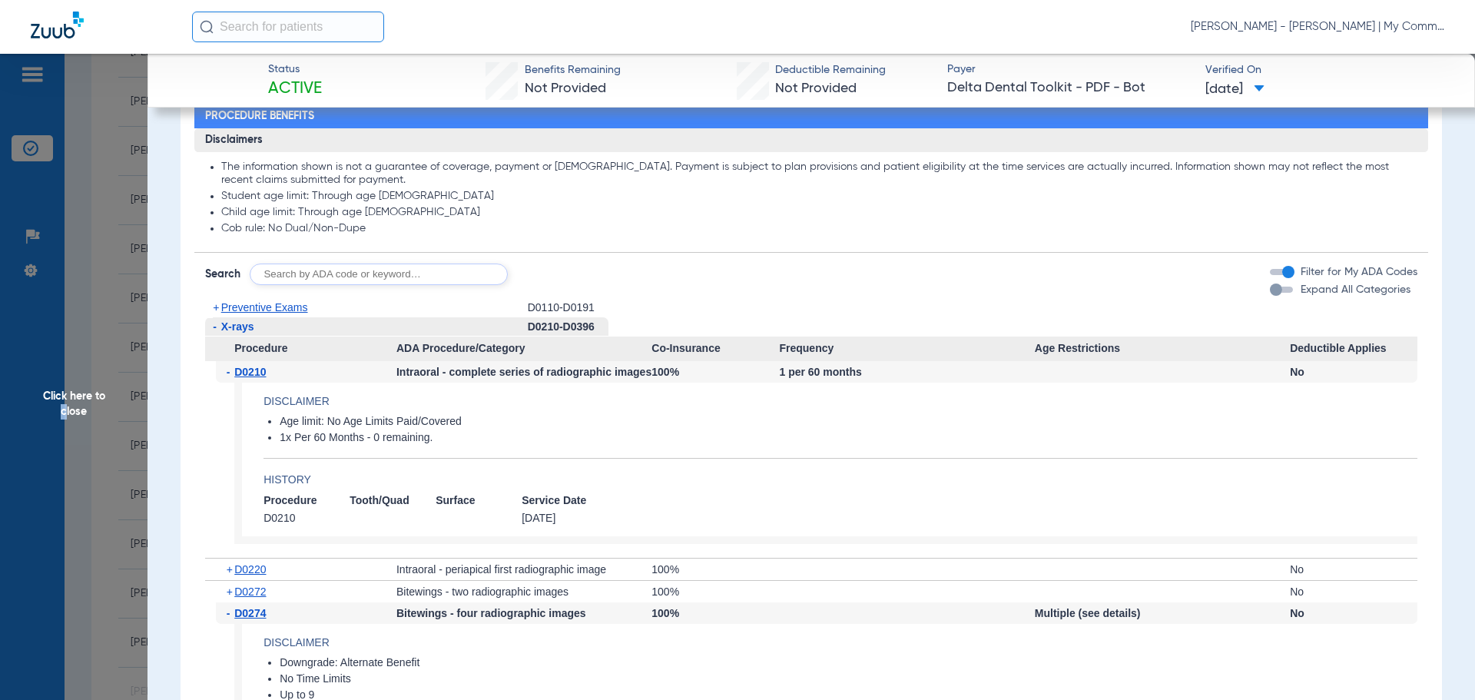
click at [63, 427] on span "Click here to close" at bounding box center [74, 404] width 148 height 700
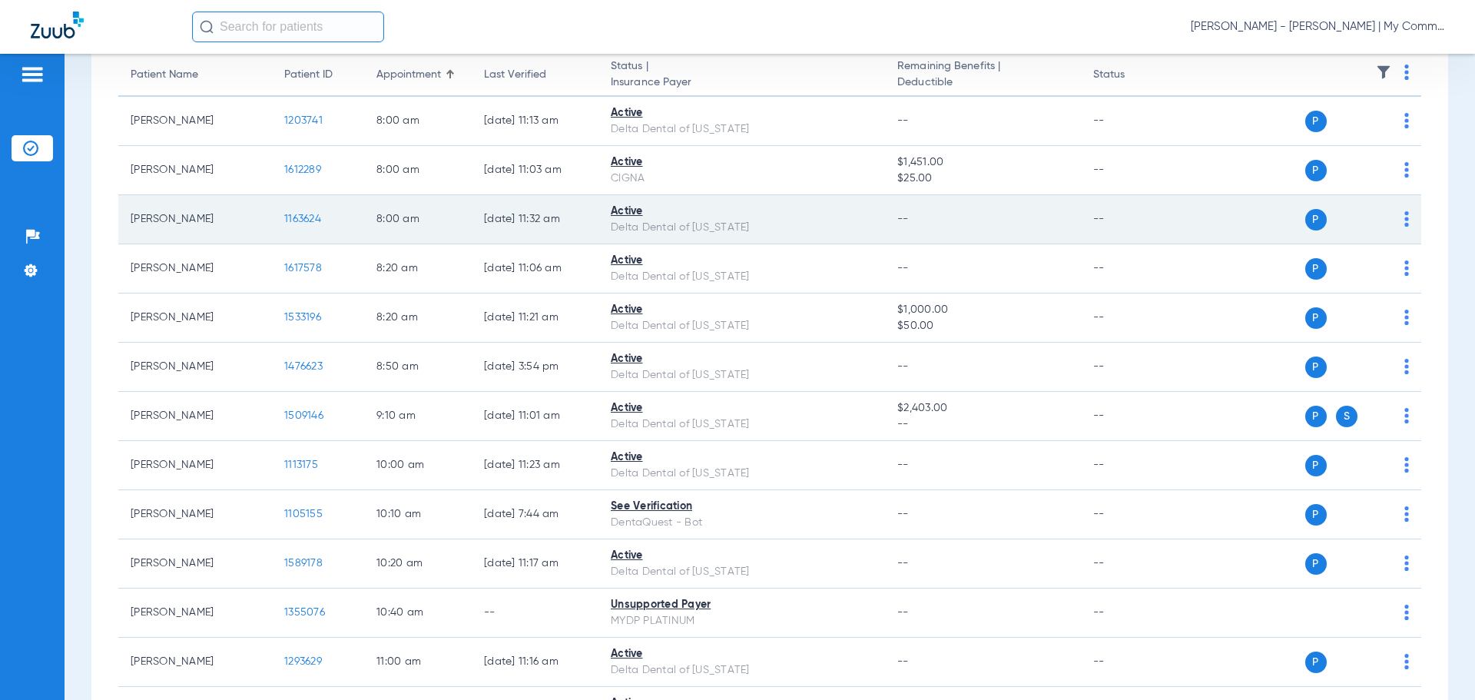
scroll to position [0, 0]
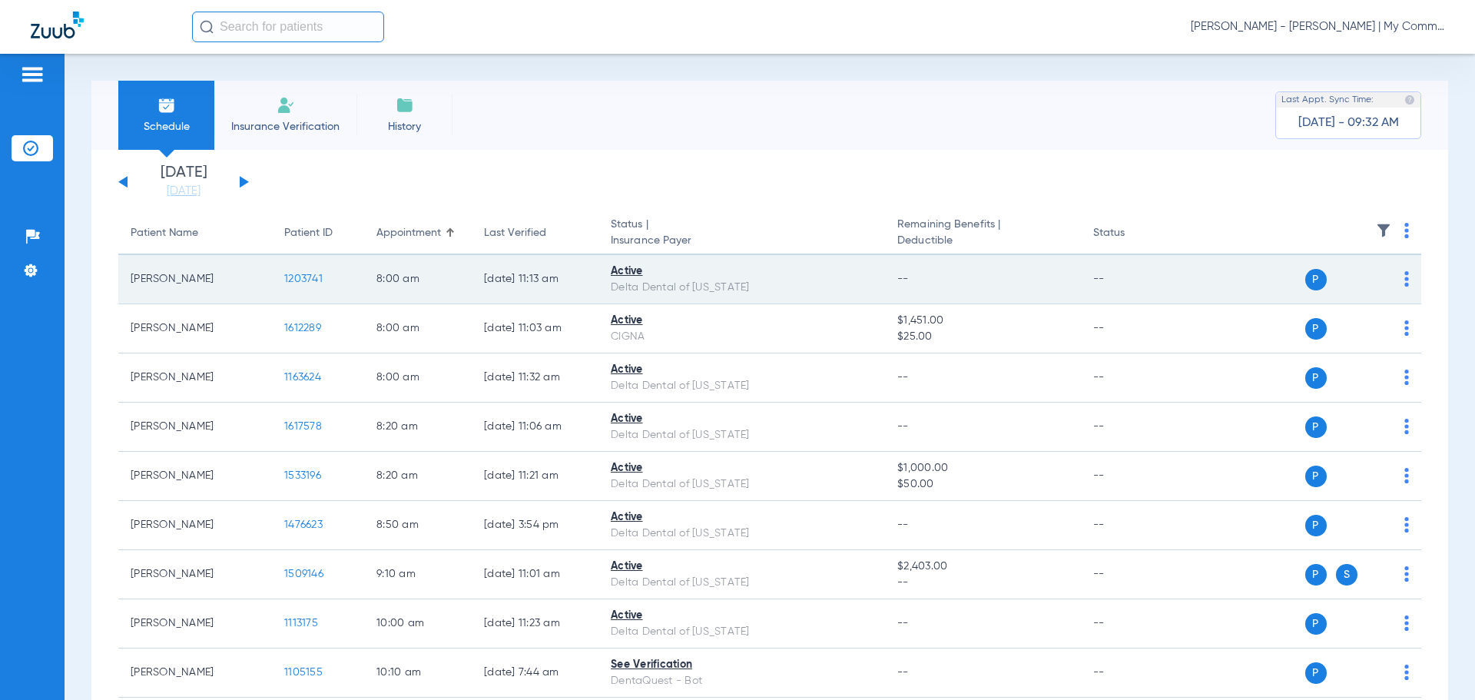
click at [297, 278] on span "1203741" at bounding box center [303, 279] width 38 height 11
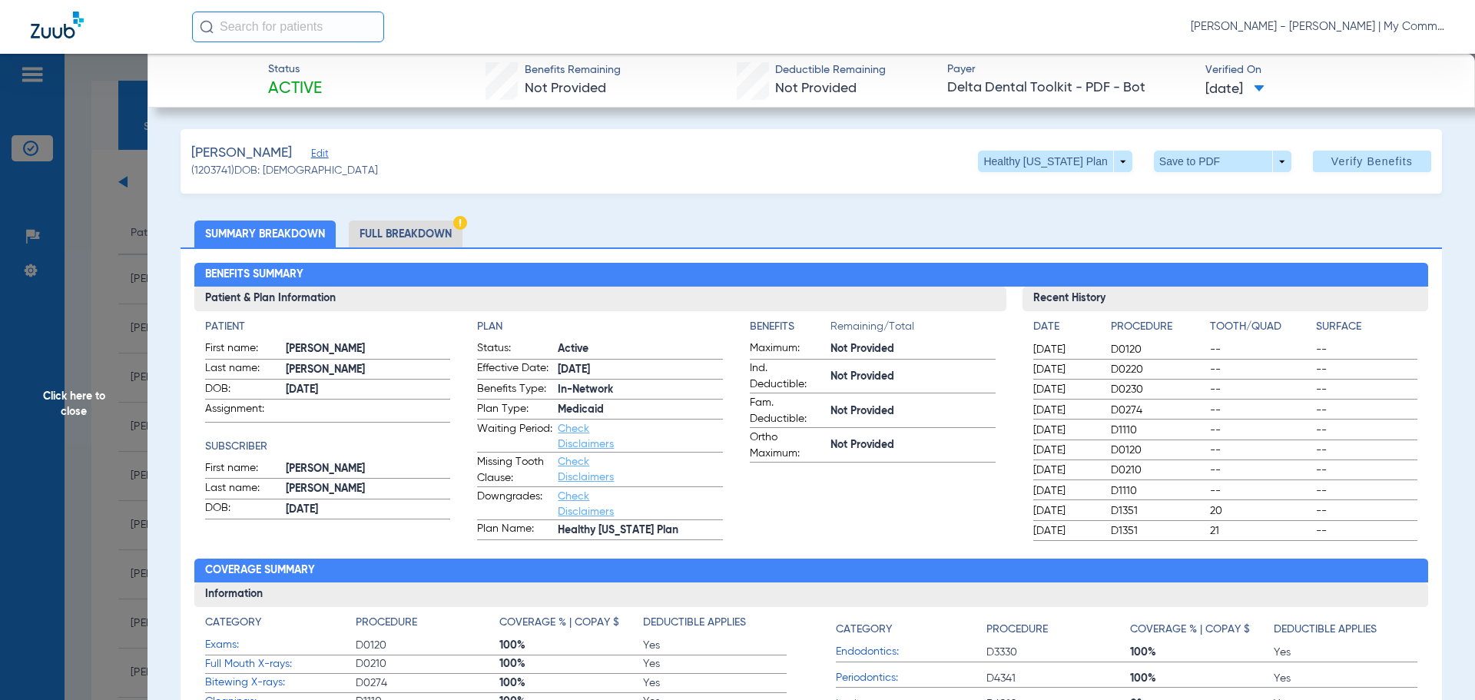
drag, startPoint x: 1124, startPoint y: 214, endPoint x: 267, endPoint y: 235, distance: 857.8
click at [77, 402] on span "Click here to close" at bounding box center [74, 404] width 148 height 700
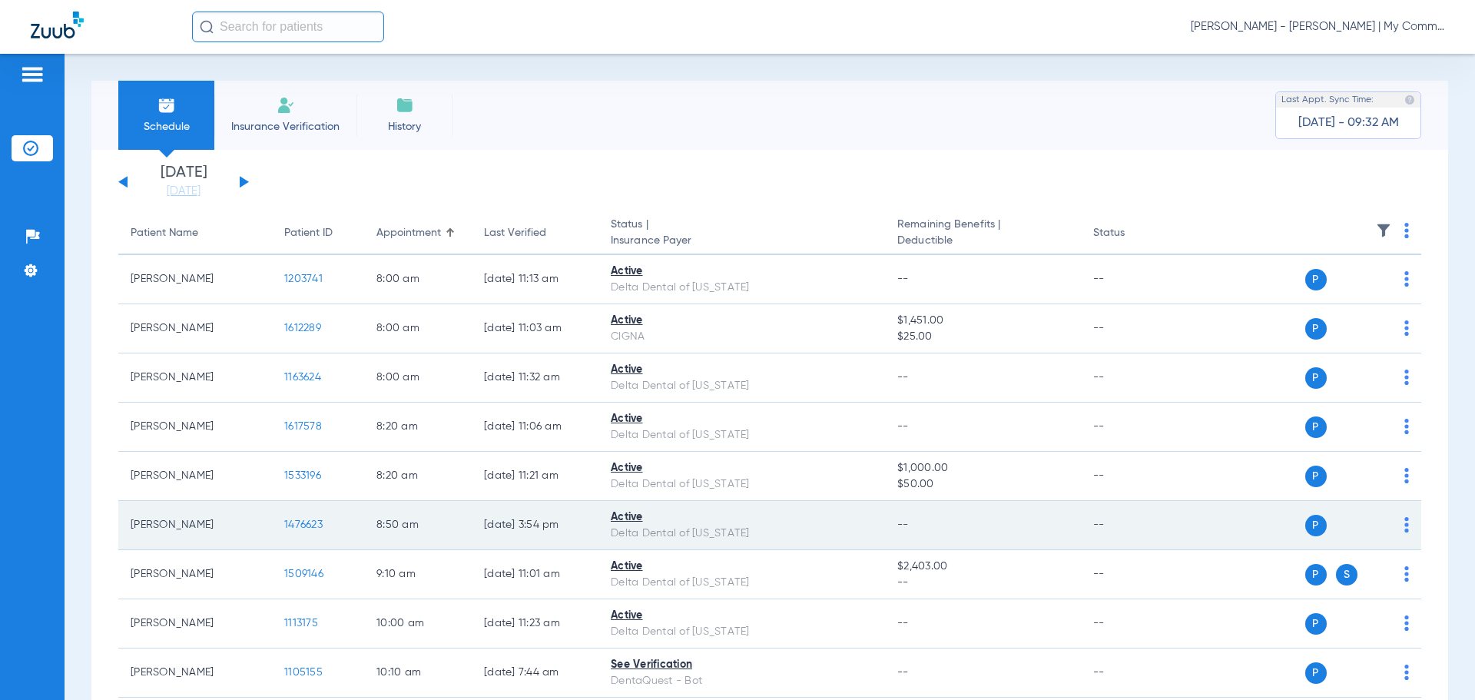
click at [306, 517] on td "1476623" at bounding box center [318, 525] width 92 height 49
click at [304, 528] on span "1476623" at bounding box center [303, 524] width 38 height 11
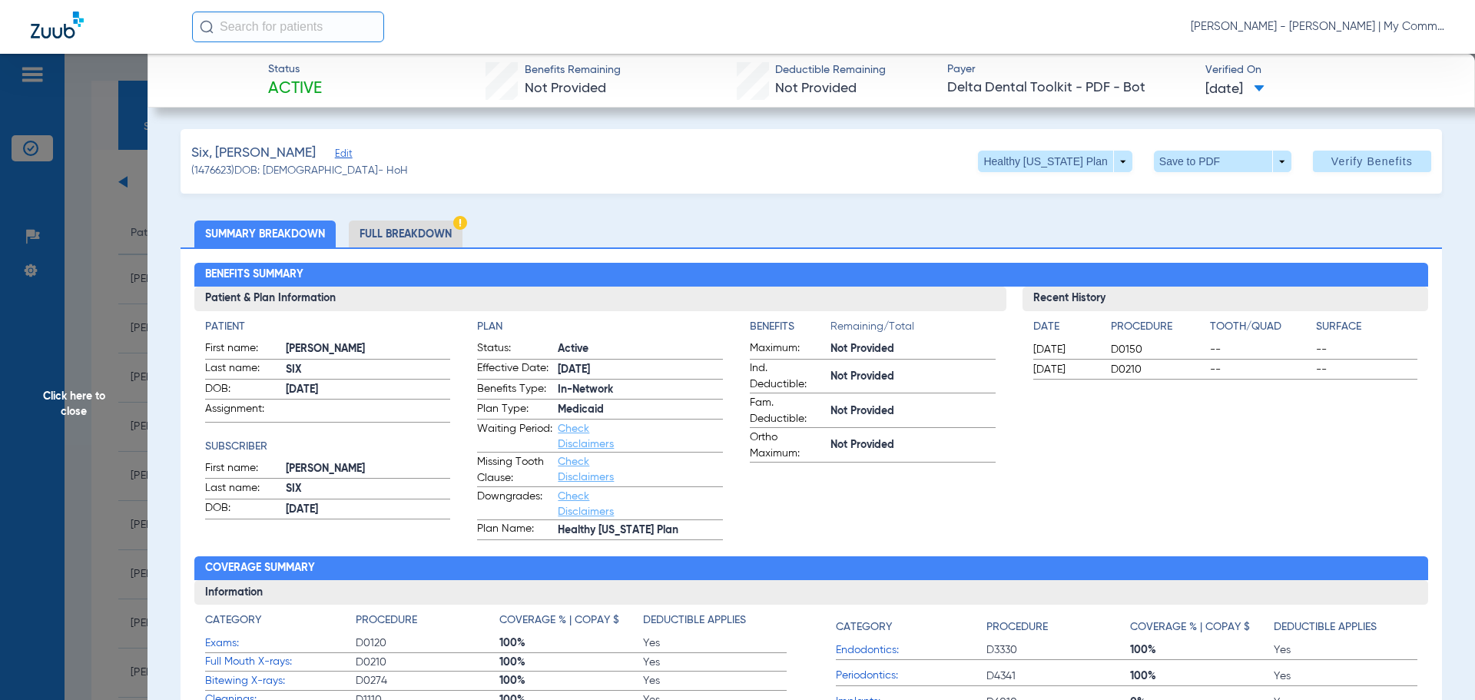
drag, startPoint x: 77, startPoint y: 403, endPoint x: 92, endPoint y: 396, distance: 17.2
click at [77, 403] on span "Click here to close" at bounding box center [74, 404] width 148 height 700
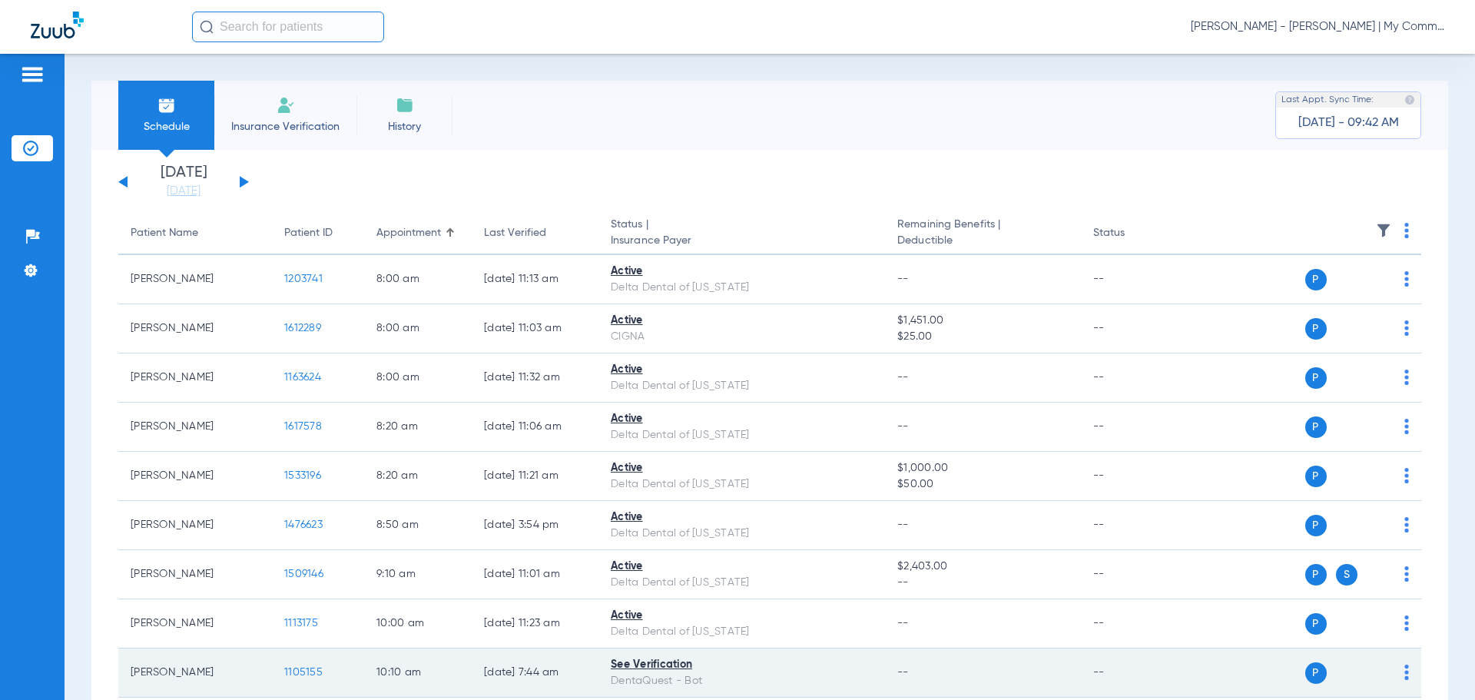
scroll to position [77, 0]
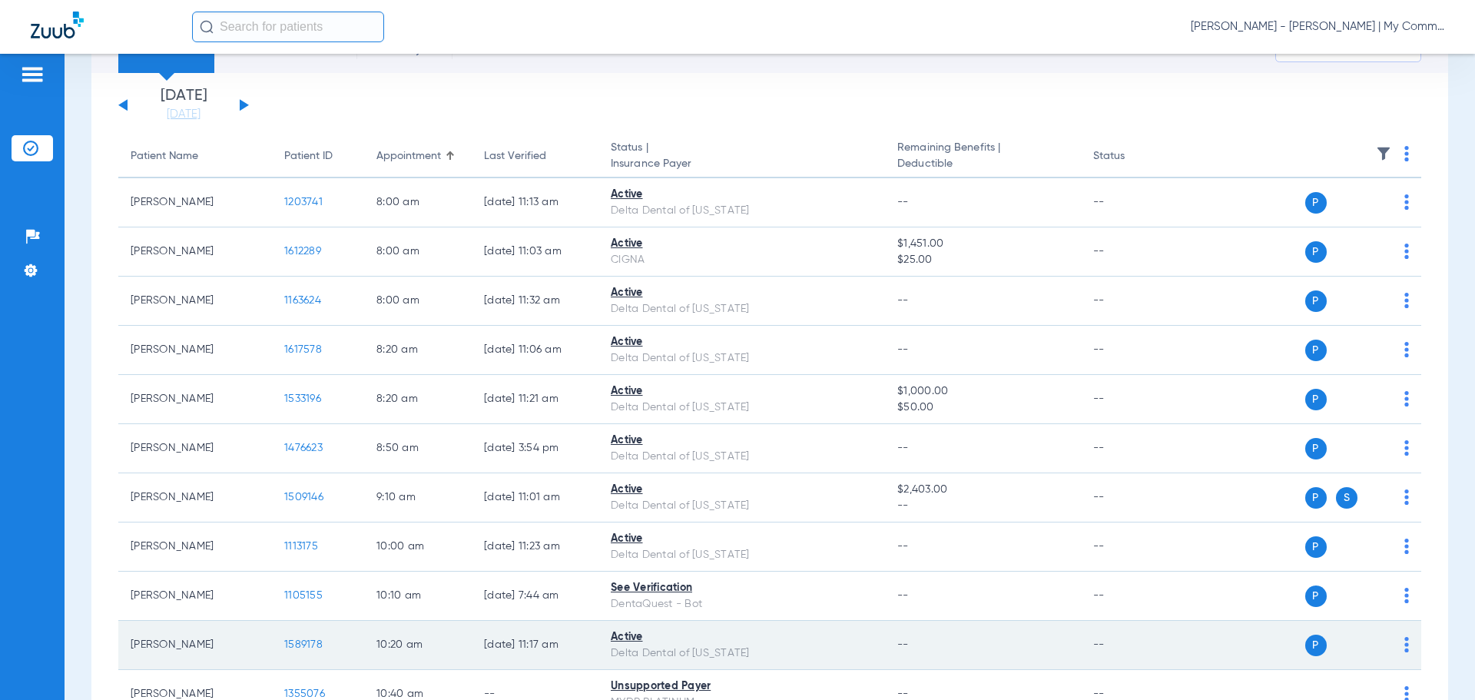
click at [294, 642] on span "1589178" at bounding box center [303, 644] width 38 height 11
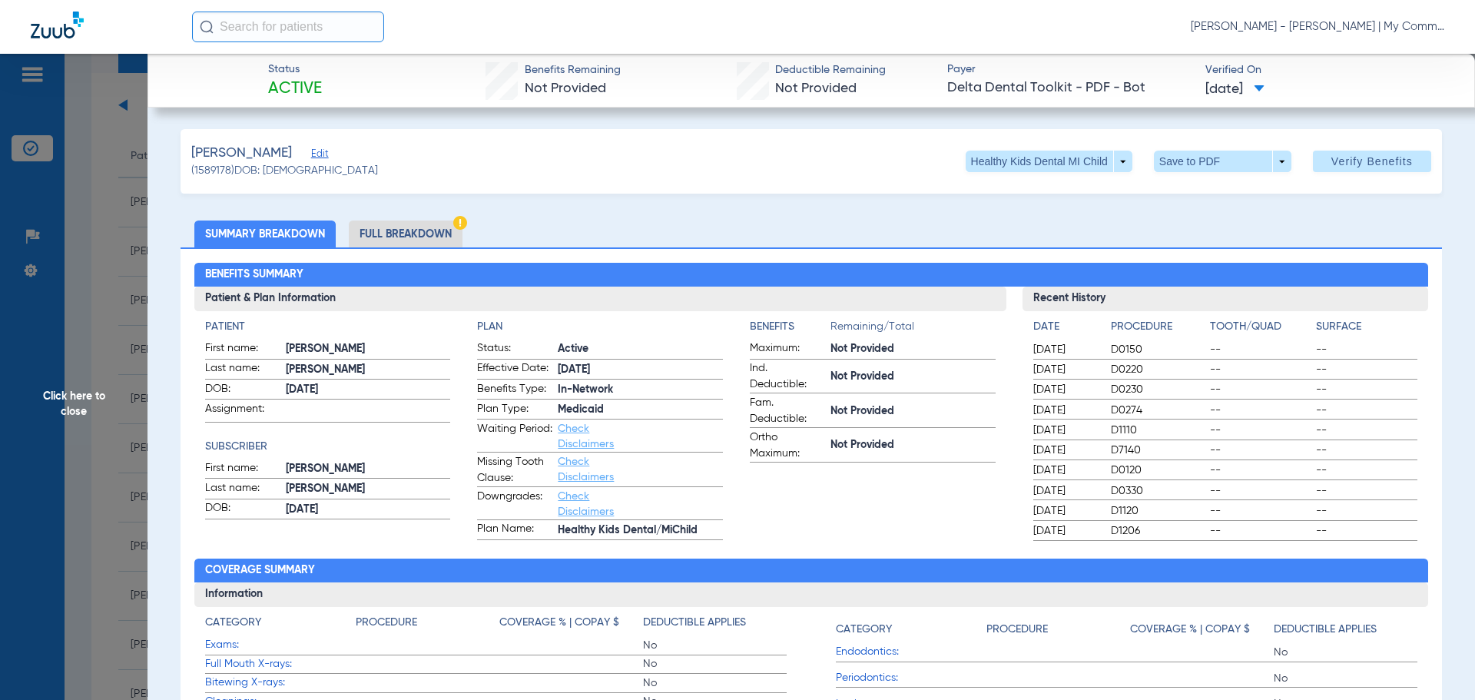
click at [433, 233] on li "Full Breakdown" at bounding box center [406, 234] width 114 height 27
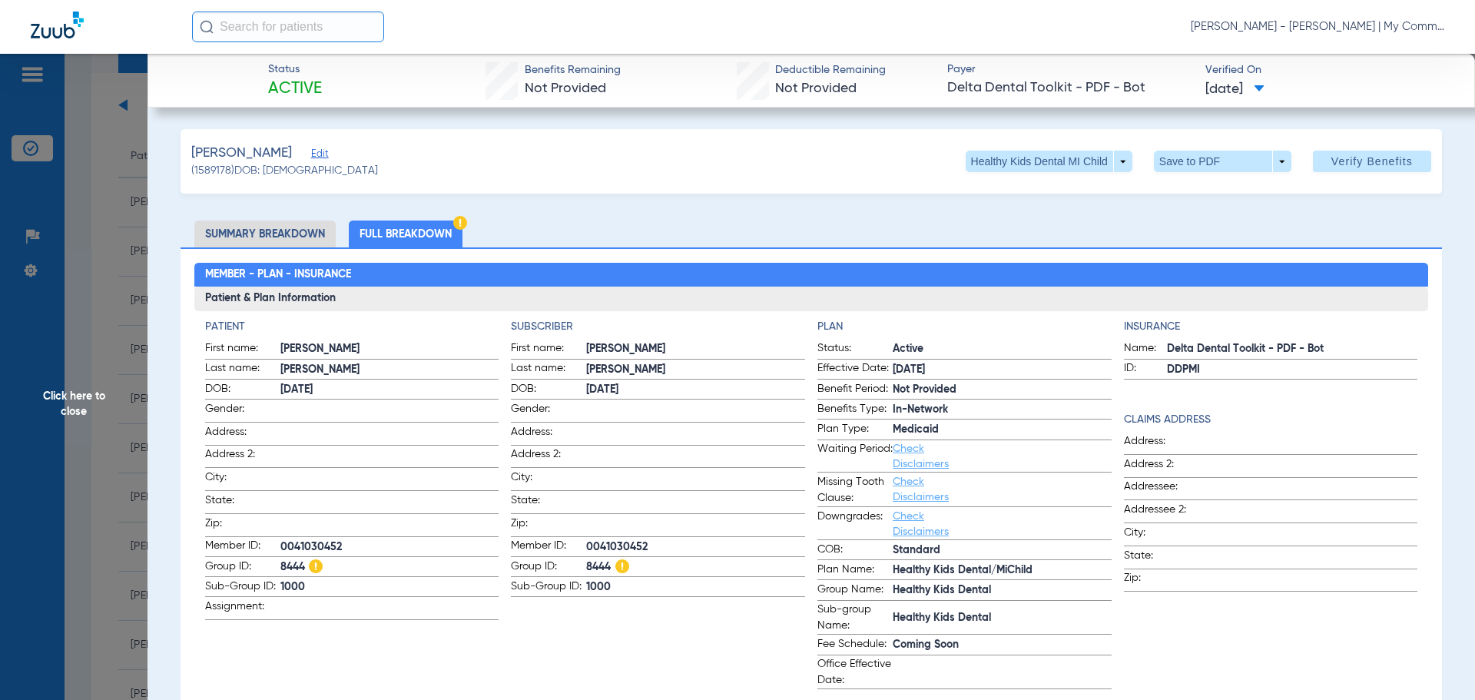
click at [228, 244] on li "Summary Breakdown" at bounding box center [264, 234] width 141 height 27
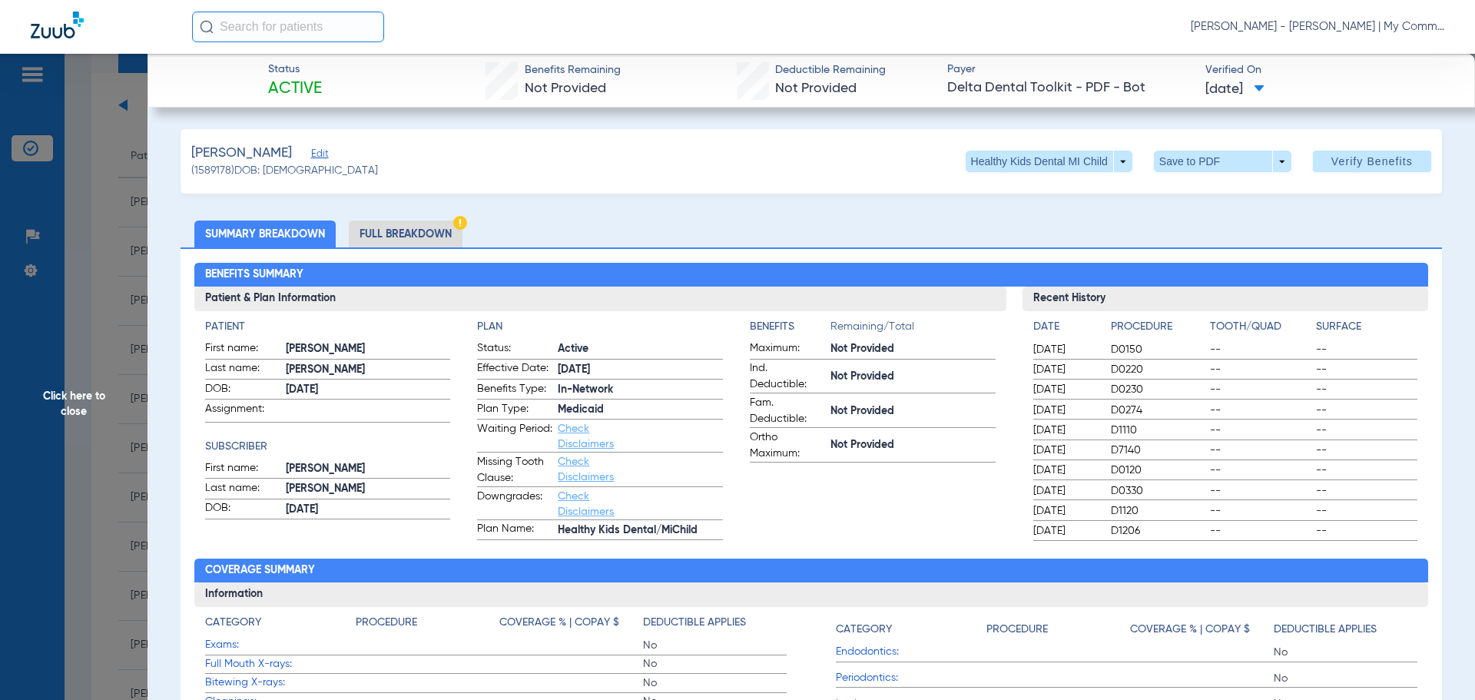
drag, startPoint x: 1157, startPoint y: 259, endPoint x: 1136, endPoint y: 272, distance: 24.5
click at [1157, 259] on div "Benefits Summary Patient & Plan Information Patient First name: Ethan Last name…" at bounding box center [812, 542] width 1262 height 591
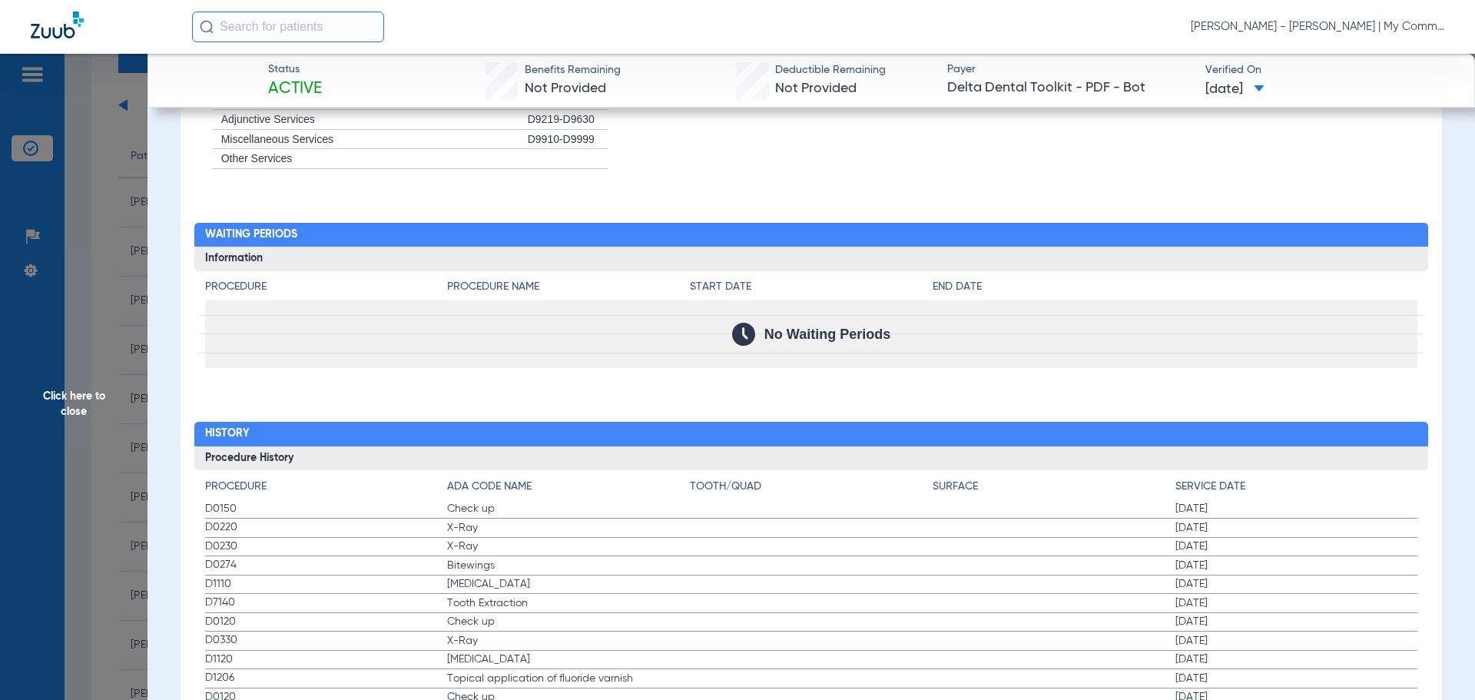
scroll to position [1460, 0]
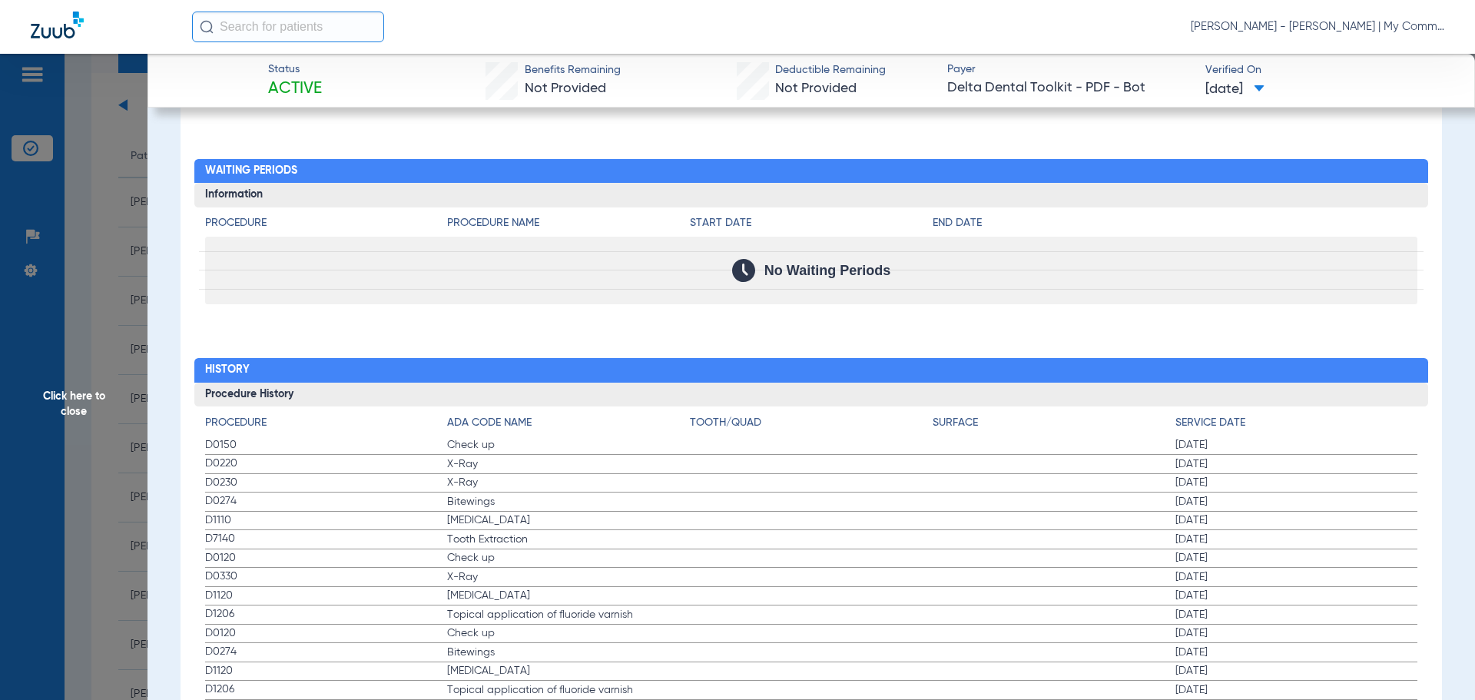
click at [65, 407] on span "Click here to close" at bounding box center [74, 404] width 148 height 700
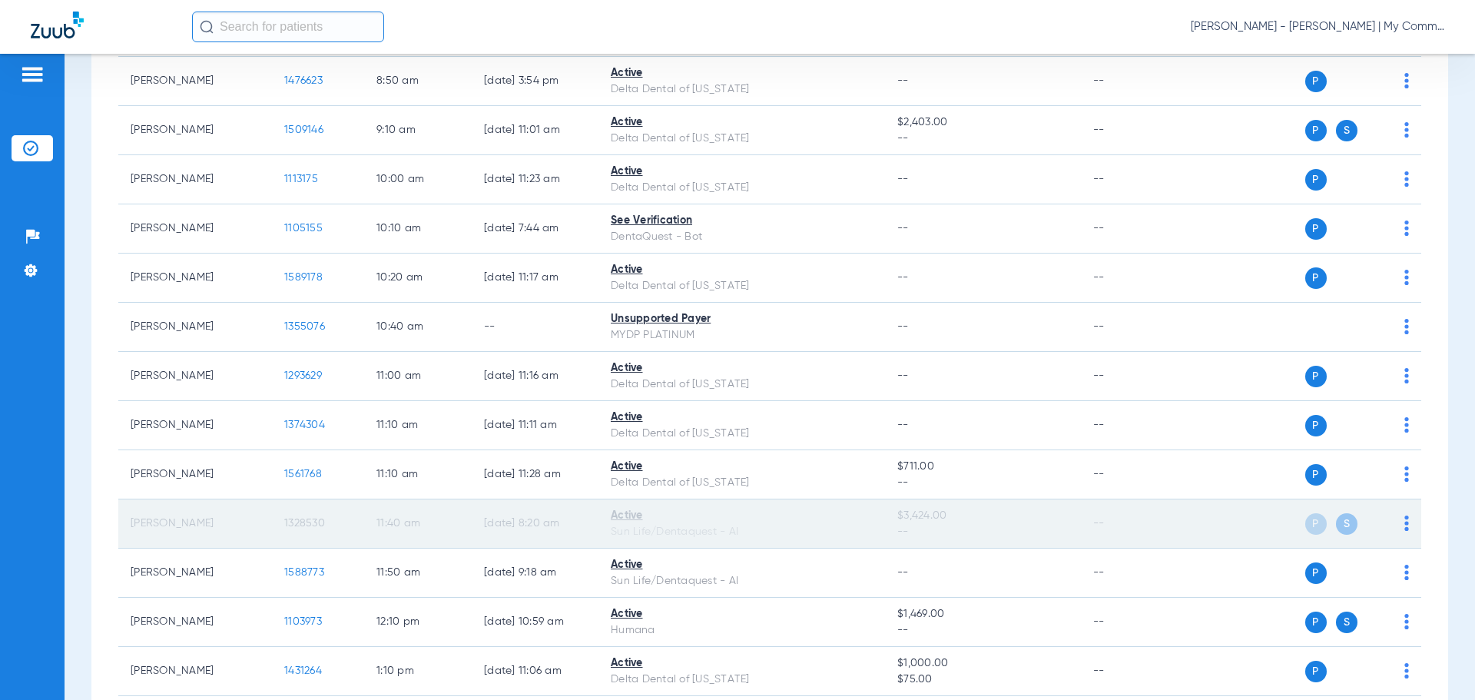
scroll to position [461, 0]
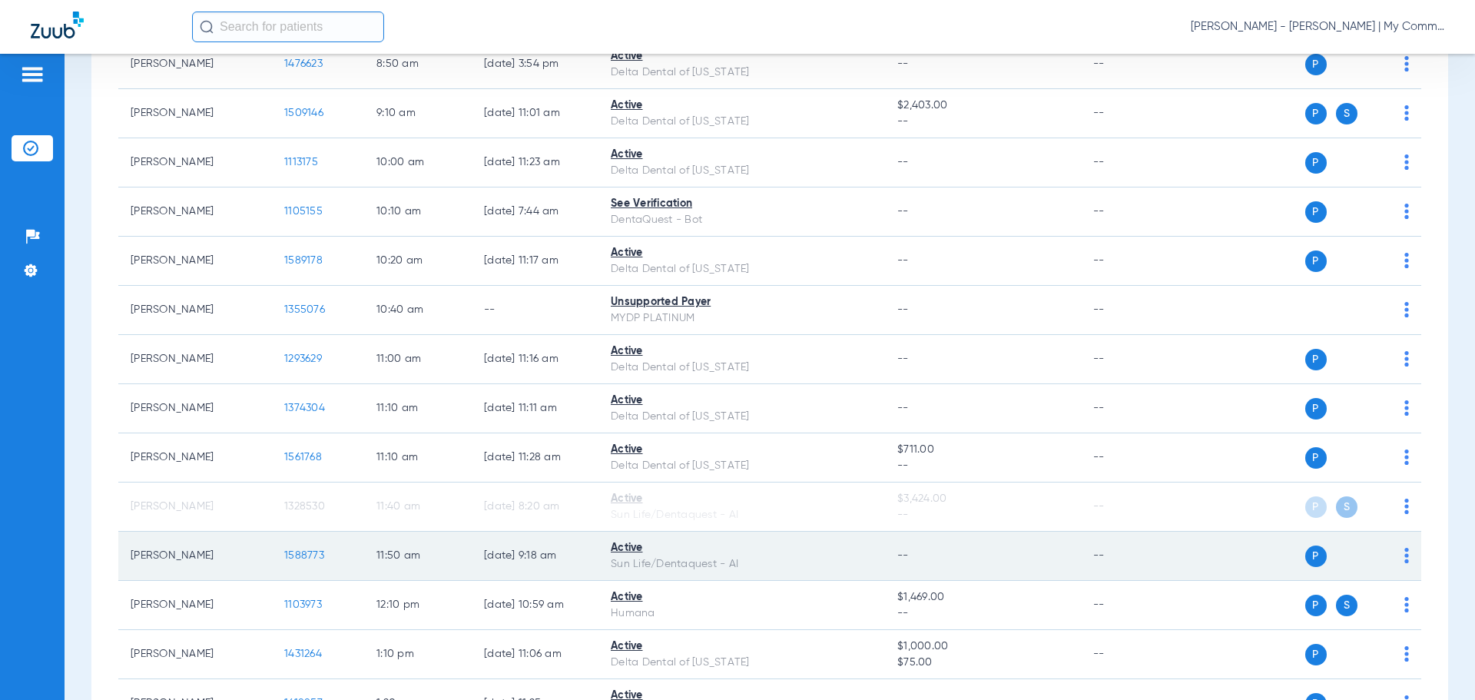
click at [313, 551] on span "1588773" at bounding box center [304, 555] width 40 height 11
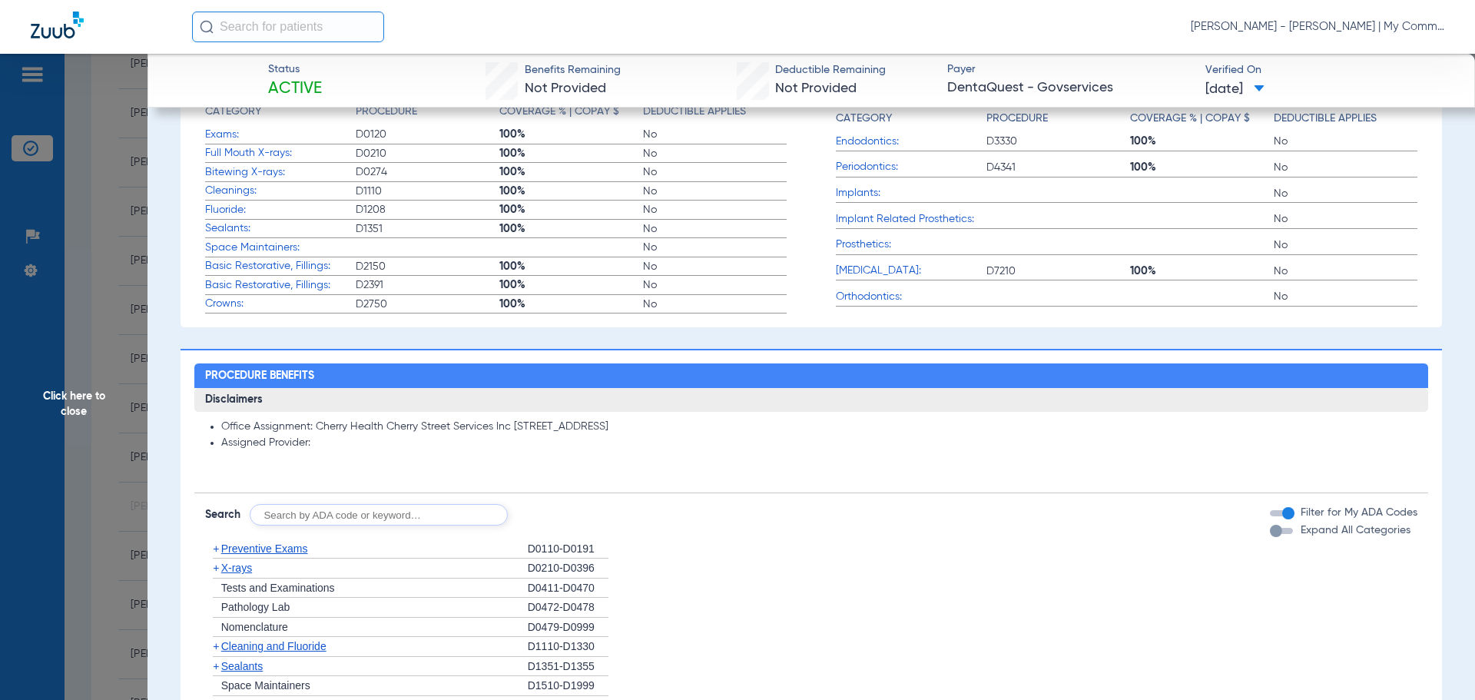
scroll to position [615, 0]
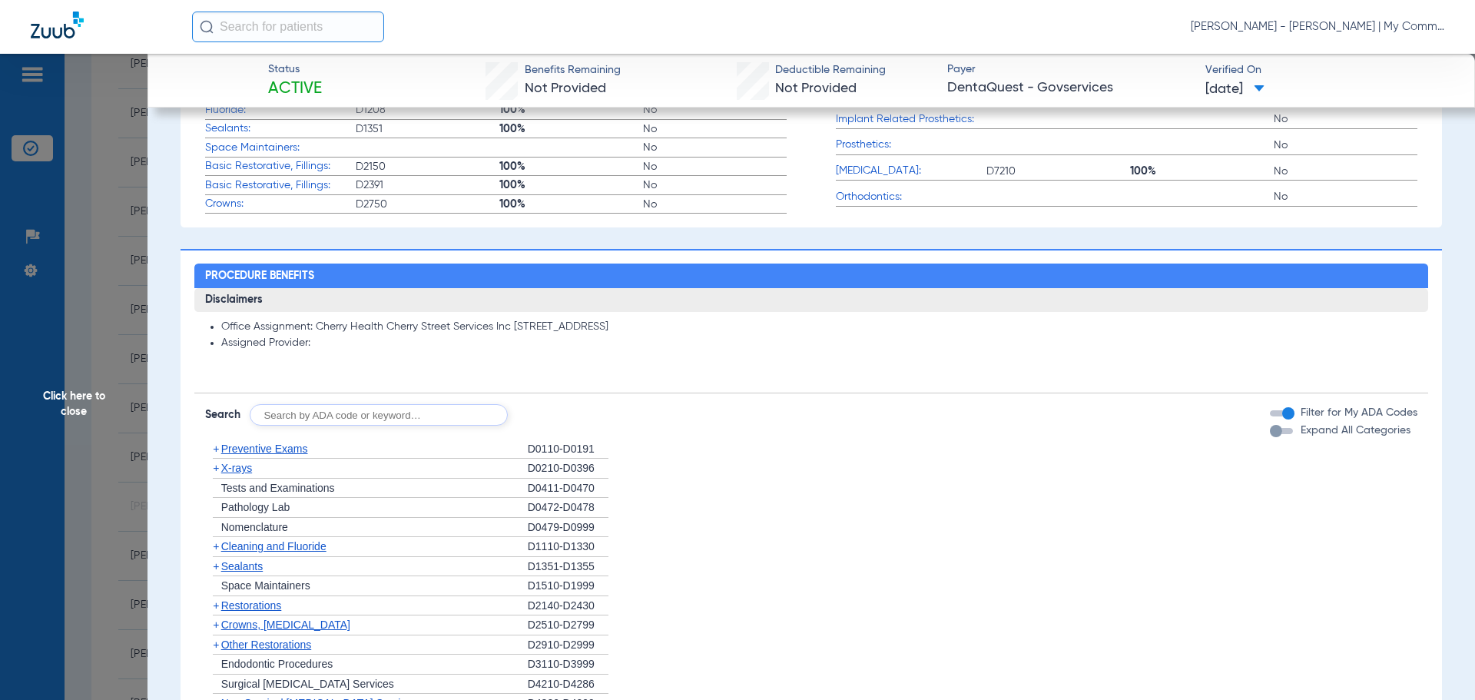
click at [240, 470] on div "+ X-rays" at bounding box center [366, 469] width 323 height 20
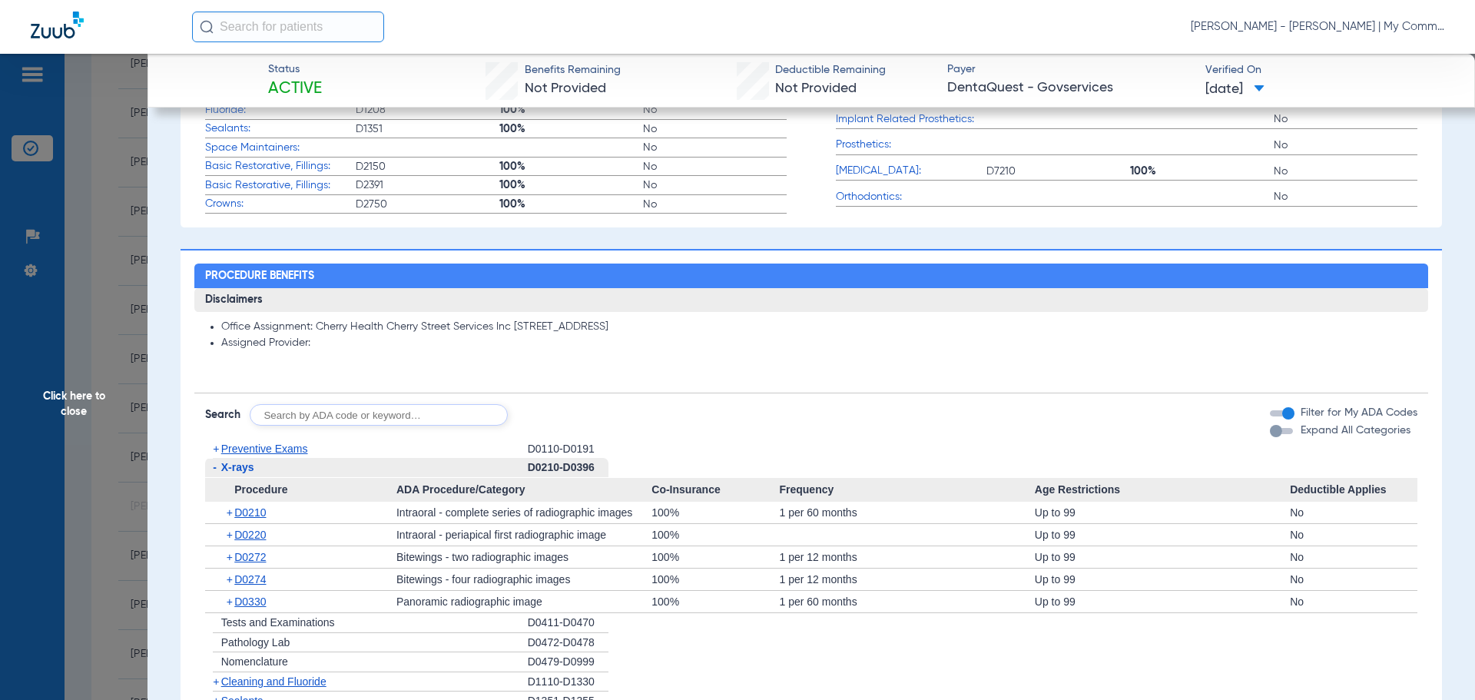
click at [237, 466] on span "X-rays" at bounding box center [237, 467] width 33 height 12
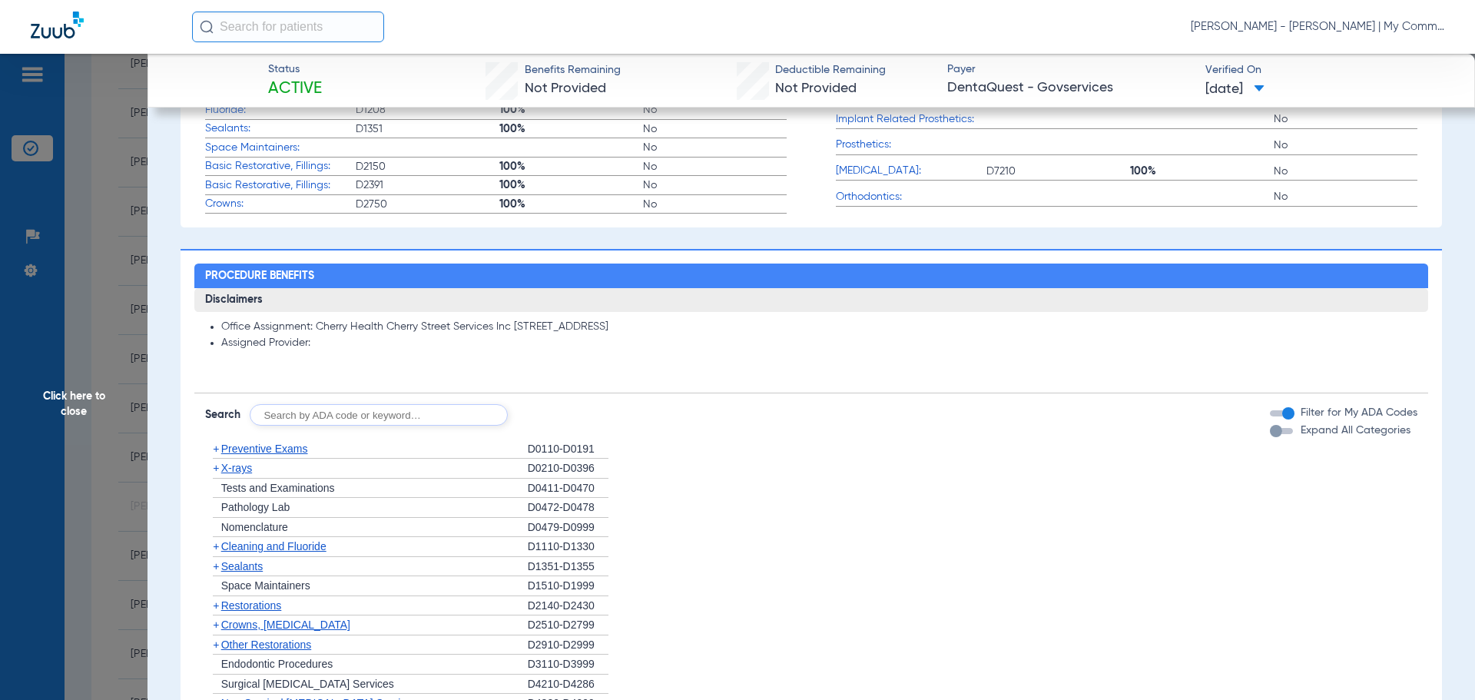
click at [237, 466] on span "X-rays" at bounding box center [236, 468] width 31 height 12
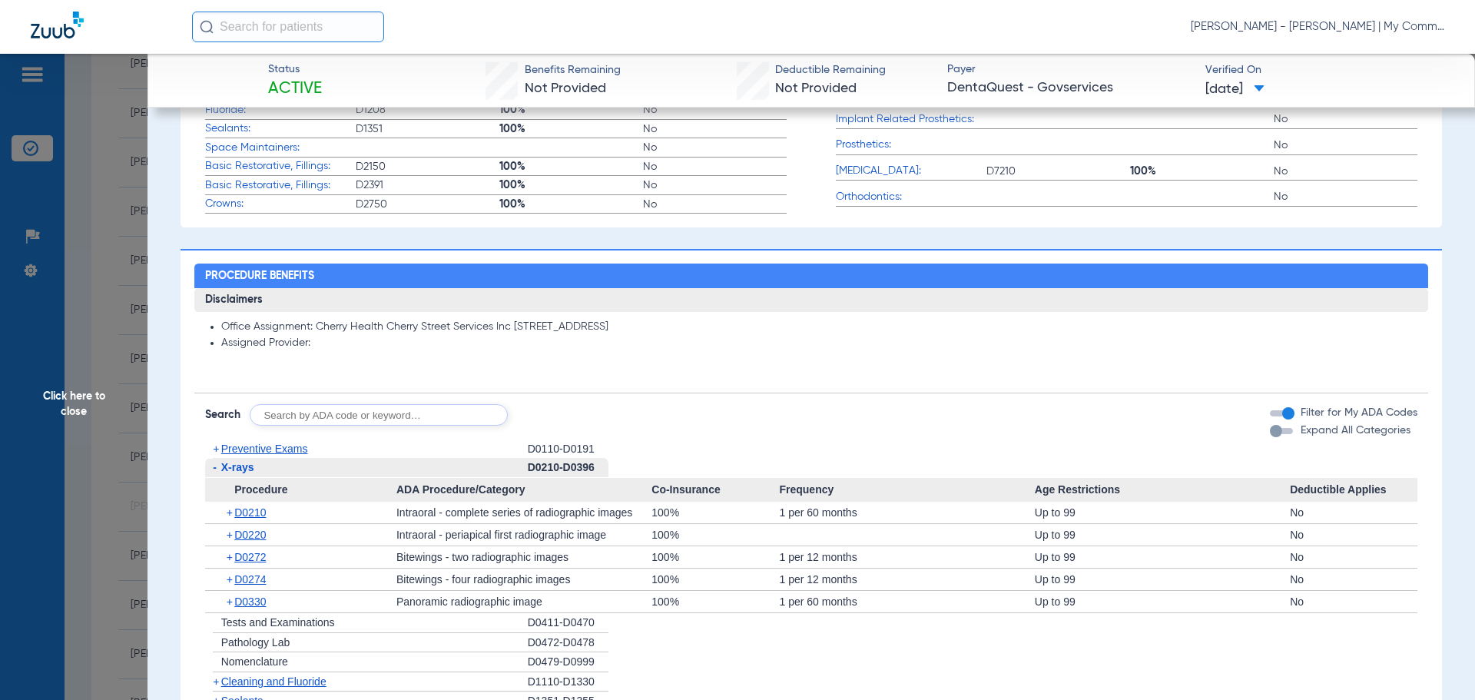
click at [239, 502] on div "+ D0210" at bounding box center [306, 513] width 181 height 22
click at [239, 506] on span "D0210" at bounding box center [250, 512] width 32 height 12
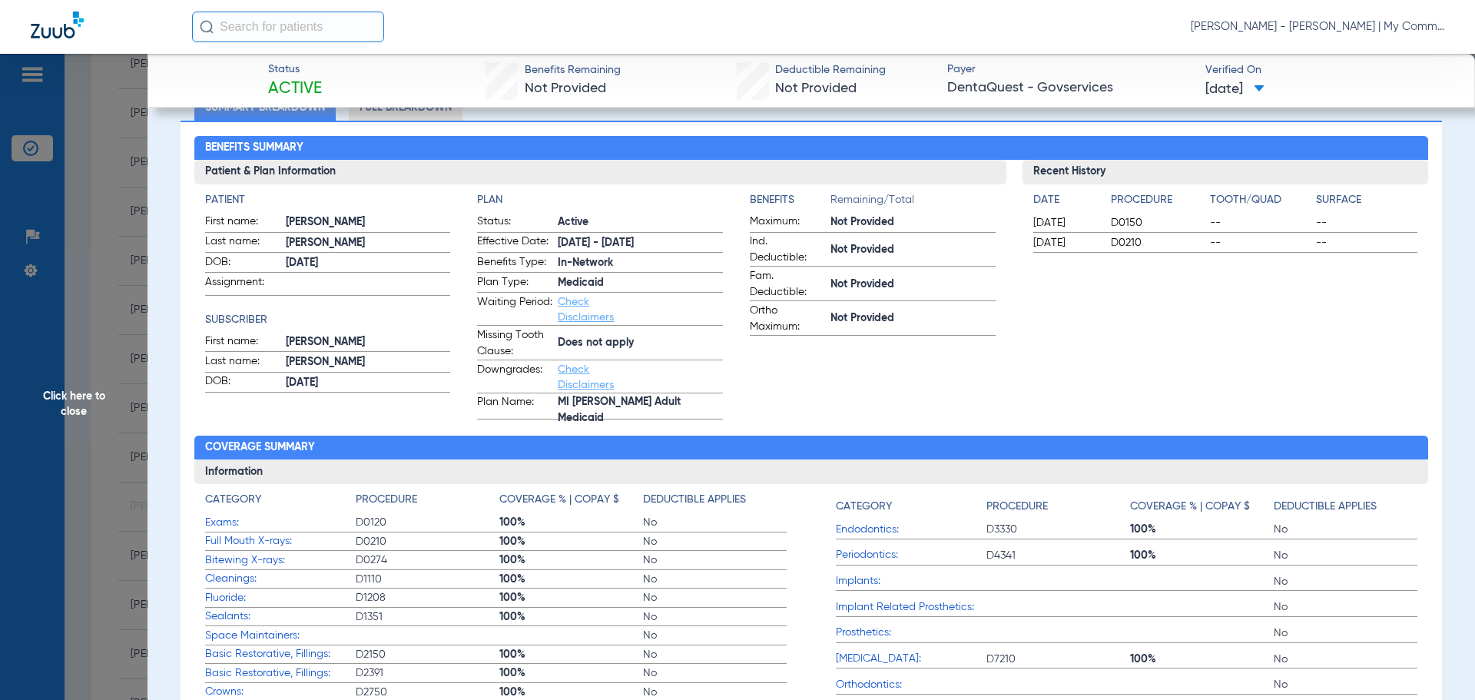
scroll to position [154, 0]
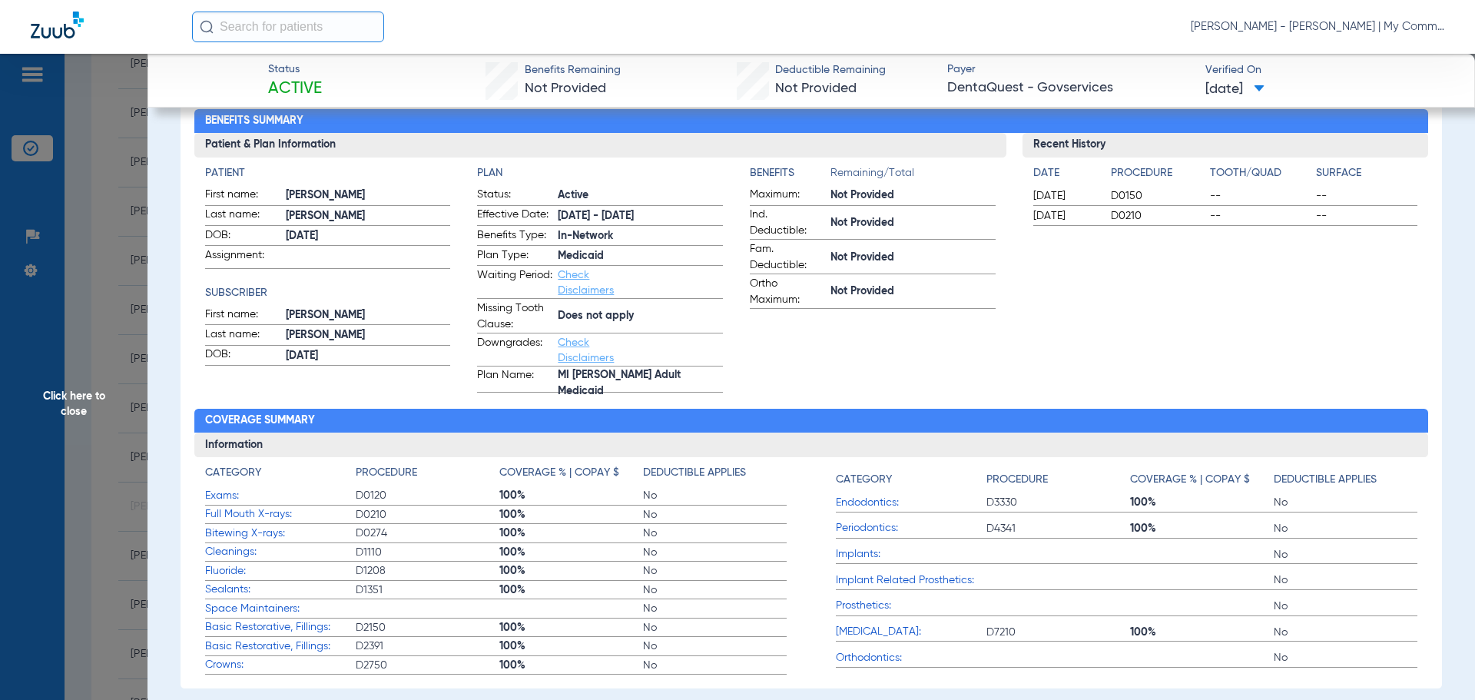
click at [72, 393] on span "Click here to close" at bounding box center [74, 404] width 148 height 700
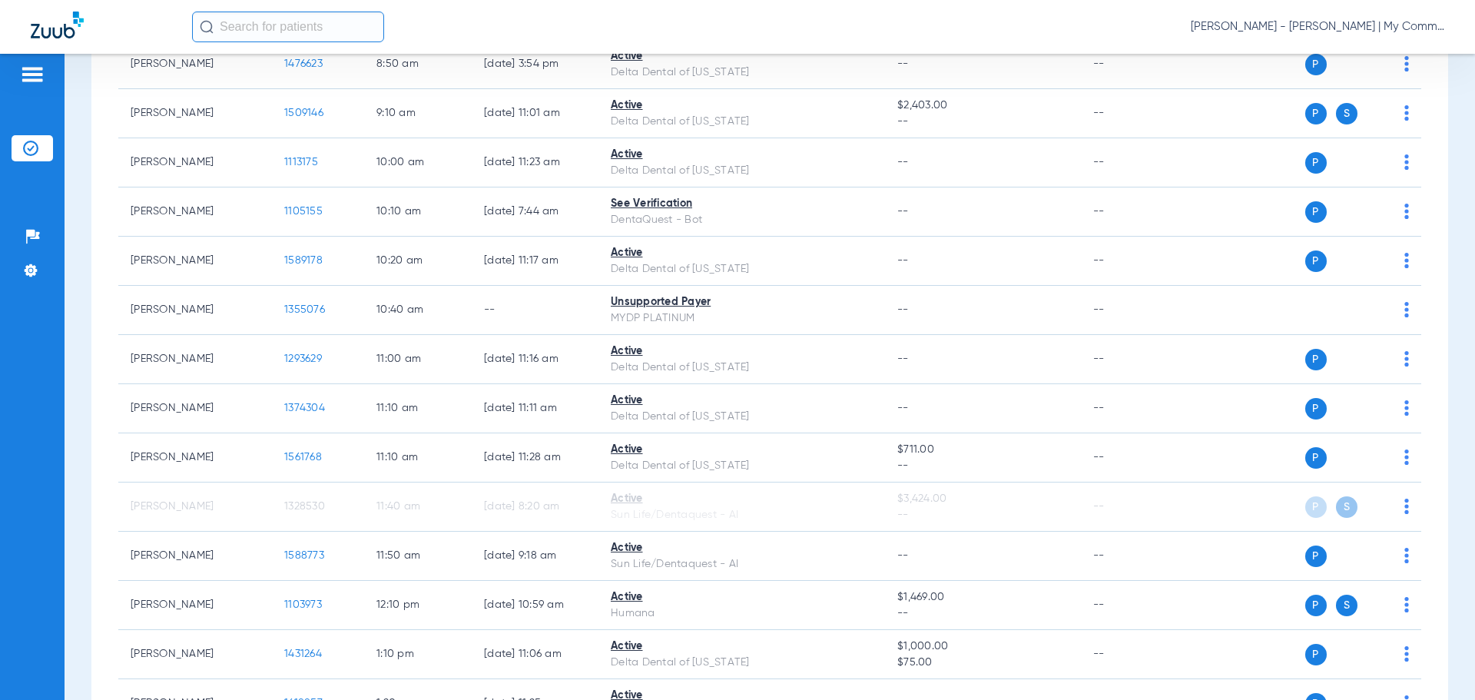
scroll to position [0, 0]
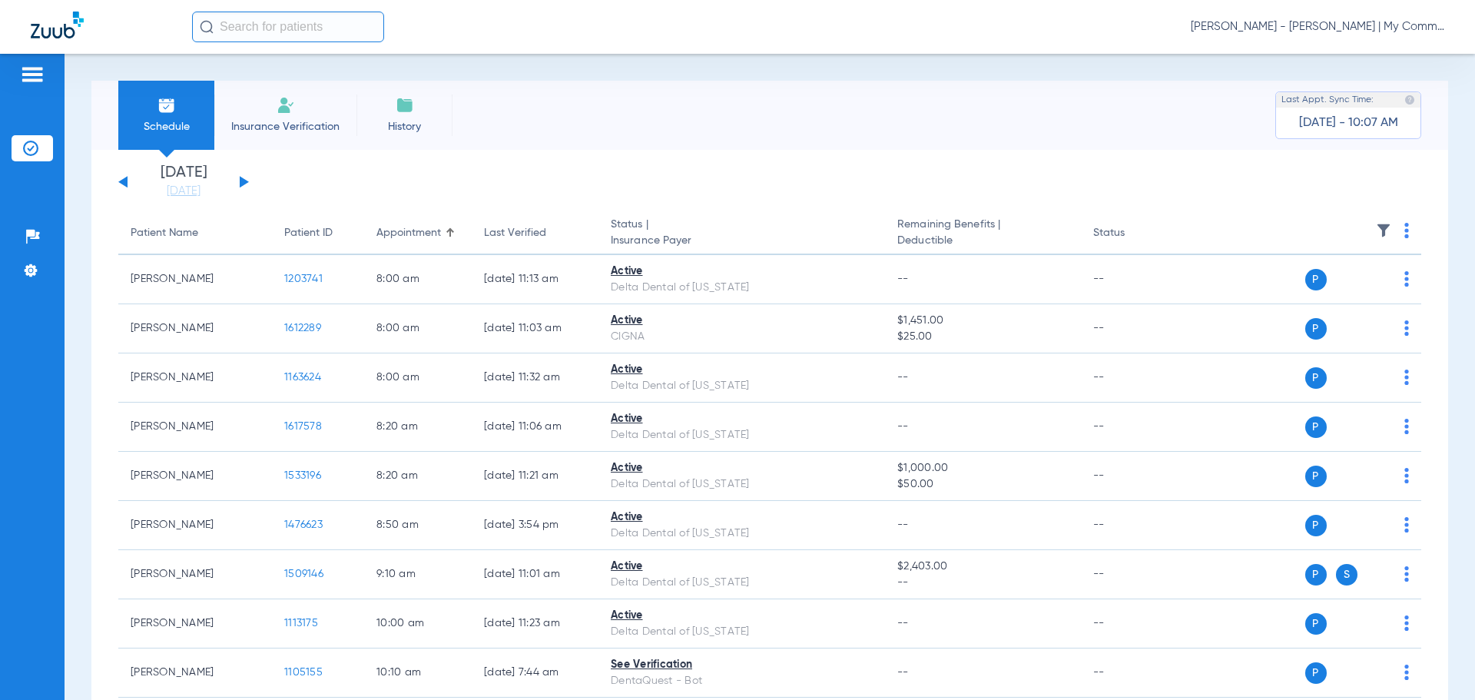
click at [249, 177] on app-single-date-navigator "Wednesday 06-11-2025 Thursday 06-12-2025 Friday 06-13-2025 Saturday 06-14-2025 …" at bounding box center [769, 182] width 1303 height 34
click at [245, 183] on button at bounding box center [244, 182] width 9 height 12
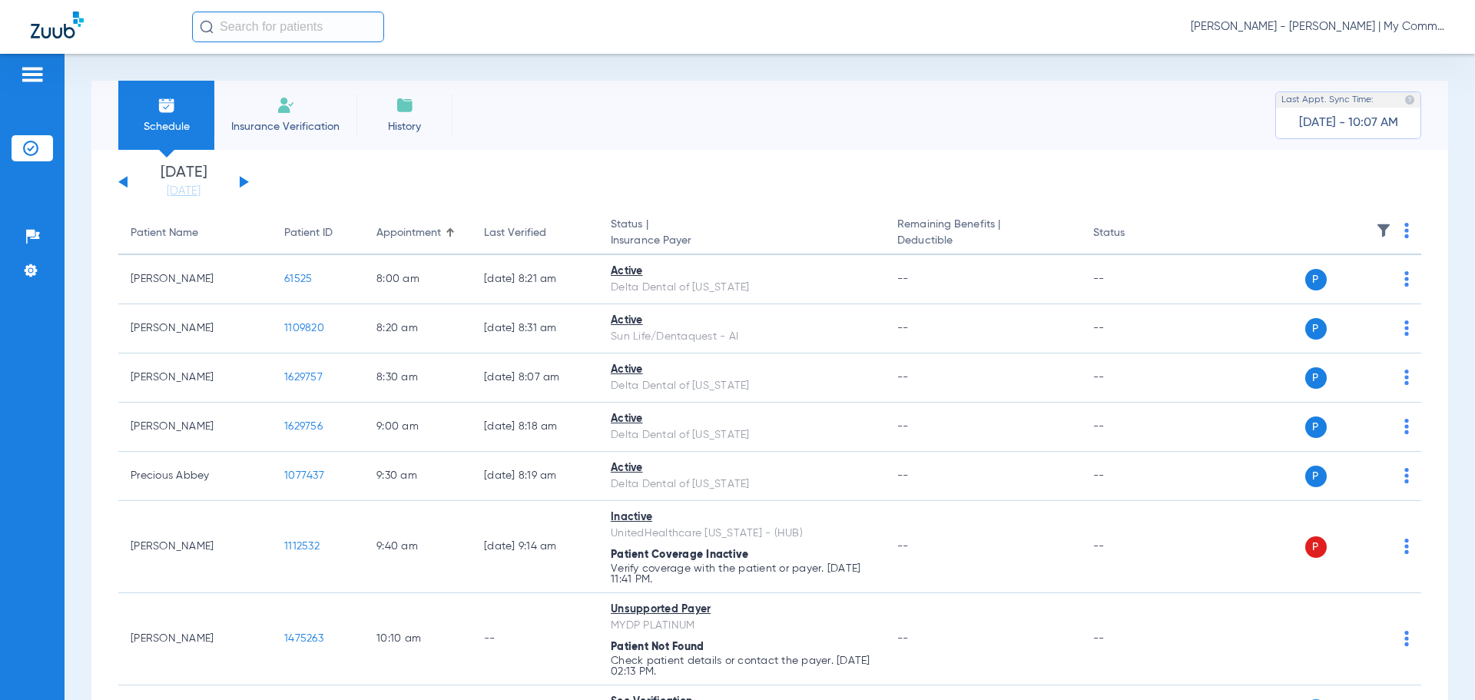
click at [1405, 236] on img at bounding box center [1407, 230] width 5 height 15
click at [1339, 290] on span "Verify All" at bounding box center [1337, 291] width 96 height 11
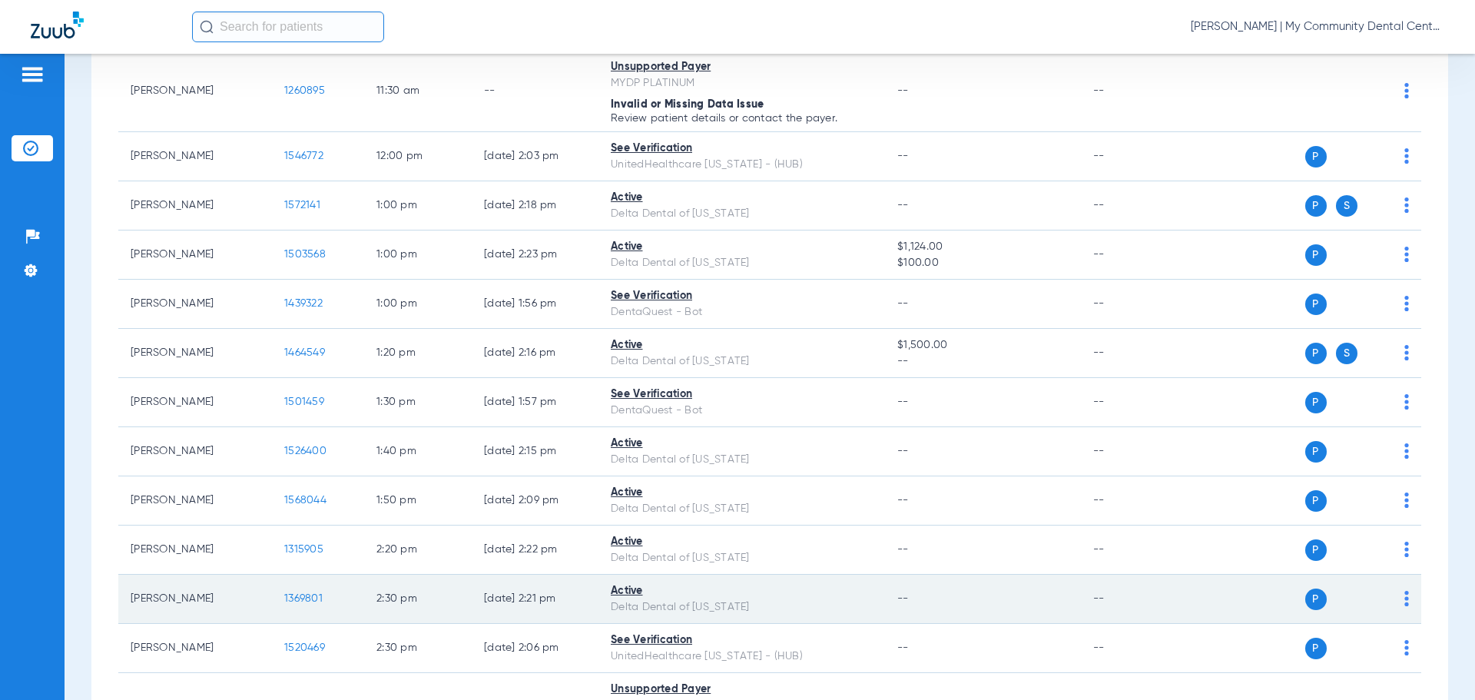
scroll to position [887, 0]
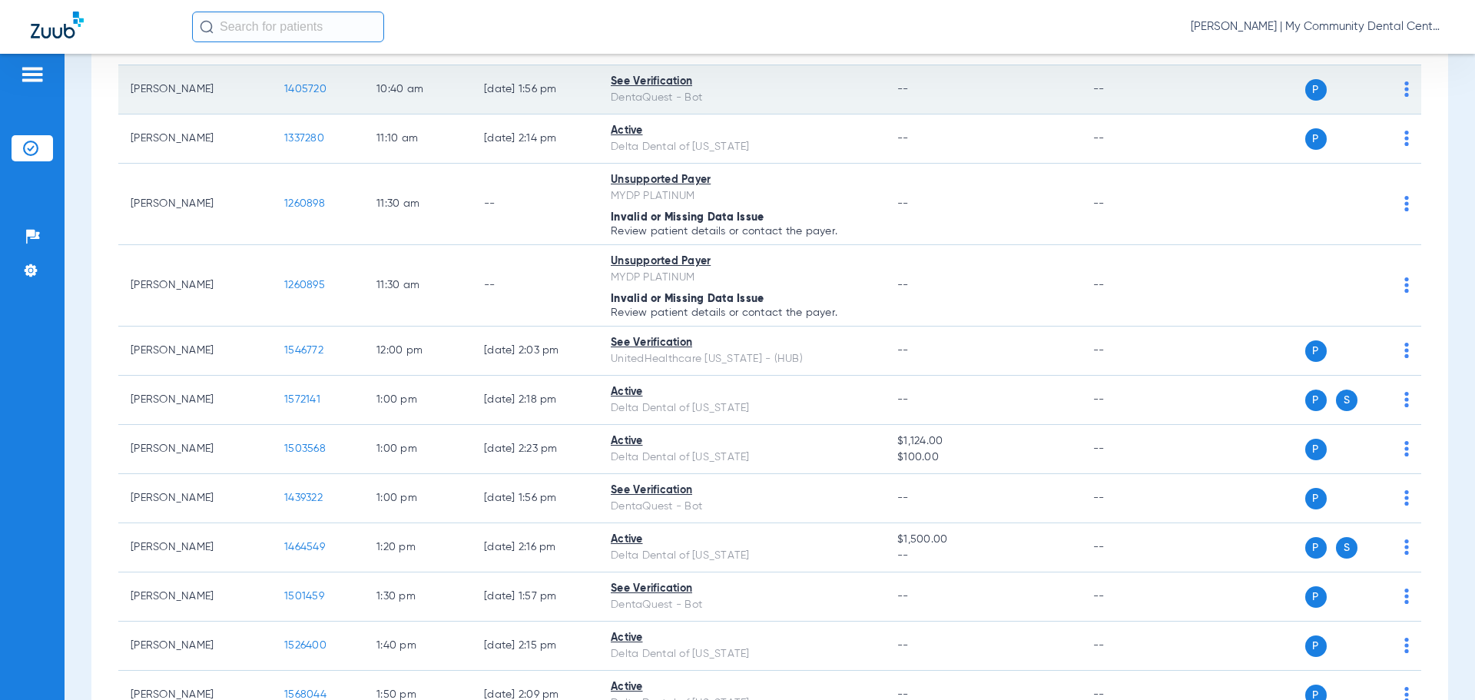
click at [292, 86] on span "1405720" at bounding box center [305, 89] width 42 height 11
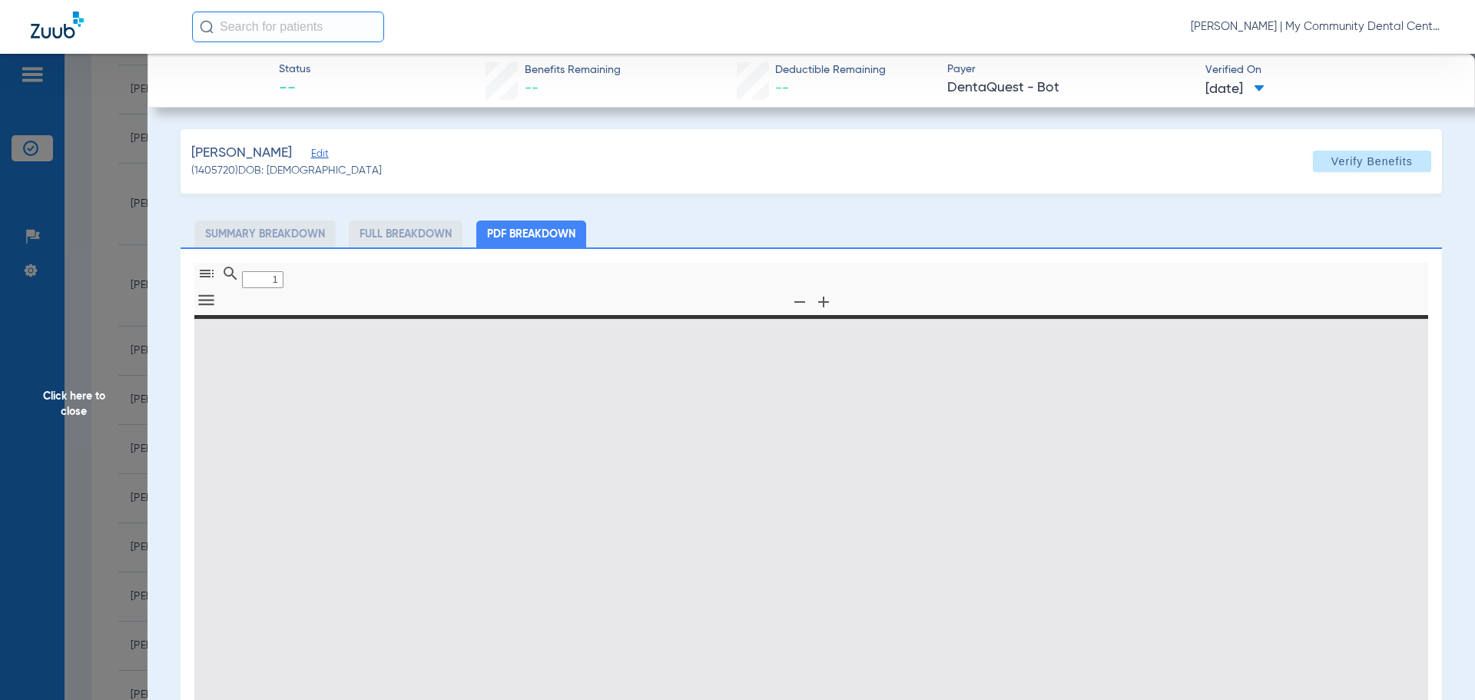
type input "0"
select select "page-width"
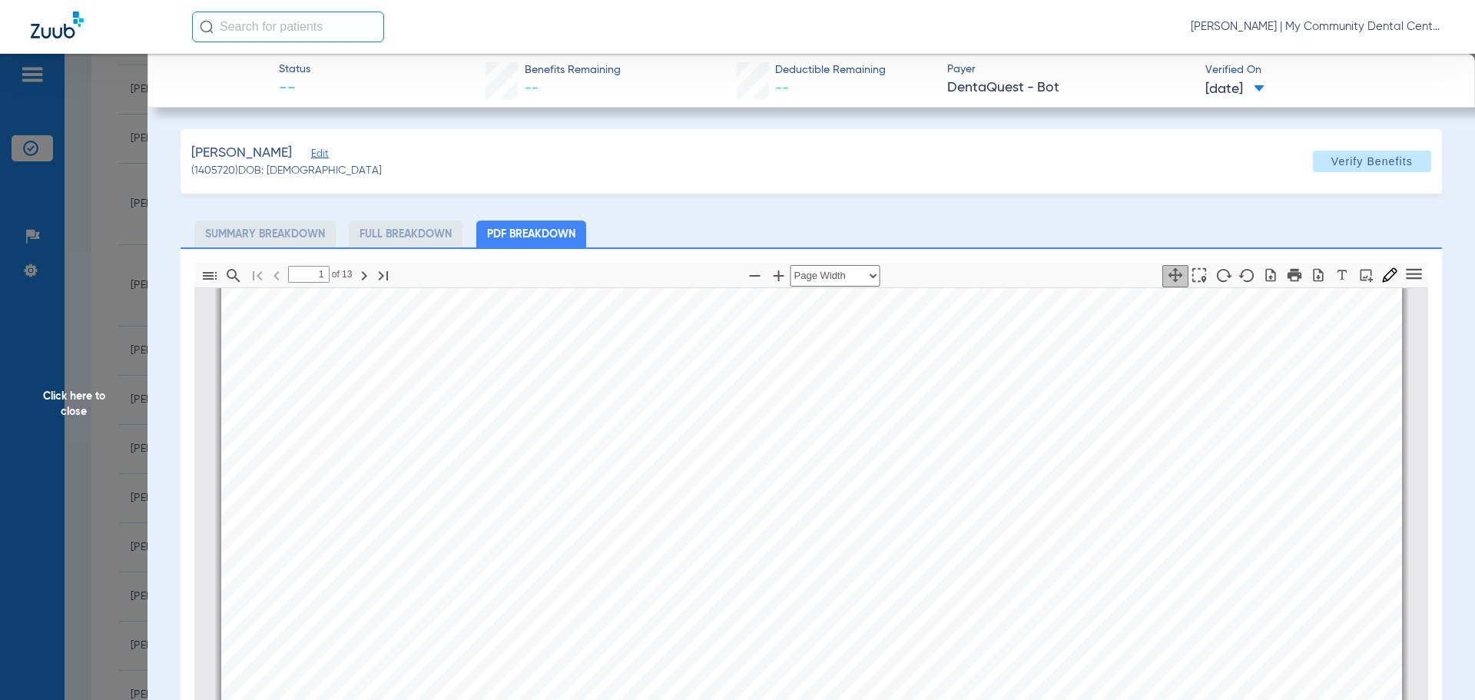
scroll to position [0, 0]
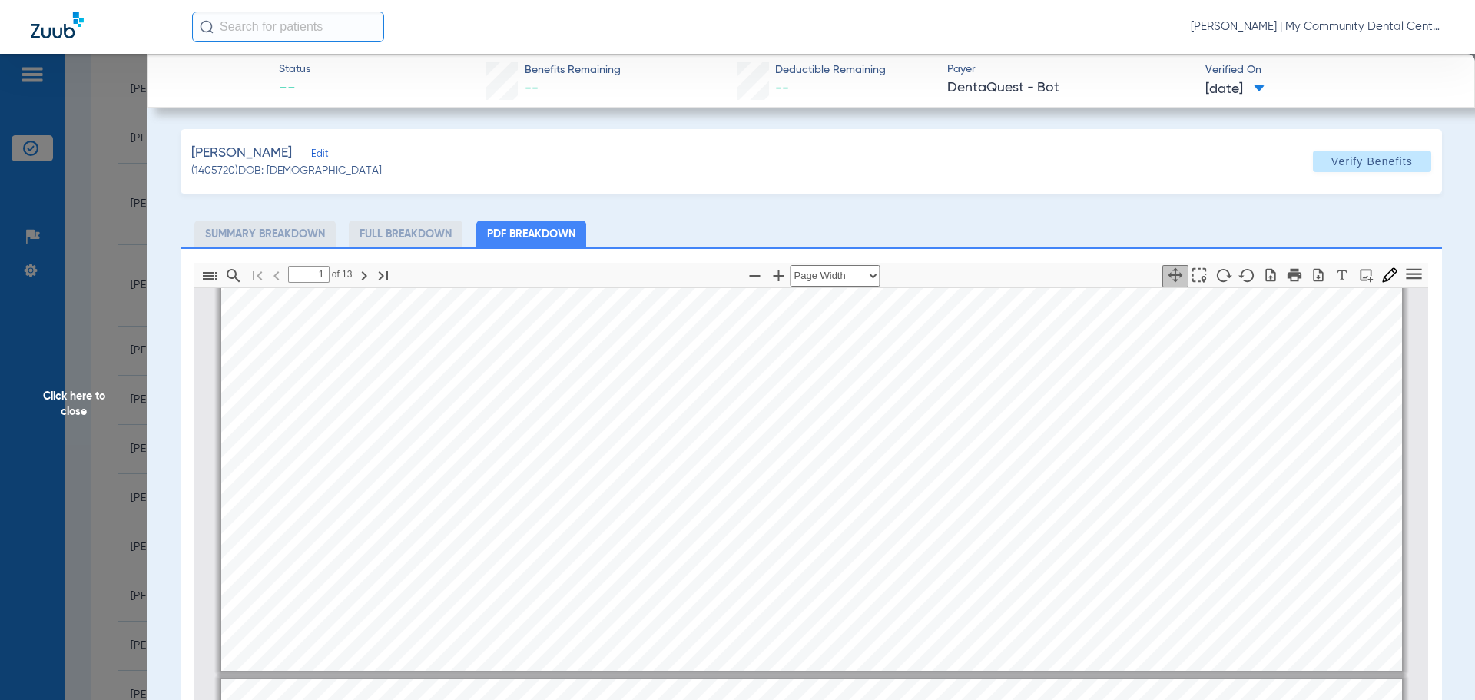
type input "2"
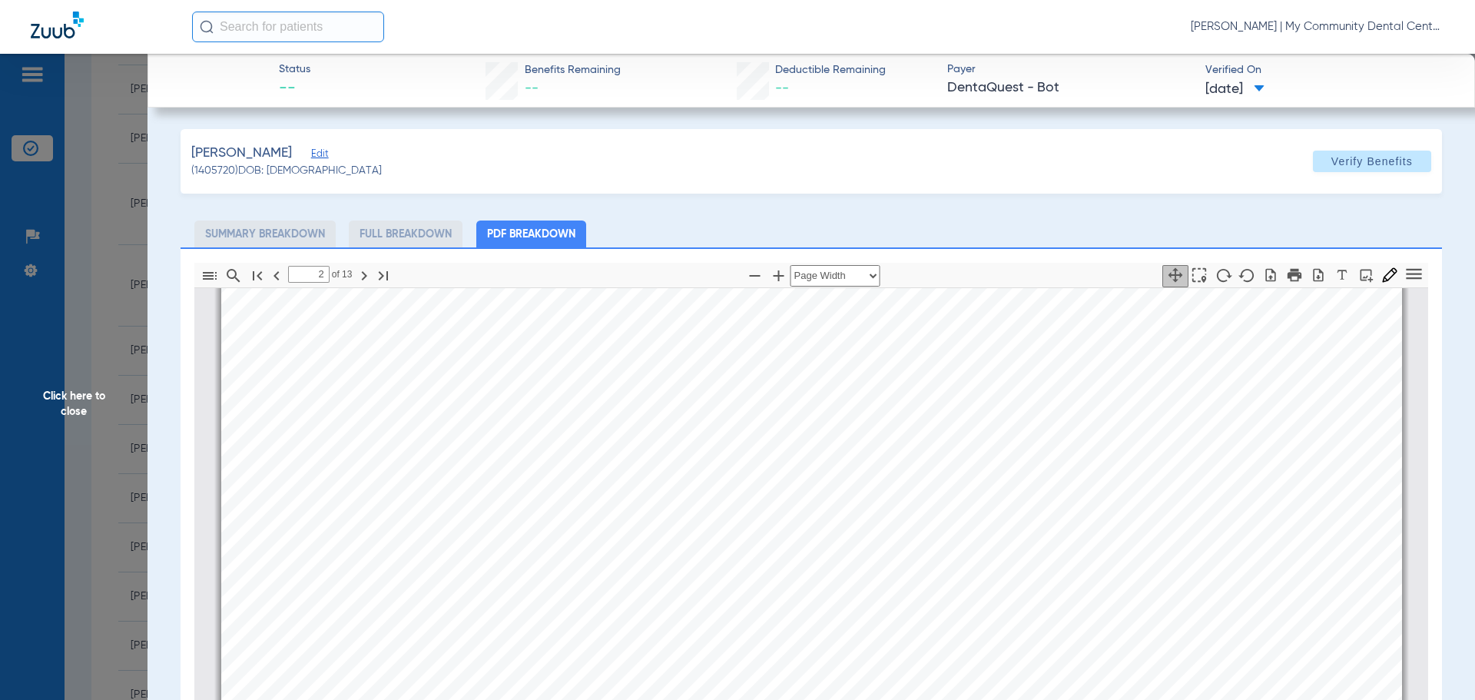
scroll to position [999, 0]
click at [60, 428] on span "Click here to close" at bounding box center [74, 404] width 148 height 700
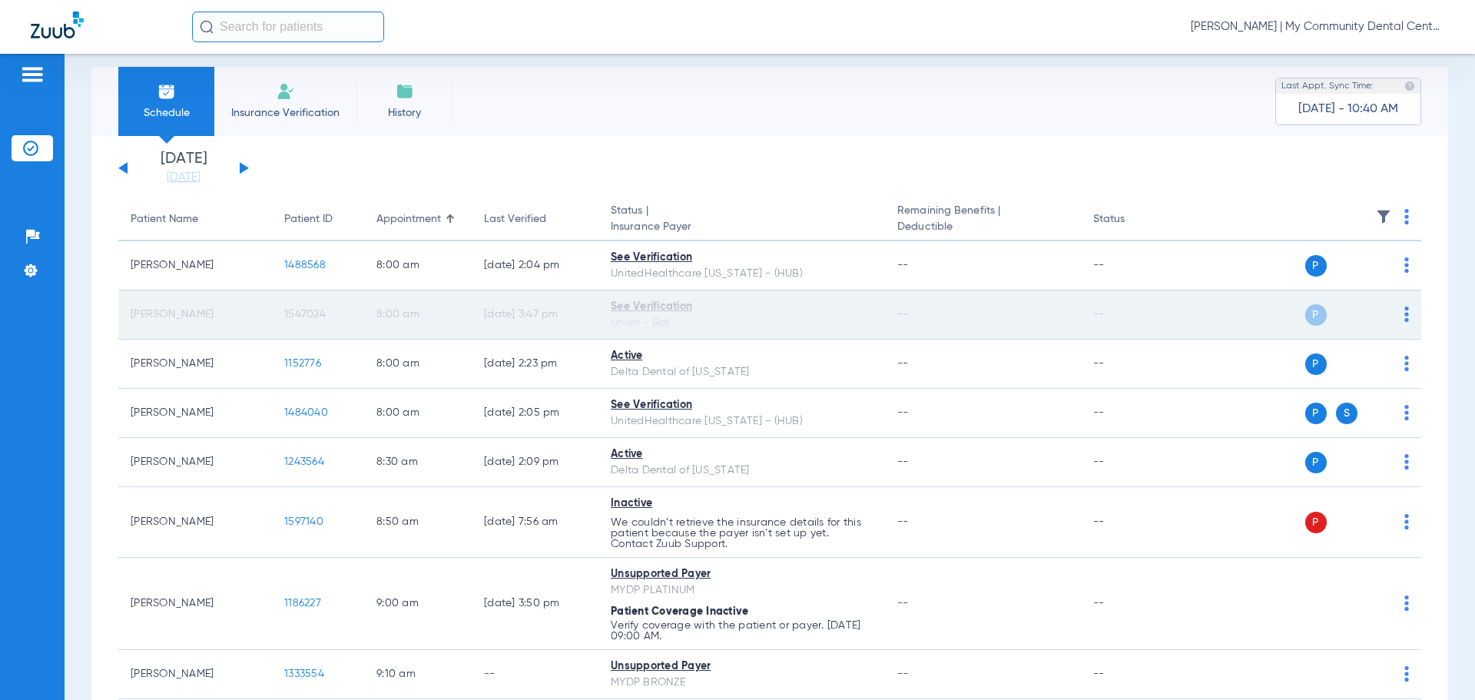
scroll to position [0, 0]
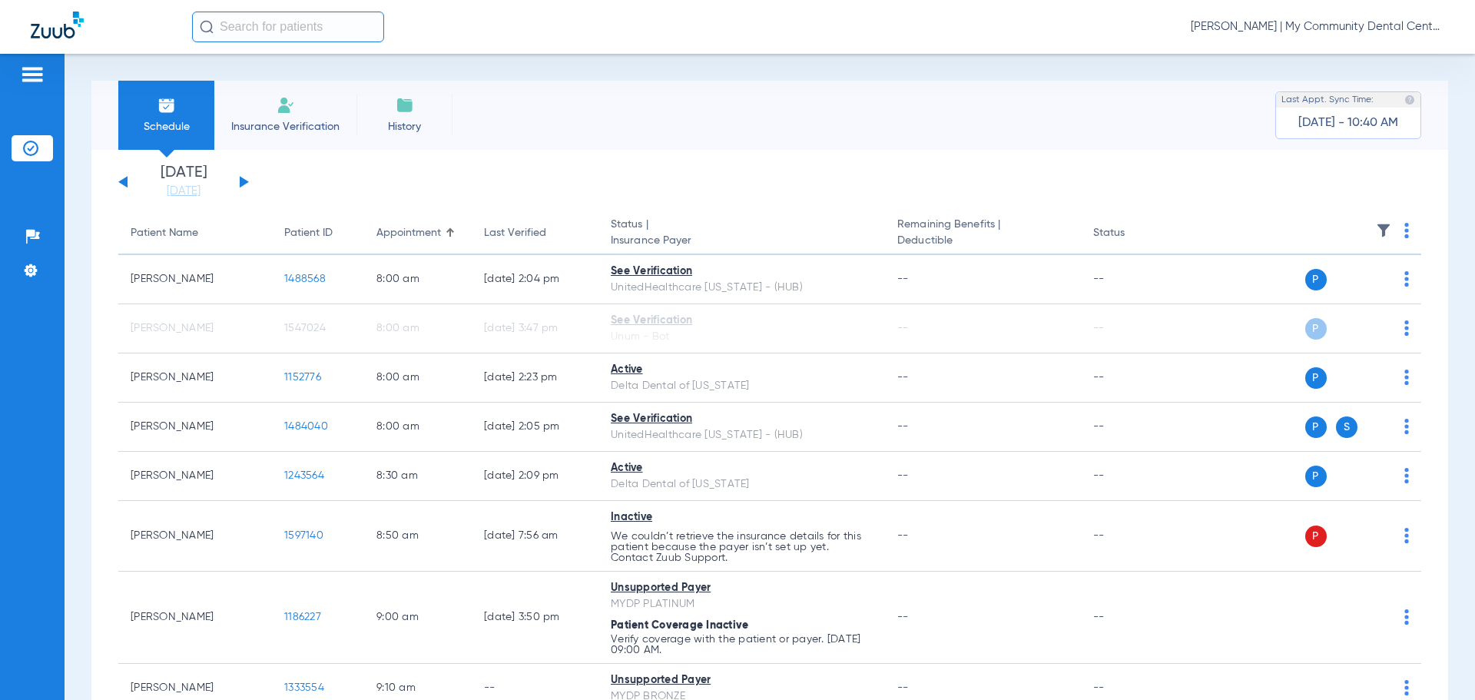
click at [243, 181] on button at bounding box center [244, 182] width 9 height 12
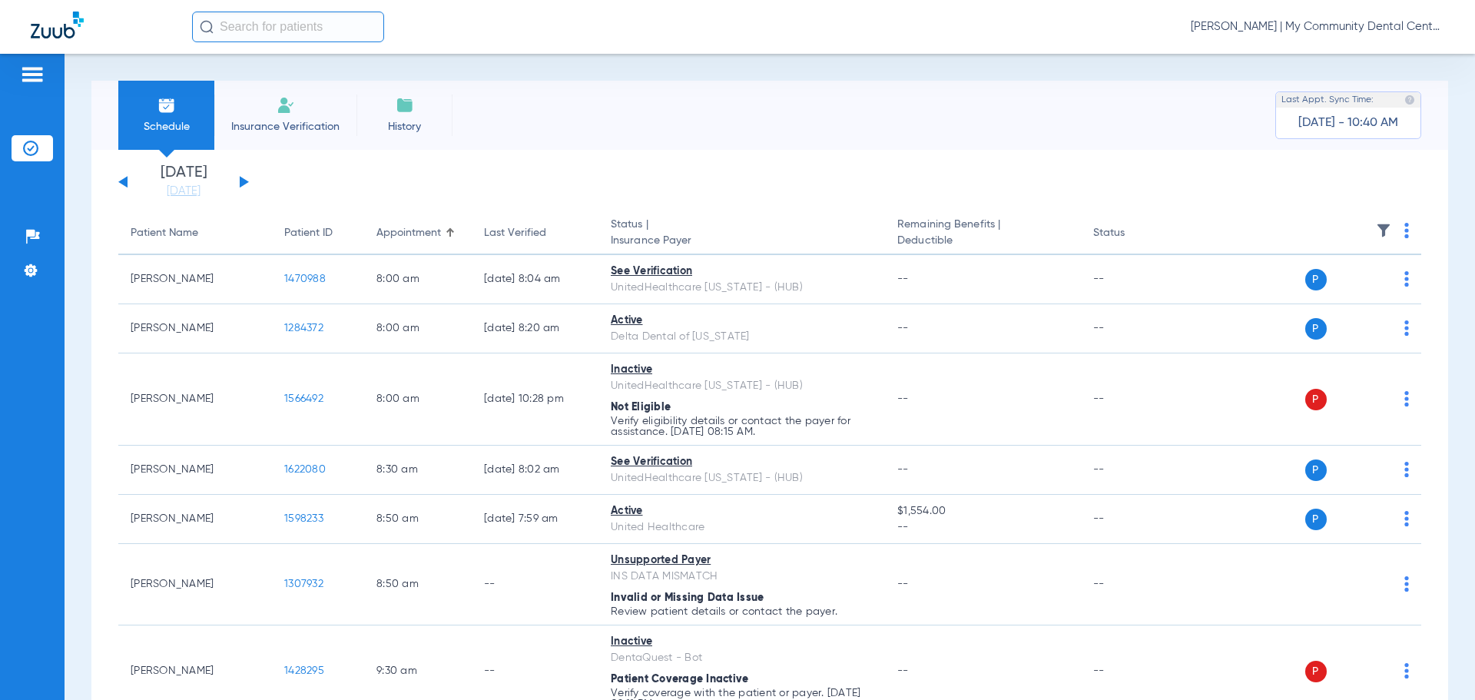
click at [1405, 236] on img at bounding box center [1407, 230] width 5 height 15
click at [1386, 280] on button "Verify All" at bounding box center [1336, 291] width 121 height 31
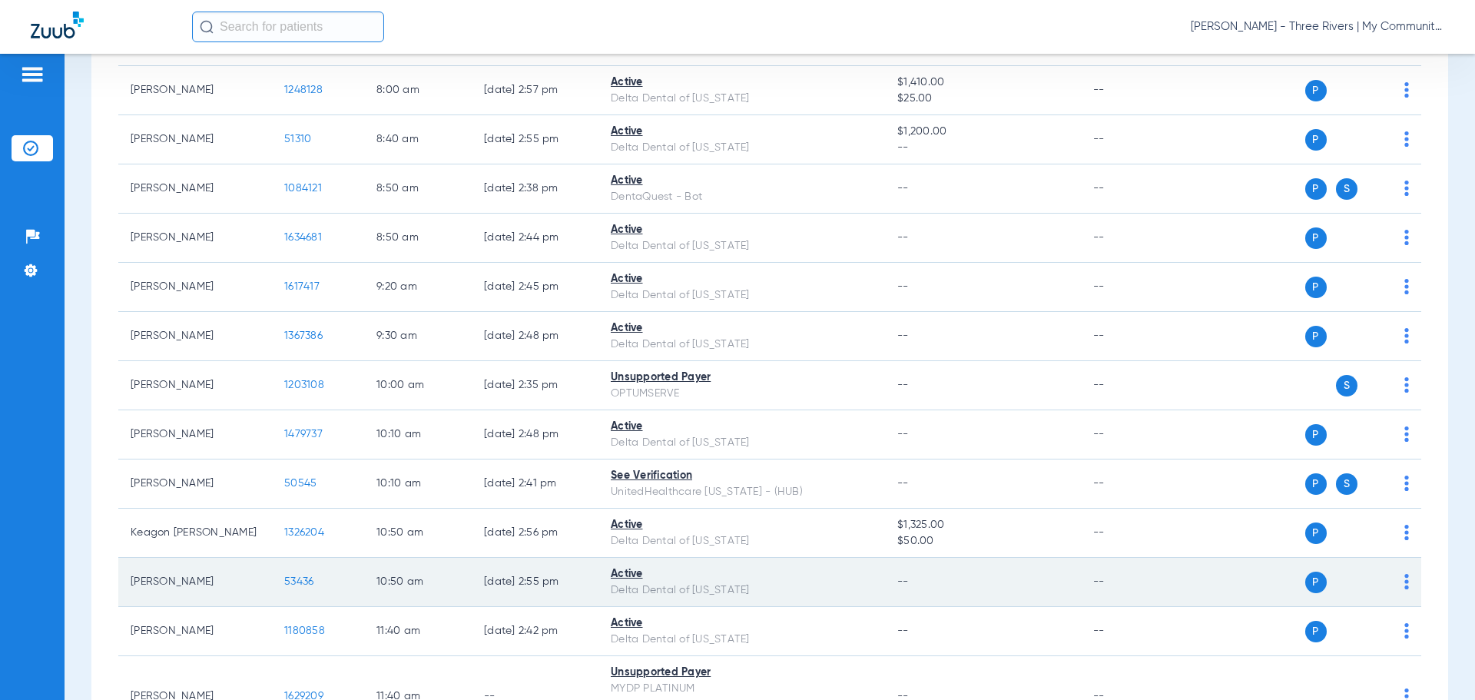
scroll to position [384, 0]
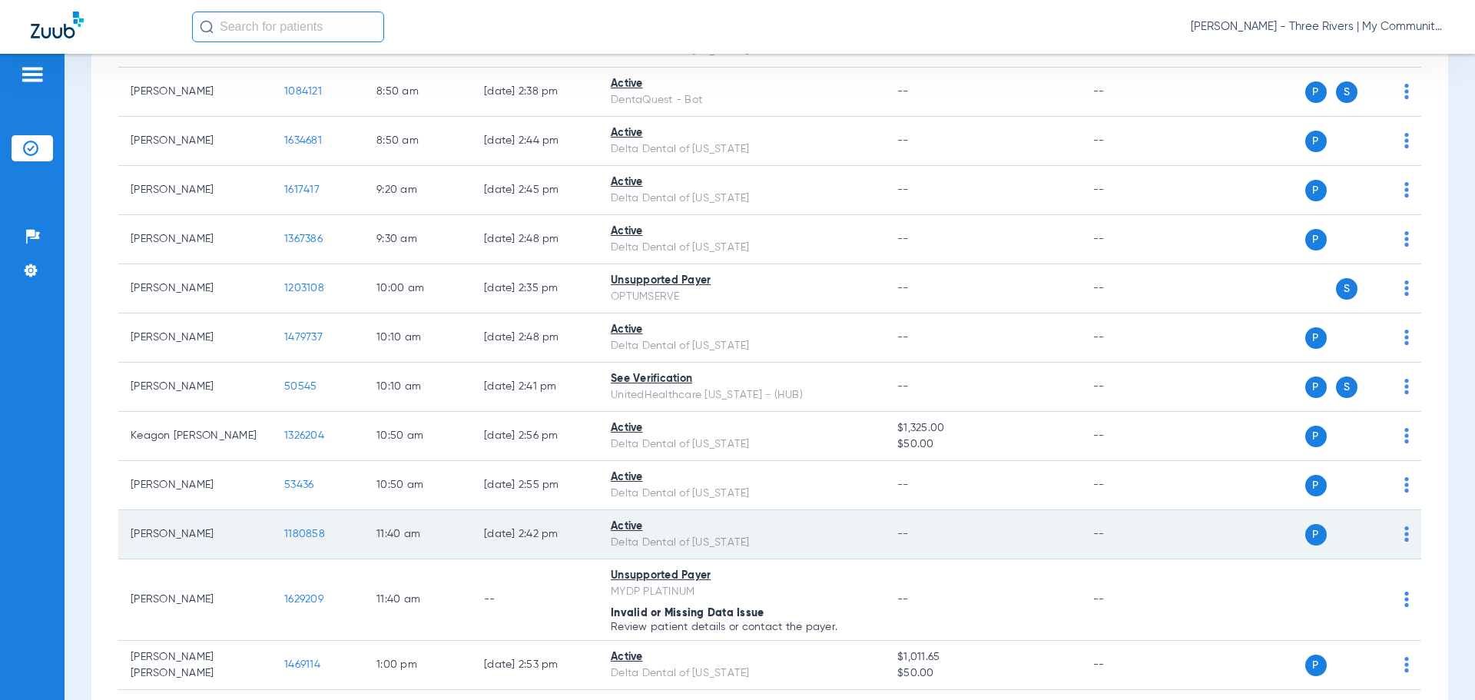
click at [306, 537] on span "1180858" at bounding box center [304, 534] width 41 height 11
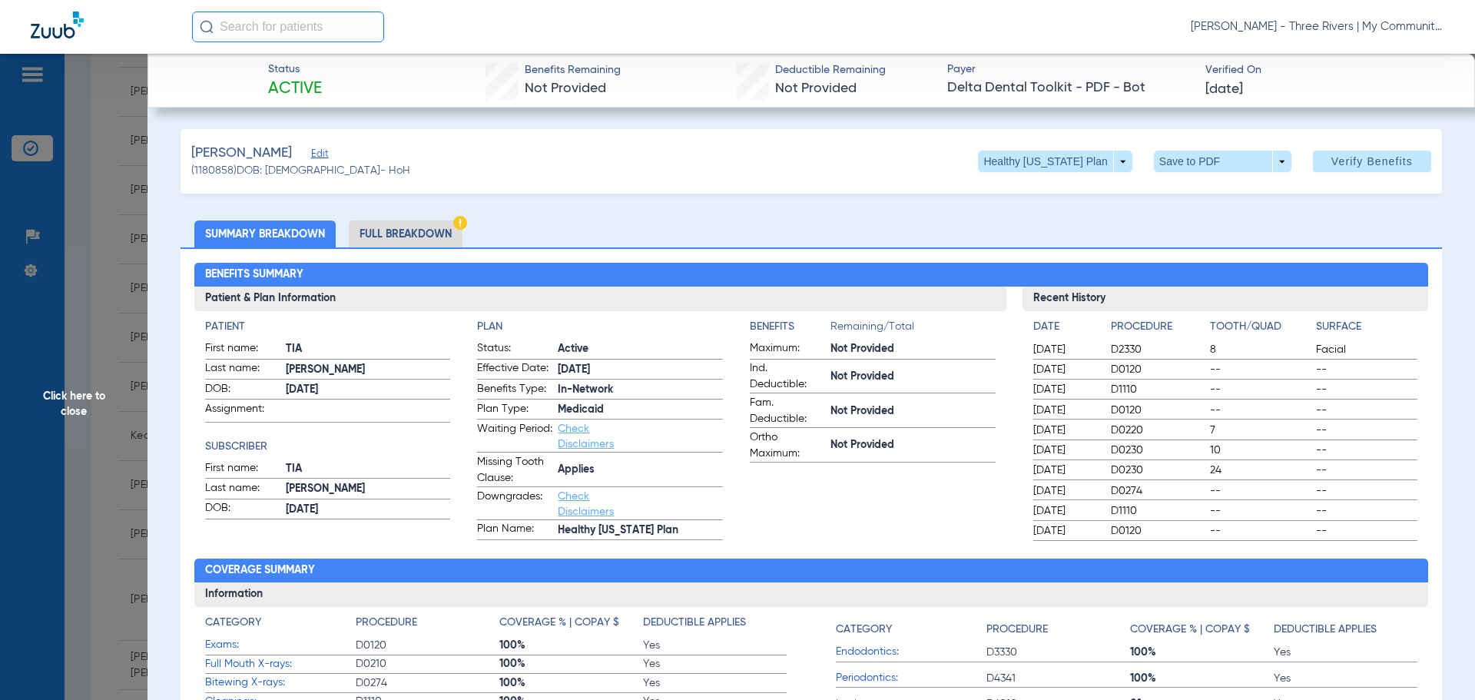
drag, startPoint x: 92, startPoint y: 386, endPoint x: 124, endPoint y: 386, distance: 32.3
click at [92, 387] on span "Click here to close" at bounding box center [74, 404] width 148 height 700
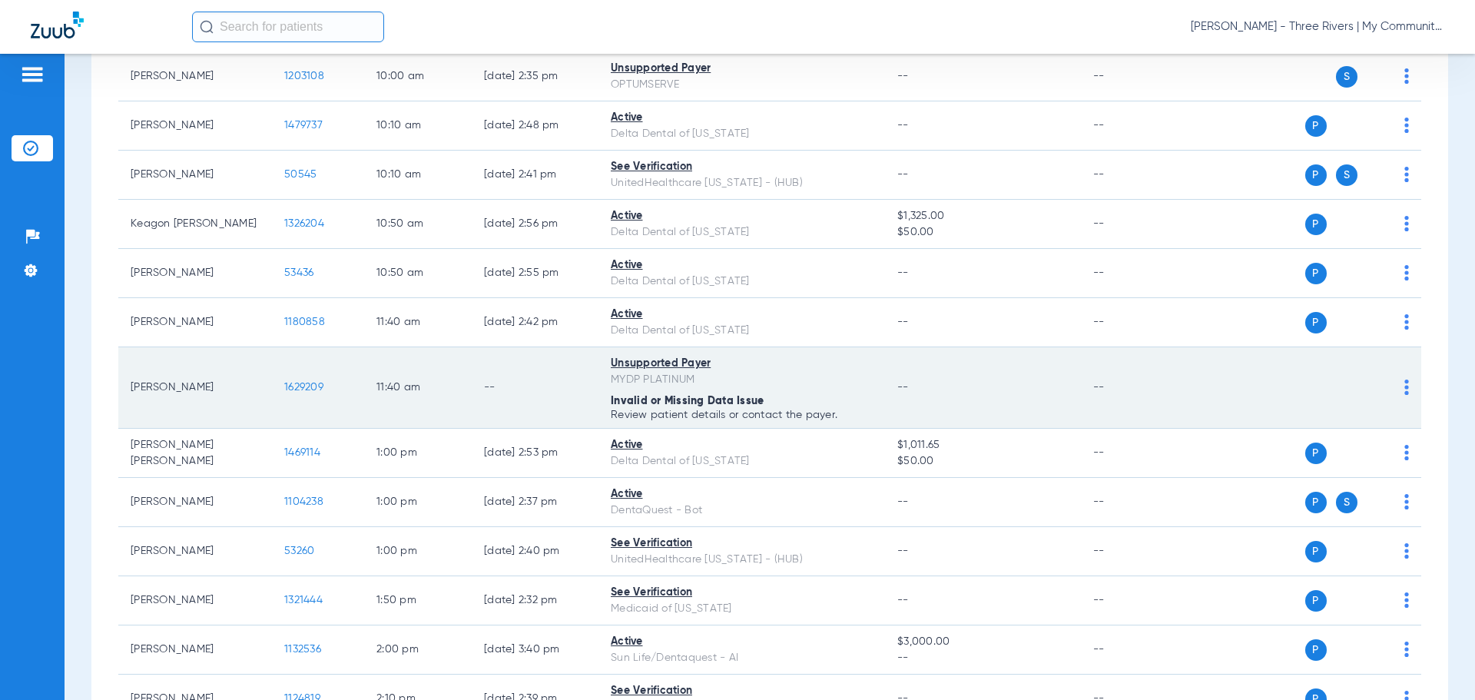
scroll to position [615, 0]
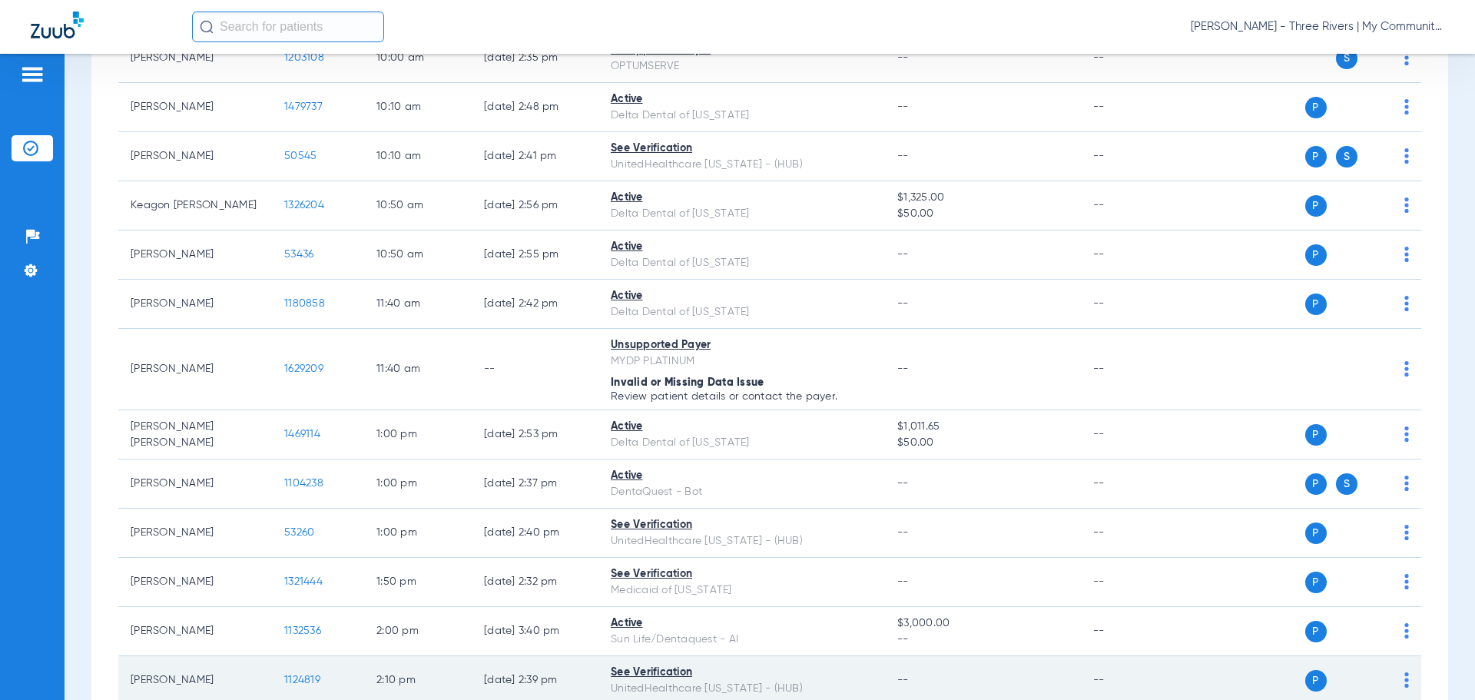
click at [304, 677] on span "1124819" at bounding box center [302, 680] width 36 height 11
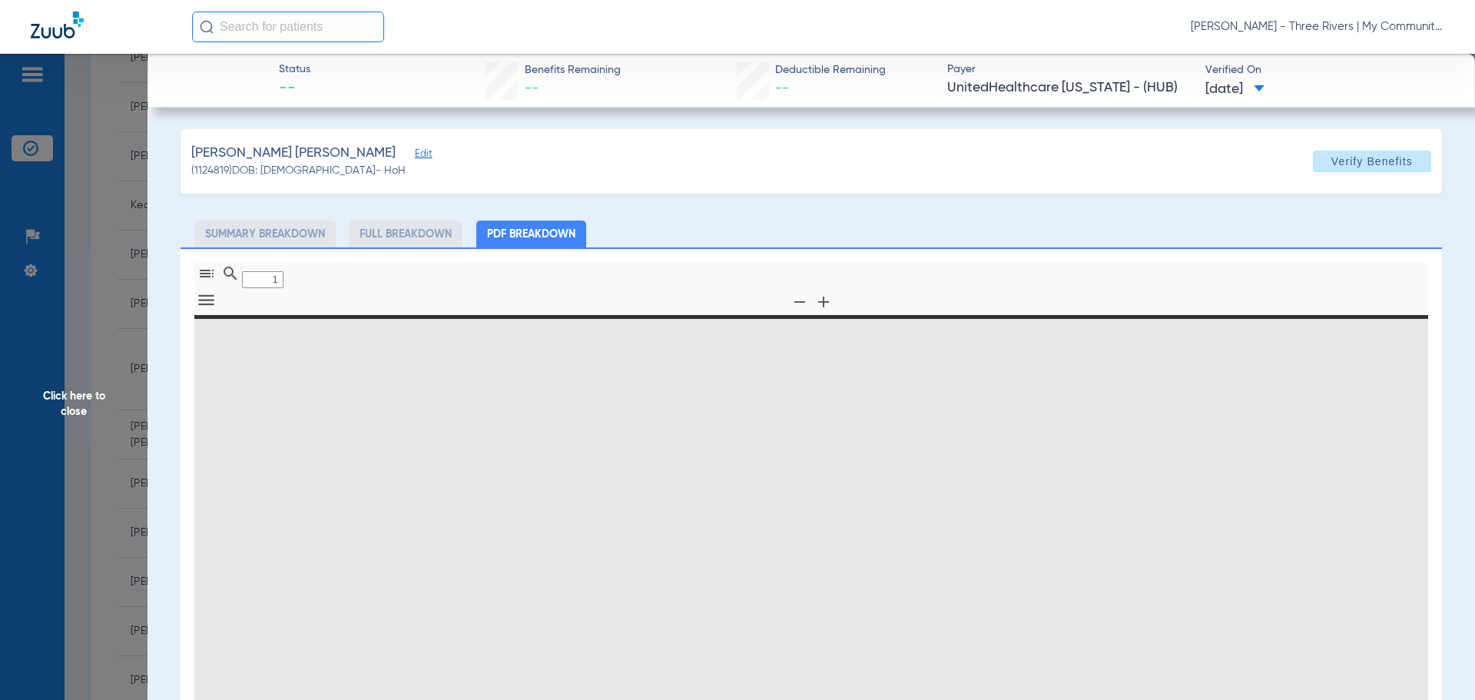
type input "0"
select select "page-width"
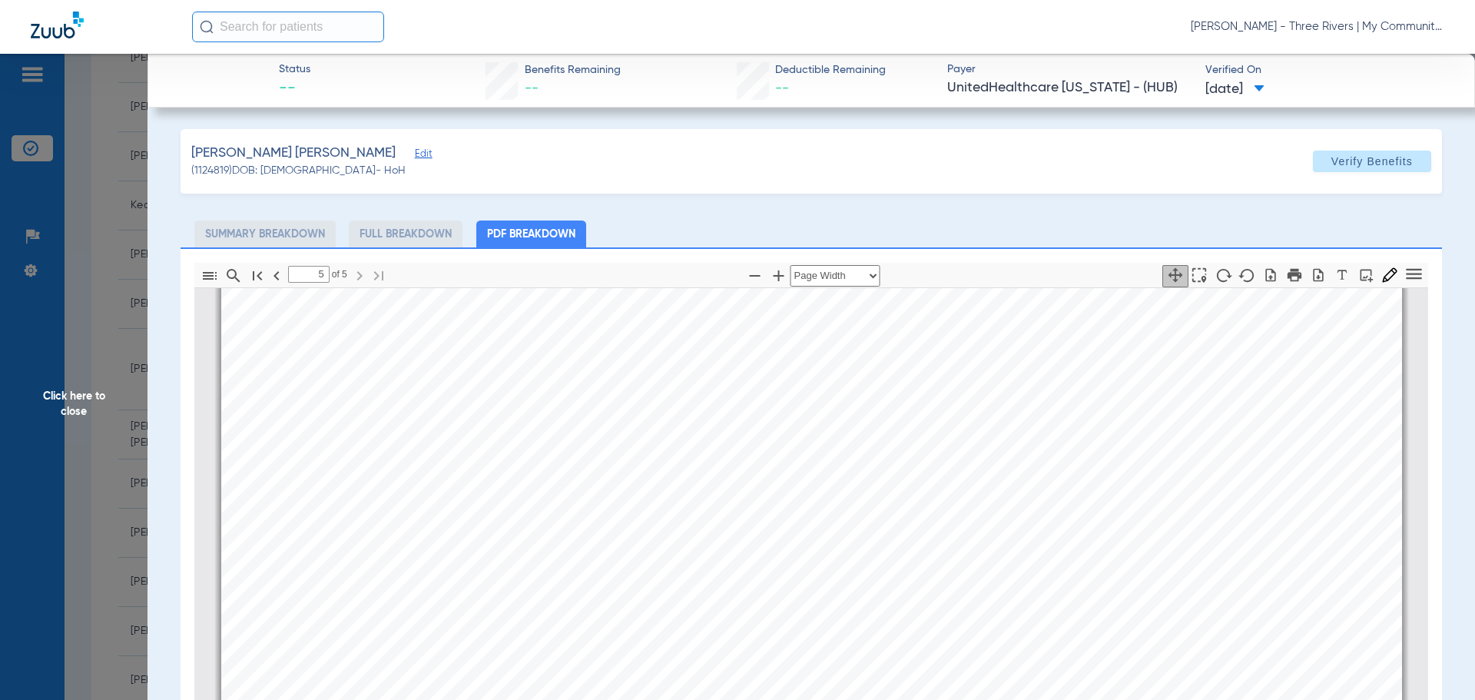
scroll to position [6923, 0]
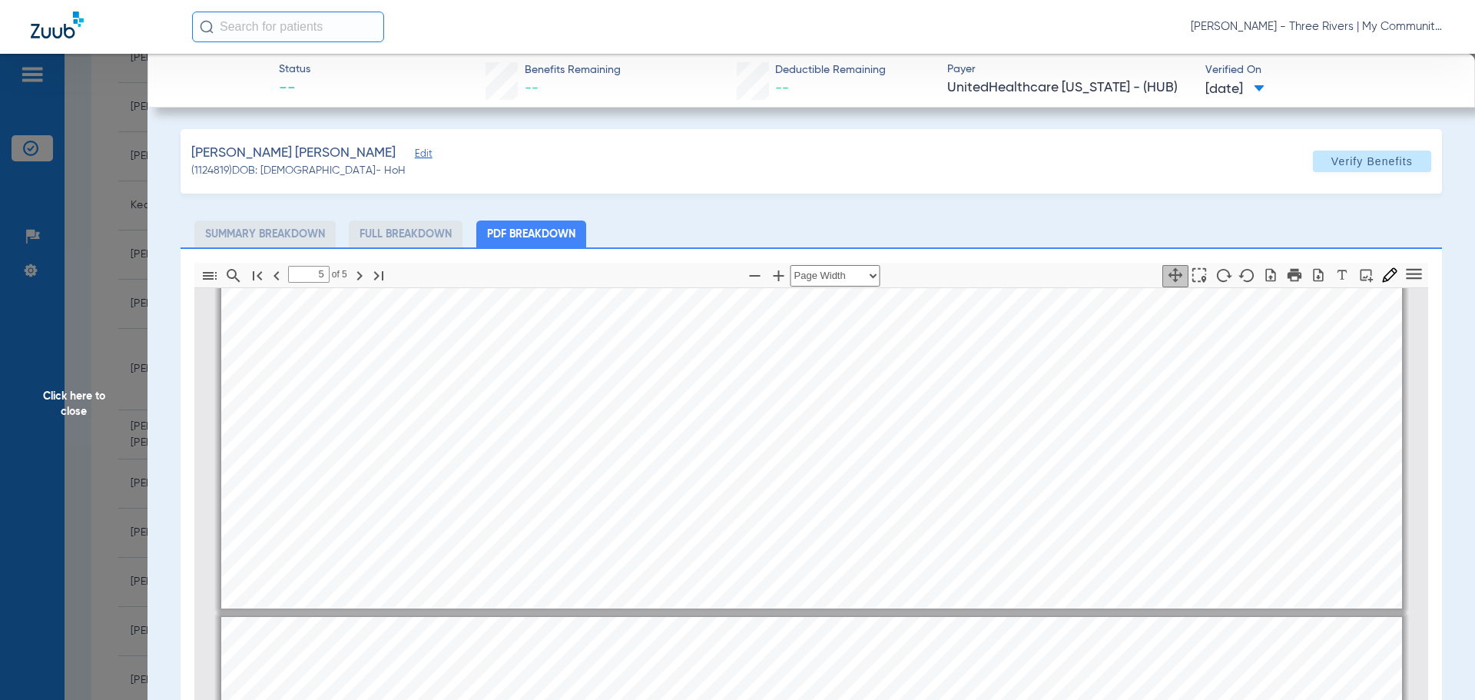
type input "4"
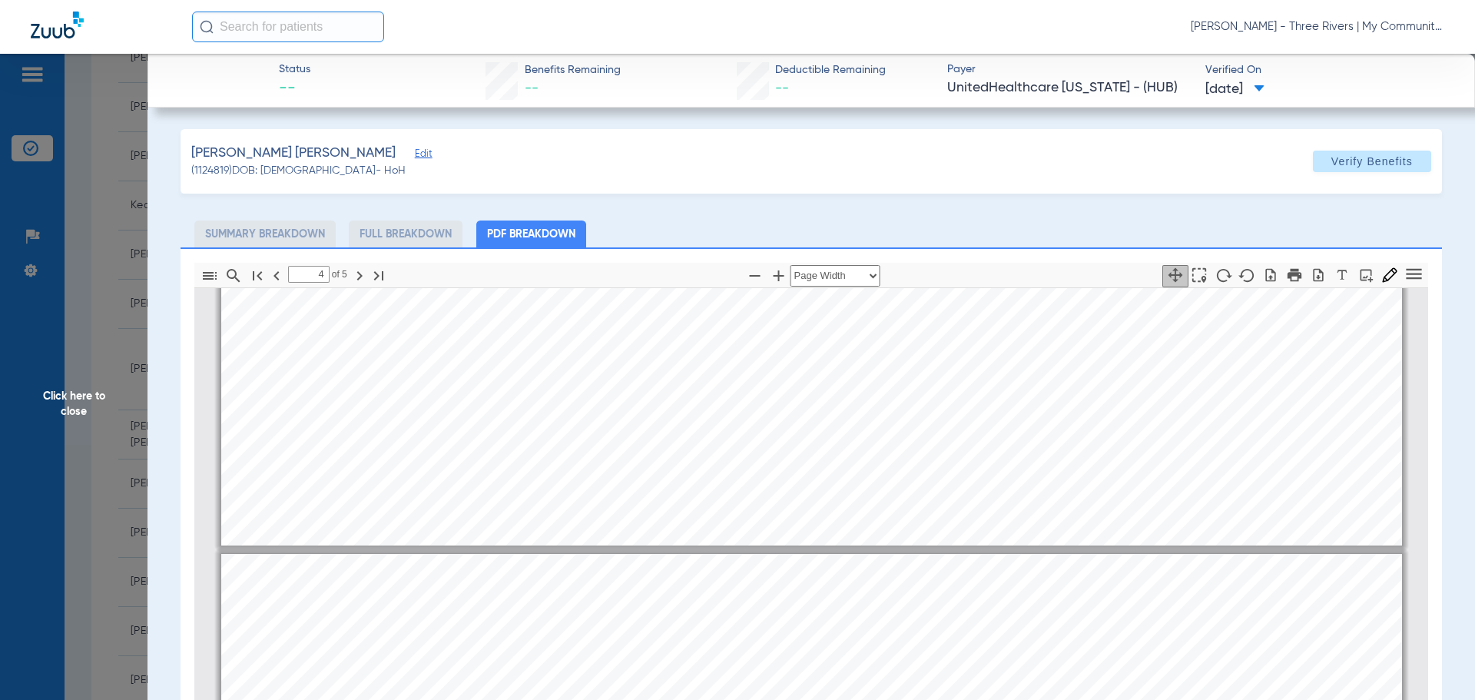
scroll to position [5156, 0]
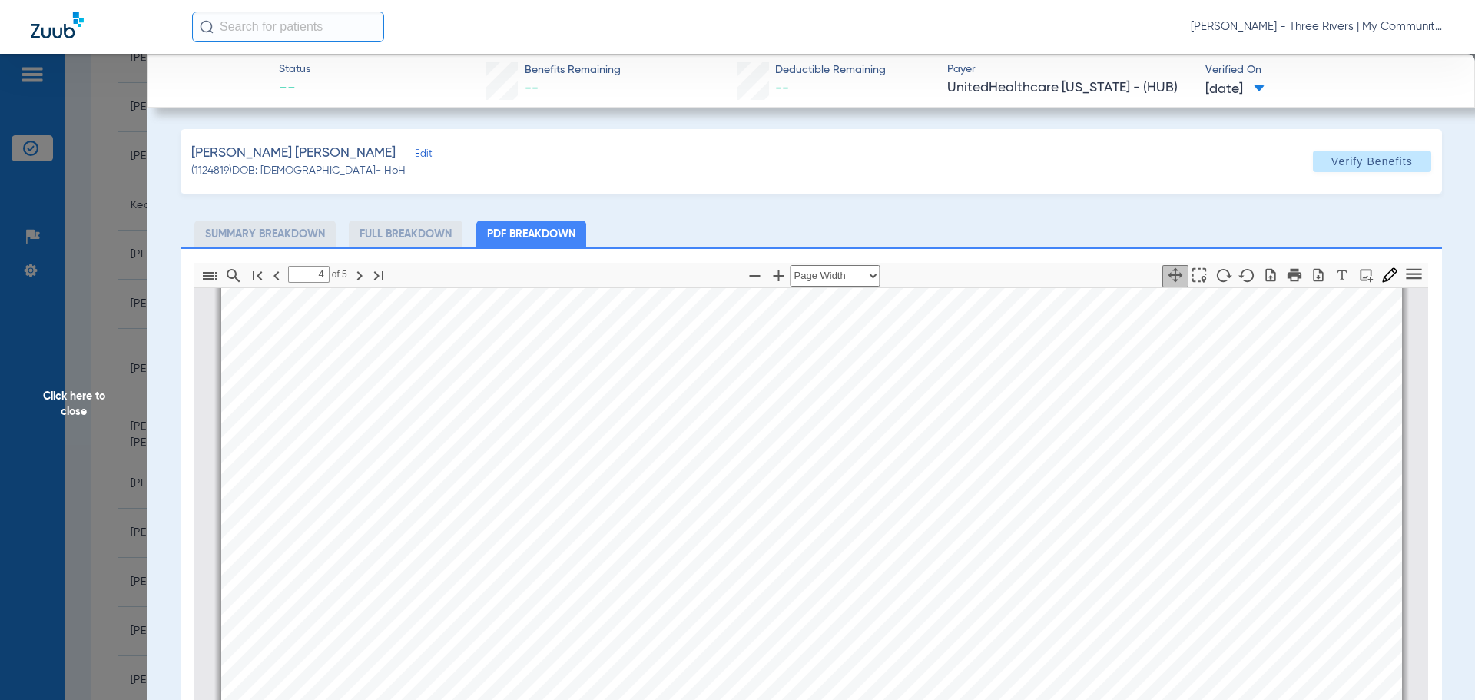
click at [65, 424] on span "Click here to close" at bounding box center [74, 404] width 148 height 700
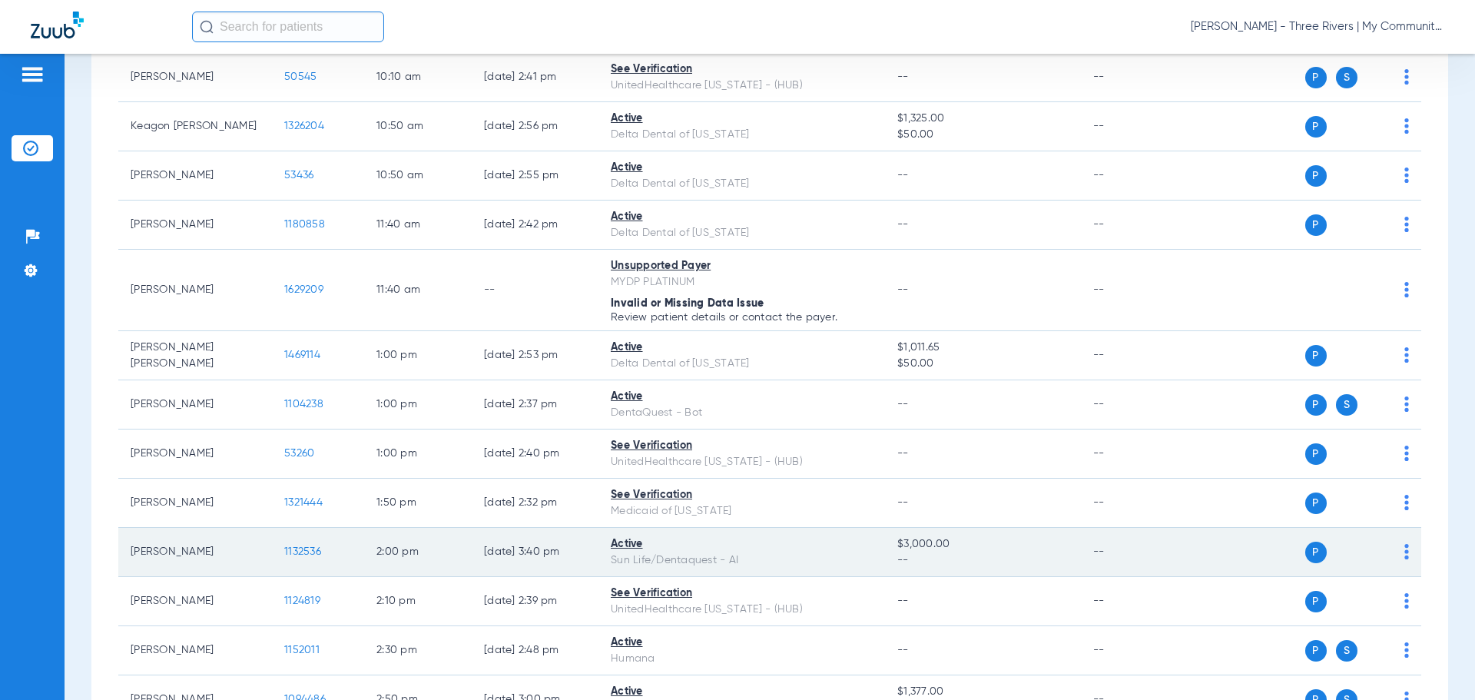
scroll to position [768, 0]
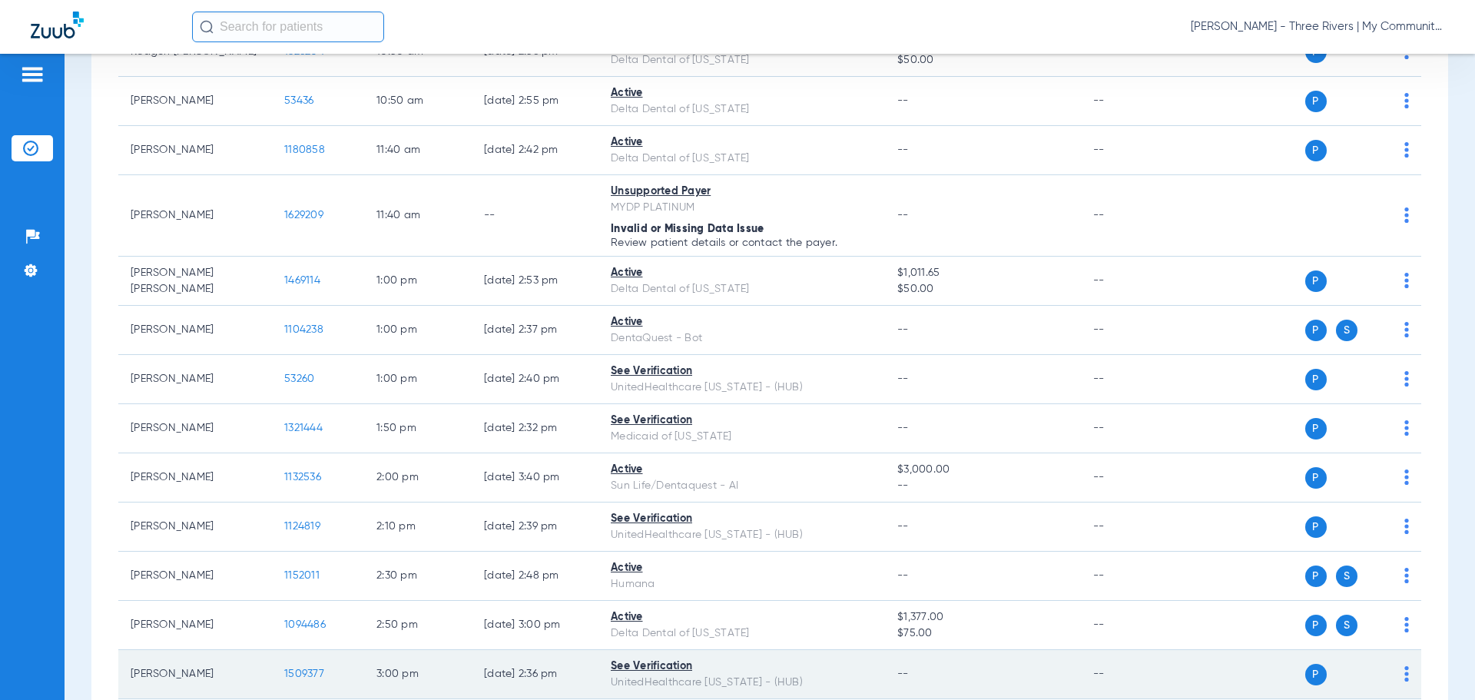
click at [314, 669] on span "1509377" at bounding box center [304, 673] width 40 height 11
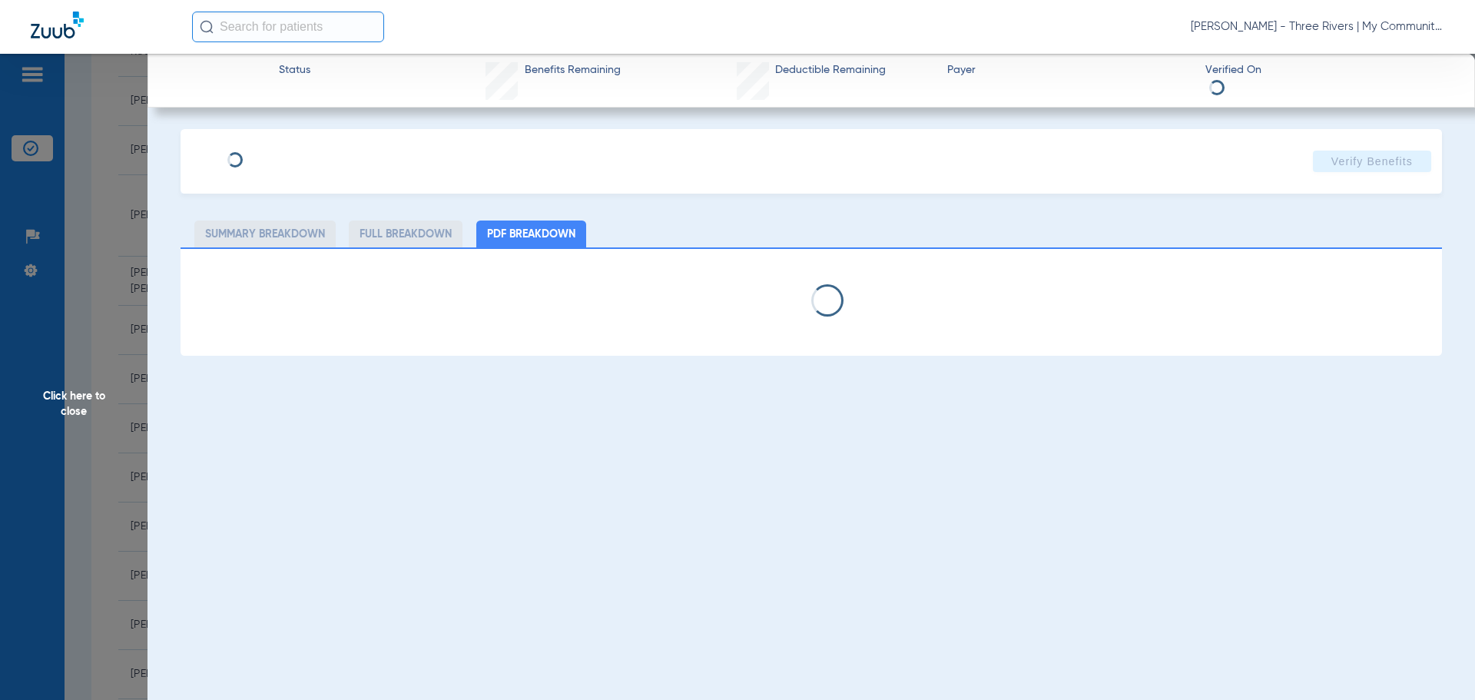
select select "page-width"
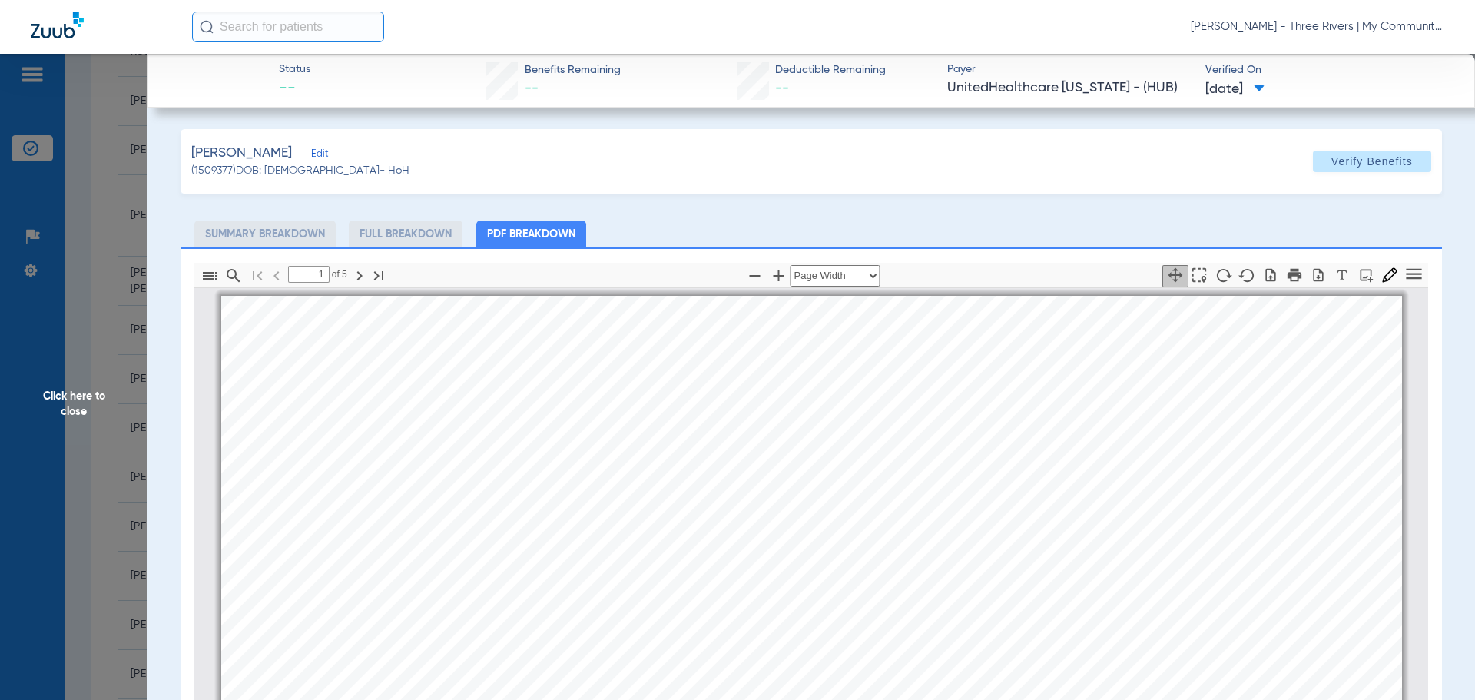
scroll to position [8, 0]
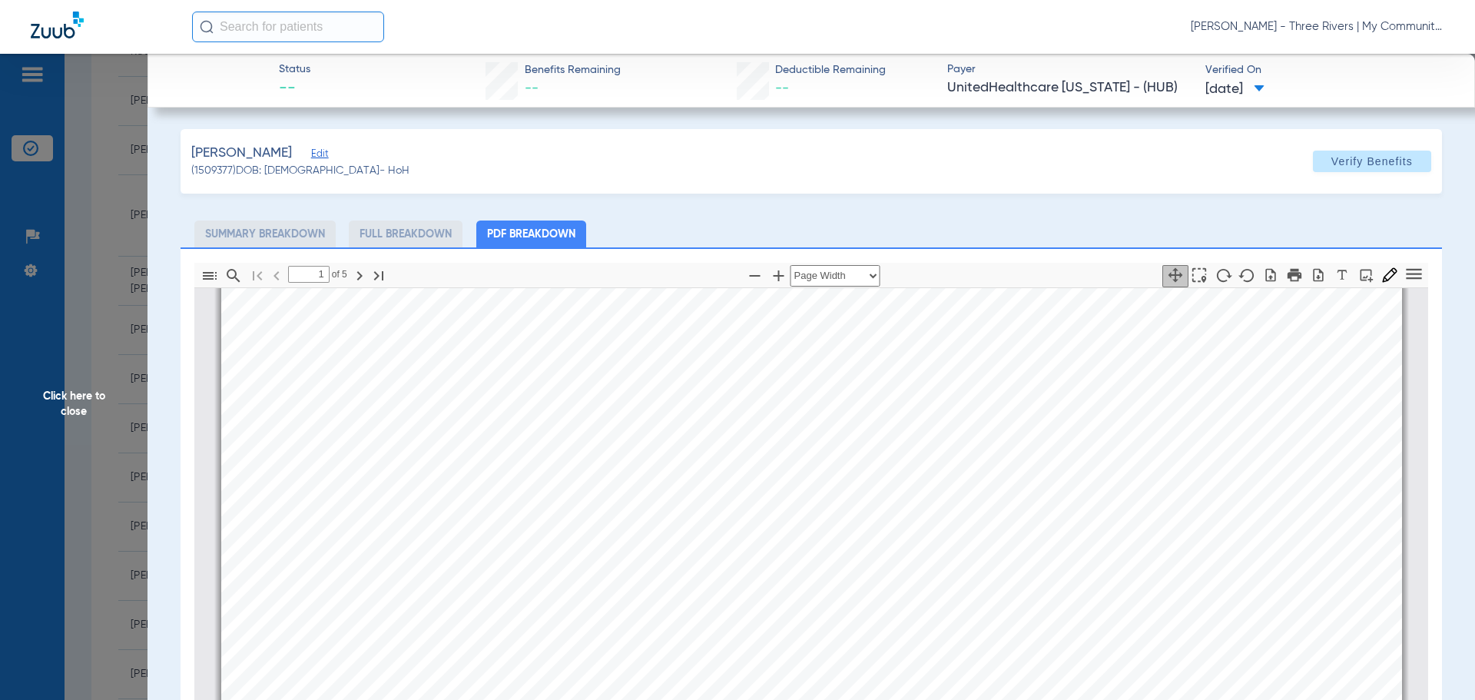
drag, startPoint x: 1378, startPoint y: 90, endPoint x: 1306, endPoint y: 386, distance: 304.5
type input "4"
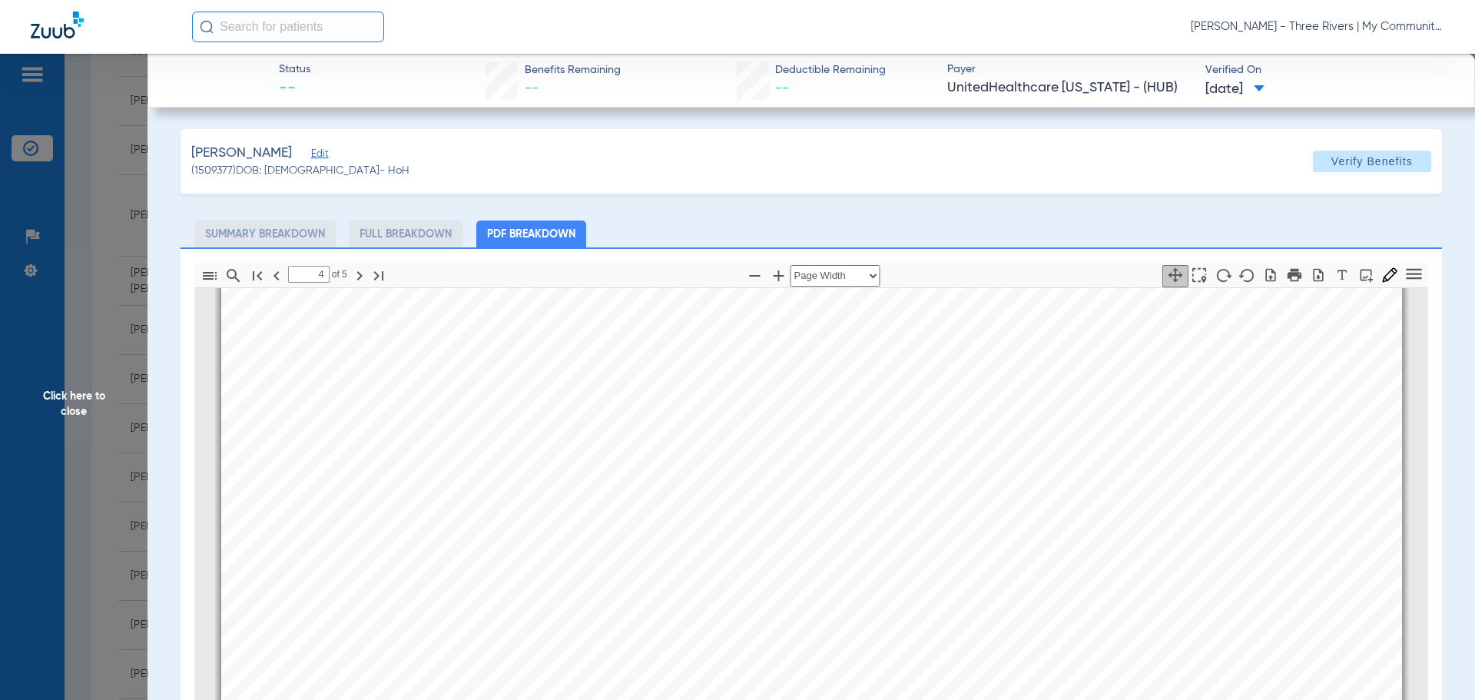
drag, startPoint x: 118, startPoint y: 411, endPoint x: 146, endPoint y: 417, distance: 28.3
click at [118, 411] on span "Click here to close" at bounding box center [74, 404] width 148 height 700
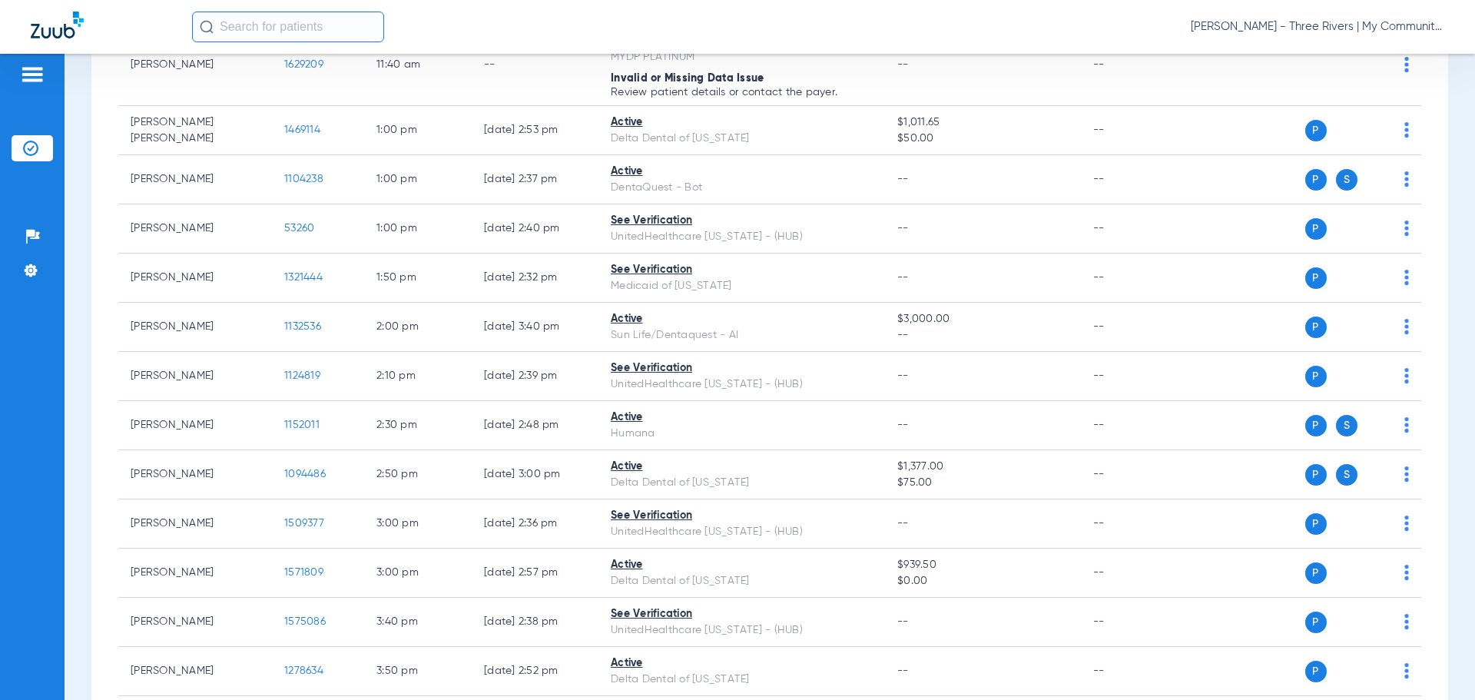
scroll to position [1013, 0]
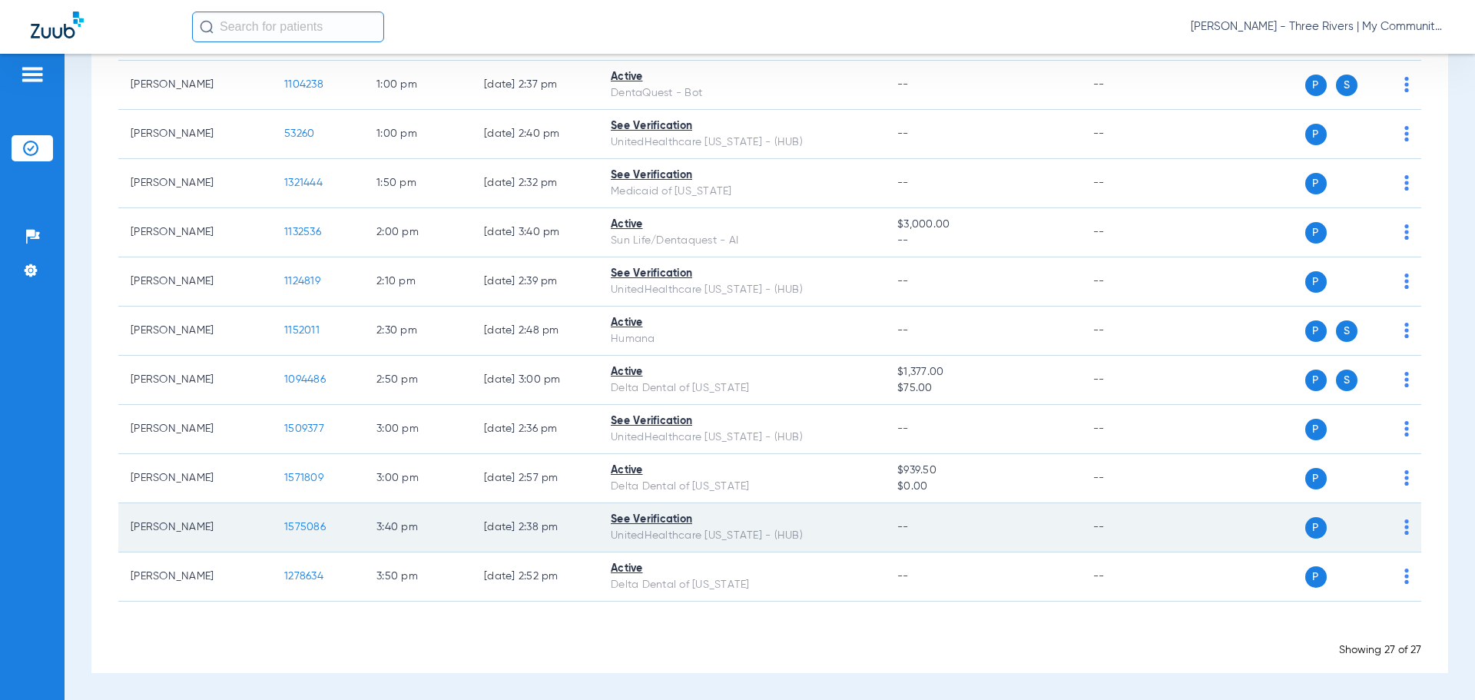
click at [310, 523] on span "1575086" at bounding box center [304, 527] width 41 height 11
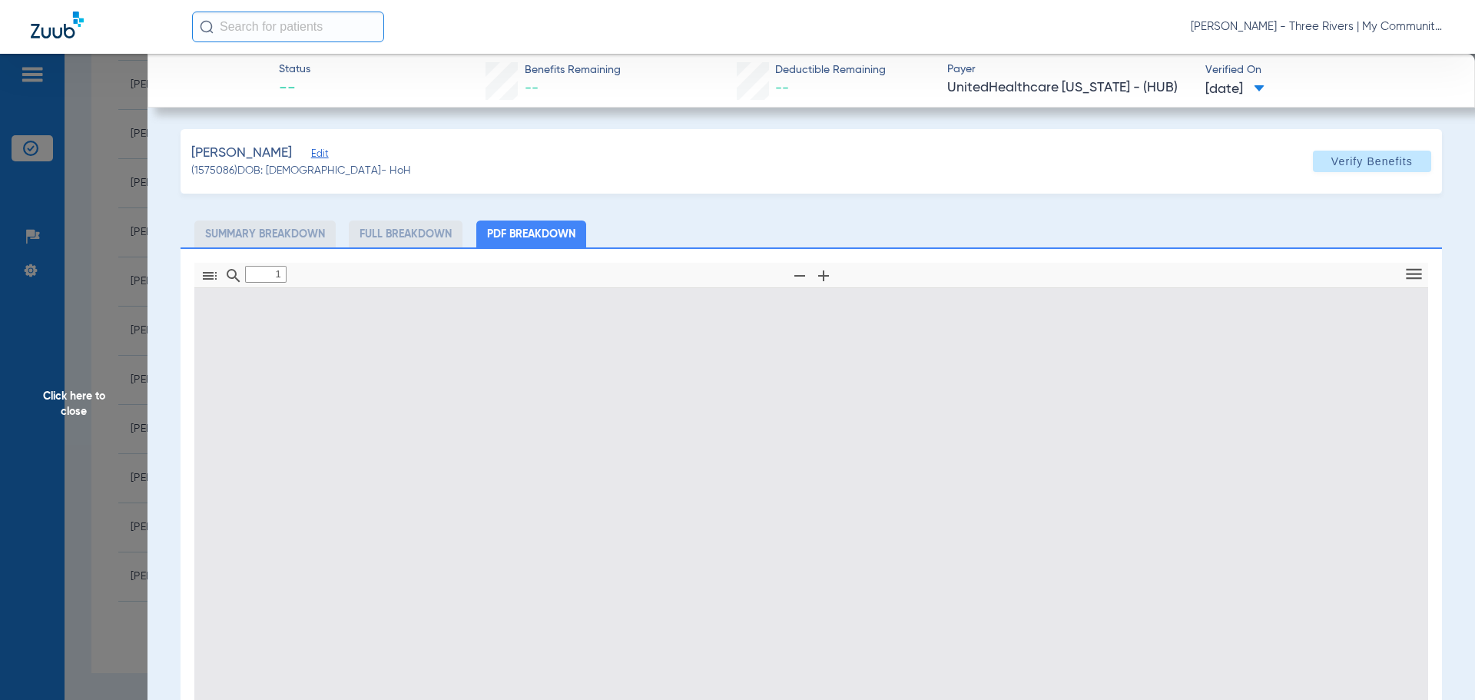
type input "0"
select select "page-width"
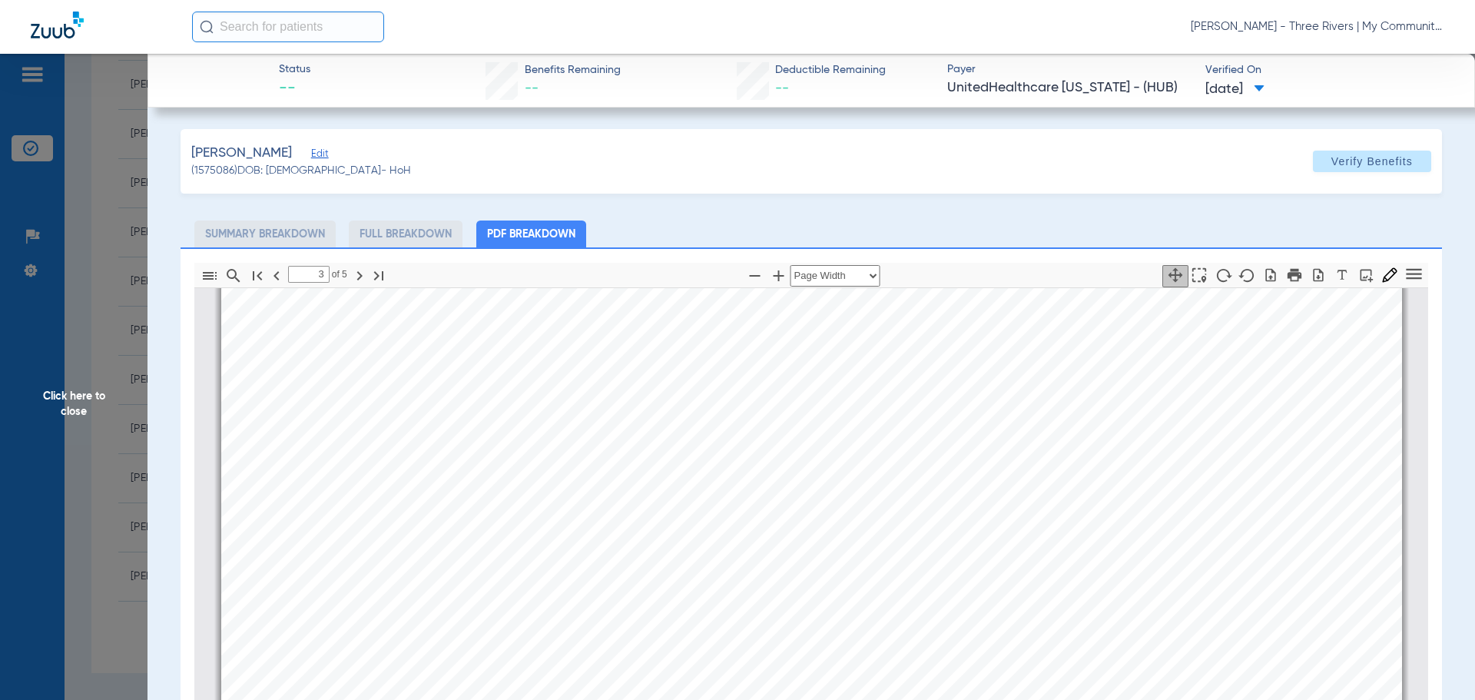
type input "4"
click at [68, 403] on span "Click here to close" at bounding box center [74, 404] width 148 height 700
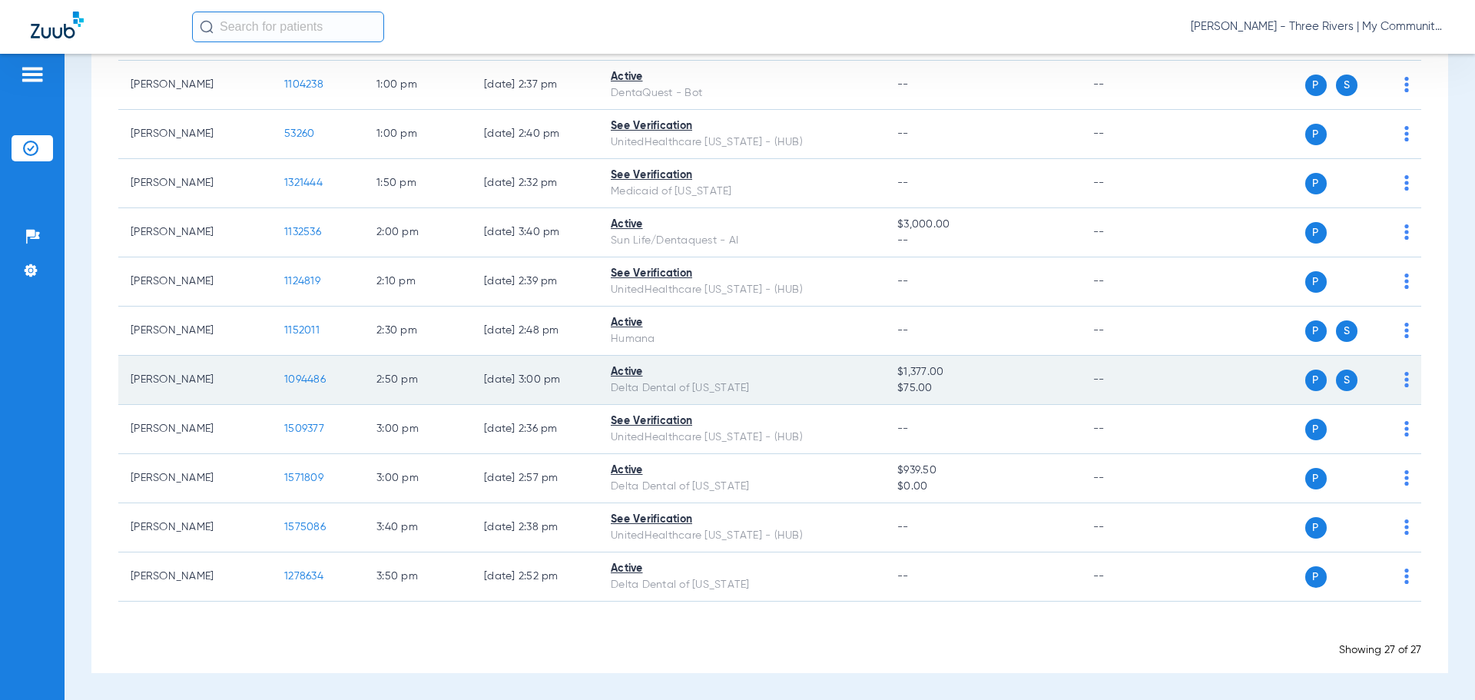
click at [294, 378] on span "1094486" at bounding box center [304, 379] width 41 height 11
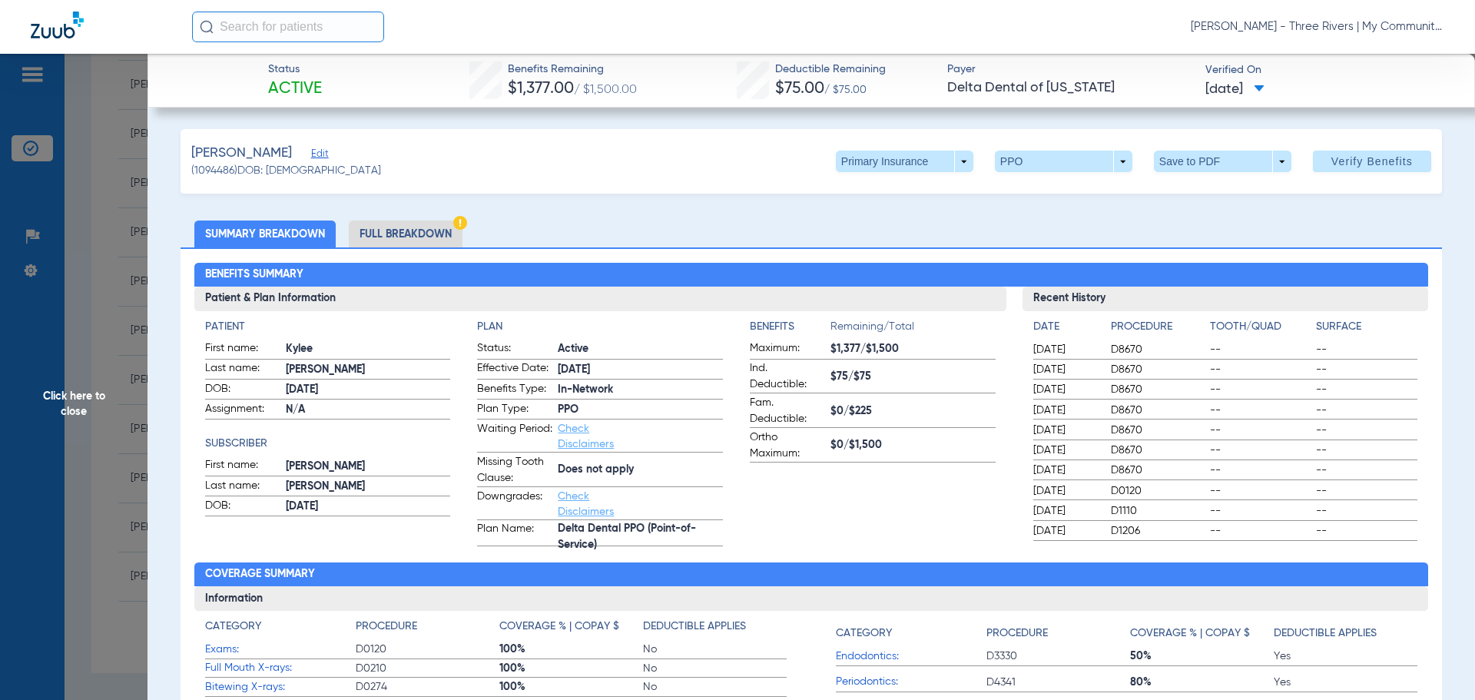
click at [1402, 222] on ul "Summary Breakdown Full Breakdown" at bounding box center [812, 234] width 1262 height 27
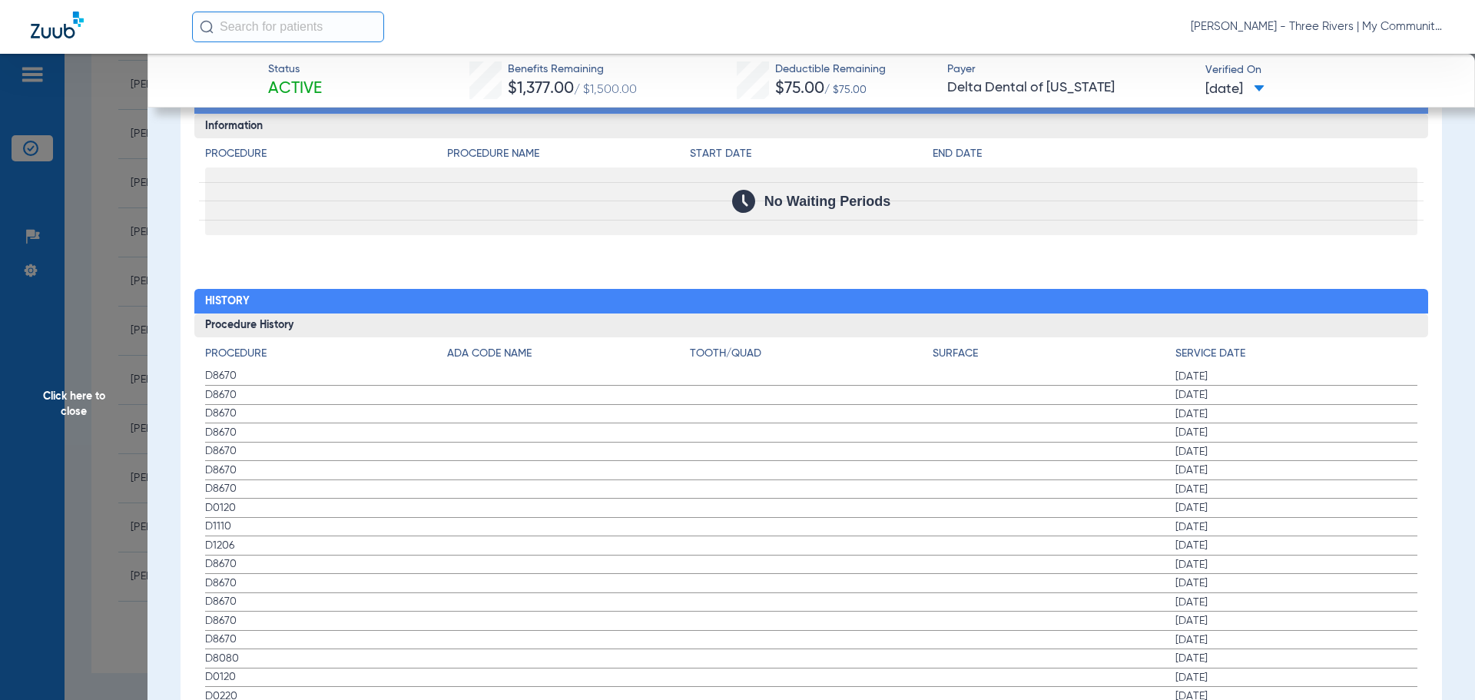
scroll to position [1690, 0]
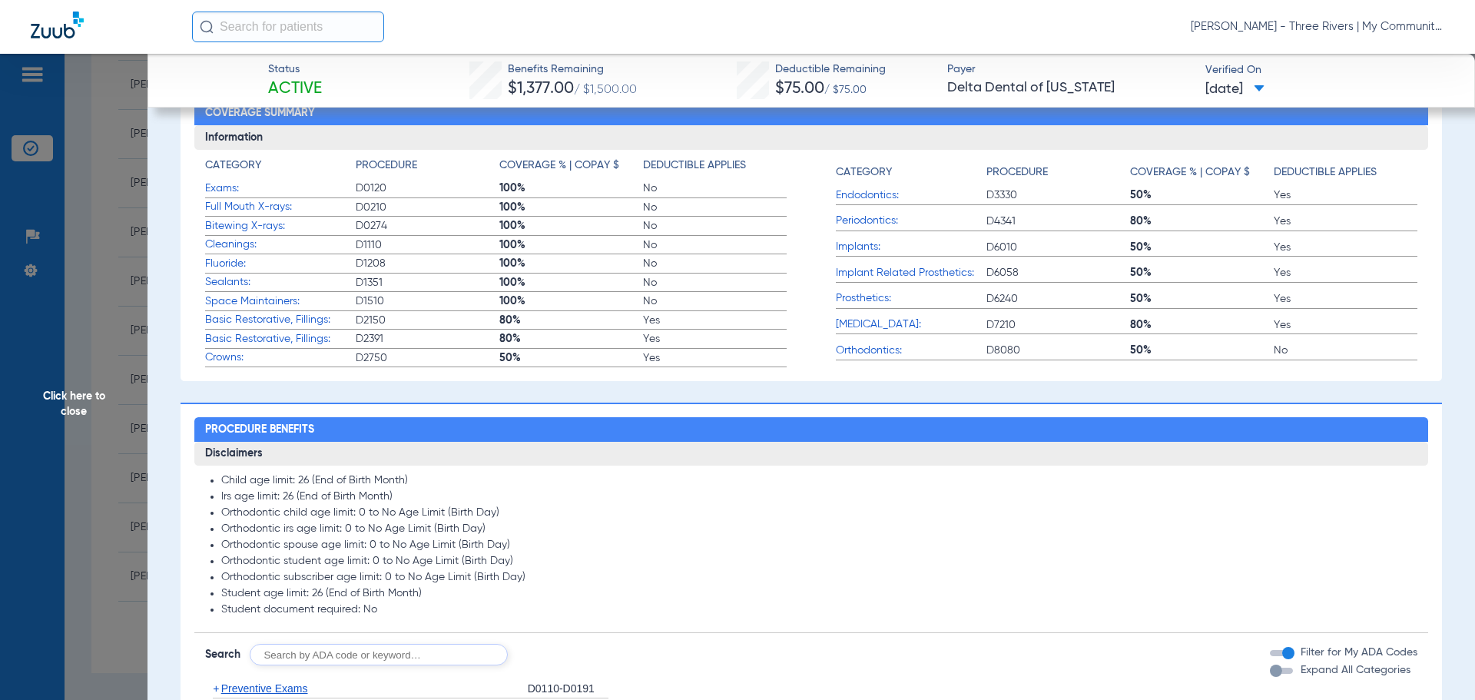
scroll to position [0, 0]
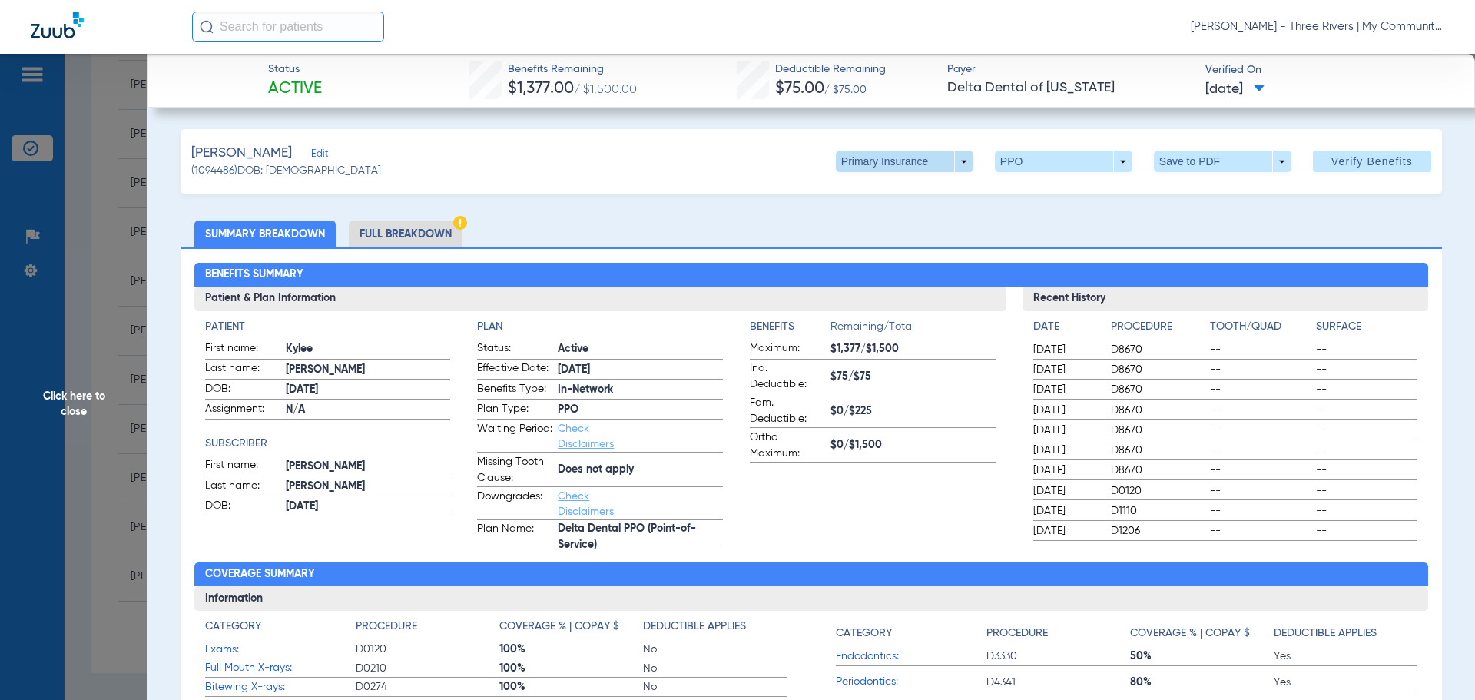
click at [918, 167] on span at bounding box center [905, 162] width 138 height 22
click at [926, 214] on button "Secondary Insurance" at bounding box center [888, 222] width 126 height 31
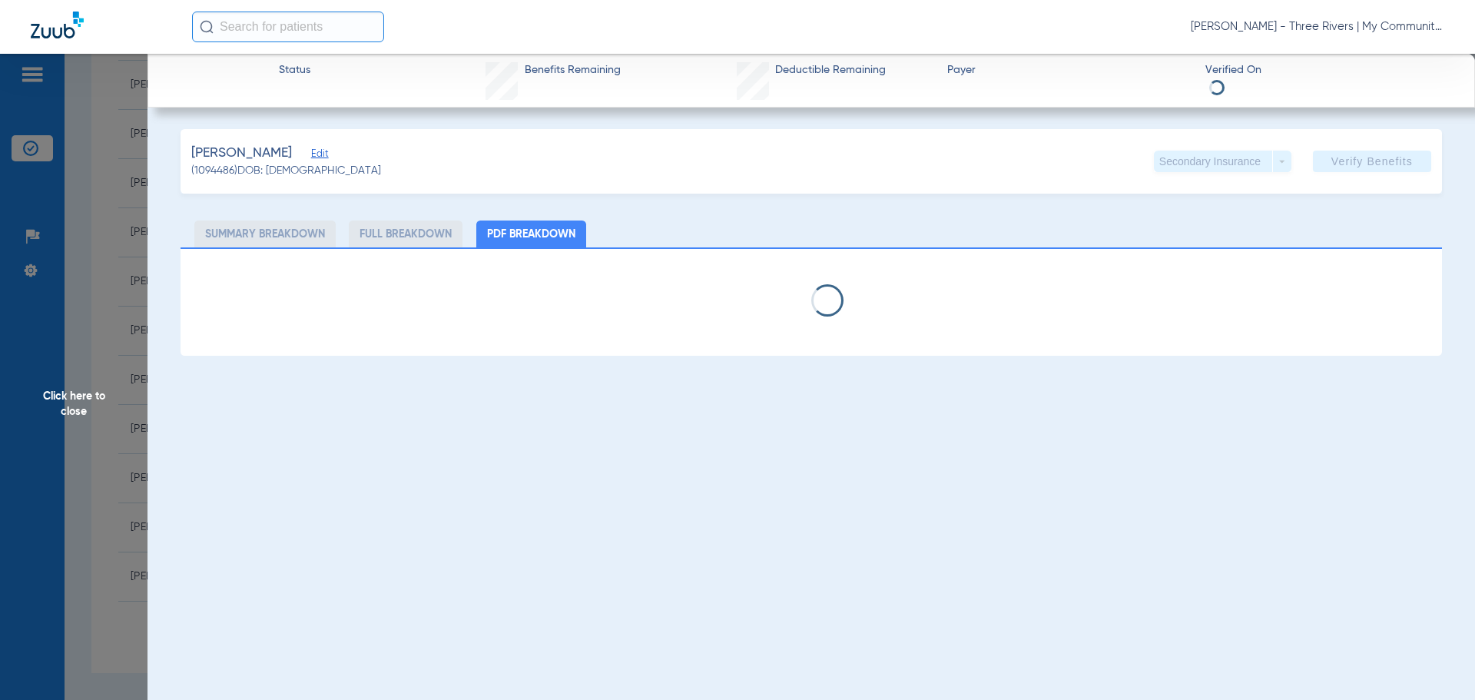
select select "page-width"
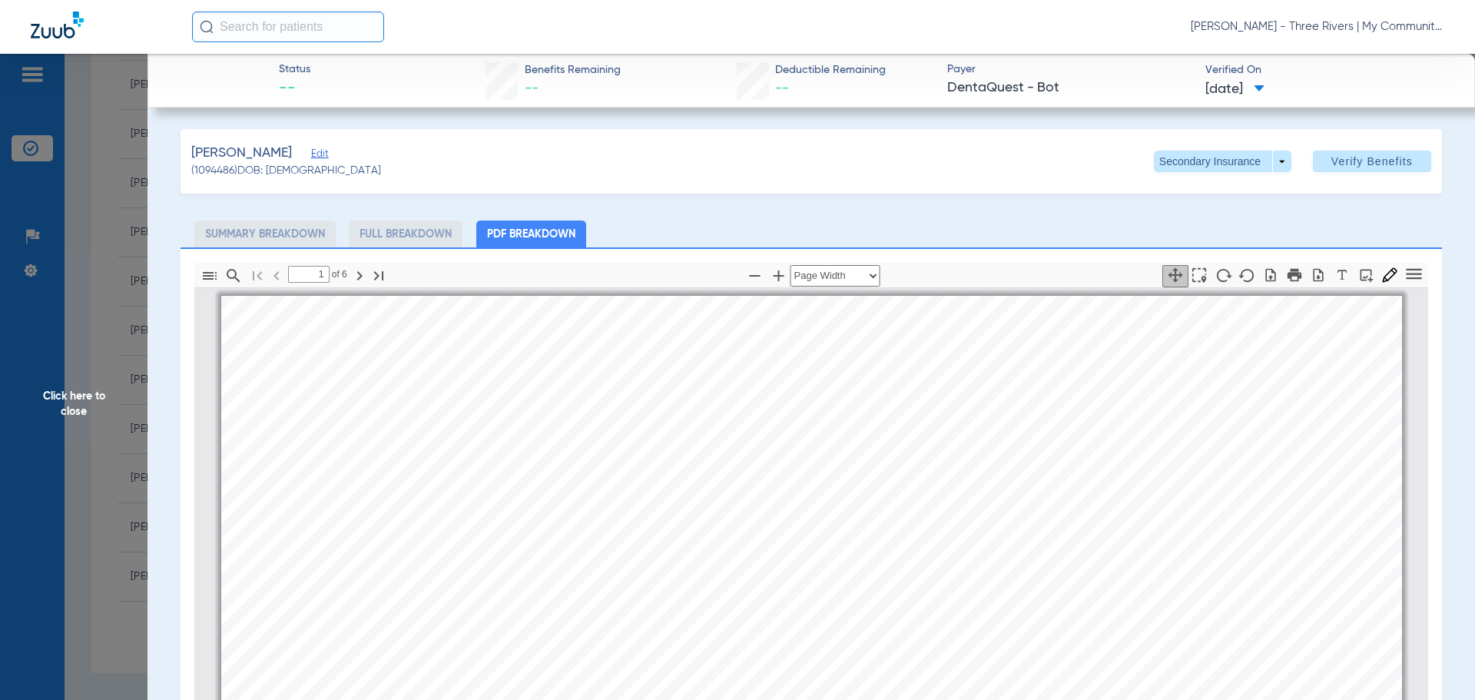
scroll to position [8, 0]
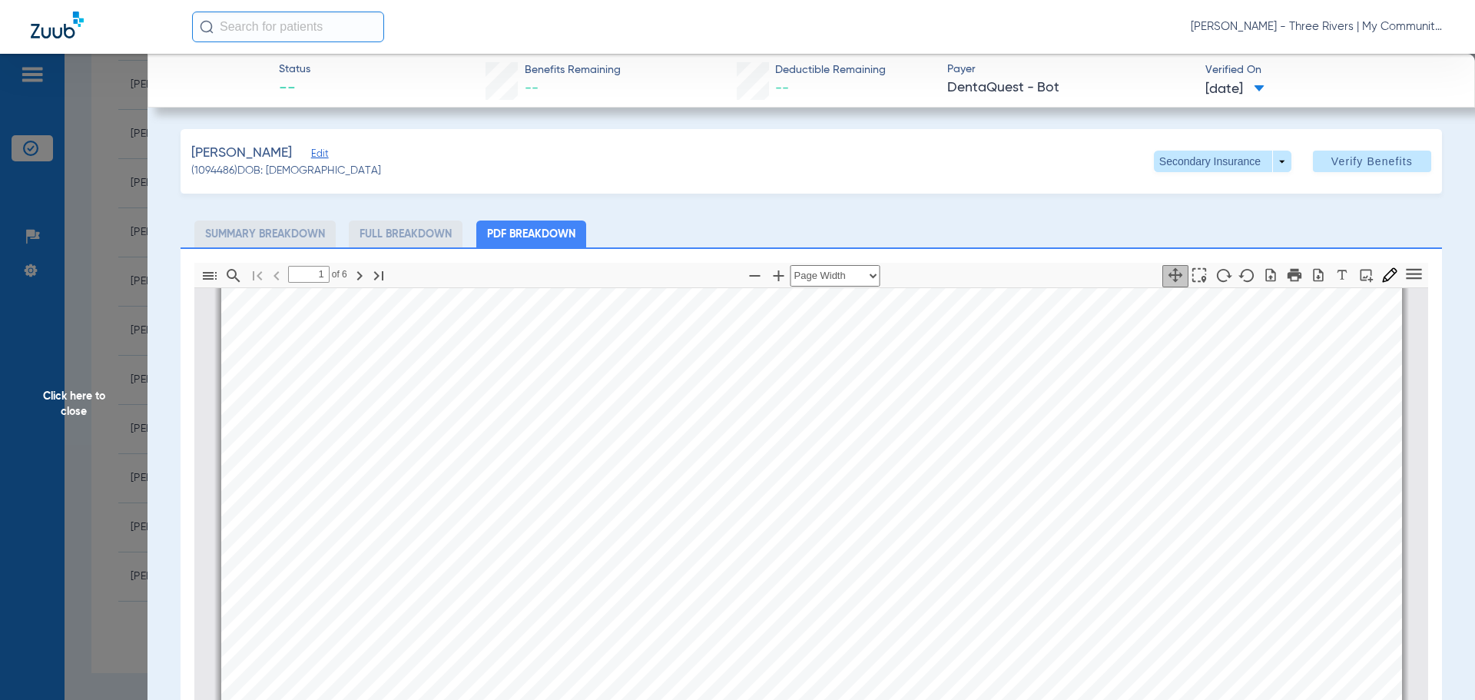
click at [1336, 528] on div "KYLEE HILYARD Member is eligible: My Community Dental Centers Inc - Mona Patel …" at bounding box center [811, 706] width 1181 height 836
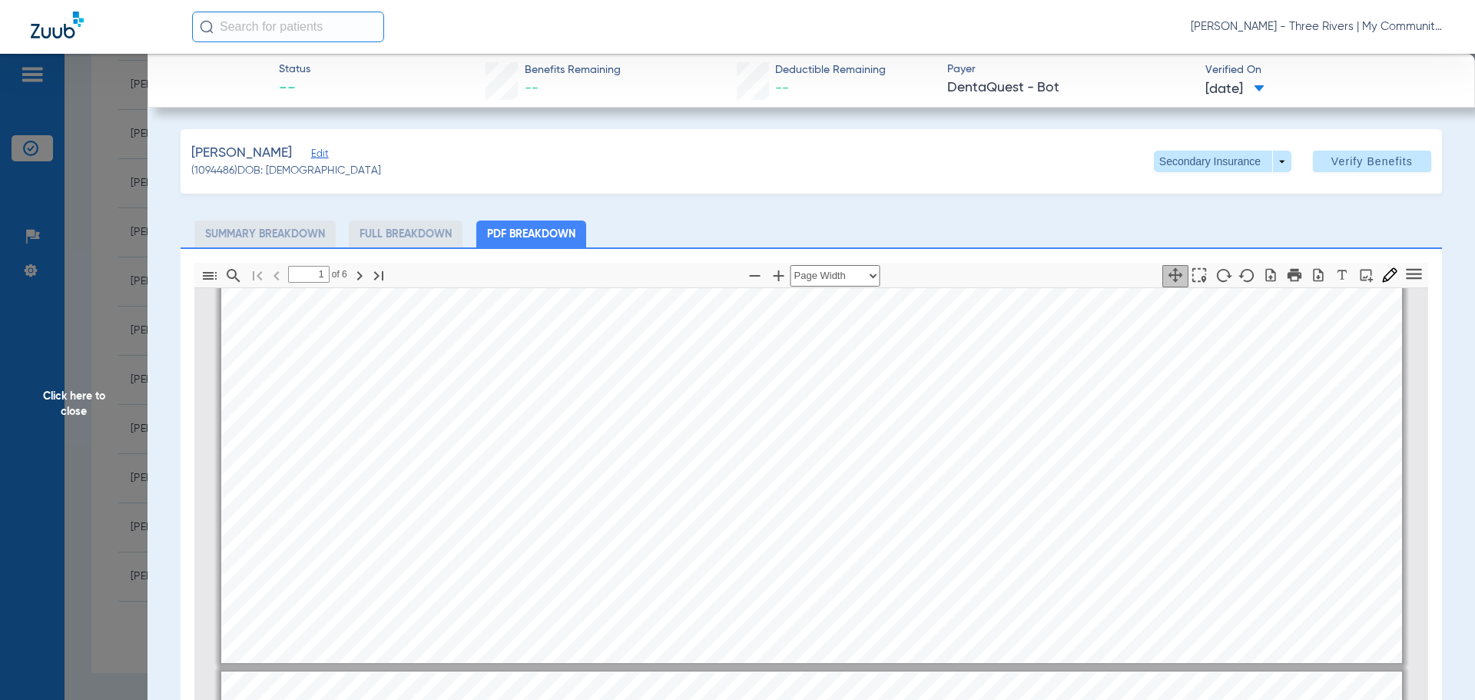
type input "2"
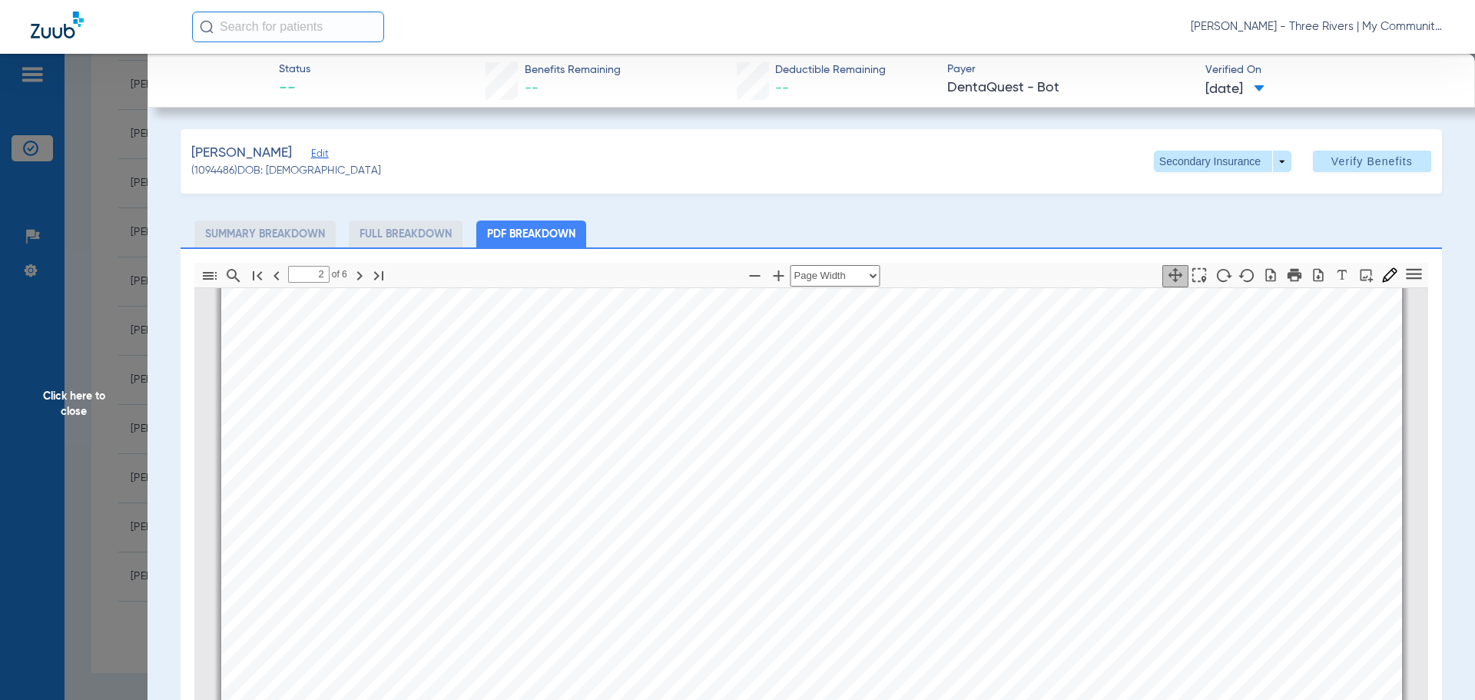
drag, startPoint x: 1303, startPoint y: 222, endPoint x: 1207, endPoint y: 217, distance: 96.2
click at [1303, 221] on ul "Summary Breakdown Full Breakdown PDF Breakdown" at bounding box center [812, 234] width 1262 height 27
click at [1166, 167] on span at bounding box center [1223, 162] width 138 height 22
click at [1171, 184] on button "Primary Insurance" at bounding box center [1206, 192] width 126 height 31
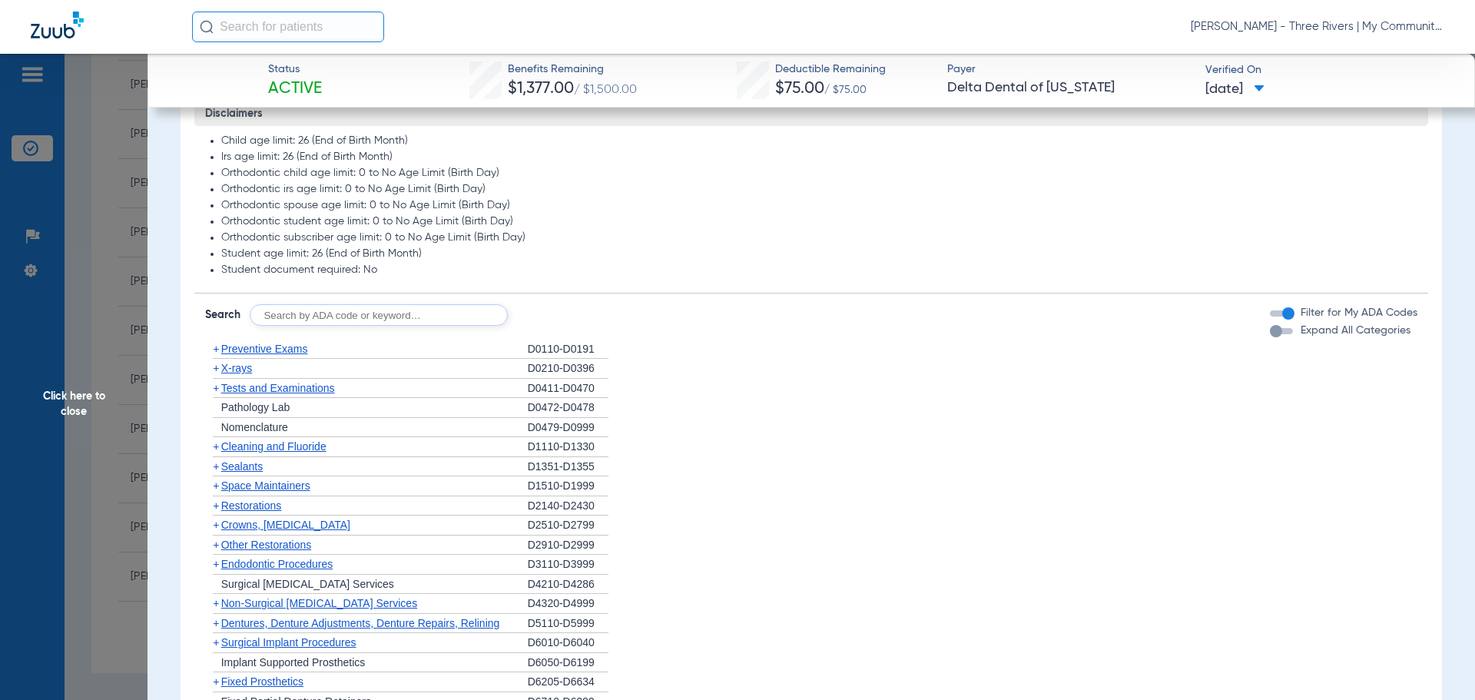
scroll to position [845, 0]
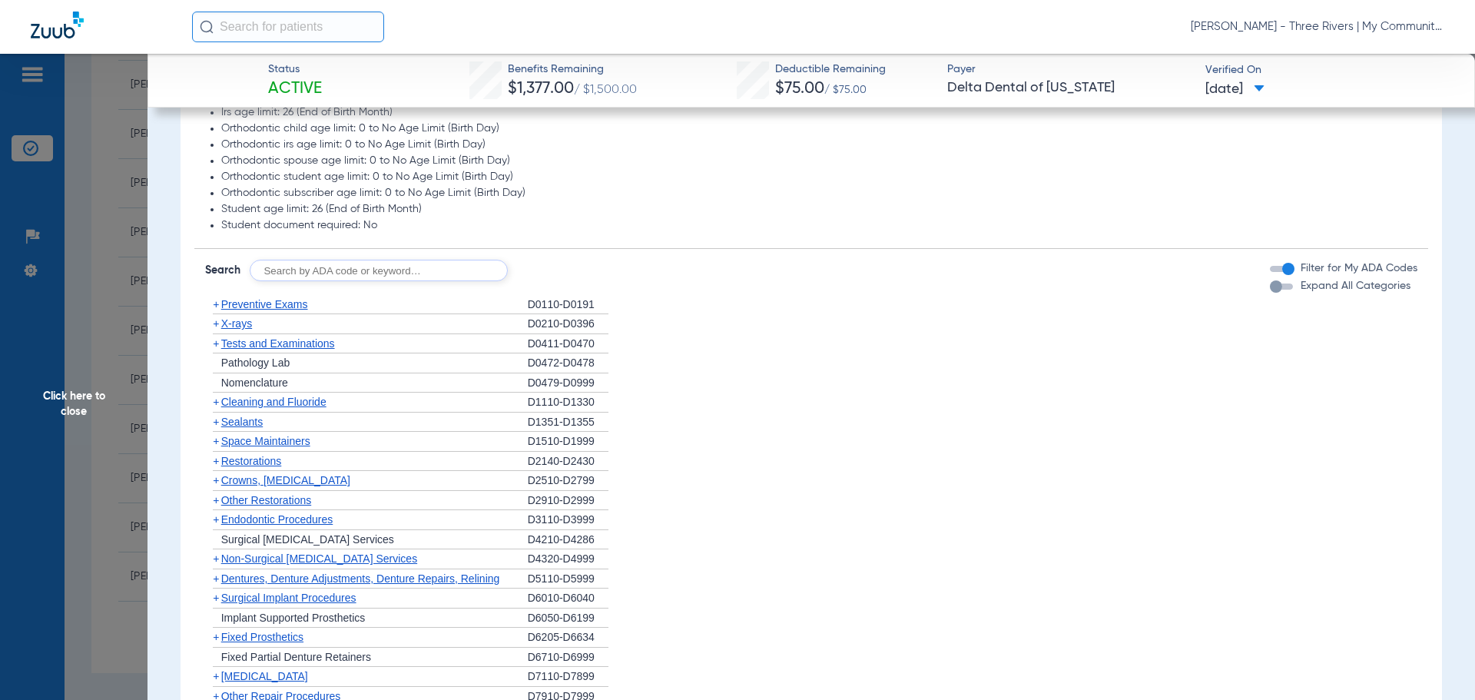
click at [243, 328] on span "X-rays" at bounding box center [236, 323] width 31 height 12
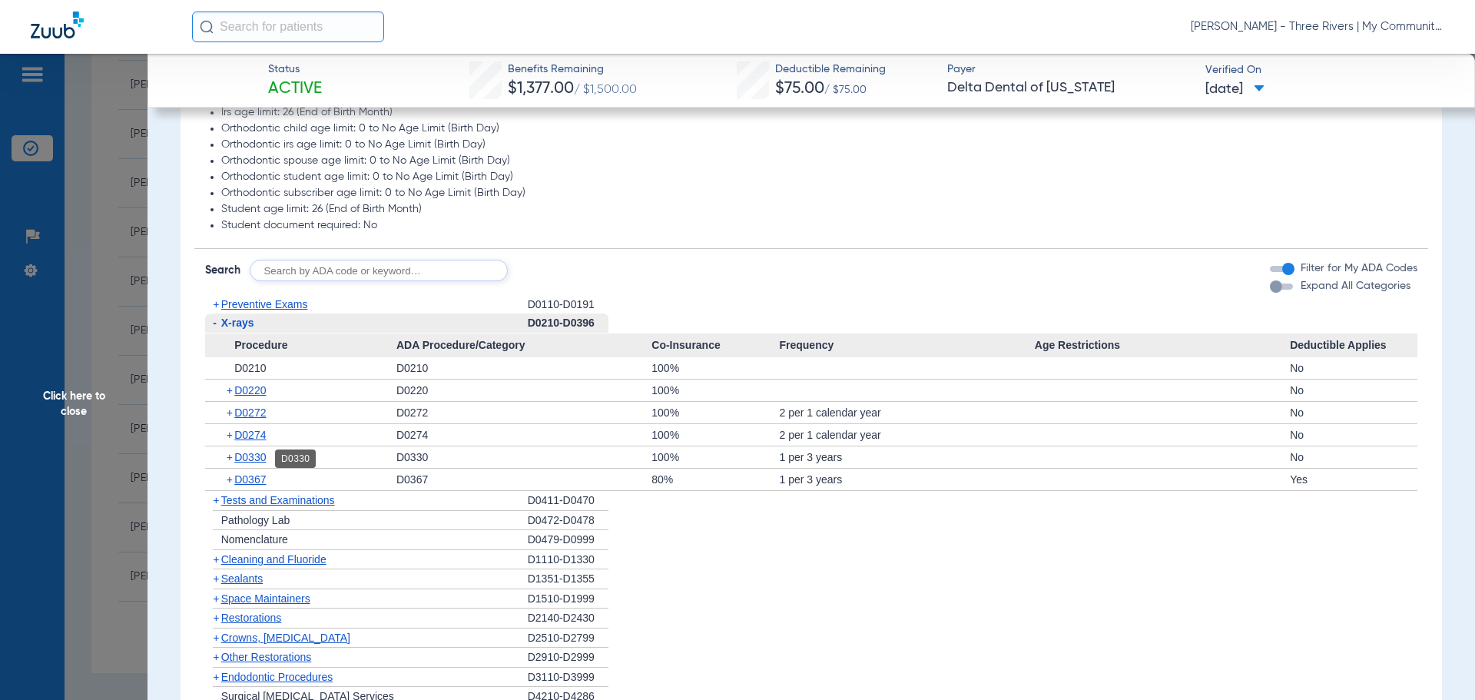
click at [259, 463] on span "D0330" at bounding box center [250, 457] width 32 height 12
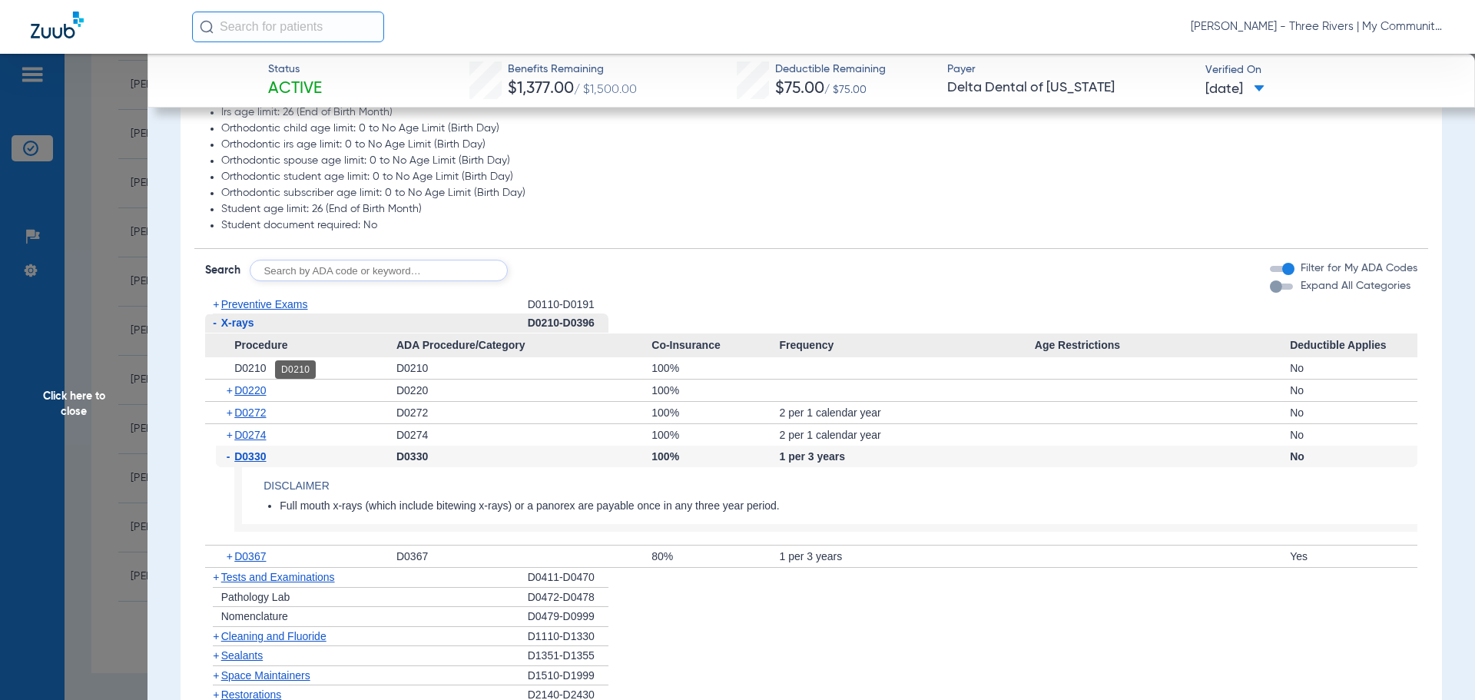
click at [254, 372] on span "D0210" at bounding box center [250, 368] width 32 height 12
click at [1268, 592] on li "+ Pathology Lab D0472-D0478" at bounding box center [811, 598] width 1213 height 20
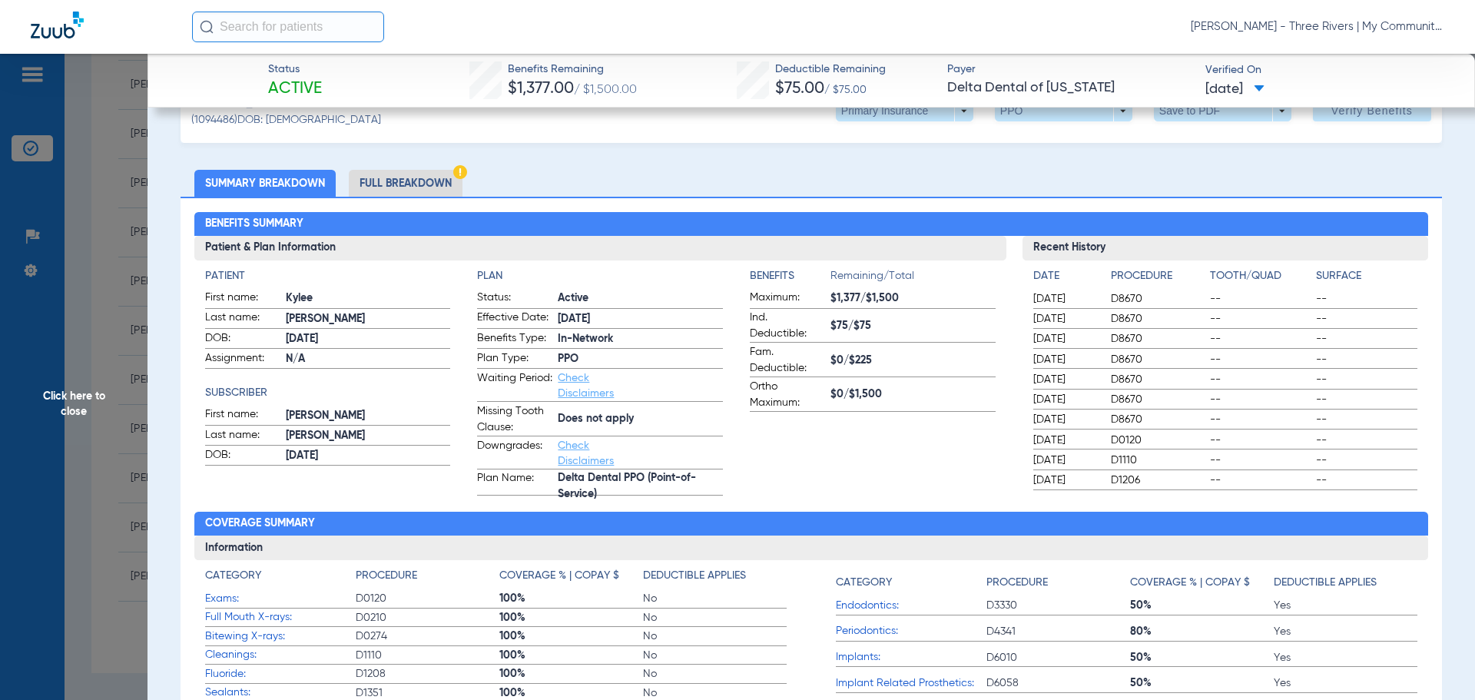
scroll to position [0, 0]
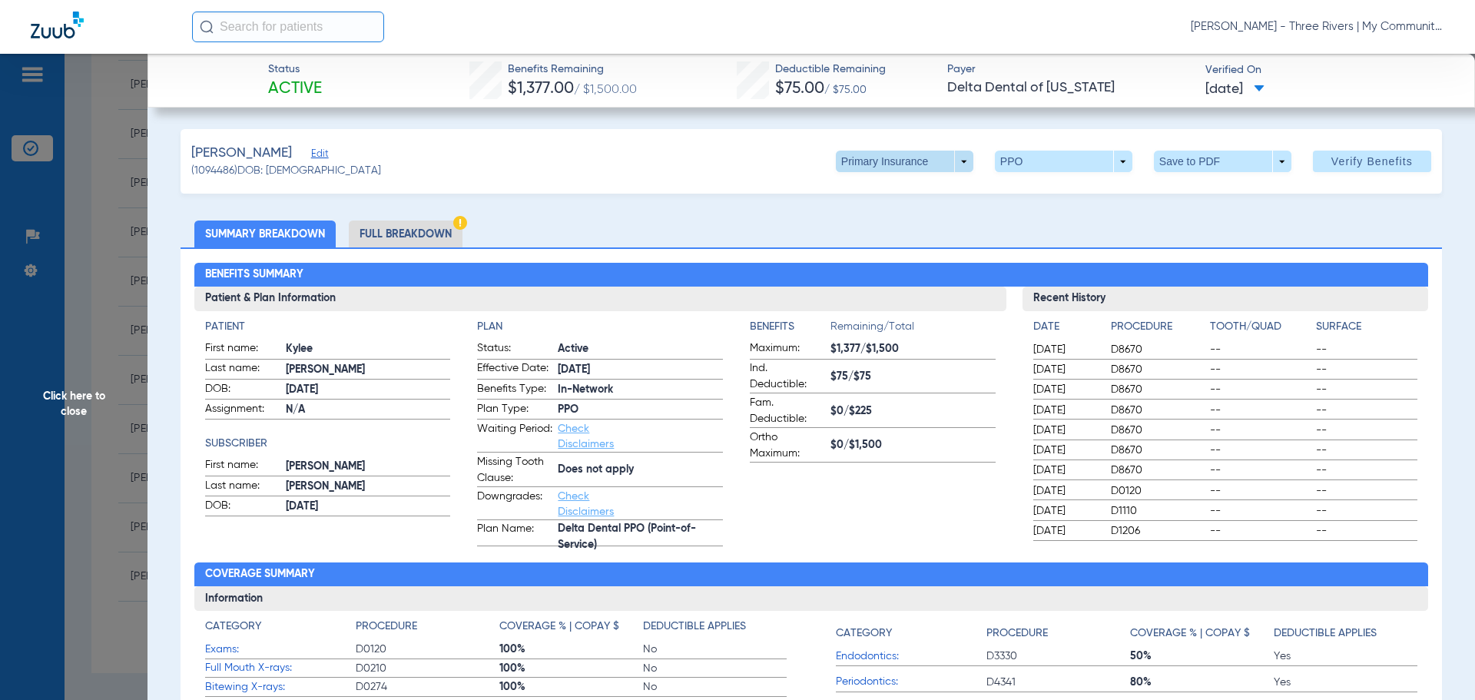
click at [935, 164] on span at bounding box center [905, 162] width 138 height 22
click at [921, 217] on span "Secondary Insurance" at bounding box center [888, 222] width 101 height 11
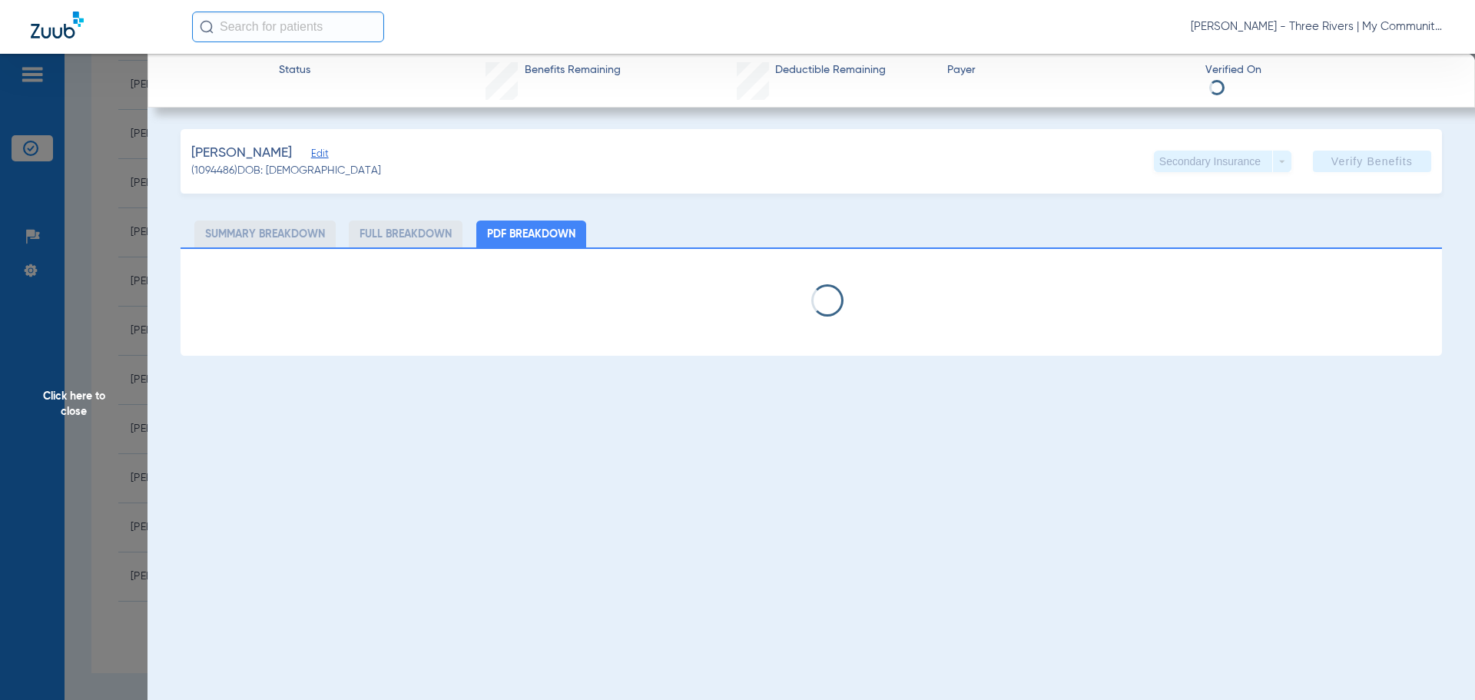
select select "page-width"
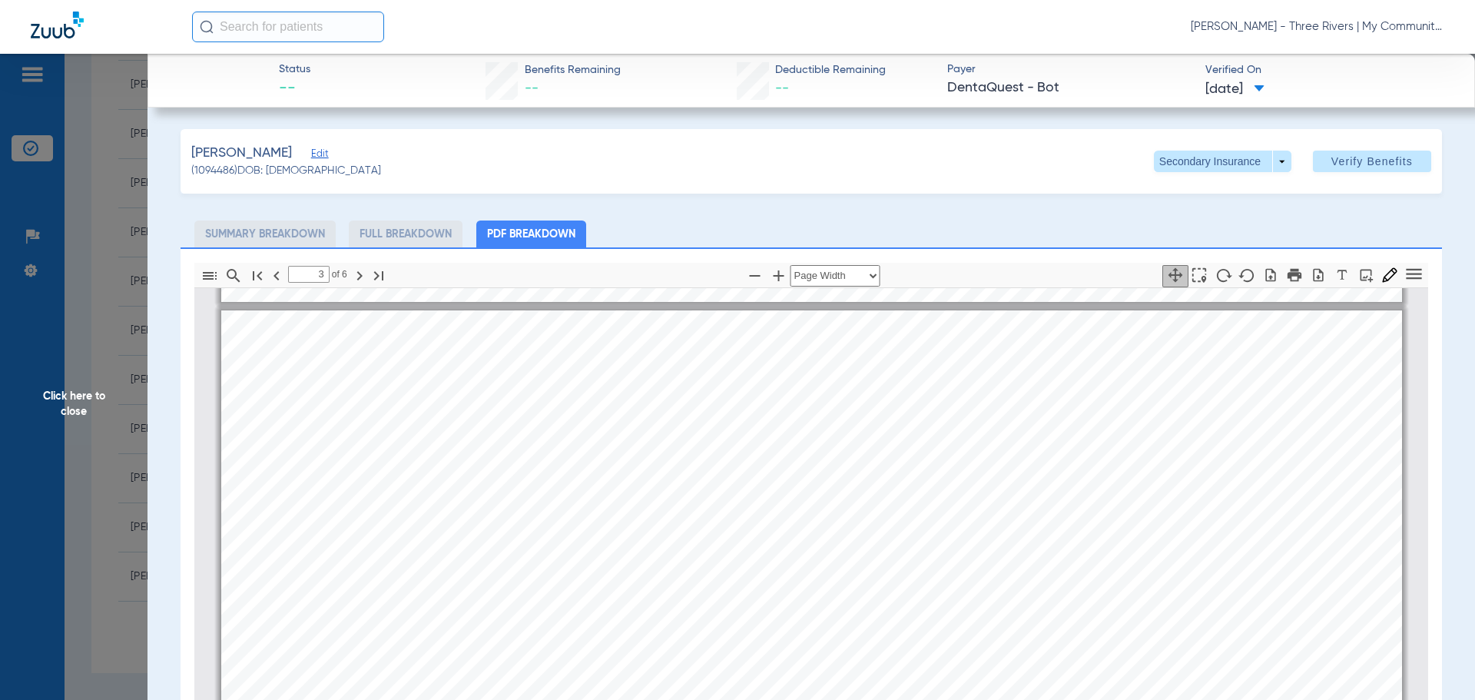
scroll to position [1698, 0]
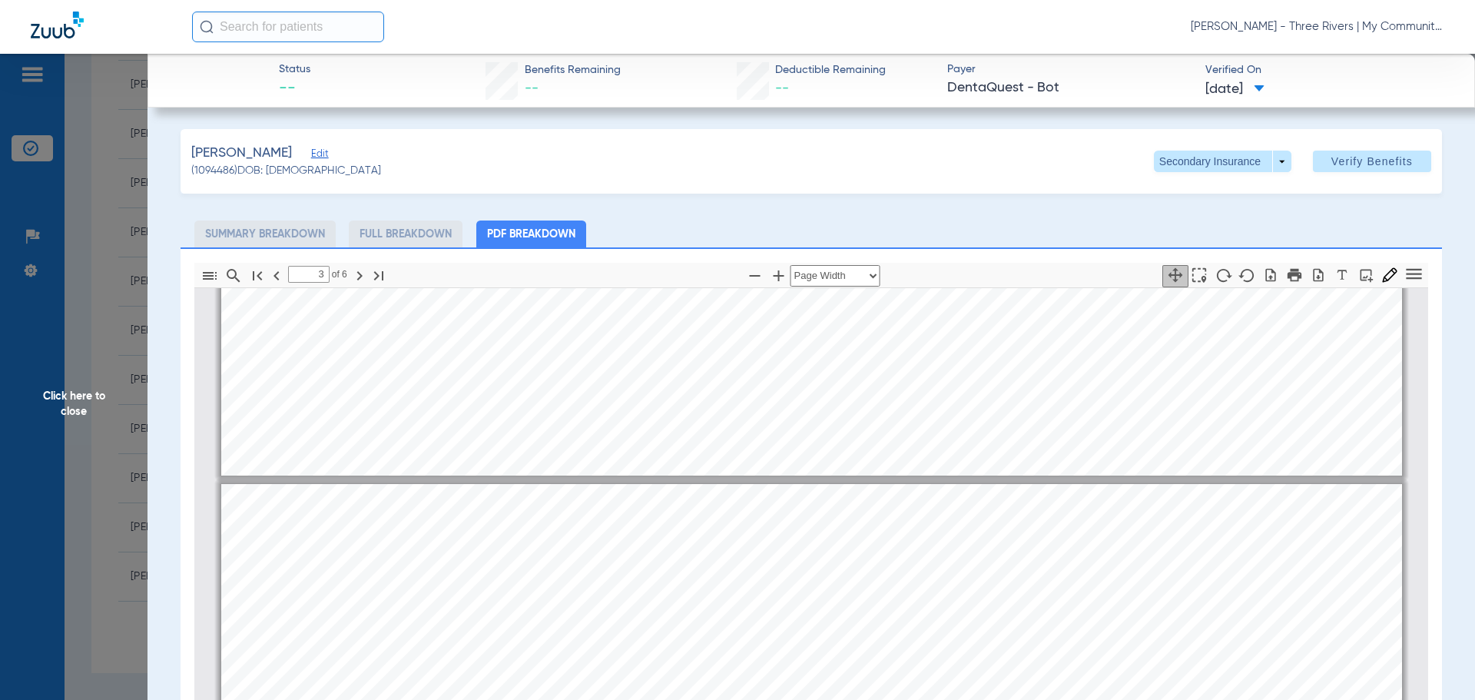
type input "2"
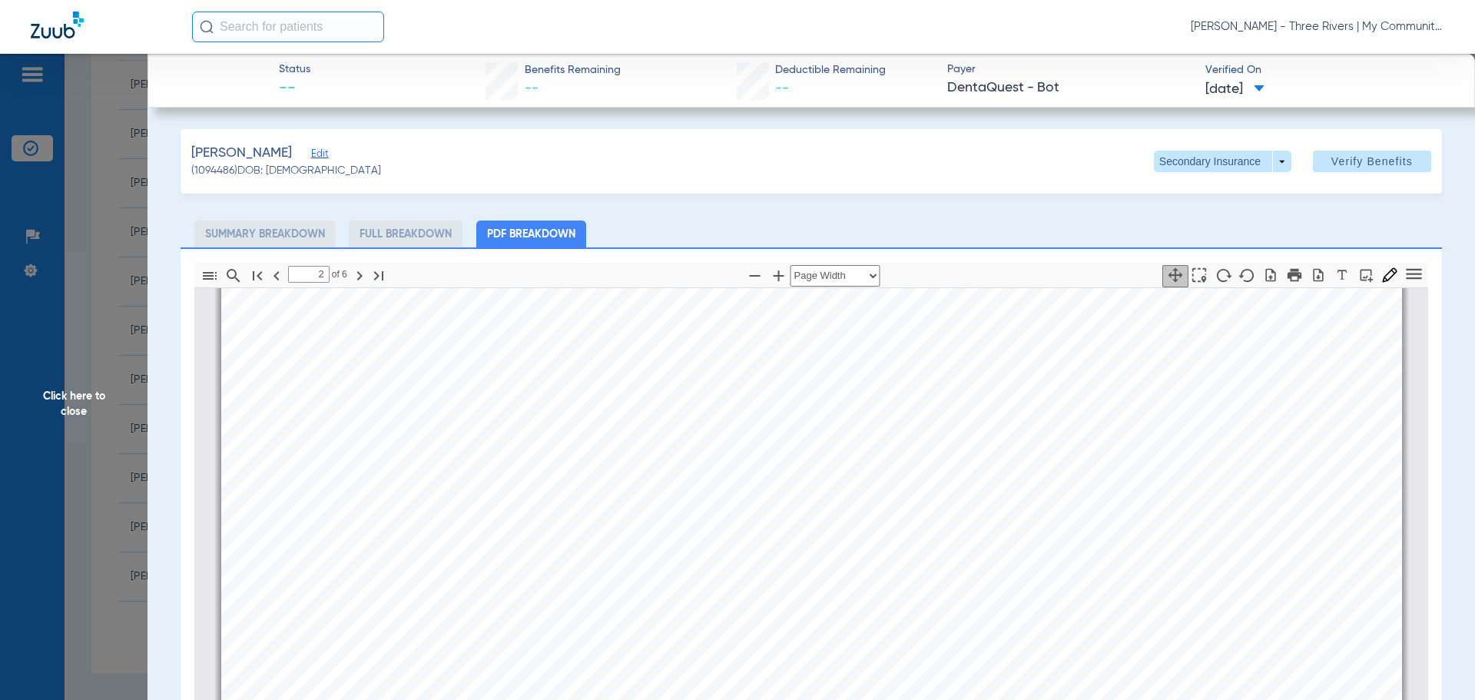
scroll to position [1007, 0]
click at [64, 390] on span "Click here to close" at bounding box center [74, 404] width 148 height 700
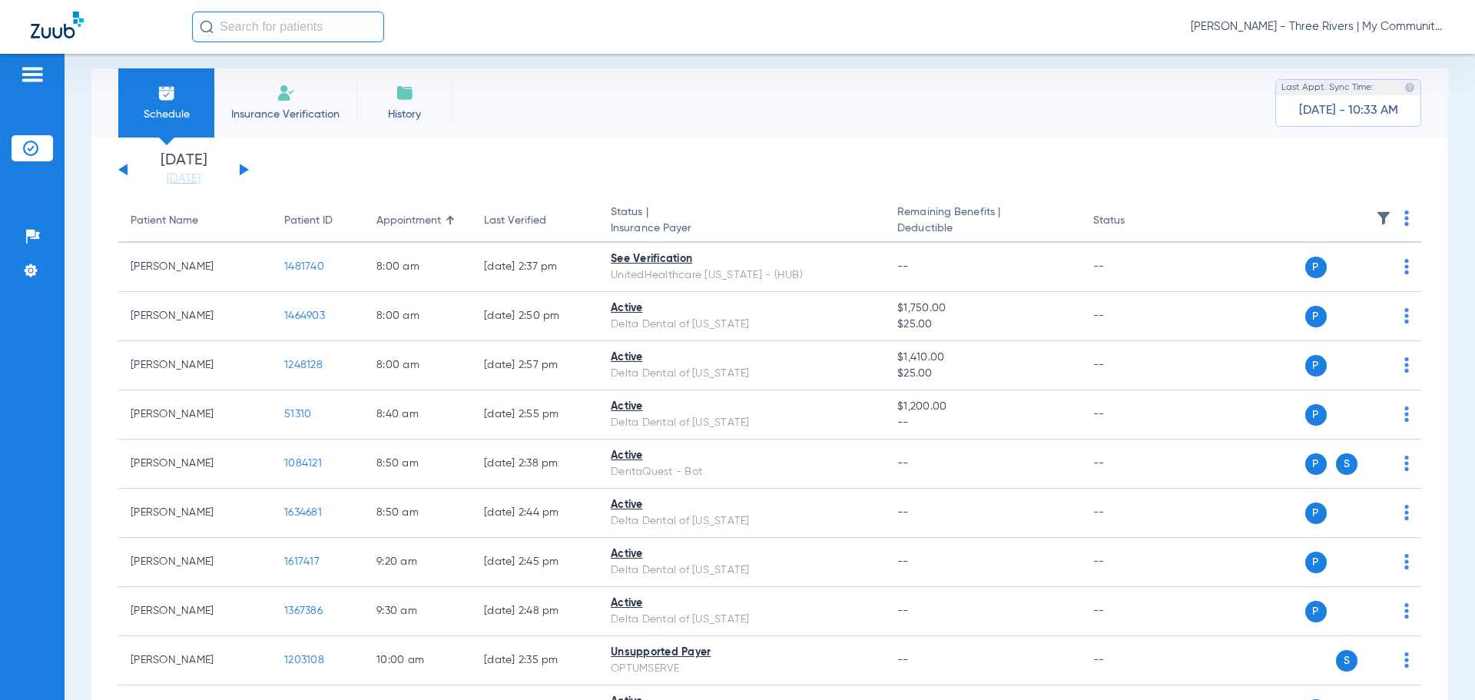
scroll to position [0, 0]
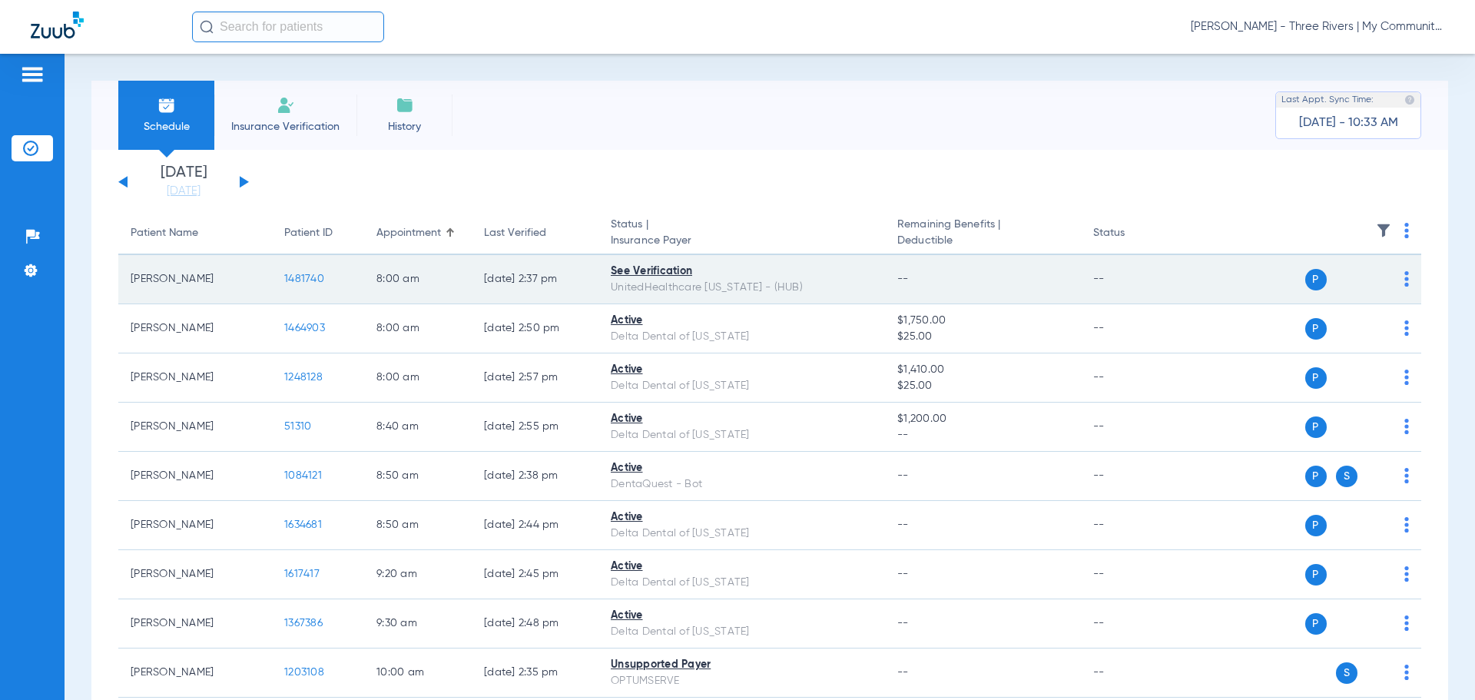
click at [295, 276] on span "1481740" at bounding box center [304, 279] width 40 height 11
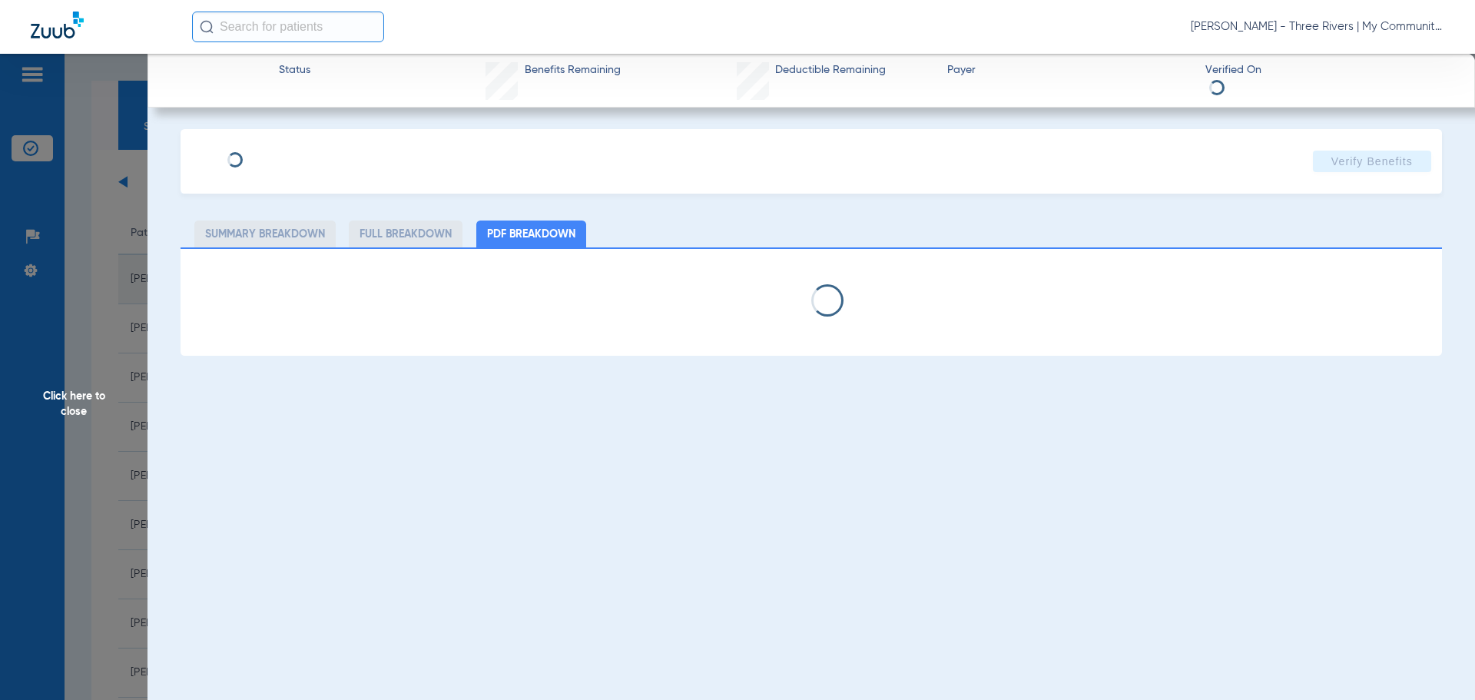
select select "page-width"
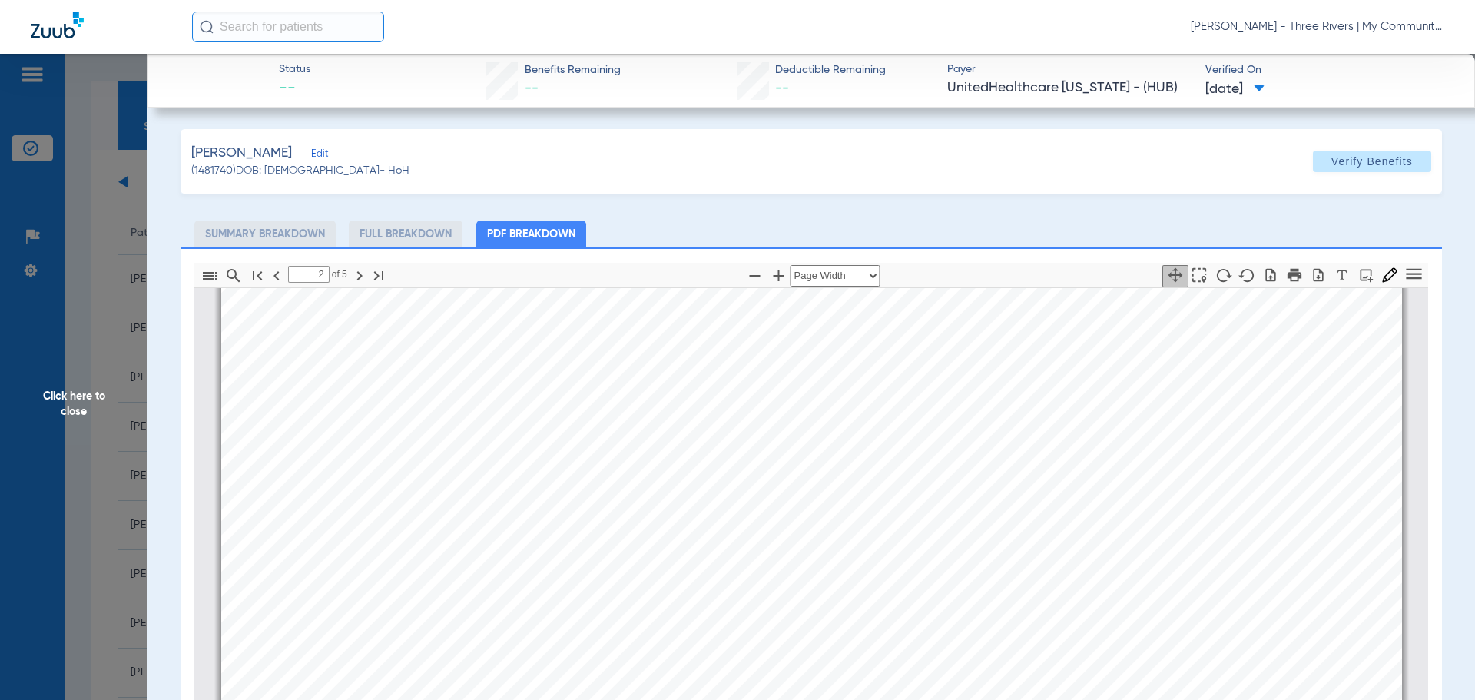
scroll to position [2313, 0]
type input "4"
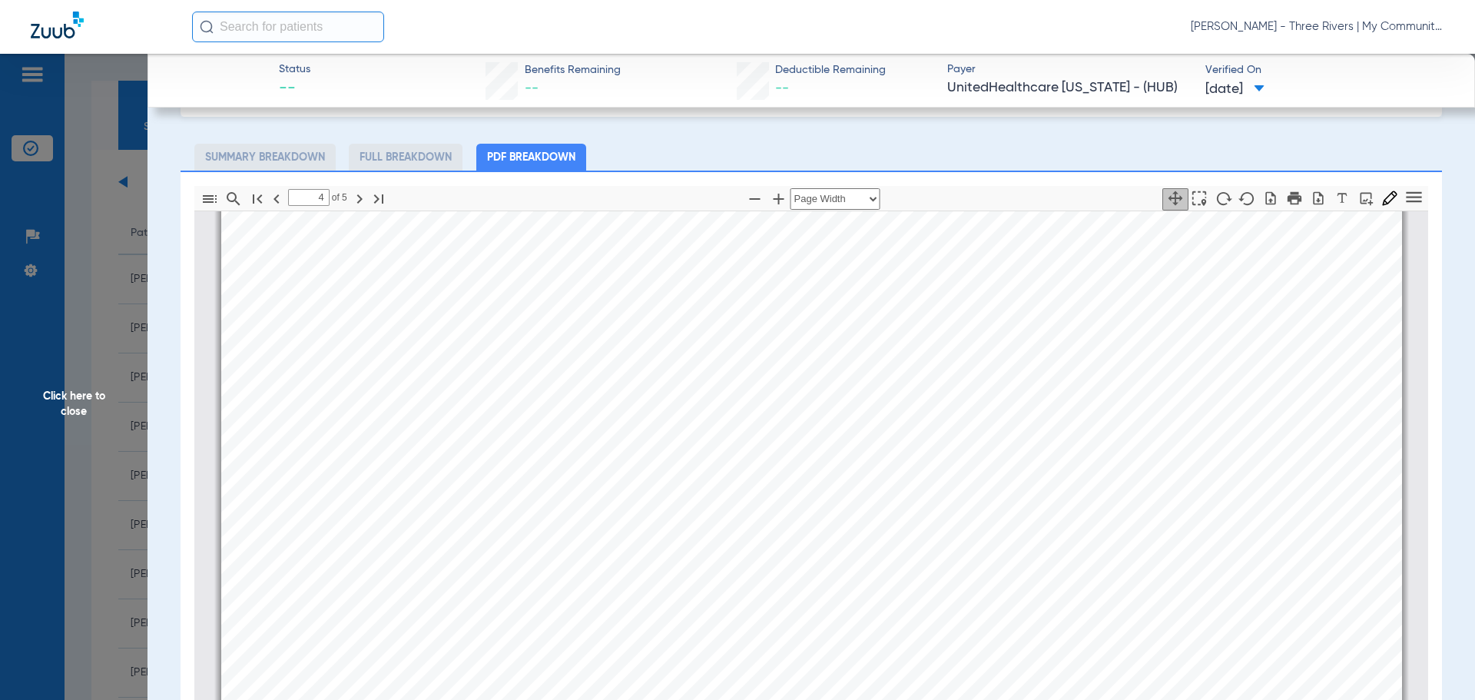
drag, startPoint x: 79, startPoint y: 395, endPoint x: 153, endPoint y: 266, distance: 148.7
click at [79, 395] on span "Click here to close" at bounding box center [74, 404] width 148 height 700
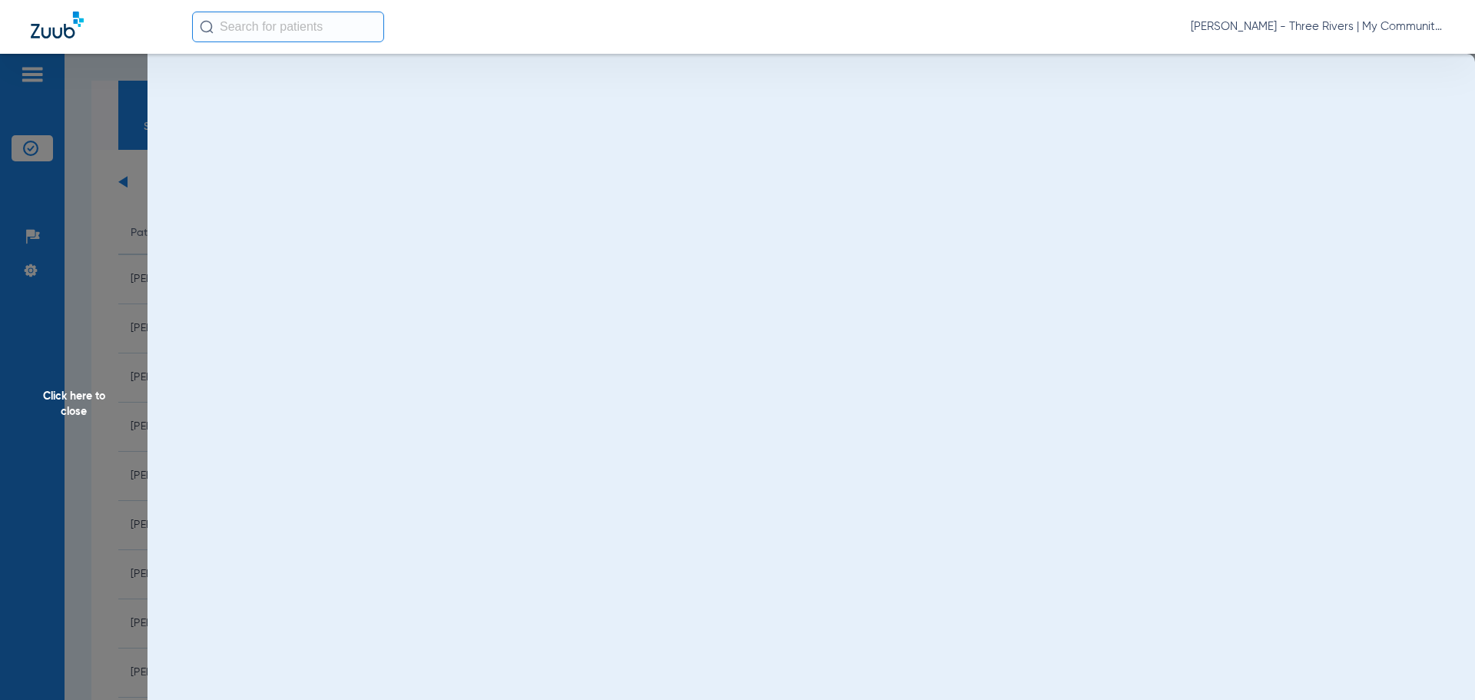
scroll to position [0, 0]
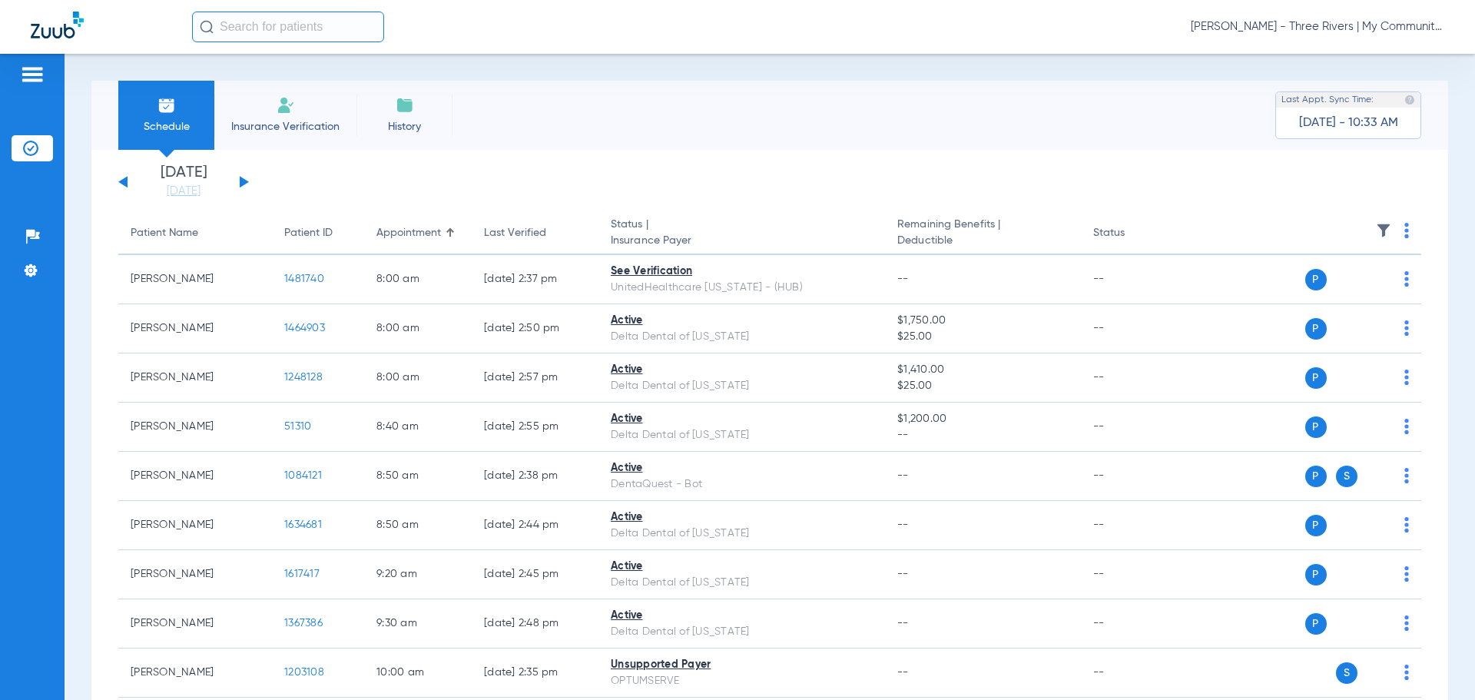
click at [238, 182] on div "Wednesday 06-11-2025 Thursday 06-12-2025 Friday 06-13-2025 Saturday 06-14-2025 …" at bounding box center [183, 182] width 131 height 34
click at [246, 182] on button at bounding box center [244, 182] width 9 height 12
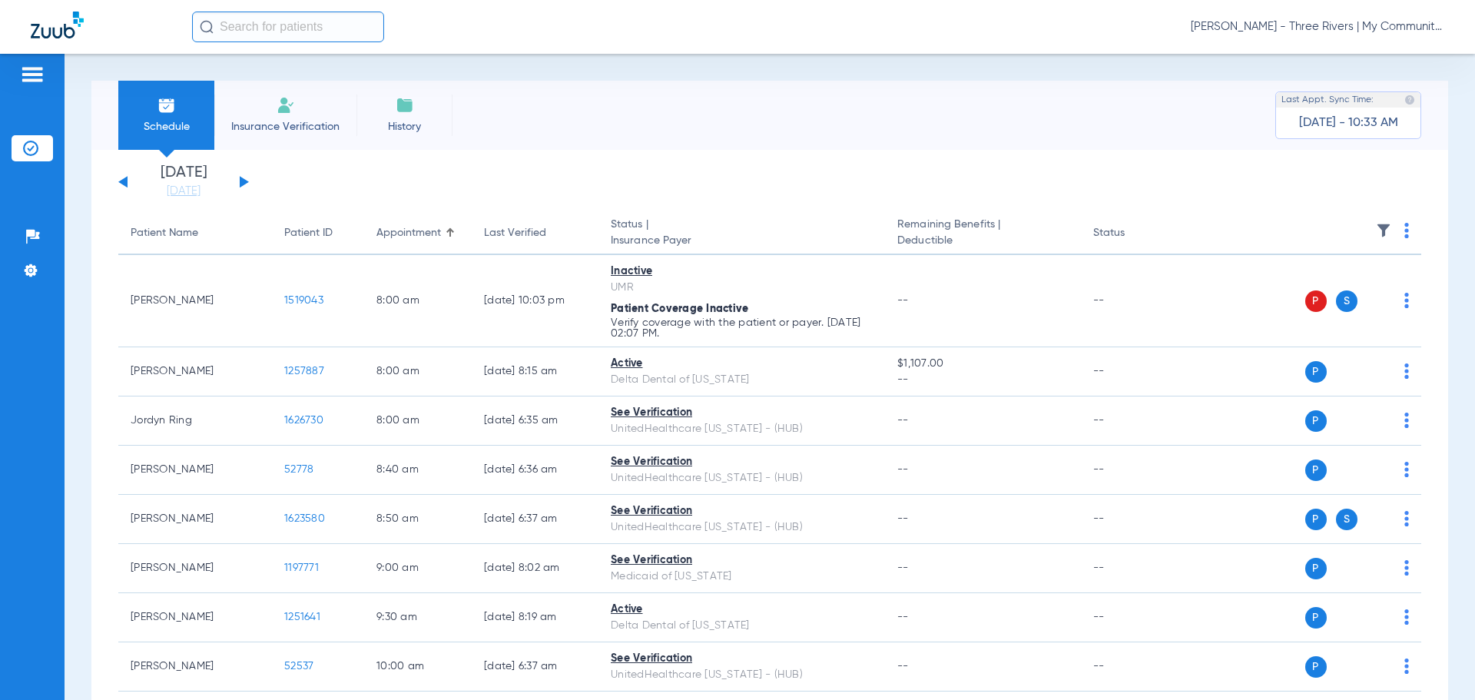
click at [1405, 230] on img at bounding box center [1407, 230] width 5 height 15
click at [1368, 281] on button "Verify All" at bounding box center [1336, 291] width 121 height 31
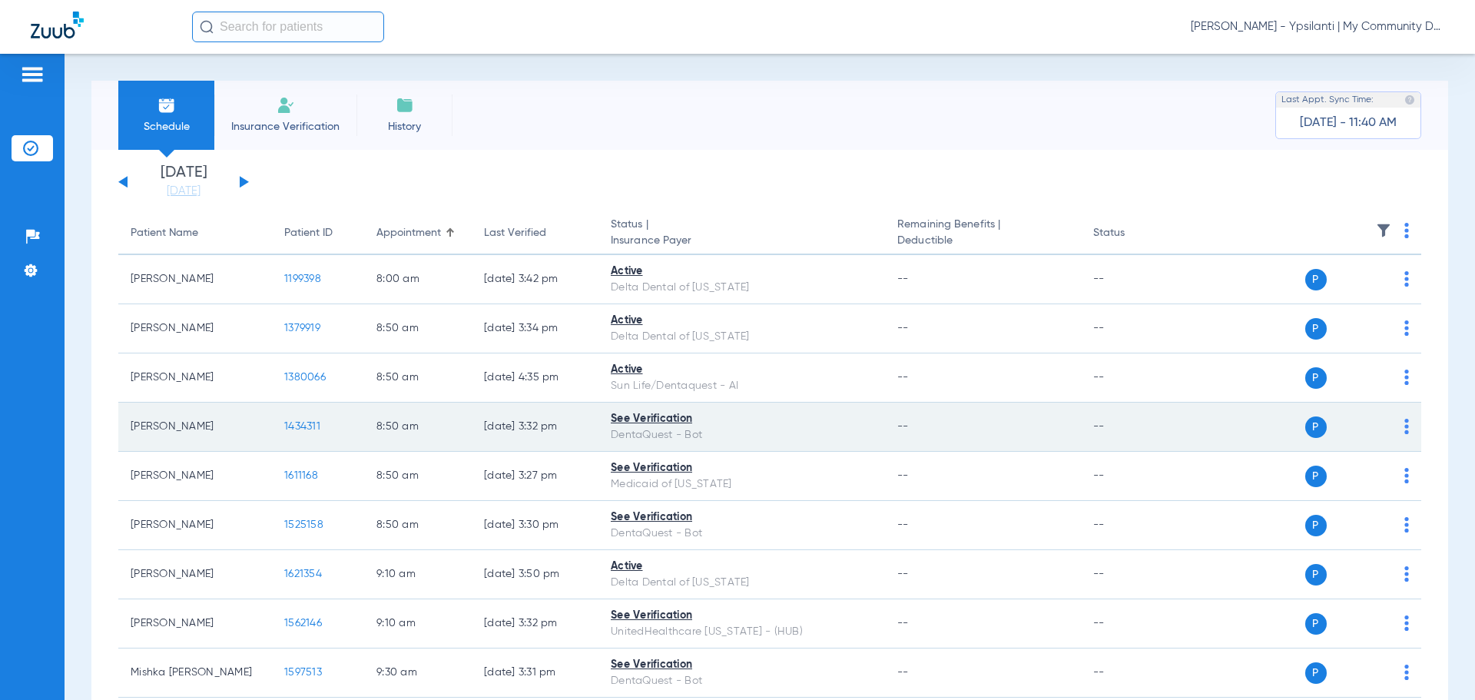
click at [307, 426] on span "1434311" at bounding box center [302, 426] width 36 height 11
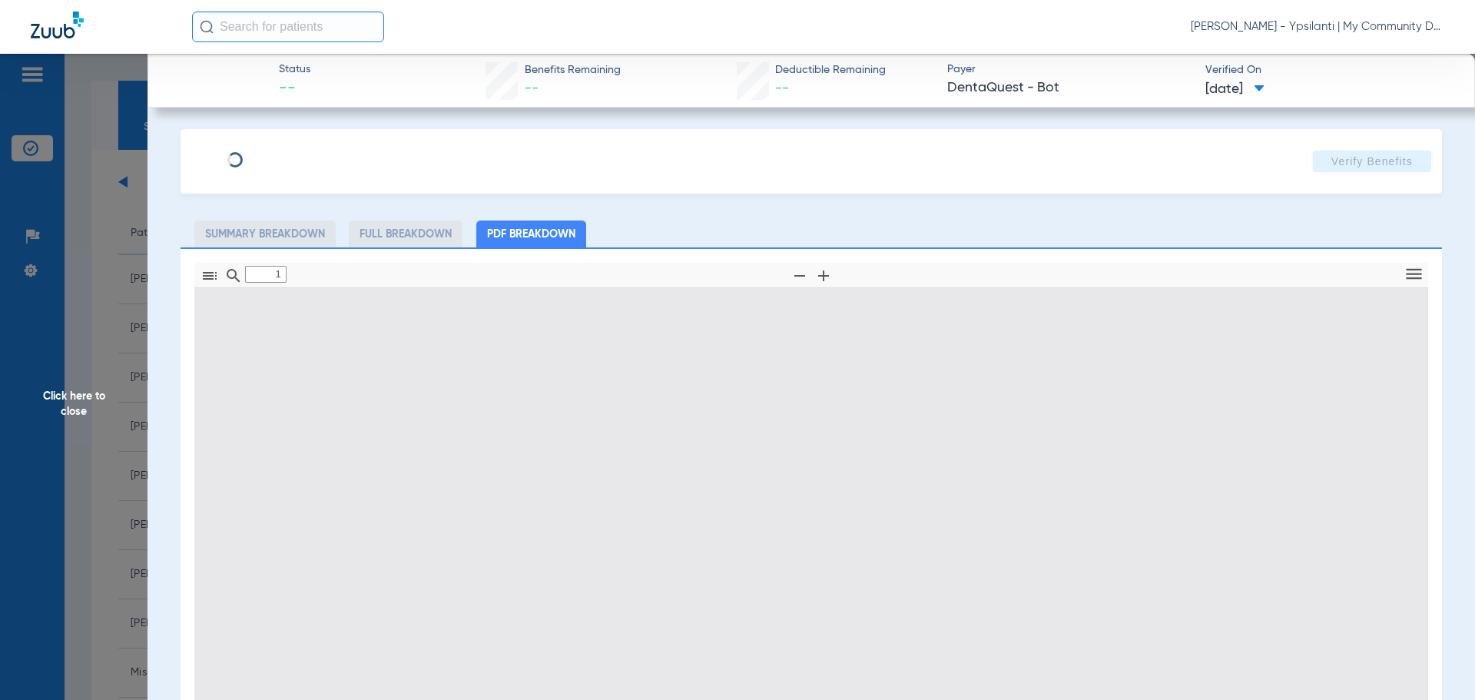
type input "0"
select select "page-width"
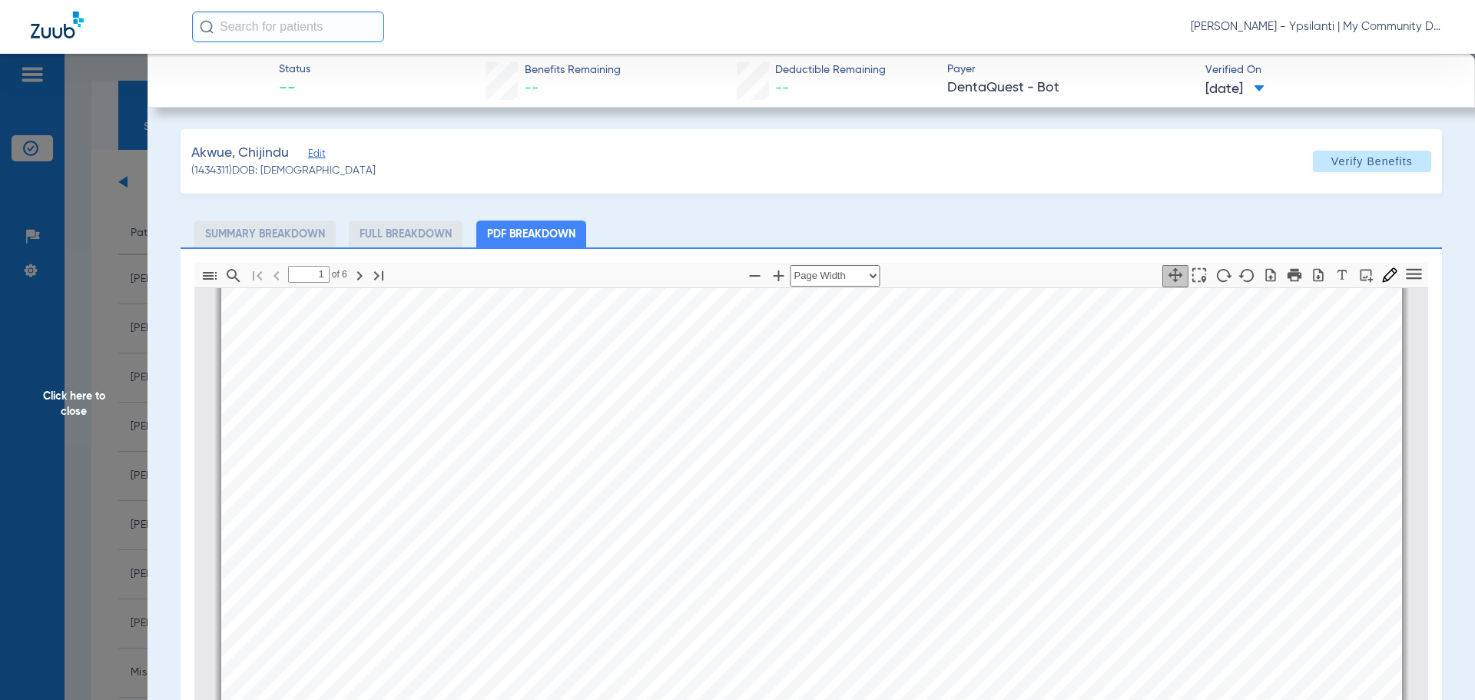
scroll to position [315, 0]
type input "2"
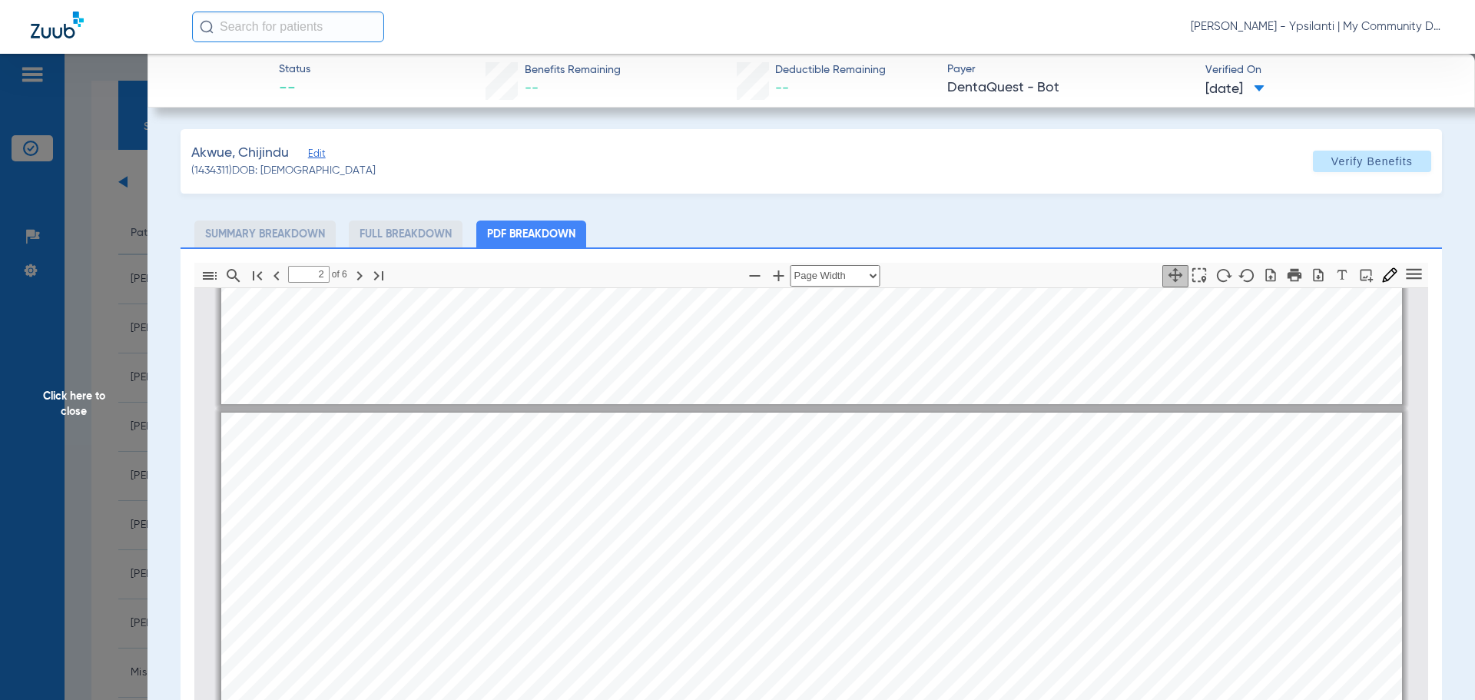
scroll to position [853, 0]
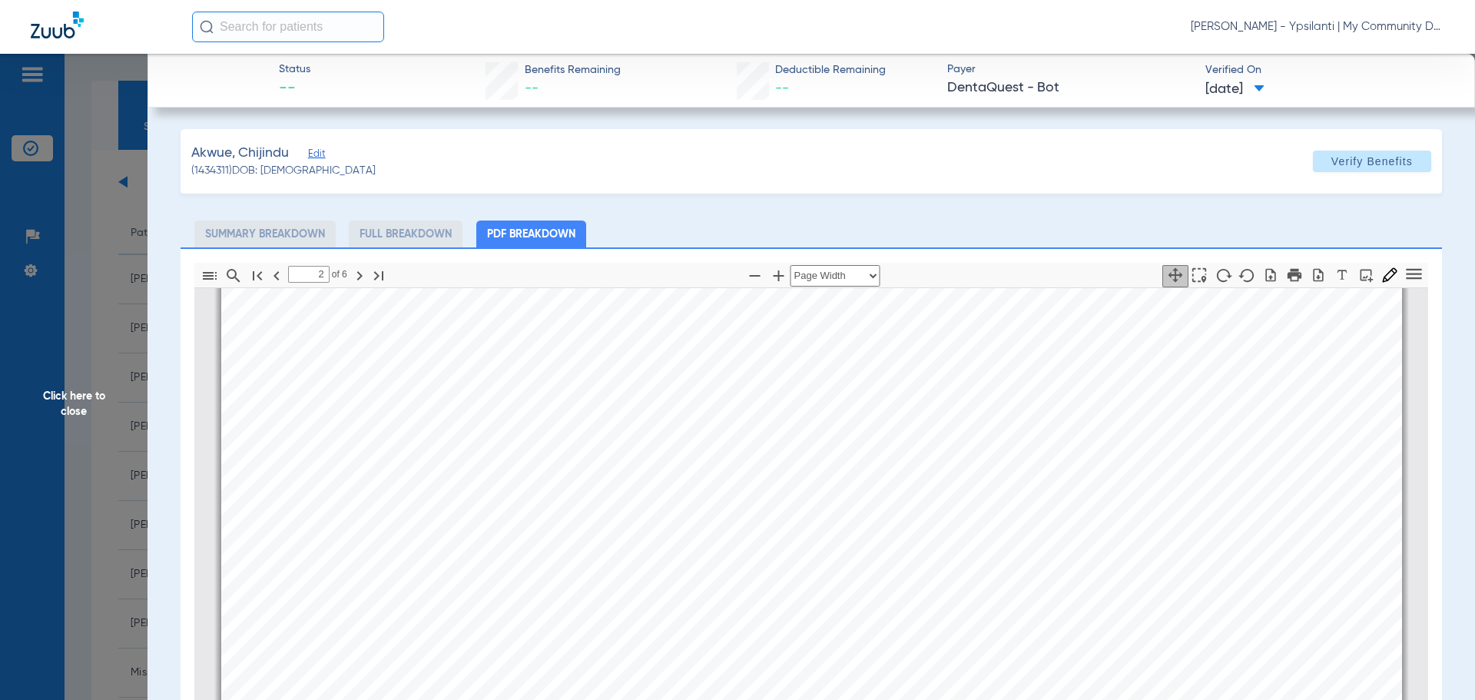
click at [102, 353] on span "Click here to close" at bounding box center [74, 404] width 148 height 700
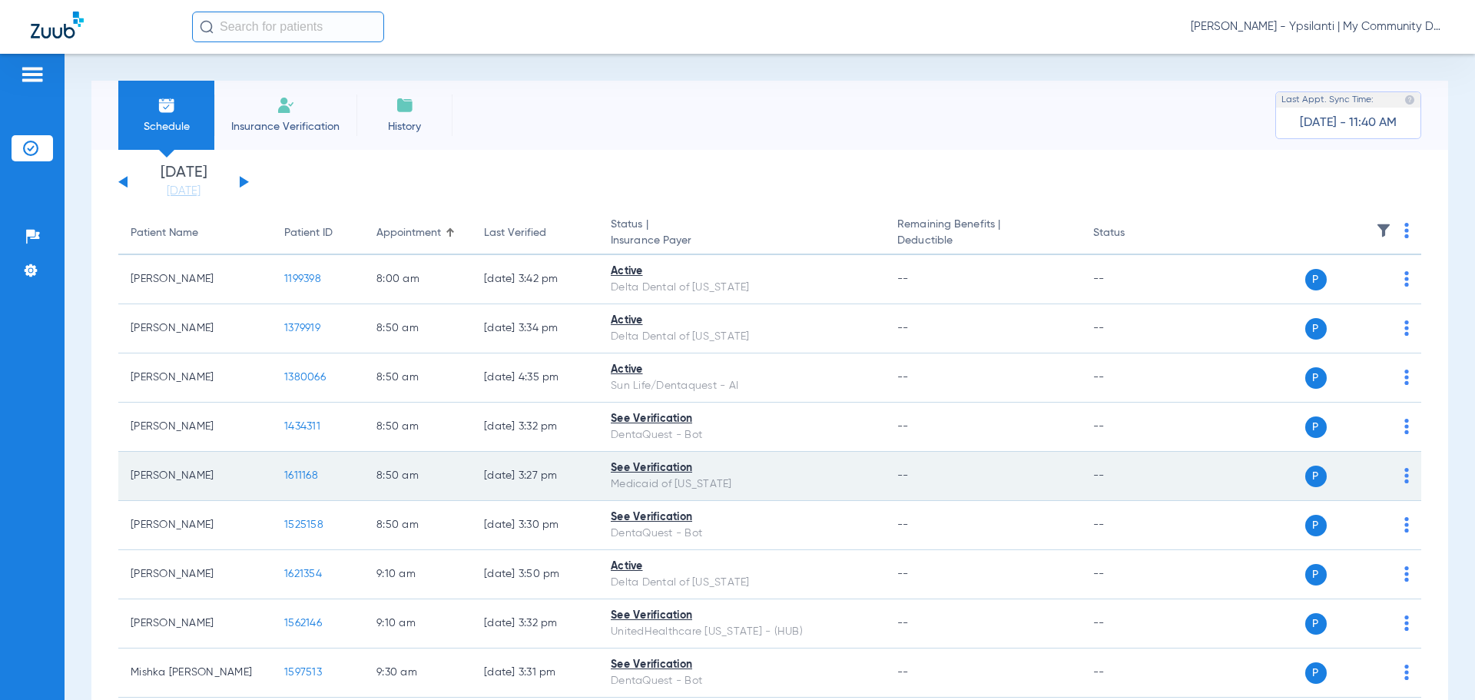
scroll to position [77, 0]
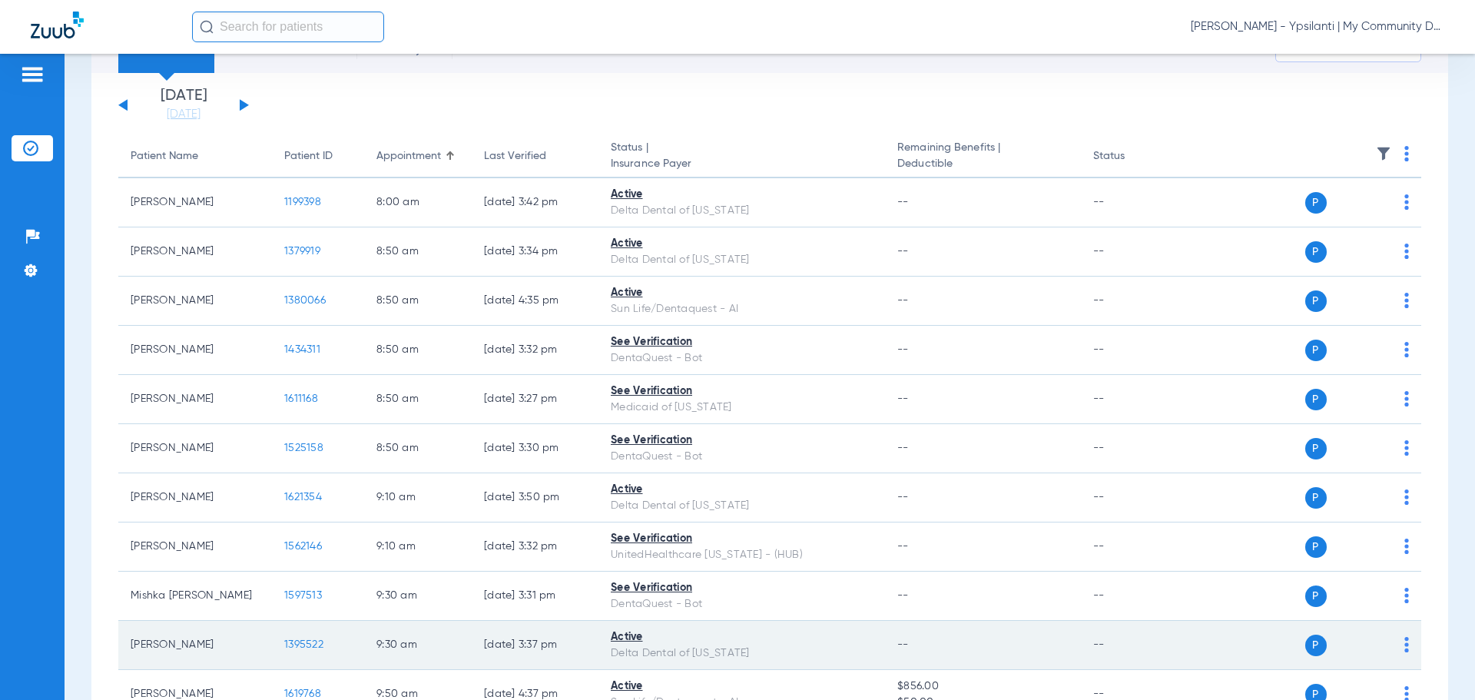
click at [311, 645] on span "1395522" at bounding box center [303, 644] width 39 height 11
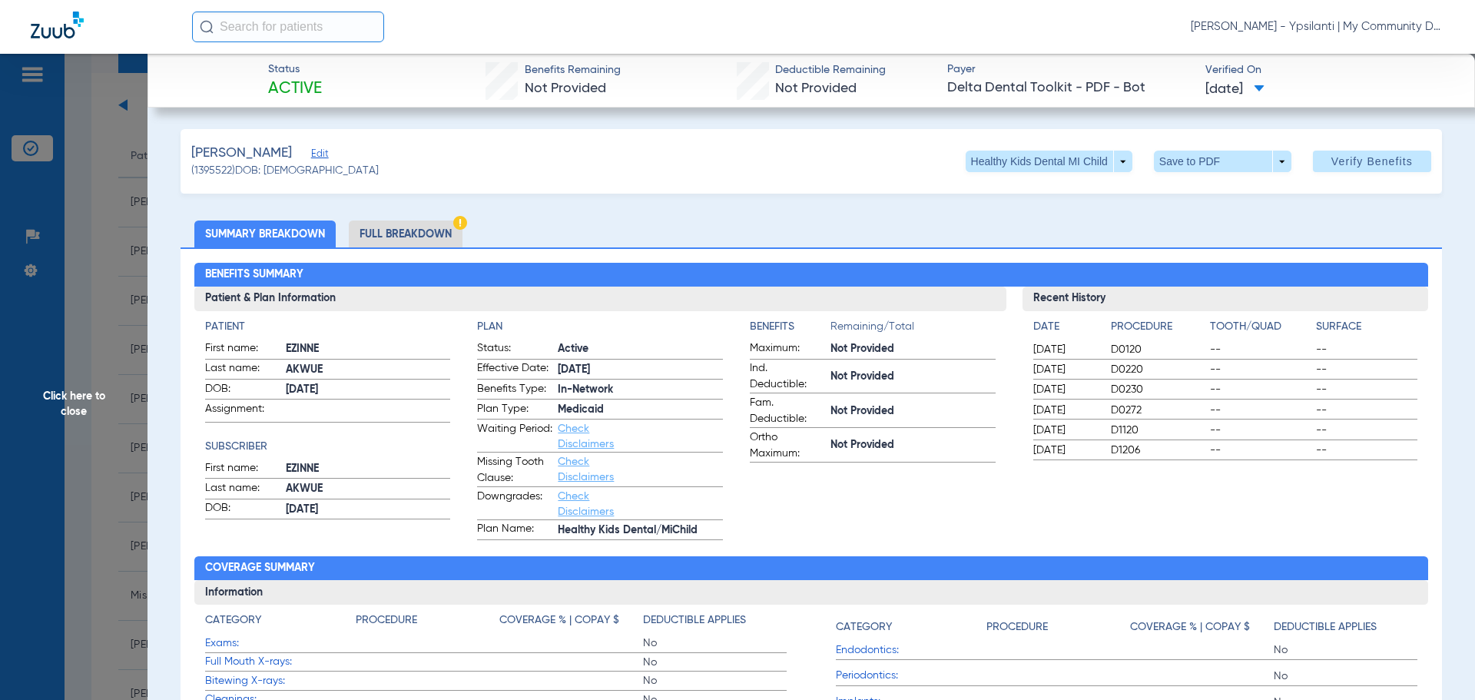
click at [87, 396] on span "Click here to close" at bounding box center [74, 404] width 148 height 700
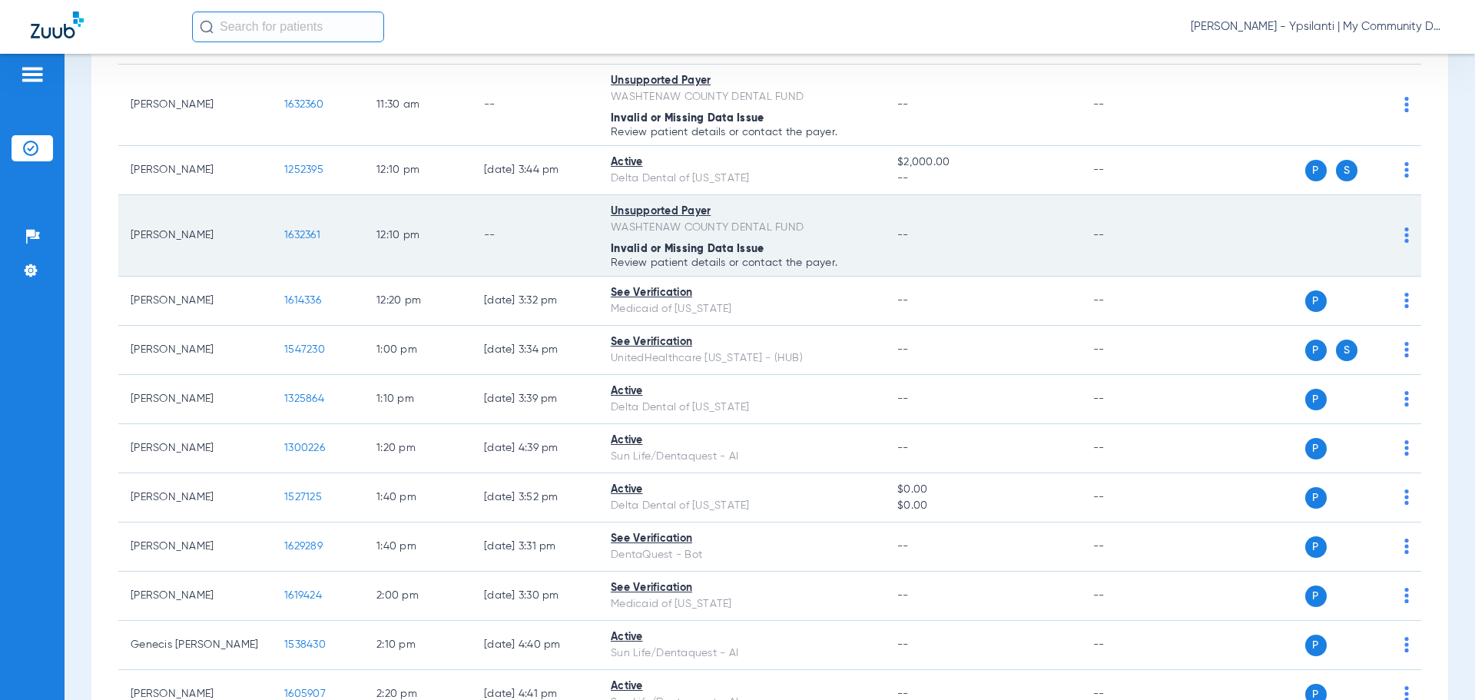
scroll to position [1229, 0]
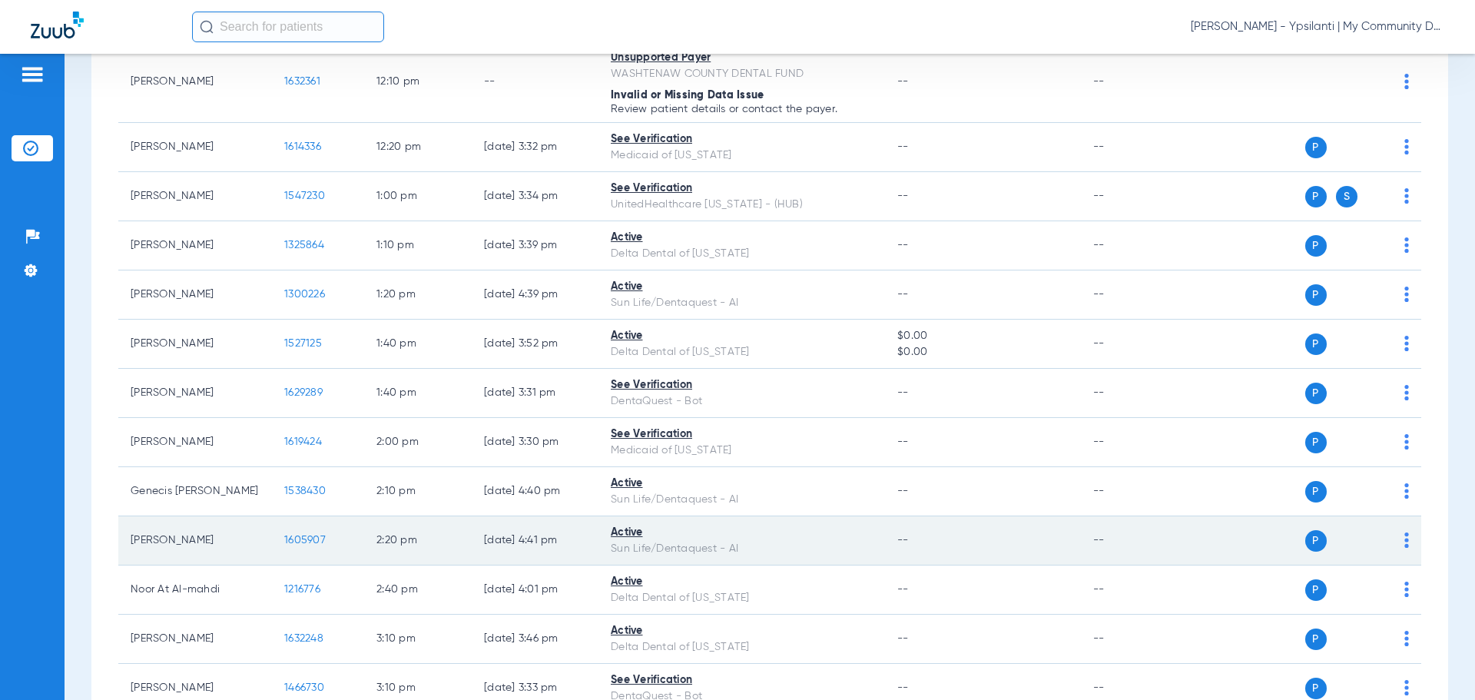
click at [300, 539] on span "1605907" at bounding box center [304, 540] width 41 height 11
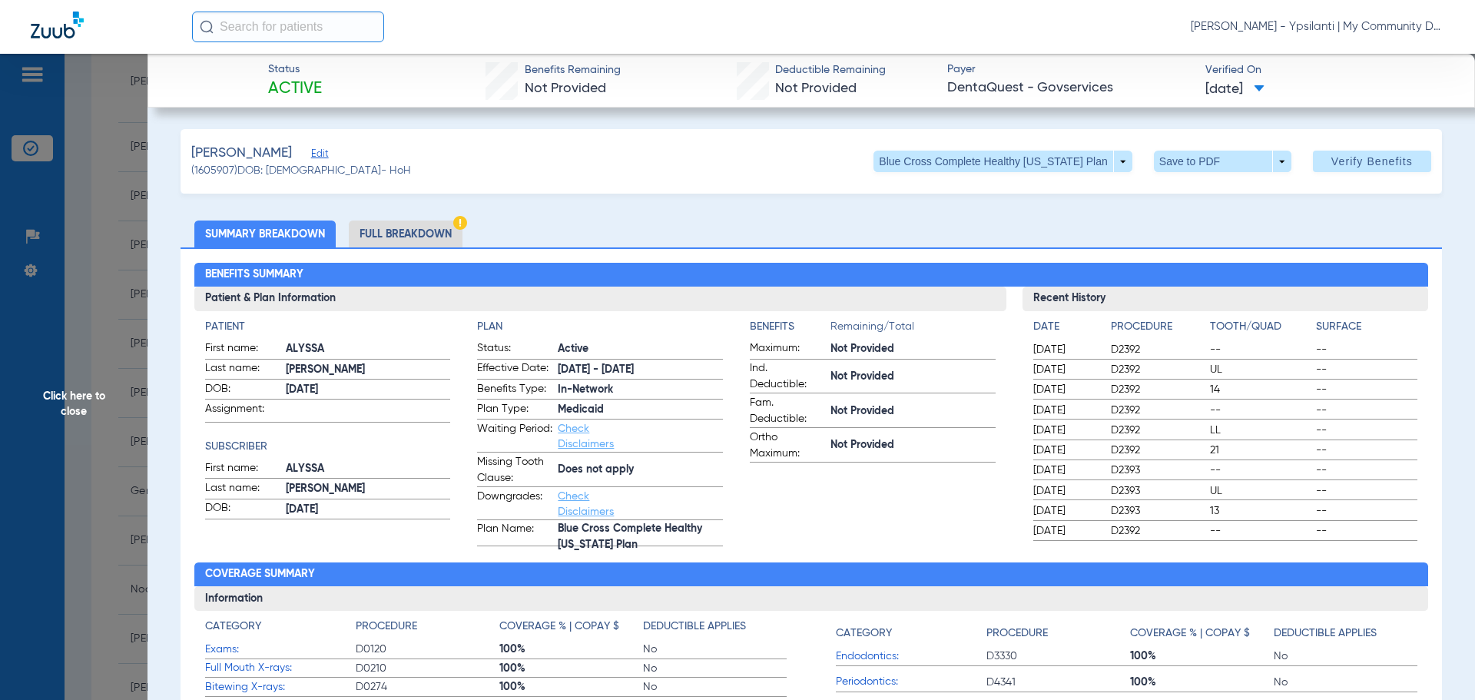
click at [431, 232] on li "Full Breakdown" at bounding box center [406, 234] width 114 height 27
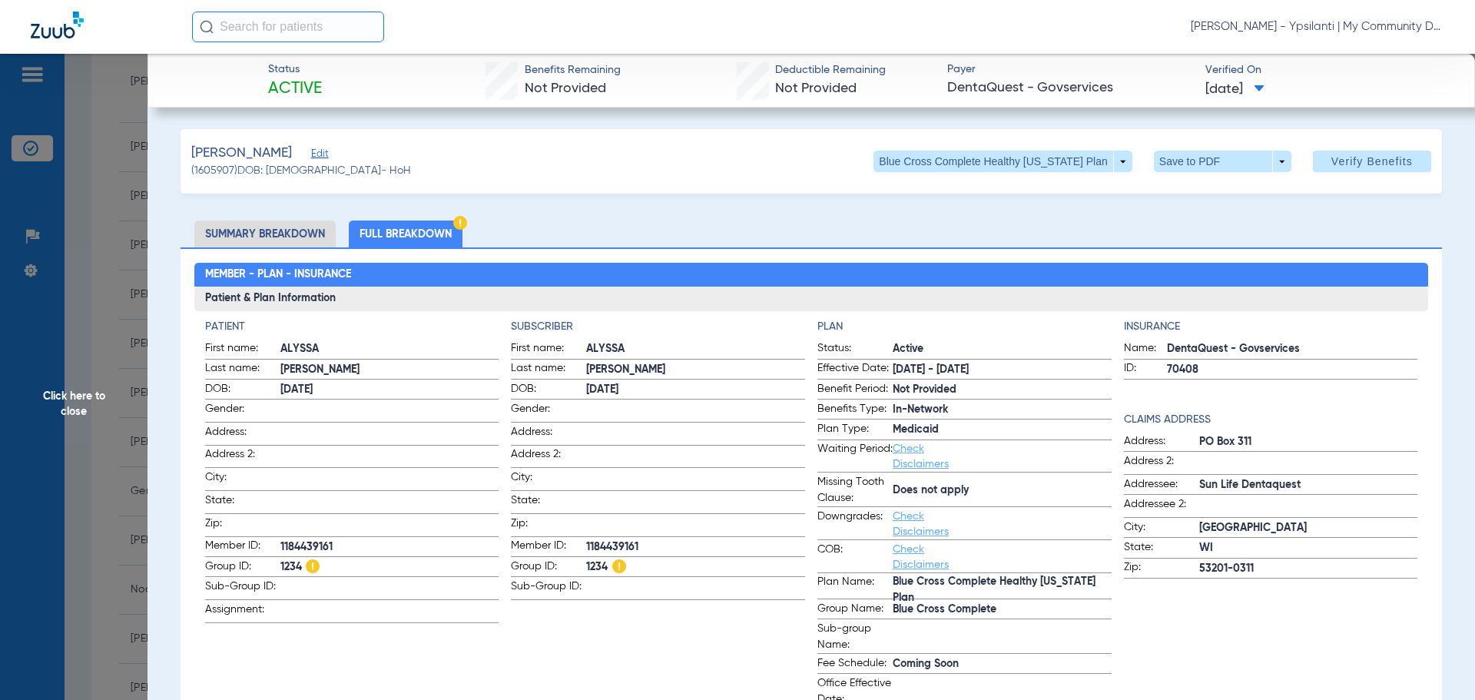
click at [212, 231] on li "Summary Breakdown" at bounding box center [264, 234] width 141 height 27
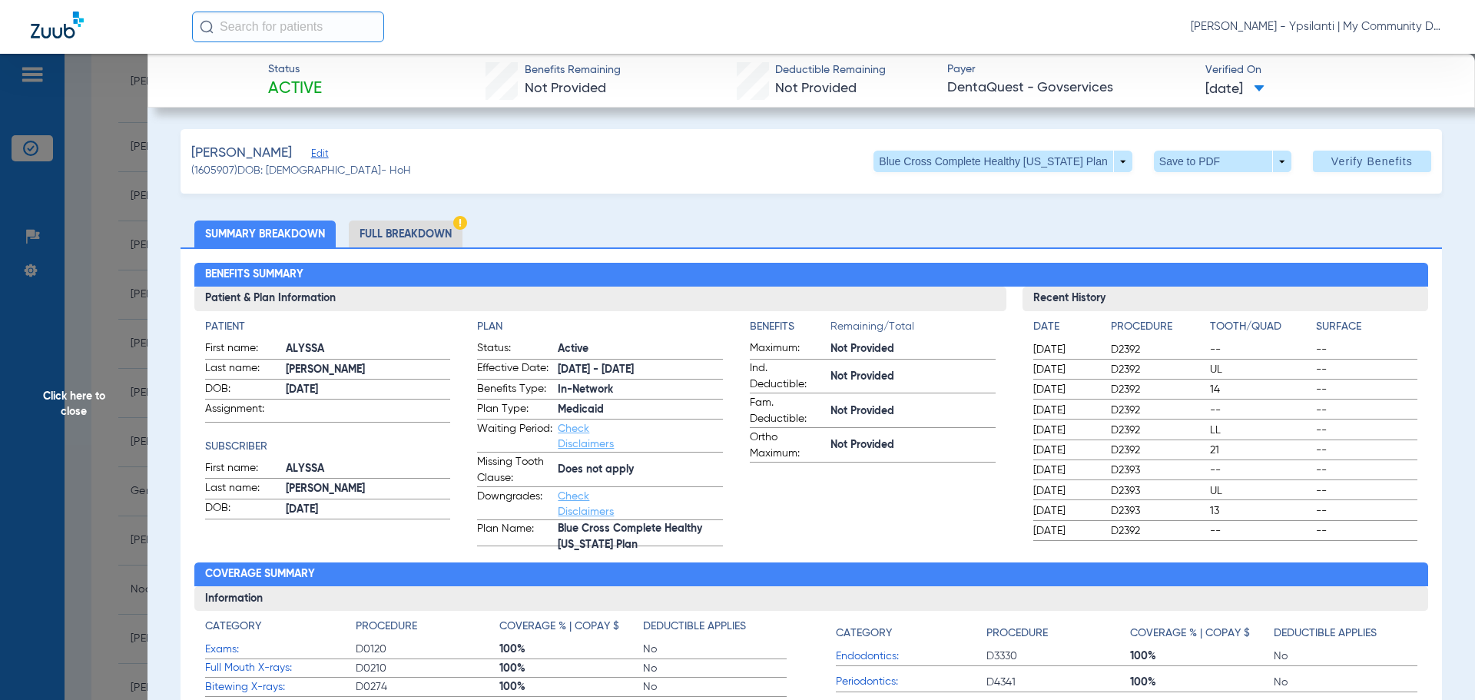
click at [106, 416] on span "Click here to close" at bounding box center [74, 404] width 148 height 700
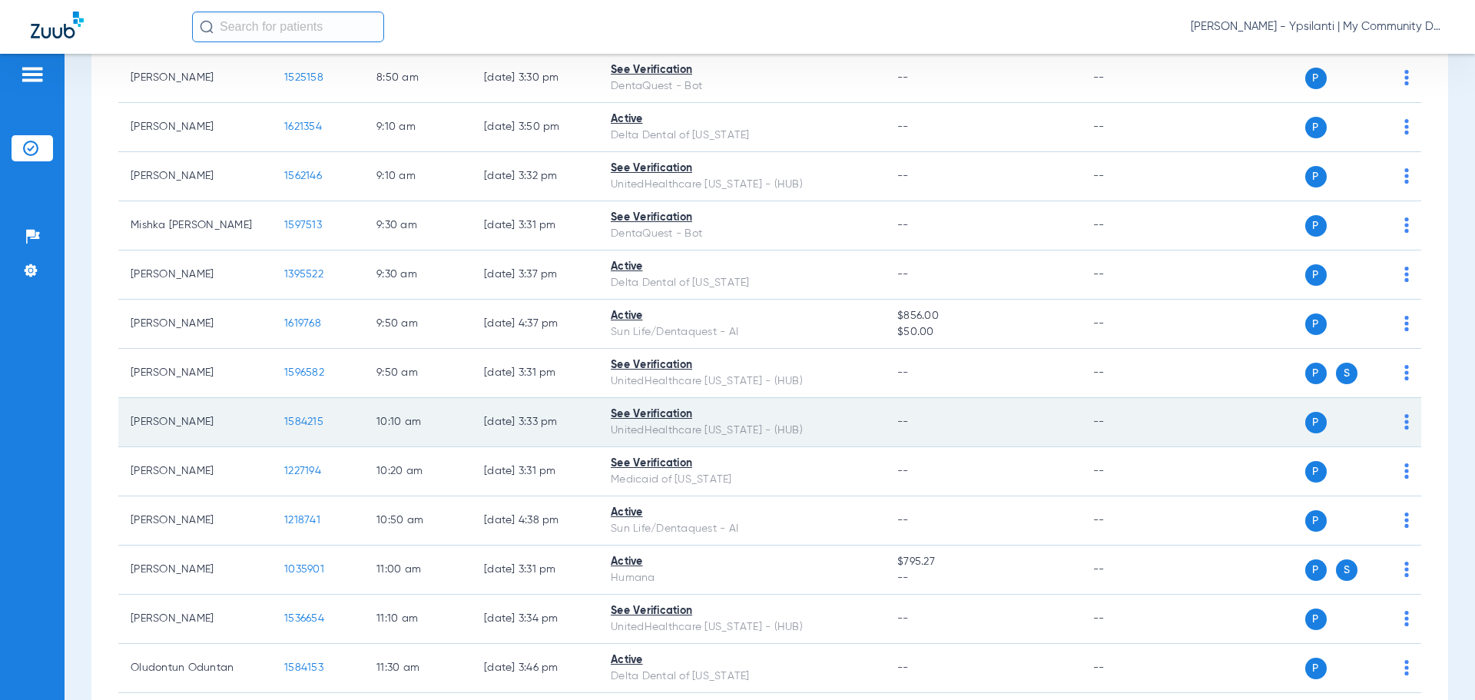
scroll to position [461, 0]
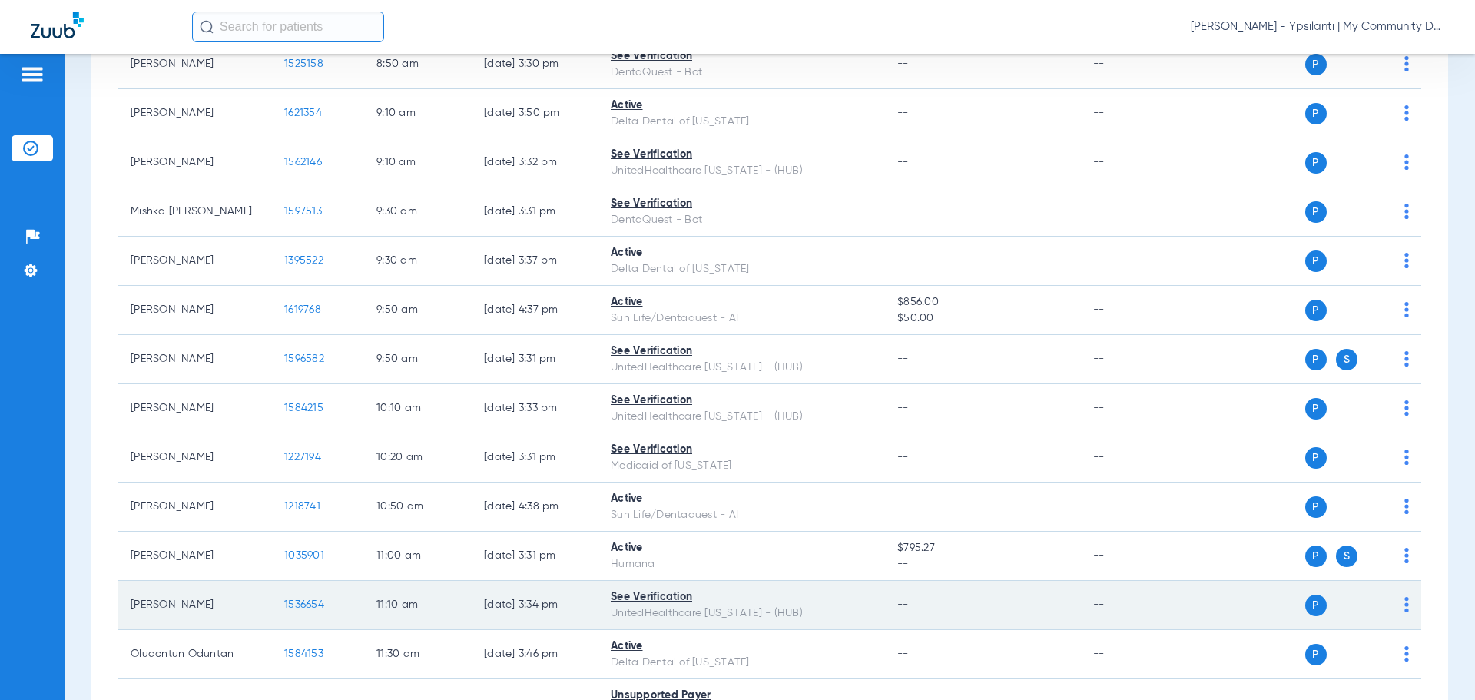
click at [304, 608] on span "1536654" at bounding box center [304, 604] width 40 height 11
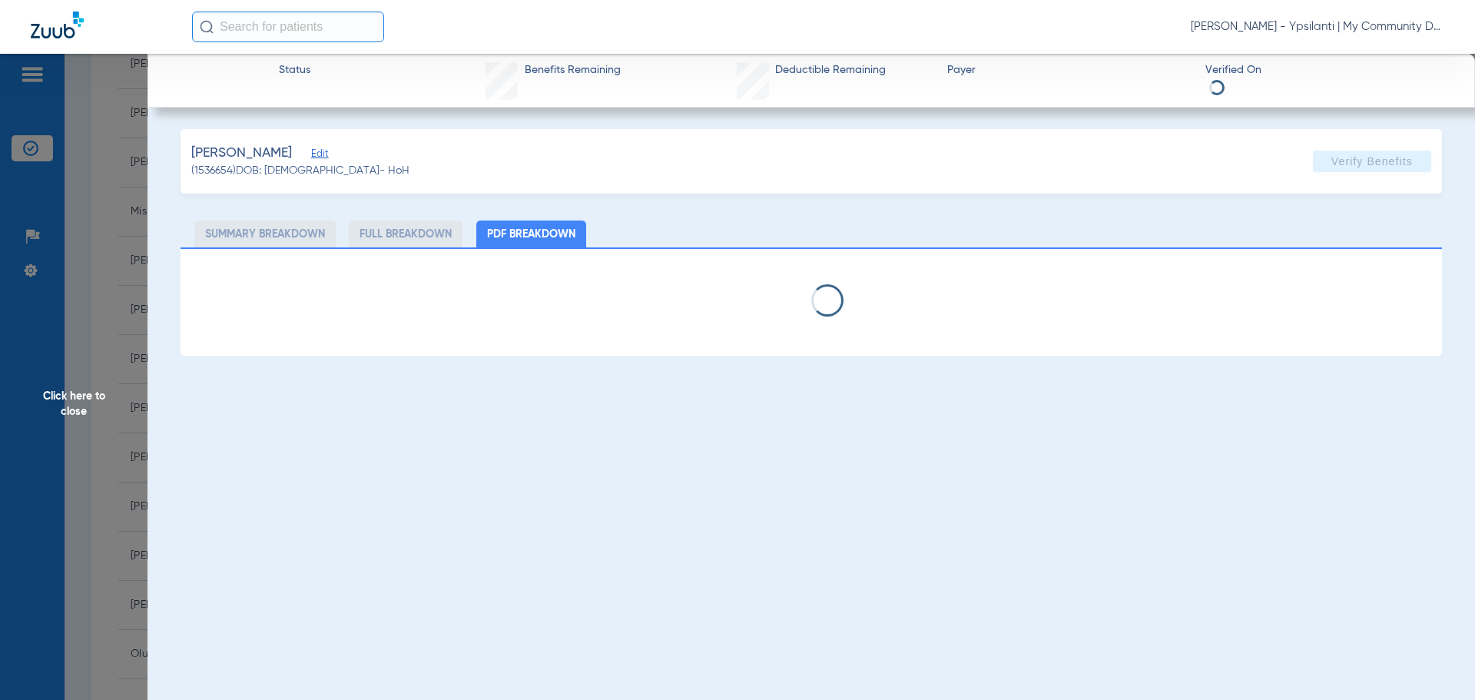
select select "page-width"
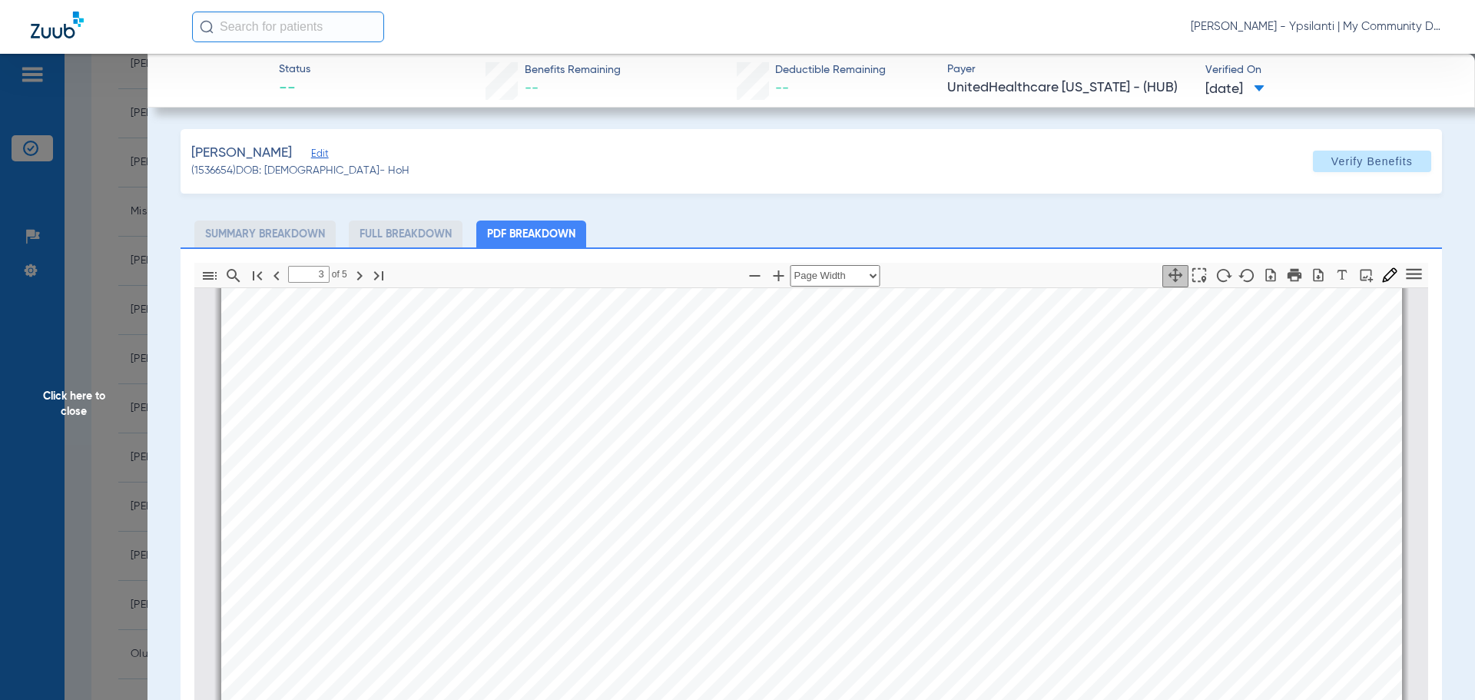
scroll to position [3389, 0]
type input "4"
click at [75, 414] on span "Click here to close" at bounding box center [74, 404] width 148 height 700
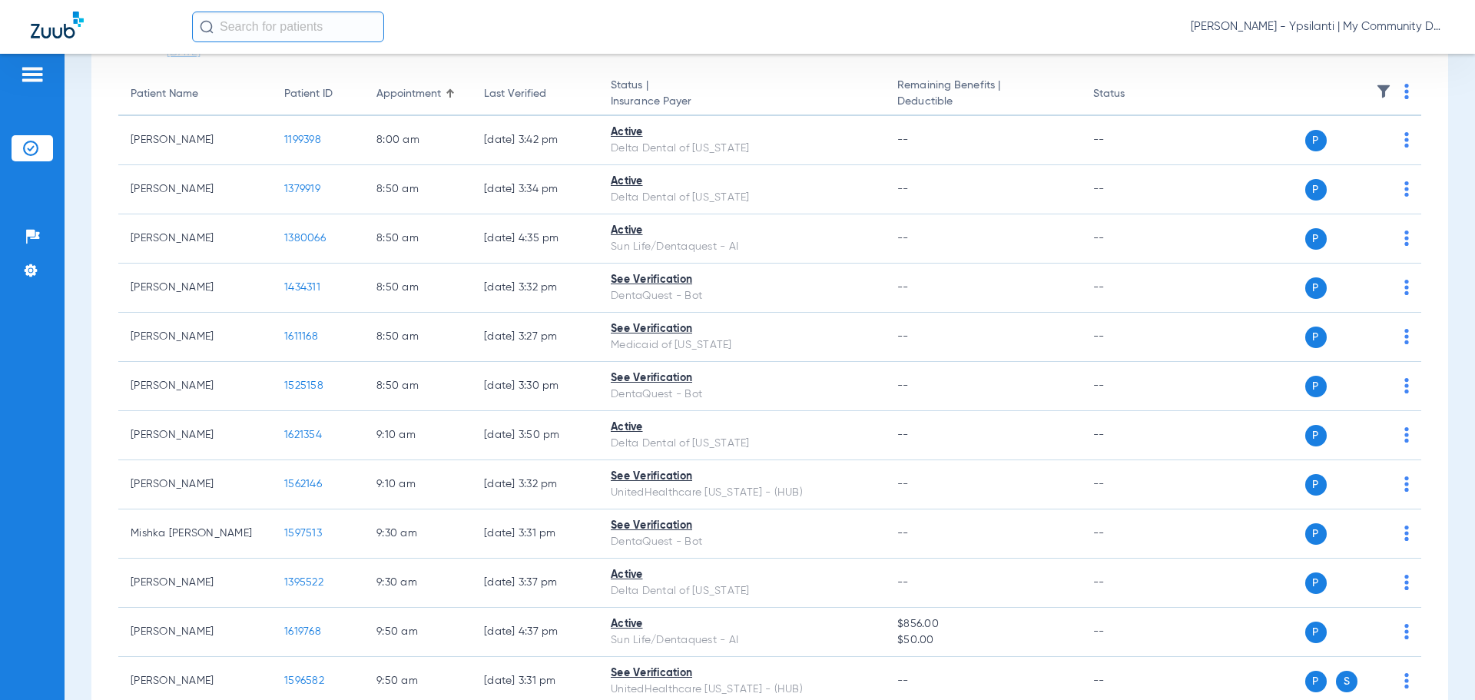
scroll to position [0, 0]
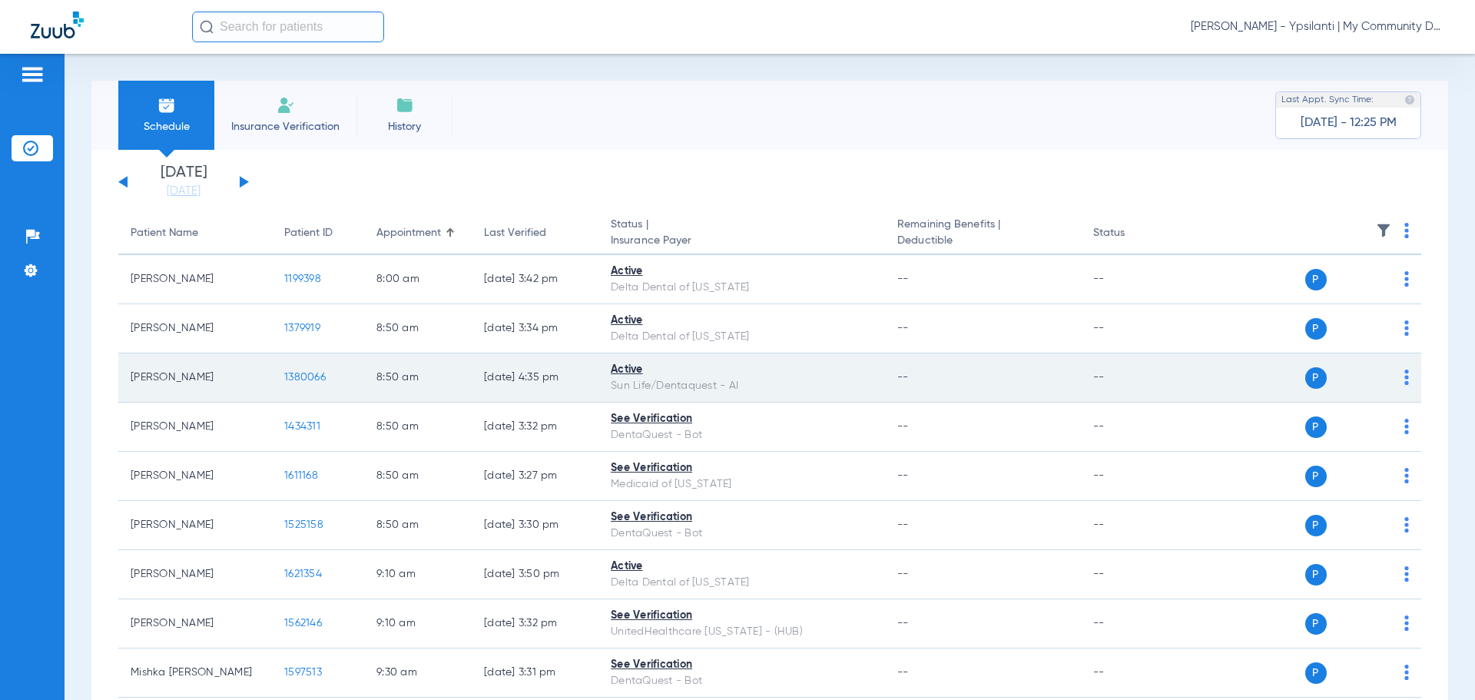
click at [291, 376] on span "1380066" at bounding box center [304, 377] width 41 height 11
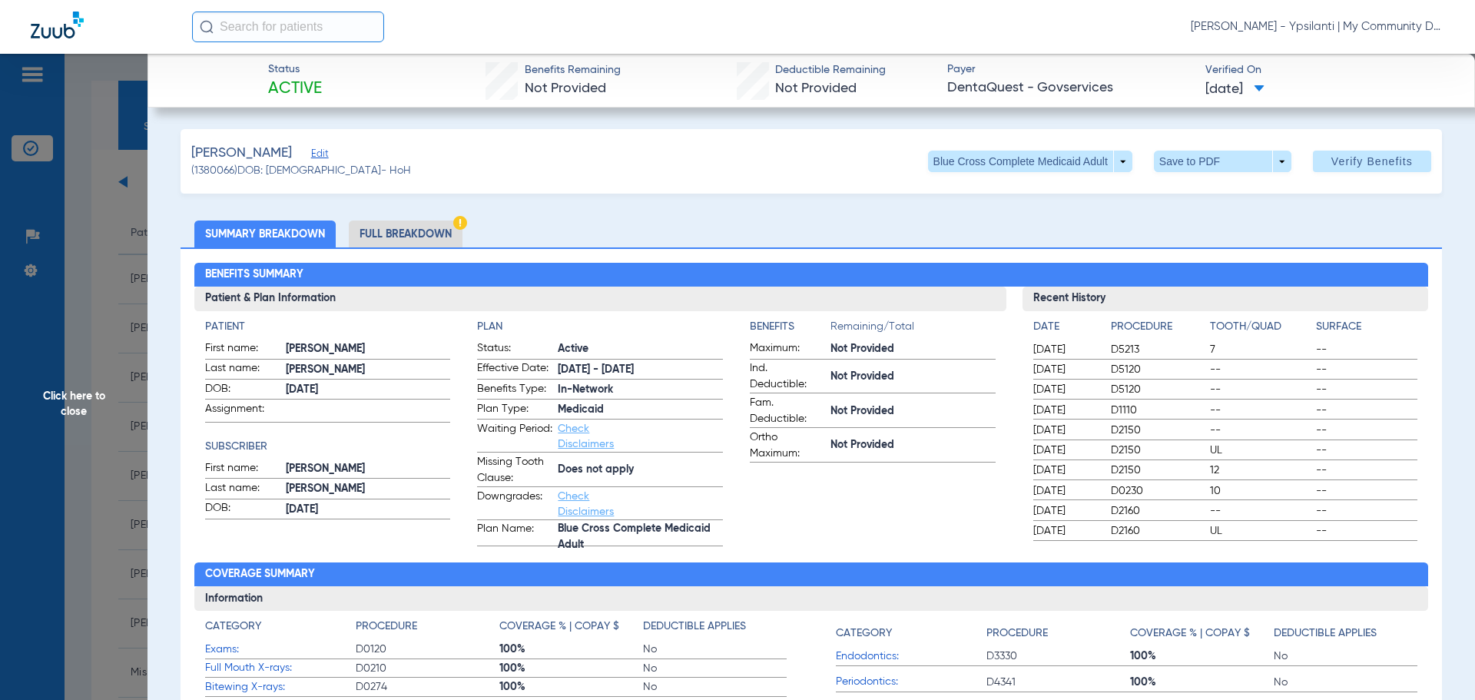
click at [420, 230] on li "Full Breakdown" at bounding box center [406, 234] width 114 height 27
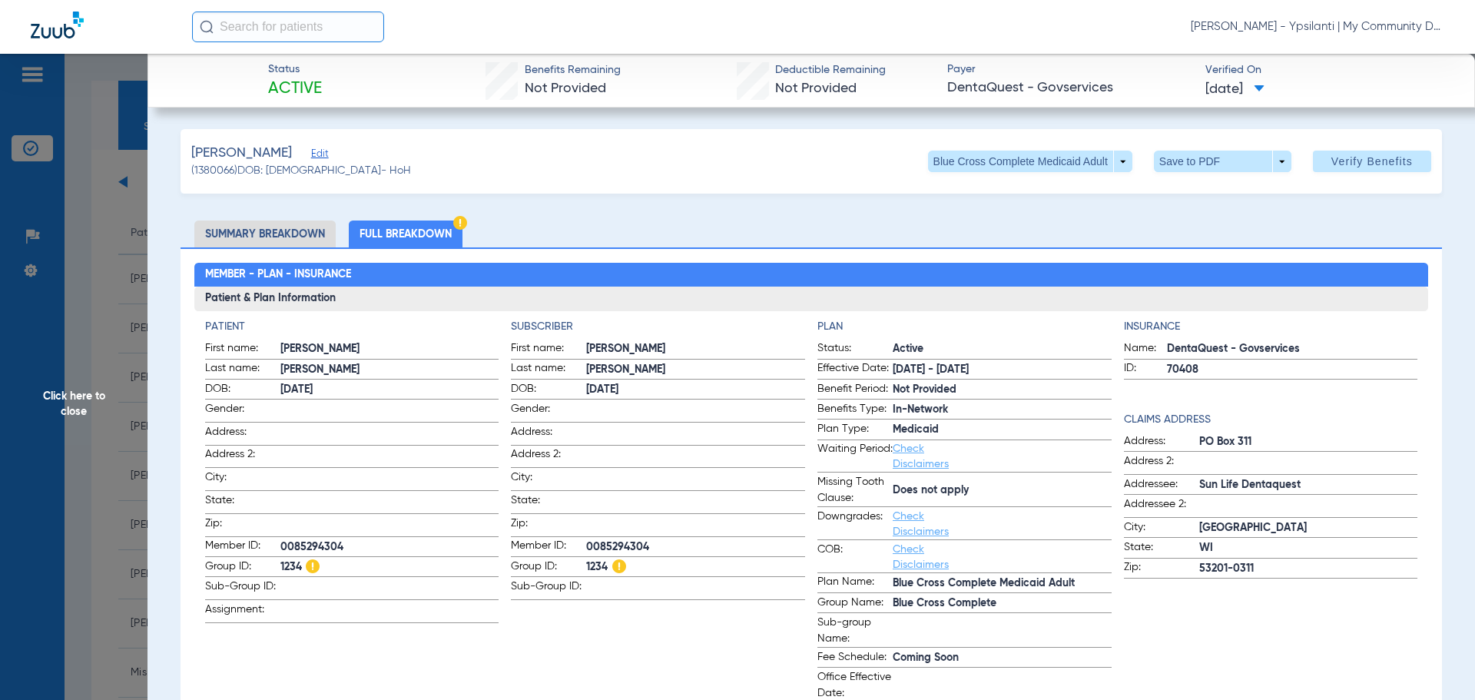
click at [275, 237] on li "Summary Breakdown" at bounding box center [264, 234] width 141 height 27
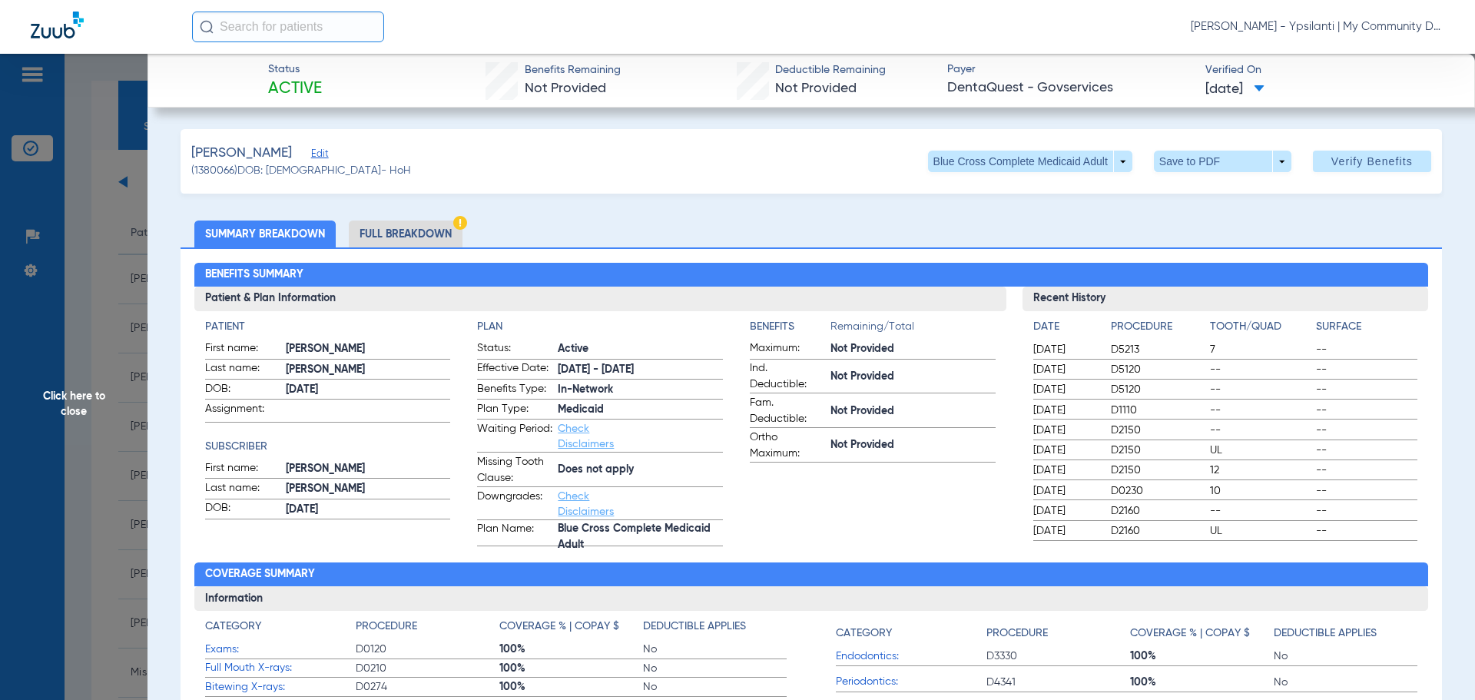
click at [91, 394] on span "Click here to close" at bounding box center [74, 404] width 148 height 700
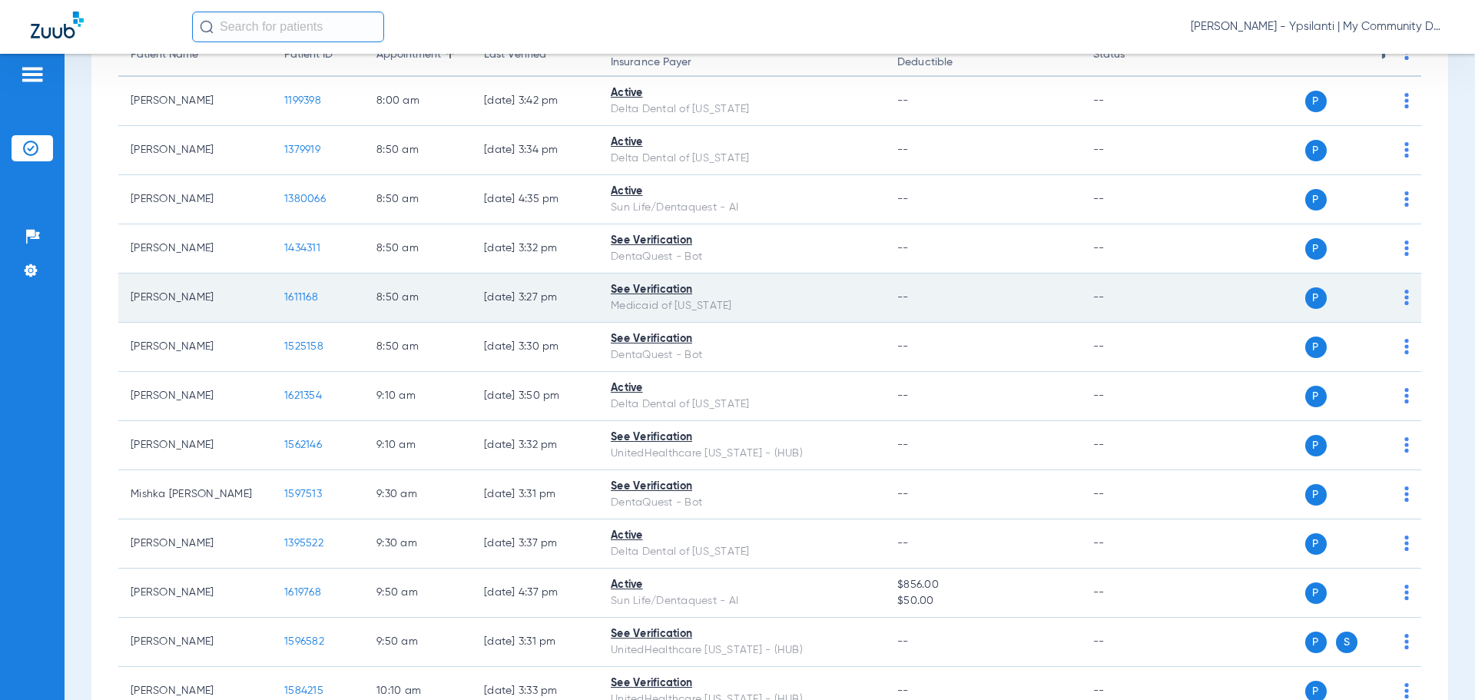
scroll to position [231, 0]
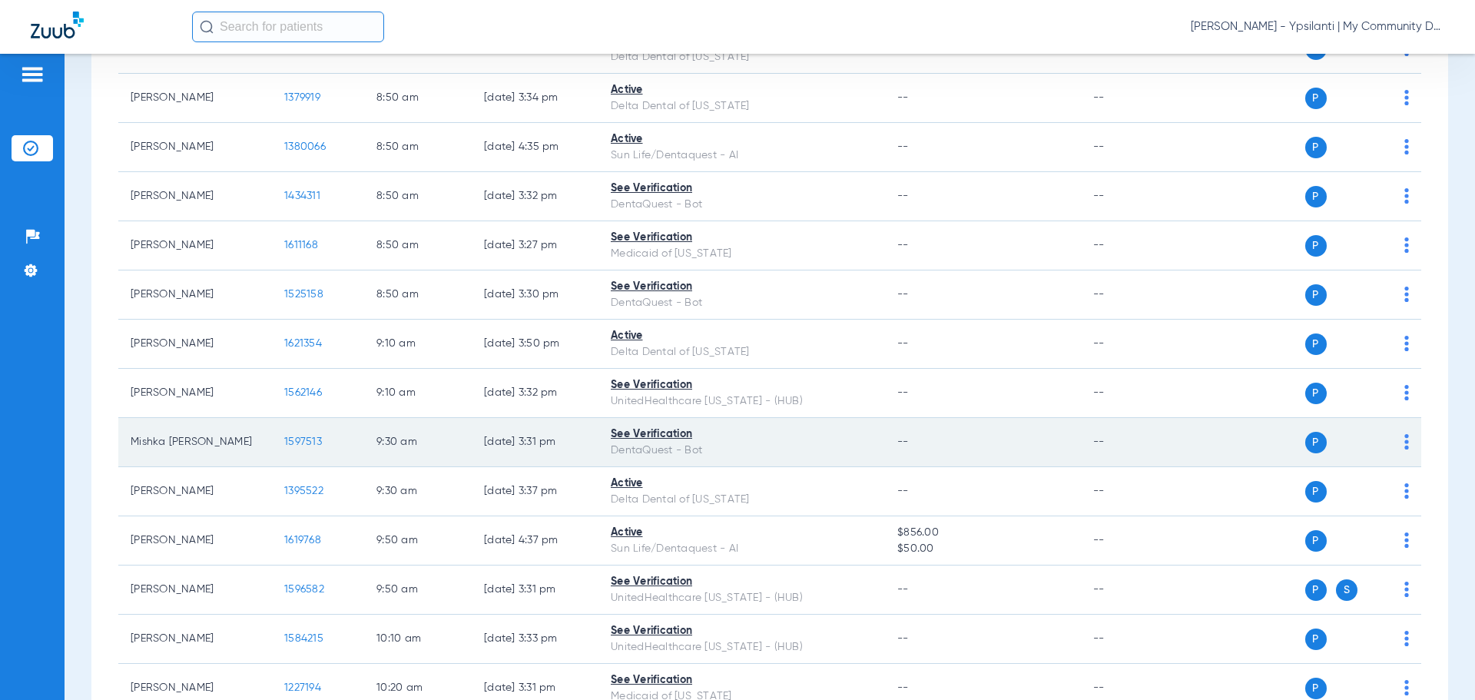
click at [286, 436] on span "1597513" at bounding box center [303, 441] width 38 height 11
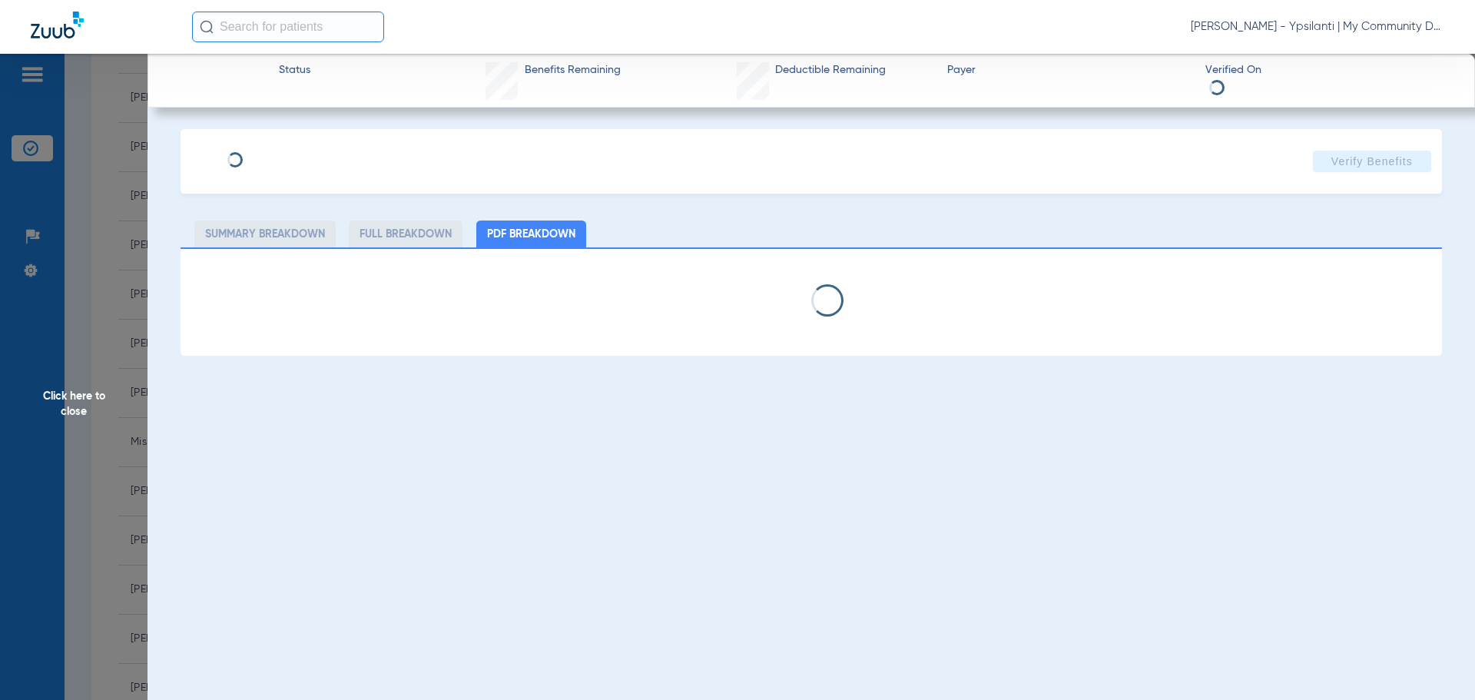
select select "page-width"
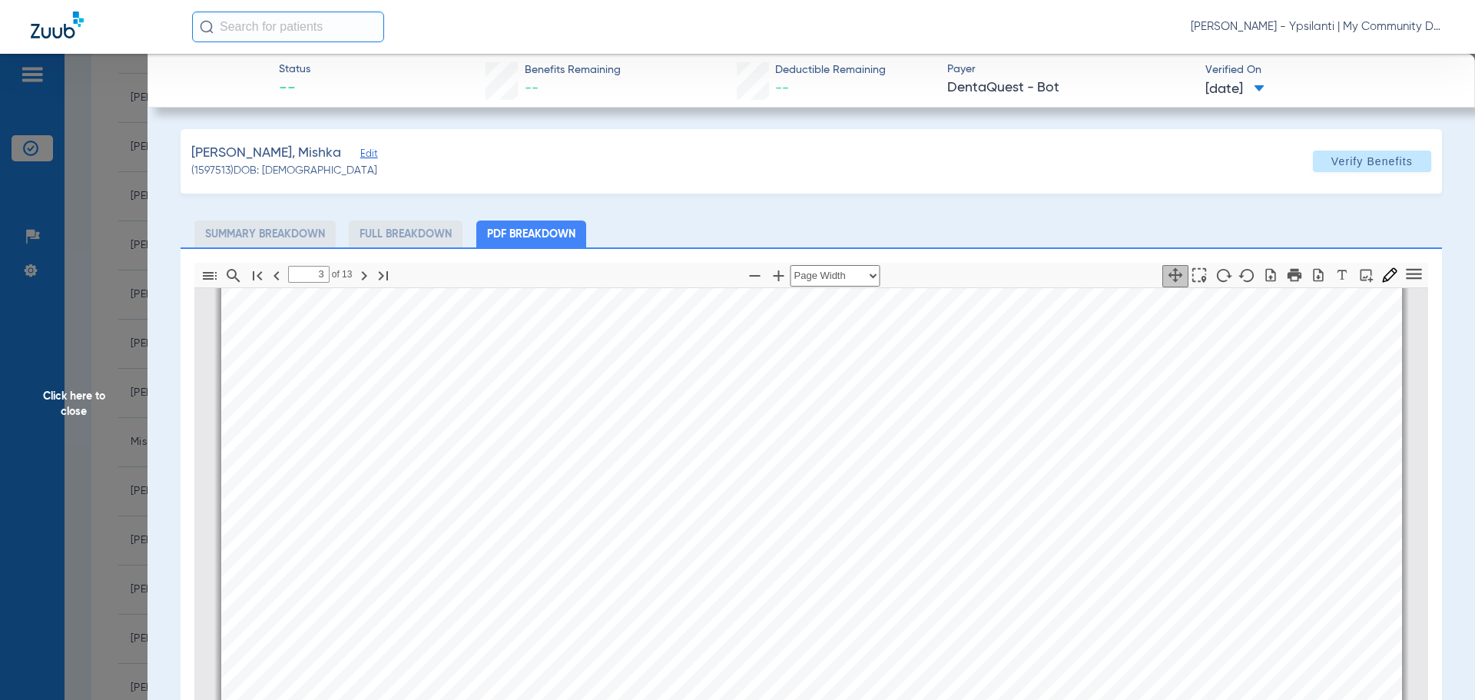
scroll to position [2005, 0]
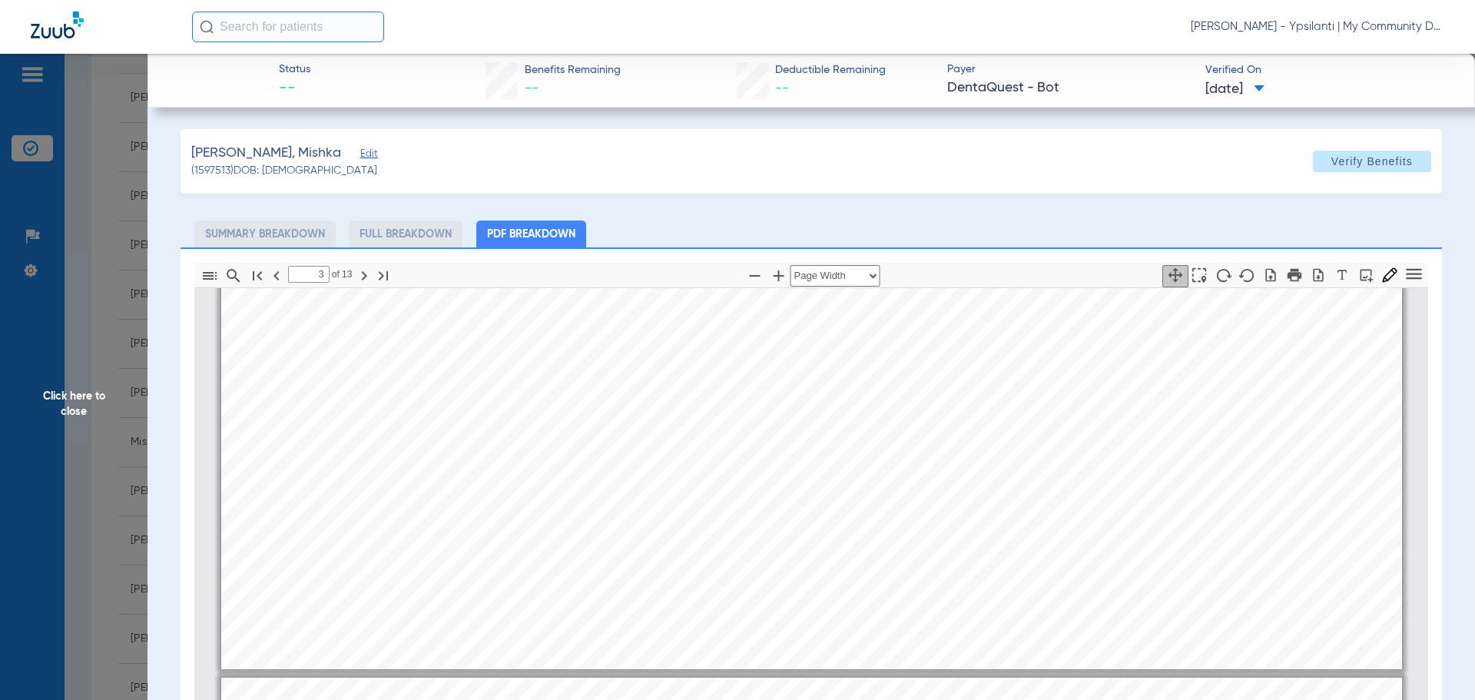
type input "4"
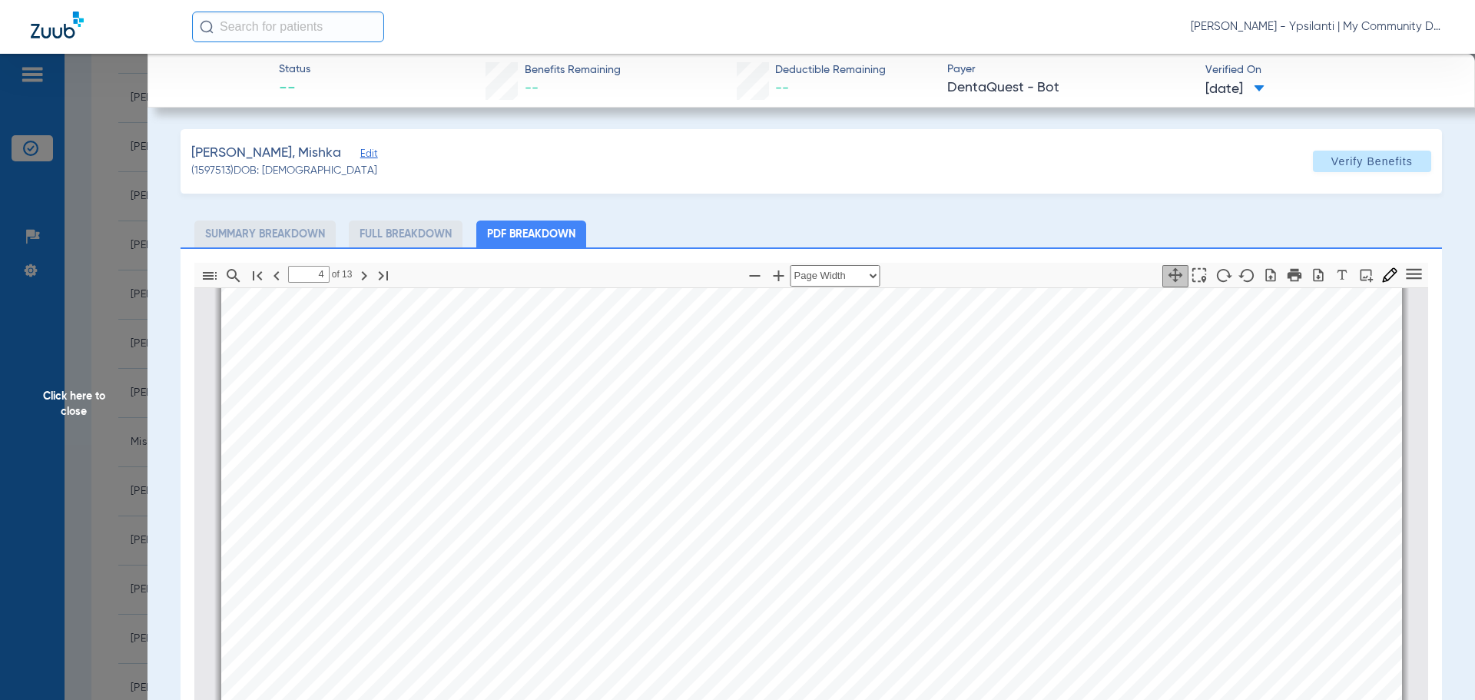
scroll to position [2851, 0]
click at [73, 399] on span "Click here to close" at bounding box center [74, 404] width 148 height 700
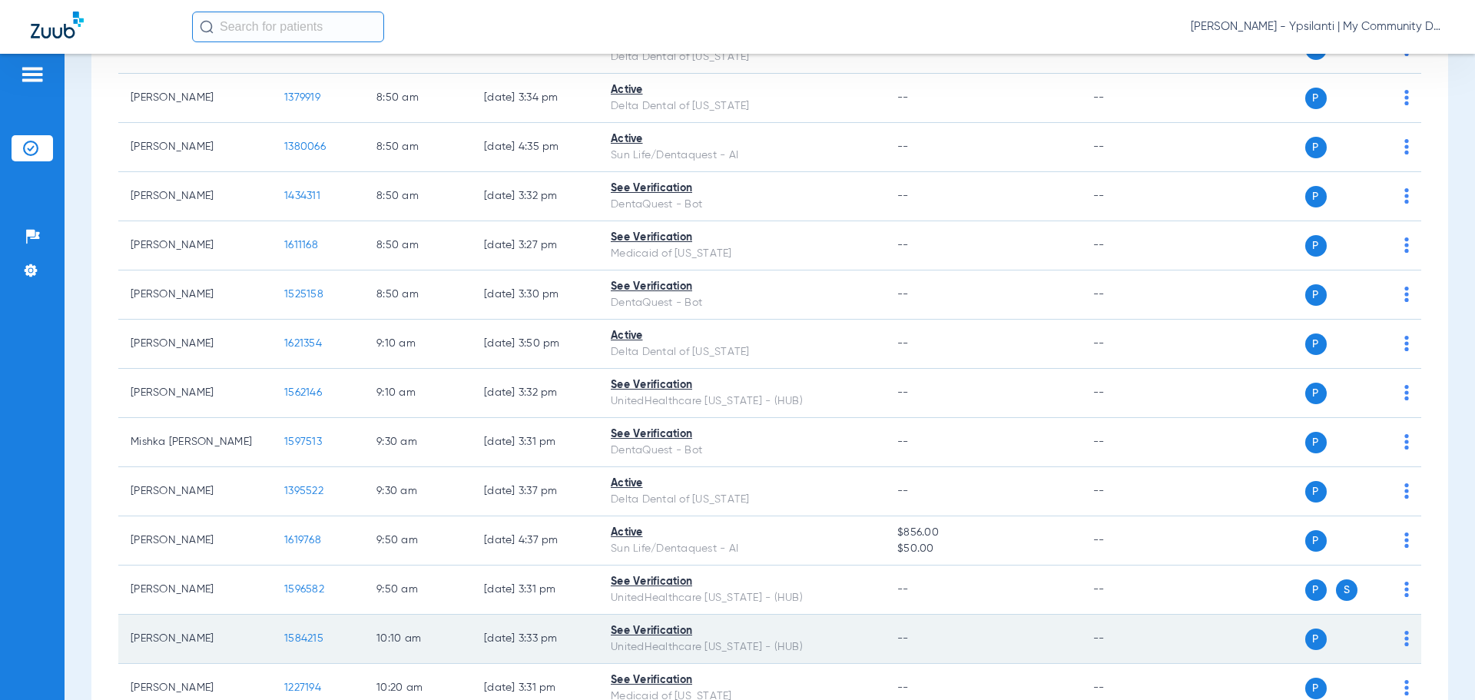
click at [304, 640] on span "1584215" at bounding box center [303, 638] width 39 height 11
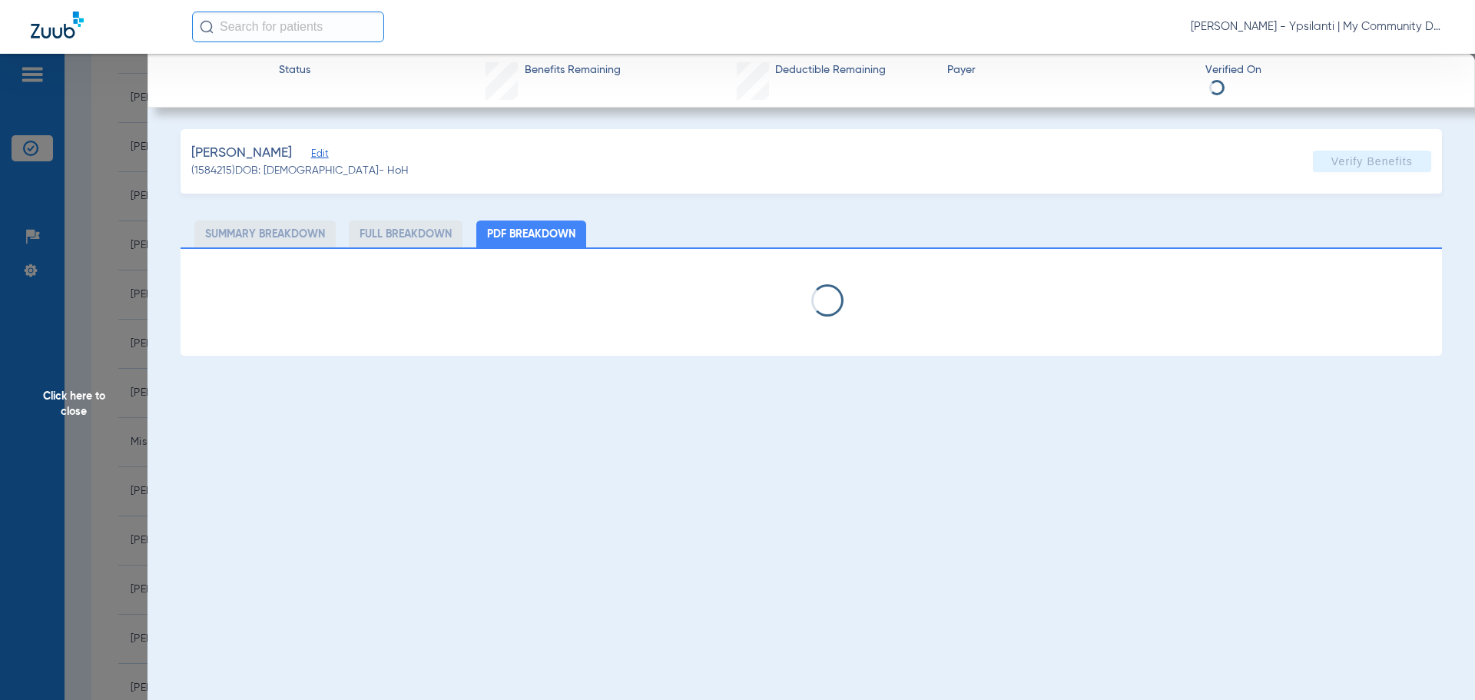
select select "page-width"
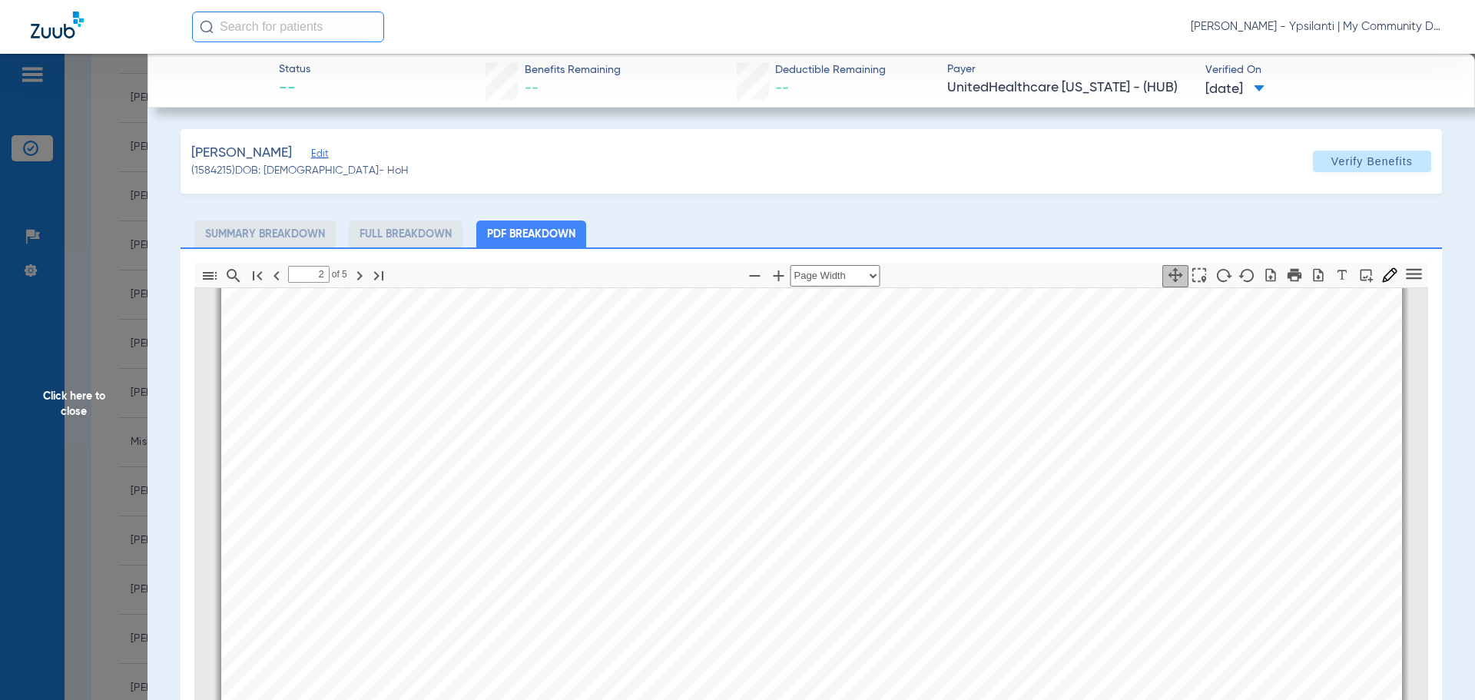
scroll to position [2466, 0]
type input "4"
click at [68, 399] on span "Click here to close" at bounding box center [74, 404] width 148 height 700
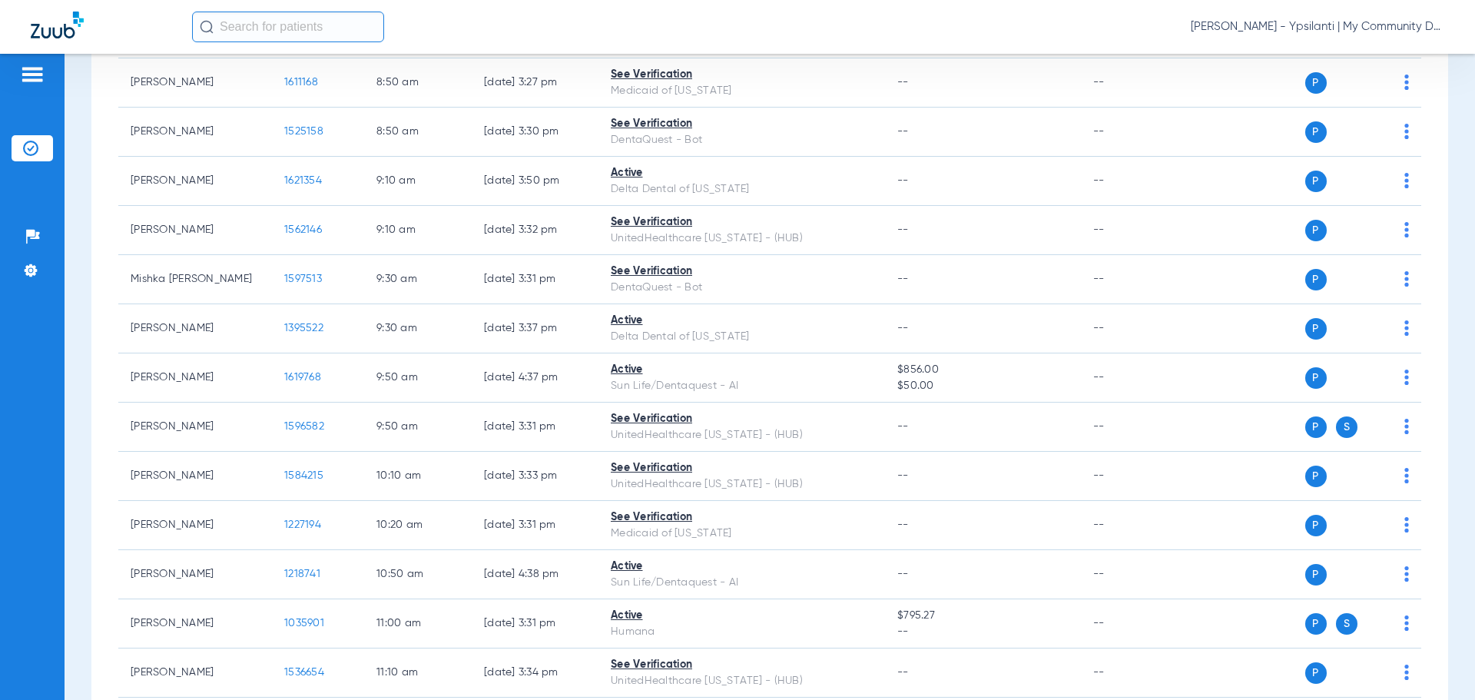
scroll to position [768, 0]
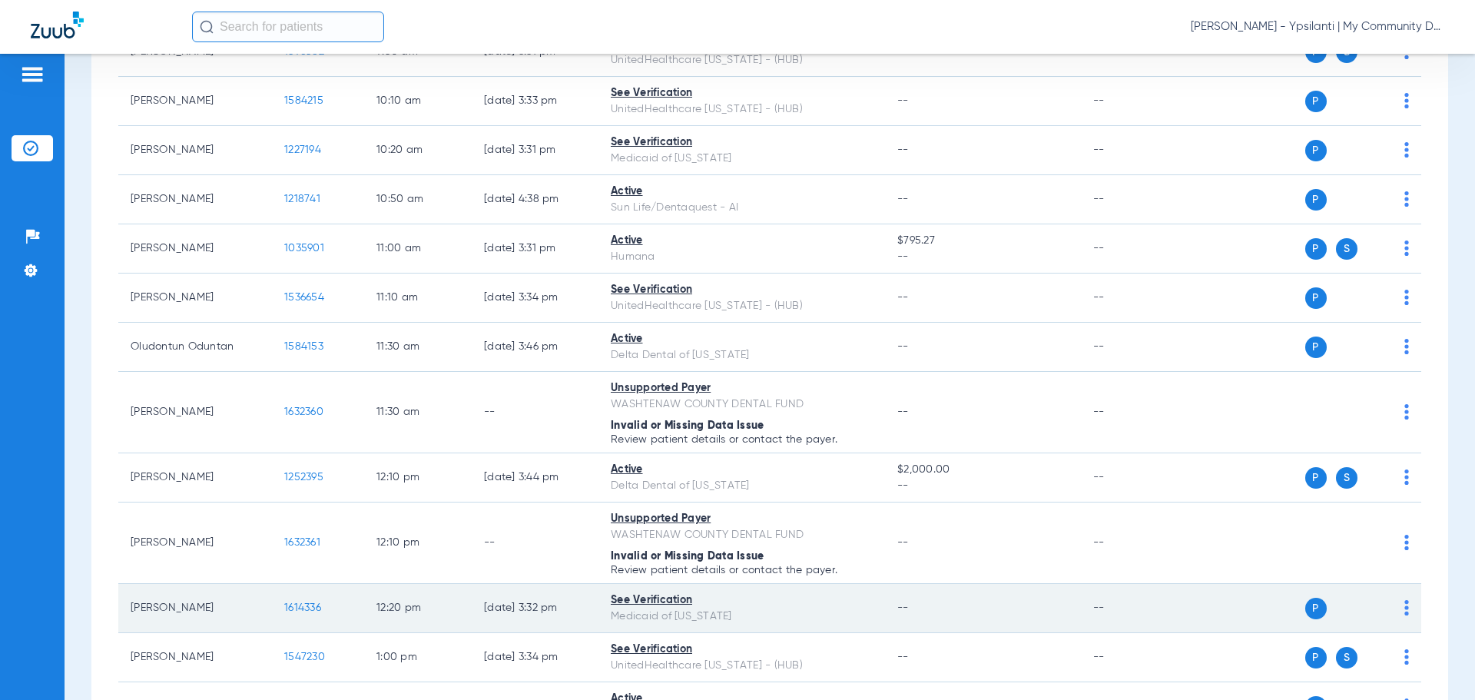
click at [301, 603] on span "1614336" at bounding box center [302, 607] width 37 height 11
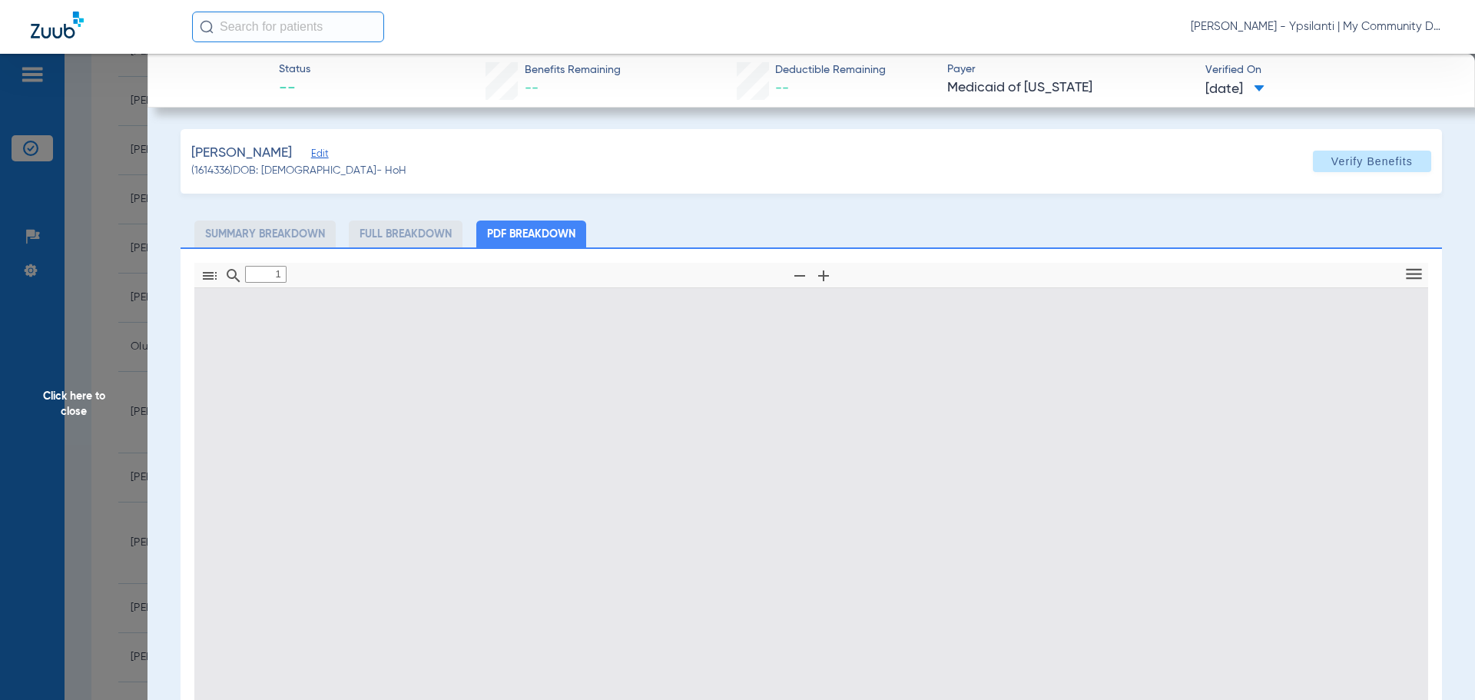
type input "0"
select select "page-width"
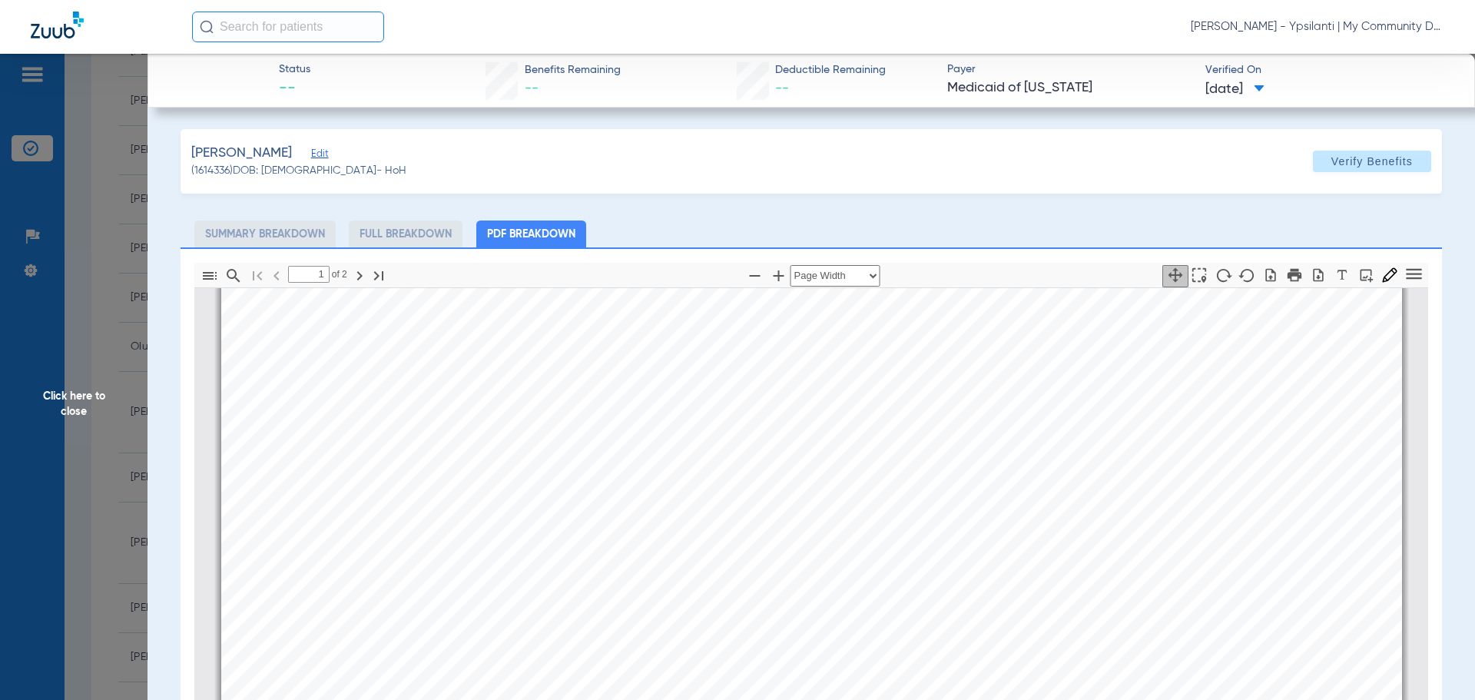
scroll to position [1237, 0]
type input "2"
click at [75, 397] on span "Click here to close" at bounding box center [74, 404] width 148 height 700
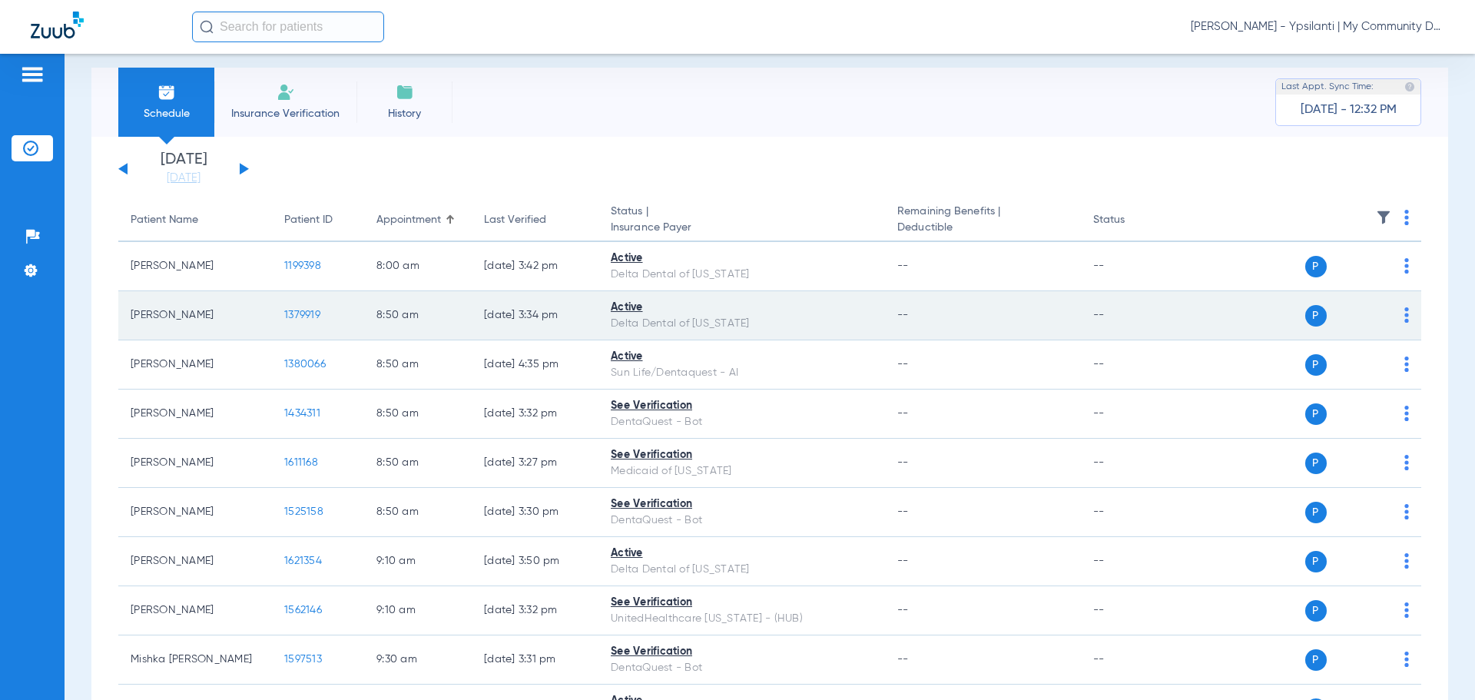
scroll to position [0, 0]
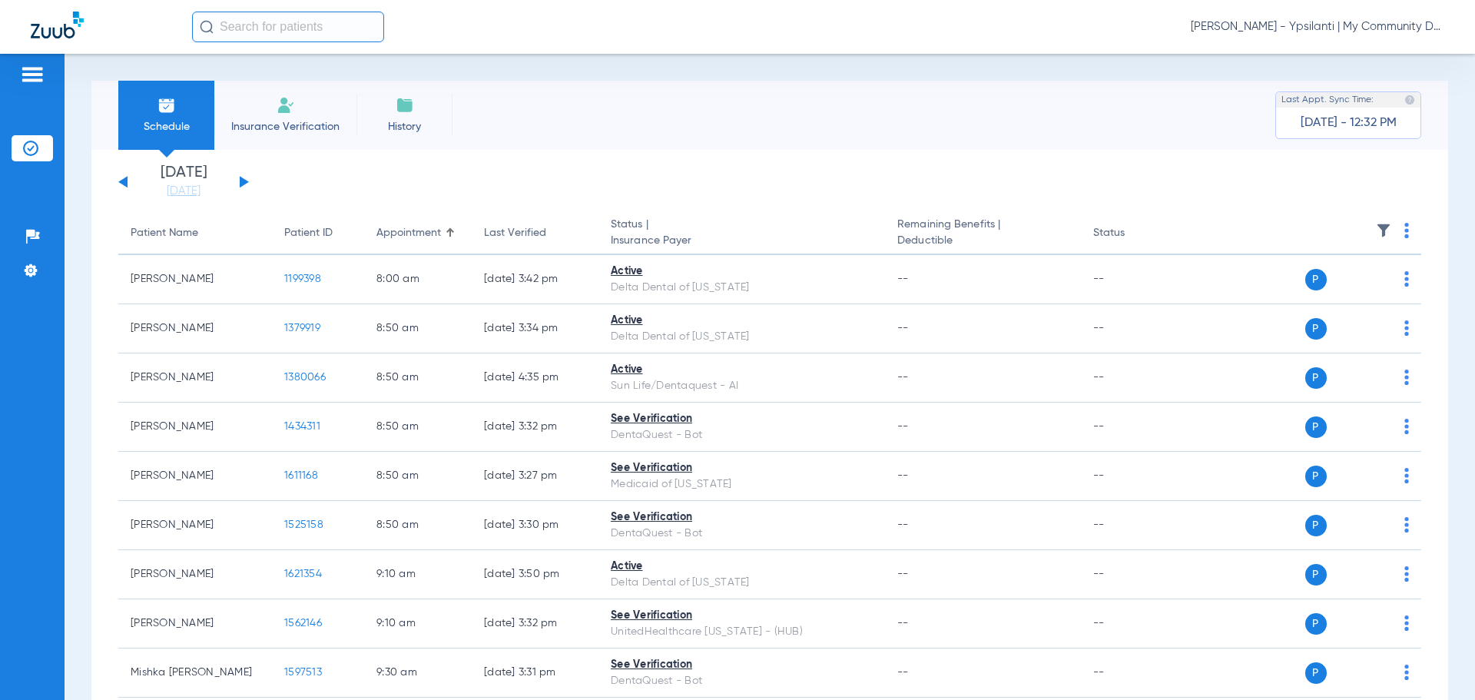
click at [244, 181] on button at bounding box center [244, 182] width 9 height 12
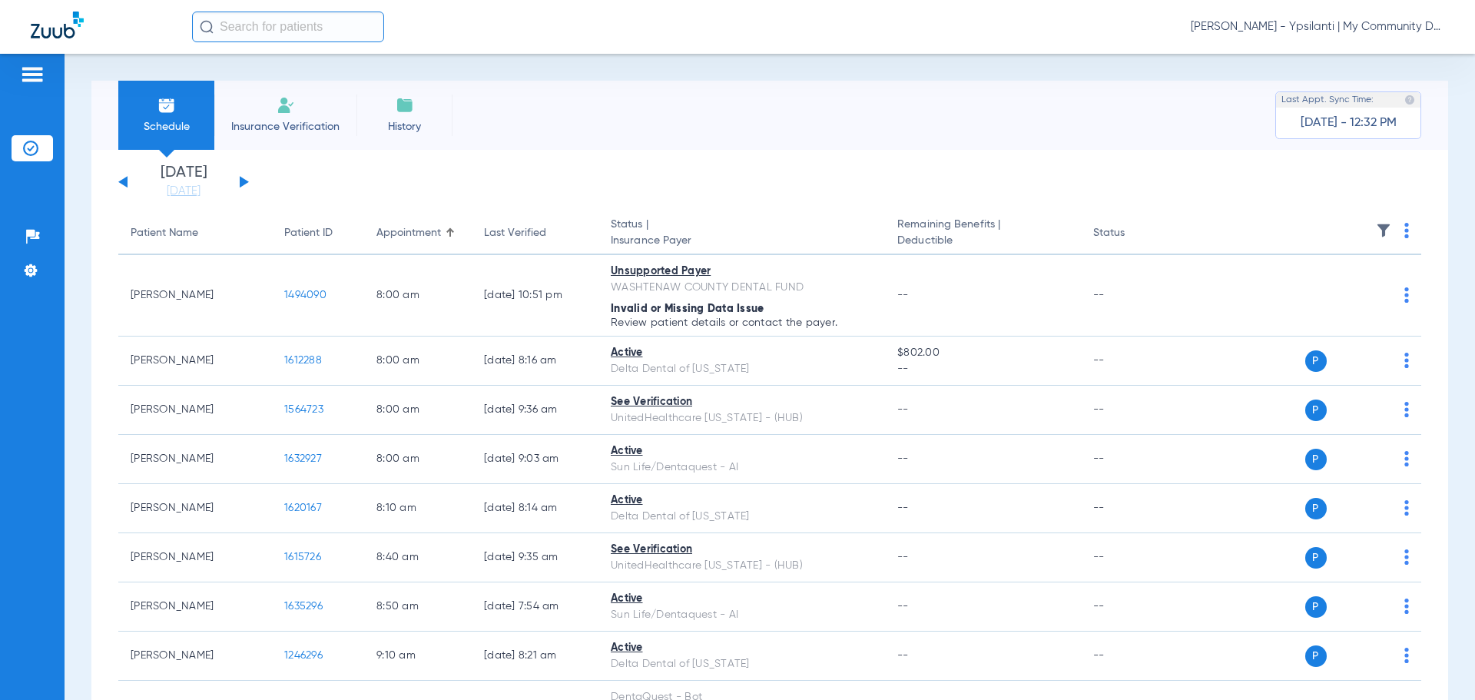
click at [1405, 236] on img at bounding box center [1407, 230] width 5 height 15
click at [1391, 292] on button "Verify All" at bounding box center [1336, 291] width 121 height 31
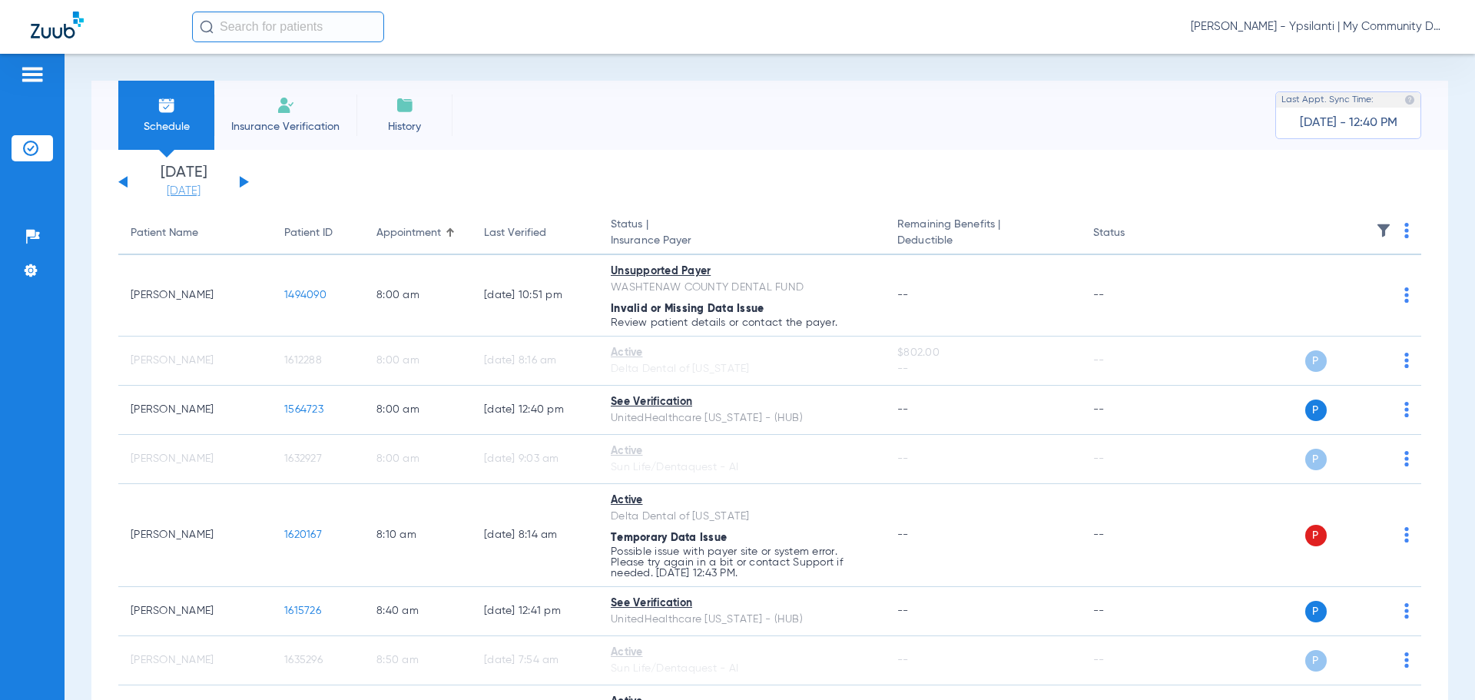
click at [174, 195] on link "[DATE]" at bounding box center [184, 191] width 92 height 15
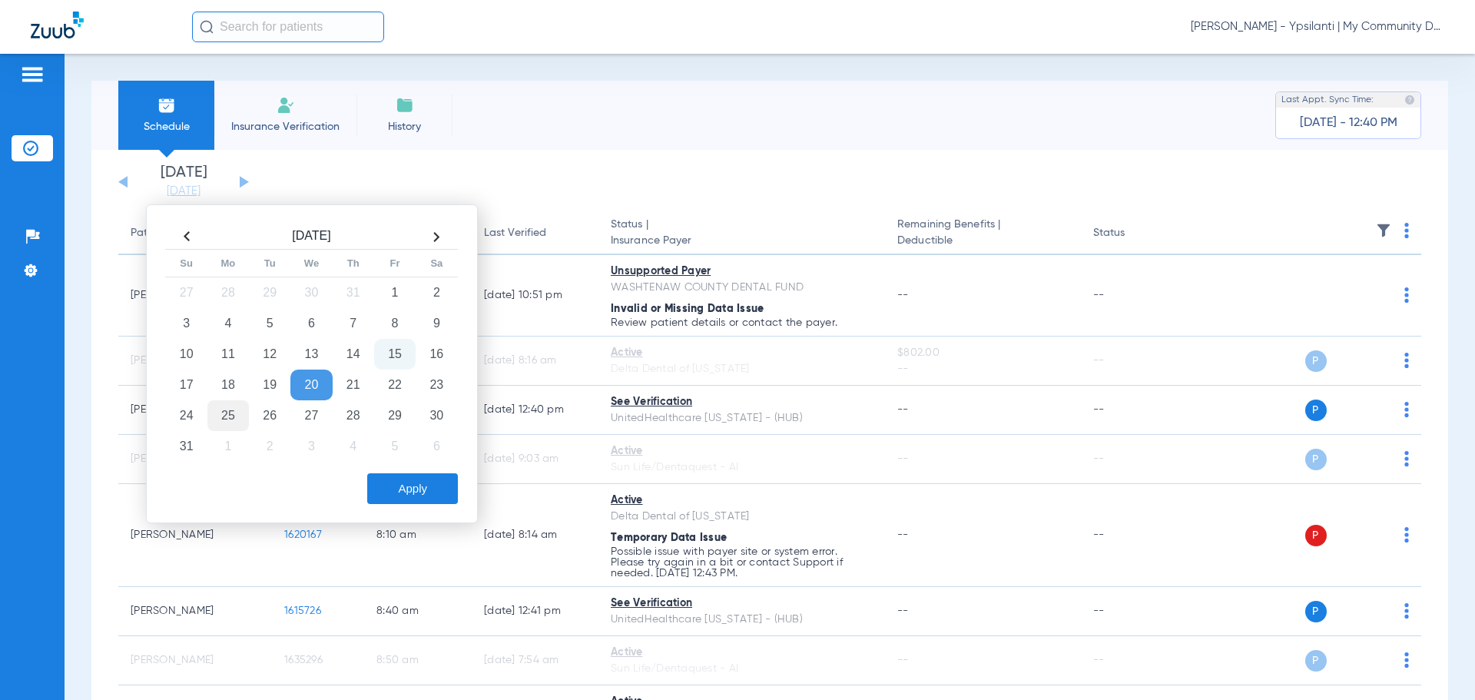
click at [224, 424] on td "25" at bounding box center [227, 415] width 41 height 31
drag, startPoint x: 425, startPoint y: 492, endPoint x: 1374, endPoint y: 359, distance: 958.2
click at [425, 493] on button "Apply" at bounding box center [412, 488] width 91 height 31
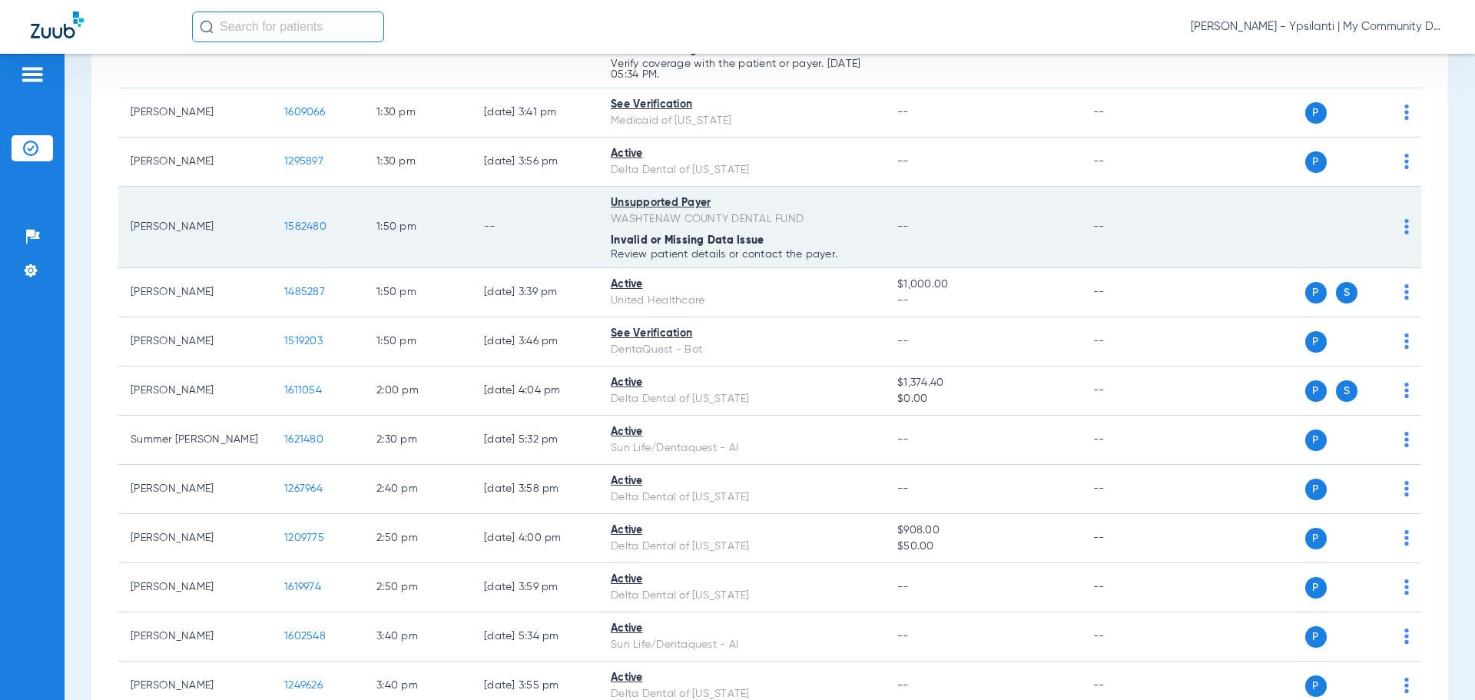
scroll to position [1767, 0]
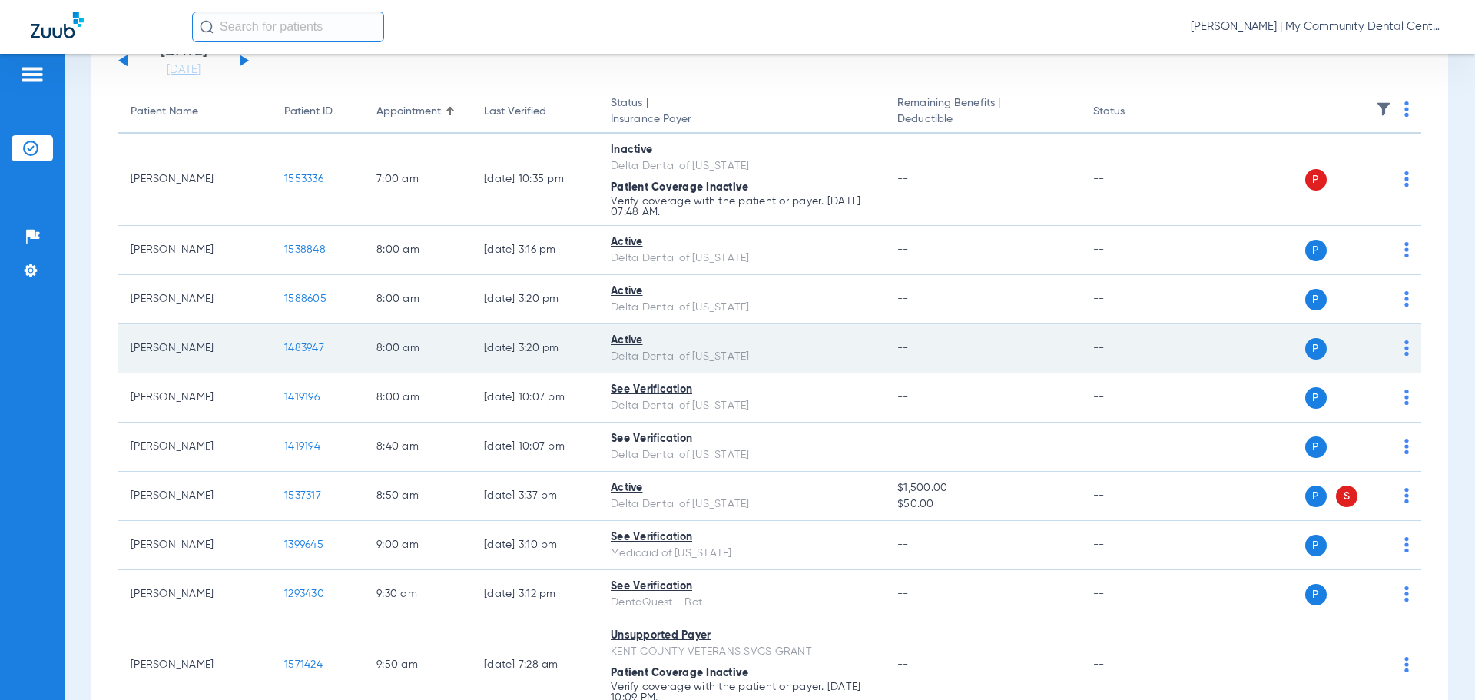
scroll to position [121, 0]
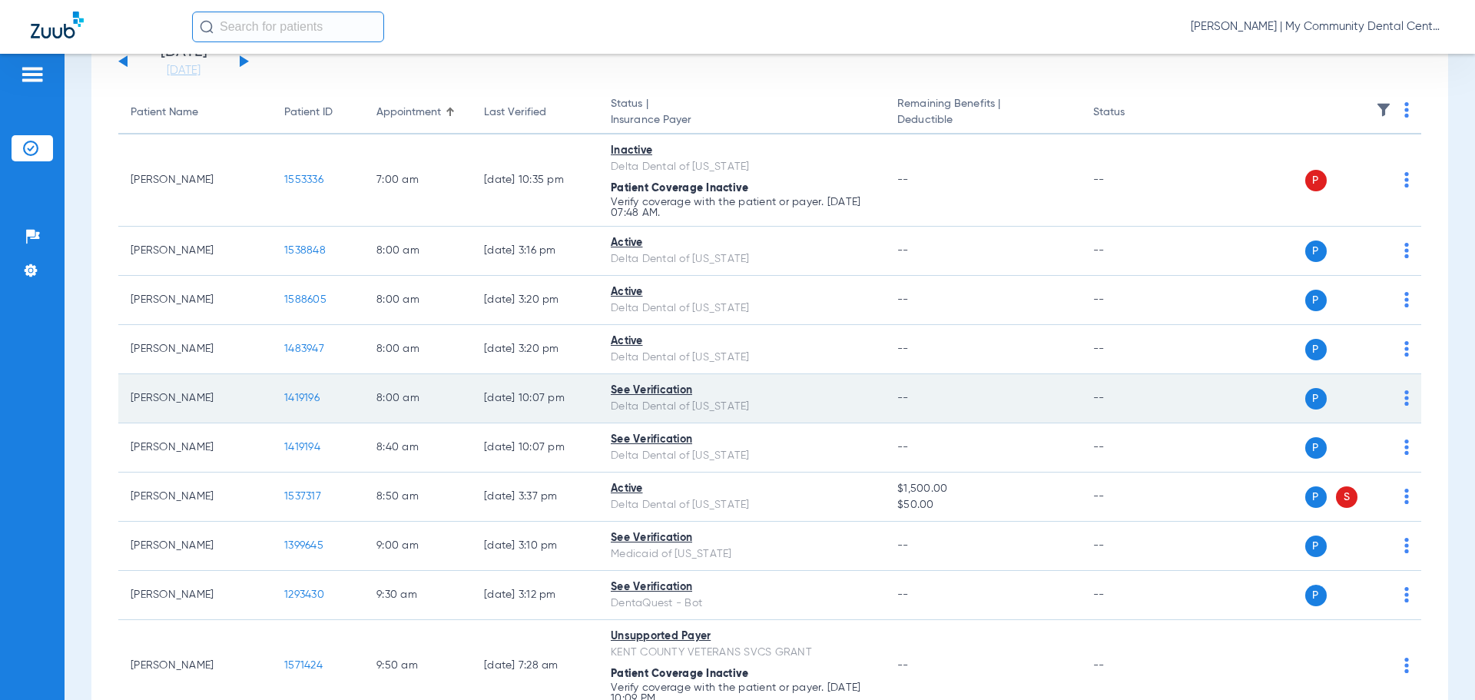
click at [305, 401] on span "1419196" at bounding box center [301, 398] width 35 height 11
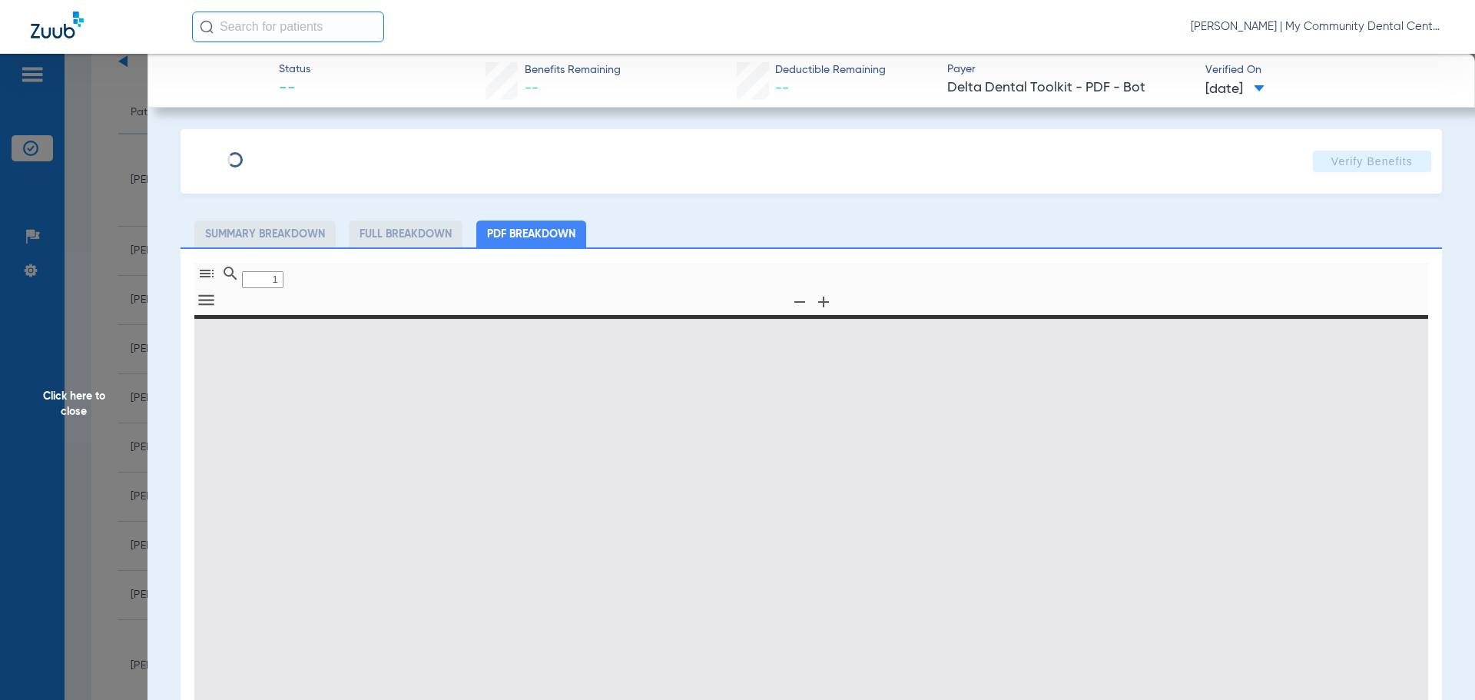
type input "0"
select select "page-width"
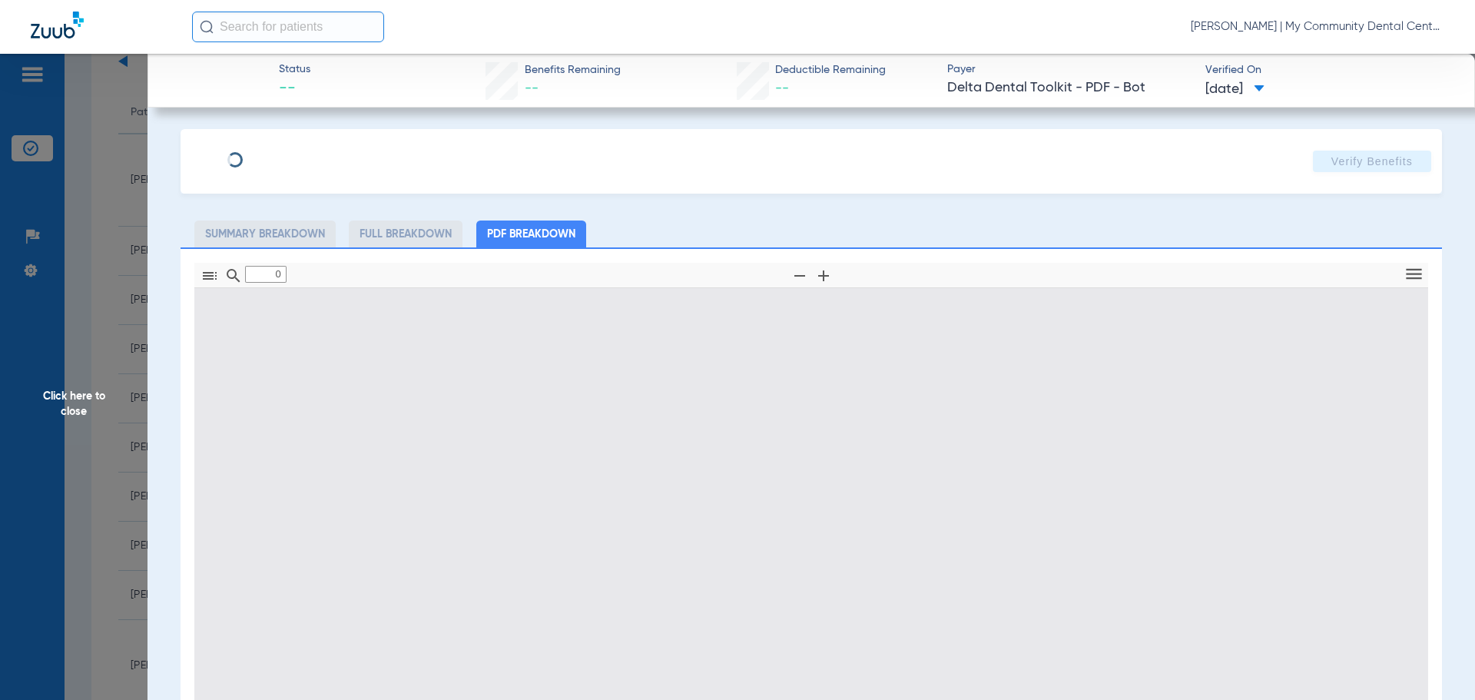
type input "1"
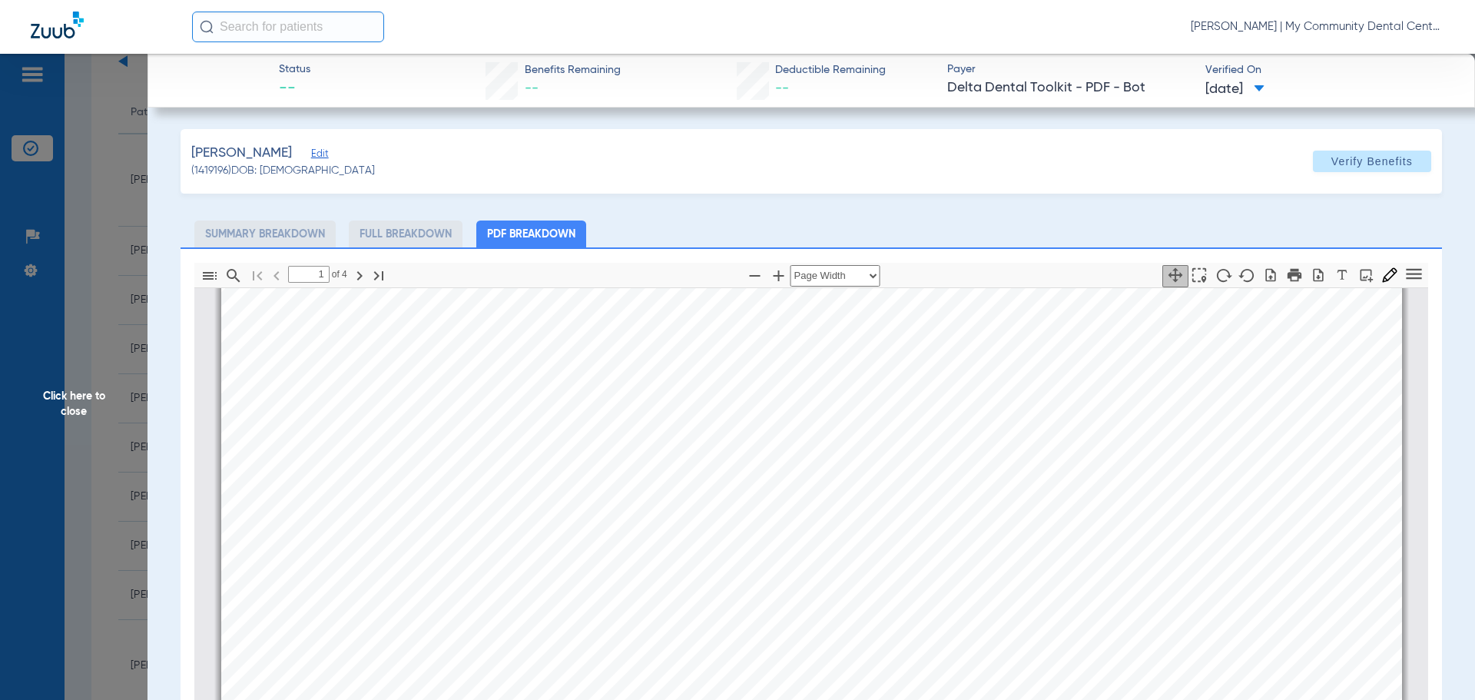
scroll to position [8, 0]
click at [85, 408] on span "Click here to close" at bounding box center [74, 404] width 148 height 700
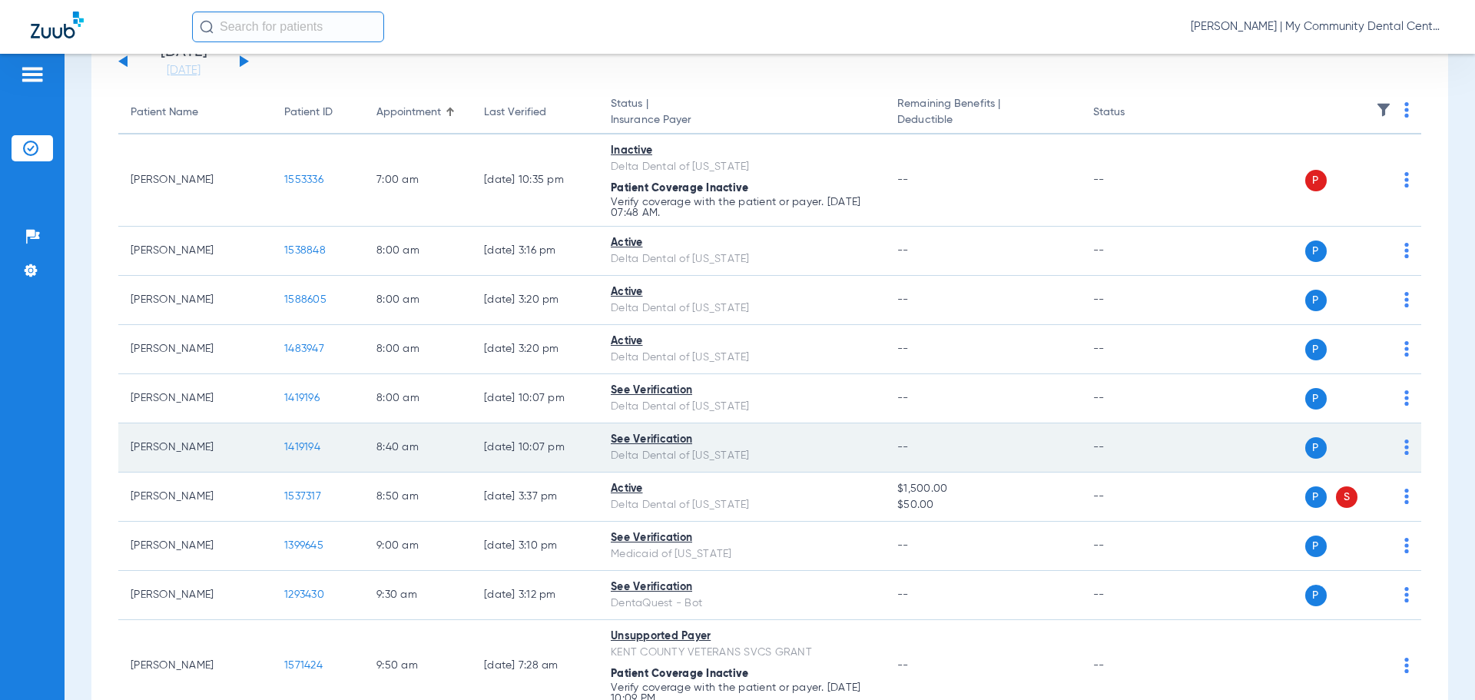
click at [300, 446] on span "1419194" at bounding box center [302, 447] width 36 height 11
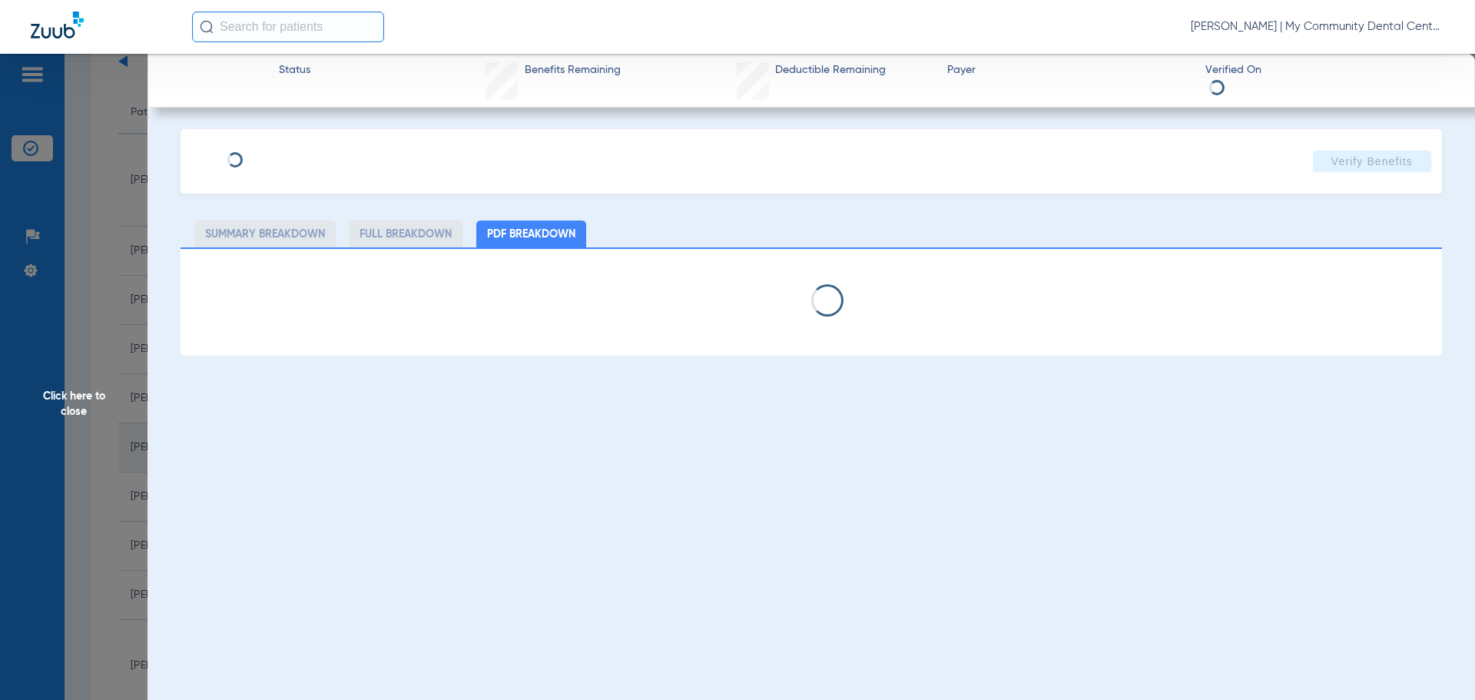
select select "page-width"
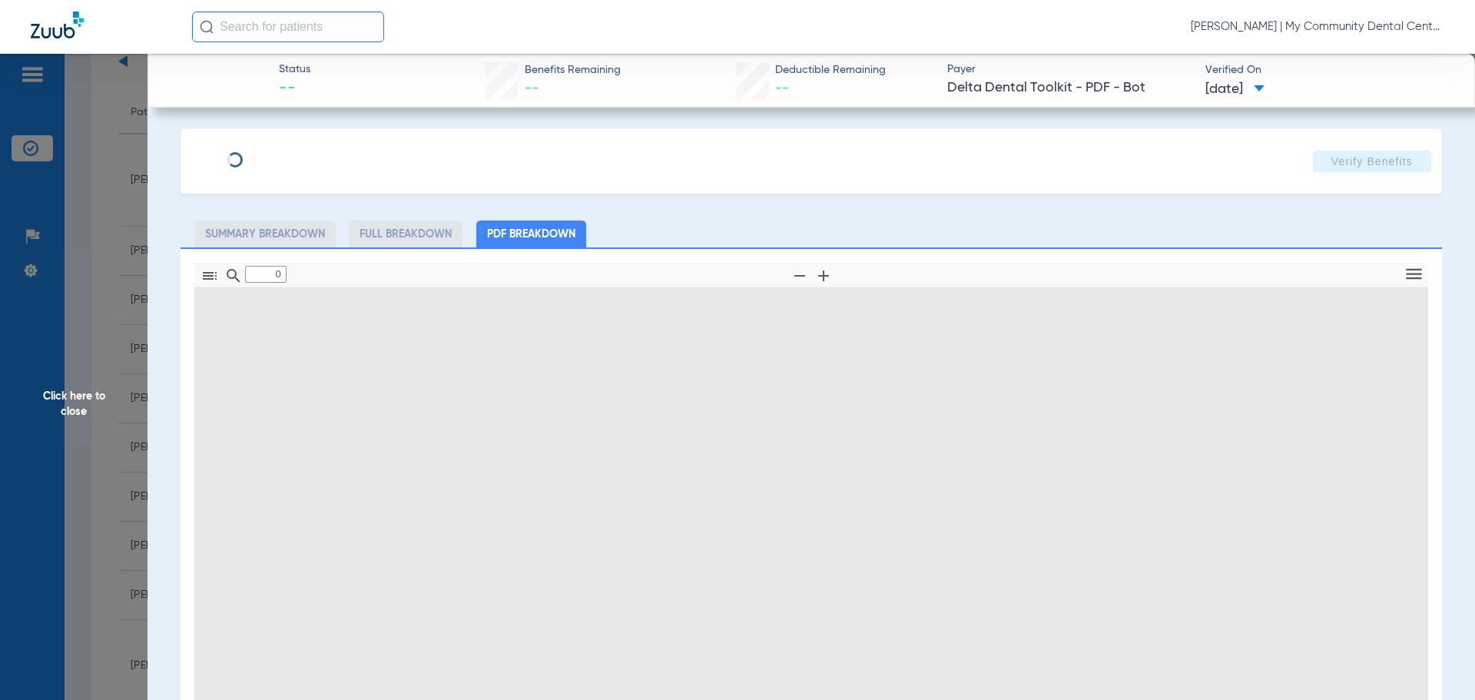
type input "1"
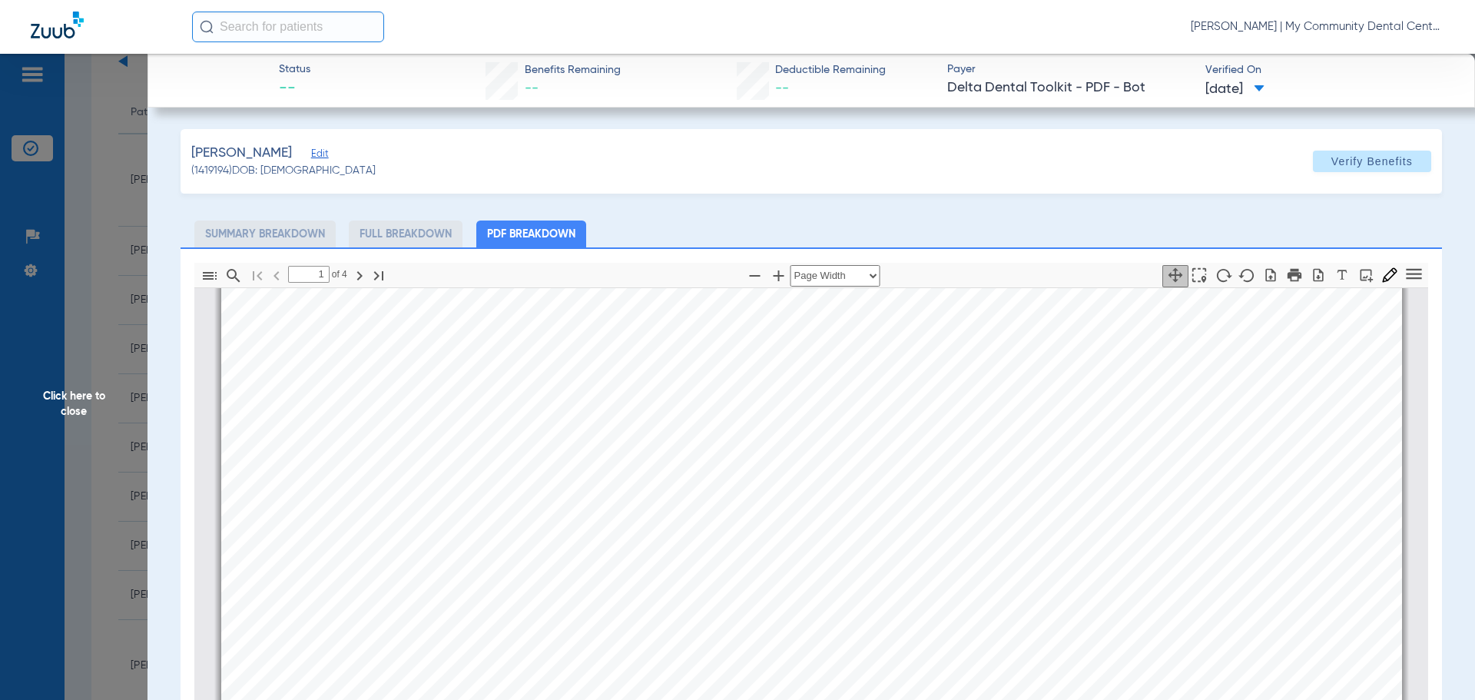
scroll to position [392, 0]
click at [1230, 205] on div "[PERSON_NAME] Edit (1419194) DOB: [DEMOGRAPHIC_DATA] Verify Benefits Subscriber…" at bounding box center [812, 552] width 1262 height 847
click at [114, 403] on span "Click here to close" at bounding box center [74, 404] width 148 height 700
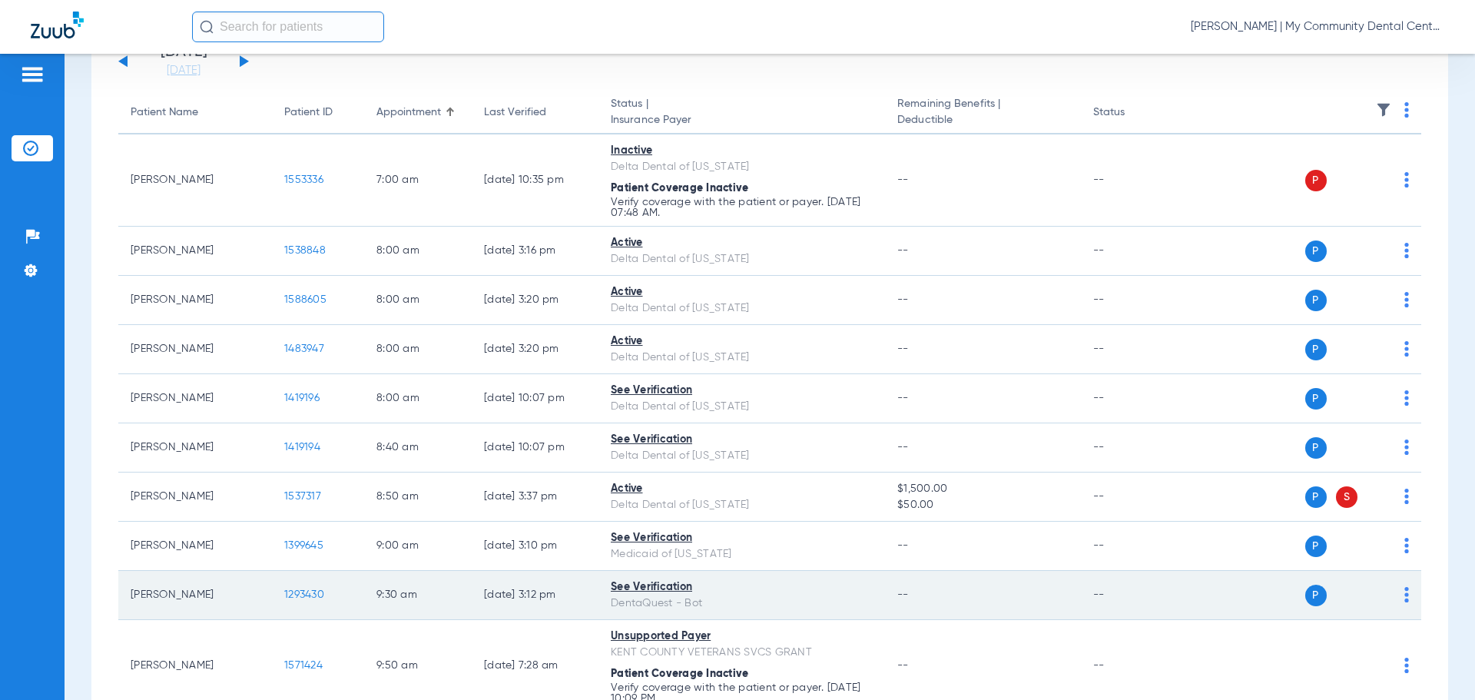
click at [306, 597] on span "1293430" at bounding box center [304, 594] width 40 height 11
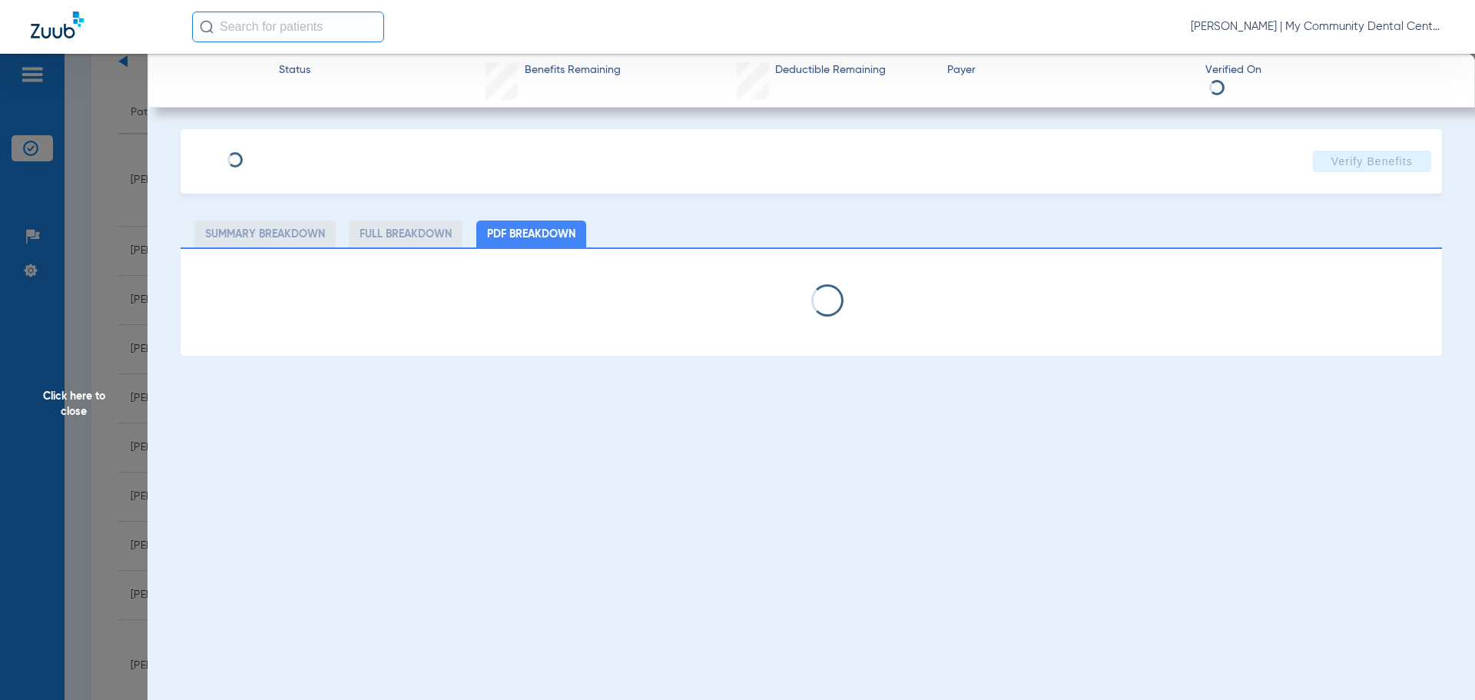
select select "page-width"
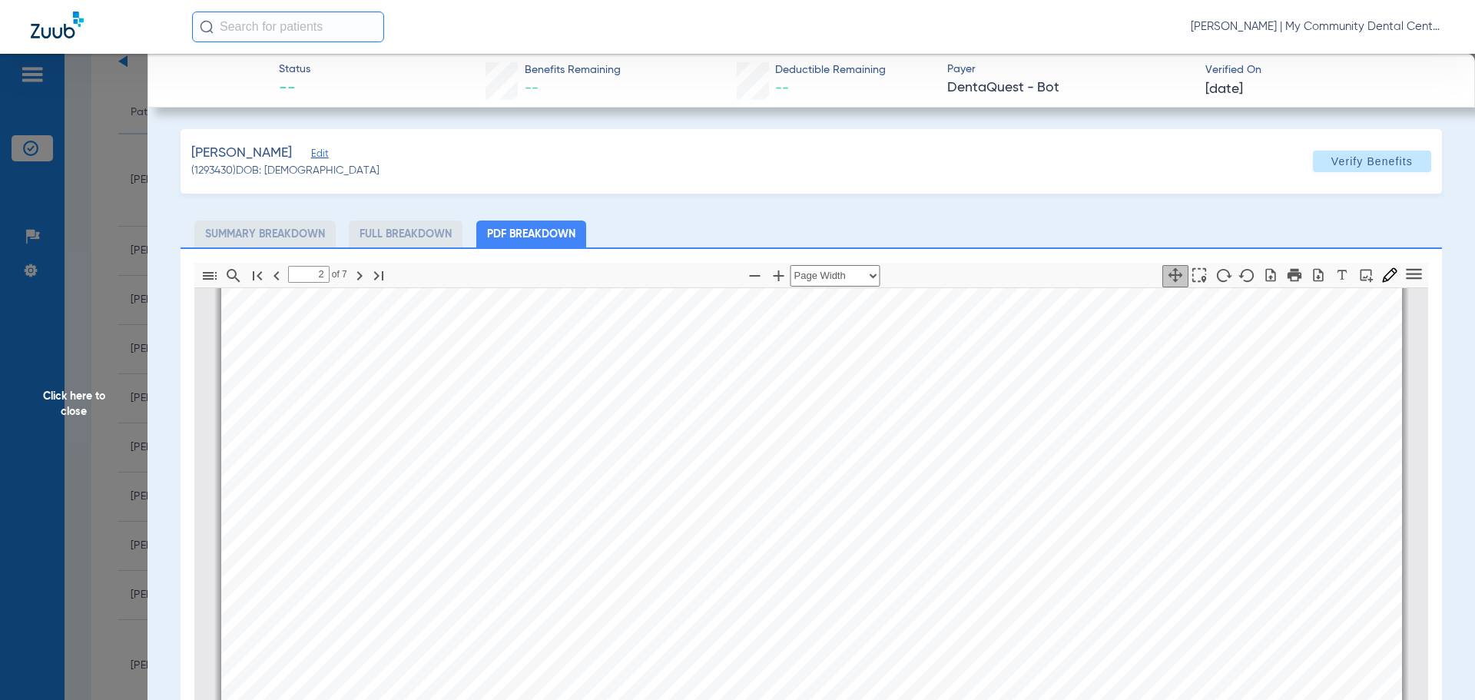
scroll to position [699, 0]
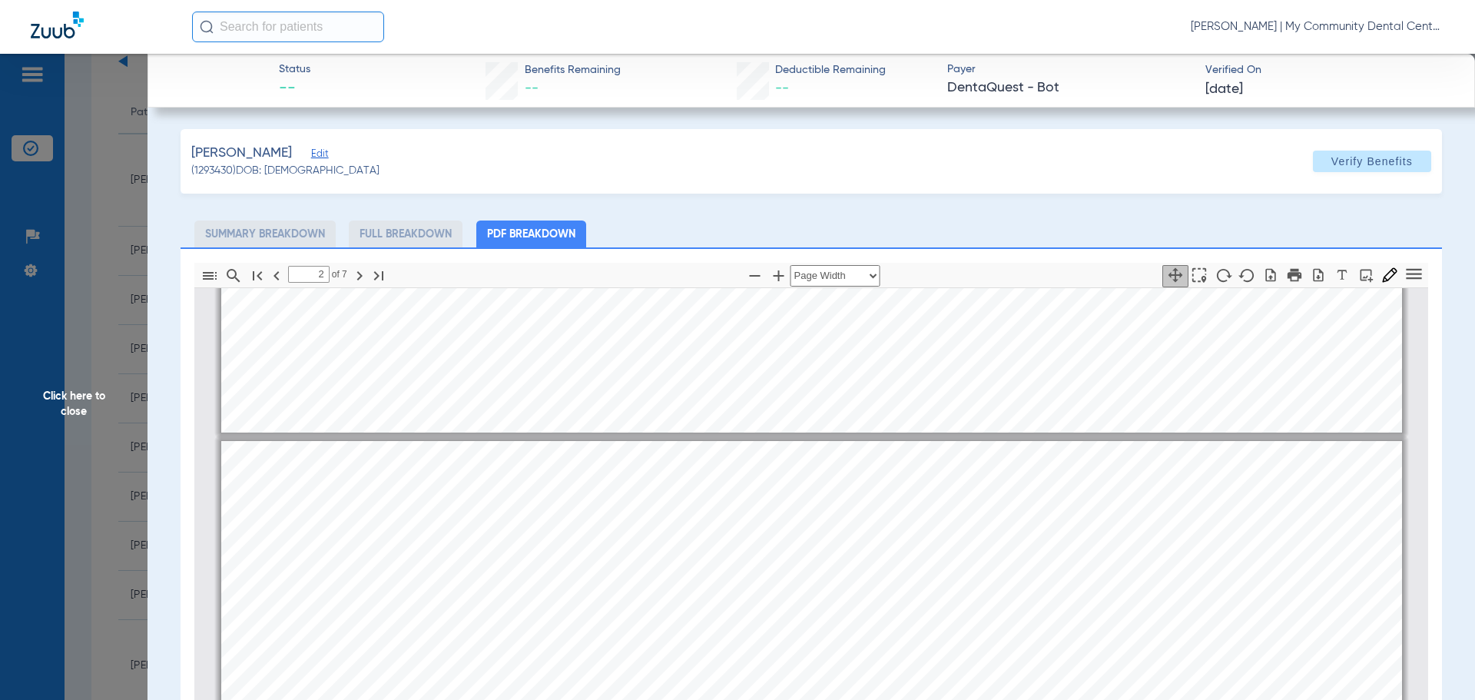
click at [1274, 387] on div "[PERSON_NAME] Member is eligible: My Community Dental Centers Inc - [PERSON_NAM…" at bounding box center [811, 15] width 1181 height 836
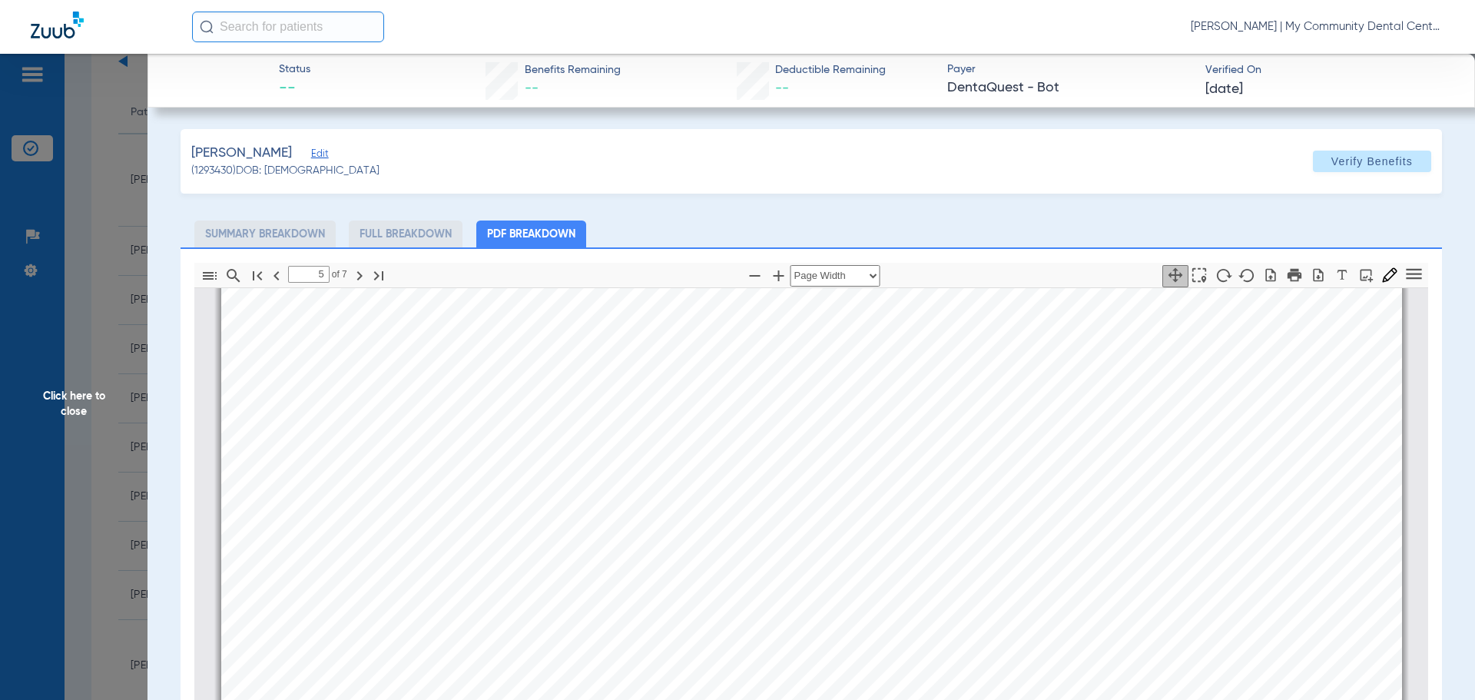
scroll to position [3389, 0]
click at [1302, 474] on div "Eligibility History Bene ﬁ t Plan Member Number Client Name Client Number Bene …" at bounding box center [811, 703] width 1181 height 836
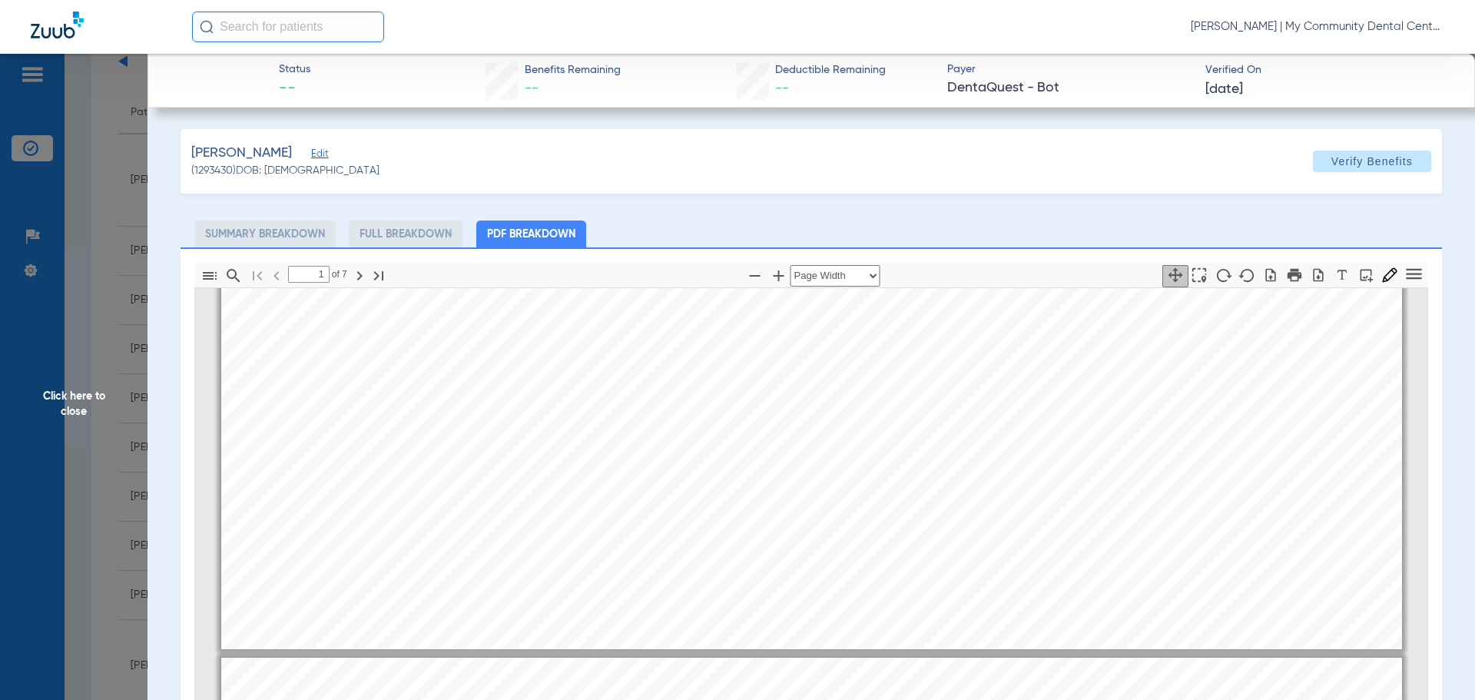
type input "2"
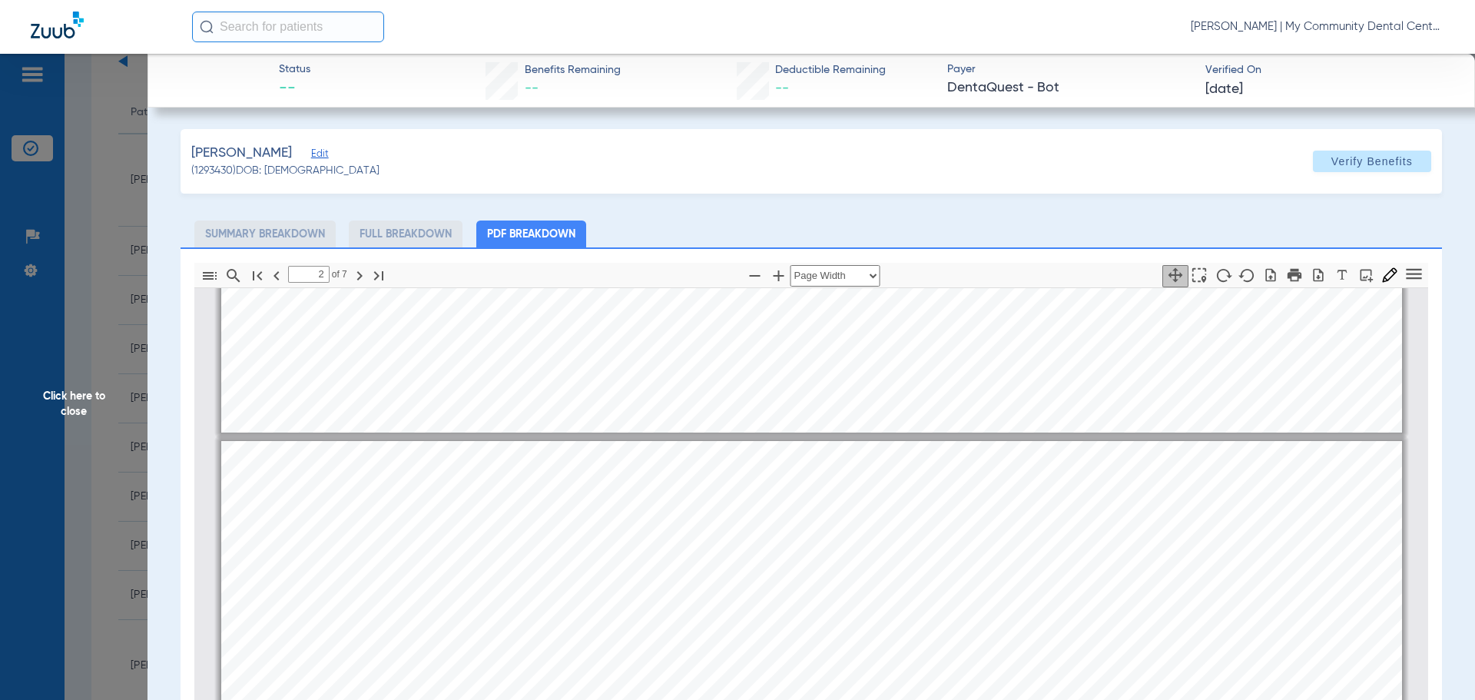
drag, startPoint x: 38, startPoint y: 403, endPoint x: 287, endPoint y: 642, distance: 344.6
click at [38, 403] on span "Click here to close" at bounding box center [74, 404] width 148 height 700
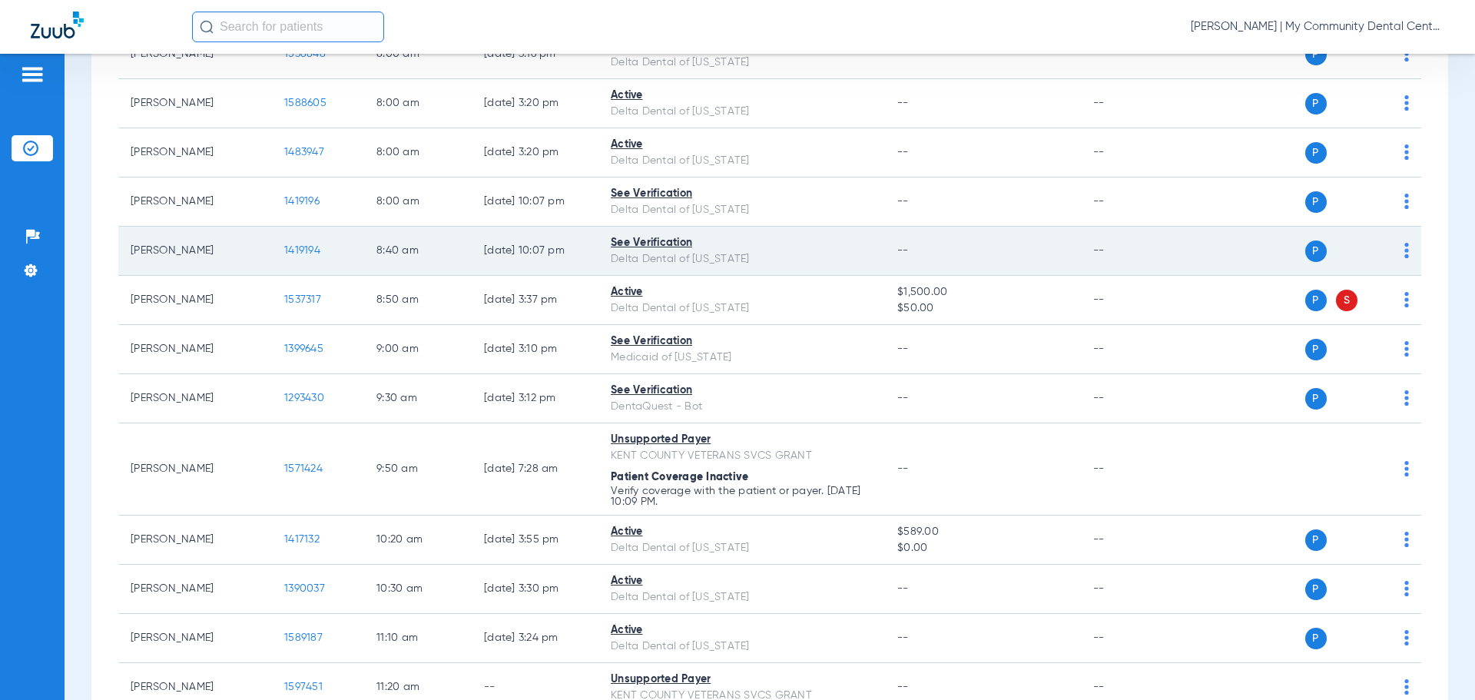
scroll to position [351, 0]
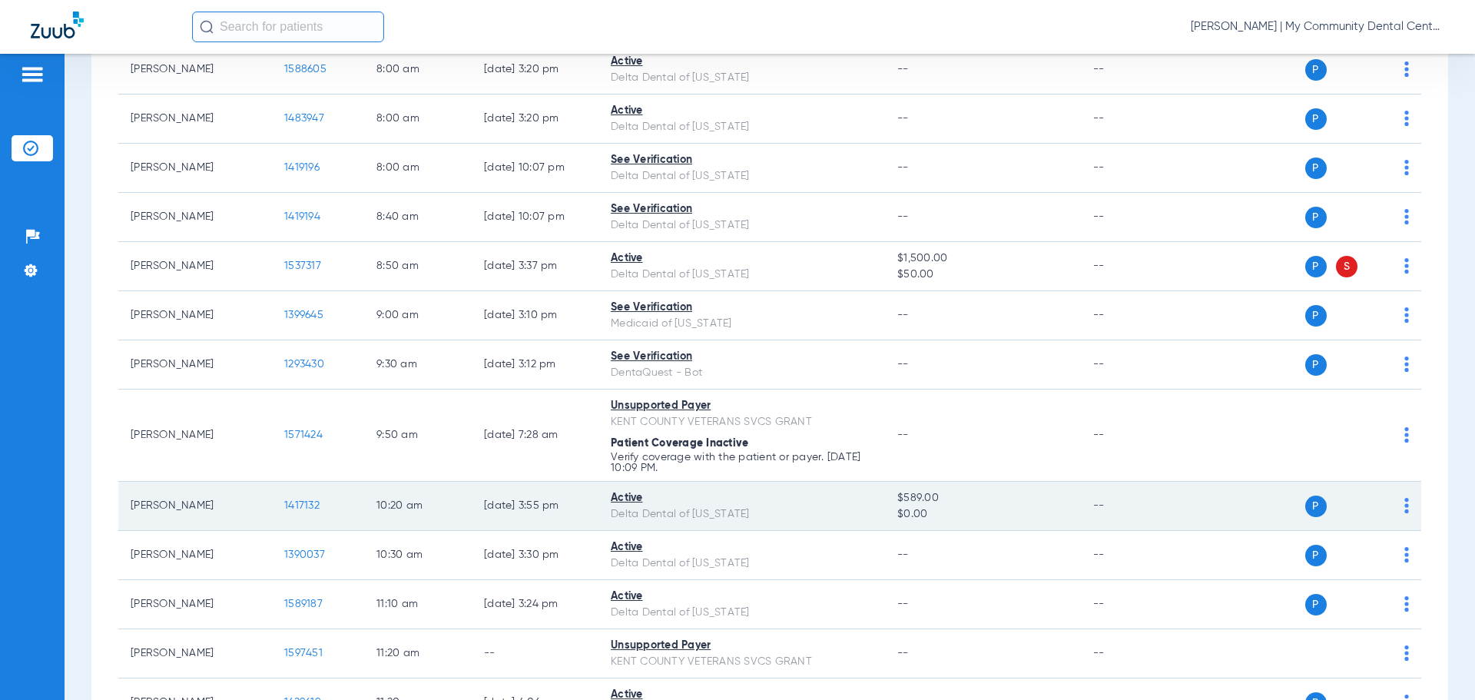
click at [300, 498] on td "1417132" at bounding box center [318, 506] width 92 height 49
click at [300, 503] on span "1417132" at bounding box center [301, 505] width 35 height 11
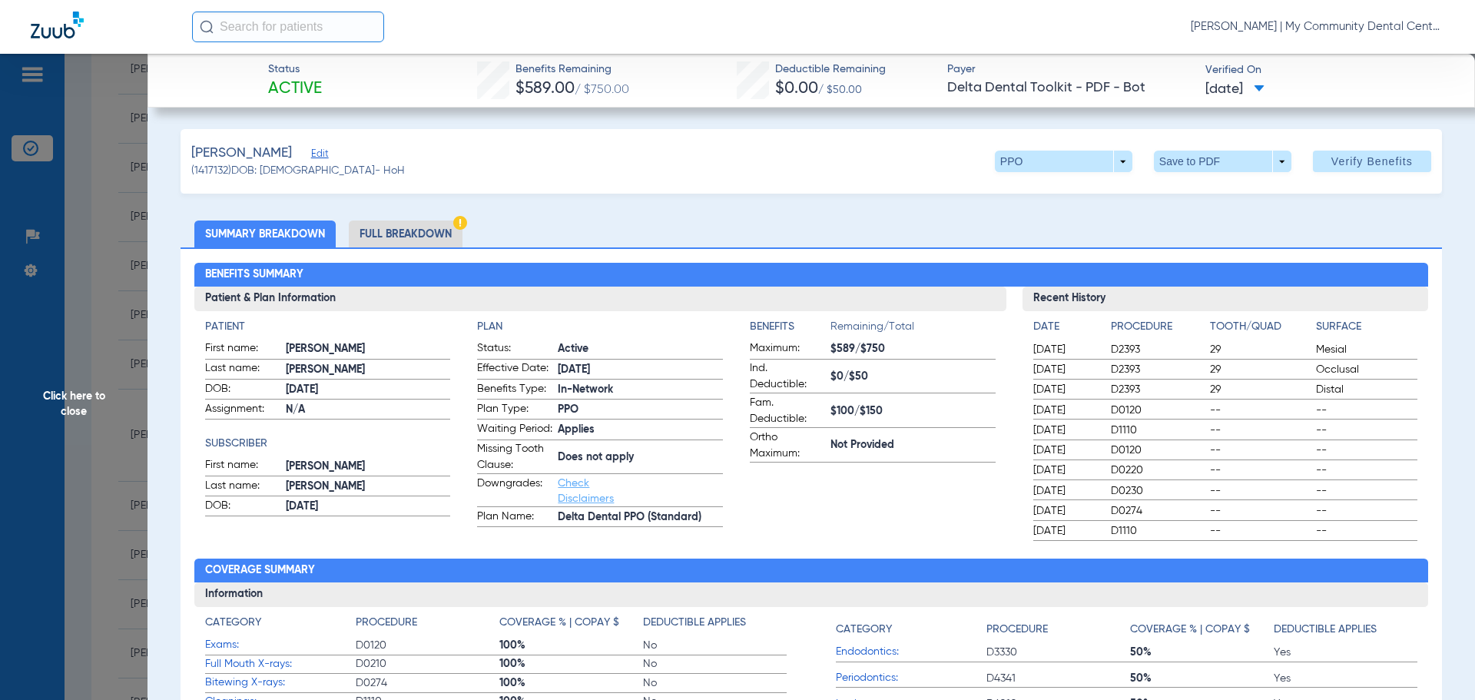
click at [1365, 260] on div "Benefits Summary Patient & Plan Information Patient First name: Brett Last name…" at bounding box center [812, 542] width 1262 height 591
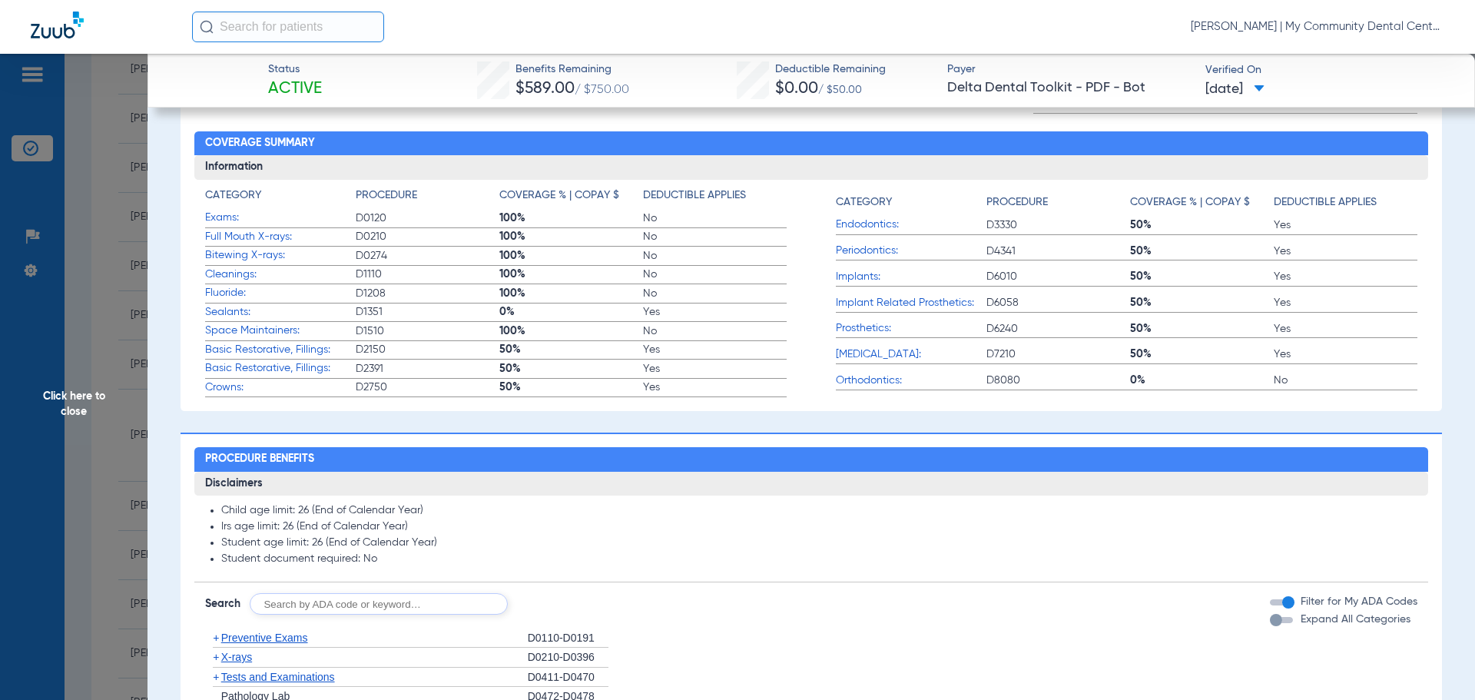
scroll to position [538, 0]
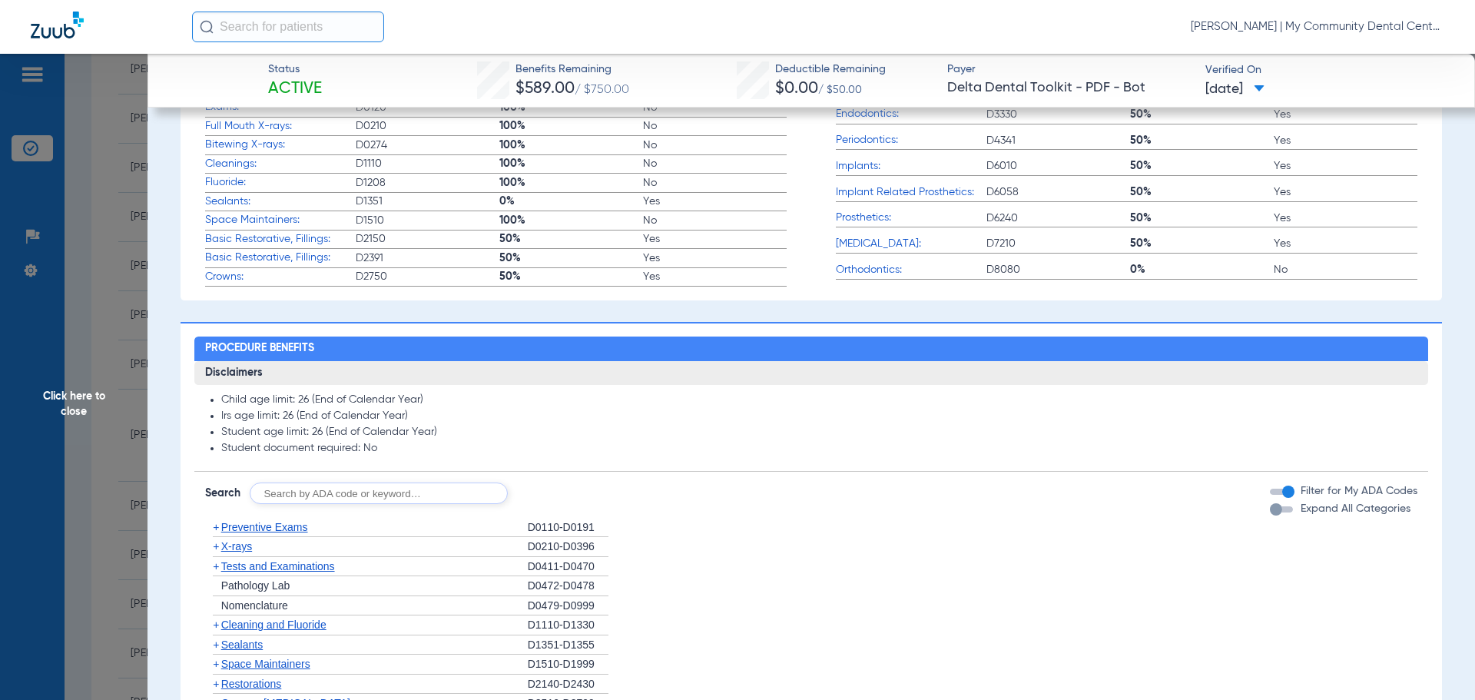
click at [247, 549] on span "X-rays" at bounding box center [236, 546] width 31 height 12
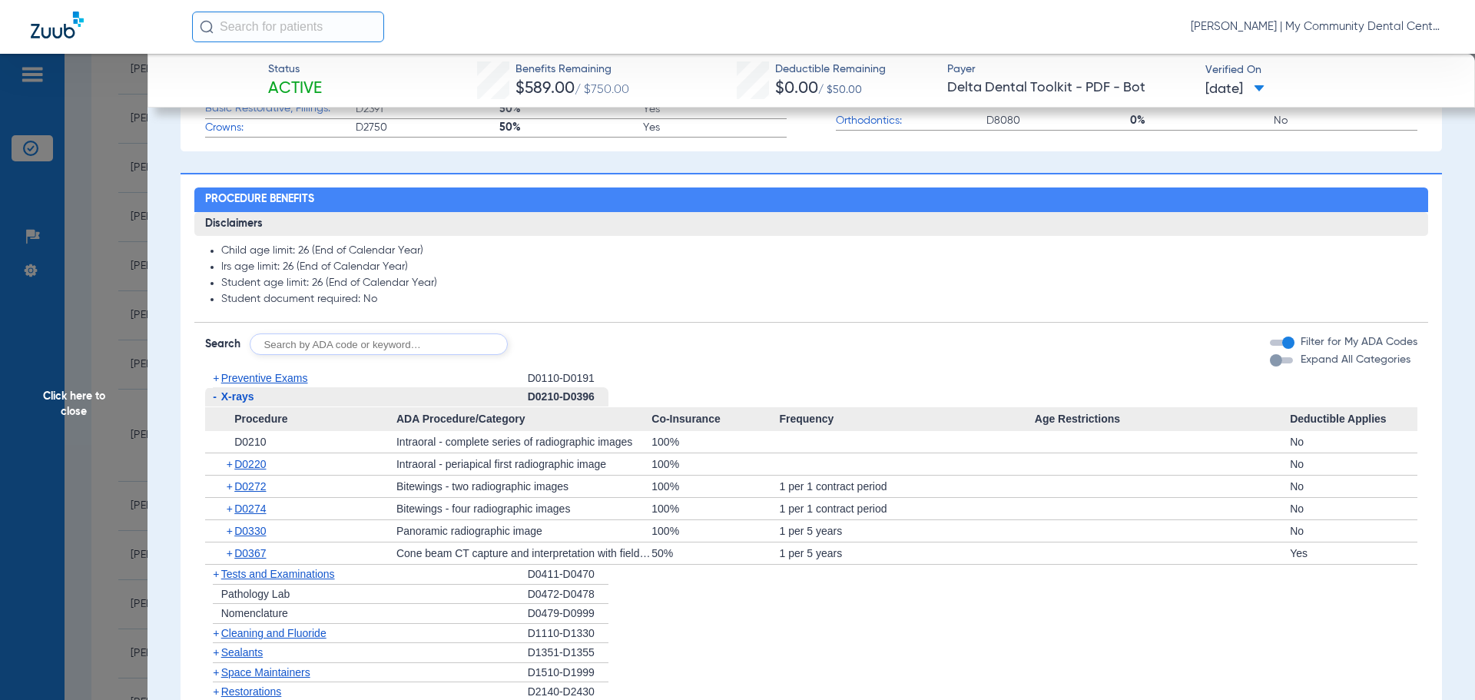
scroll to position [692, 0]
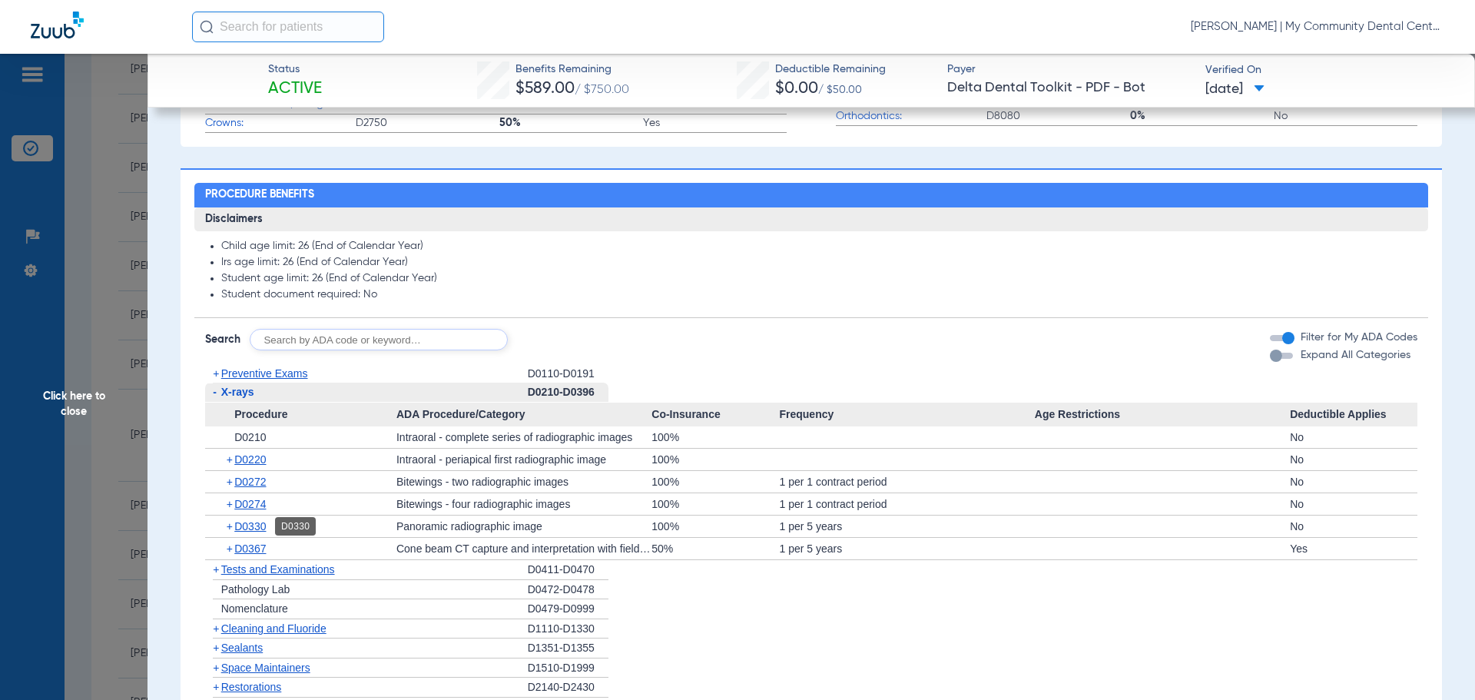
click at [265, 529] on span "D0330" at bounding box center [250, 526] width 32 height 12
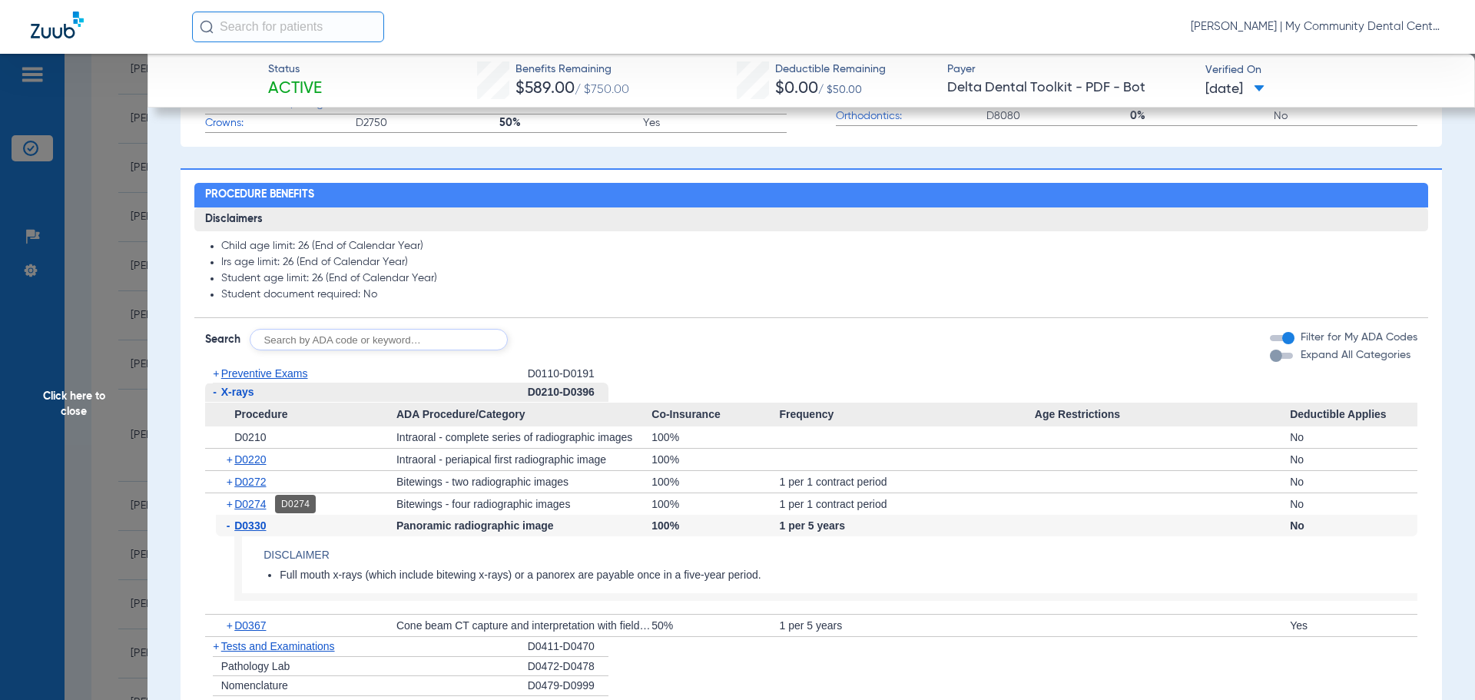
click at [252, 506] on span "D0274" at bounding box center [250, 504] width 32 height 12
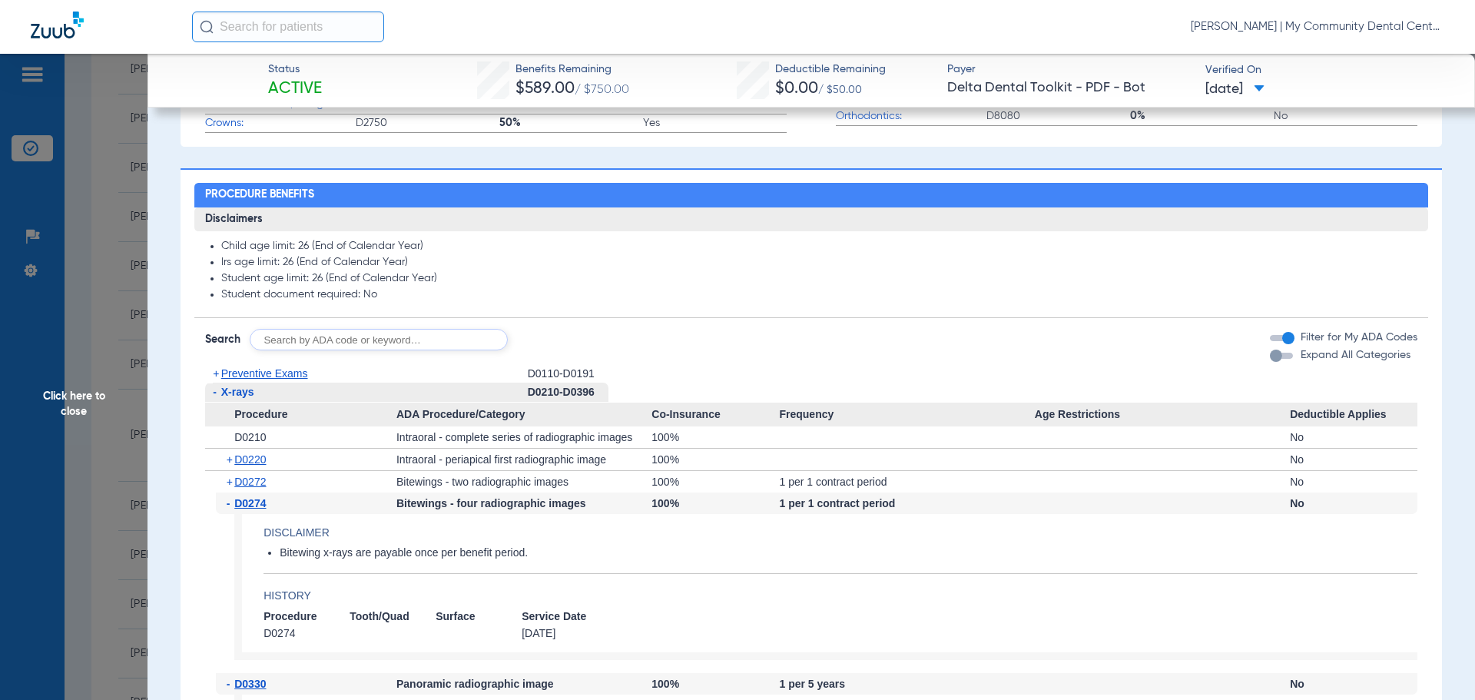
scroll to position [845, 0]
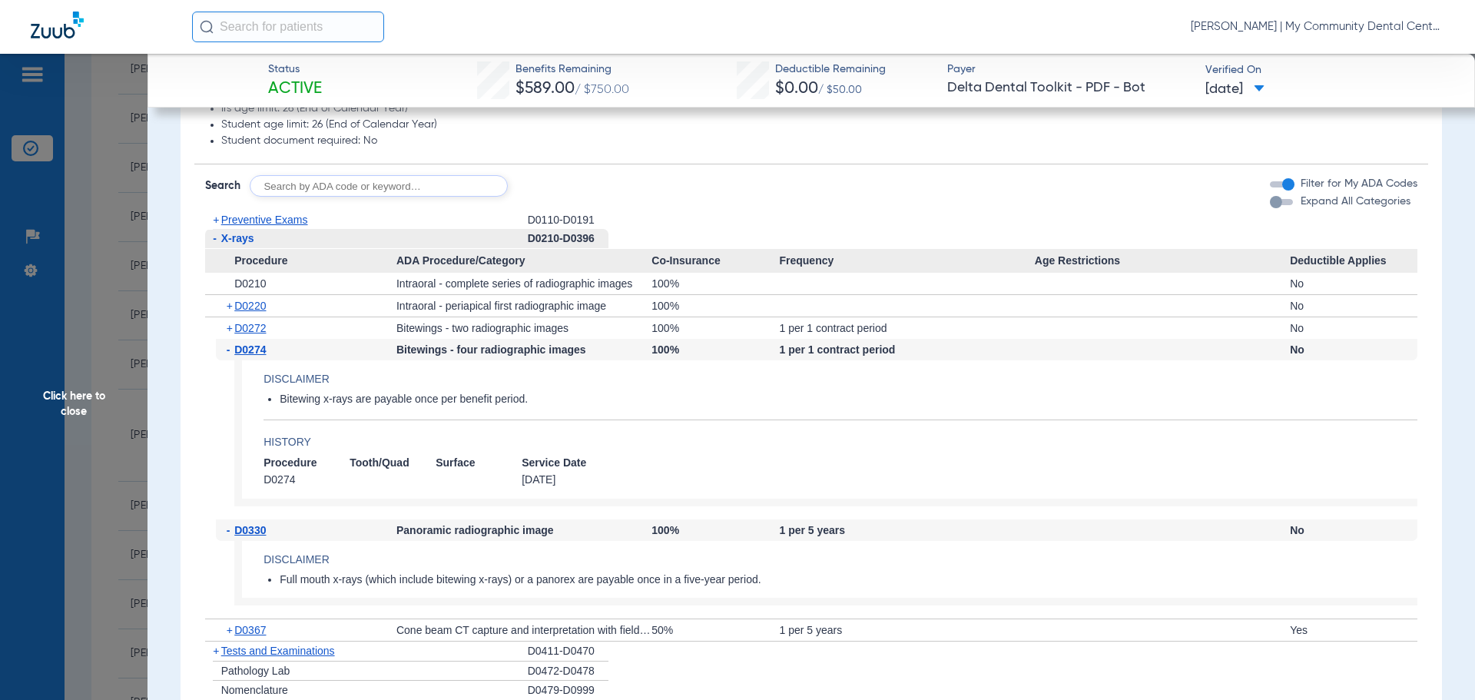
click at [67, 415] on span "Click here to close" at bounding box center [74, 404] width 148 height 700
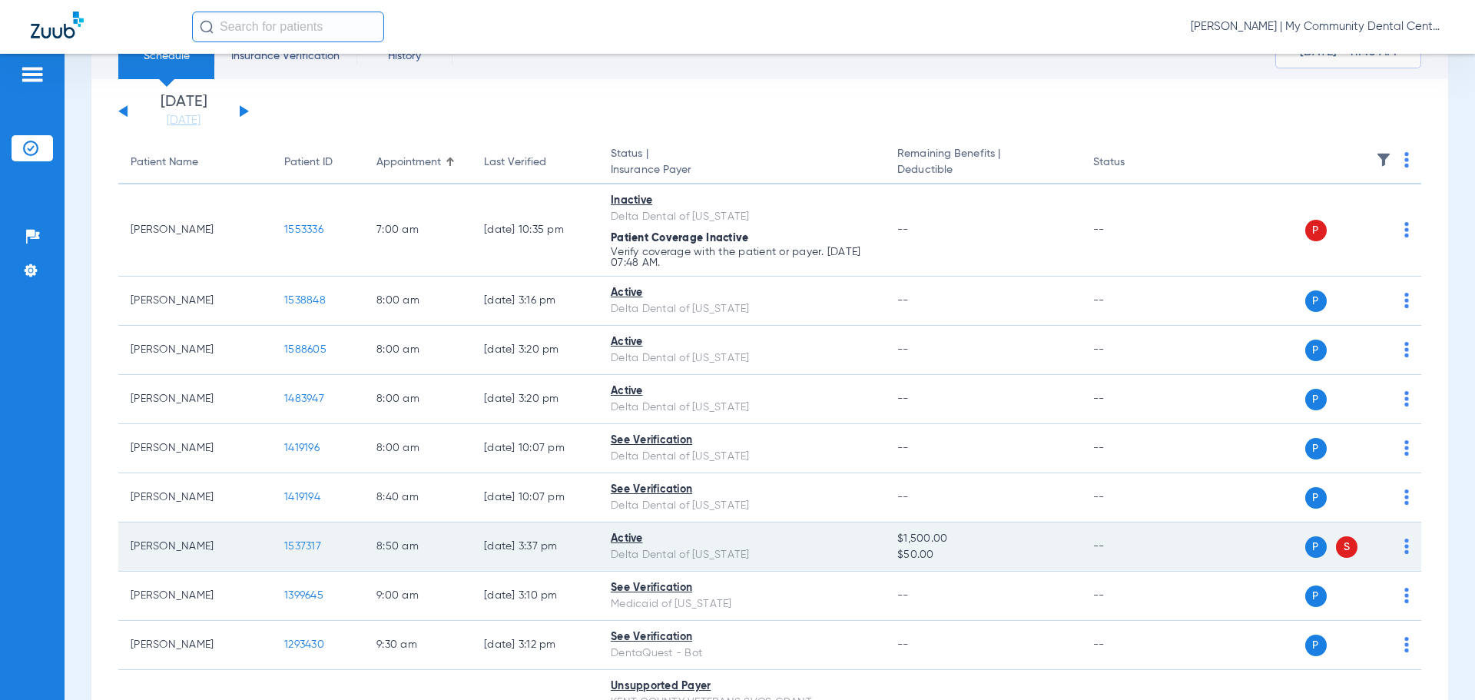
scroll to position [0, 0]
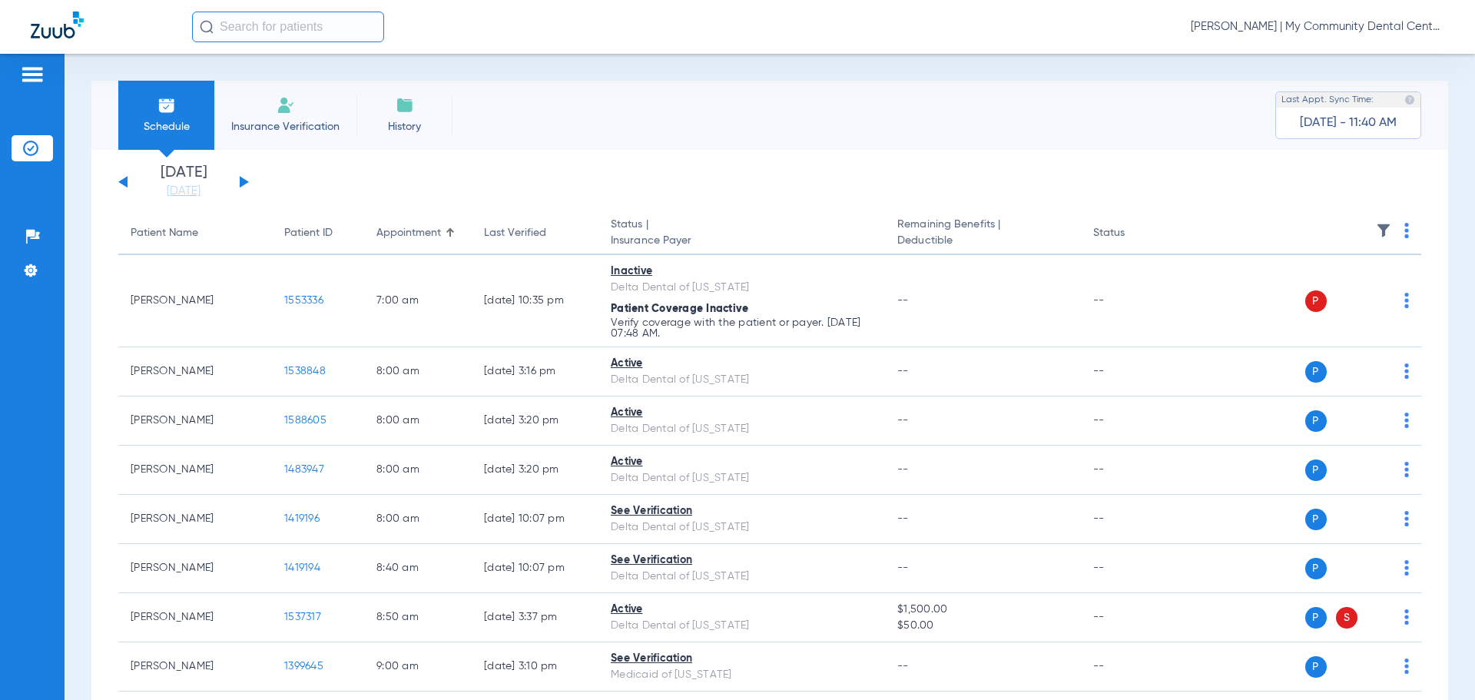
click at [242, 182] on button at bounding box center [244, 182] width 9 height 12
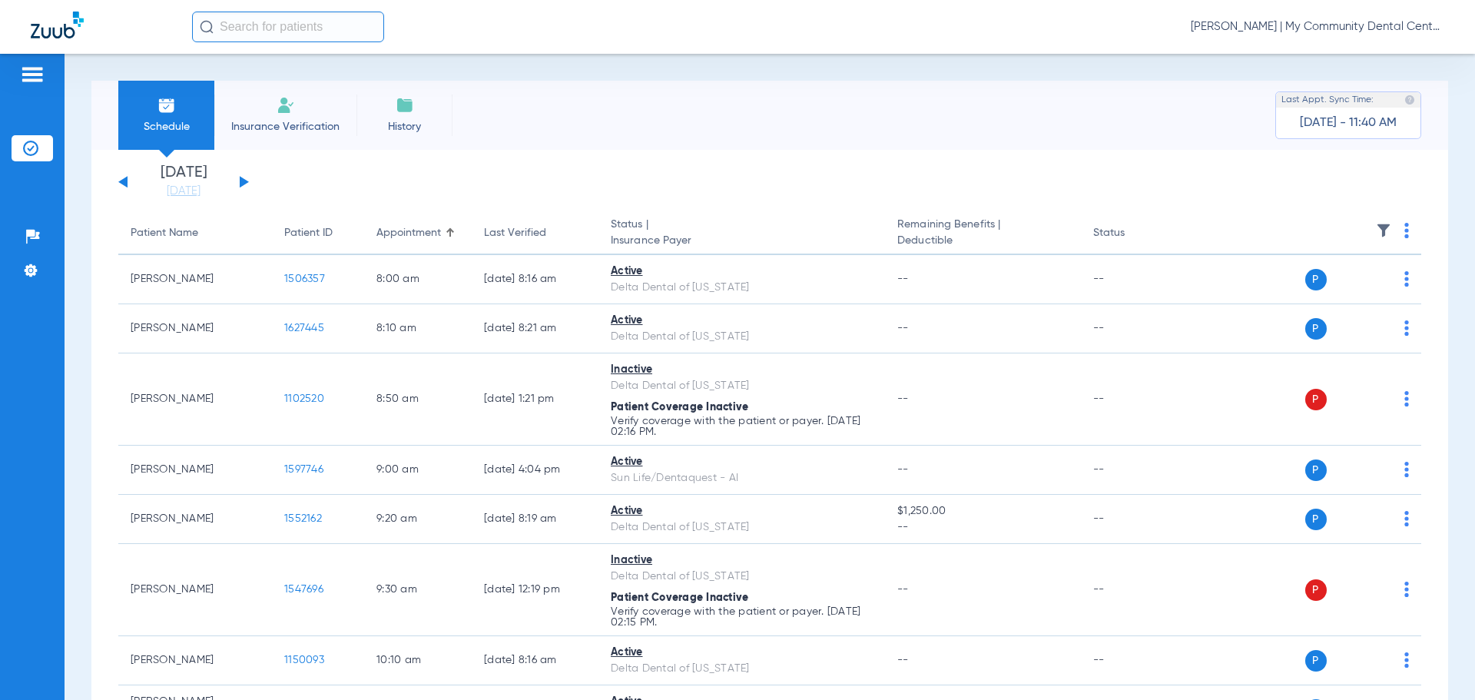
click at [1405, 232] on img at bounding box center [1407, 230] width 5 height 15
click at [1372, 287] on span "Verify All" at bounding box center [1338, 291] width 92 height 11
click at [190, 195] on link "[DATE]" at bounding box center [184, 191] width 92 height 15
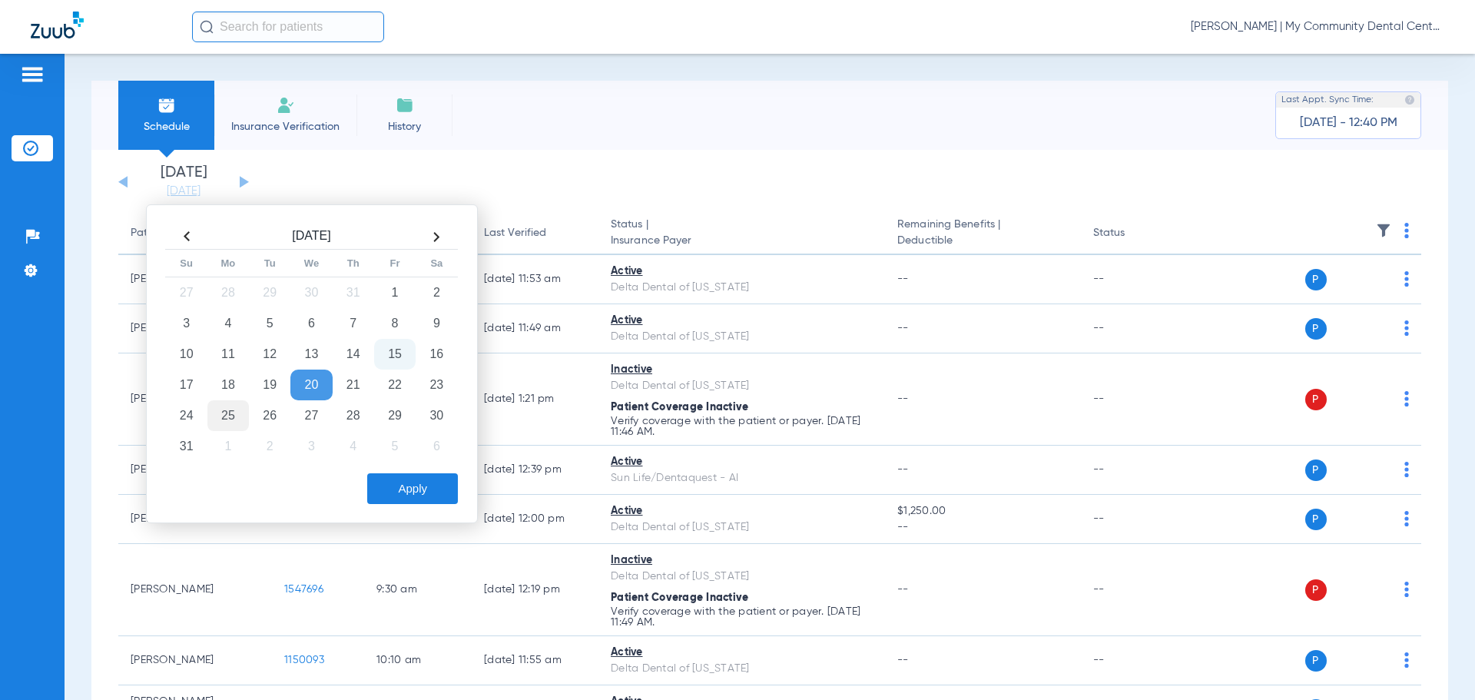
click at [244, 420] on td "25" at bounding box center [227, 415] width 41 height 31
click at [382, 469] on div "Apply" at bounding box center [310, 485] width 296 height 38
drag, startPoint x: 383, startPoint y: 481, endPoint x: 423, endPoint y: 423, distance: 70.6
click at [382, 481] on button "Apply" at bounding box center [412, 488] width 91 height 31
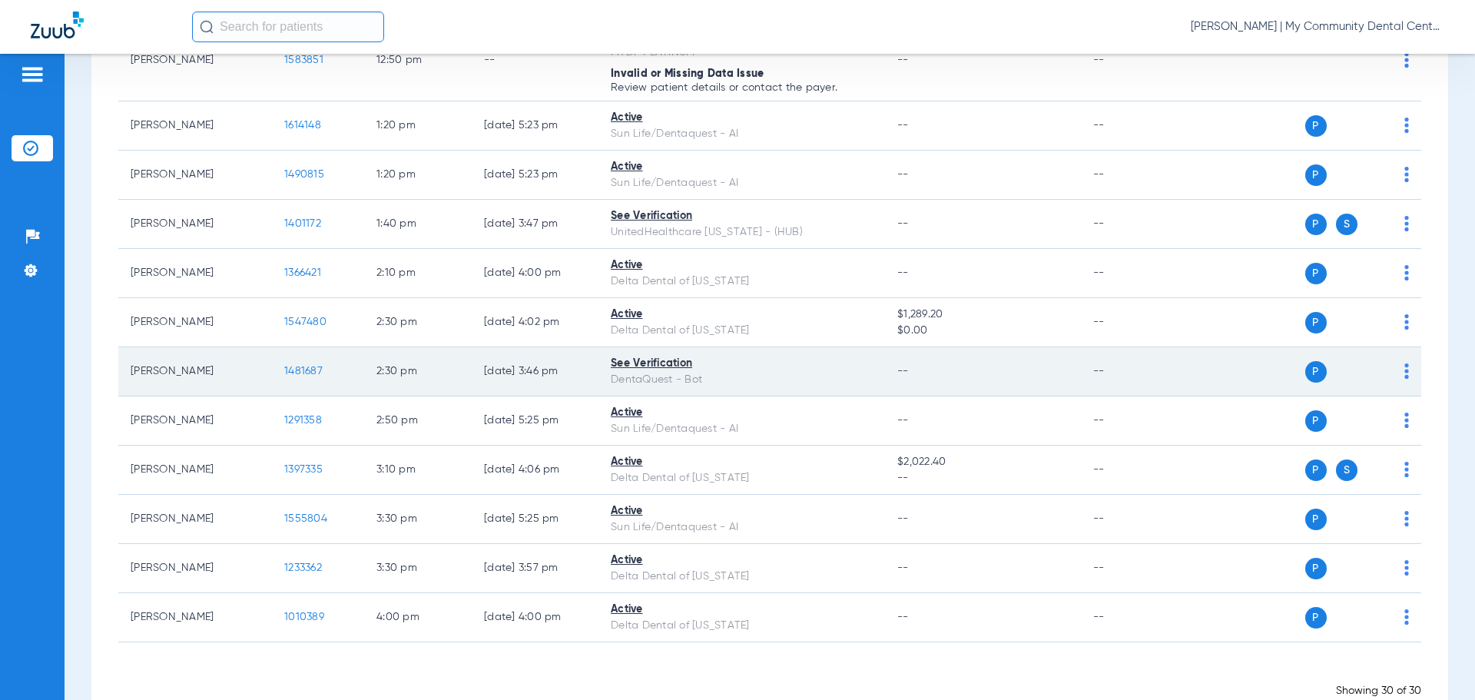
scroll to position [1392, 0]
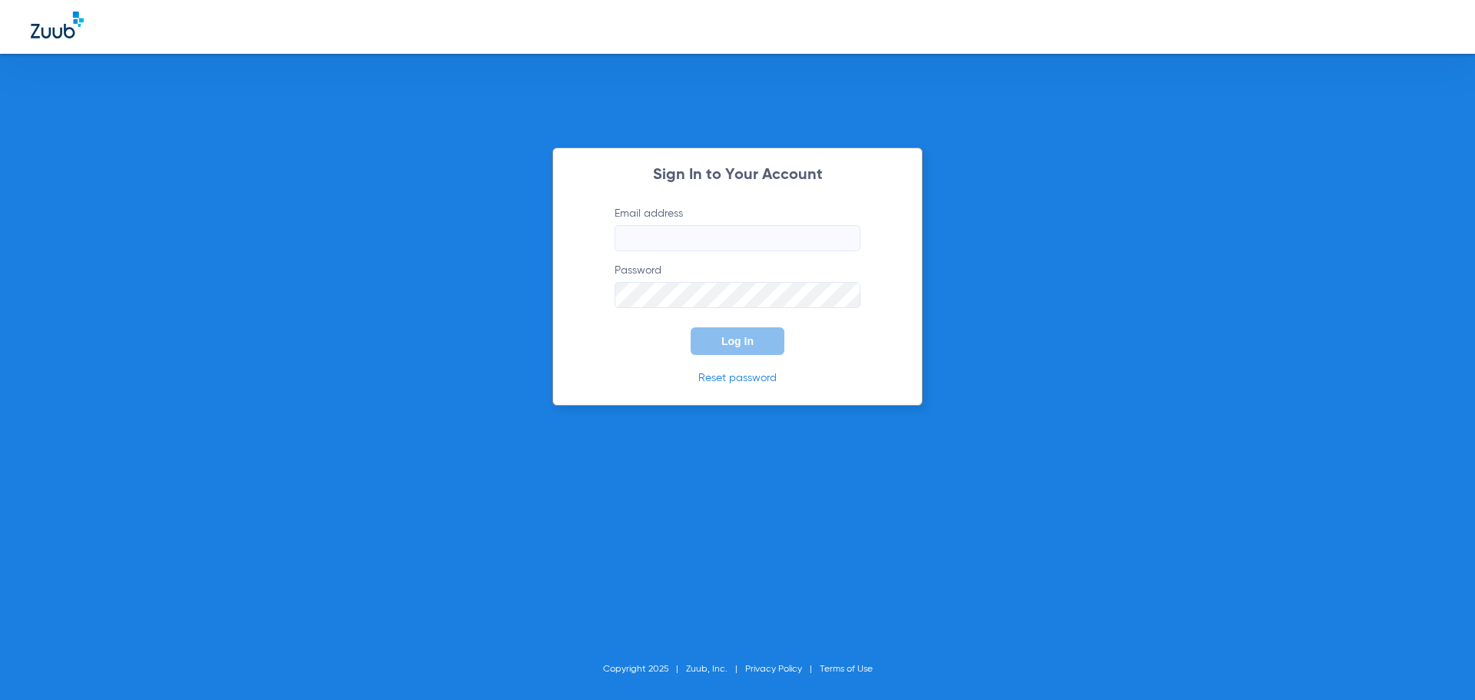
type input "[EMAIL_ADDRESS][DOMAIN_NAME]"
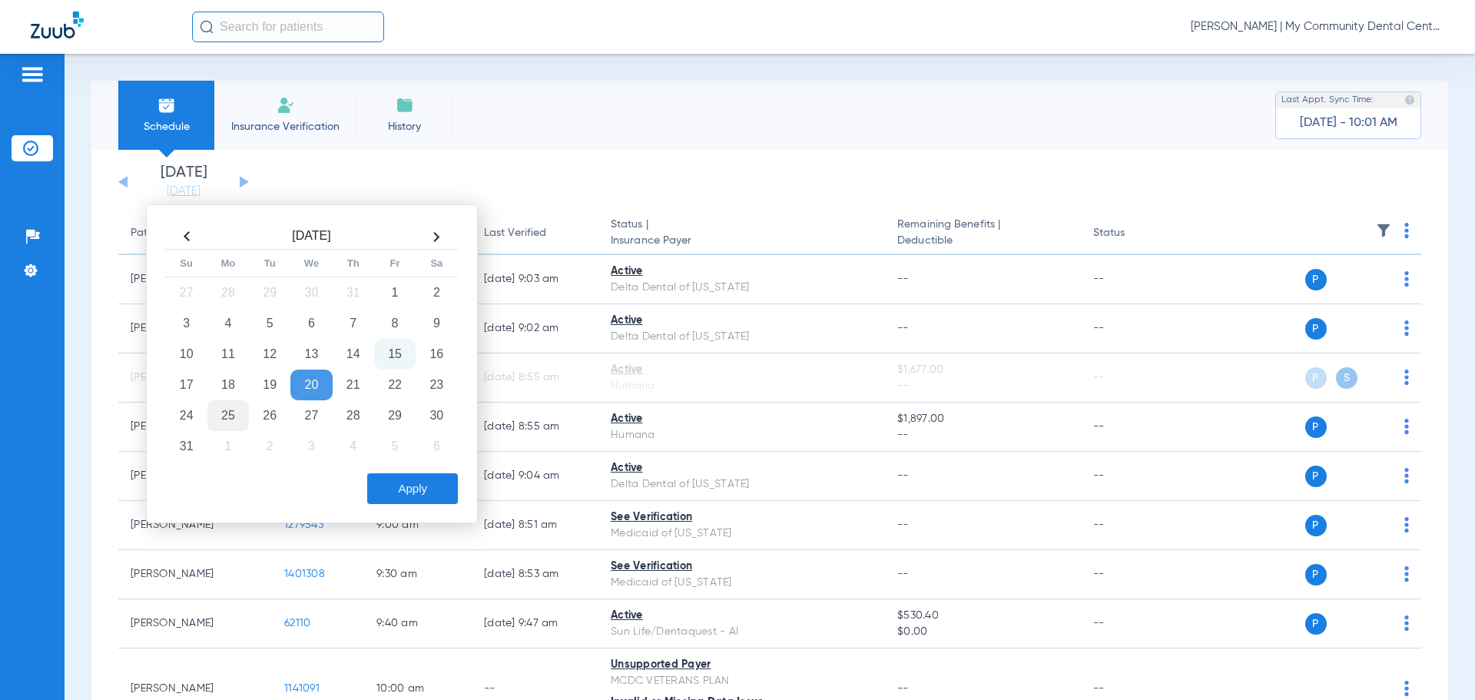
click at [231, 425] on td "25" at bounding box center [227, 415] width 41 height 31
drag, startPoint x: 393, startPoint y: 487, endPoint x: 416, endPoint y: 475, distance: 26.8
click at [393, 488] on button "Apply" at bounding box center [412, 488] width 91 height 31
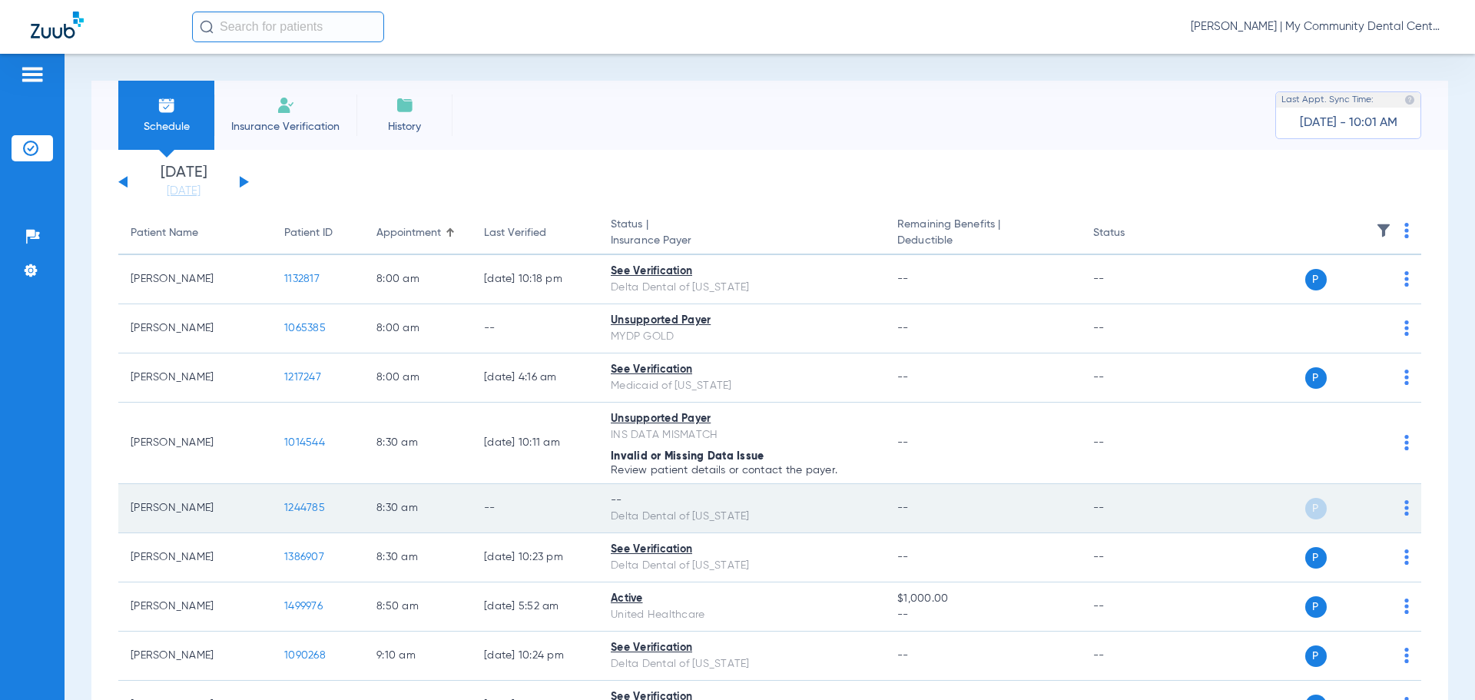
click at [1405, 509] on img at bounding box center [1407, 507] width 5 height 15
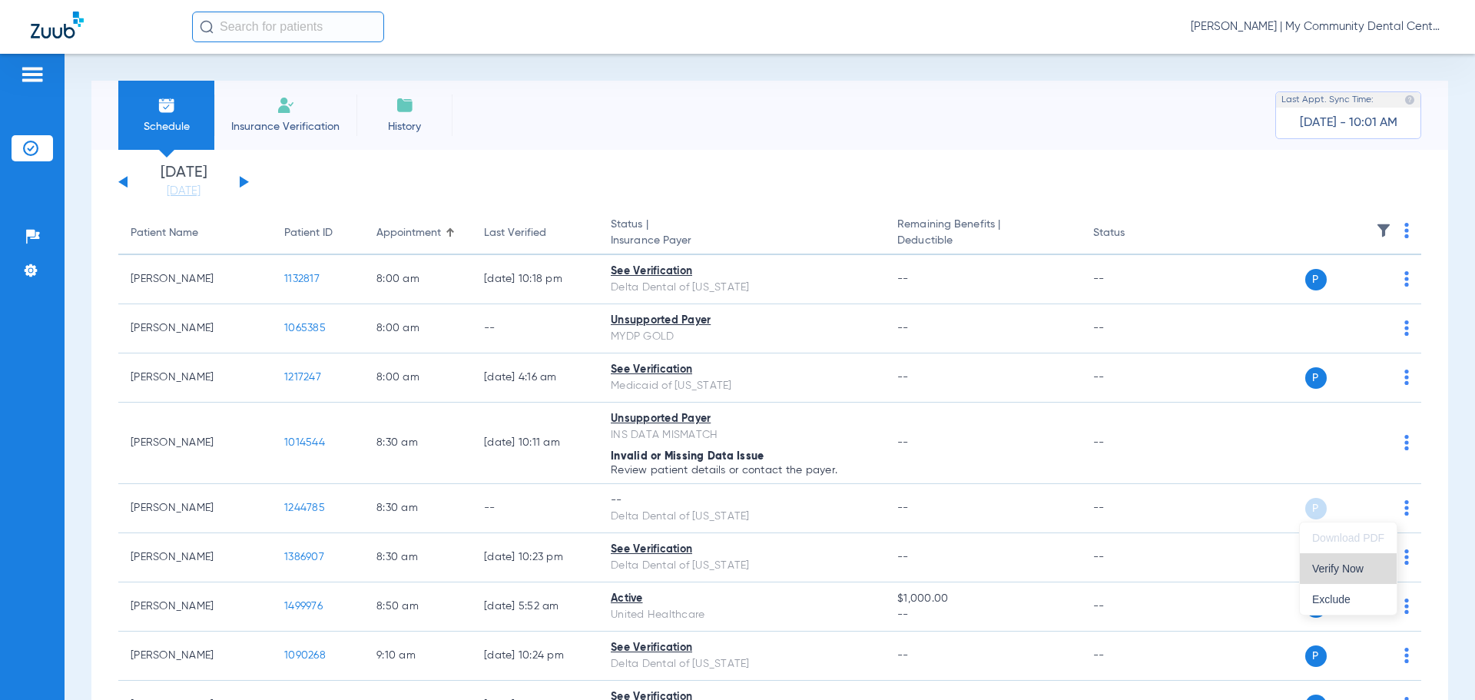
click at [1362, 563] on span "Verify Now" at bounding box center [1348, 568] width 72 height 11
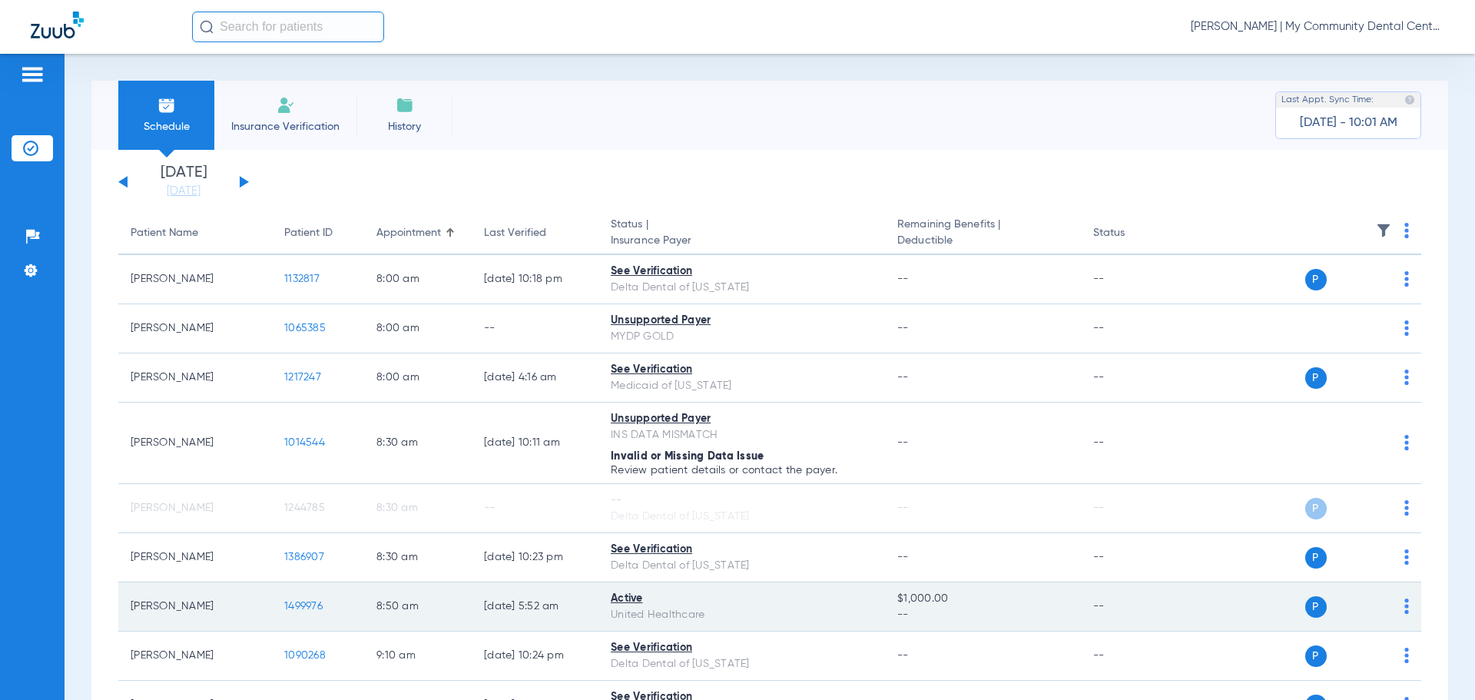
click at [1405, 613] on img at bounding box center [1407, 606] width 5 height 15
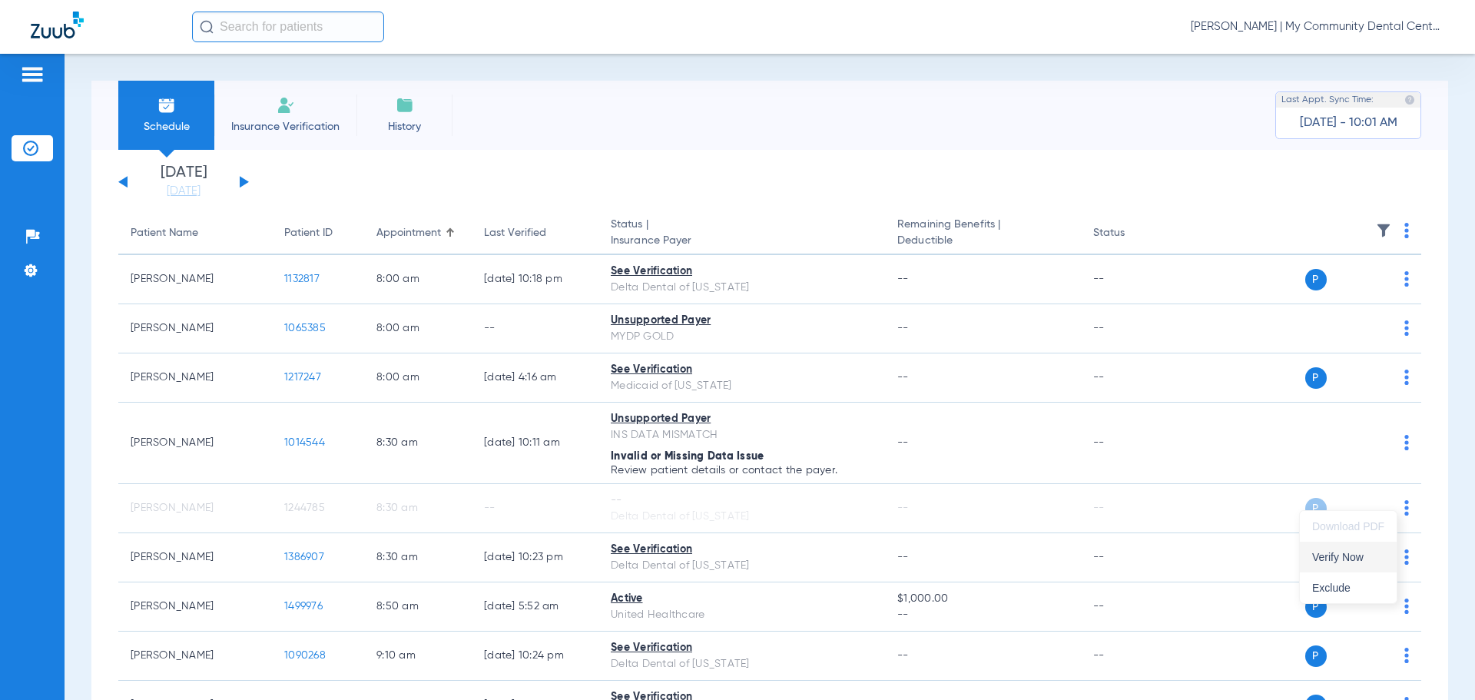
click at [1370, 566] on button "Verify Now" at bounding box center [1348, 557] width 97 height 31
click at [1405, 231] on img at bounding box center [1407, 230] width 5 height 15
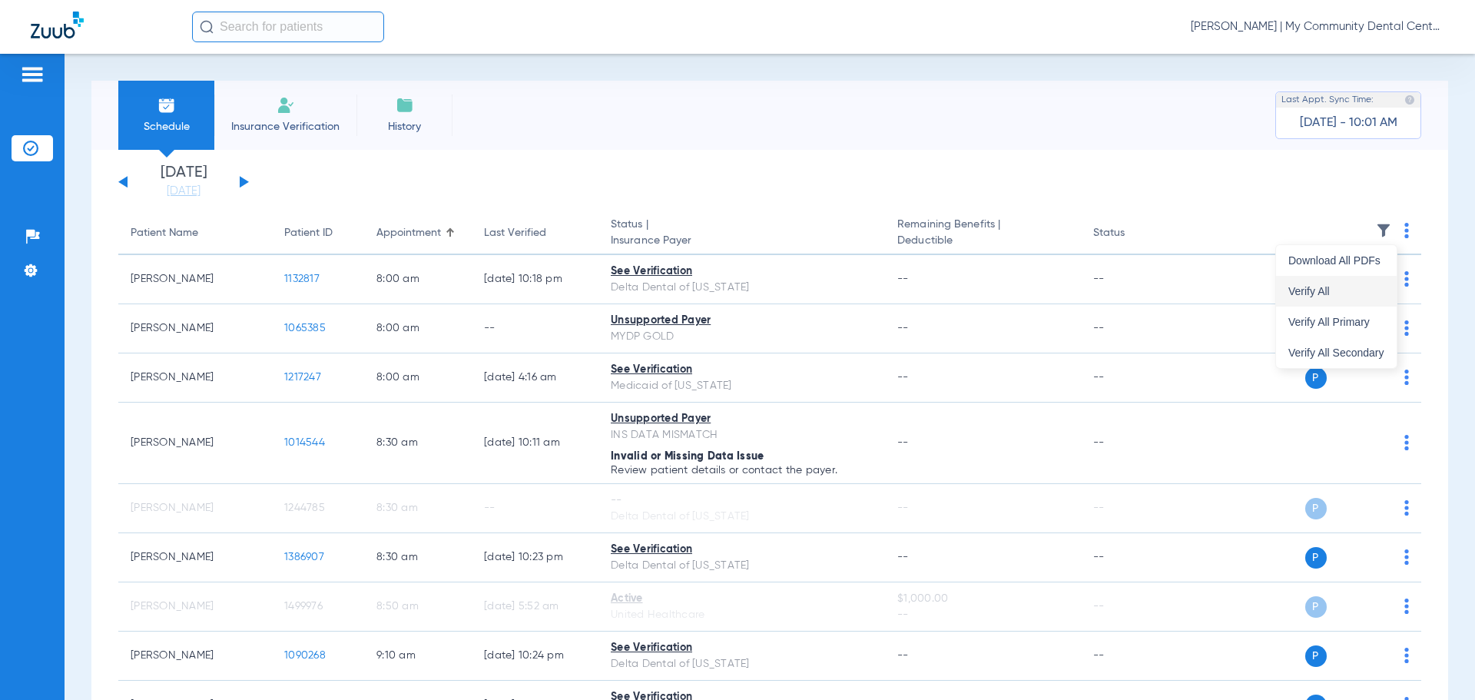
click at [1314, 287] on span "Verify All" at bounding box center [1337, 291] width 96 height 11
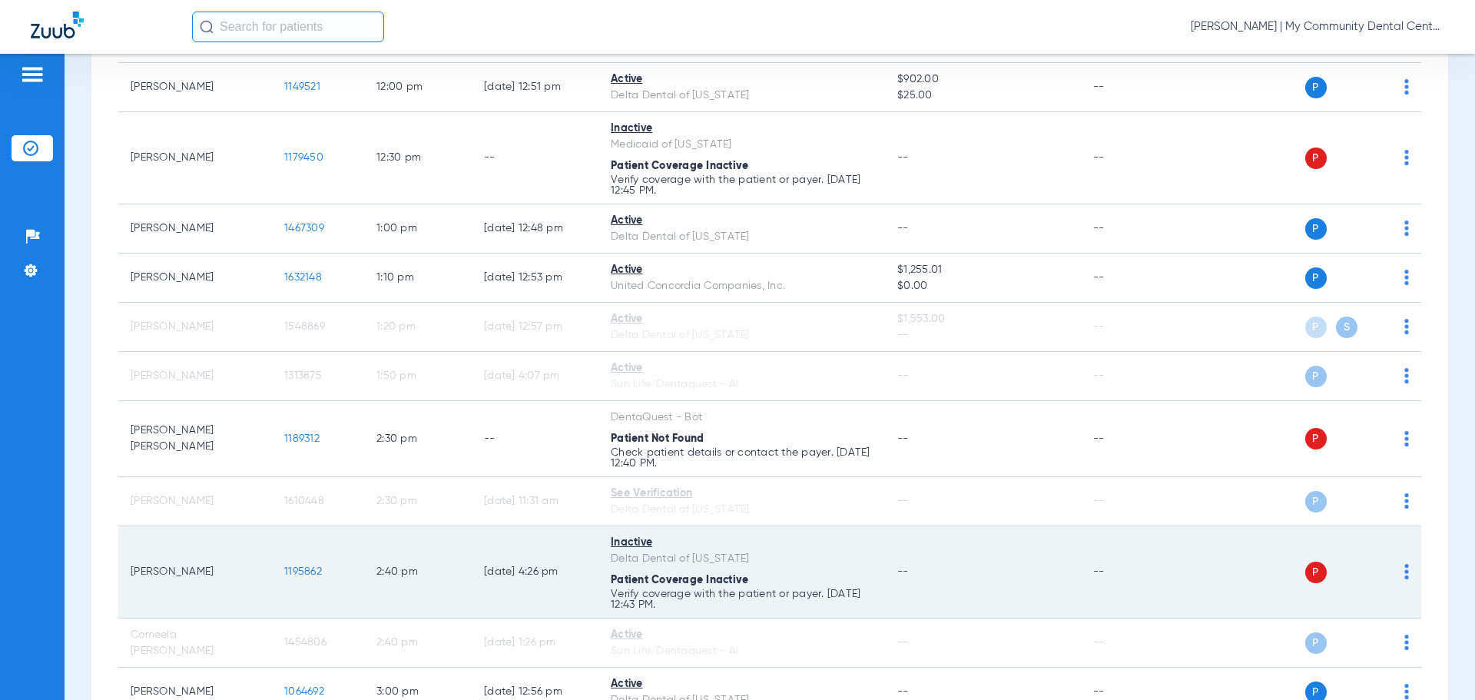
scroll to position [1415, 0]
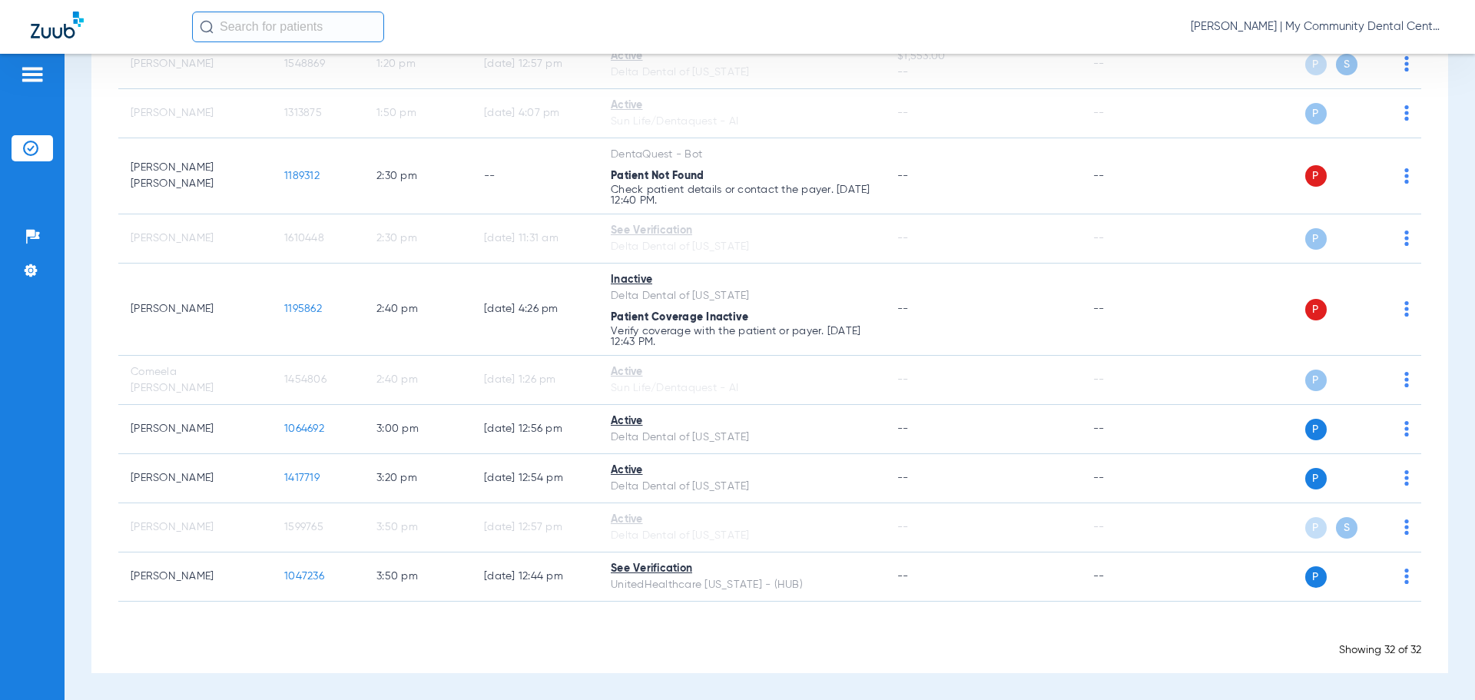
click at [1354, 31] on span "Carly Noble - Hart | My Community Dental Centers" at bounding box center [1318, 26] width 254 height 15
click at [1366, 92] on button "Log out" at bounding box center [1387, 85] width 111 height 31
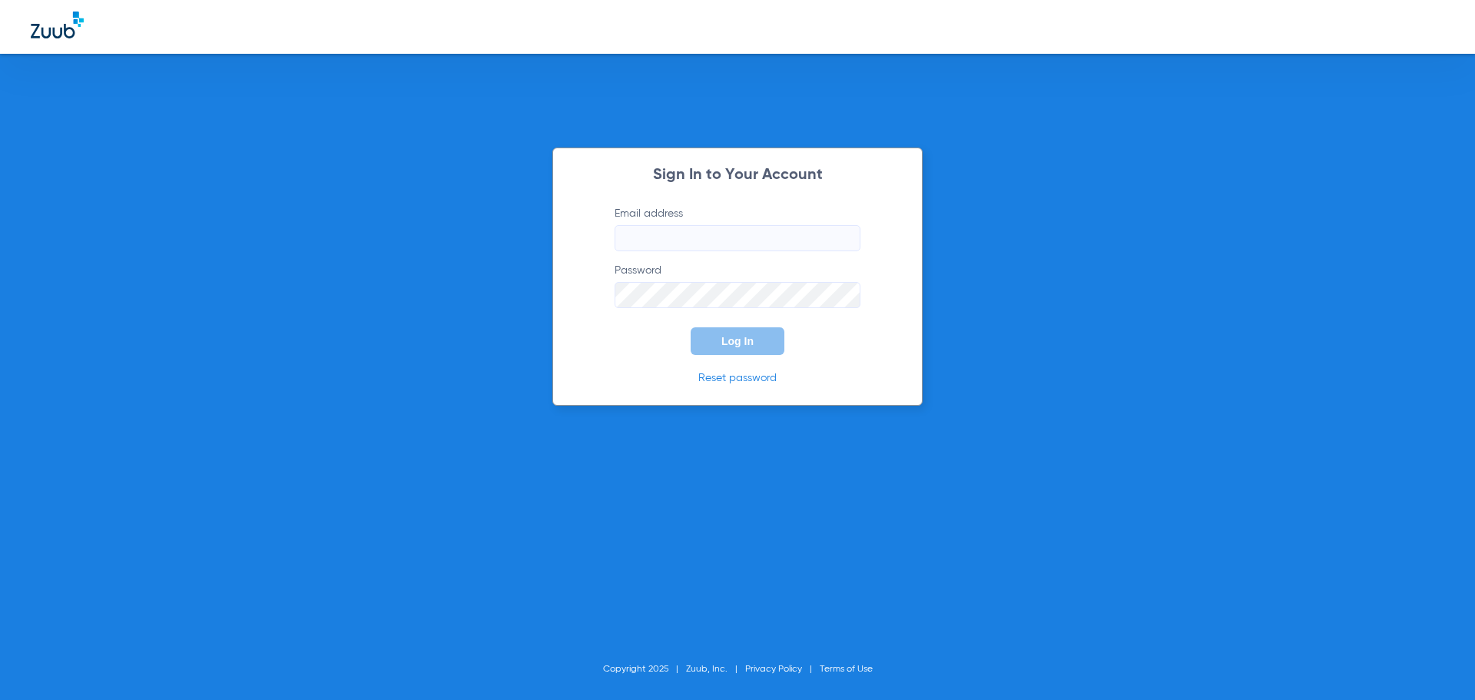
type input "[EMAIL_ADDRESS][DOMAIN_NAME]"
click at [706, 352] on button "Log In" at bounding box center [738, 341] width 94 height 28
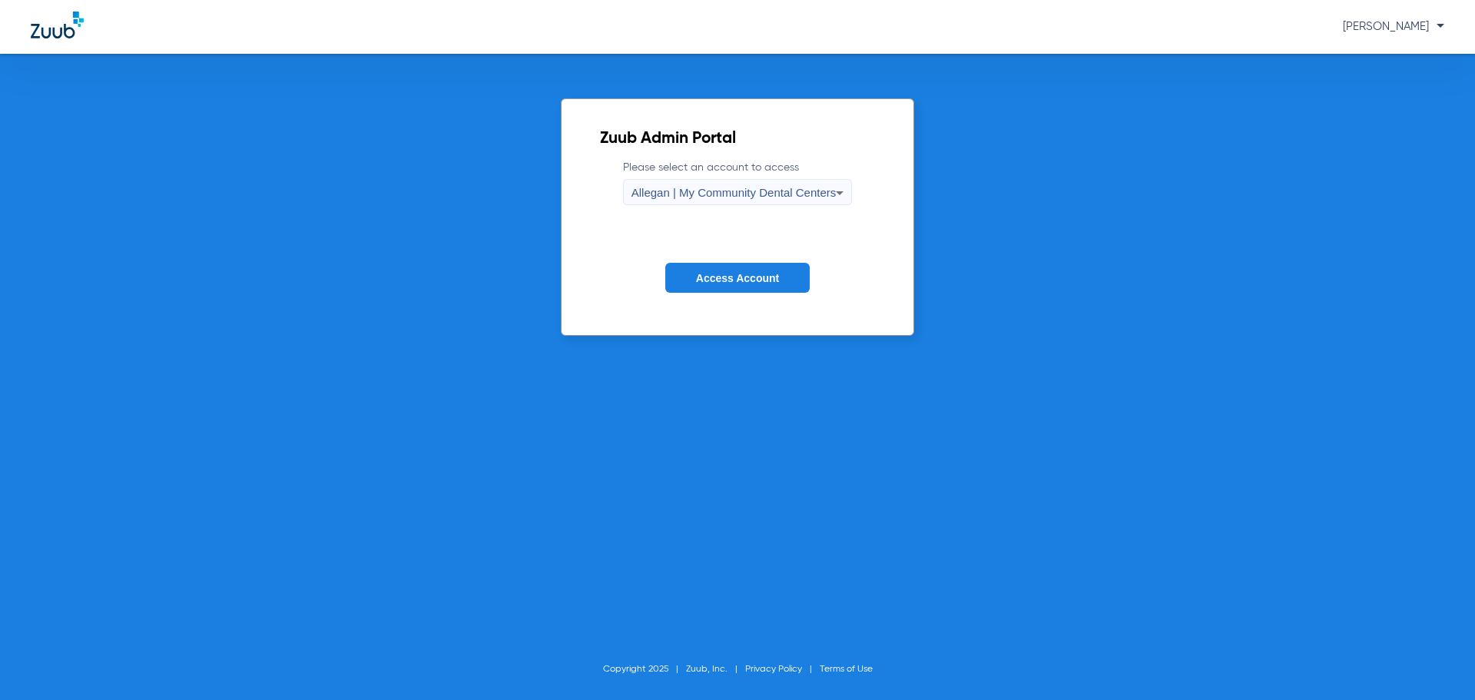
click at [687, 181] on div "Allegan | My Community Dental Centers" at bounding box center [734, 193] width 205 height 26
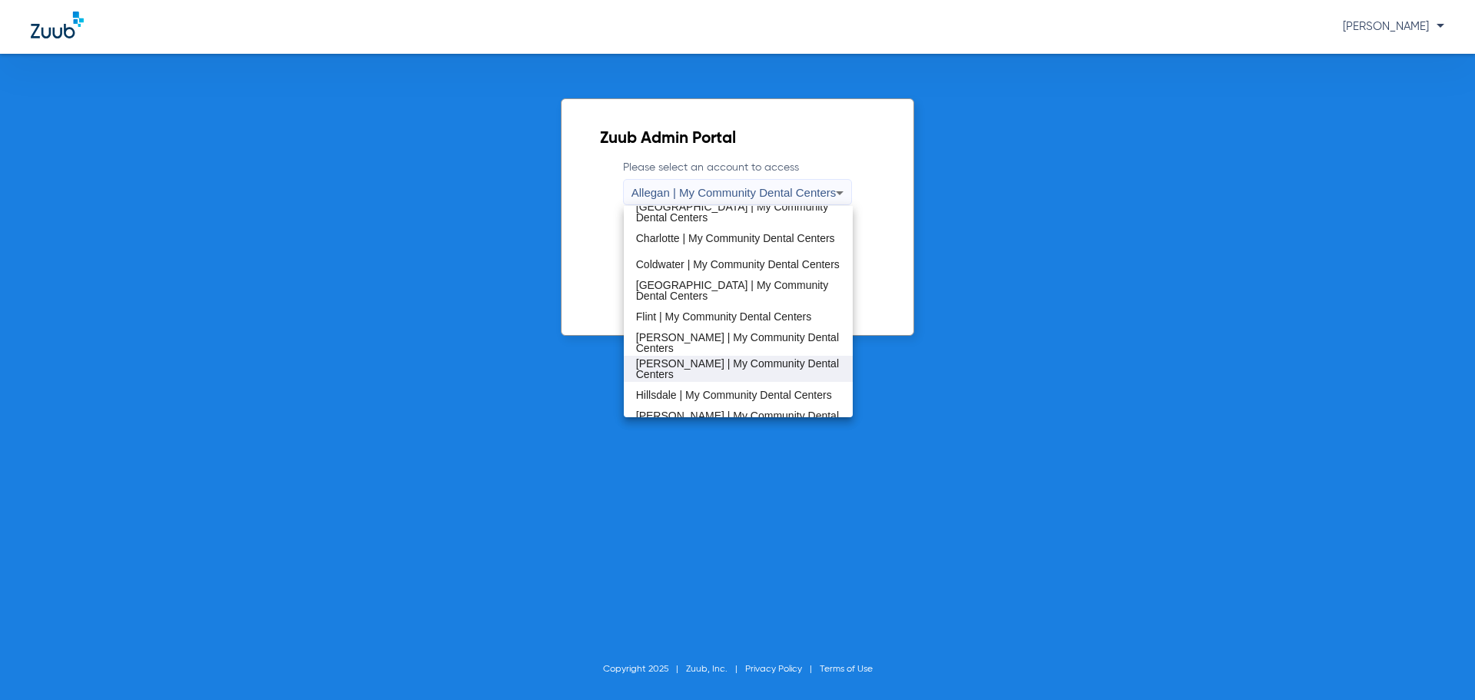
scroll to position [187, 0]
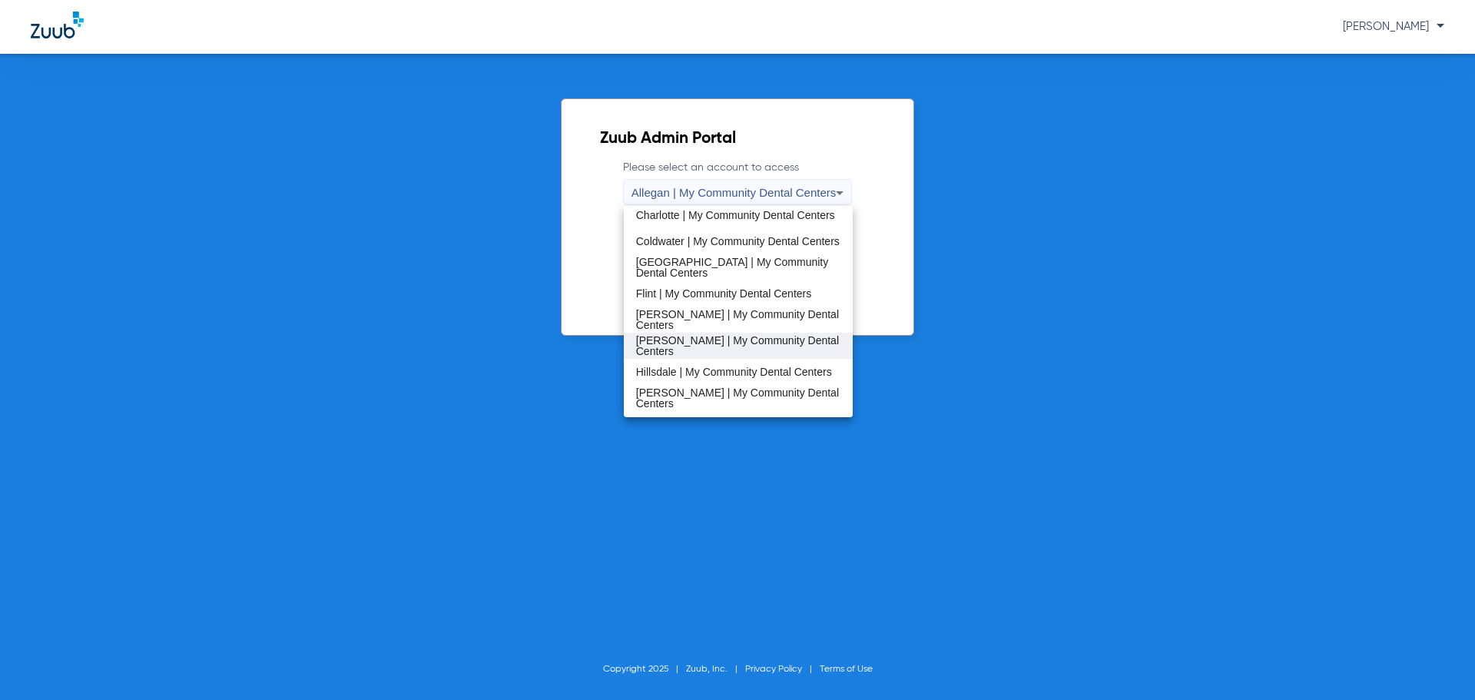
click at [680, 349] on span "Hart | My Community Dental Centers" at bounding box center [738, 346] width 205 height 22
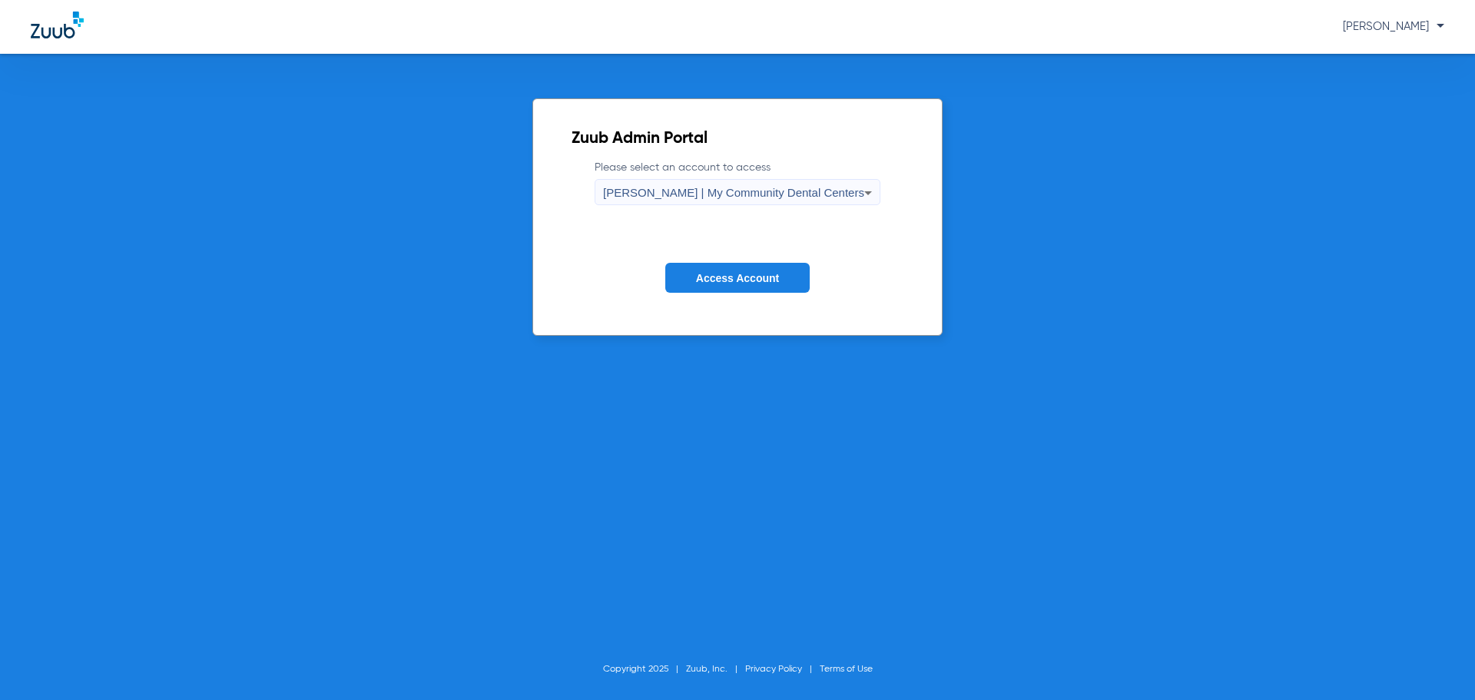
click at [724, 283] on span "Access Account" at bounding box center [737, 278] width 83 height 12
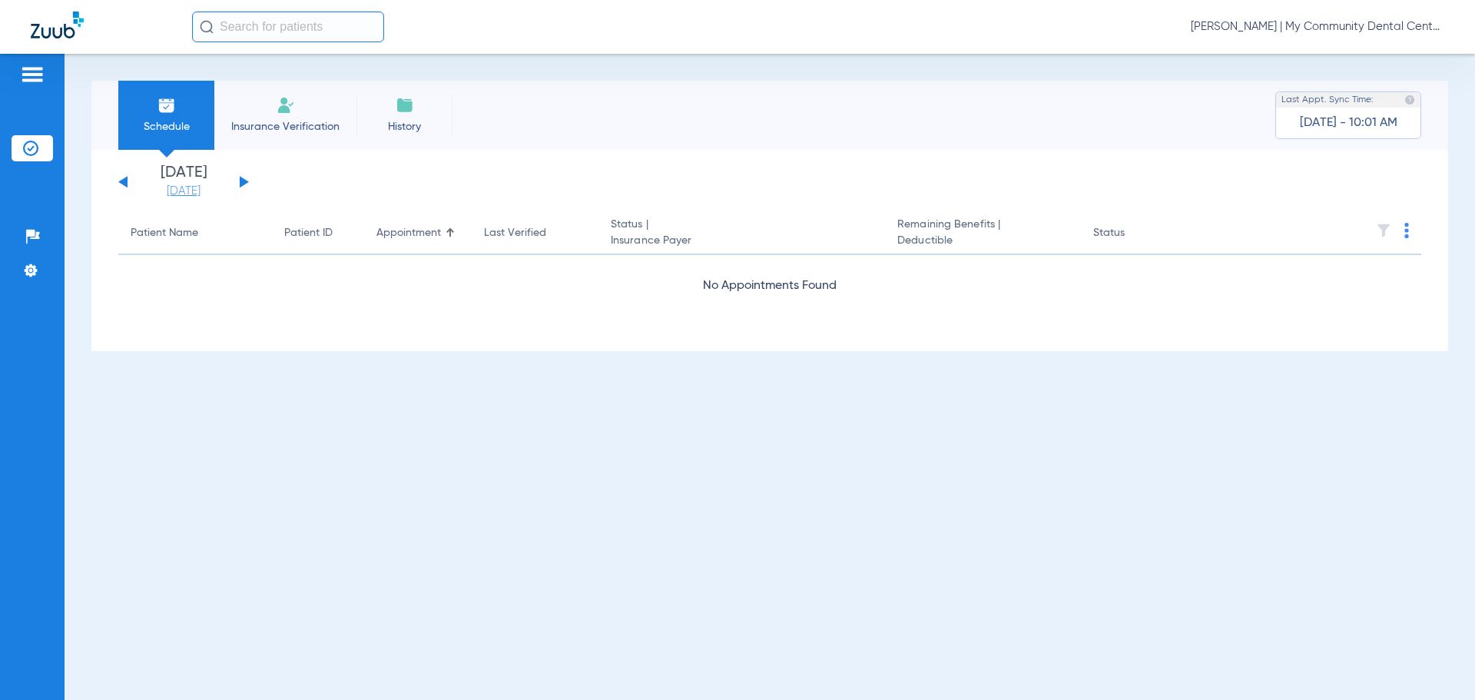
click at [164, 187] on link "[DATE]" at bounding box center [184, 191] width 92 height 15
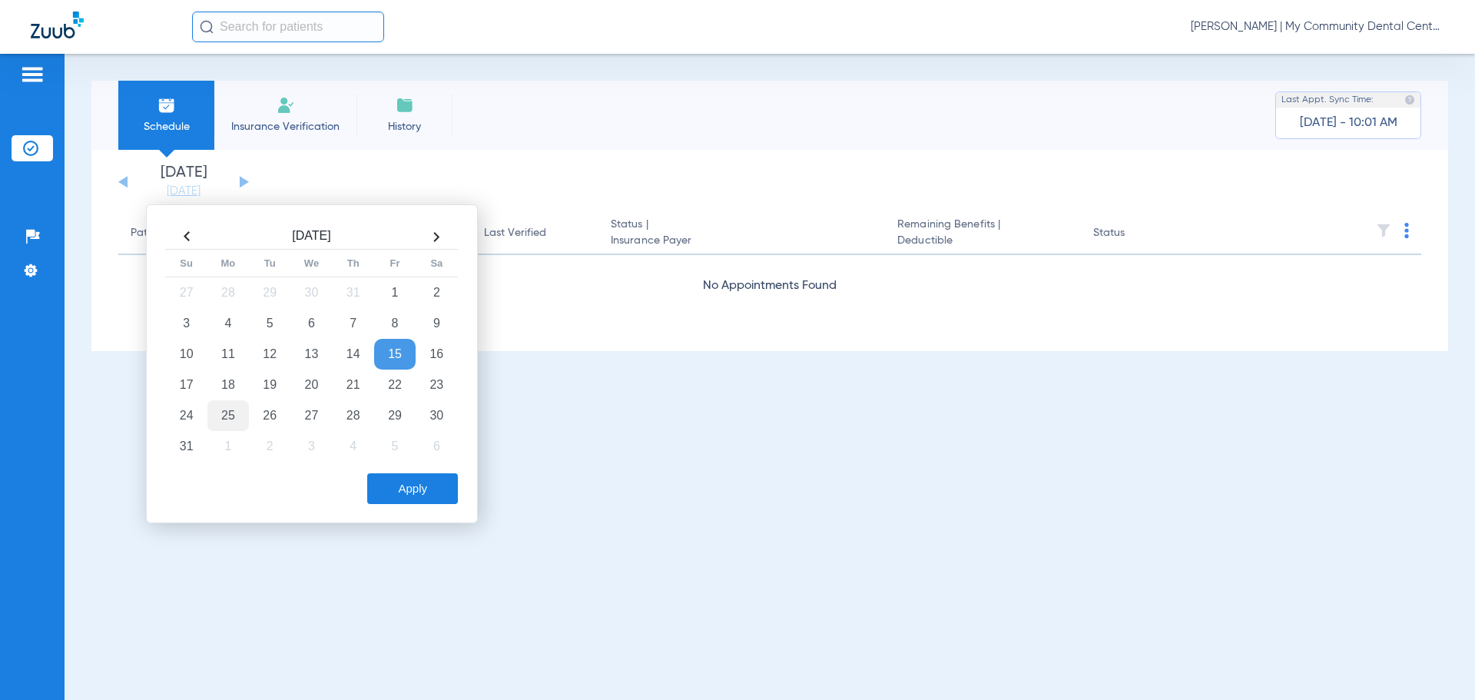
click at [234, 413] on td "25" at bounding box center [227, 415] width 41 height 31
drag, startPoint x: 419, startPoint y: 495, endPoint x: 414, endPoint y: 488, distance: 8.3
click at [418, 492] on button "Apply" at bounding box center [412, 488] width 91 height 31
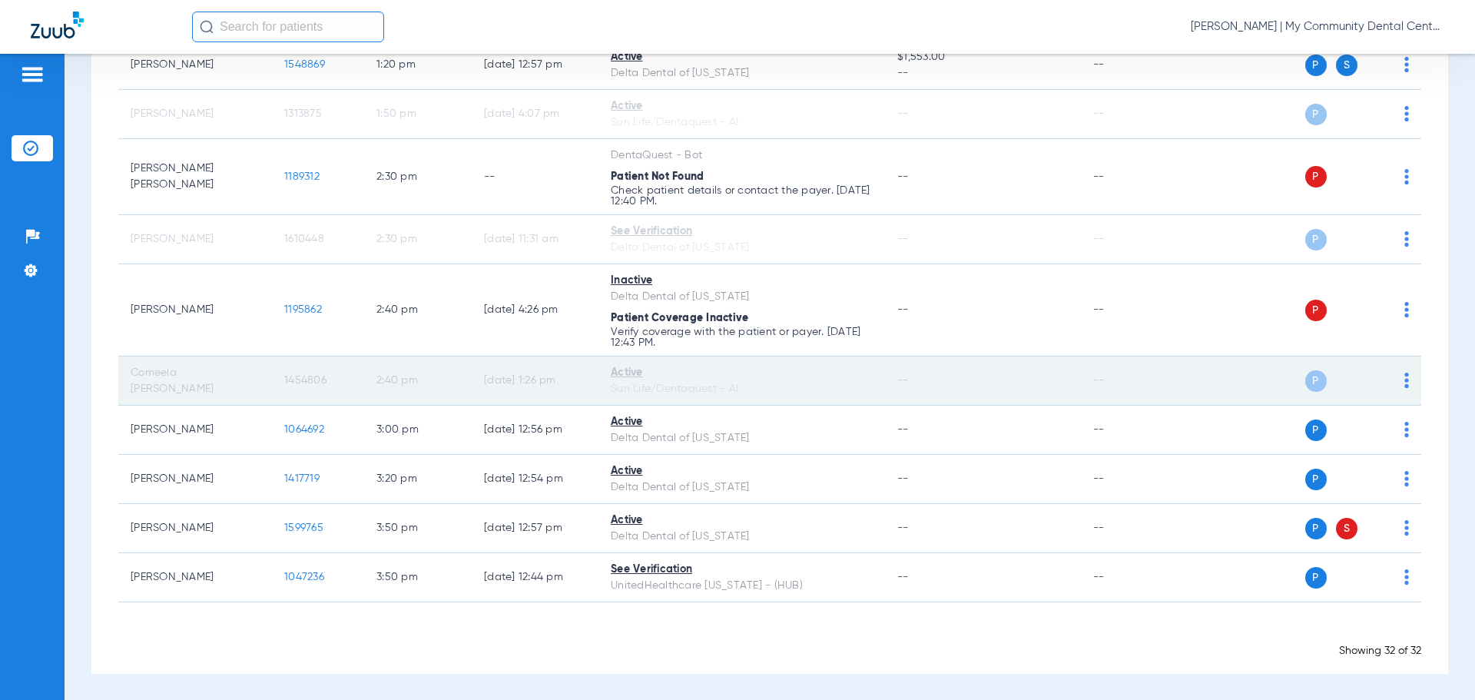
scroll to position [1415, 0]
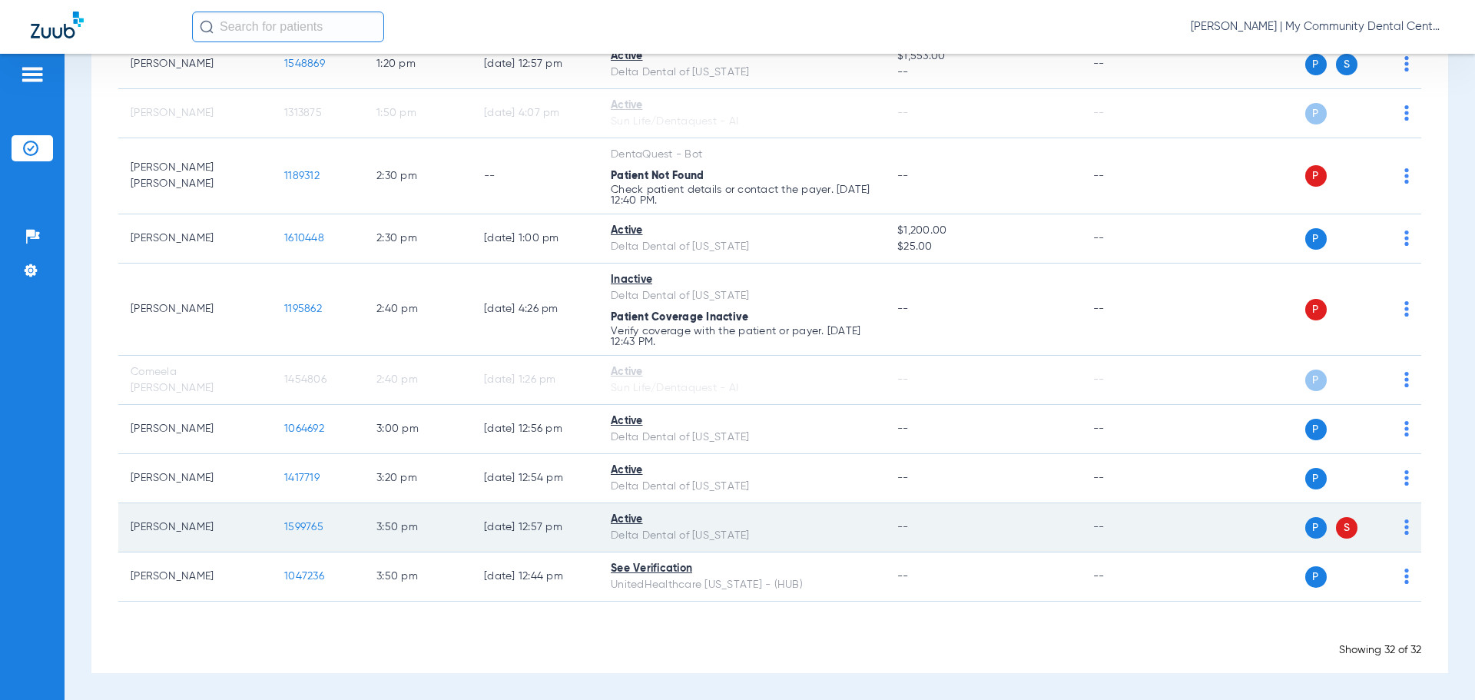
click at [320, 528] on span "1599765" at bounding box center [303, 527] width 39 height 11
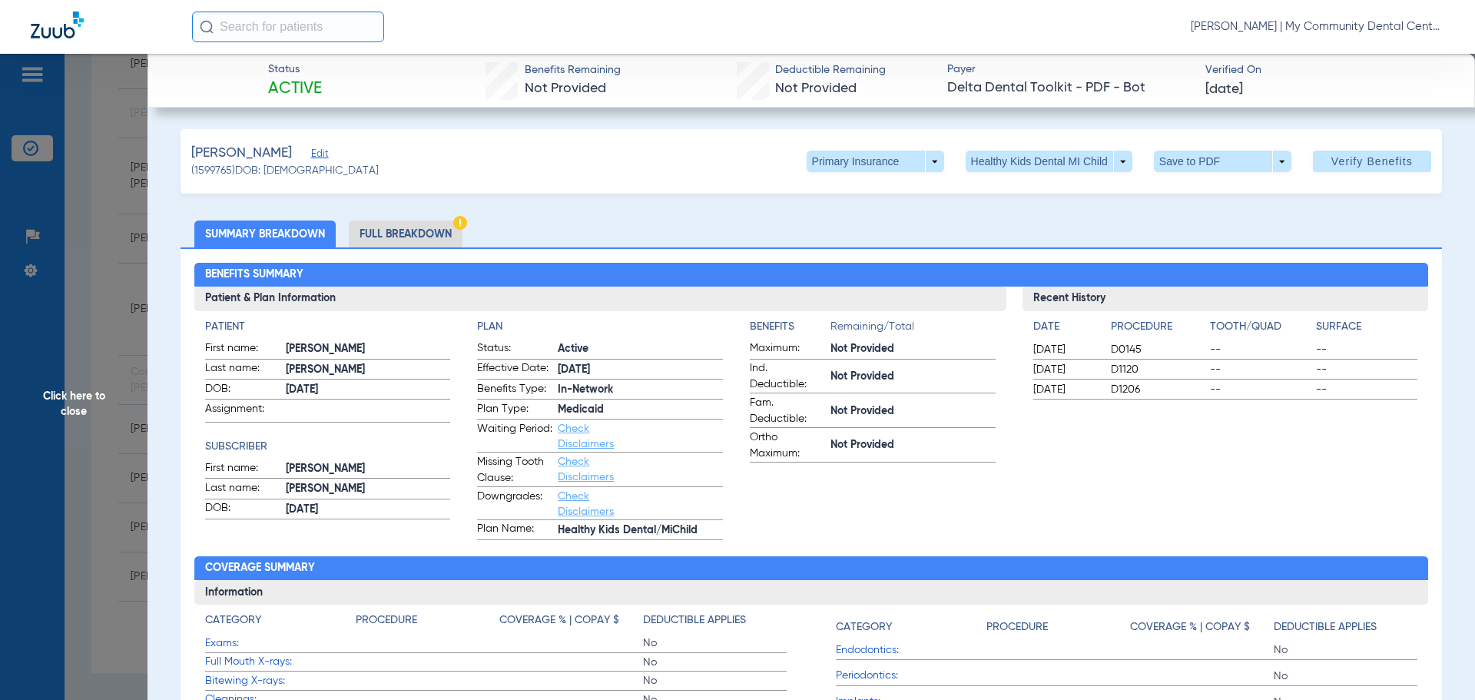
drag, startPoint x: 72, startPoint y: 403, endPoint x: 248, endPoint y: 423, distance: 177.1
click at [72, 403] on span "Click here to close" at bounding box center [74, 404] width 148 height 700
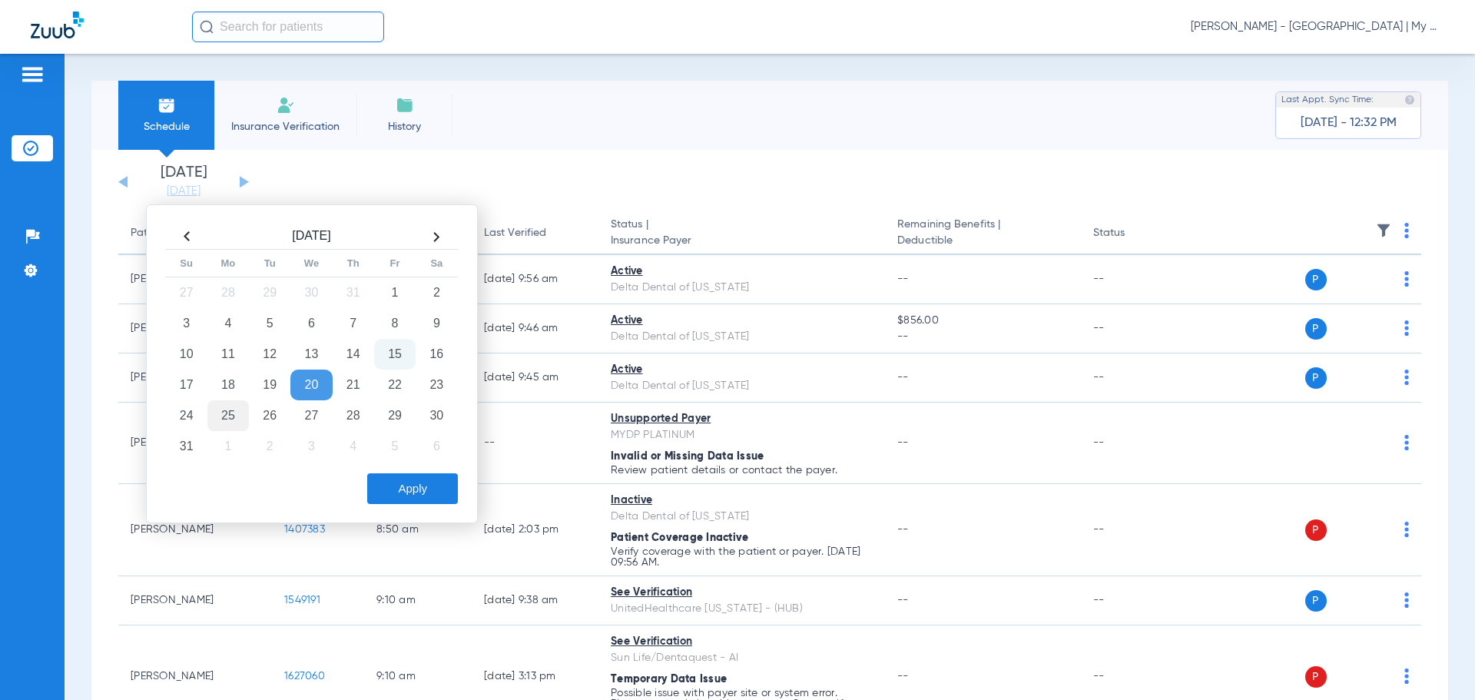
click at [222, 423] on td "25" at bounding box center [227, 415] width 41 height 31
click at [419, 486] on button "Apply" at bounding box center [412, 488] width 91 height 31
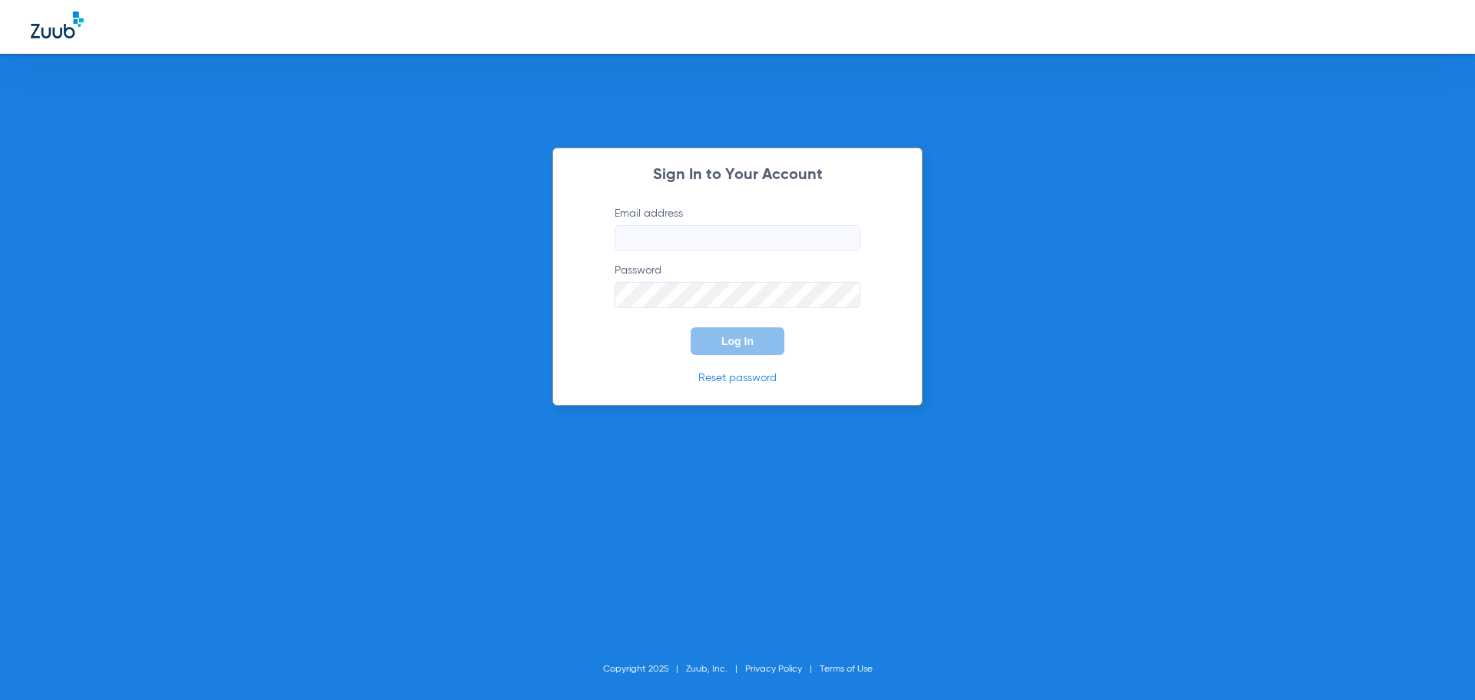
type input "[EMAIL_ADDRESS][DOMAIN_NAME]"
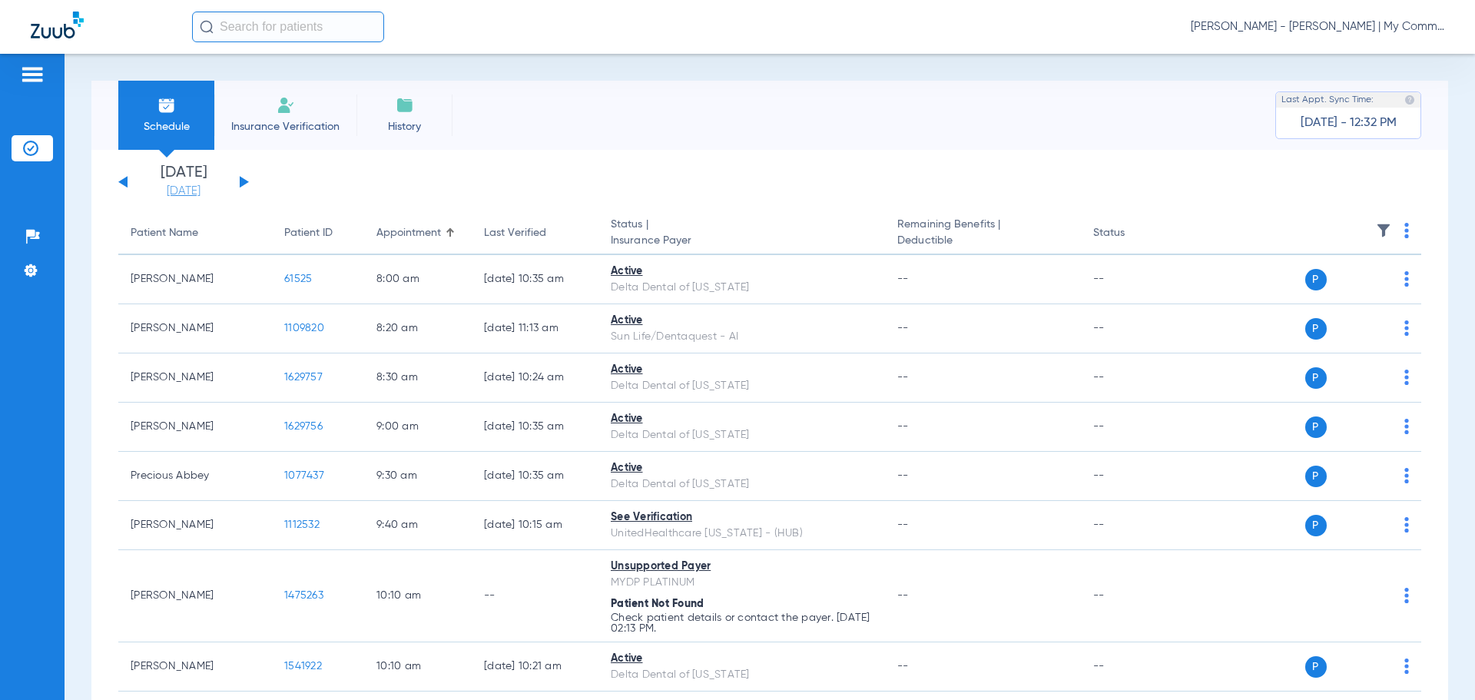
click at [194, 188] on link "[DATE]" at bounding box center [184, 191] width 92 height 15
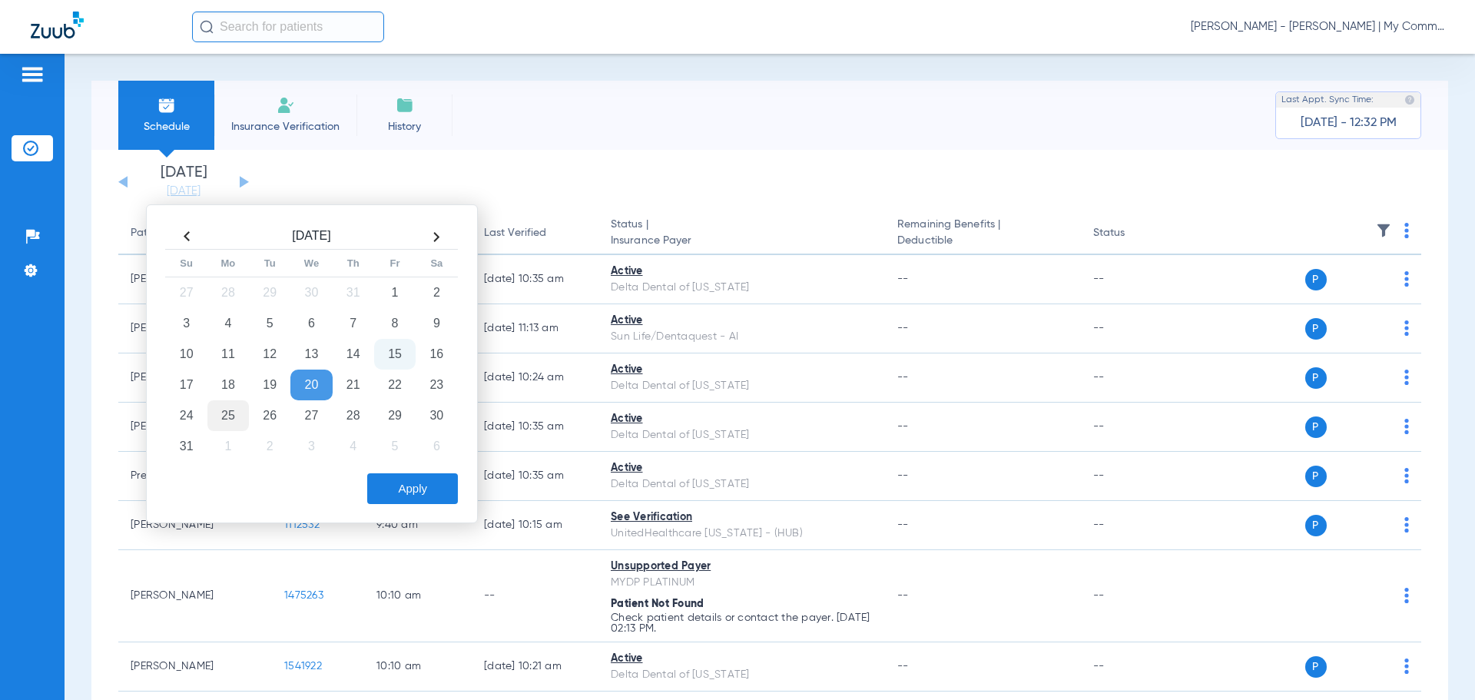
click at [234, 423] on td "25" at bounding box center [227, 415] width 41 height 31
click at [395, 480] on button "Apply" at bounding box center [412, 488] width 91 height 31
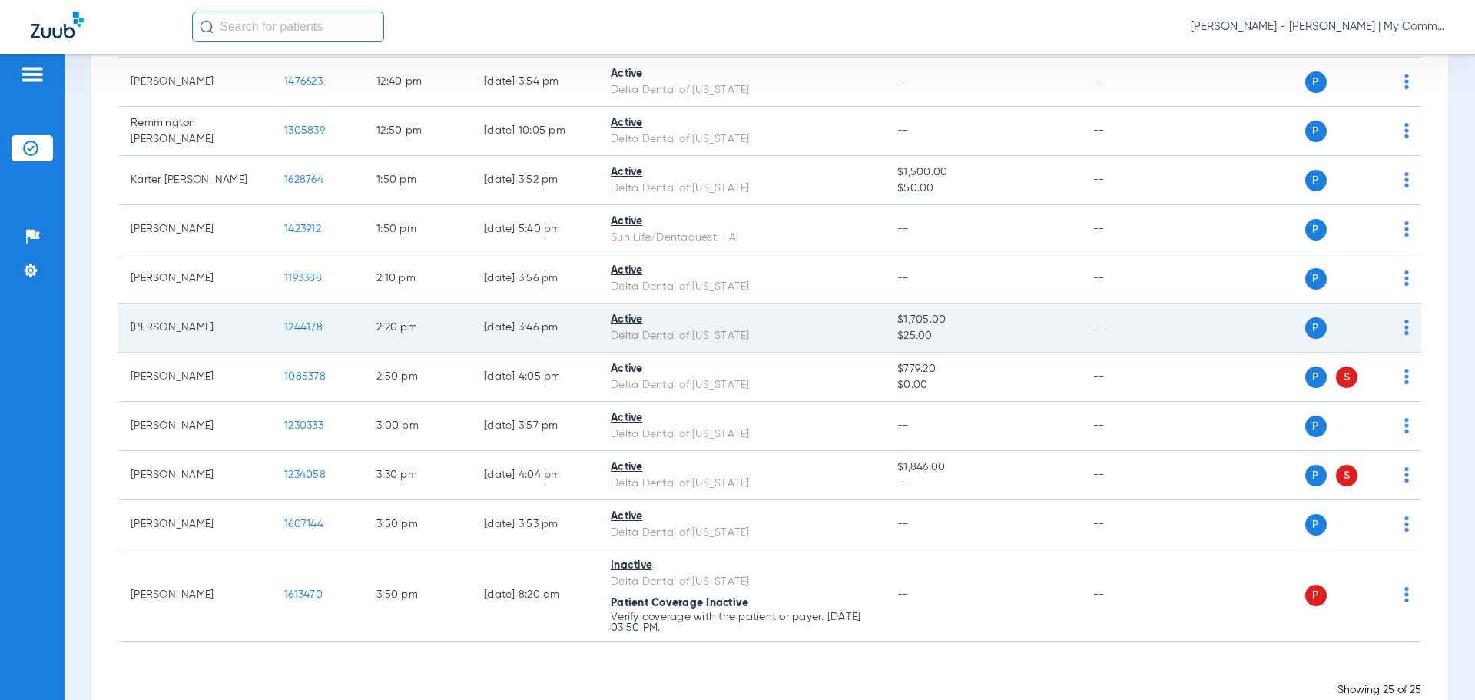
scroll to position [999, 0]
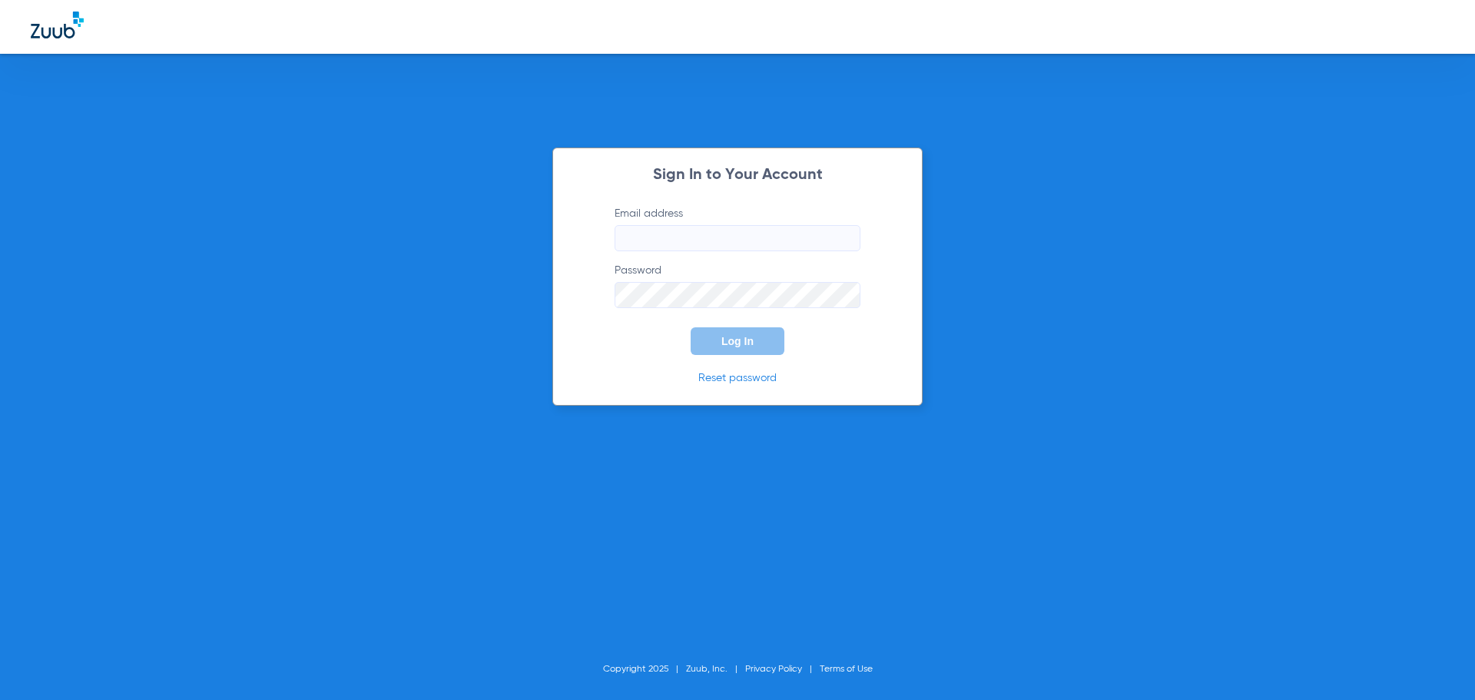
type input "[EMAIL_ADDRESS][DOMAIN_NAME]"
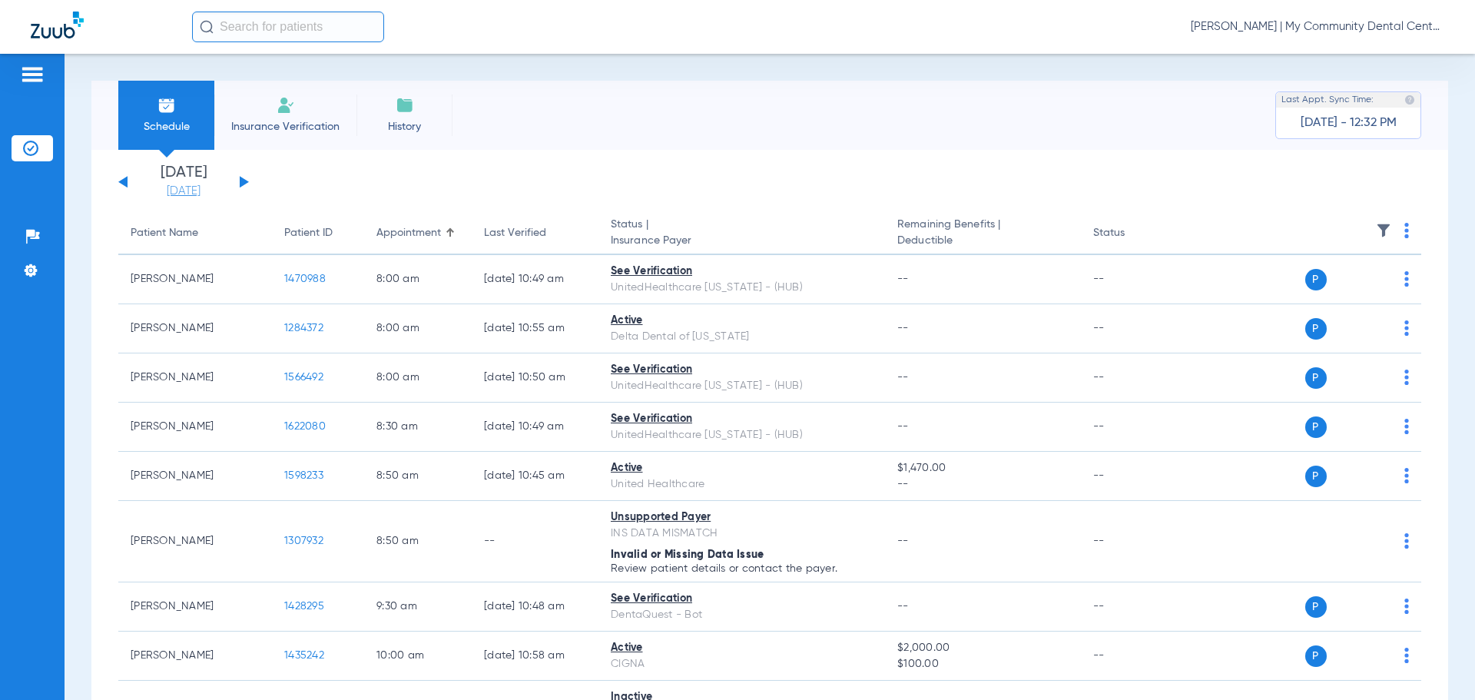
click at [193, 193] on link "[DATE]" at bounding box center [184, 191] width 92 height 15
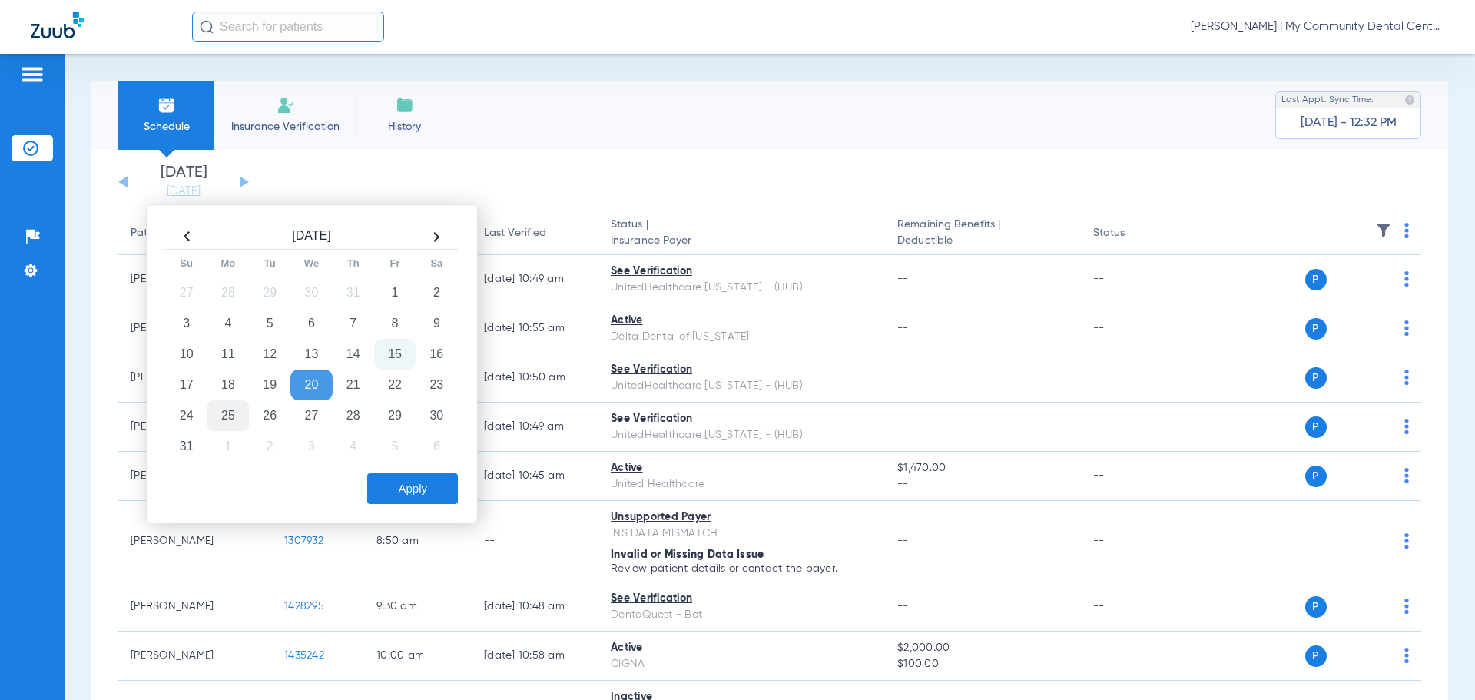
click at [234, 414] on td "25" at bounding box center [227, 415] width 41 height 31
click at [390, 483] on button "Apply" at bounding box center [412, 488] width 91 height 31
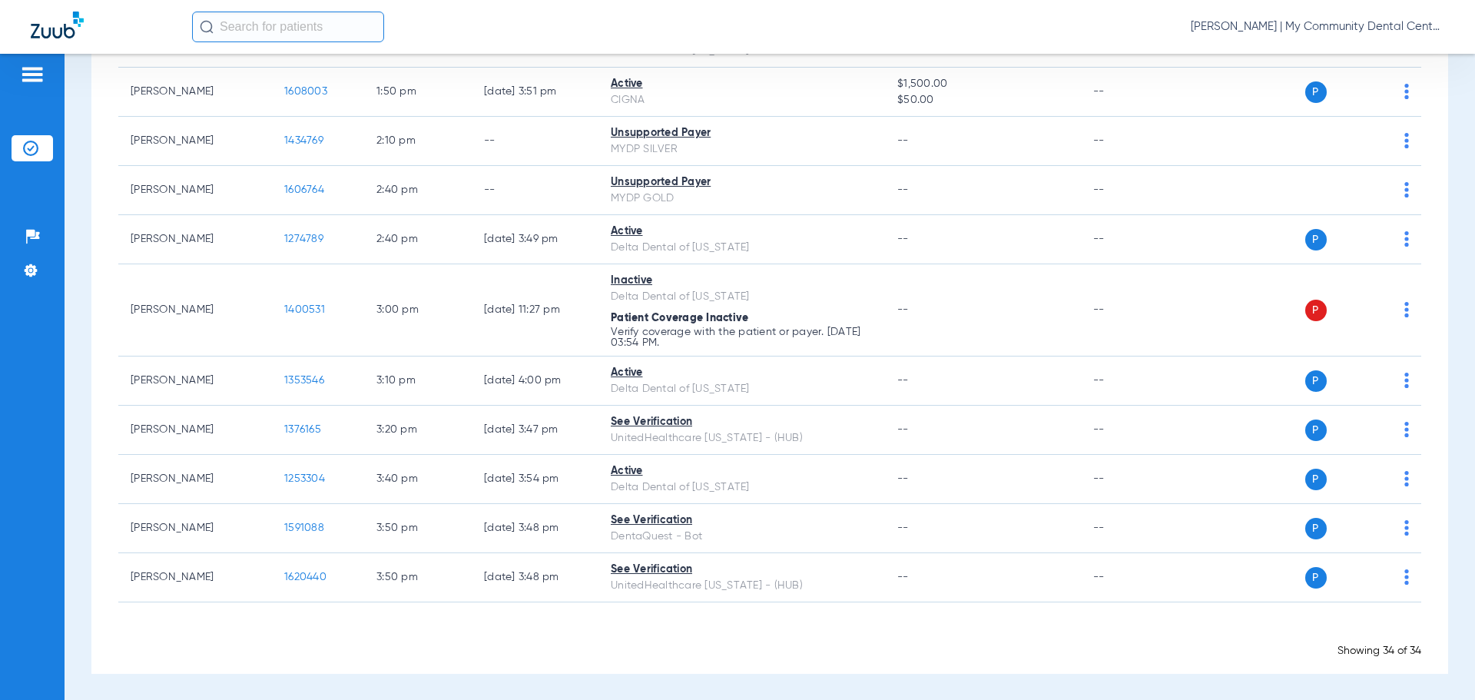
scroll to position [1541, 0]
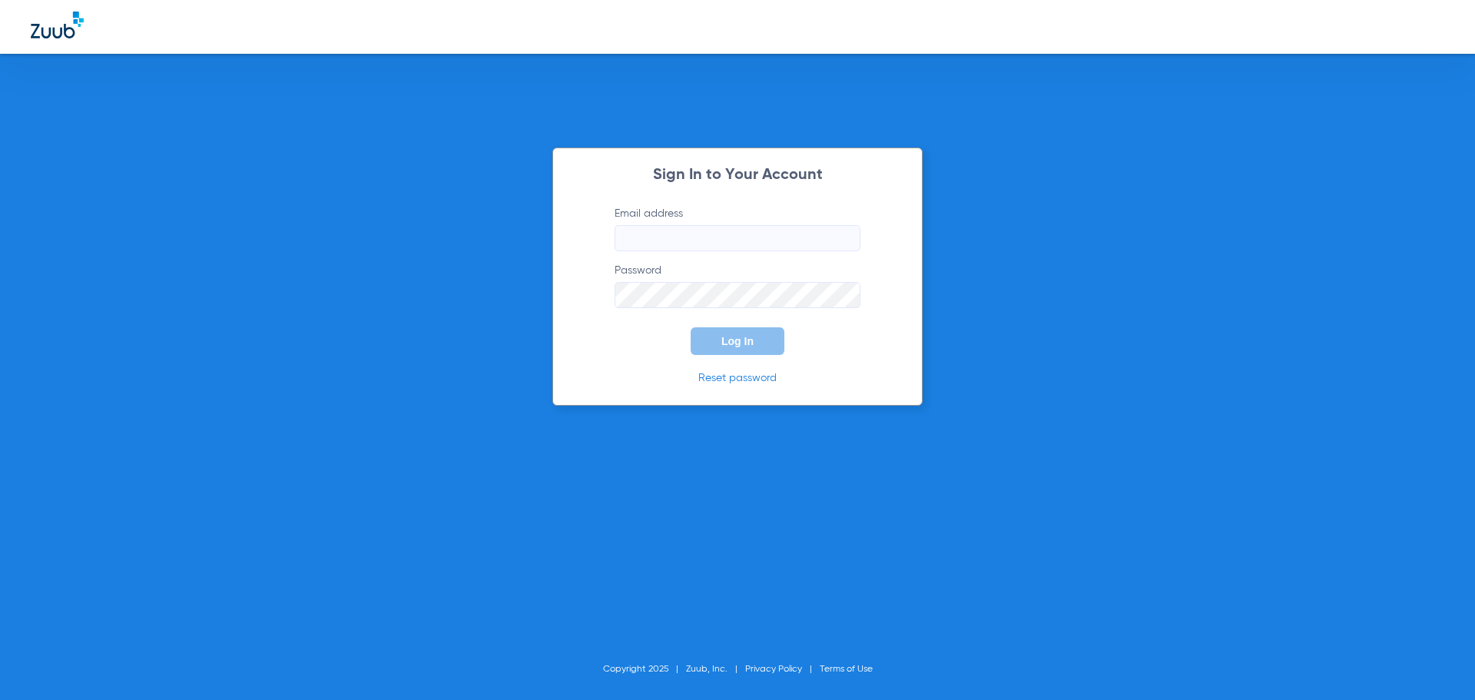
type input "[EMAIL_ADDRESS][DOMAIN_NAME]"
click at [726, 356] on div "Sign In to Your Account Email address cnoble@mydental.org Password Log In Reset…" at bounding box center [737, 277] width 370 height 258
click at [720, 337] on button "Log In" at bounding box center [738, 341] width 94 height 28
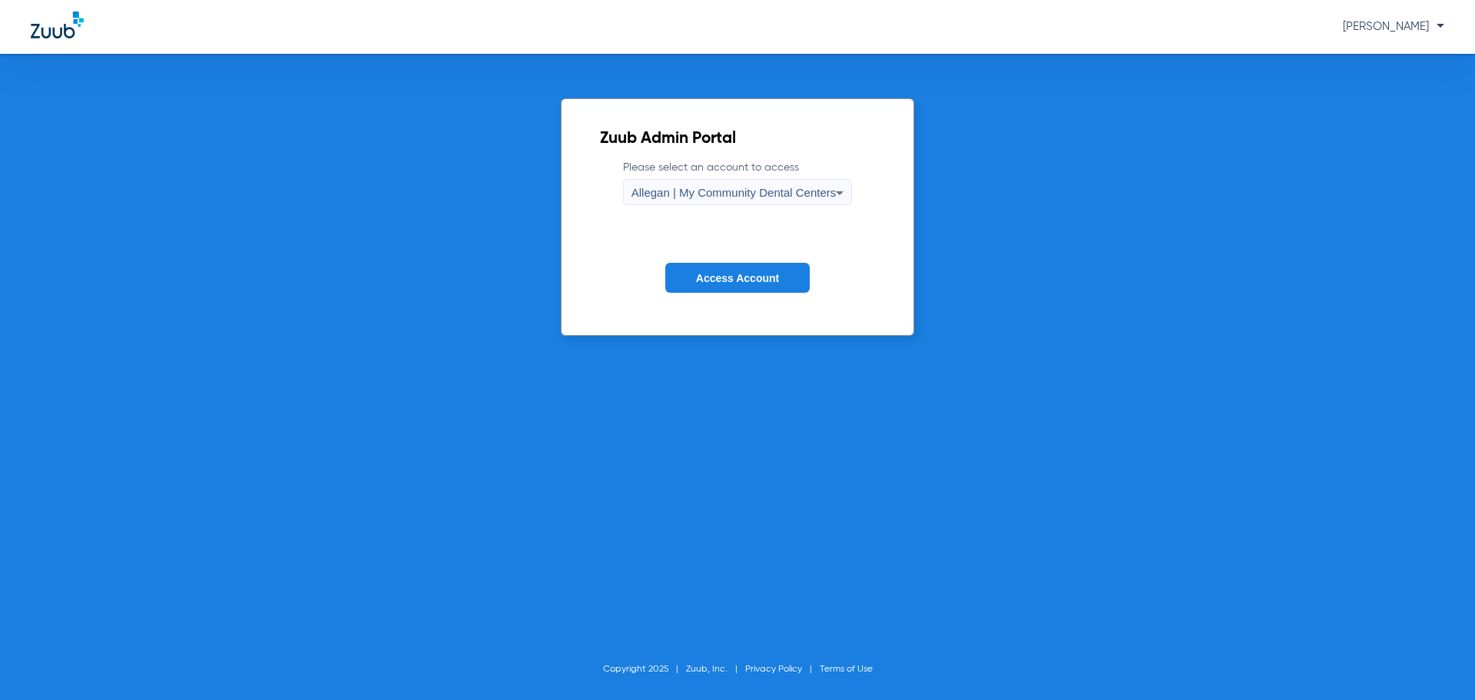
click at [781, 175] on label "Please select an account to access Allegan | My Community Dental Centers" at bounding box center [738, 182] width 230 height 45
click at [778, 187] on span "Allegan | My Community Dental Centers" at bounding box center [734, 192] width 205 height 13
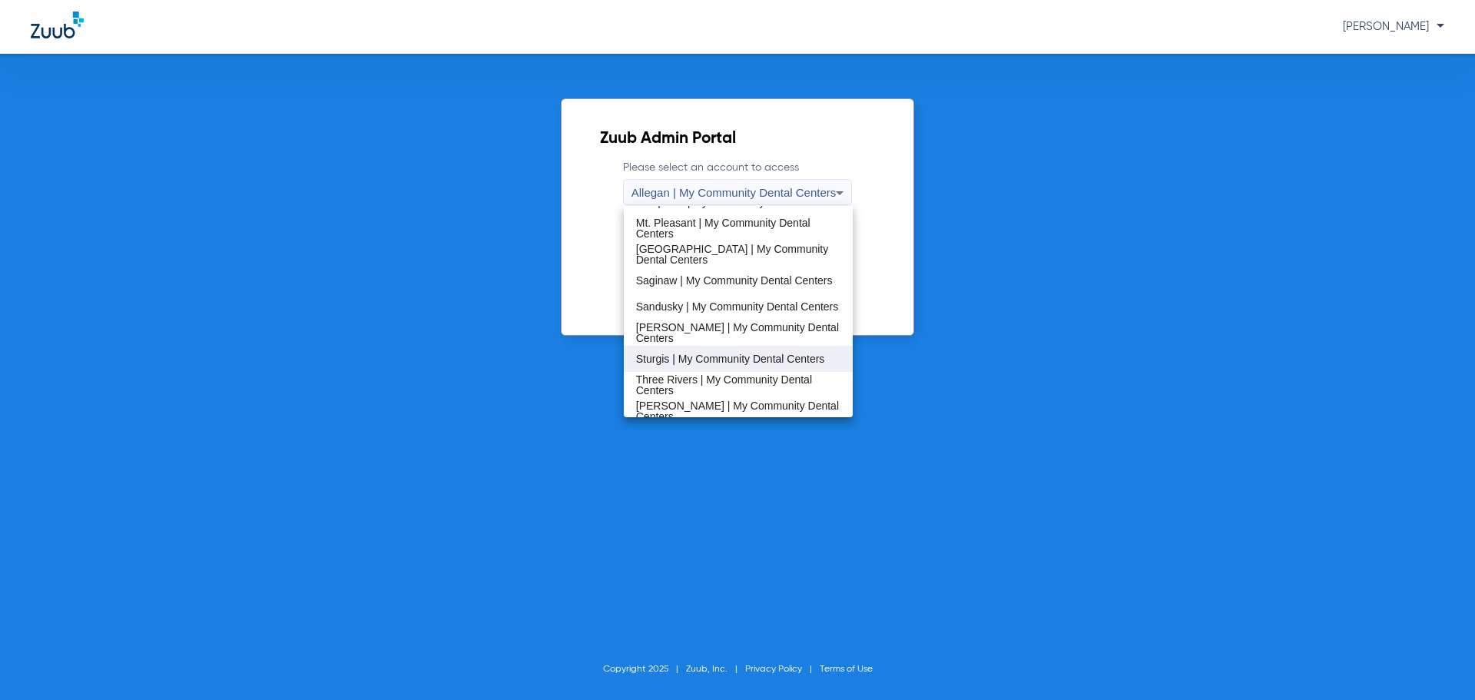
scroll to position [494, 0]
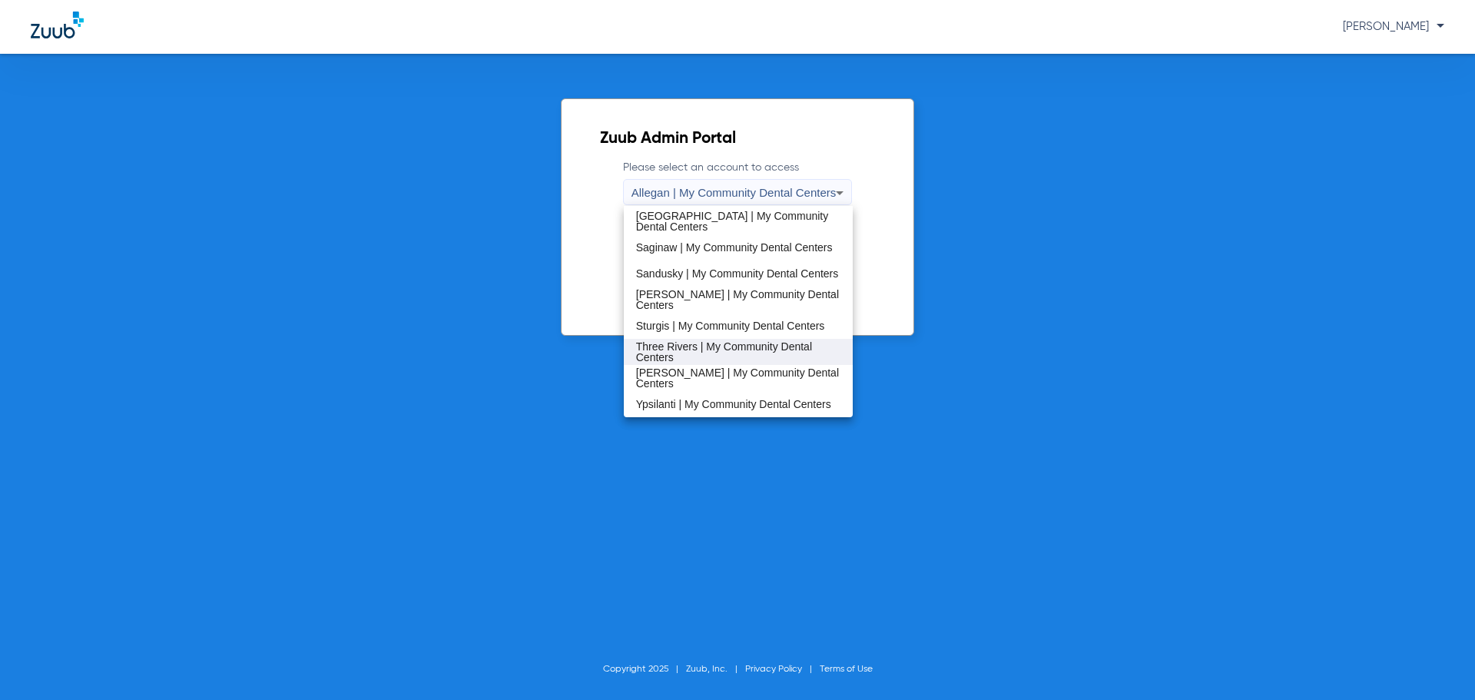
click at [725, 355] on span "Three Rivers | My Community Dental Centers" at bounding box center [738, 352] width 205 height 22
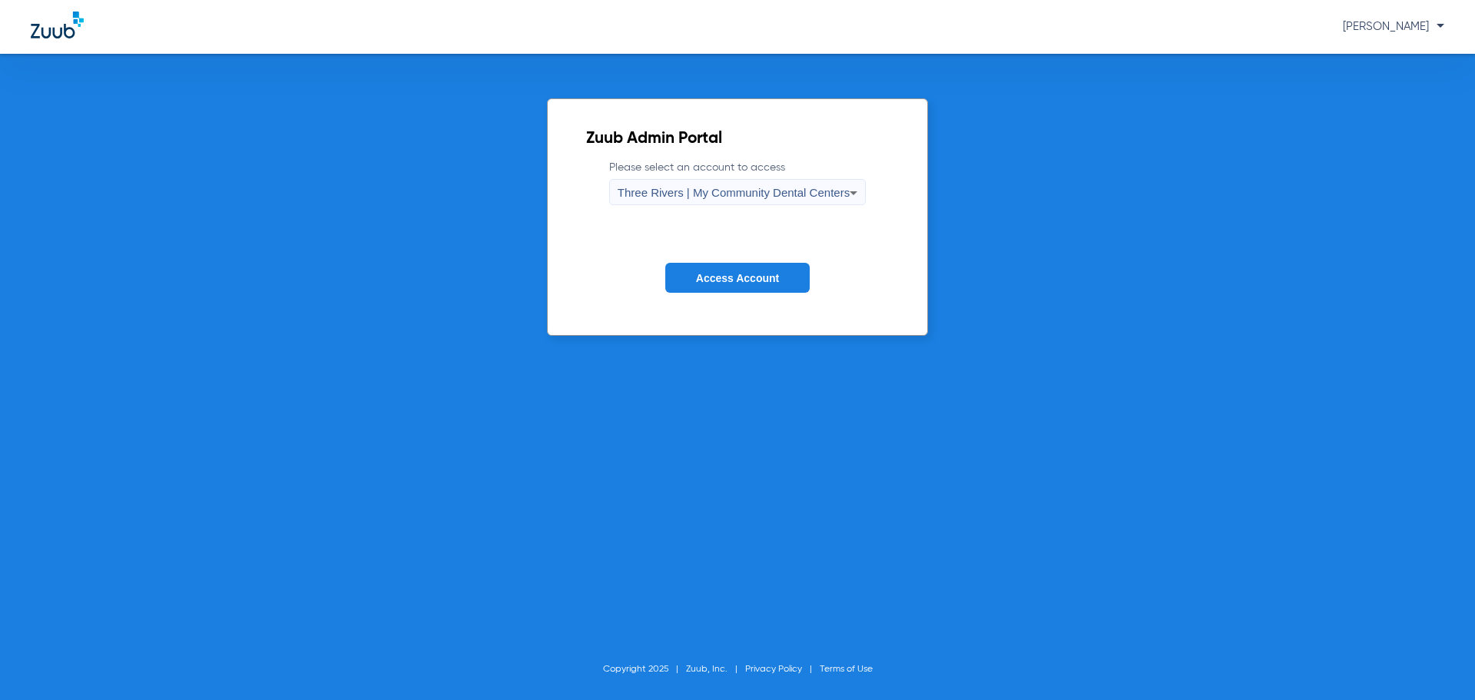
click at [716, 276] on span "Access Account" at bounding box center [737, 278] width 83 height 12
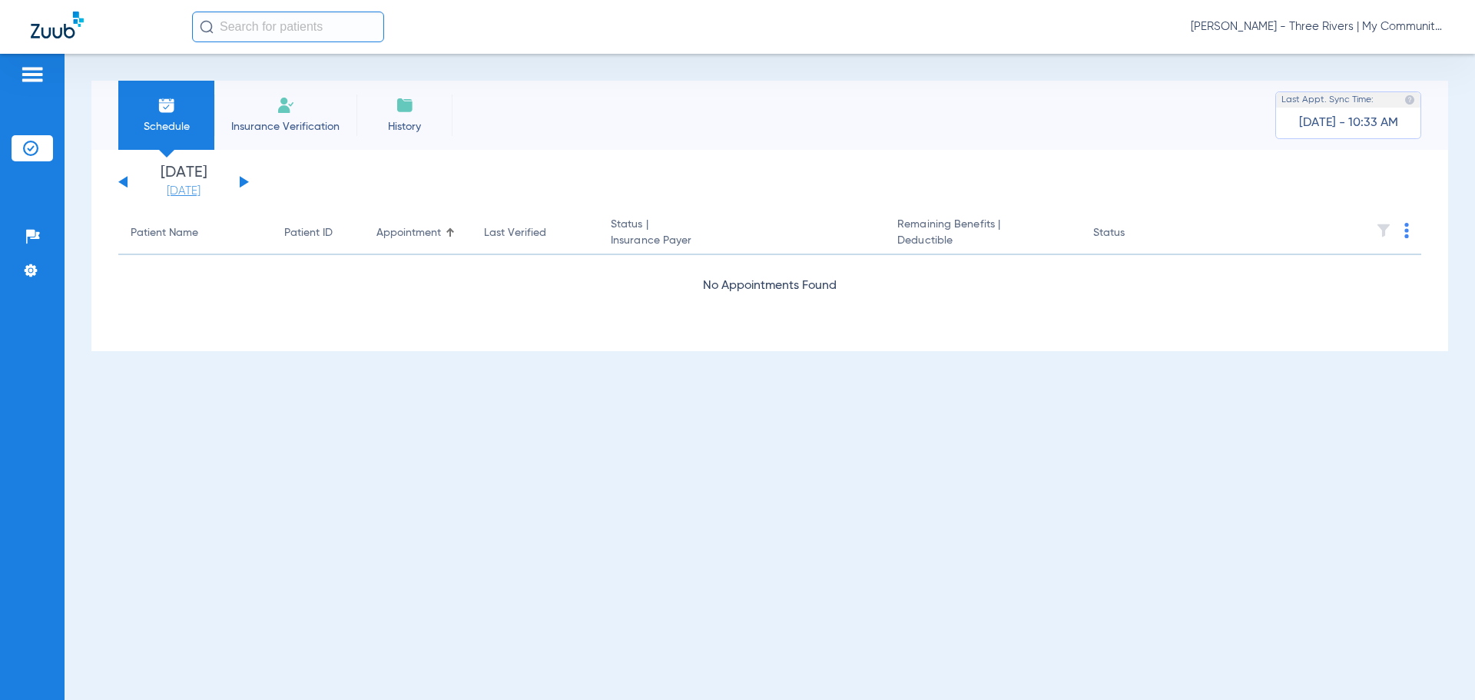
click at [176, 194] on link "[DATE]" at bounding box center [184, 191] width 92 height 15
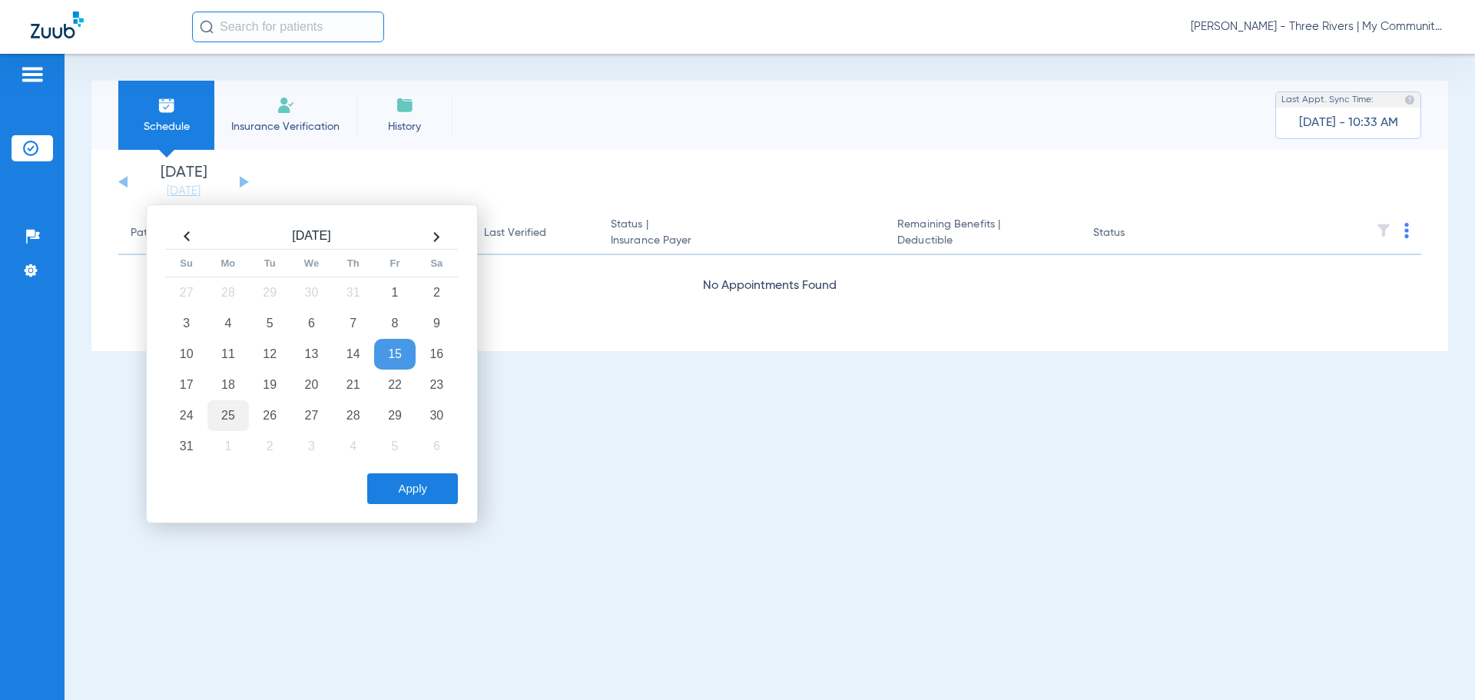
click at [237, 417] on td "25" at bounding box center [227, 415] width 41 height 31
click at [423, 496] on button "Apply" at bounding box center [412, 488] width 91 height 31
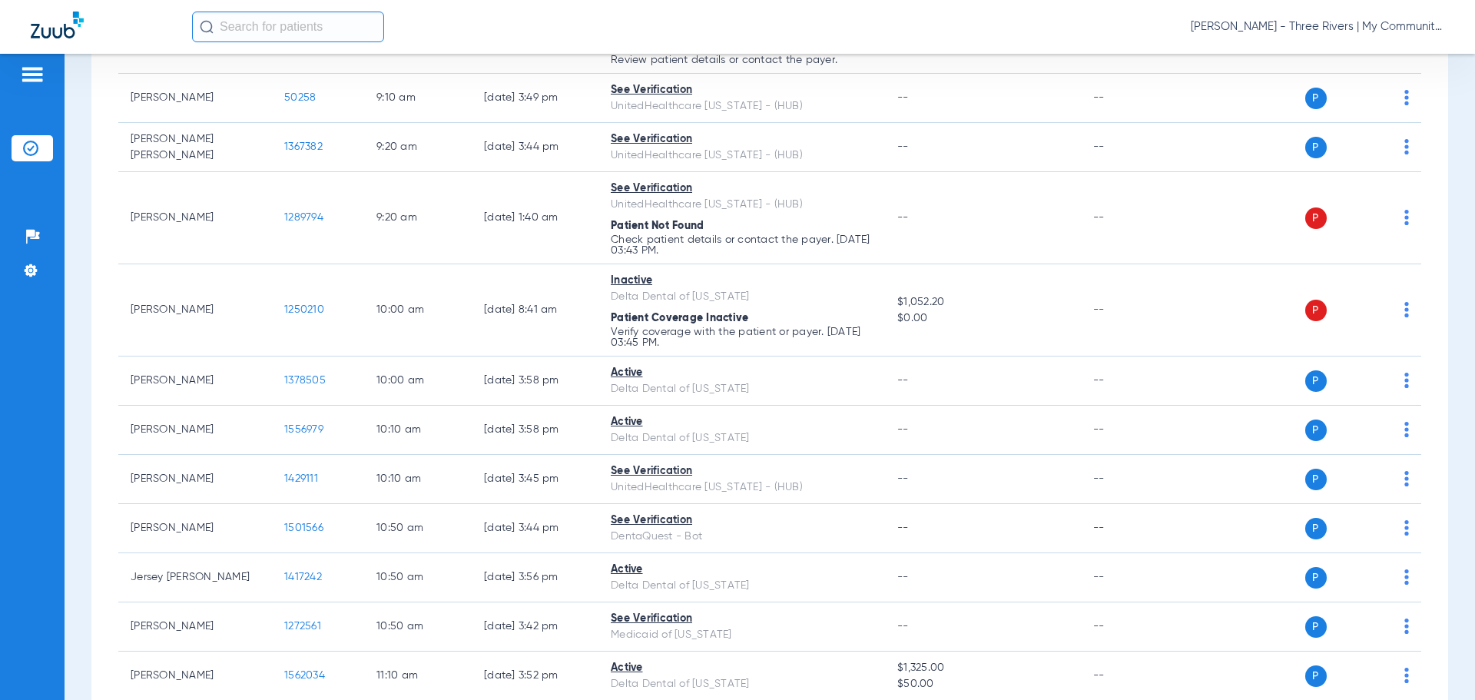
scroll to position [461, 0]
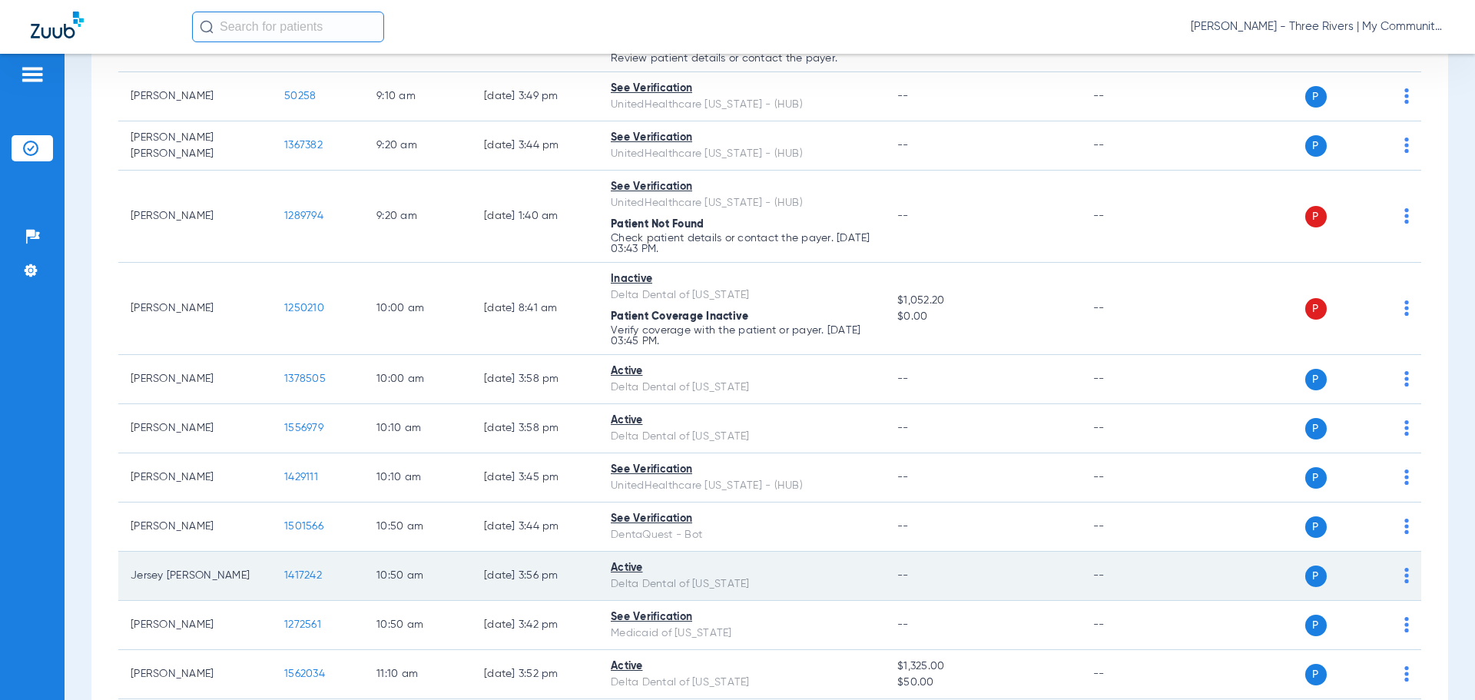
click at [308, 576] on span "1417242" at bounding box center [303, 575] width 38 height 11
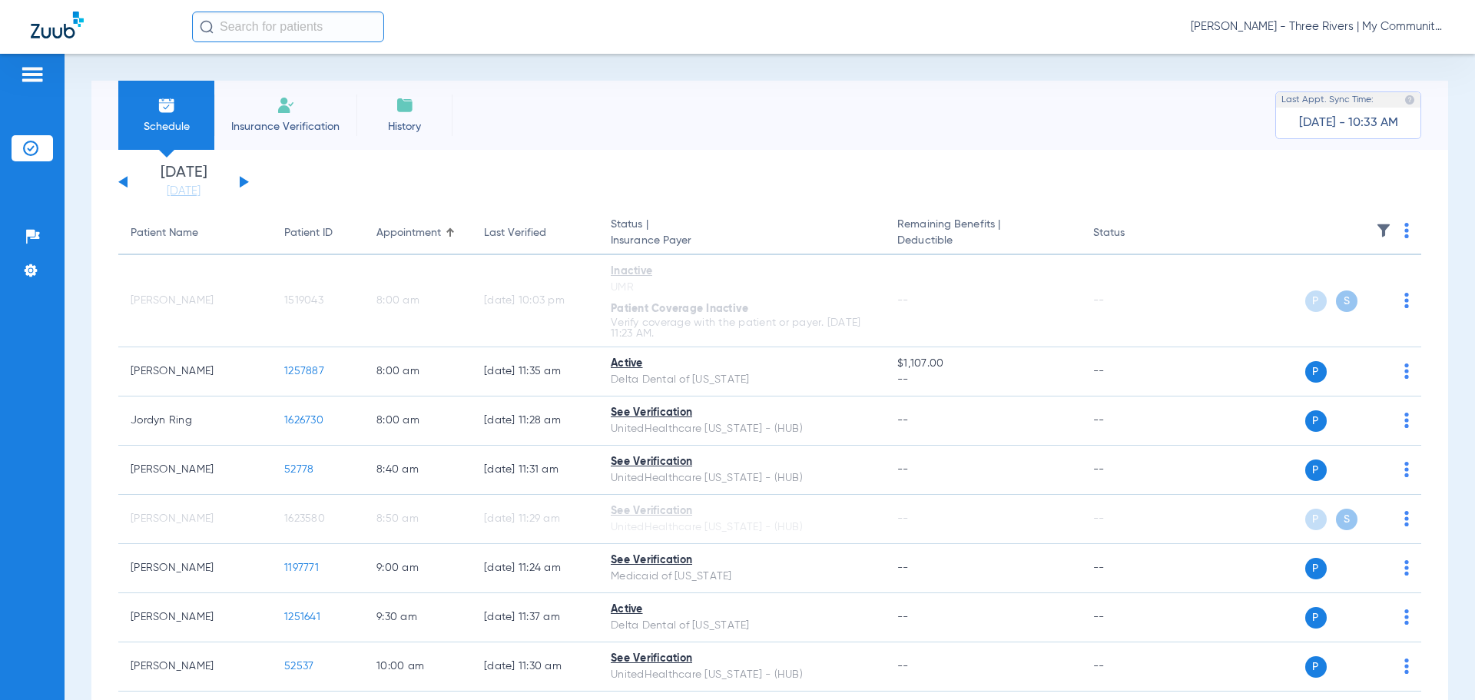
drag, startPoint x: 194, startPoint y: 194, endPoint x: 250, endPoint y: 368, distance: 182.7
click at [194, 194] on link "[DATE]" at bounding box center [184, 191] width 92 height 15
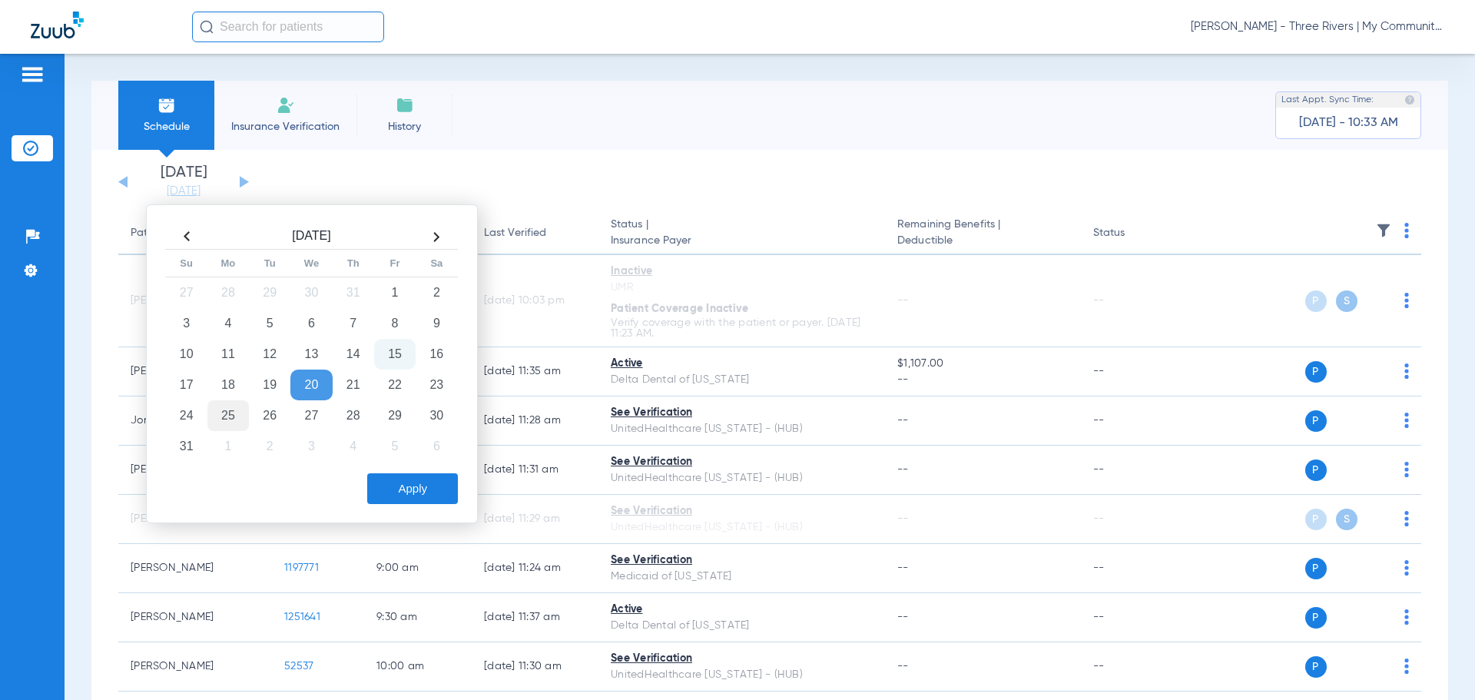
click at [235, 419] on td "25" at bounding box center [227, 415] width 41 height 31
click at [413, 484] on button "Apply" at bounding box center [412, 488] width 91 height 31
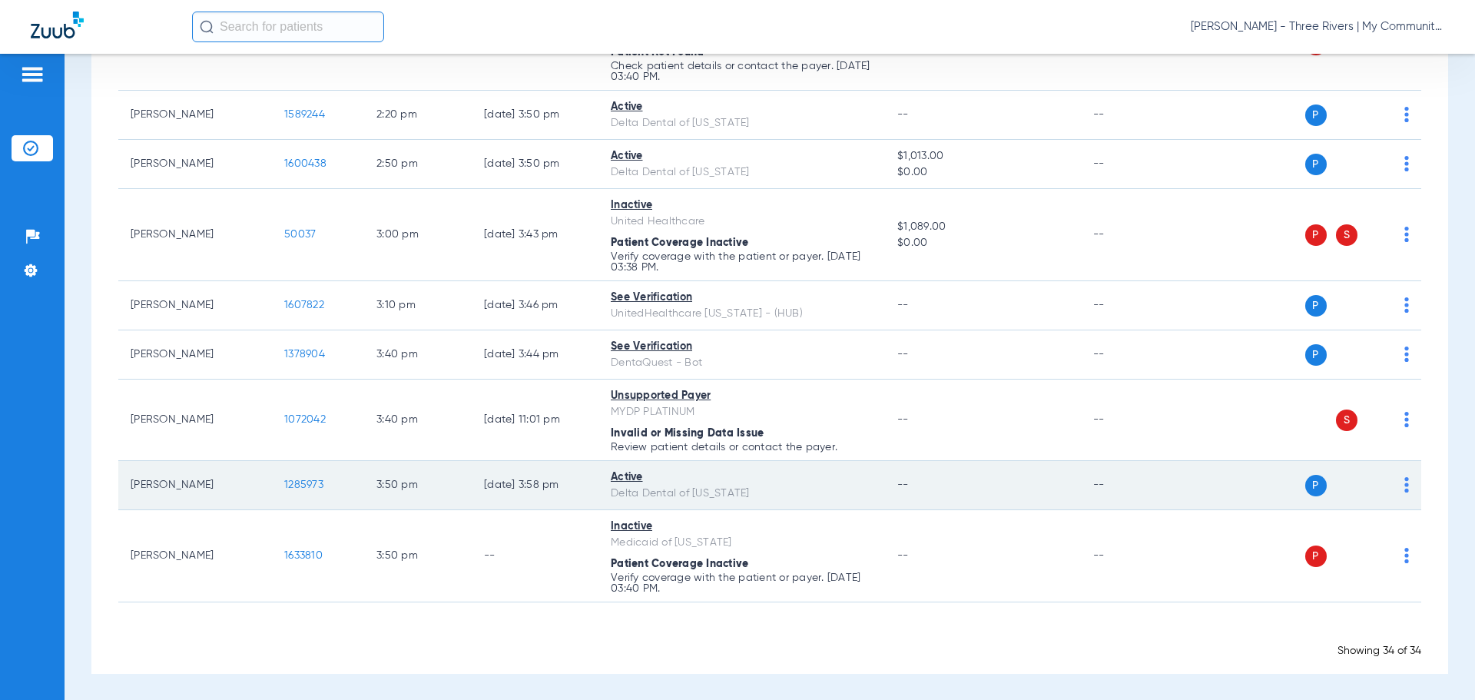
scroll to position [1756, 0]
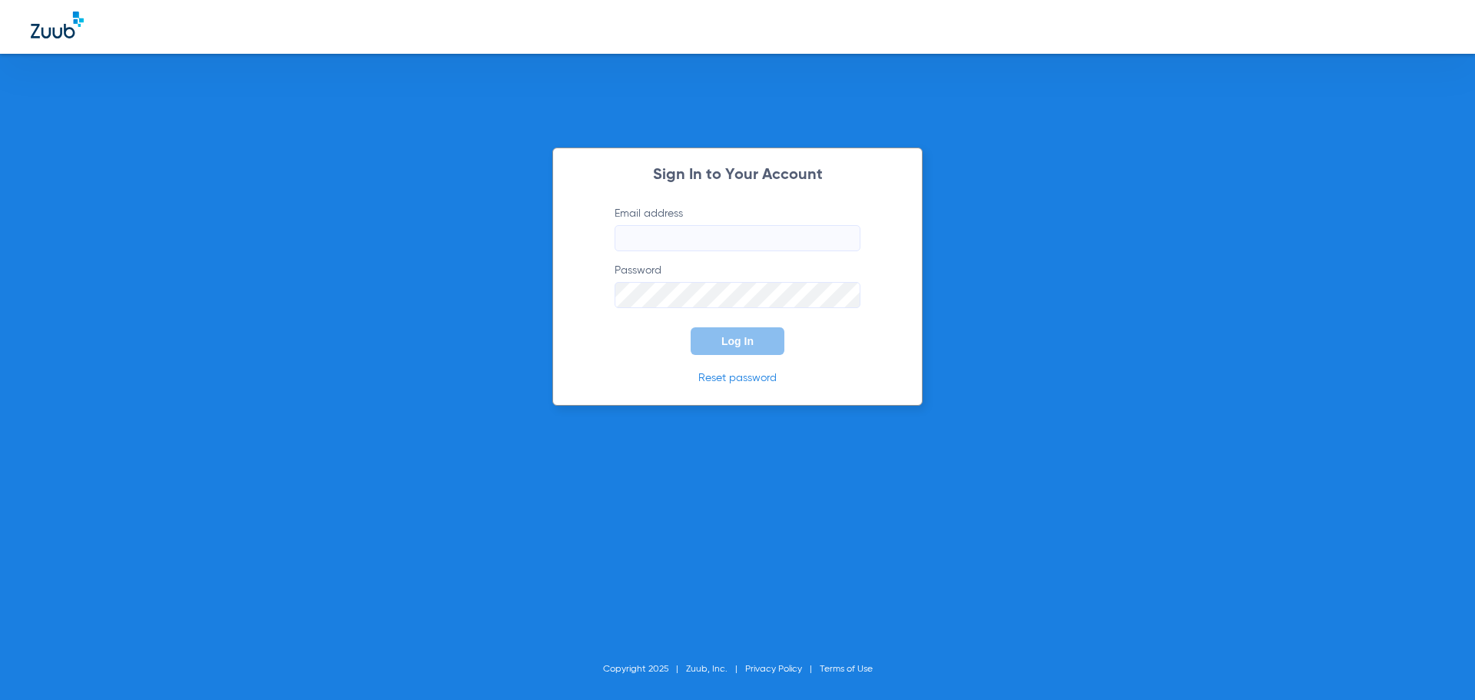
type input "[EMAIL_ADDRESS][DOMAIN_NAME]"
